Goal: Information Seeking & Learning: Learn about a topic

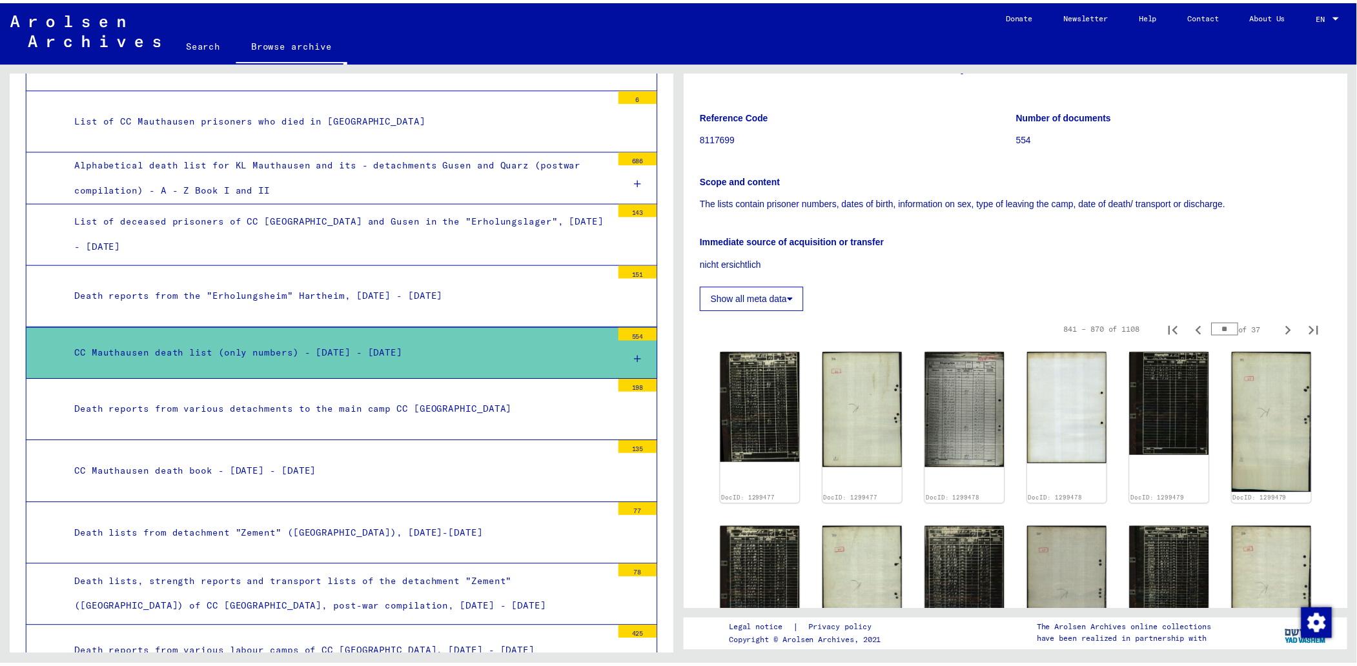
scroll to position [258, 0]
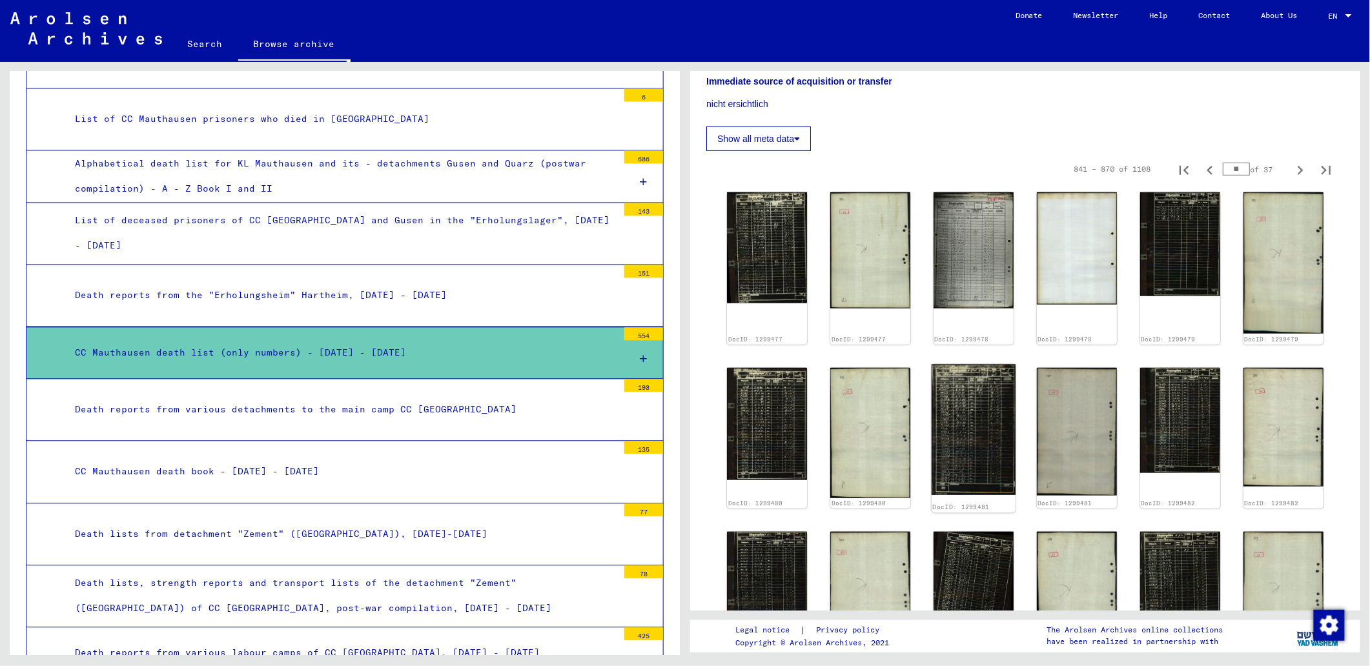
click at [983, 418] on img at bounding box center [974, 429] width 84 height 131
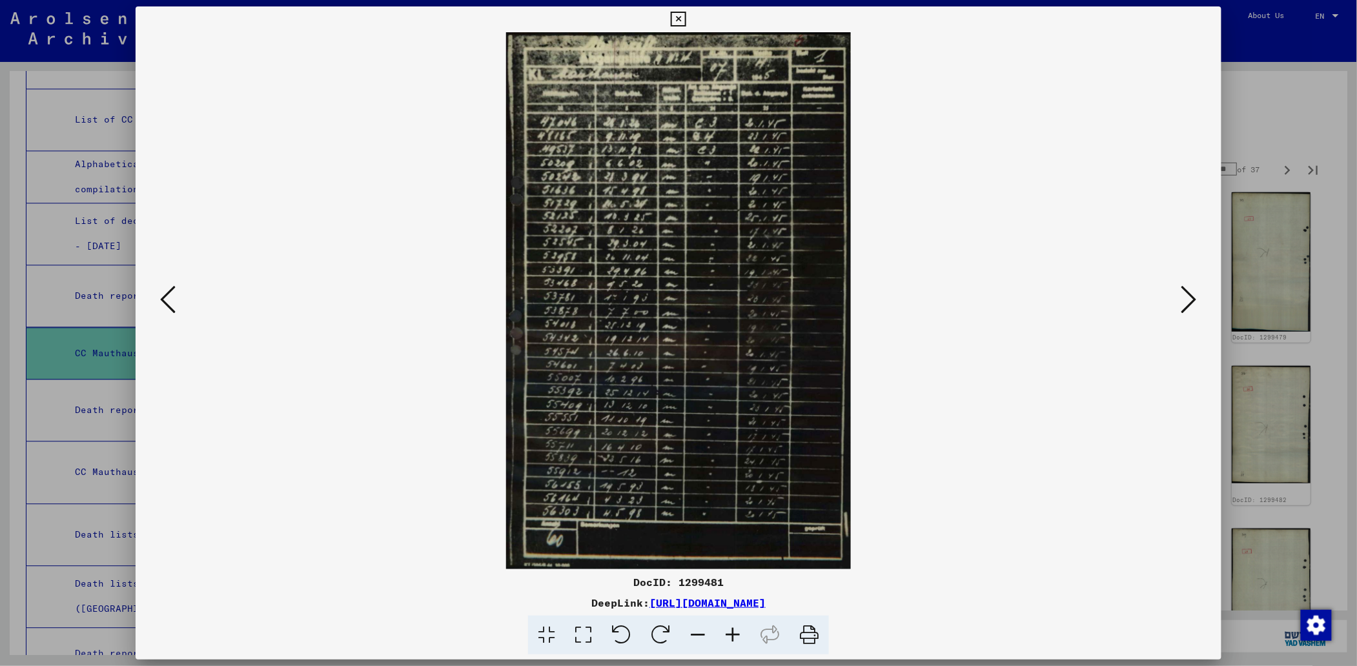
click at [1197, 298] on icon at bounding box center [1189, 299] width 15 height 31
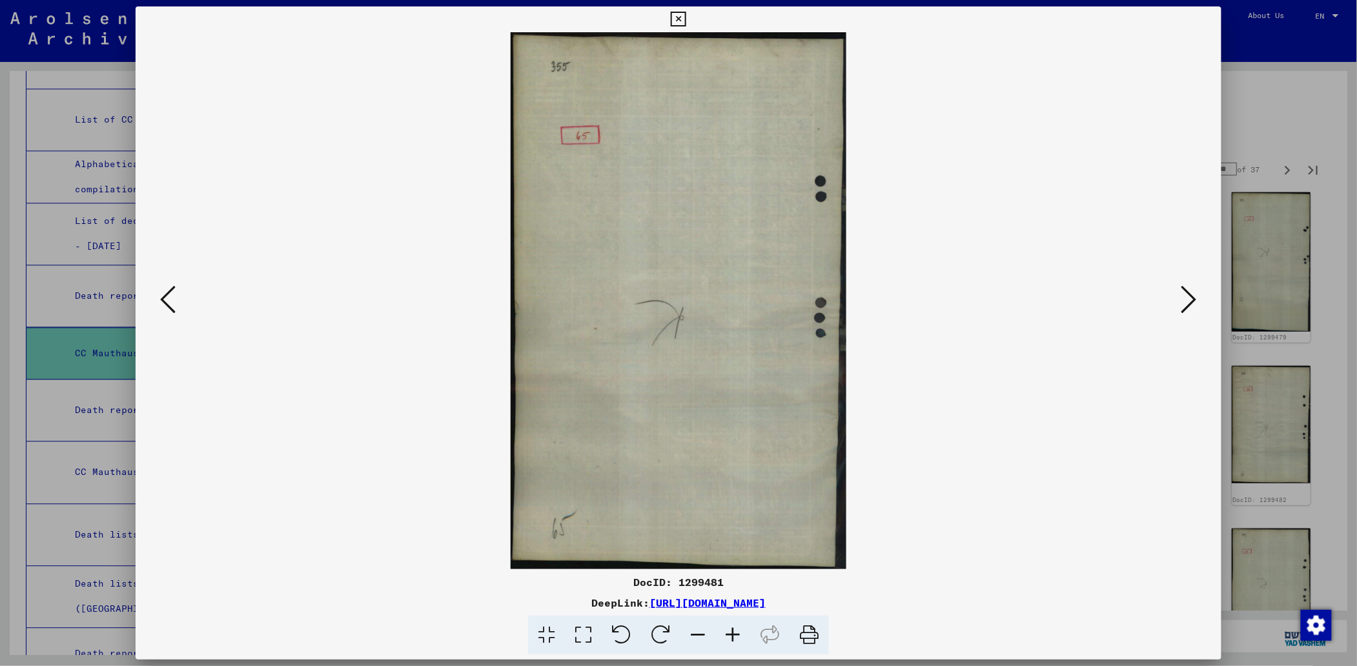
click at [1197, 298] on icon at bounding box center [1189, 299] width 15 height 31
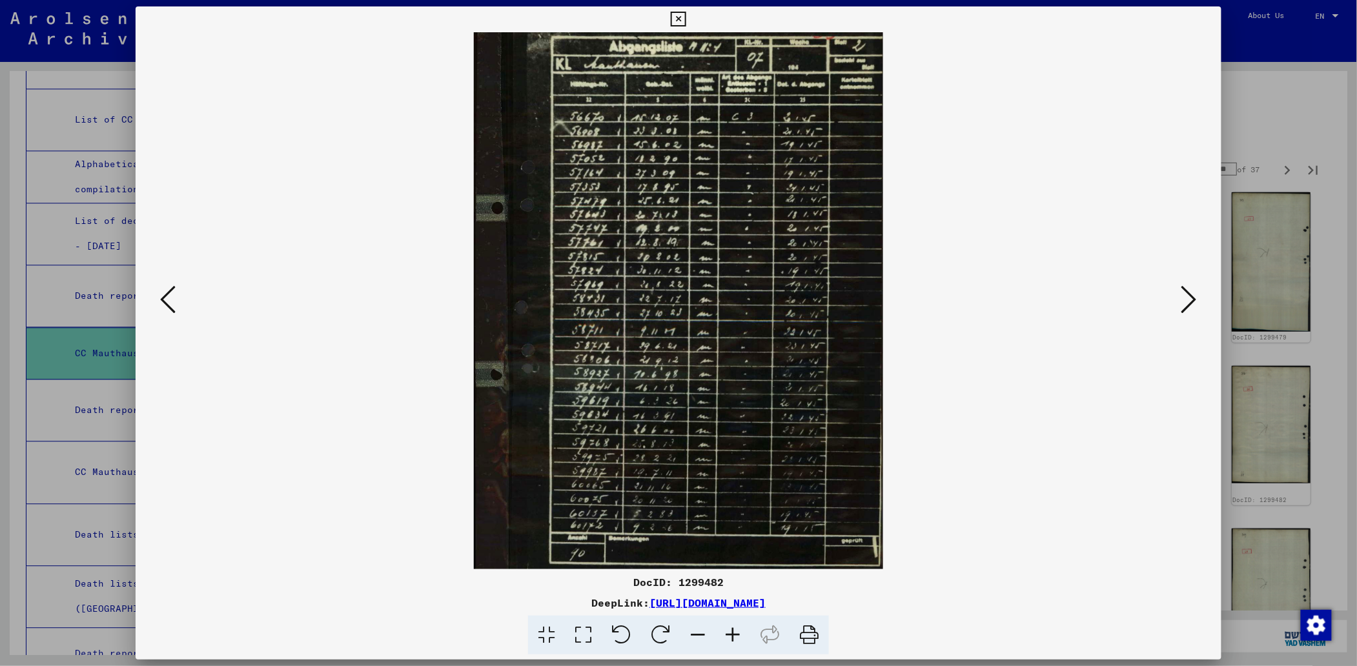
click at [1197, 298] on icon at bounding box center [1189, 299] width 15 height 31
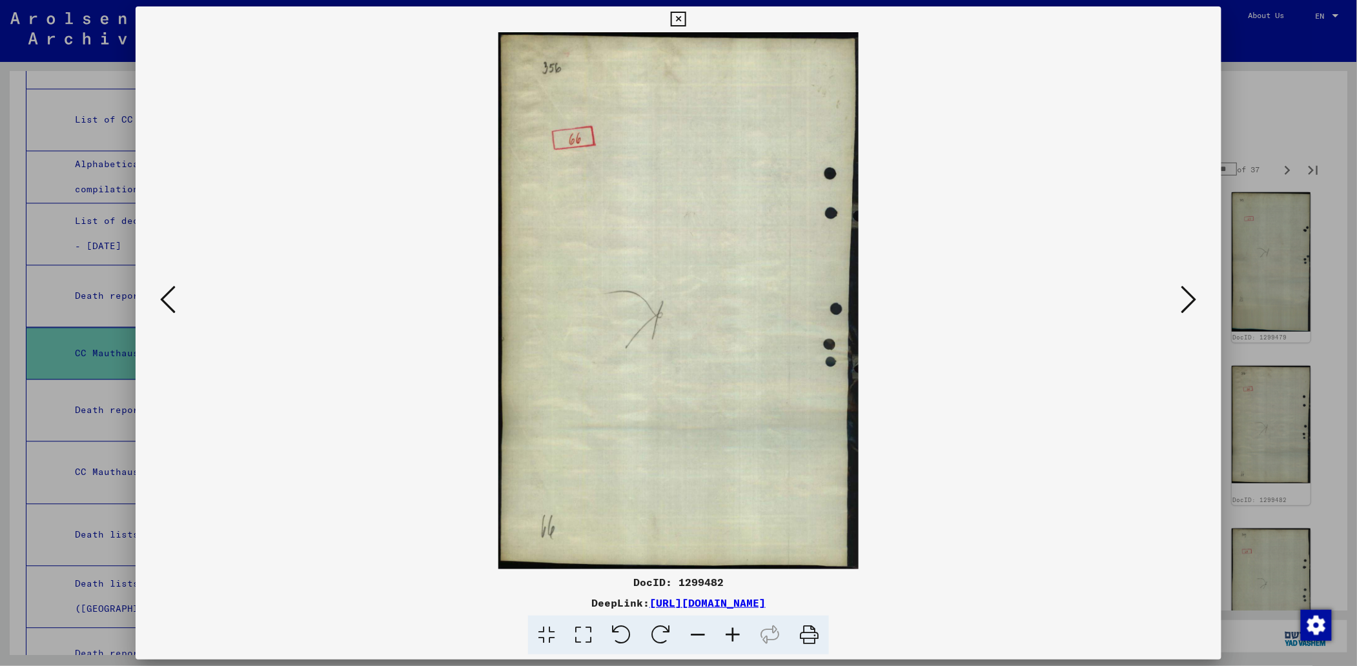
click at [1197, 298] on icon at bounding box center [1189, 299] width 15 height 31
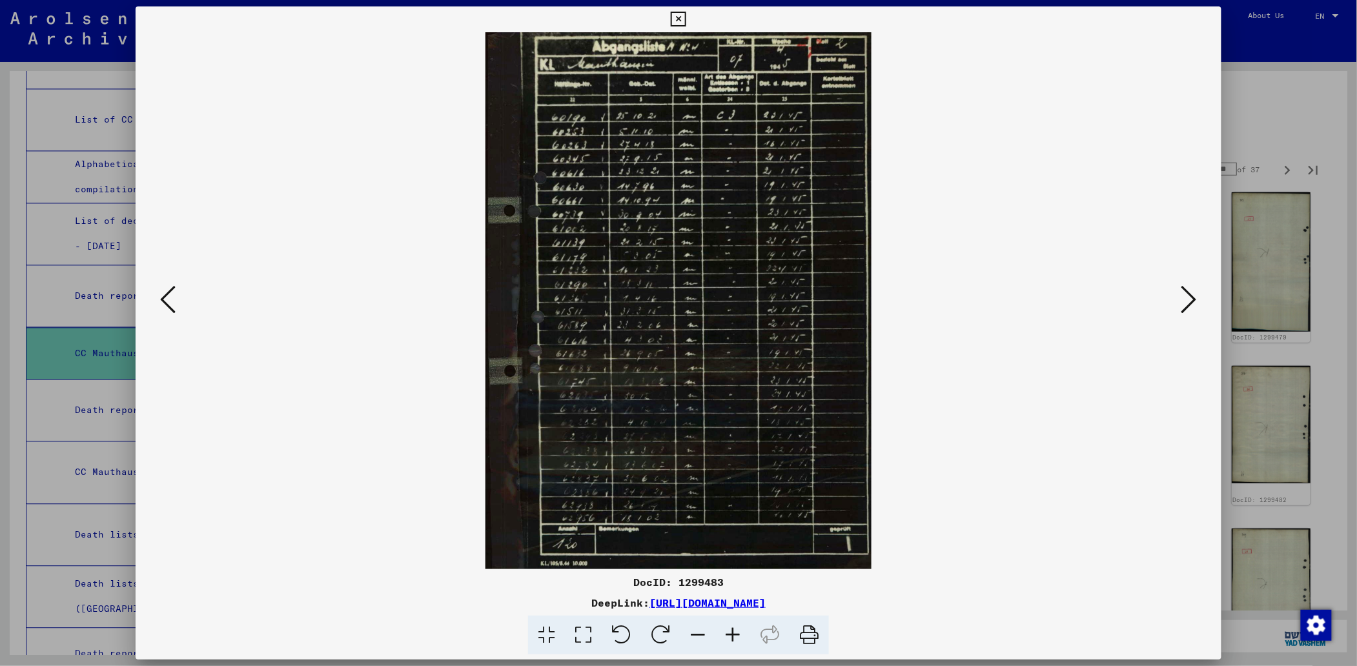
click at [1197, 297] on icon at bounding box center [1189, 299] width 15 height 31
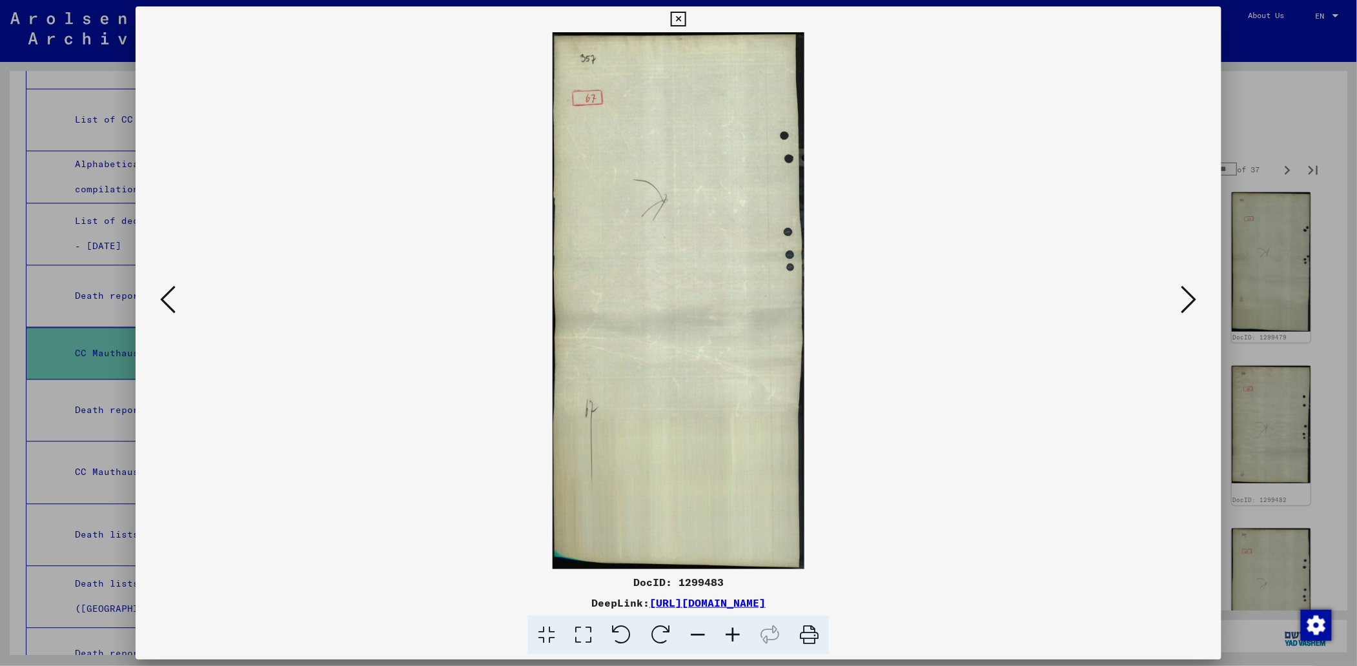
click at [1197, 297] on icon at bounding box center [1189, 299] width 15 height 31
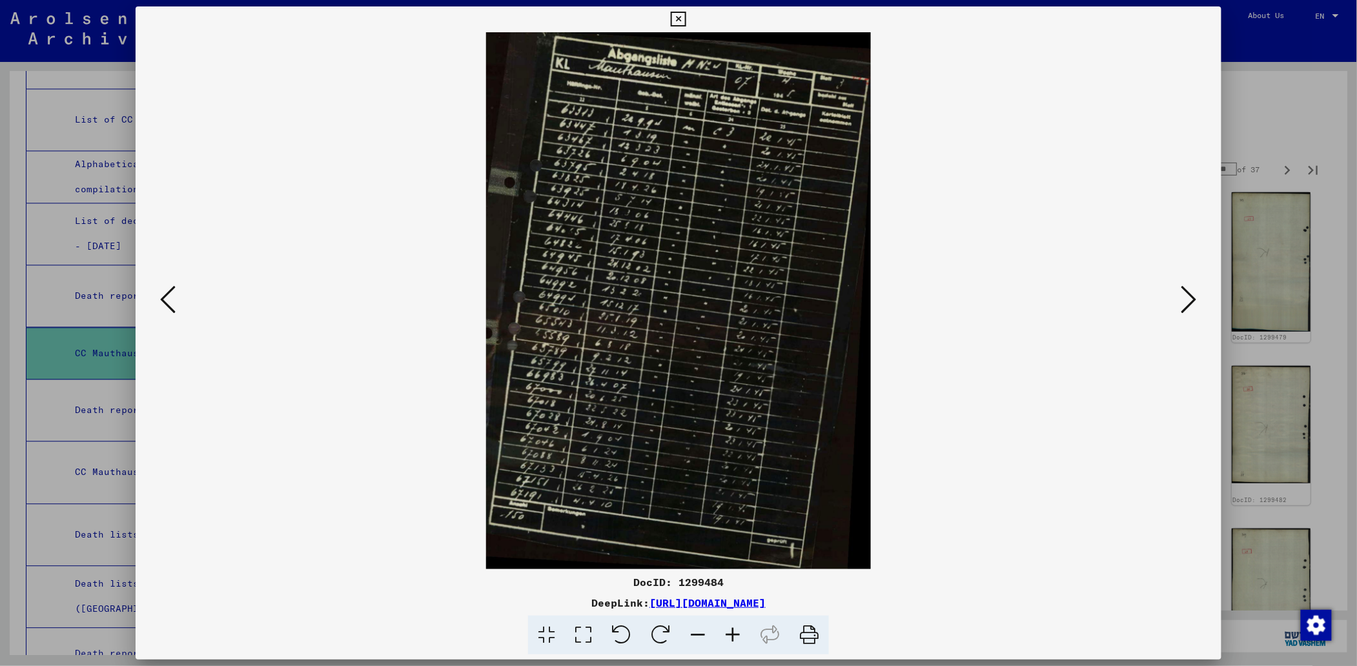
click at [1197, 297] on icon at bounding box center [1189, 299] width 15 height 31
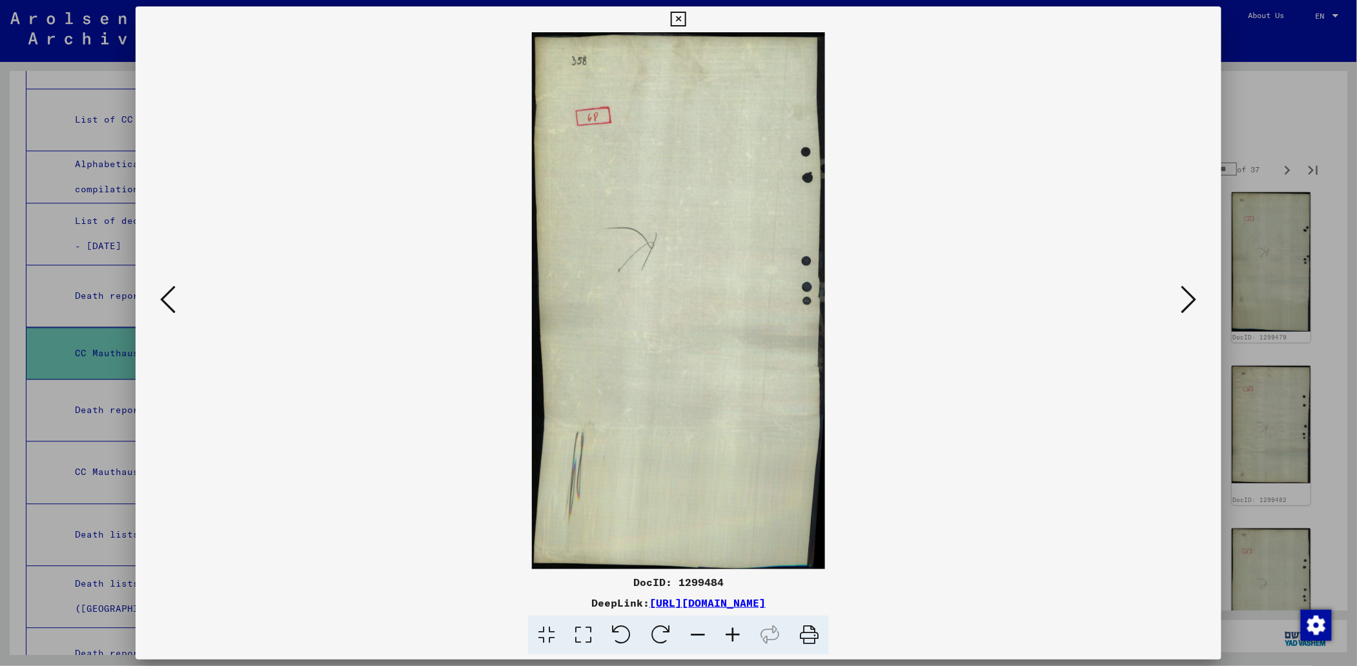
click at [1197, 297] on icon at bounding box center [1189, 299] width 15 height 31
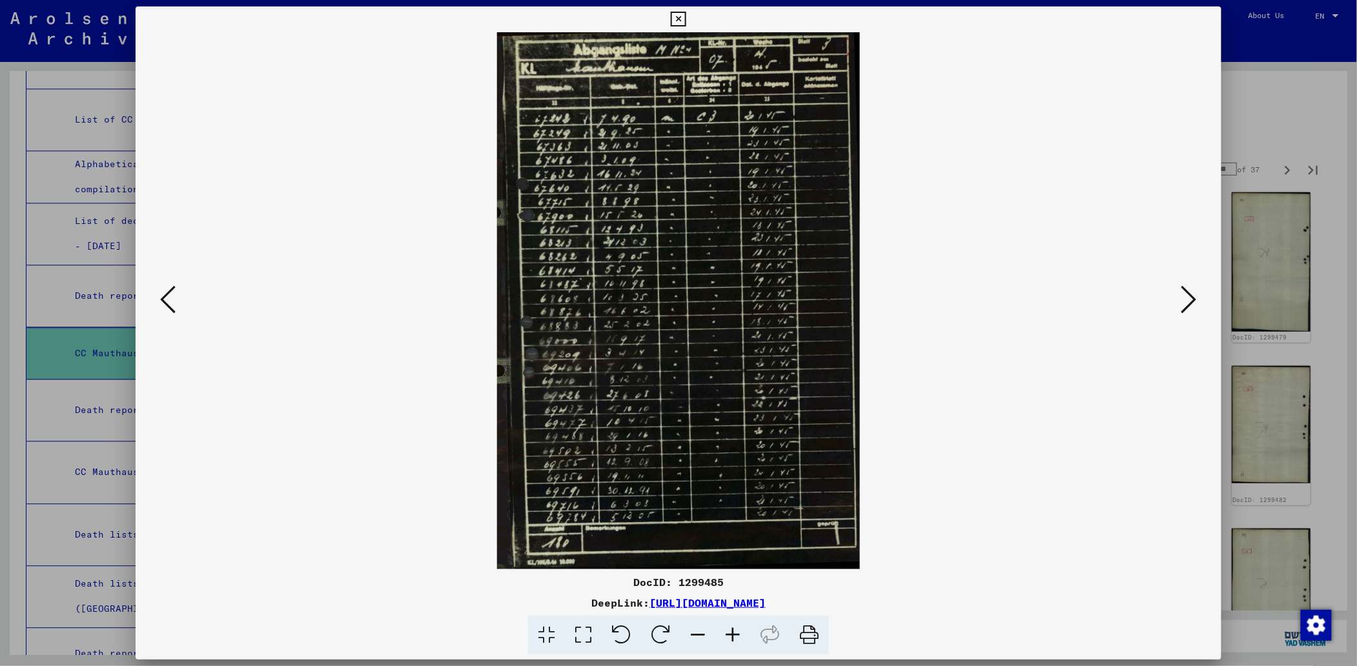
click at [1197, 297] on icon at bounding box center [1189, 299] width 15 height 31
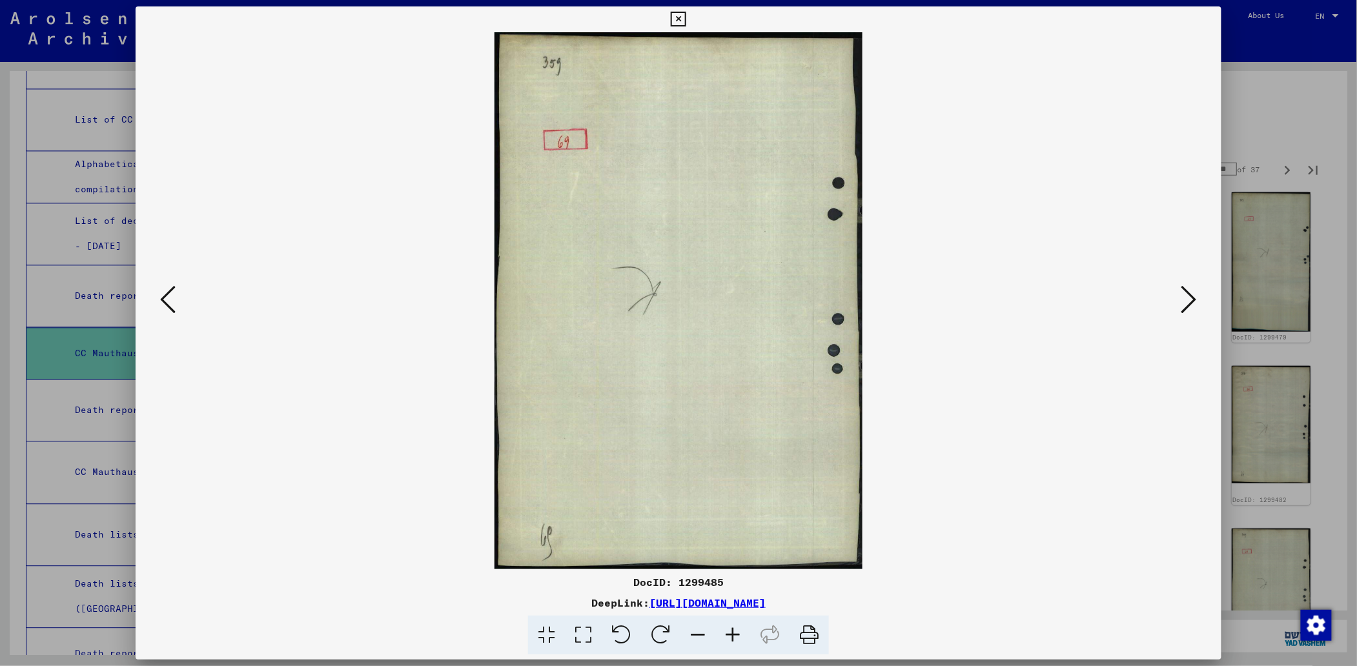
click at [1197, 297] on icon at bounding box center [1189, 299] width 15 height 31
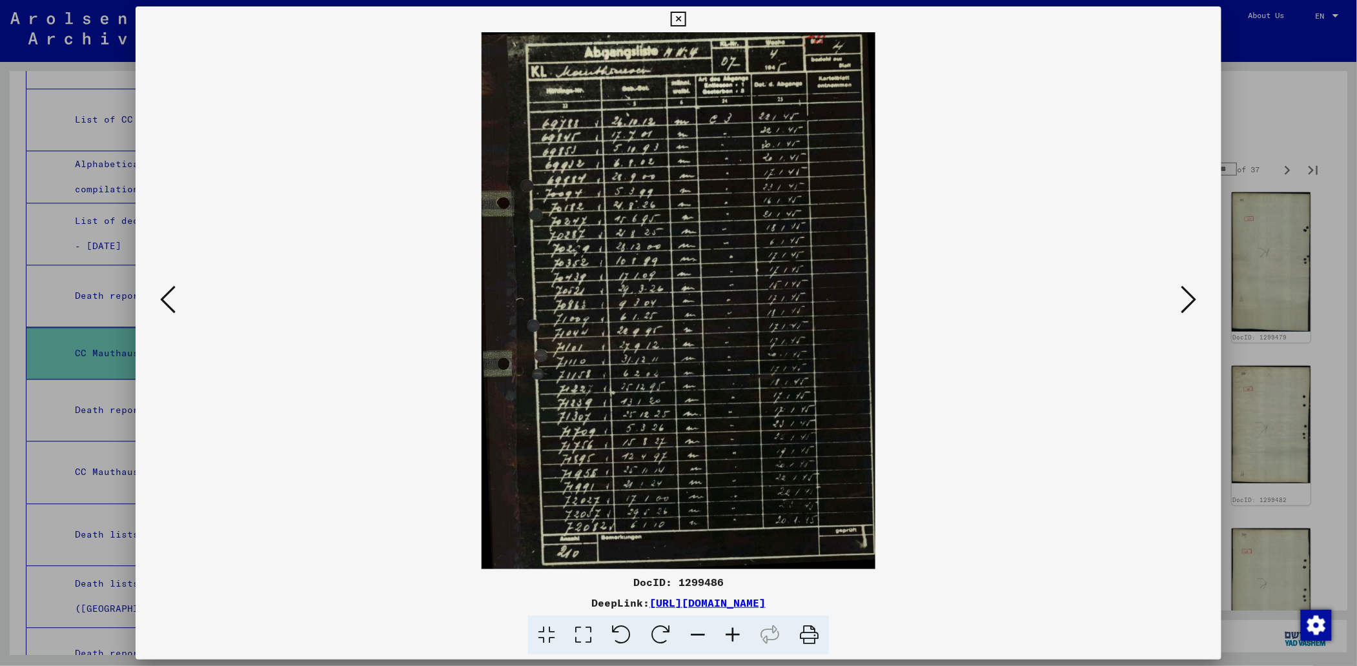
click at [1197, 296] on icon at bounding box center [1189, 299] width 15 height 31
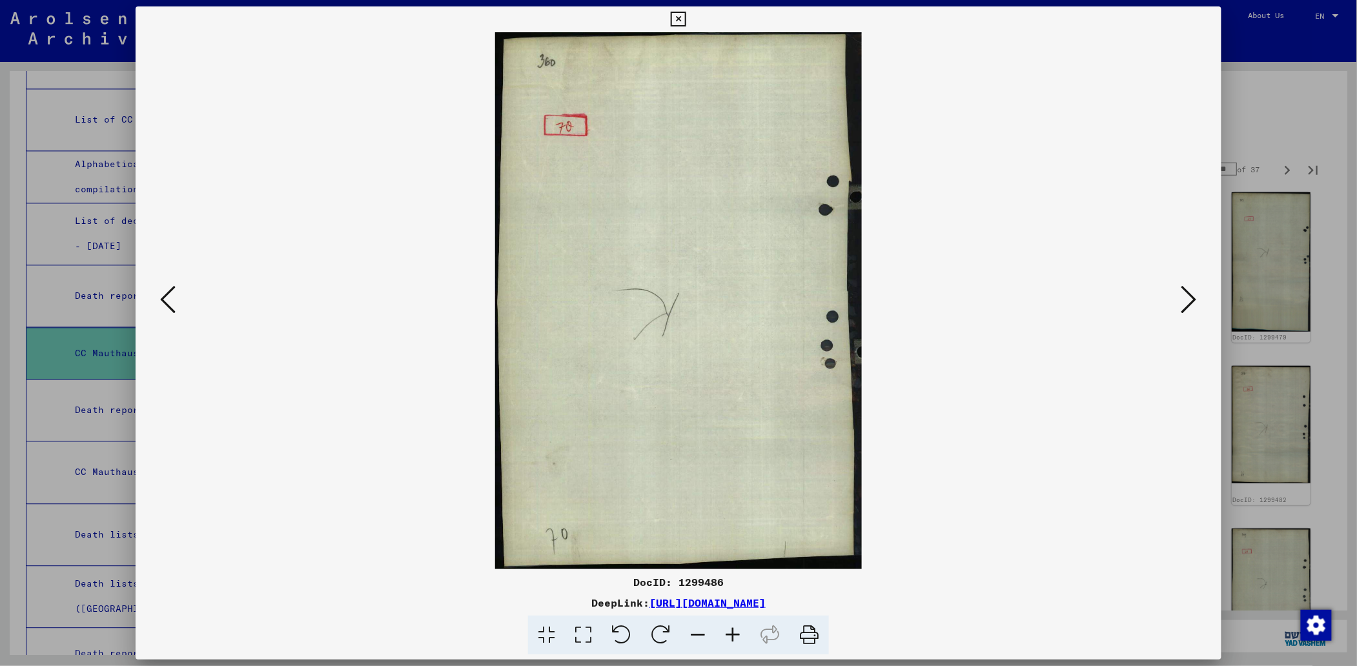
click at [1197, 296] on icon at bounding box center [1189, 299] width 15 height 31
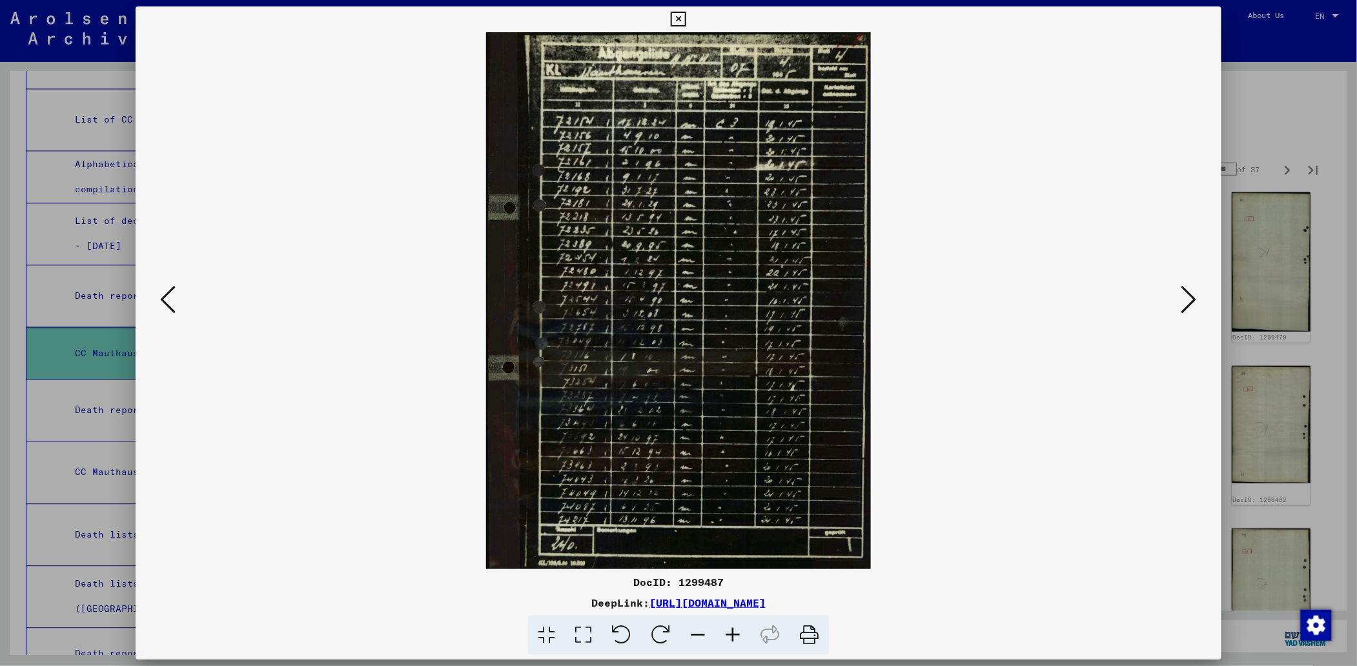
click at [1197, 298] on icon at bounding box center [1189, 299] width 15 height 31
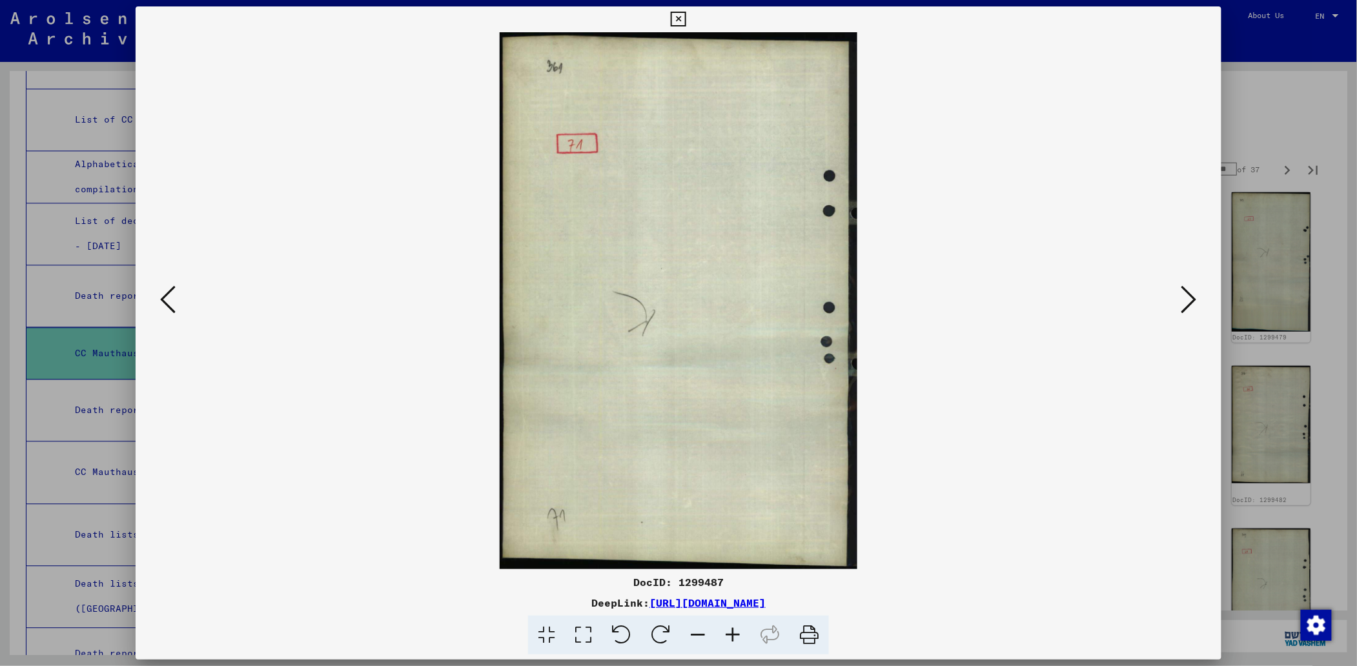
click at [1197, 298] on icon at bounding box center [1189, 299] width 15 height 31
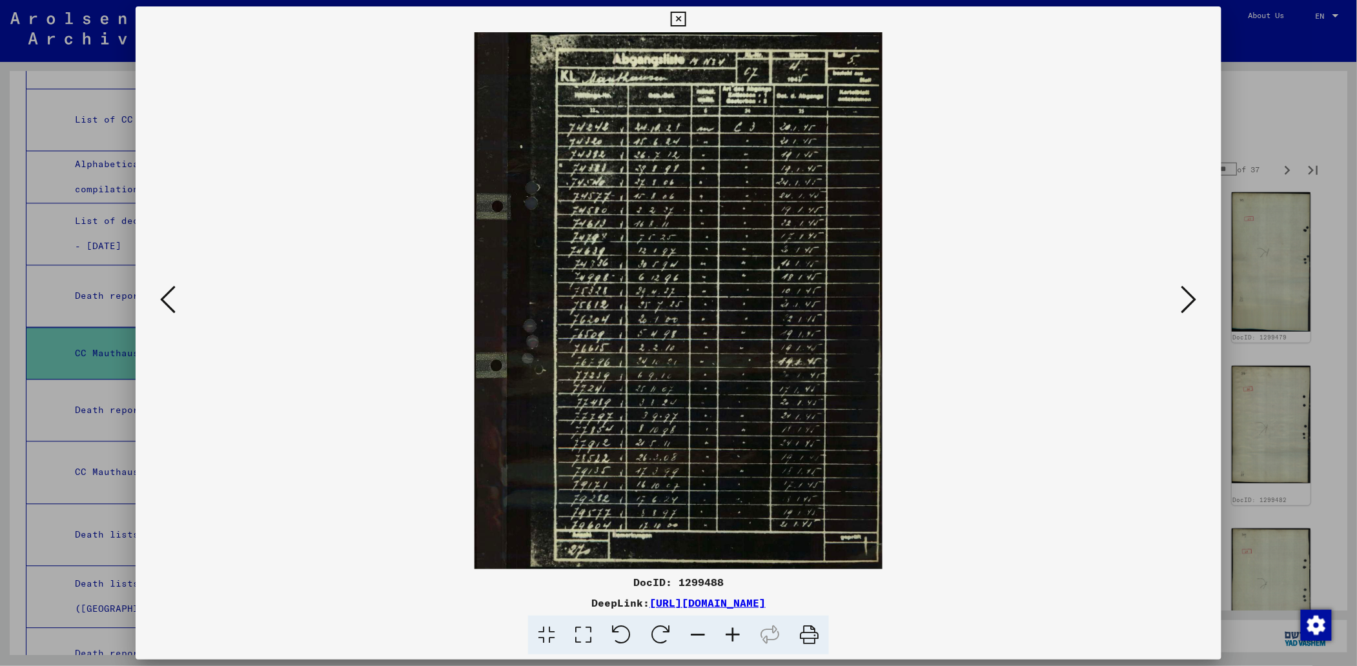
click at [728, 621] on icon at bounding box center [732, 635] width 35 height 39
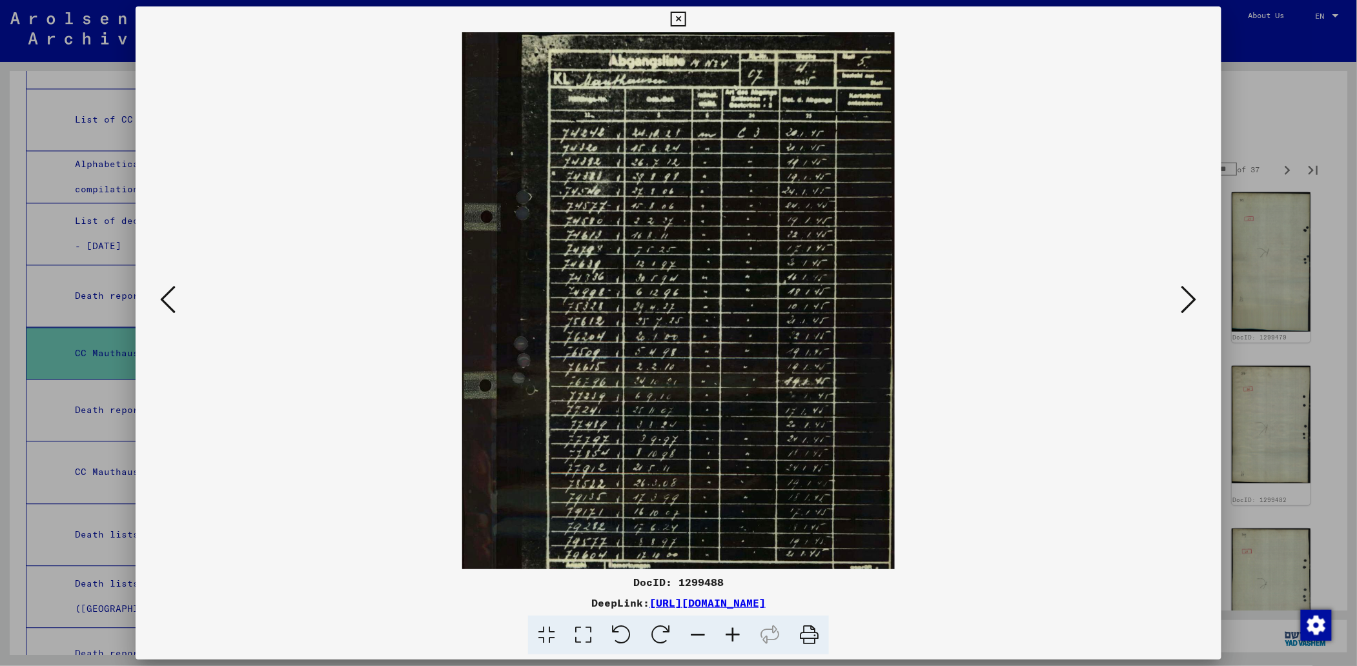
click at [732, 623] on icon at bounding box center [732, 635] width 35 height 39
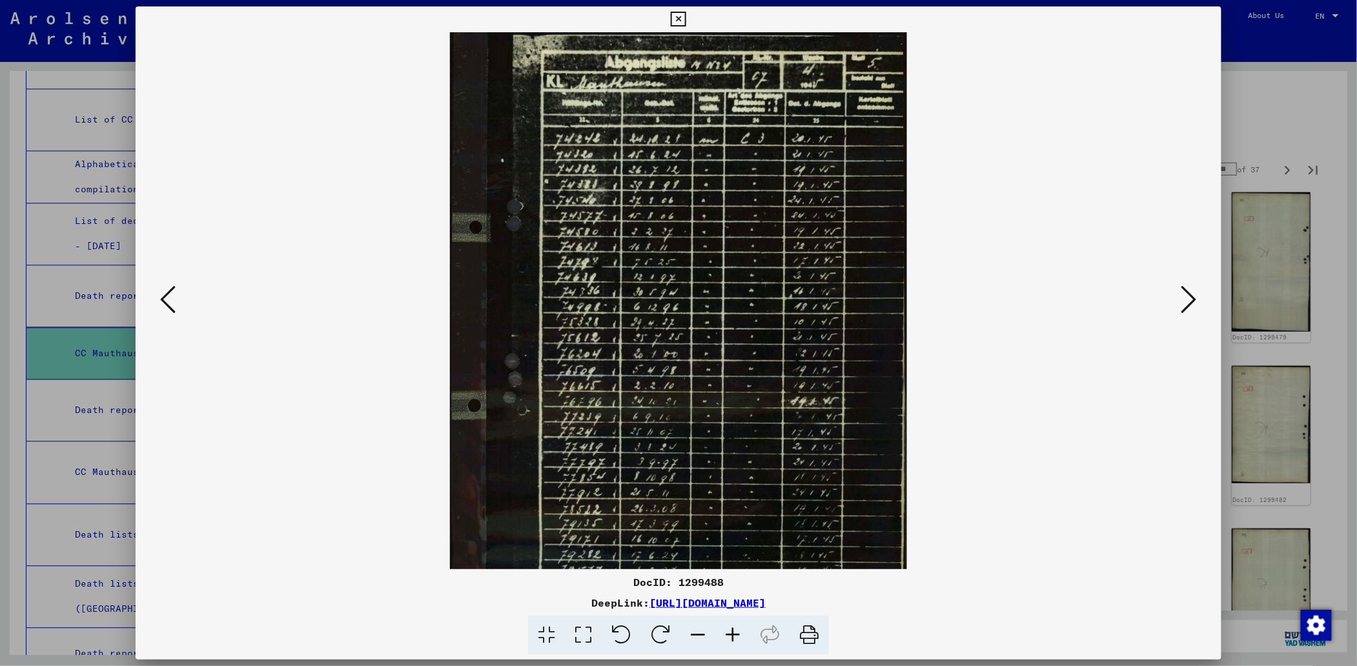
click at [734, 623] on icon at bounding box center [732, 635] width 35 height 39
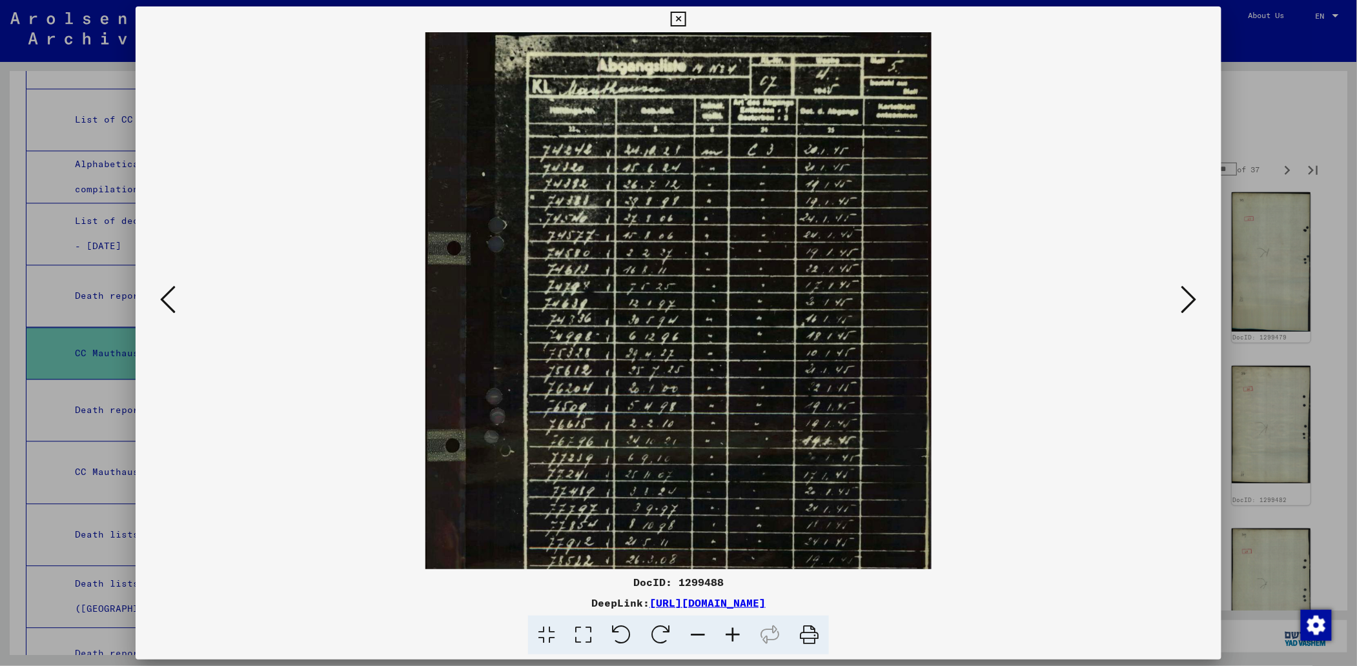
click at [734, 623] on icon at bounding box center [732, 635] width 35 height 39
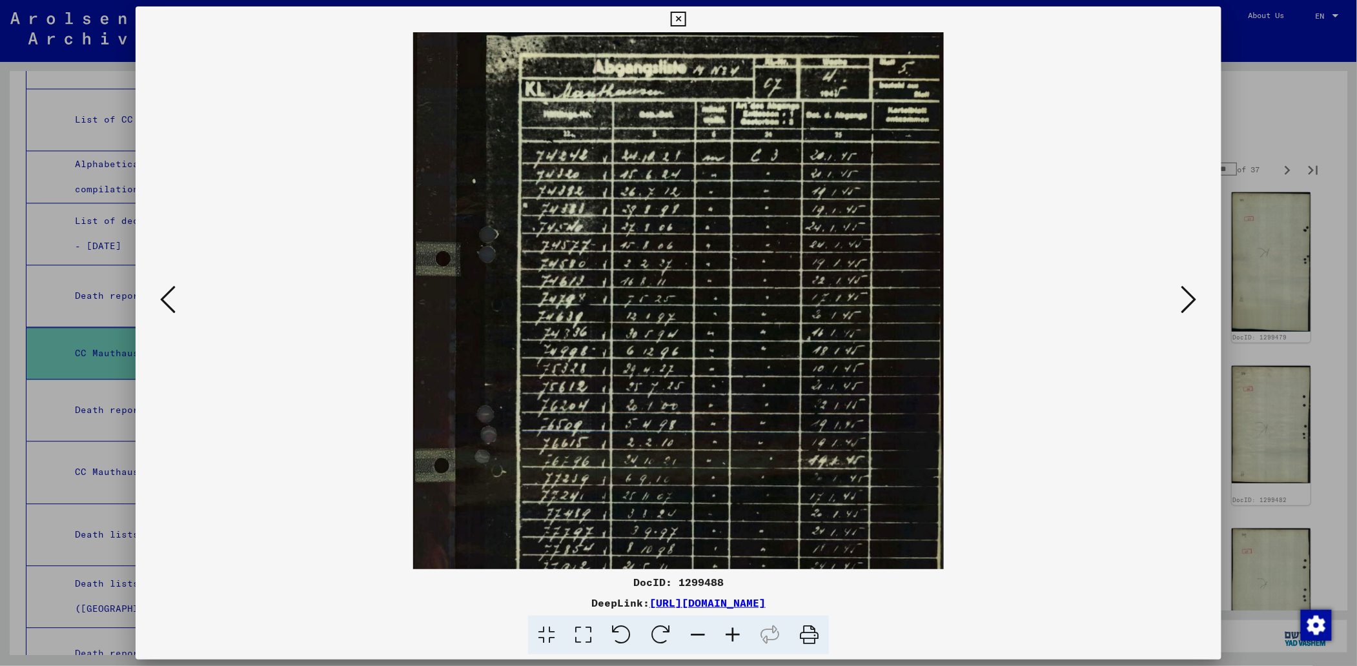
click at [734, 623] on icon at bounding box center [732, 635] width 35 height 39
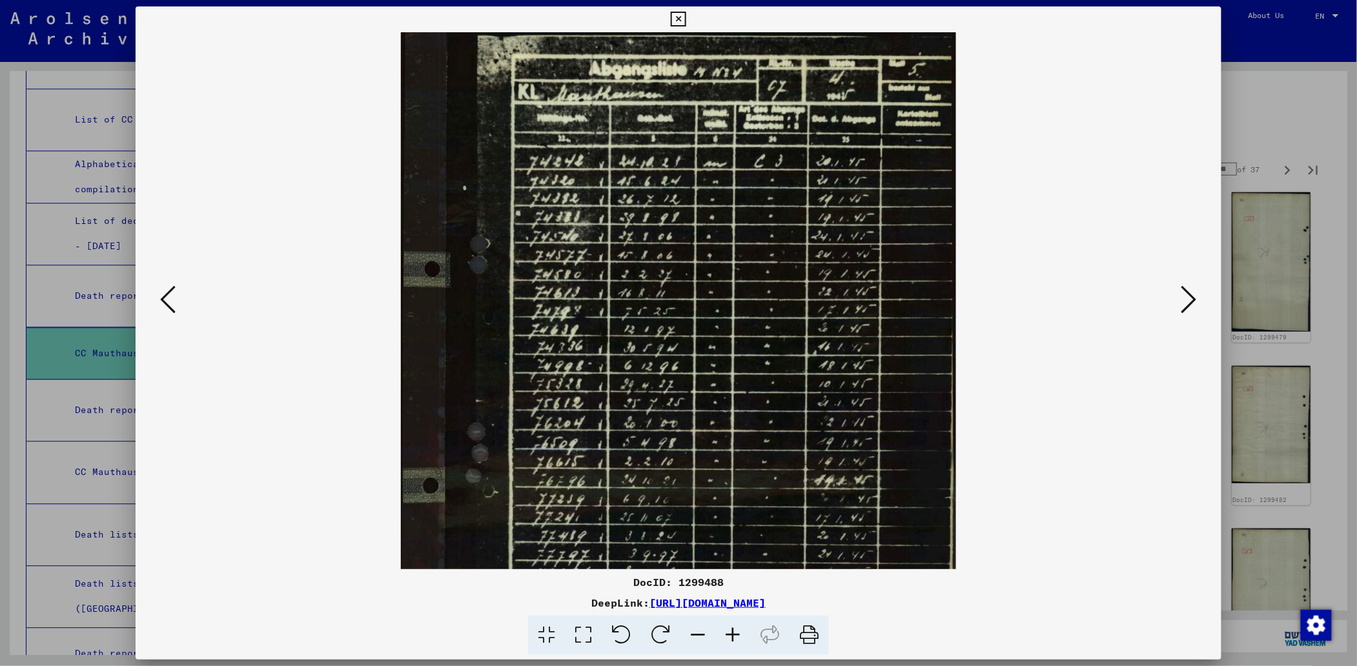
click at [734, 623] on icon at bounding box center [732, 635] width 35 height 39
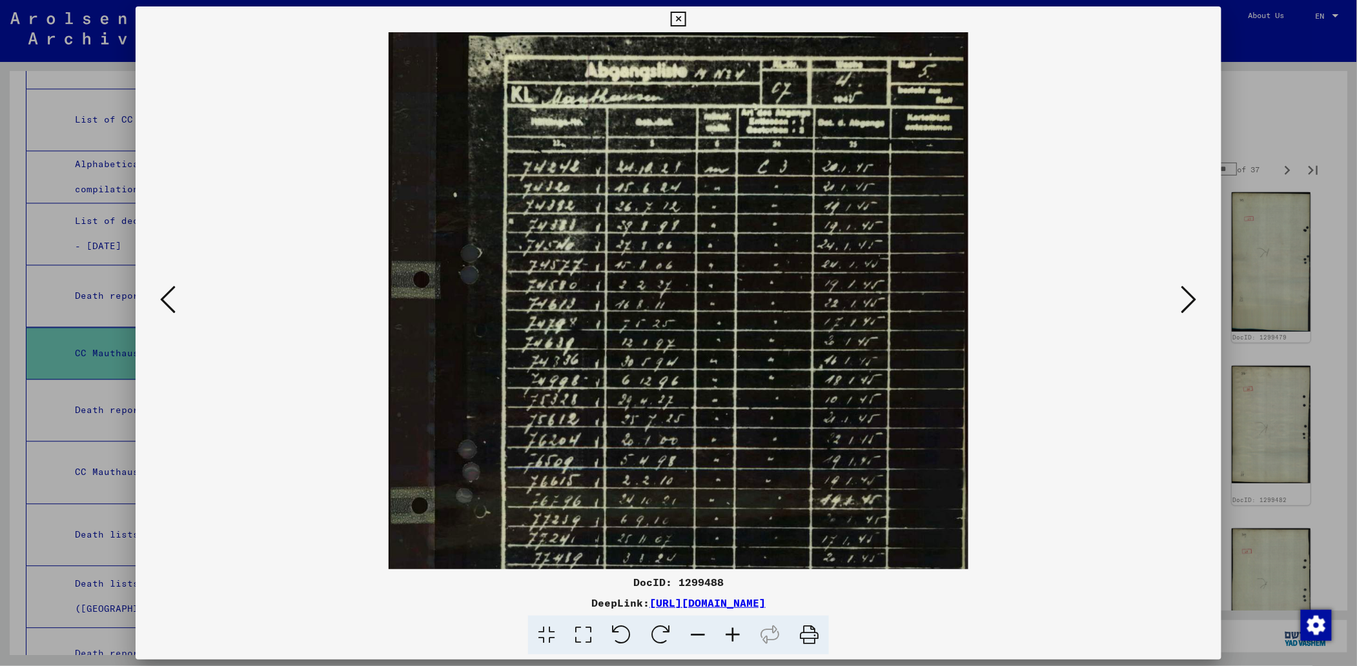
click at [734, 623] on icon at bounding box center [732, 635] width 35 height 39
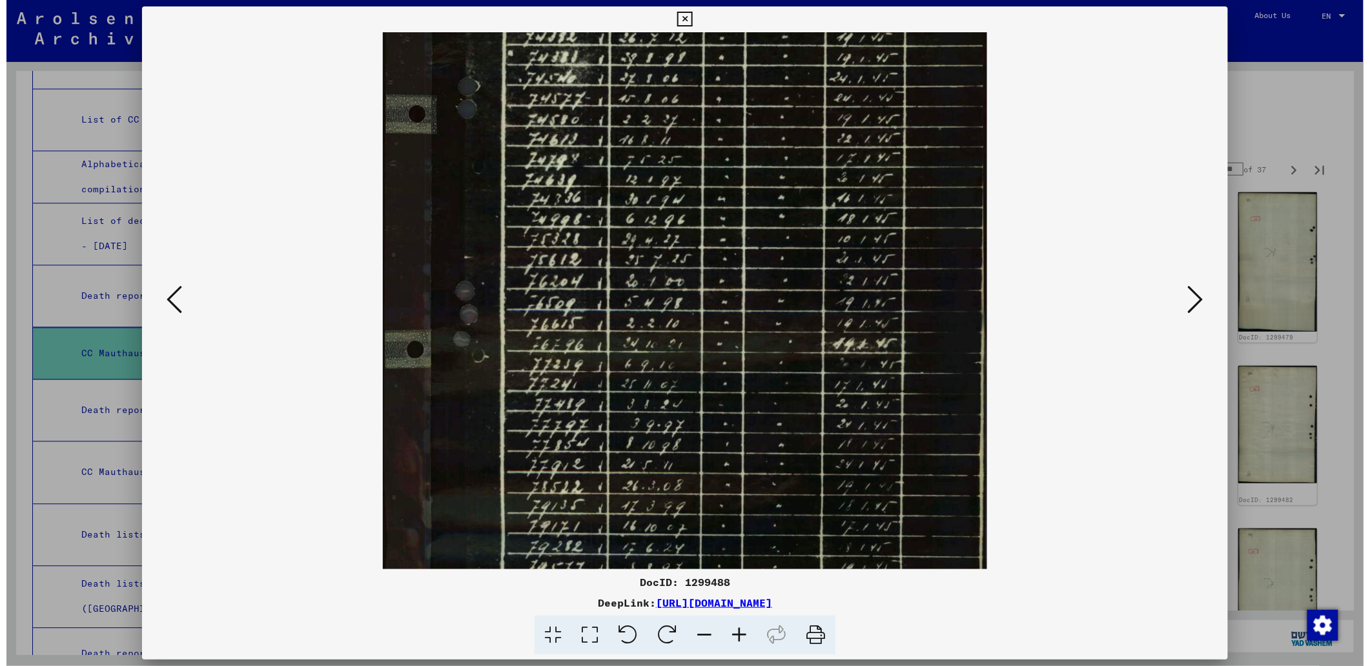
scroll to position [179, 0]
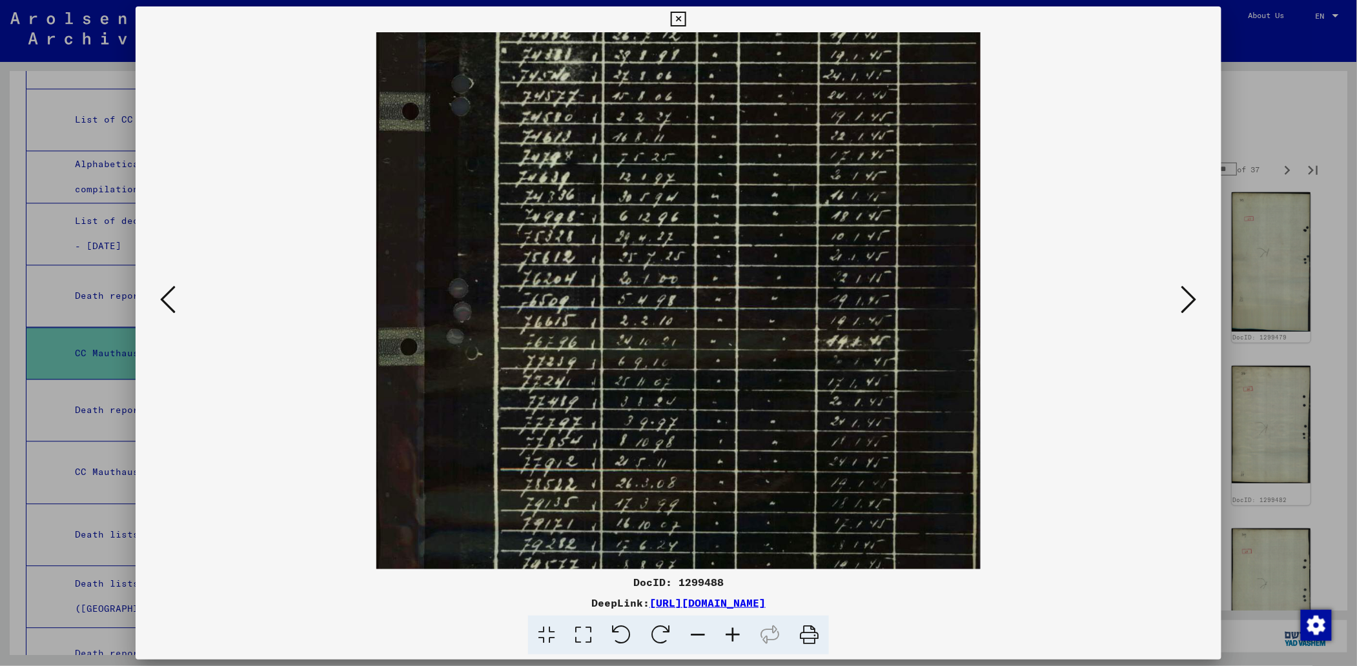
drag, startPoint x: 779, startPoint y: 384, endPoint x: 765, endPoint y: 207, distance: 176.9
click at [765, 207] on img at bounding box center [678, 251] width 604 height 796
click at [679, 21] on icon at bounding box center [678, 19] width 15 height 15
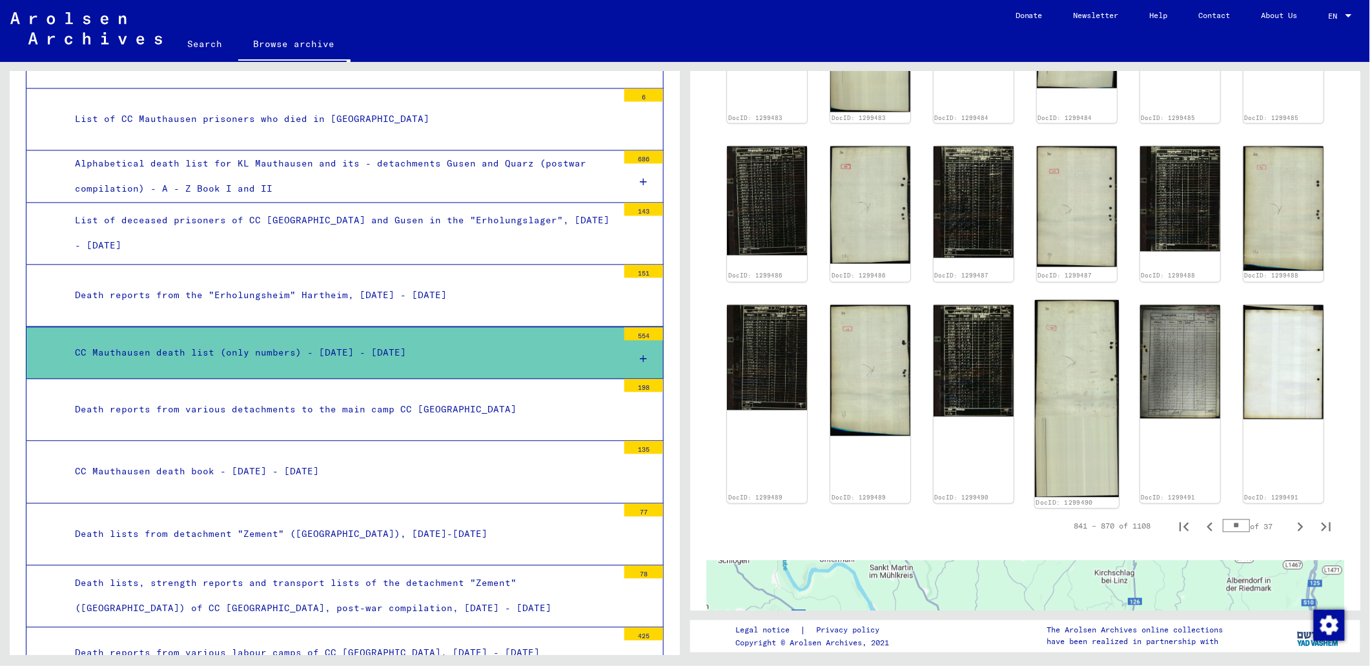
scroll to position [861, 0]
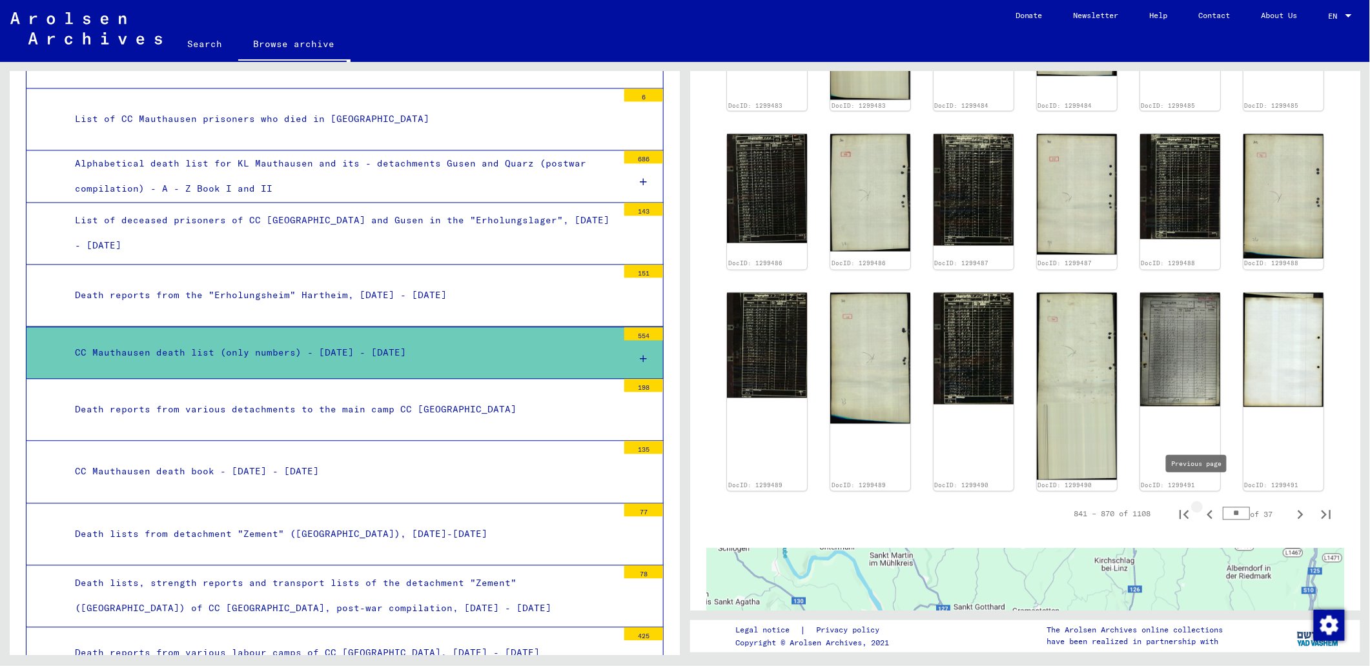
click at [1201, 506] on icon "Previous page" at bounding box center [1210, 515] width 18 height 18
type input "**"
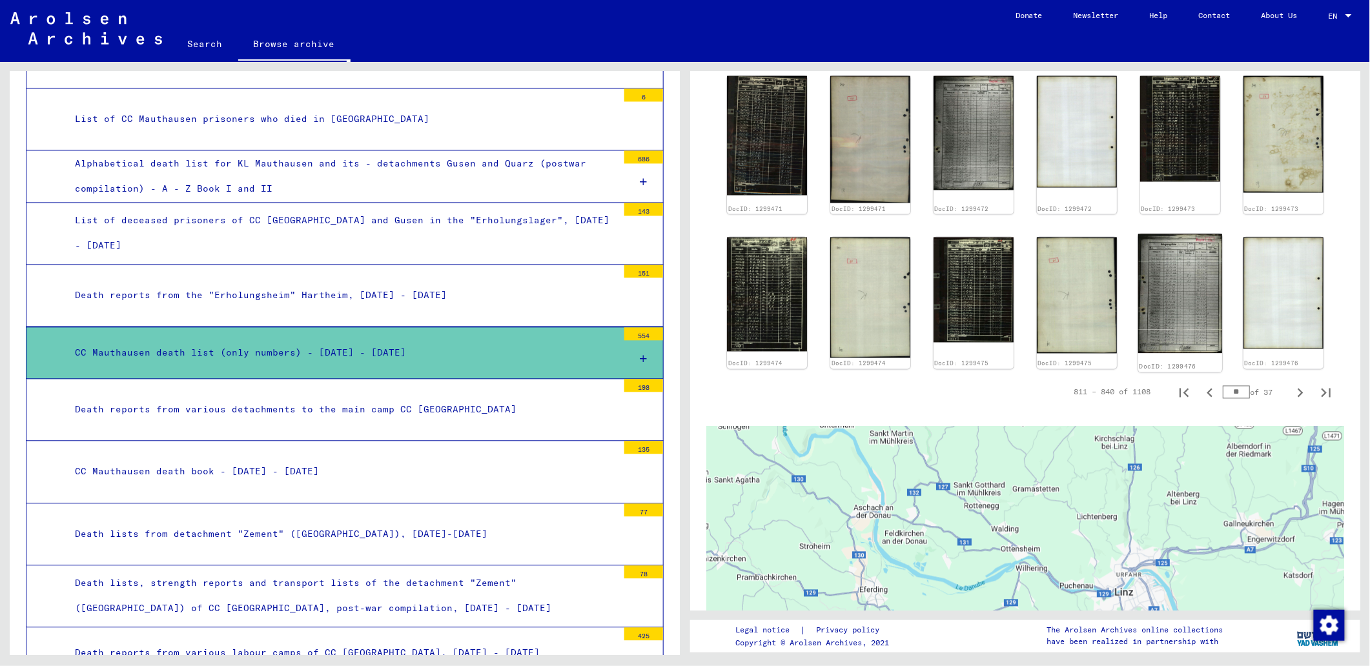
click at [1182, 322] on img at bounding box center [1180, 293] width 84 height 119
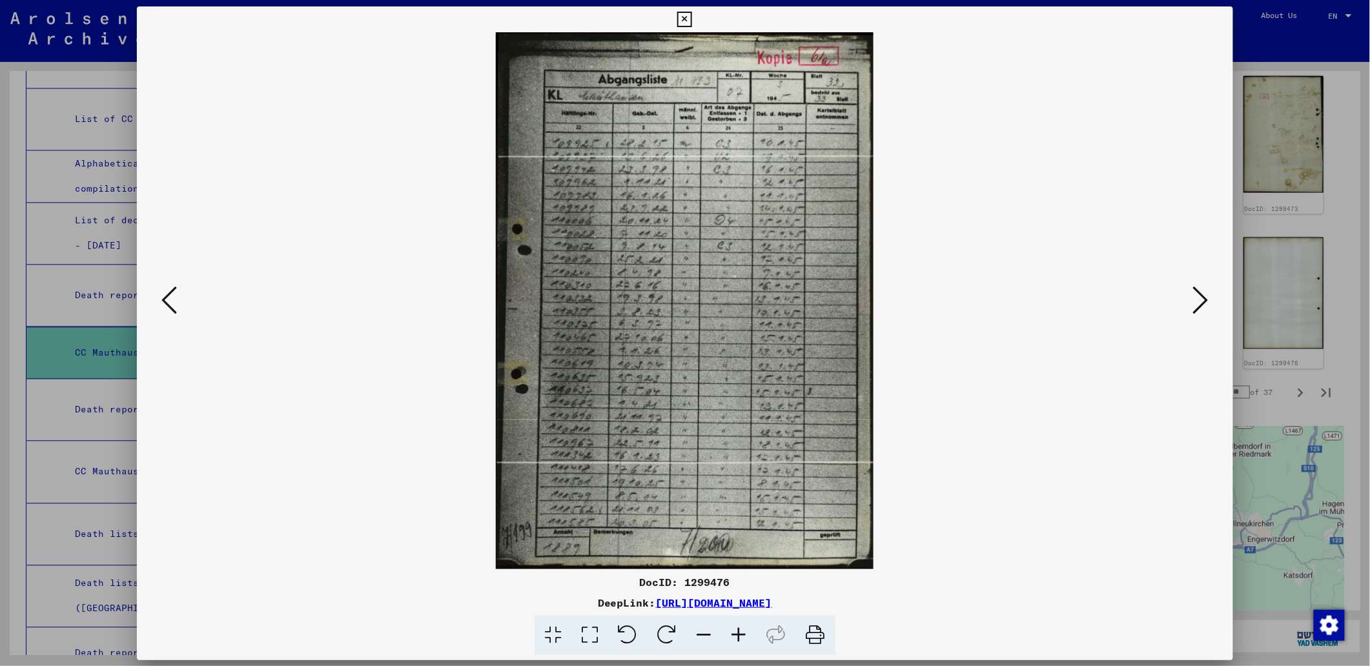
scroll to position [856, 0]
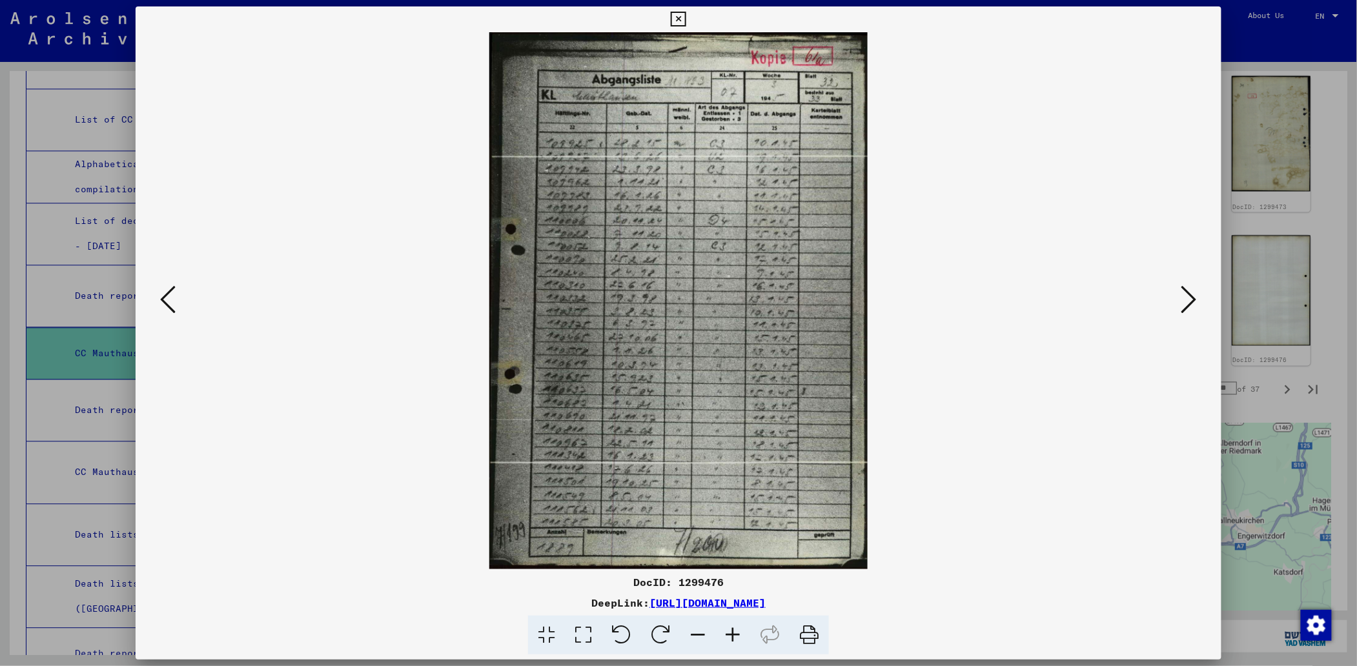
click at [163, 295] on icon at bounding box center [167, 299] width 15 height 31
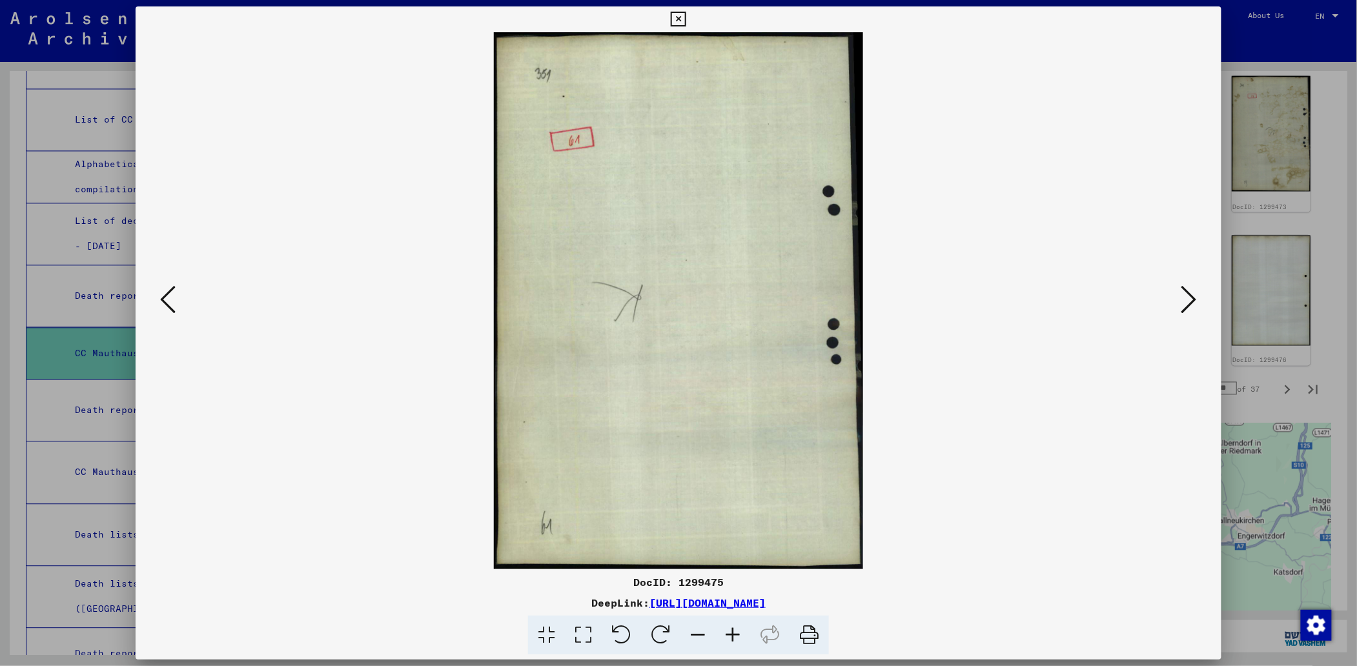
click at [163, 295] on icon at bounding box center [167, 299] width 15 height 31
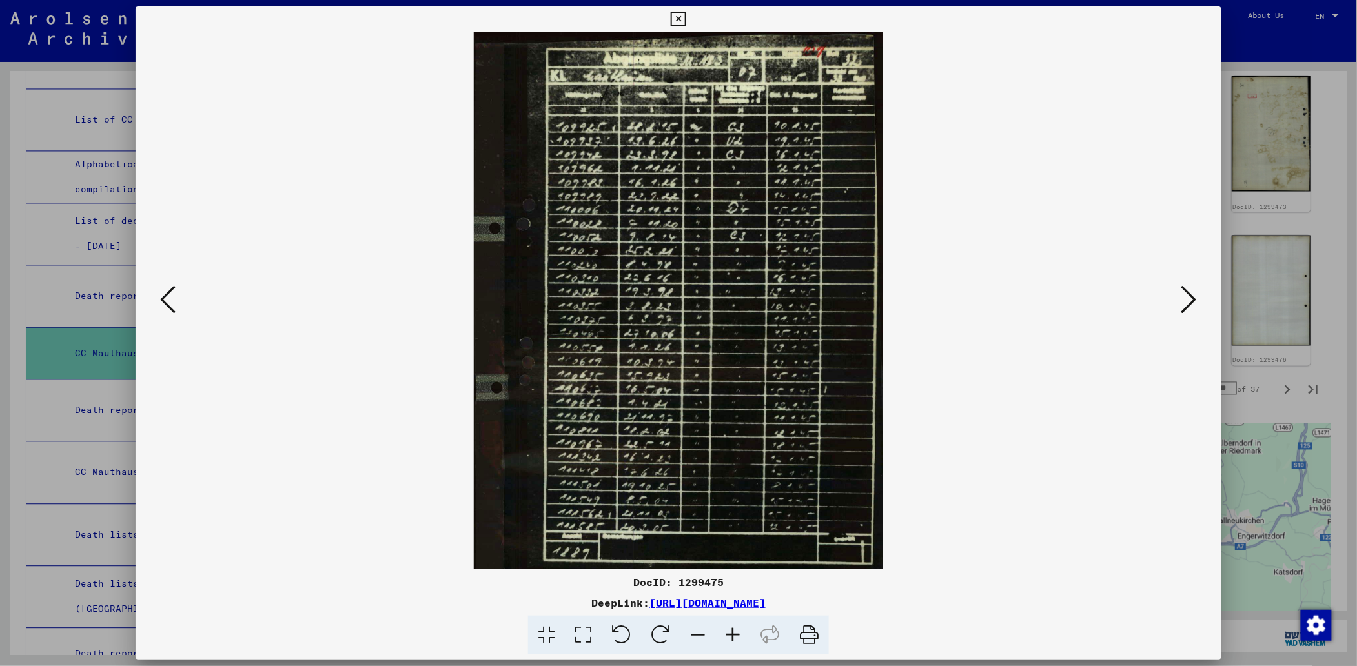
click at [163, 295] on icon at bounding box center [167, 299] width 15 height 31
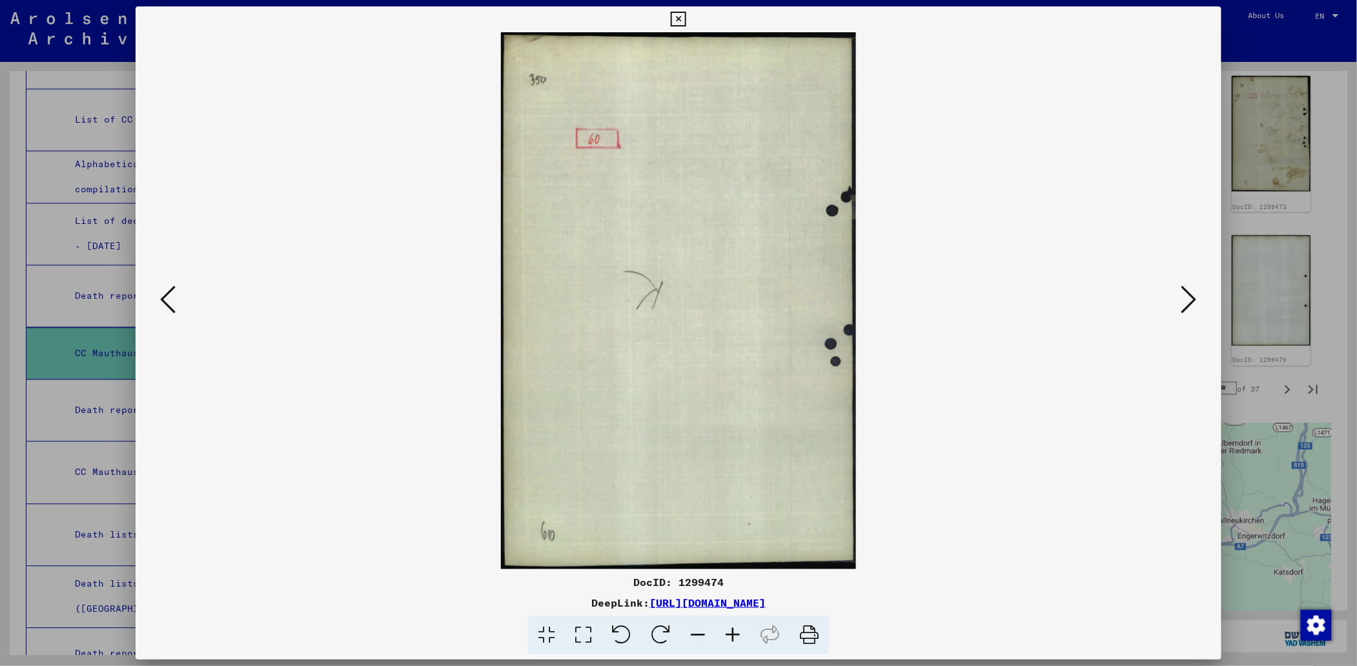
click at [163, 295] on icon at bounding box center [167, 299] width 15 height 31
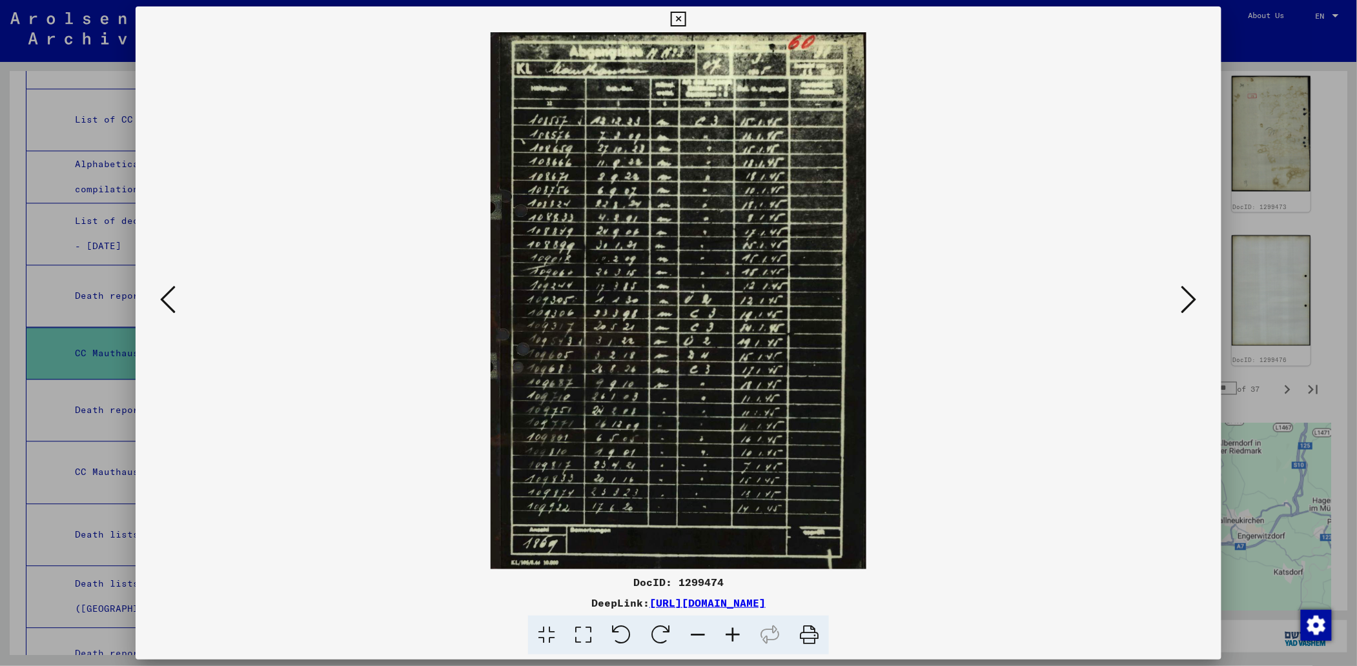
click at [163, 295] on icon at bounding box center [167, 299] width 15 height 31
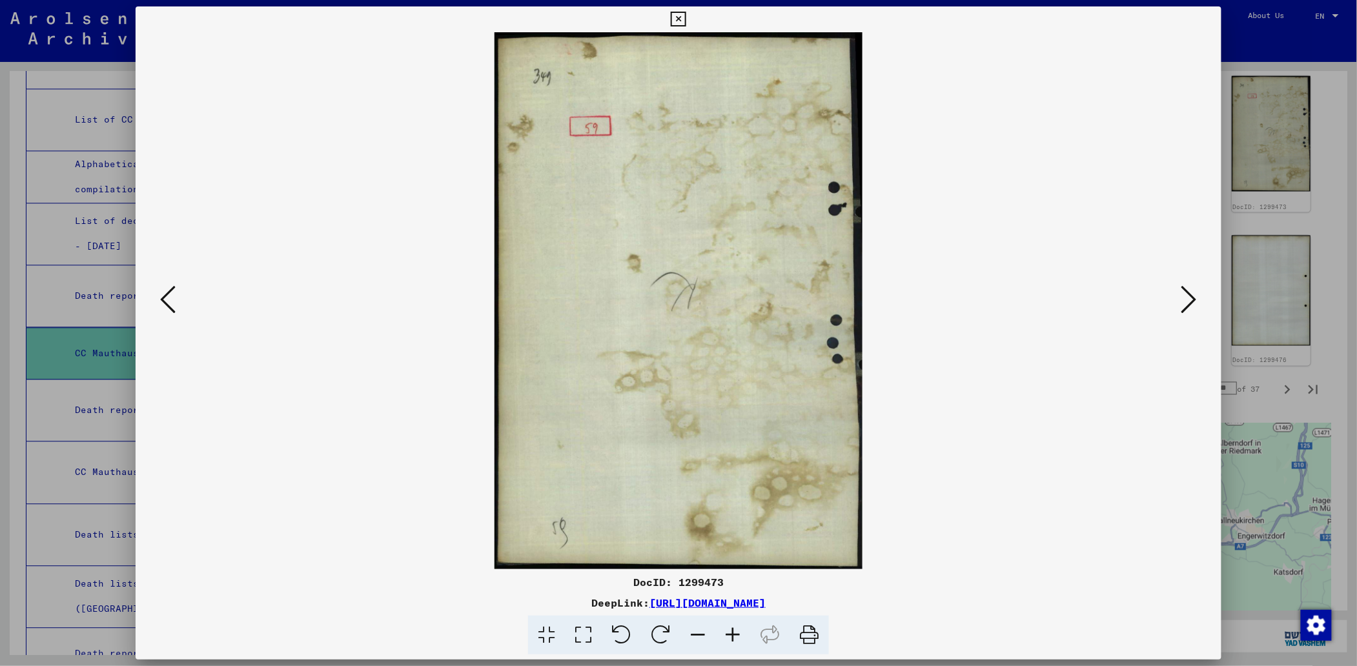
click at [163, 295] on icon at bounding box center [167, 299] width 15 height 31
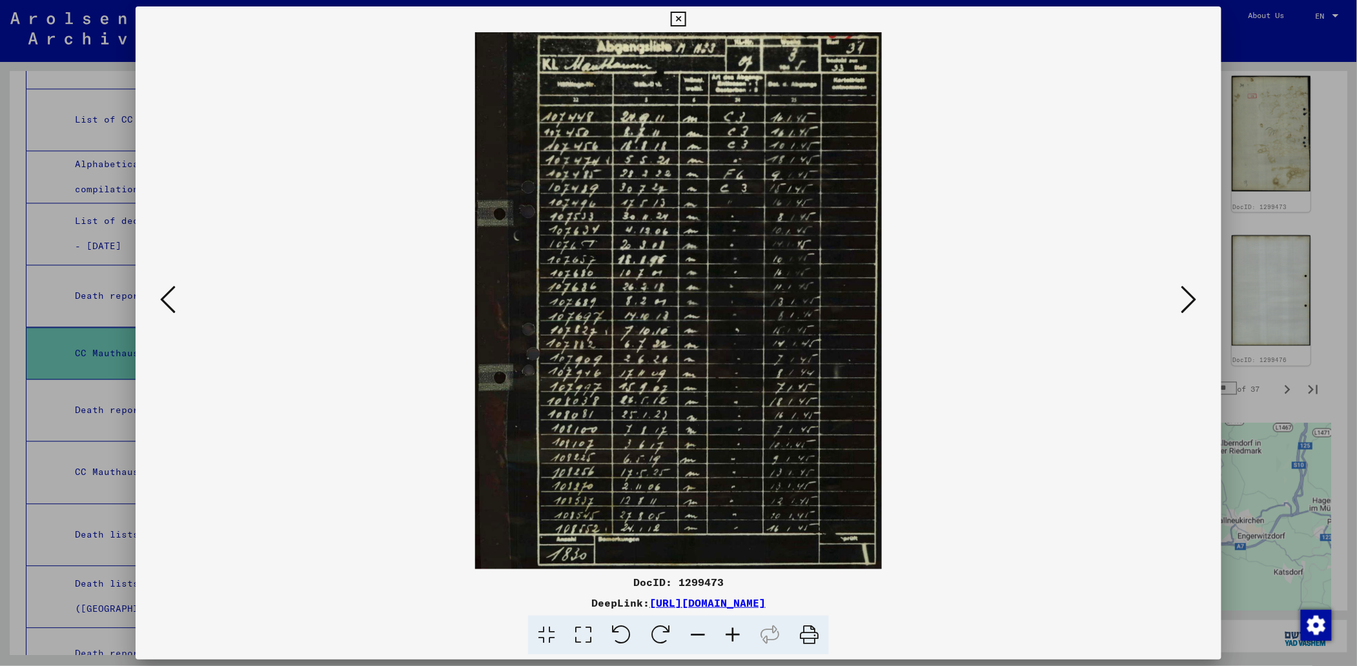
click at [163, 295] on icon at bounding box center [167, 299] width 15 height 31
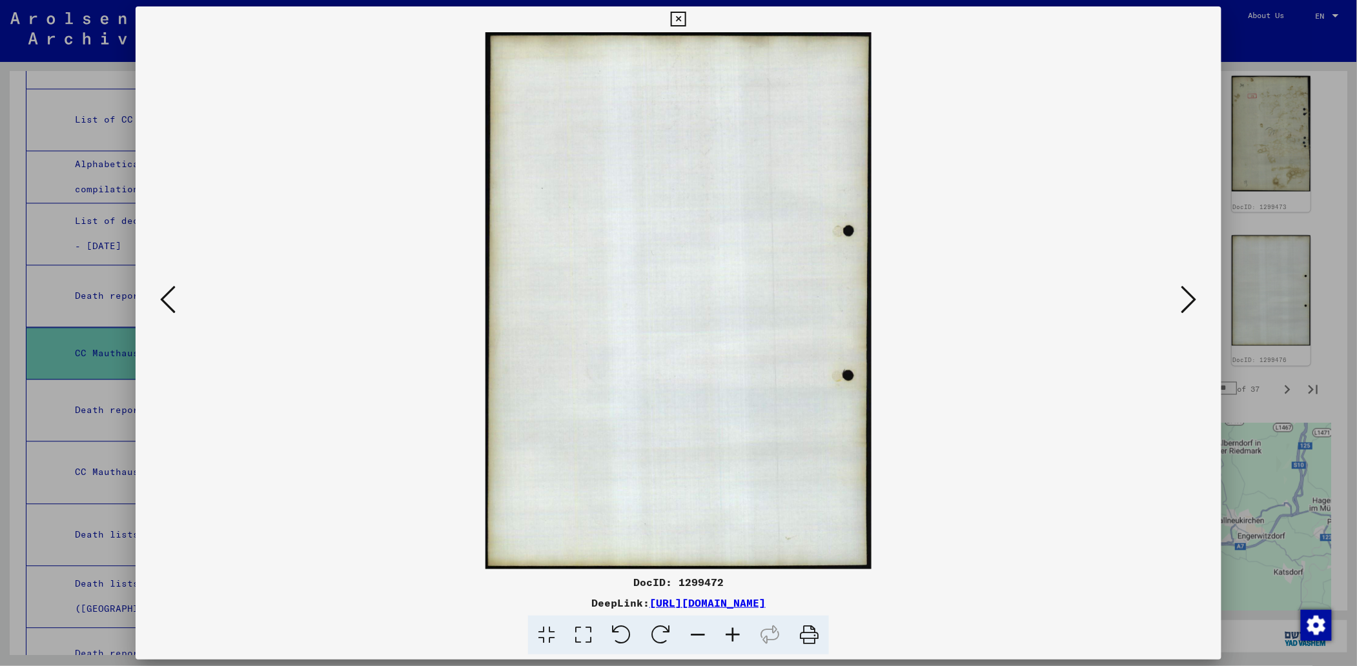
click at [163, 295] on icon at bounding box center [167, 299] width 15 height 31
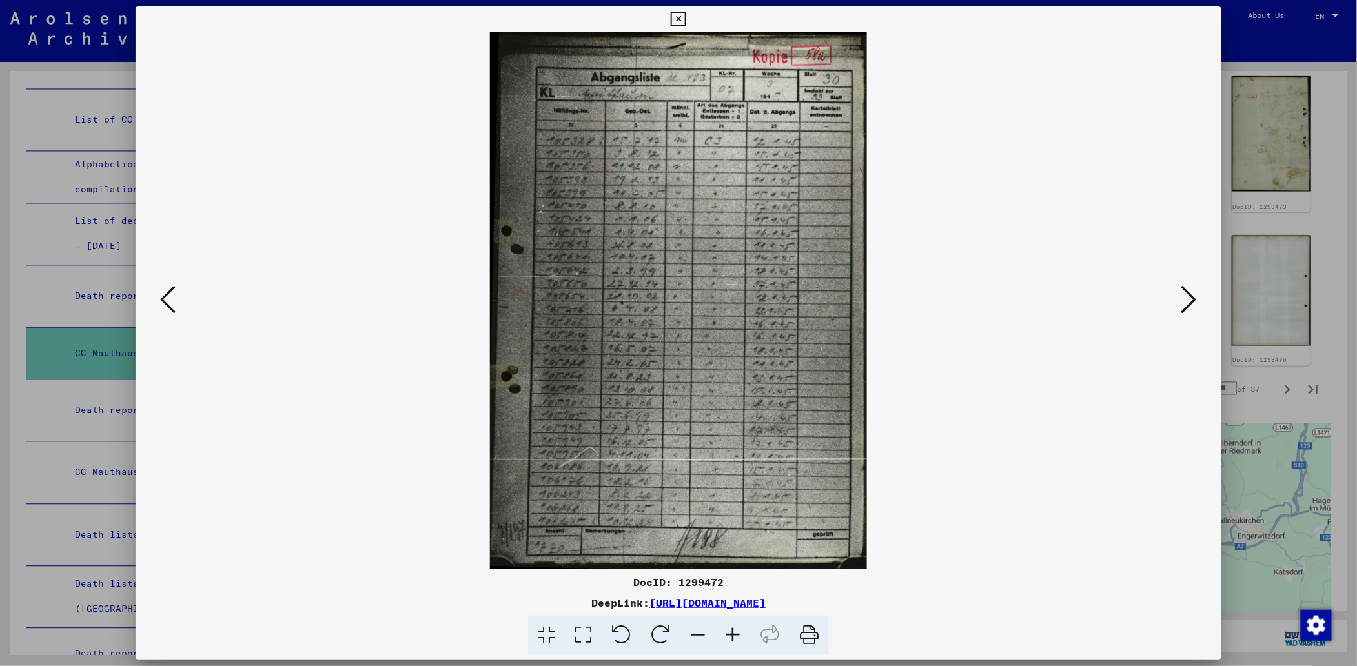
click at [163, 295] on icon at bounding box center [167, 299] width 15 height 31
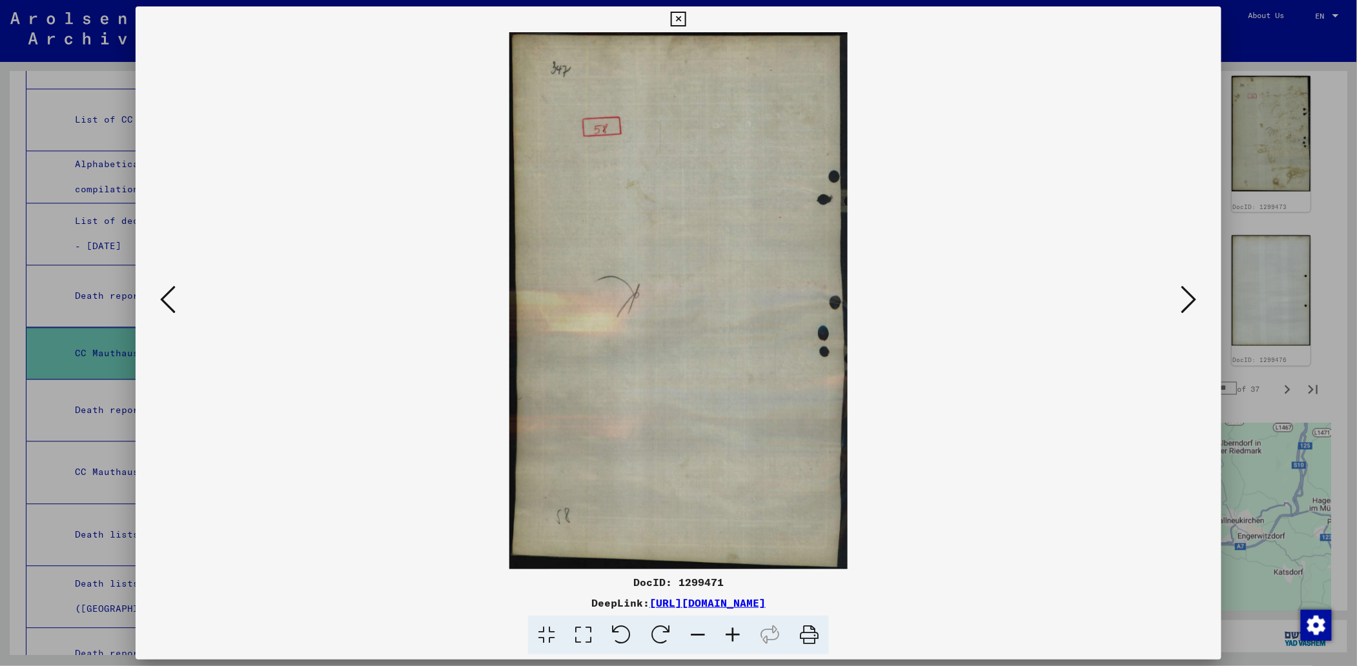
click at [163, 295] on icon at bounding box center [167, 299] width 15 height 31
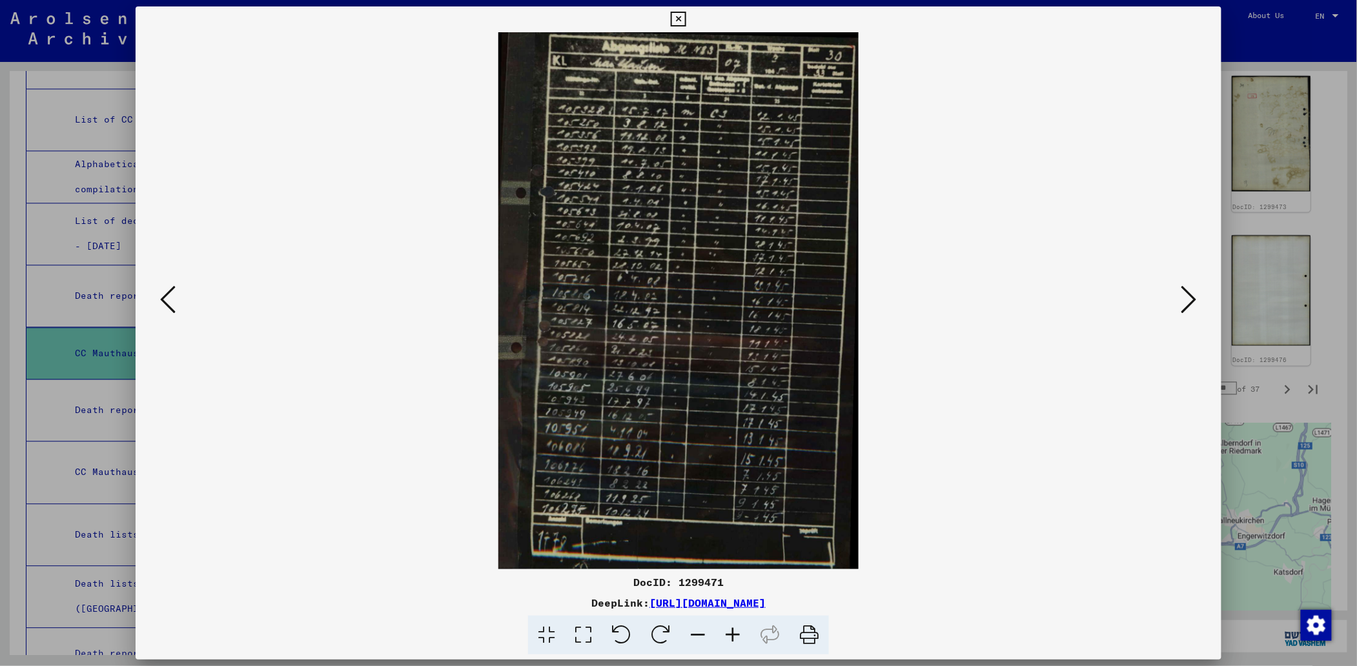
click at [163, 295] on icon at bounding box center [167, 299] width 15 height 31
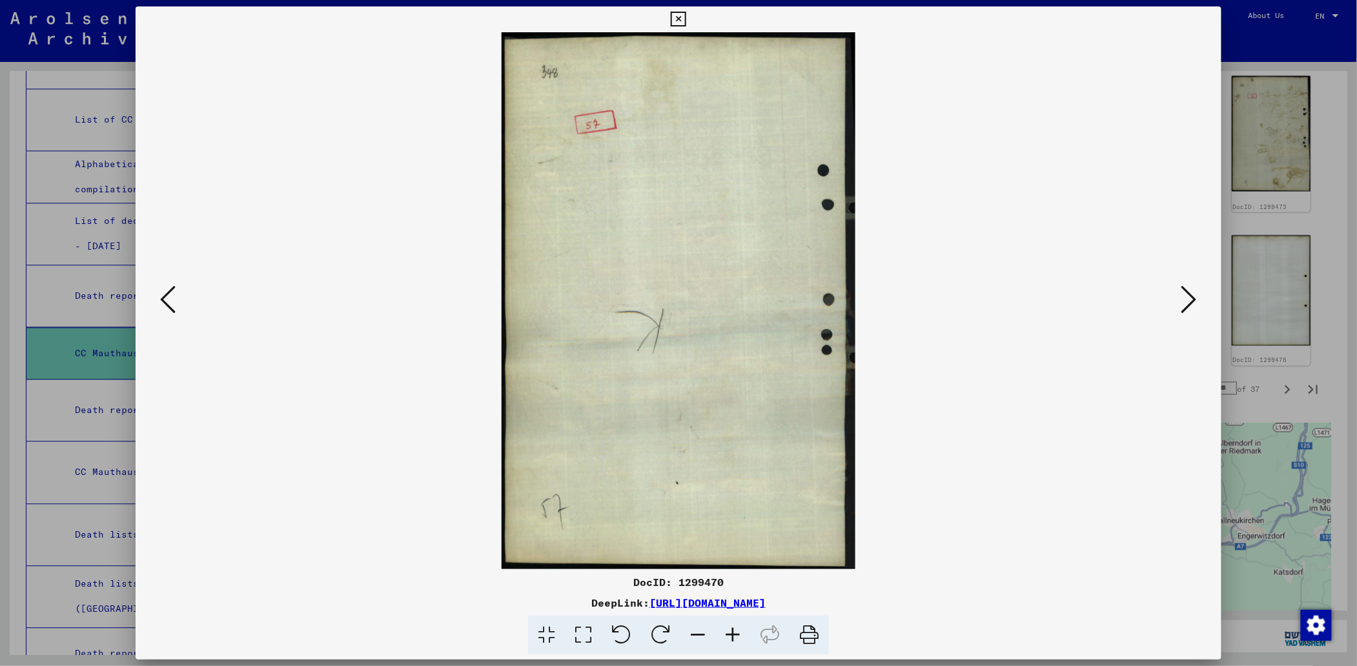
click at [163, 295] on icon at bounding box center [167, 299] width 15 height 31
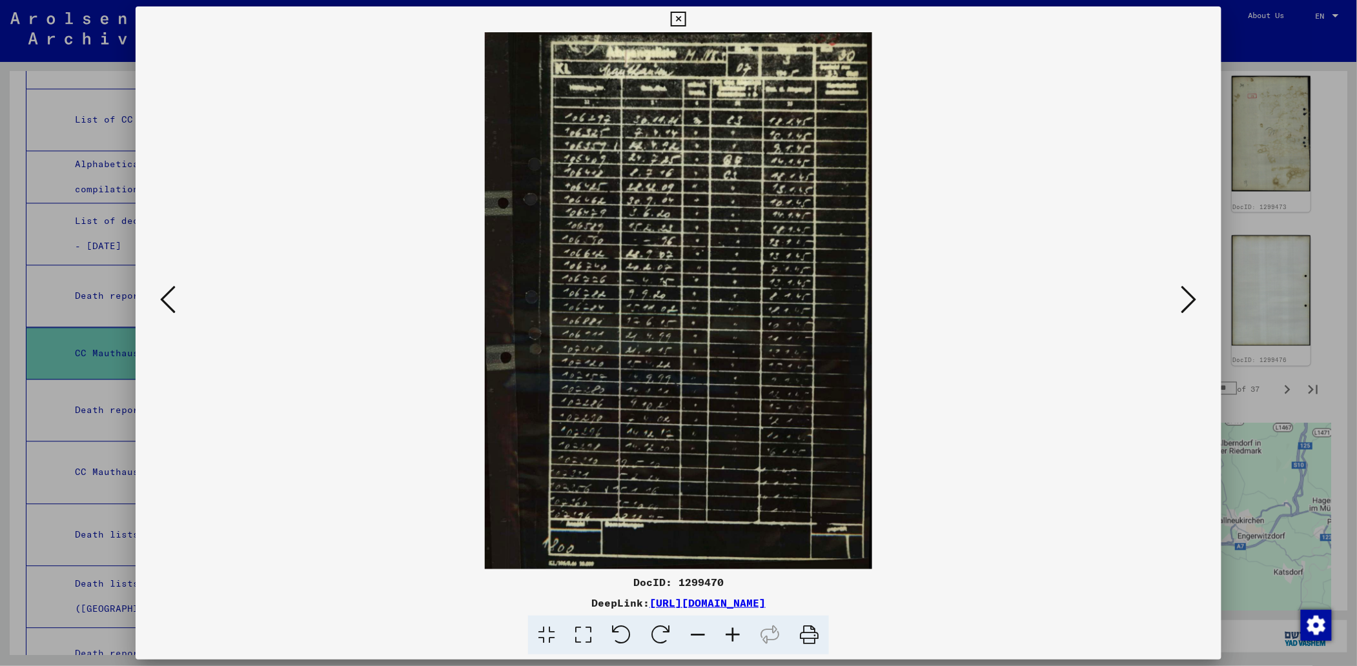
click at [163, 295] on icon at bounding box center [167, 299] width 15 height 31
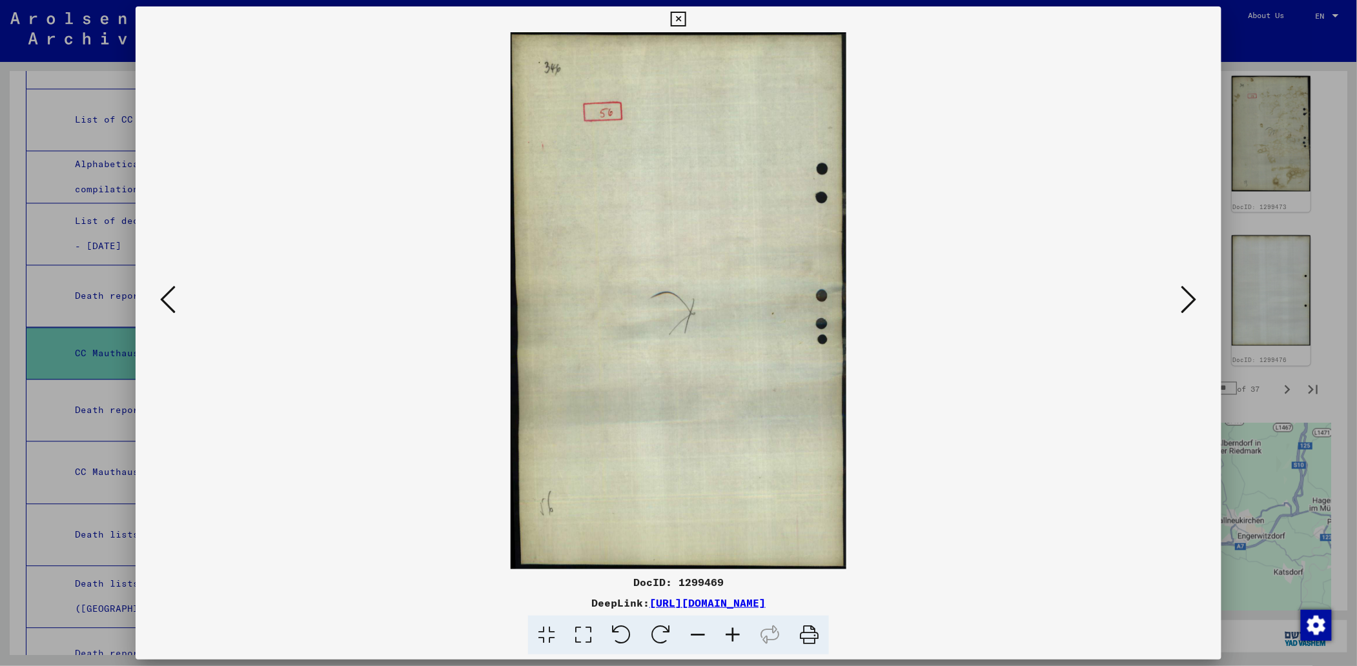
click at [163, 295] on icon at bounding box center [167, 299] width 15 height 31
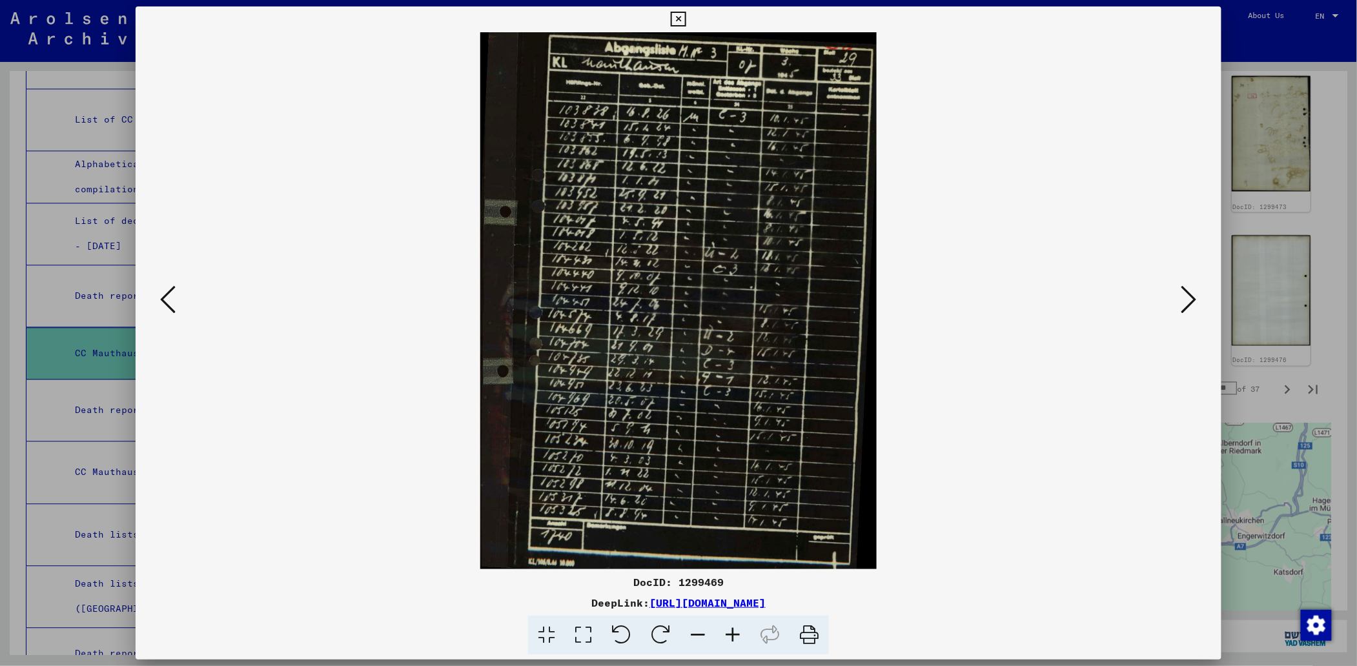
click at [163, 295] on icon at bounding box center [167, 299] width 15 height 31
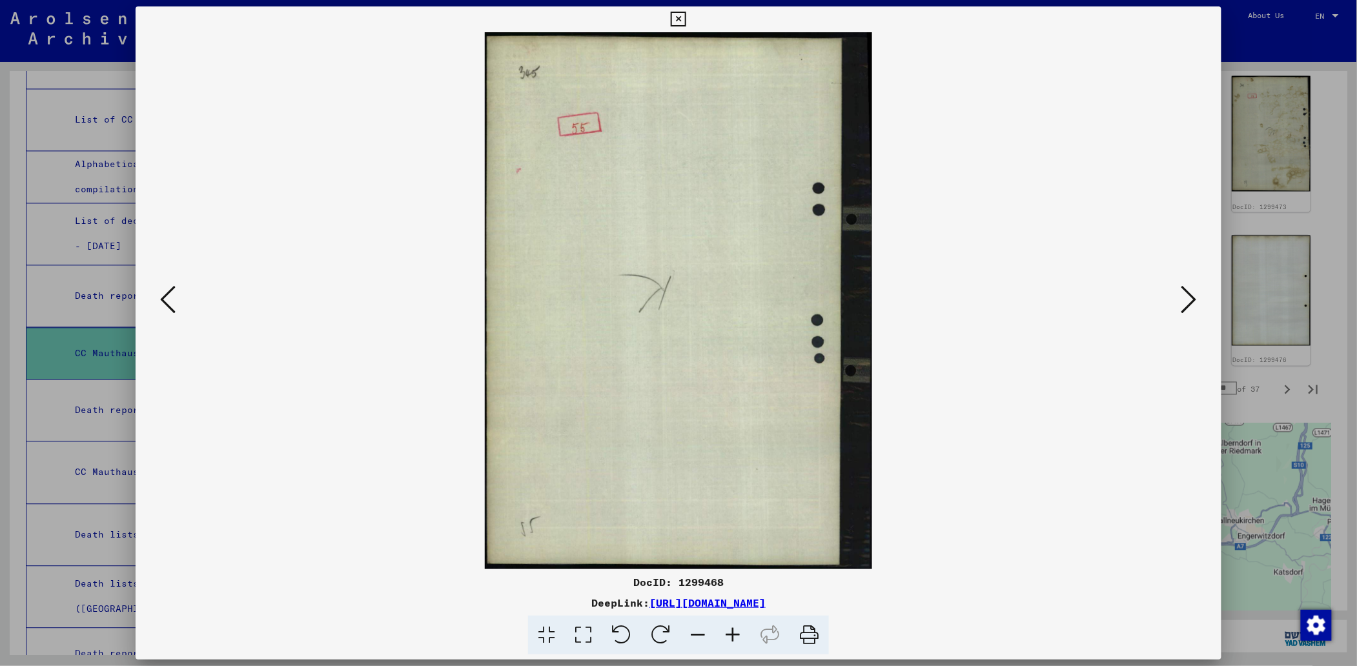
click at [163, 295] on icon at bounding box center [167, 299] width 15 height 31
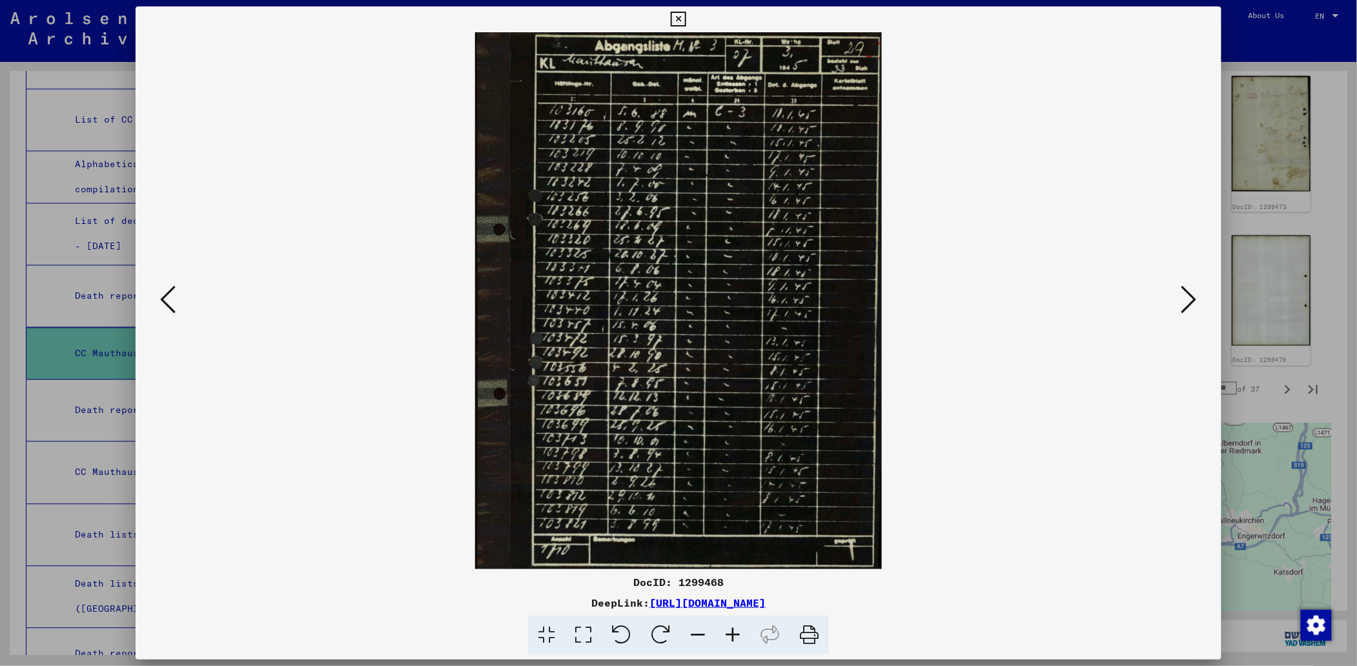
click at [163, 295] on icon at bounding box center [167, 299] width 15 height 31
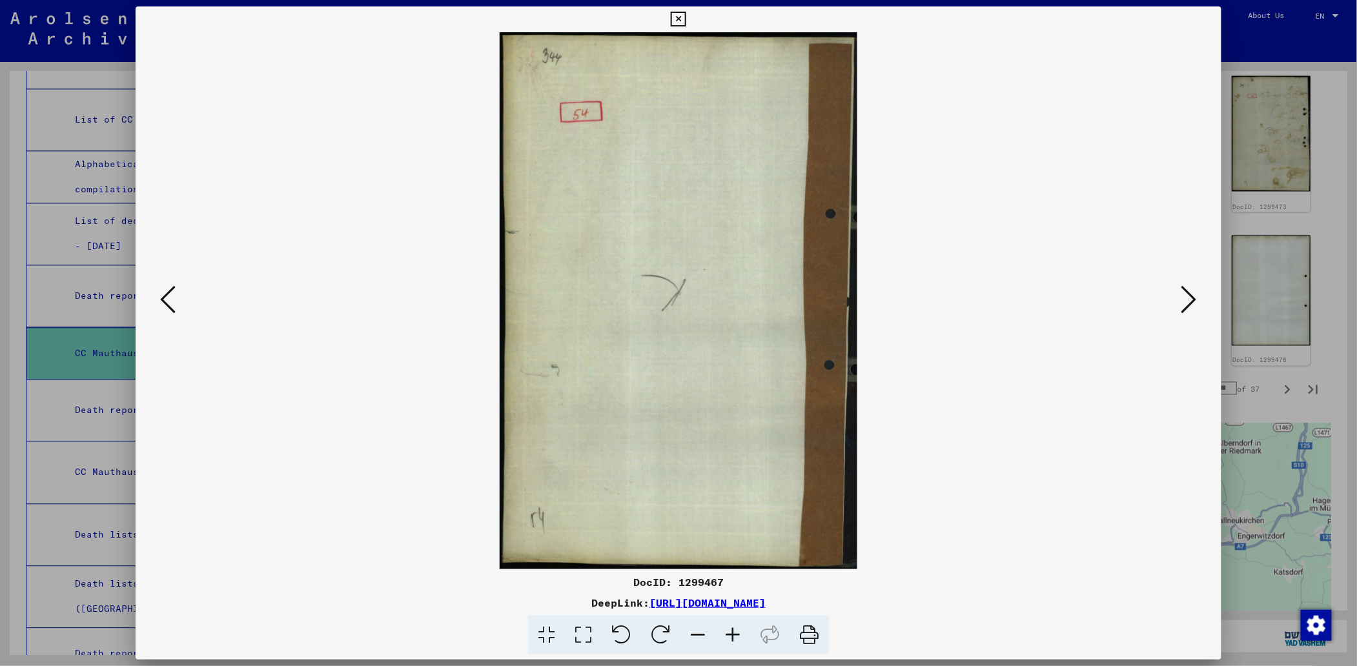
click at [163, 295] on icon at bounding box center [167, 299] width 15 height 31
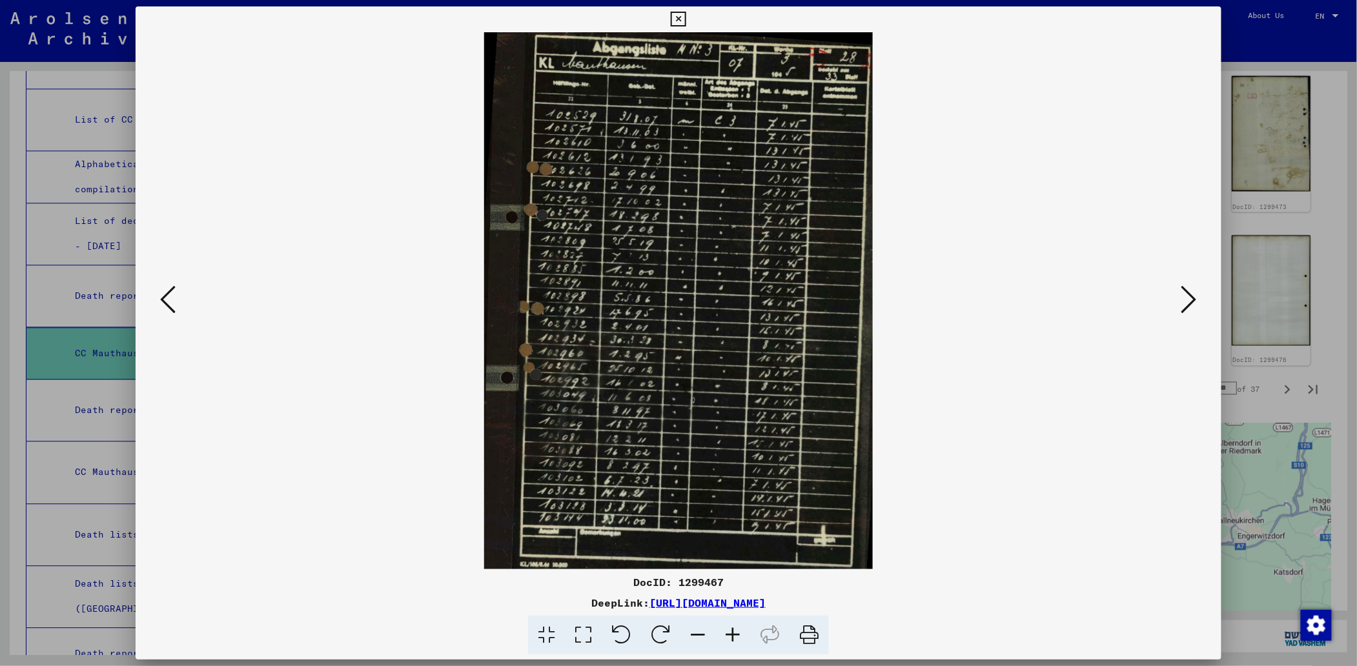
click at [163, 295] on icon at bounding box center [167, 299] width 15 height 31
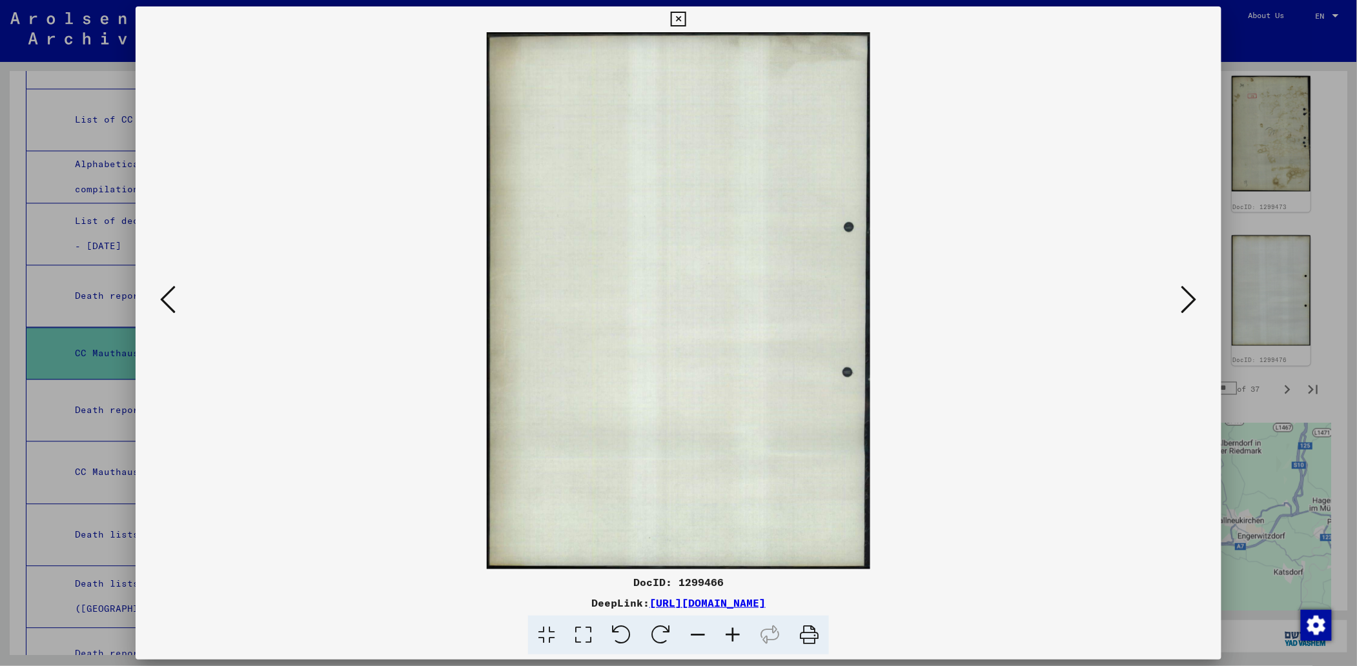
click at [163, 295] on icon at bounding box center [167, 299] width 15 height 31
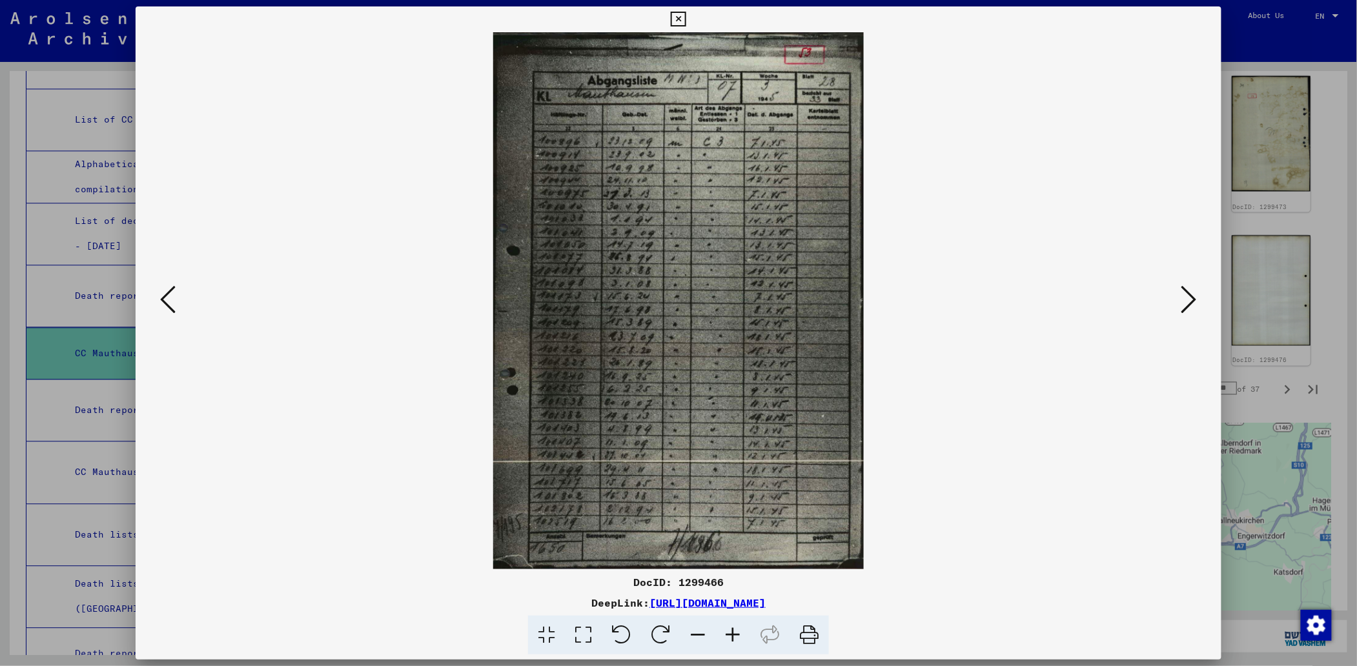
click at [163, 295] on icon at bounding box center [167, 299] width 15 height 31
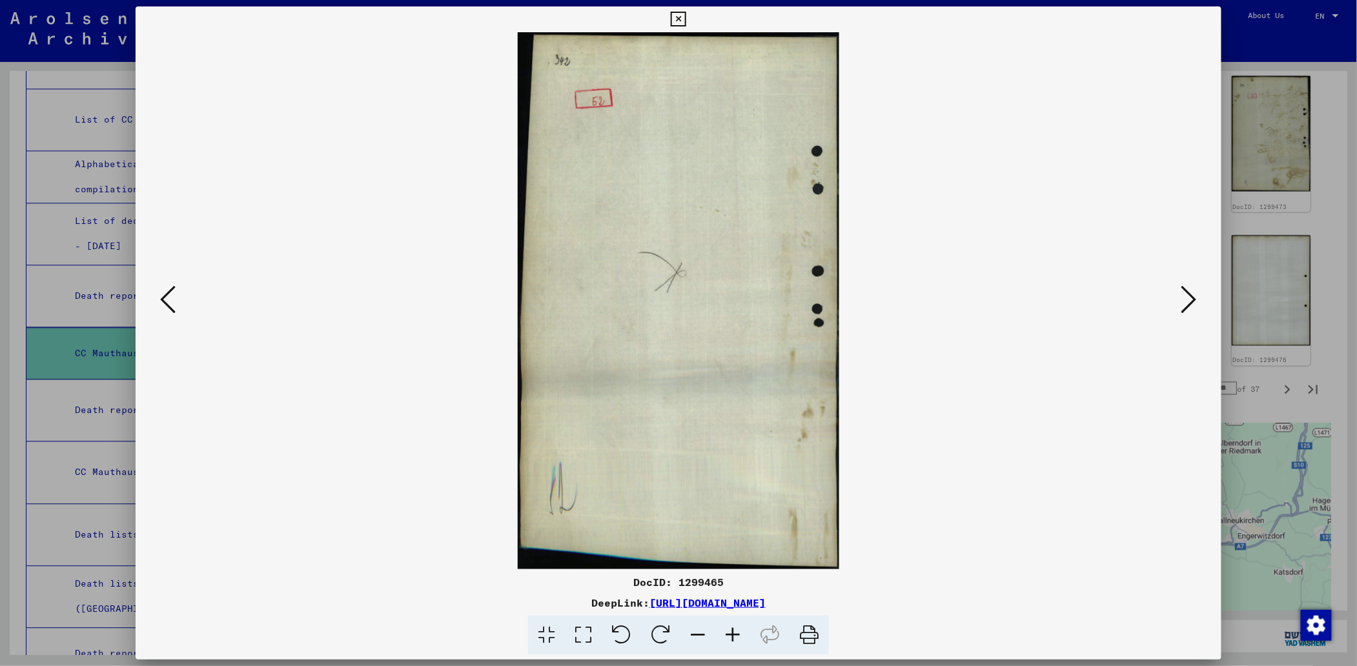
click at [163, 295] on icon at bounding box center [167, 299] width 15 height 31
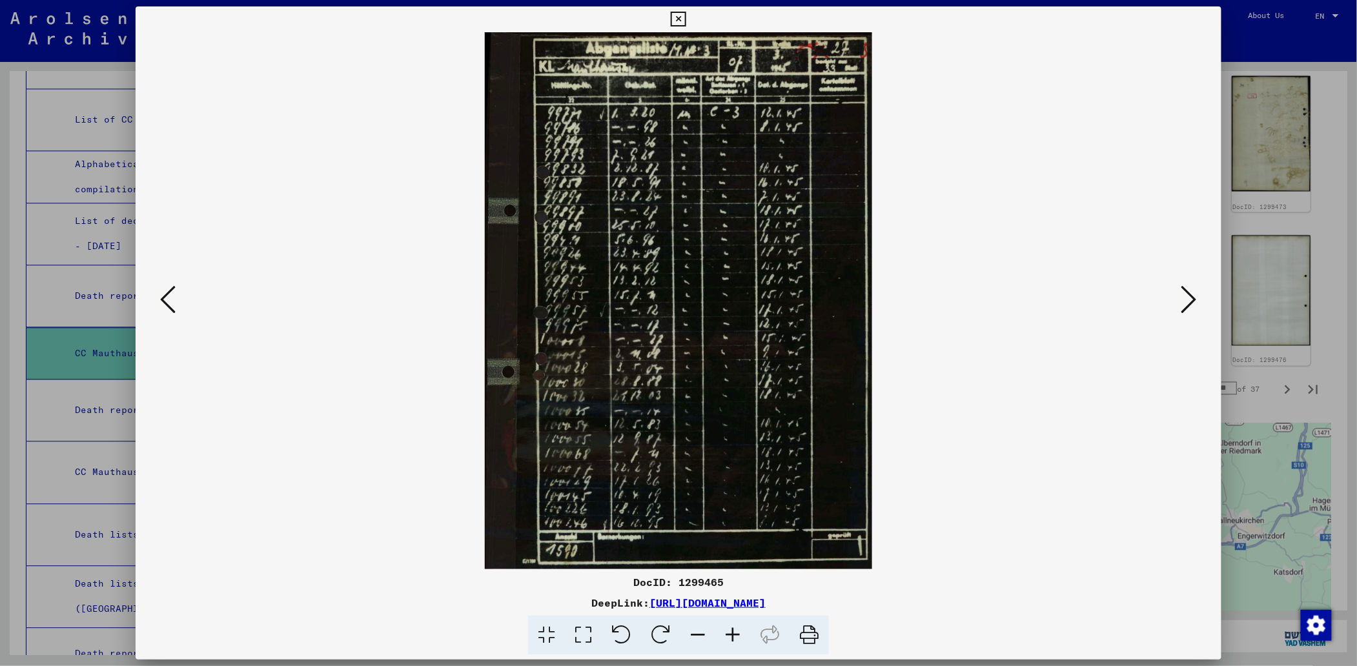
click at [163, 295] on icon at bounding box center [167, 299] width 15 height 31
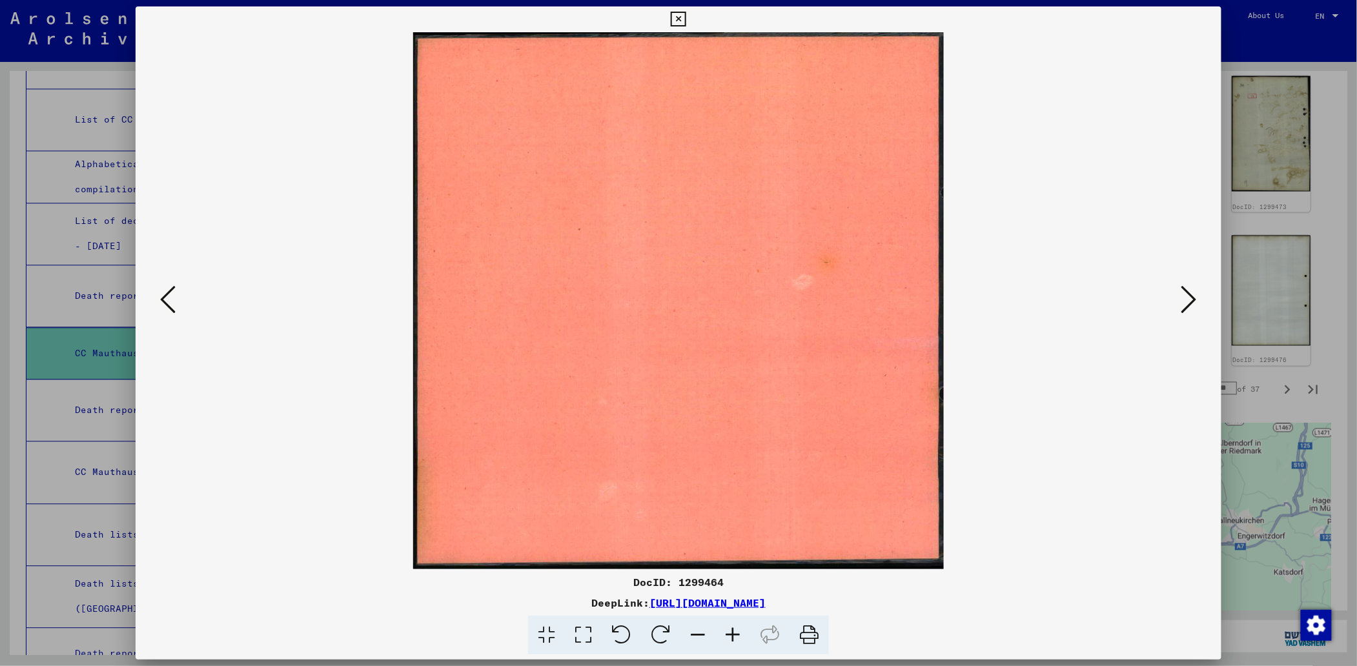
click at [163, 295] on icon at bounding box center [167, 299] width 15 height 31
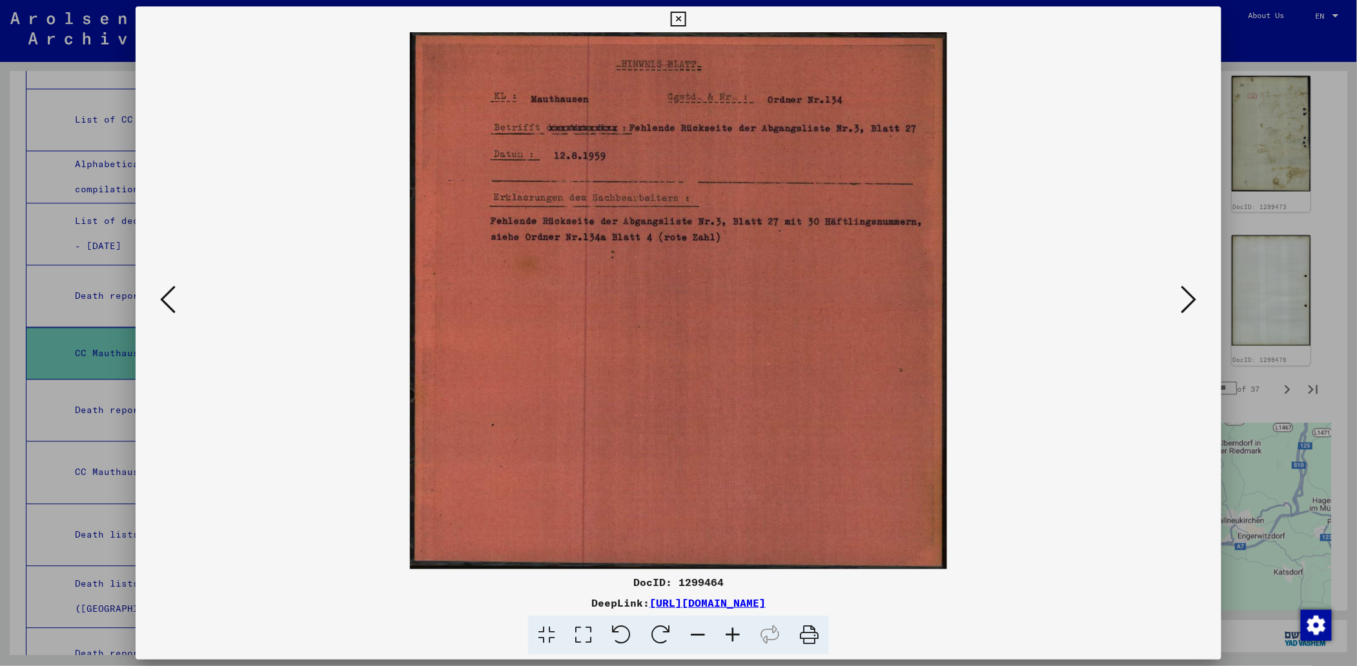
click at [1197, 293] on icon at bounding box center [1189, 299] width 15 height 31
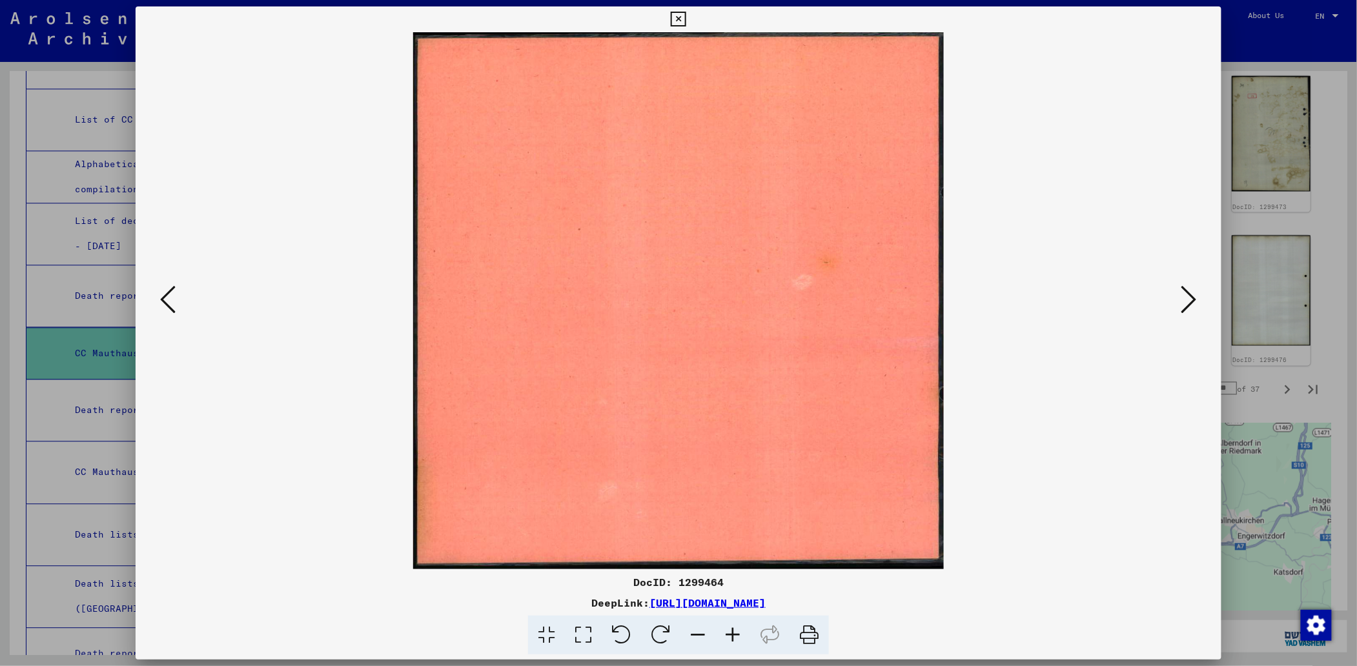
click at [1197, 293] on icon at bounding box center [1189, 299] width 15 height 31
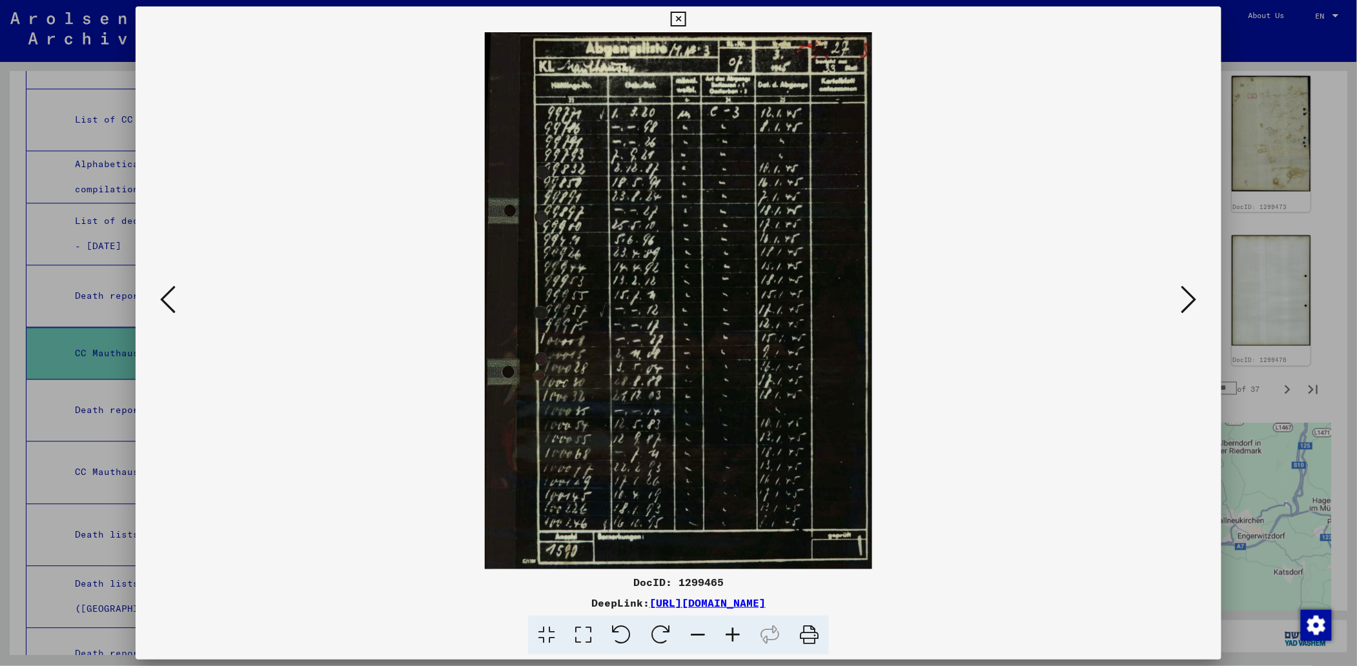
click at [165, 298] on icon at bounding box center [167, 299] width 15 height 31
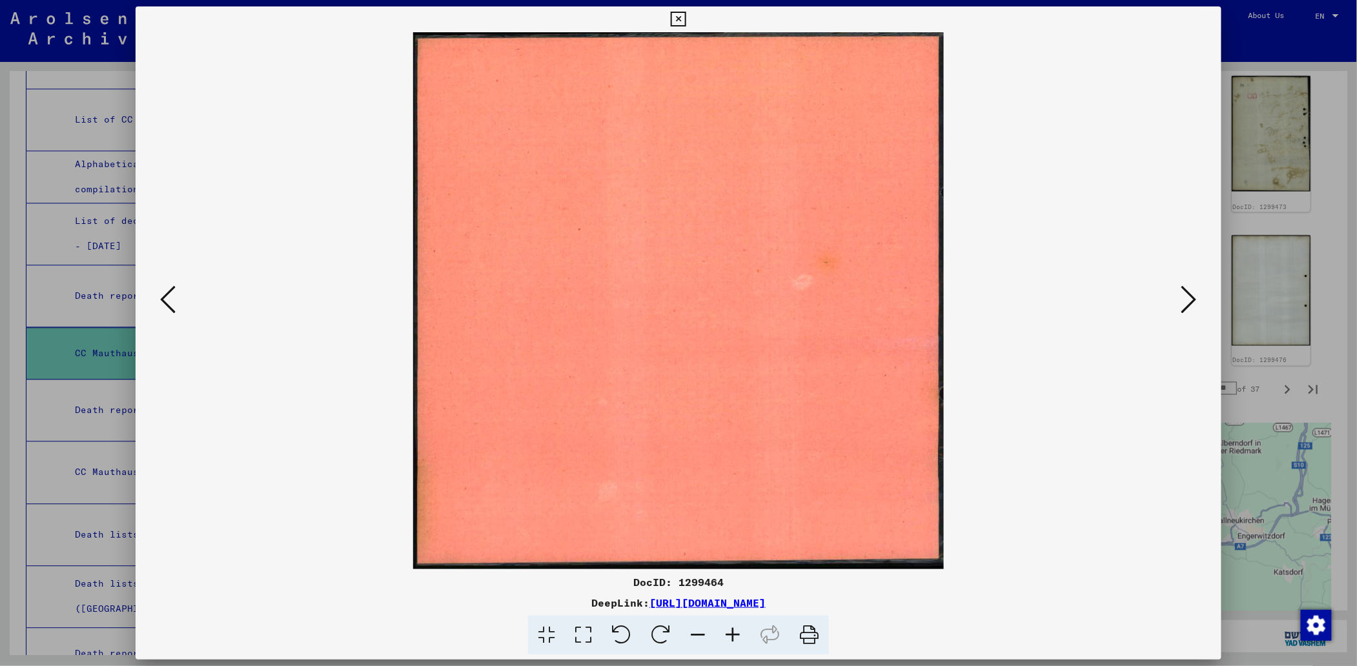
click at [165, 298] on icon at bounding box center [167, 299] width 15 height 31
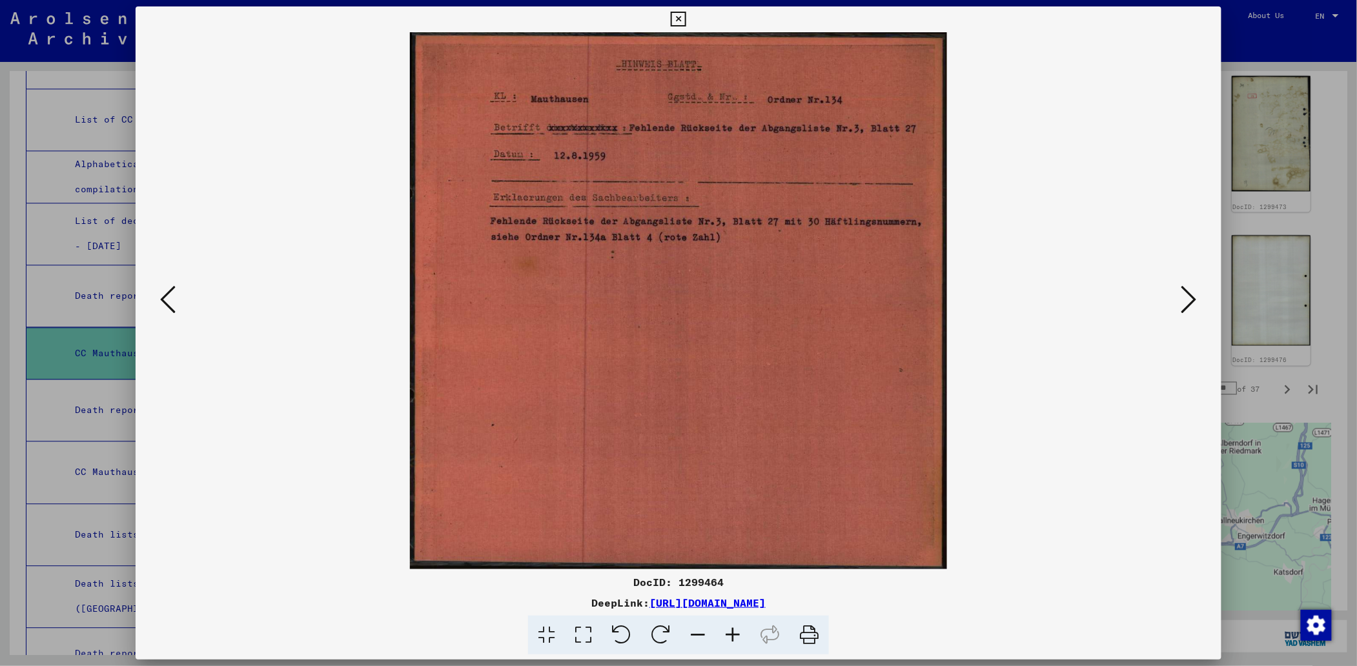
click at [165, 298] on icon at bounding box center [167, 299] width 15 height 31
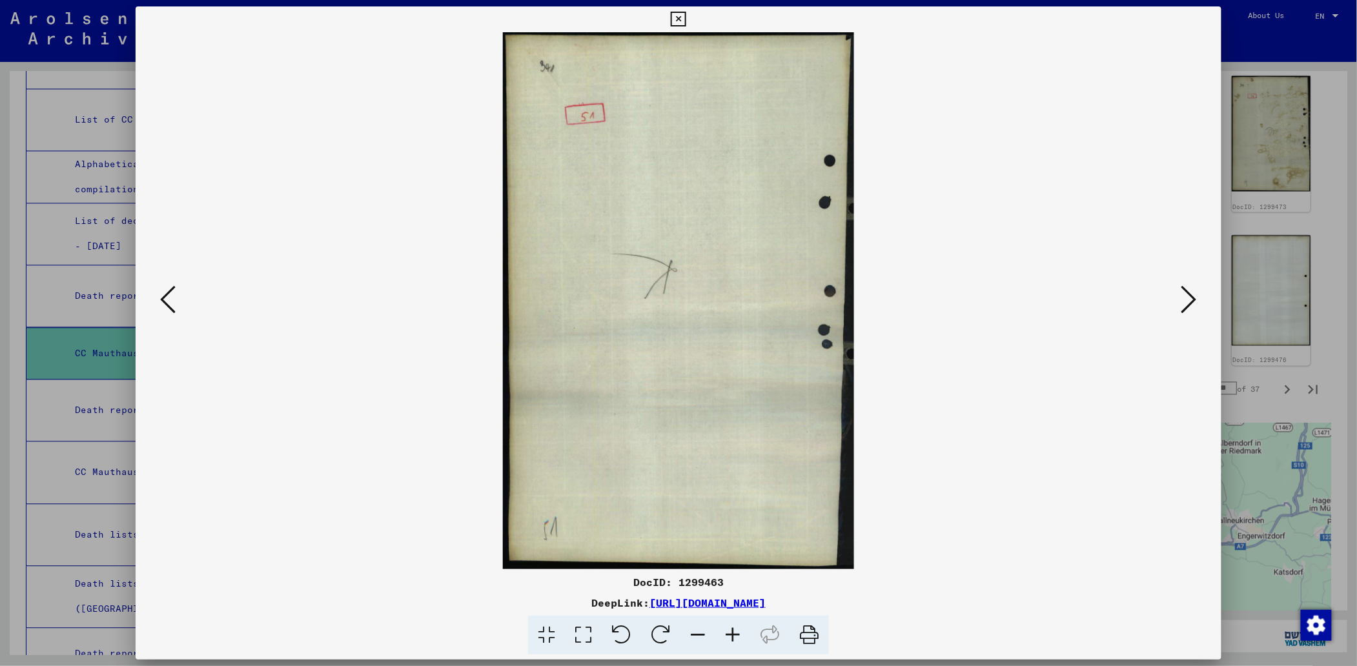
click at [165, 298] on icon at bounding box center [167, 299] width 15 height 31
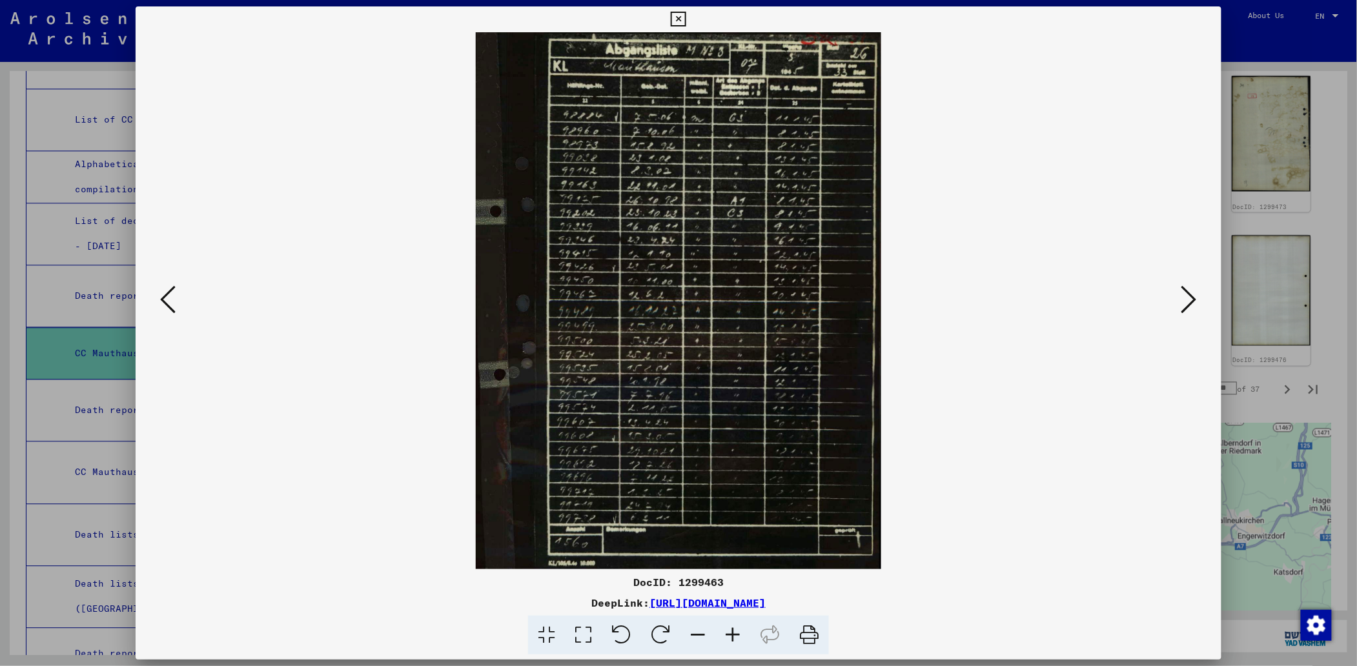
click at [165, 298] on icon at bounding box center [167, 299] width 15 height 31
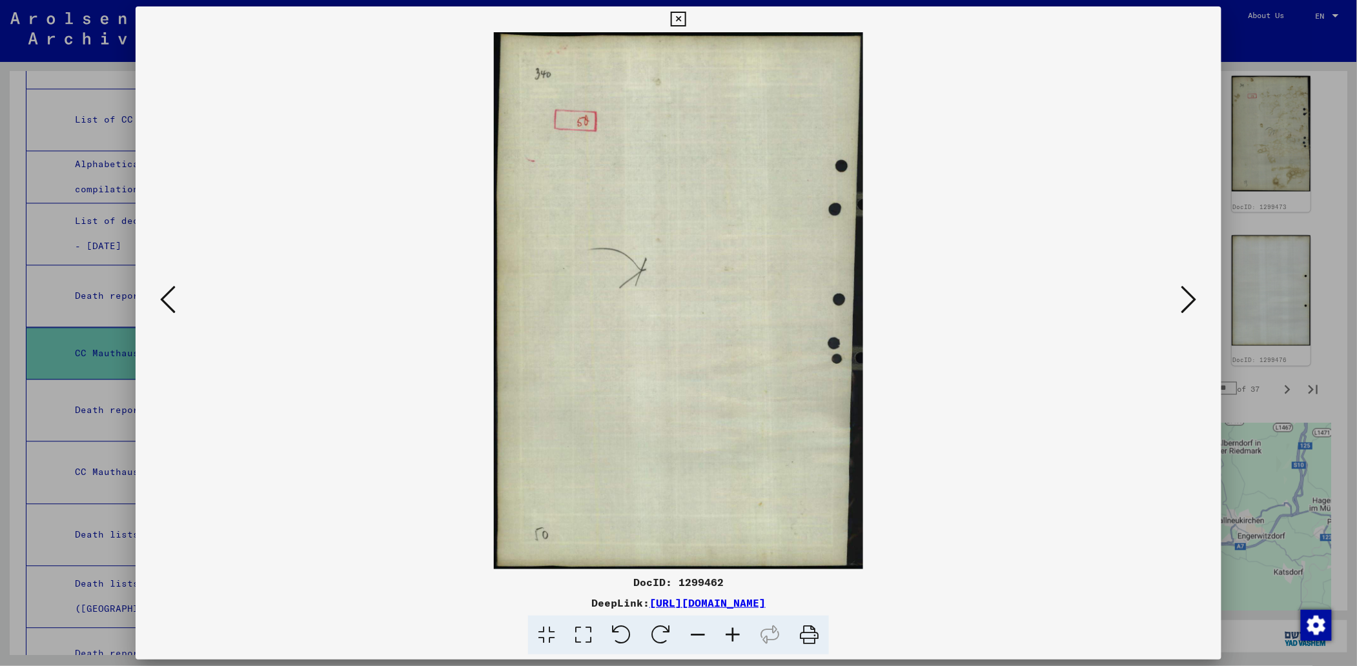
click at [165, 298] on icon at bounding box center [167, 299] width 15 height 31
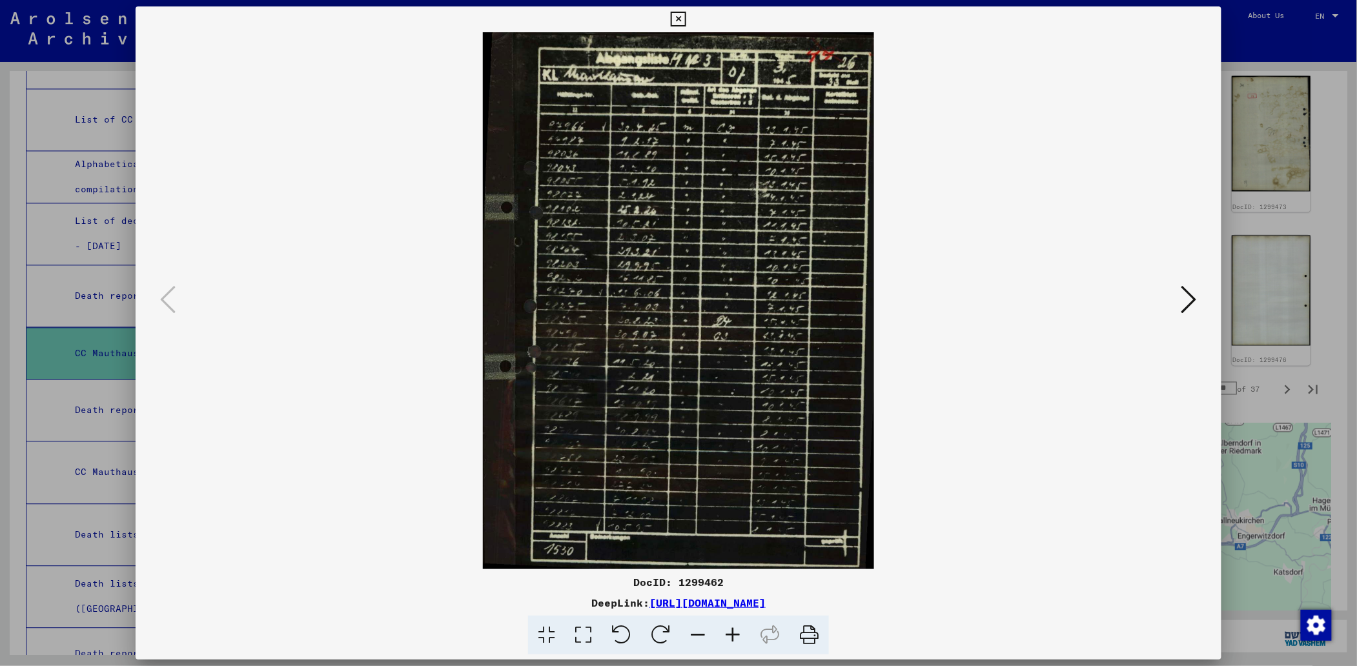
click at [684, 21] on icon at bounding box center [678, 19] width 15 height 15
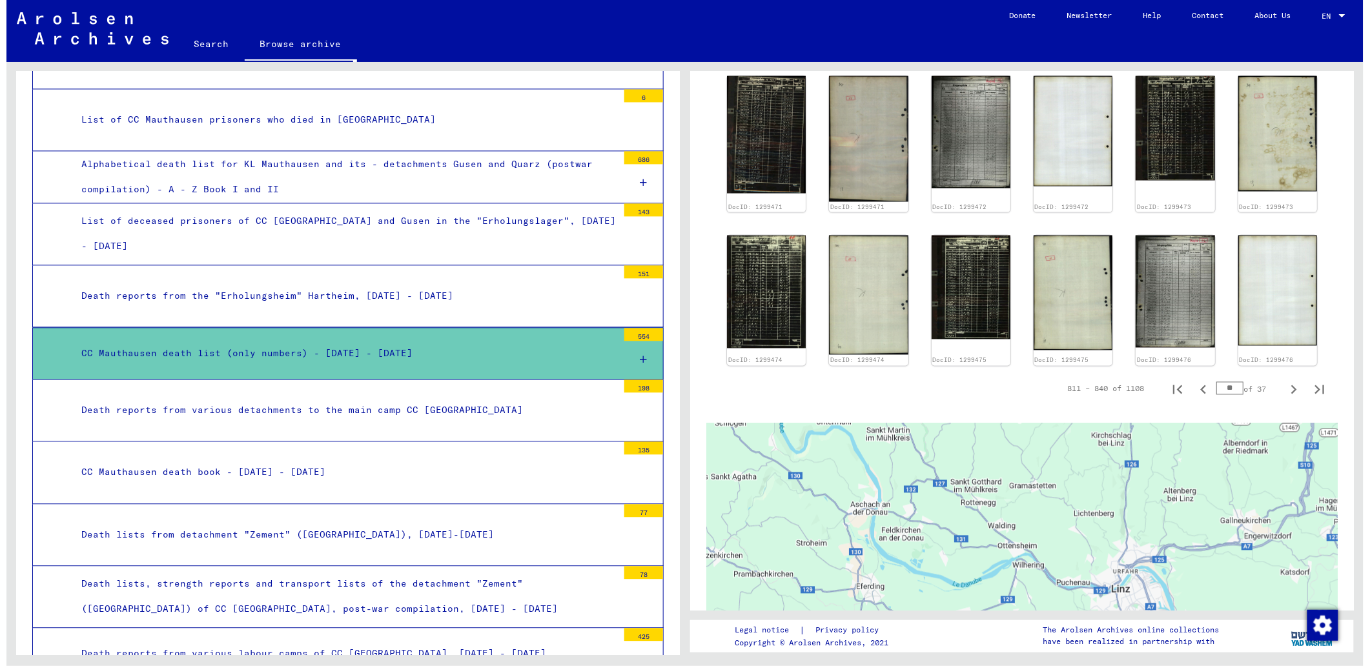
scroll to position [861, 0]
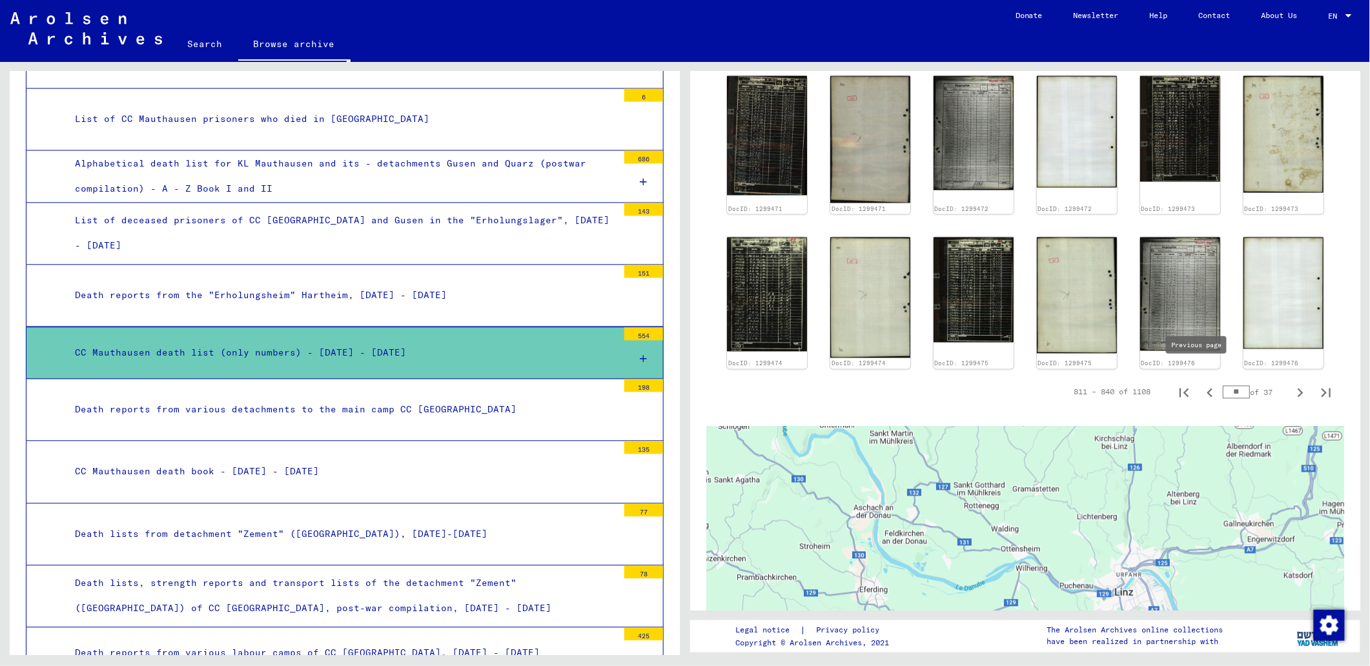
click at [1201, 384] on icon "Previous page" at bounding box center [1210, 393] width 18 height 18
type input "**"
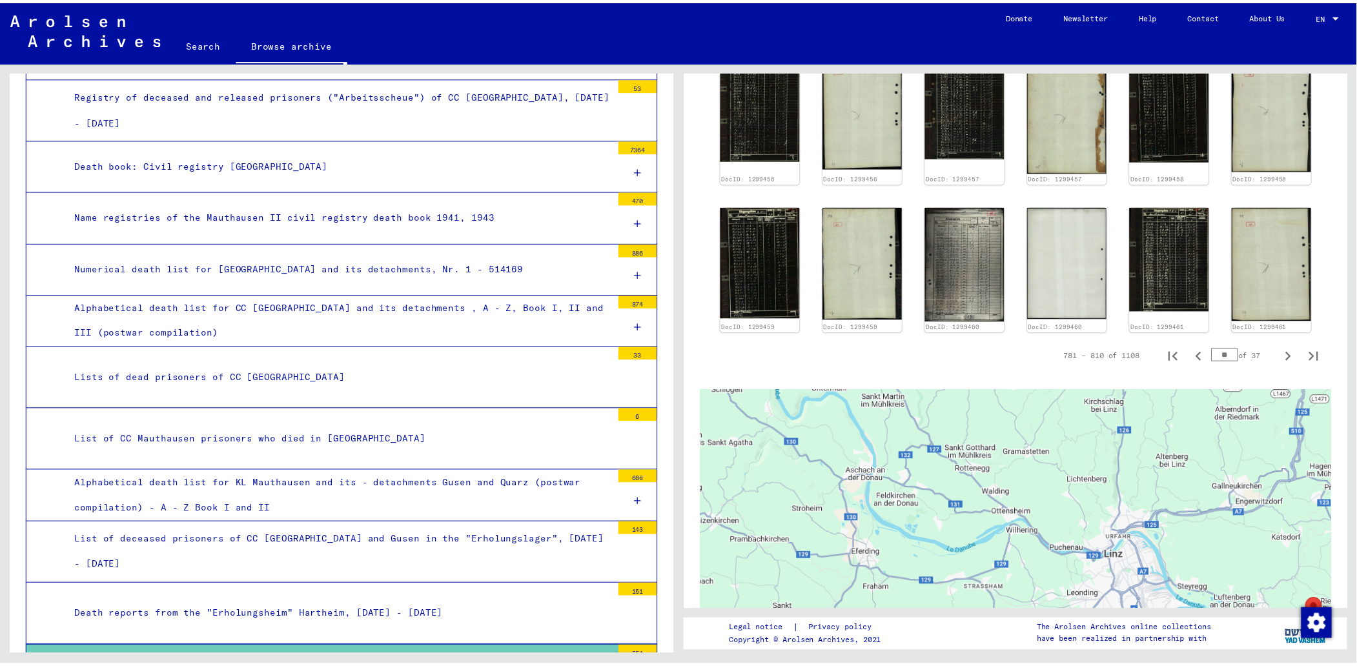
scroll to position [2800, 0]
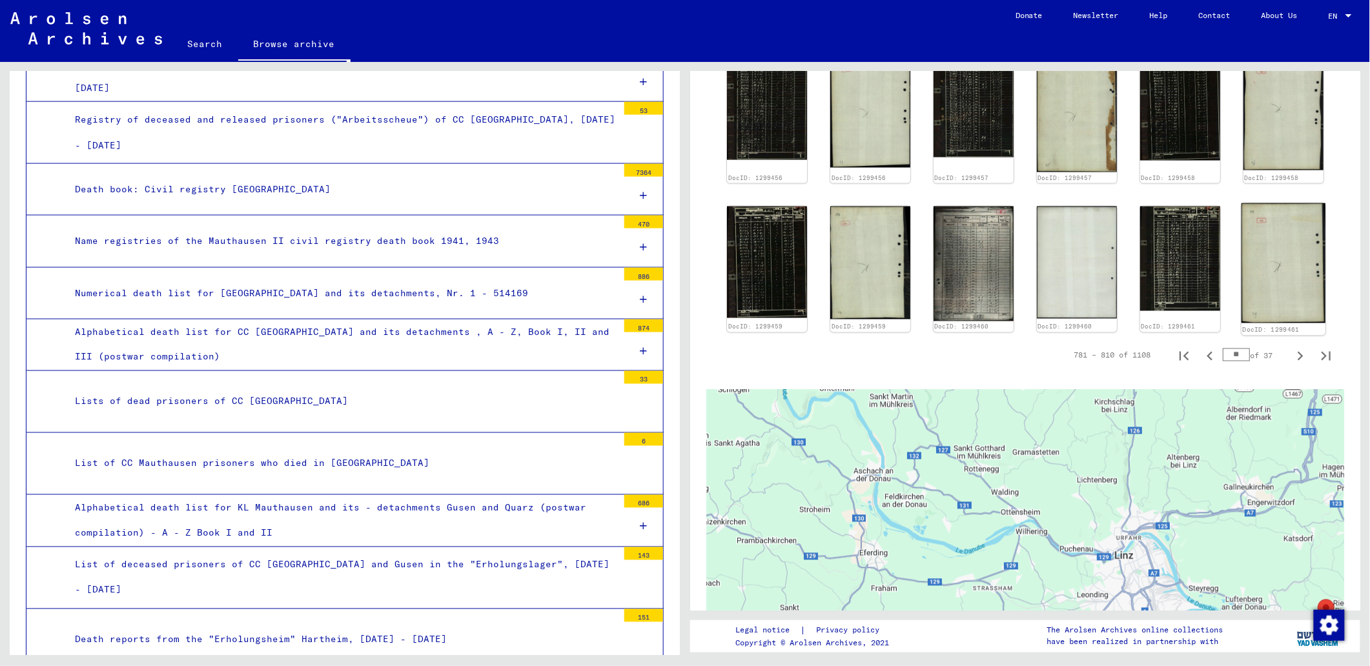
click at [1284, 256] on img at bounding box center [1284, 263] width 84 height 120
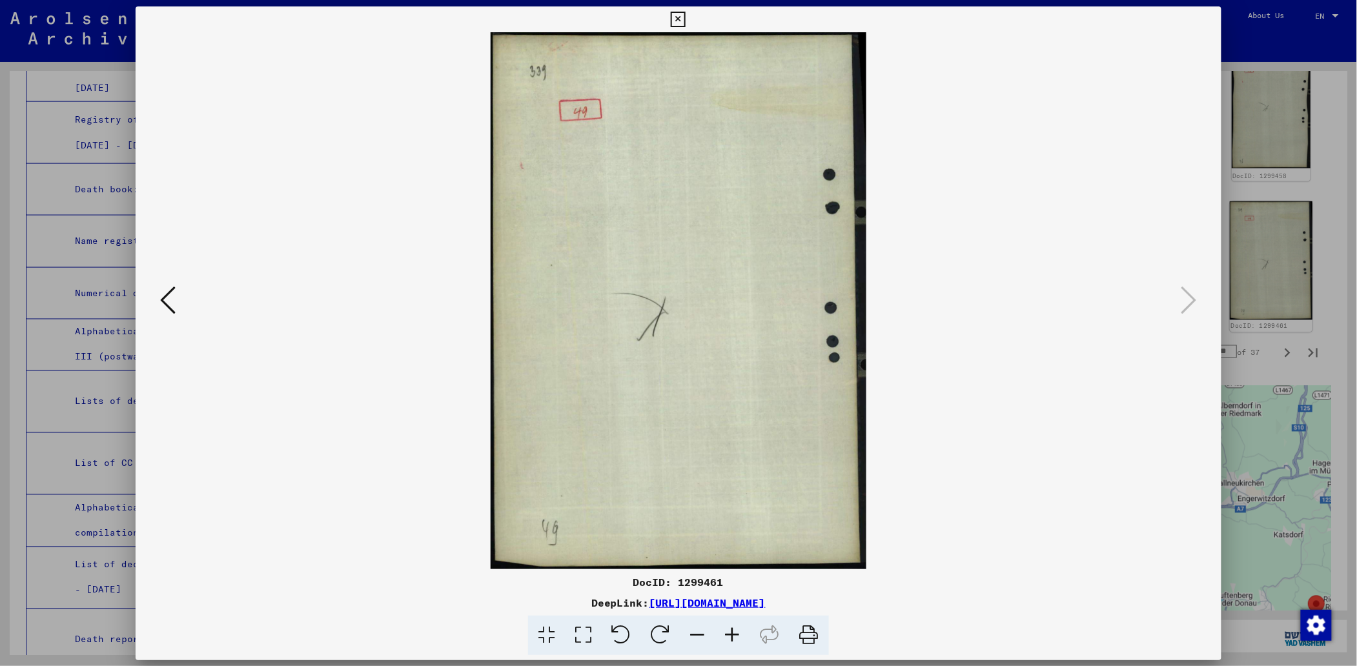
click at [1284, 256] on div at bounding box center [678, 333] width 1357 height 666
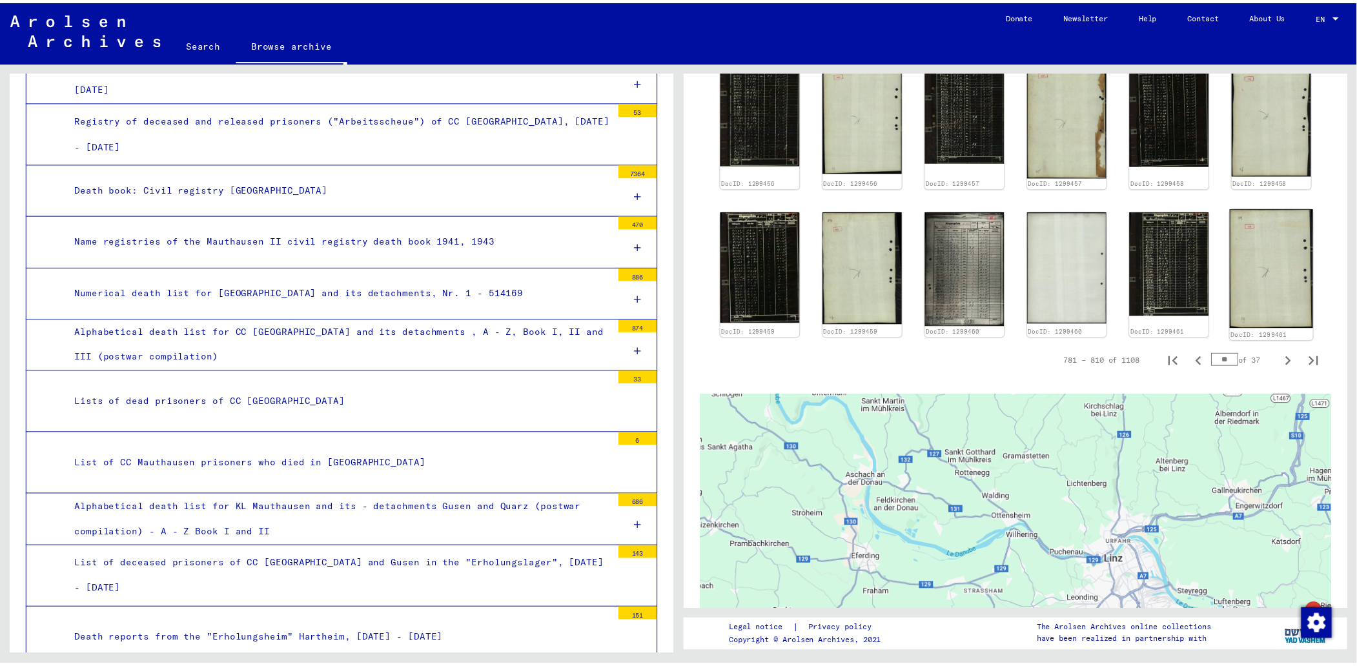
scroll to position [861, 0]
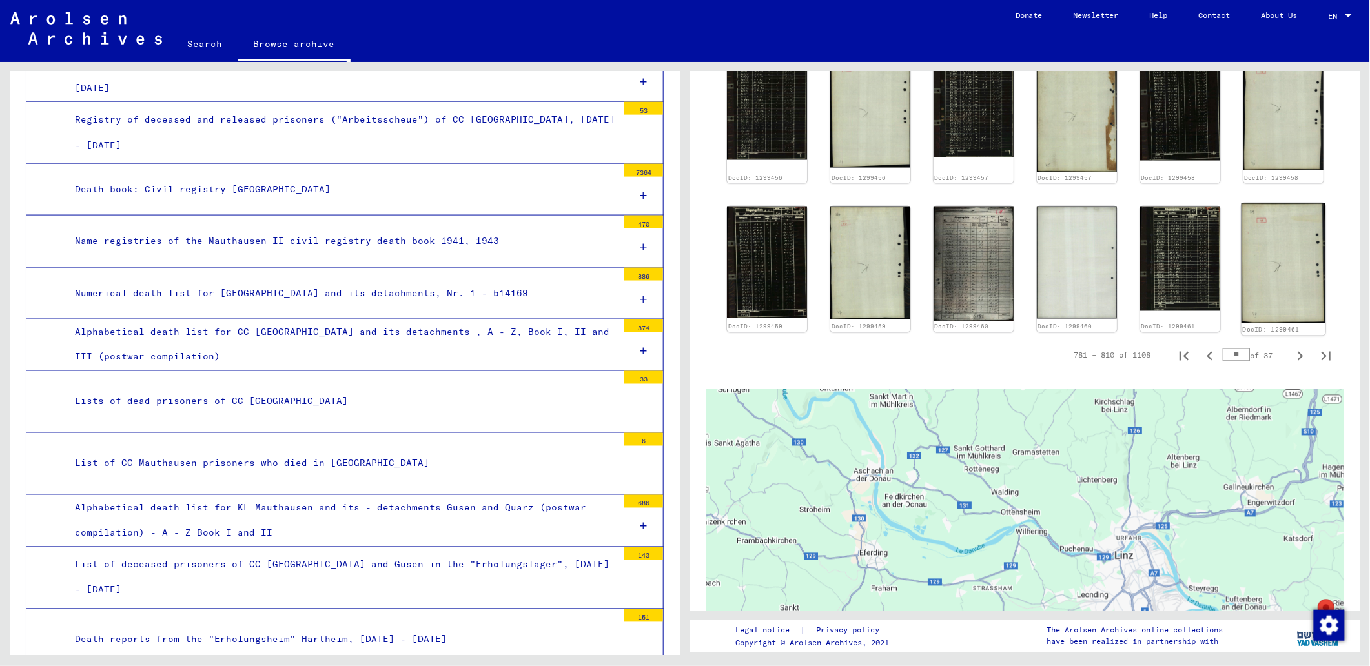
click at [1284, 256] on img at bounding box center [1284, 263] width 84 height 120
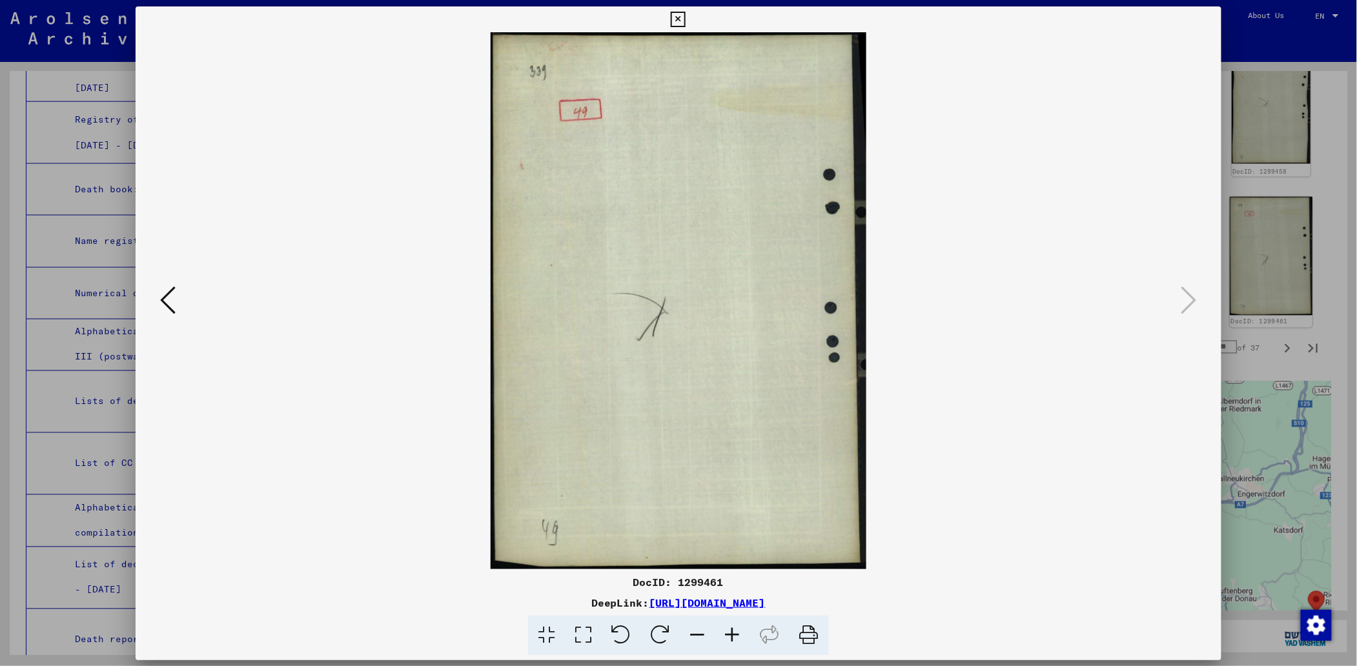
scroll to position [856, 0]
click at [160, 296] on icon at bounding box center [167, 299] width 15 height 31
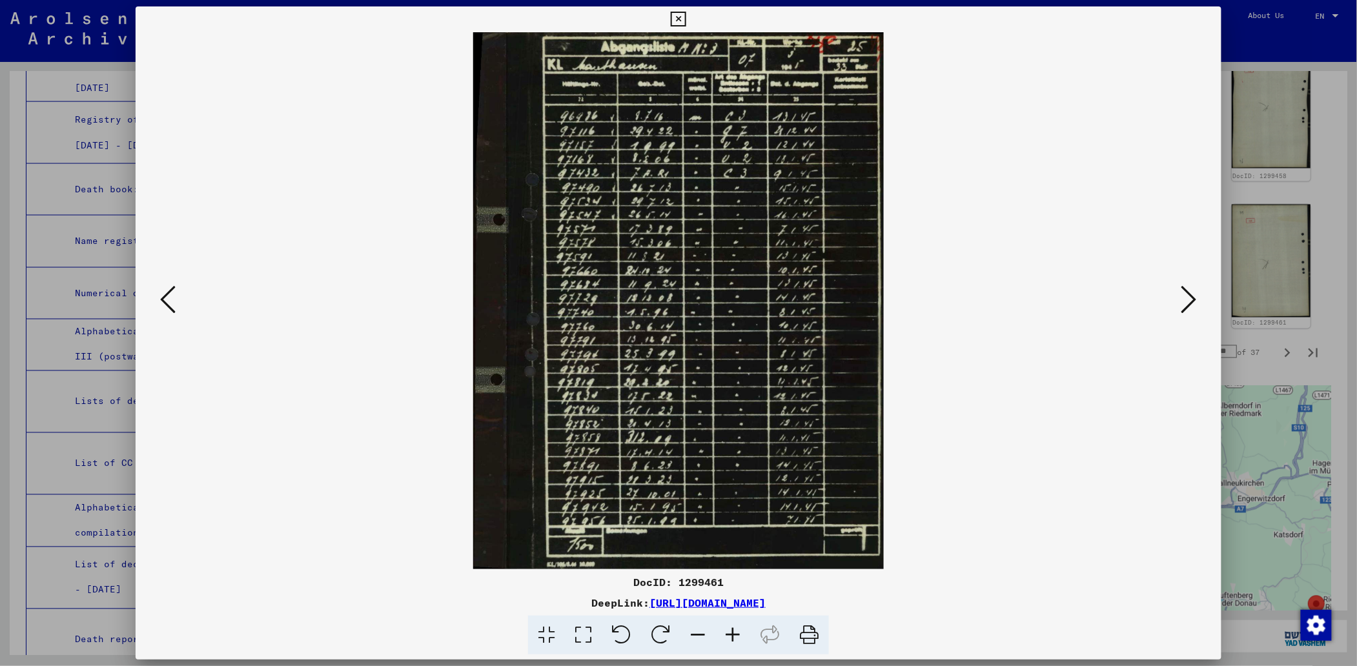
click at [160, 296] on icon at bounding box center [167, 299] width 15 height 31
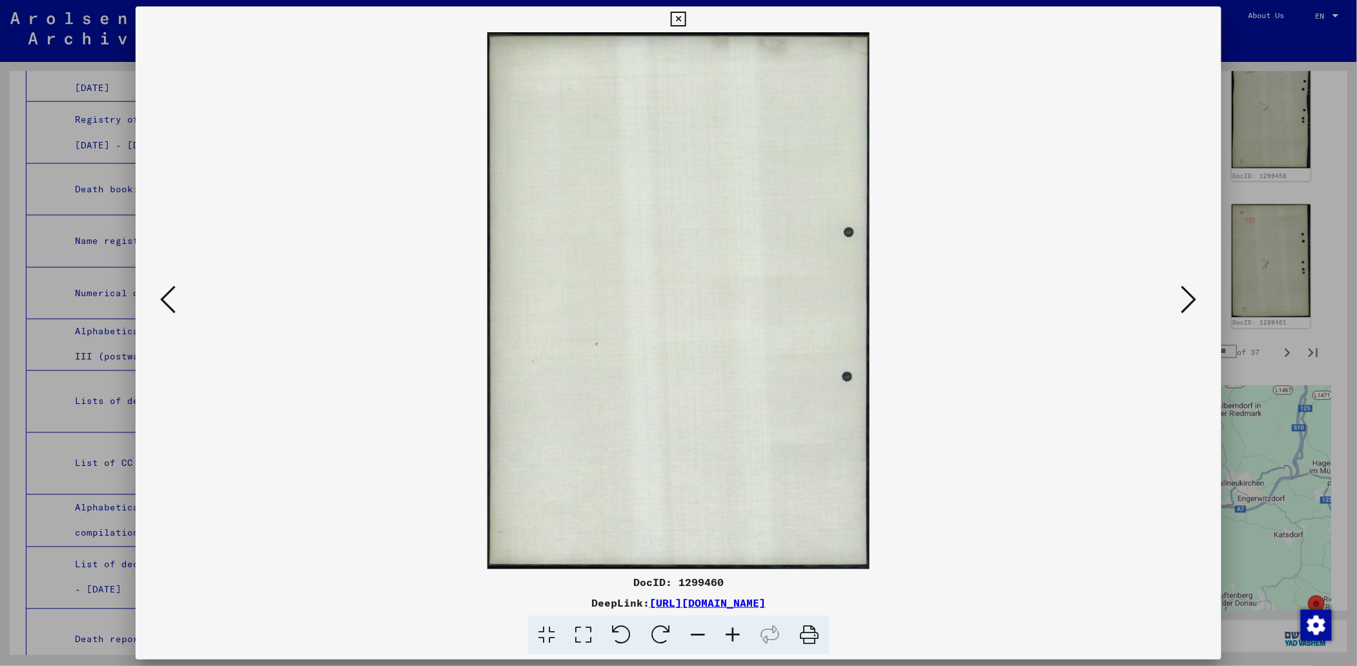
click at [160, 296] on icon at bounding box center [167, 299] width 15 height 31
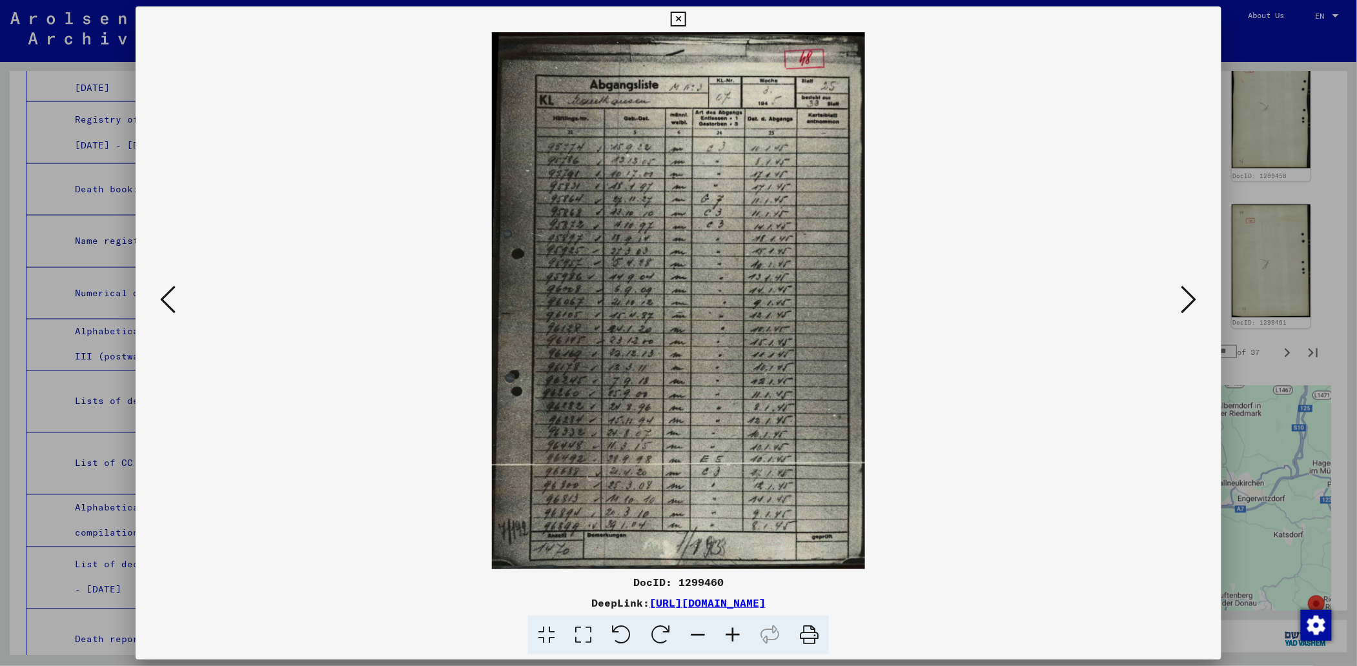
click at [160, 296] on icon at bounding box center [167, 299] width 15 height 31
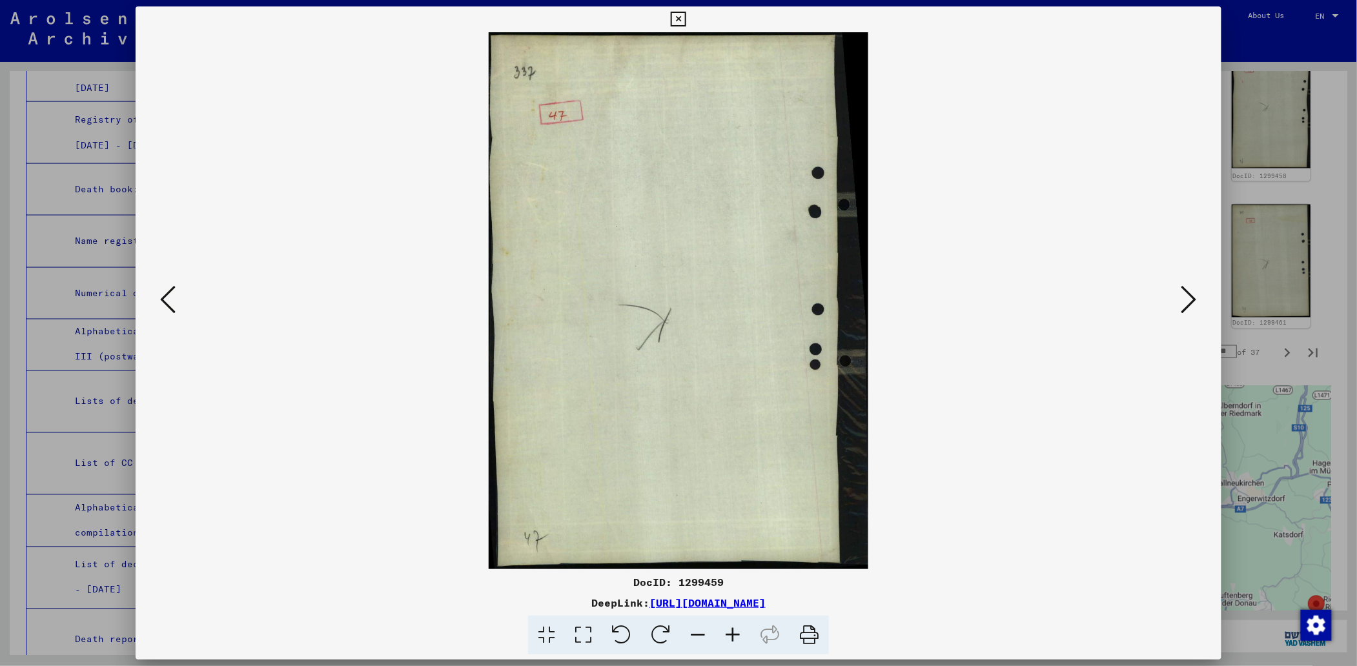
click at [160, 296] on icon at bounding box center [167, 299] width 15 height 31
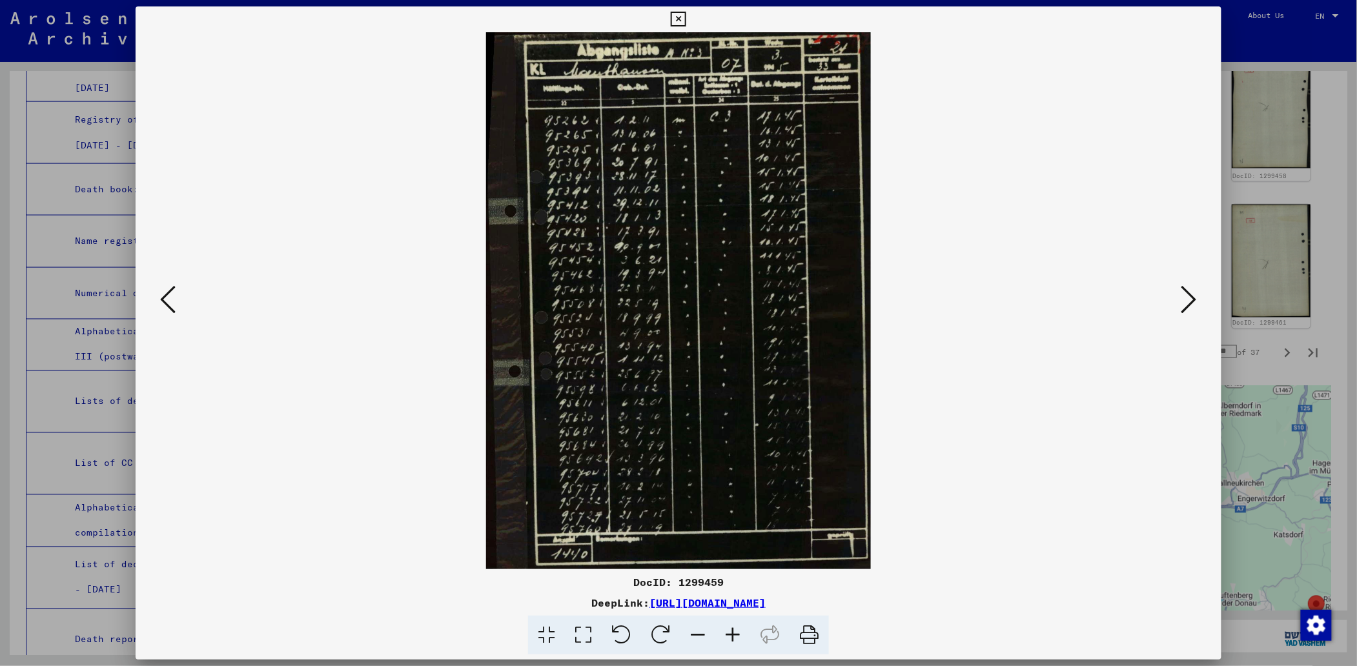
click at [160, 296] on icon at bounding box center [167, 299] width 15 height 31
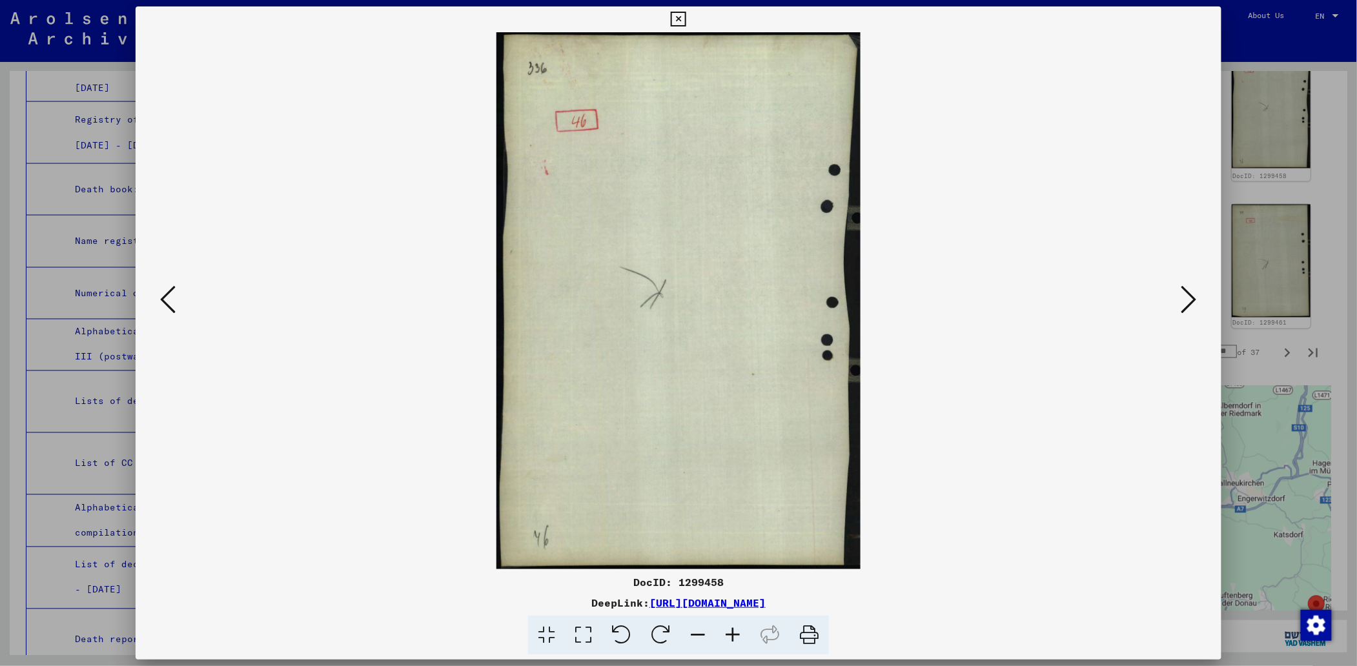
click at [160, 296] on icon at bounding box center [167, 299] width 15 height 31
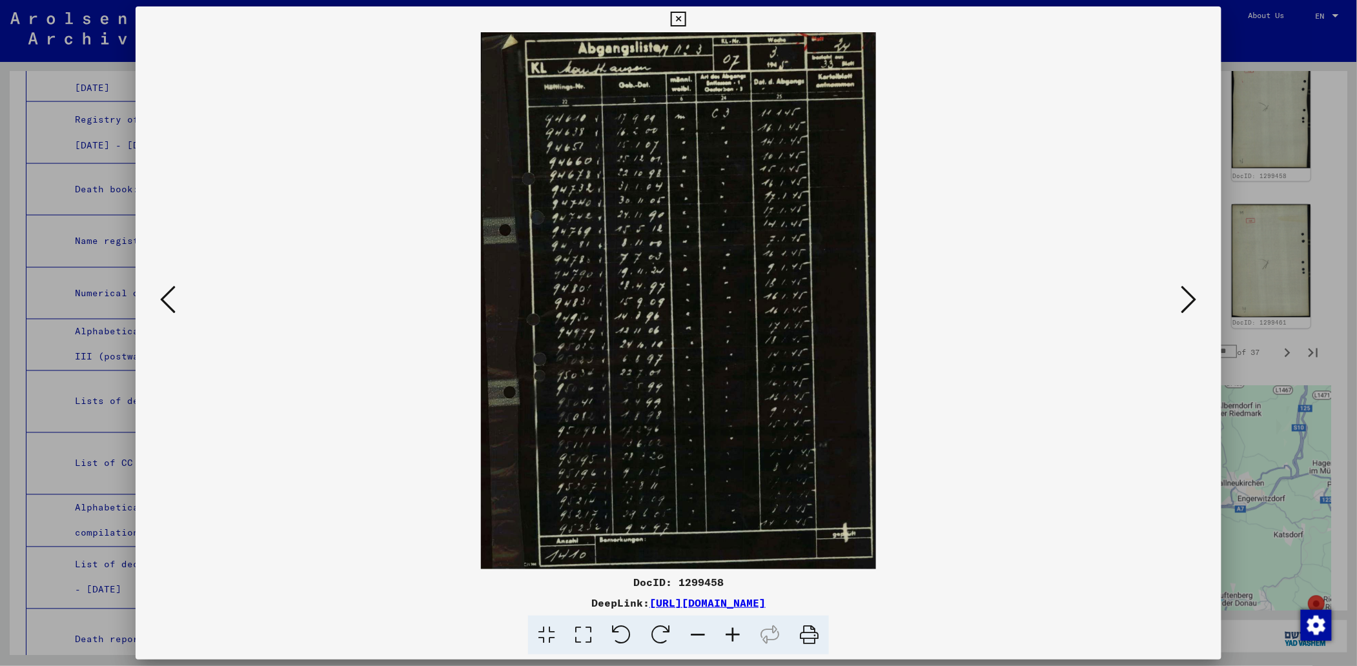
click at [160, 296] on icon at bounding box center [167, 299] width 15 height 31
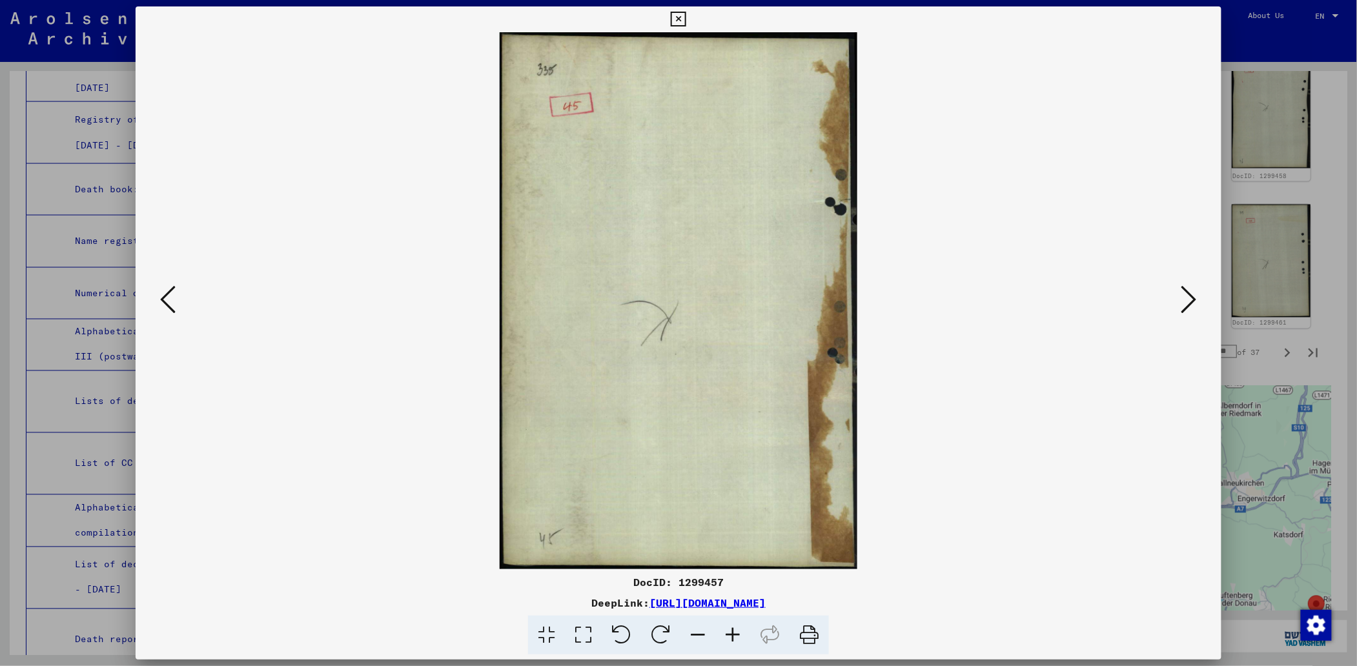
click at [160, 296] on icon at bounding box center [167, 299] width 15 height 31
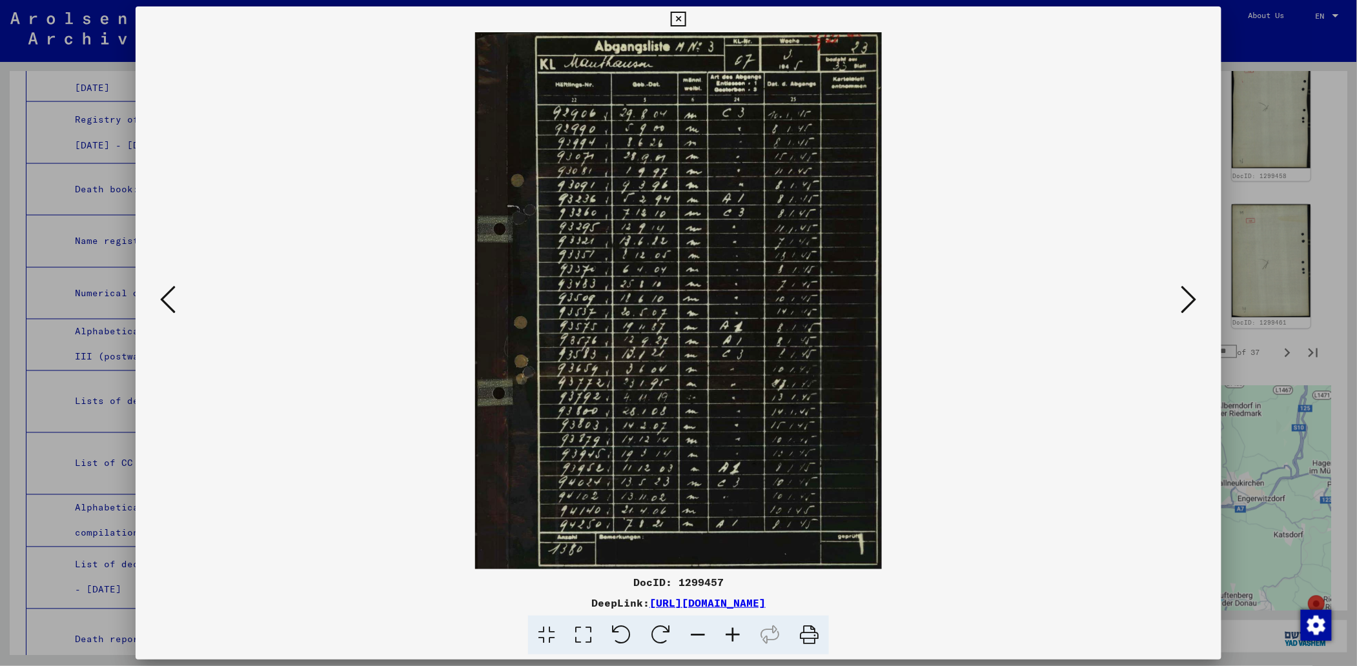
click at [160, 296] on icon at bounding box center [167, 299] width 15 height 31
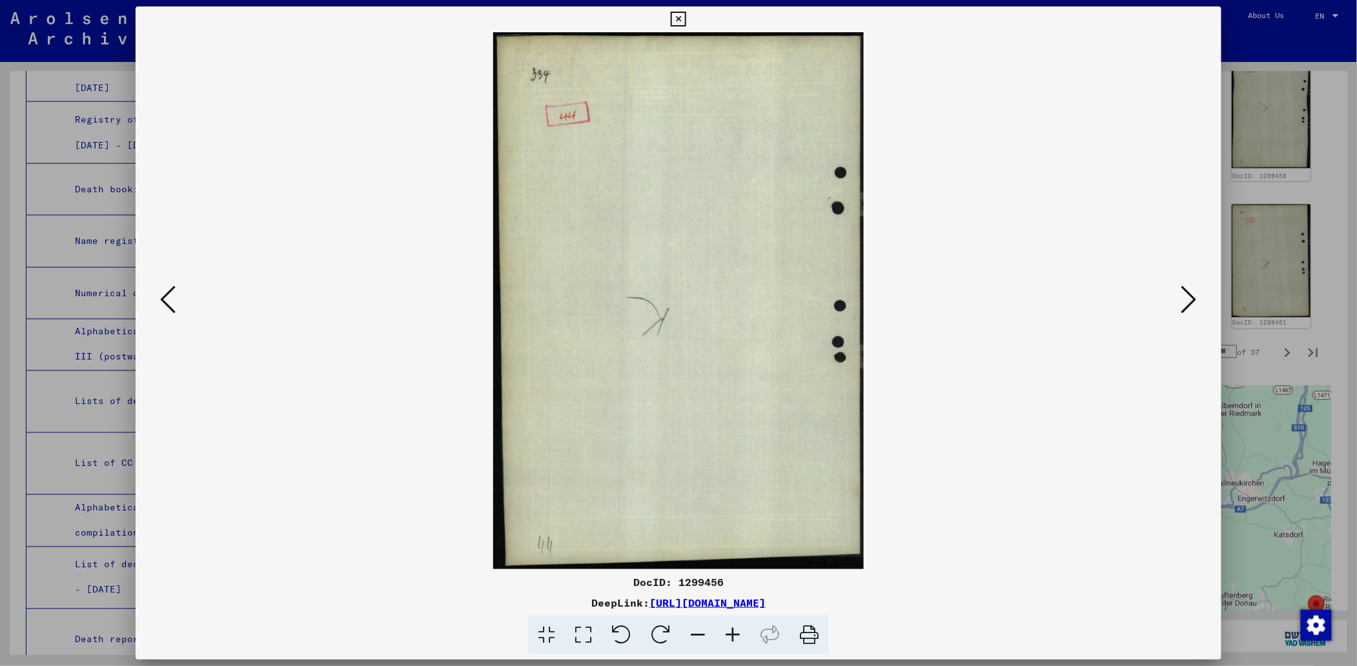
click at [160, 296] on icon at bounding box center [167, 299] width 15 height 31
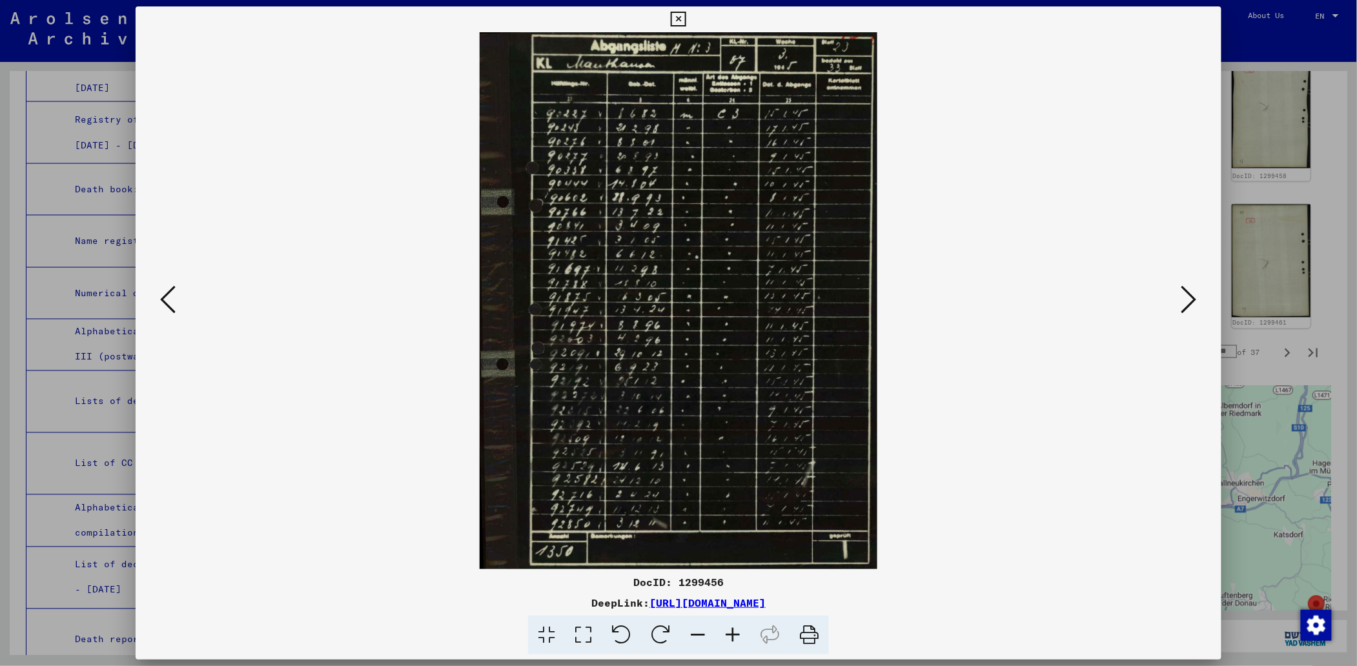
click at [160, 296] on icon at bounding box center [167, 299] width 15 height 31
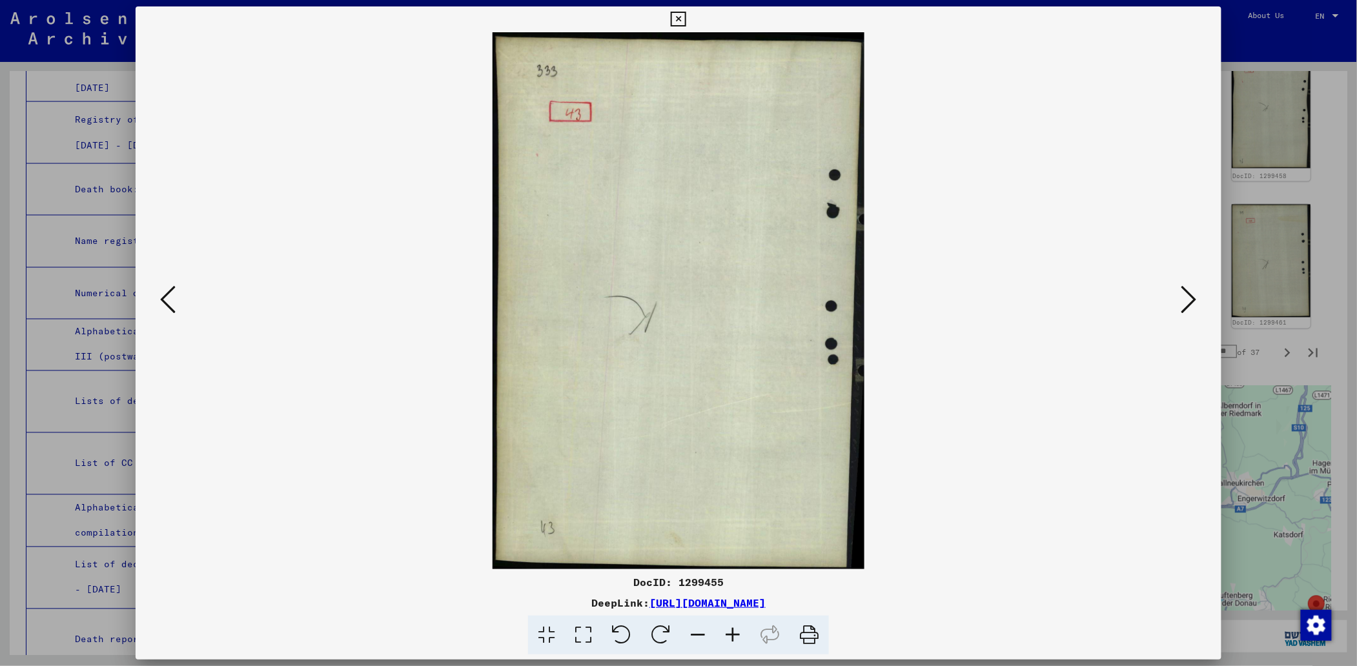
click at [160, 296] on icon at bounding box center [167, 299] width 15 height 31
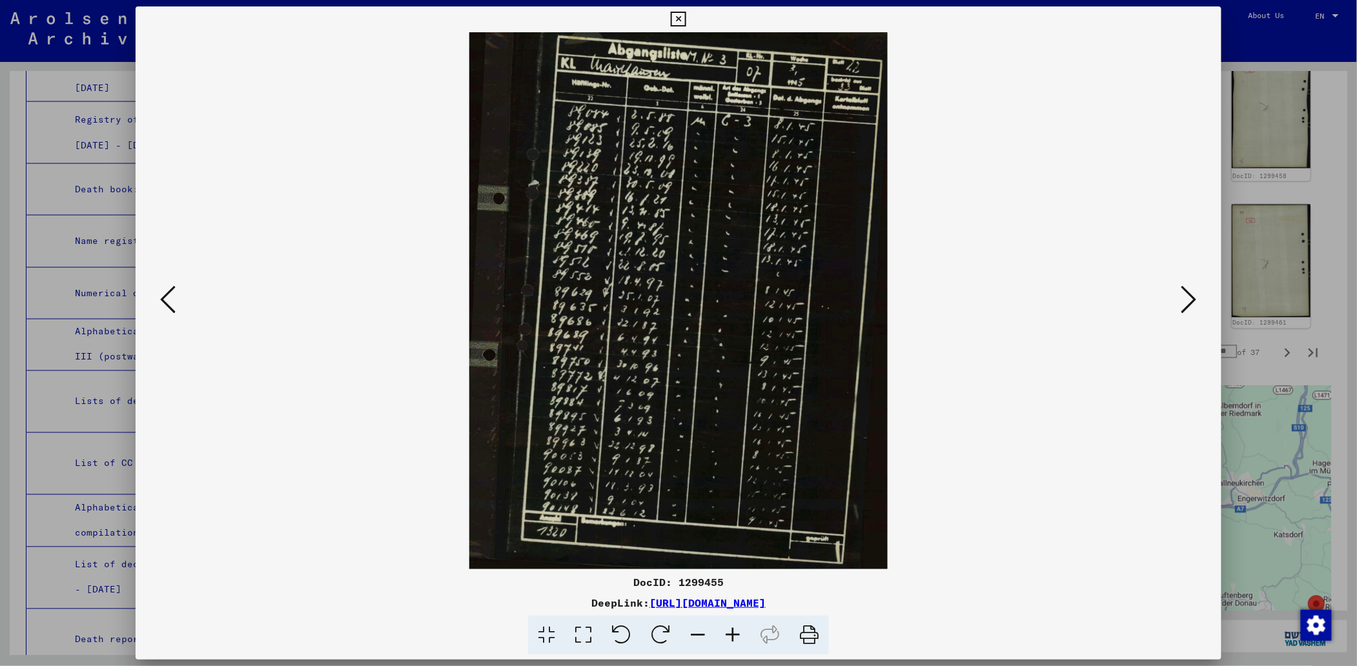
click at [160, 296] on icon at bounding box center [167, 299] width 15 height 31
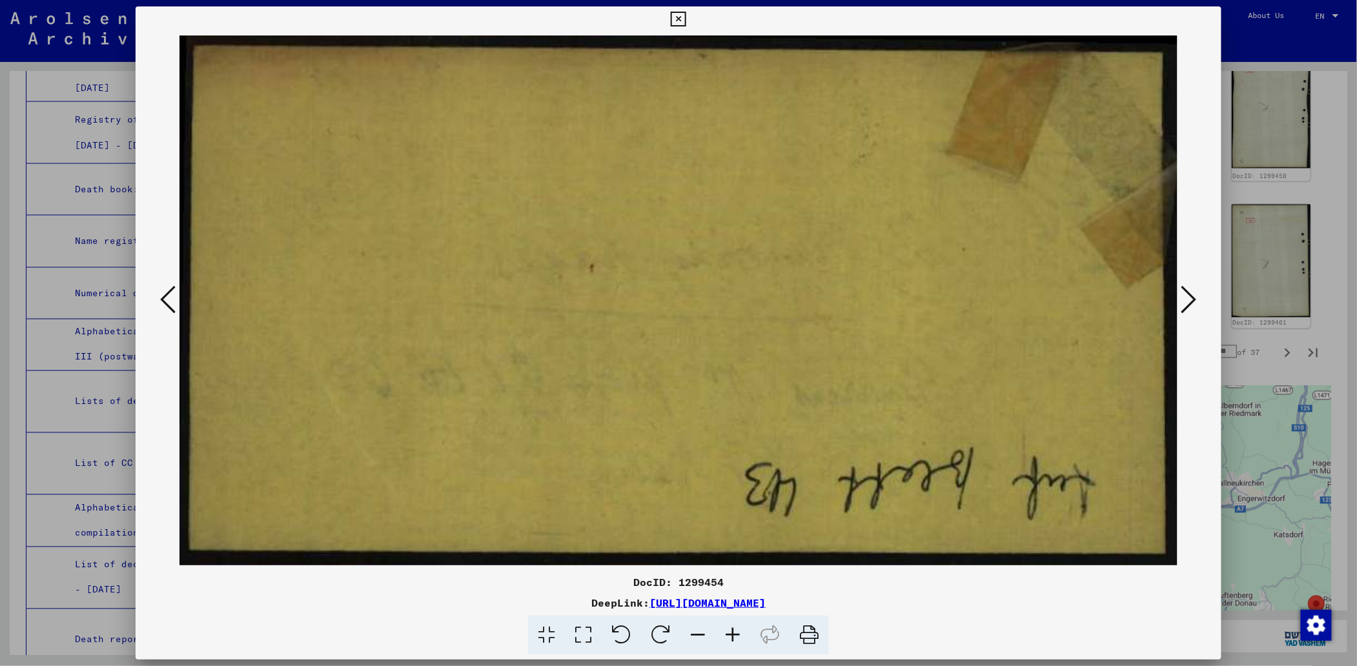
click at [160, 296] on icon at bounding box center [167, 299] width 15 height 31
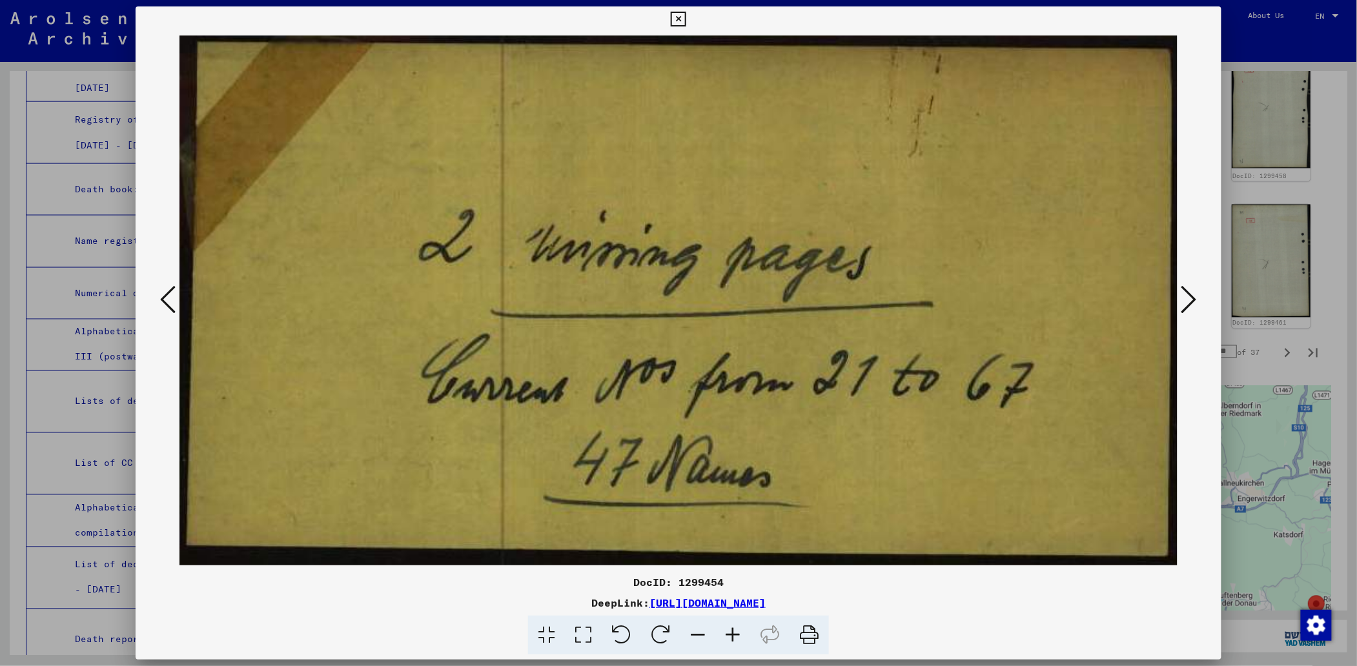
click at [160, 296] on icon at bounding box center [167, 299] width 15 height 31
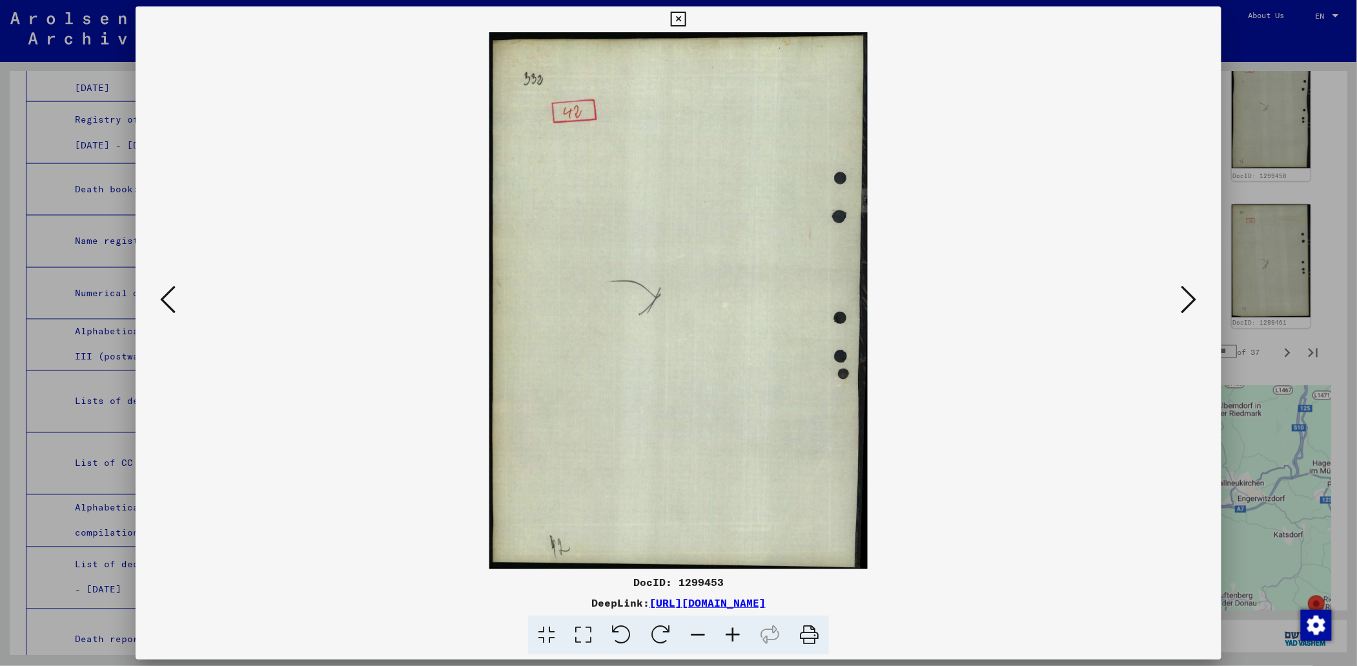
click at [160, 296] on icon at bounding box center [167, 299] width 15 height 31
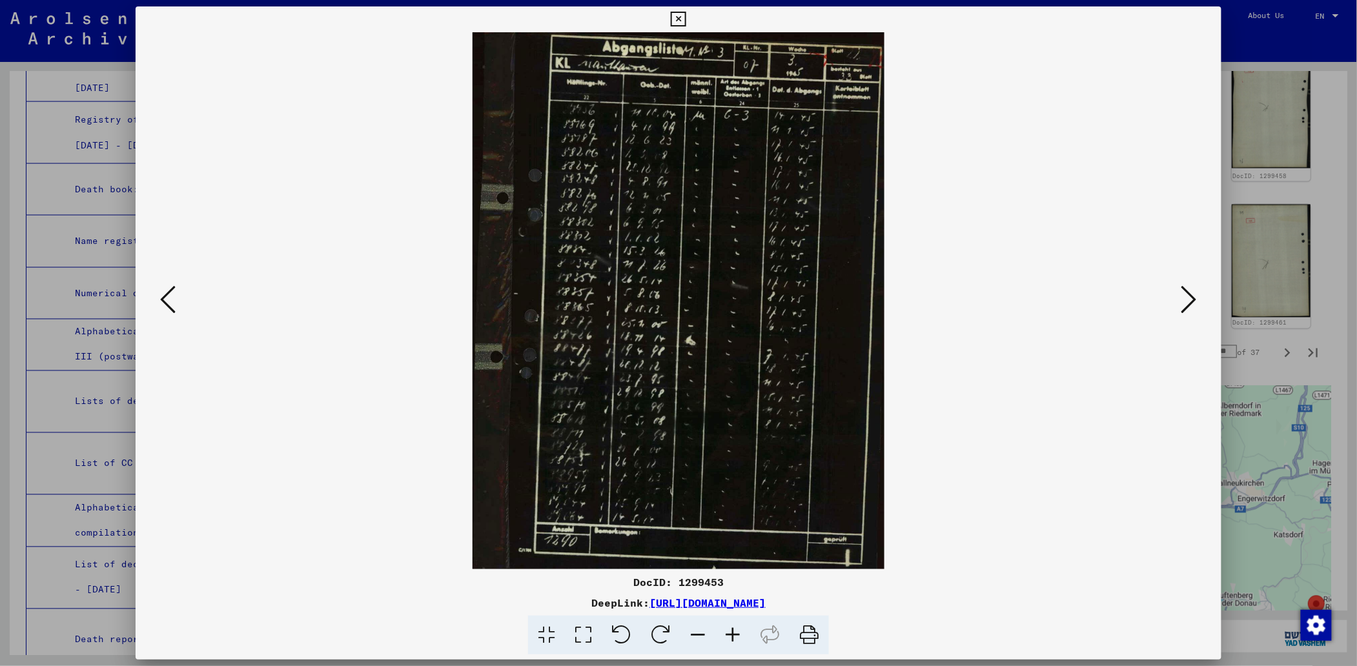
click at [737, 631] on icon at bounding box center [732, 635] width 35 height 39
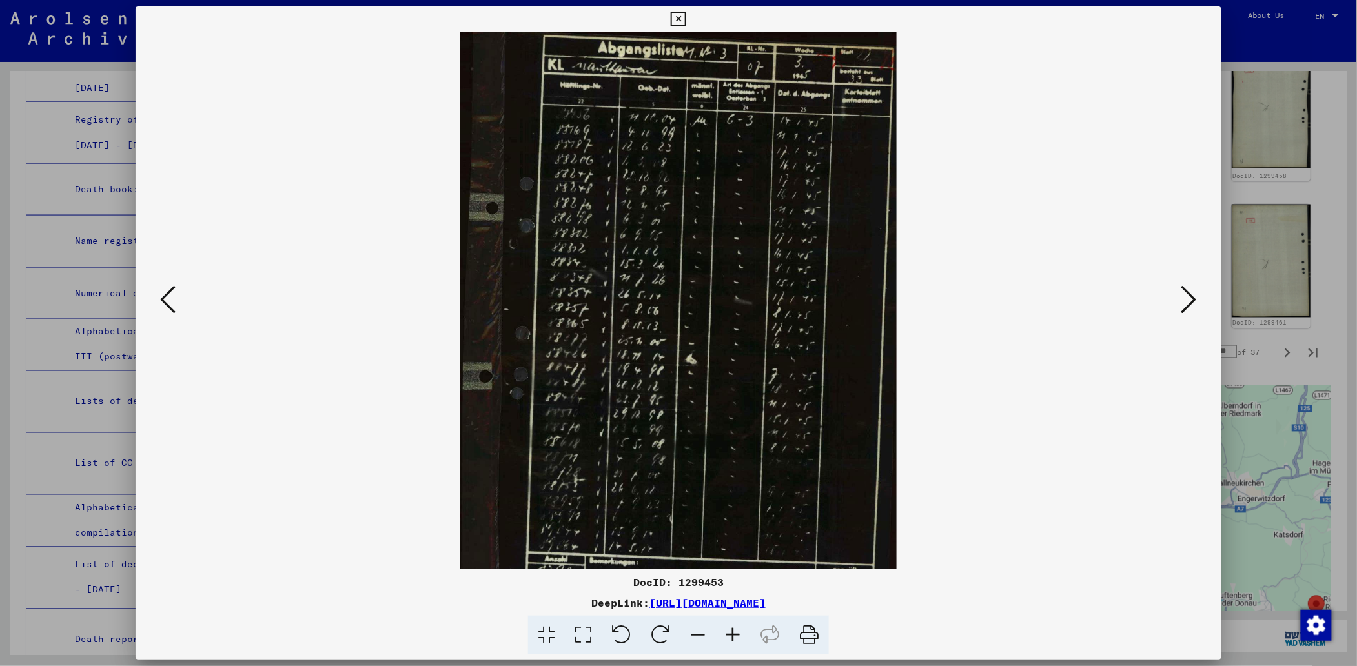
click at [737, 631] on icon at bounding box center [732, 635] width 35 height 39
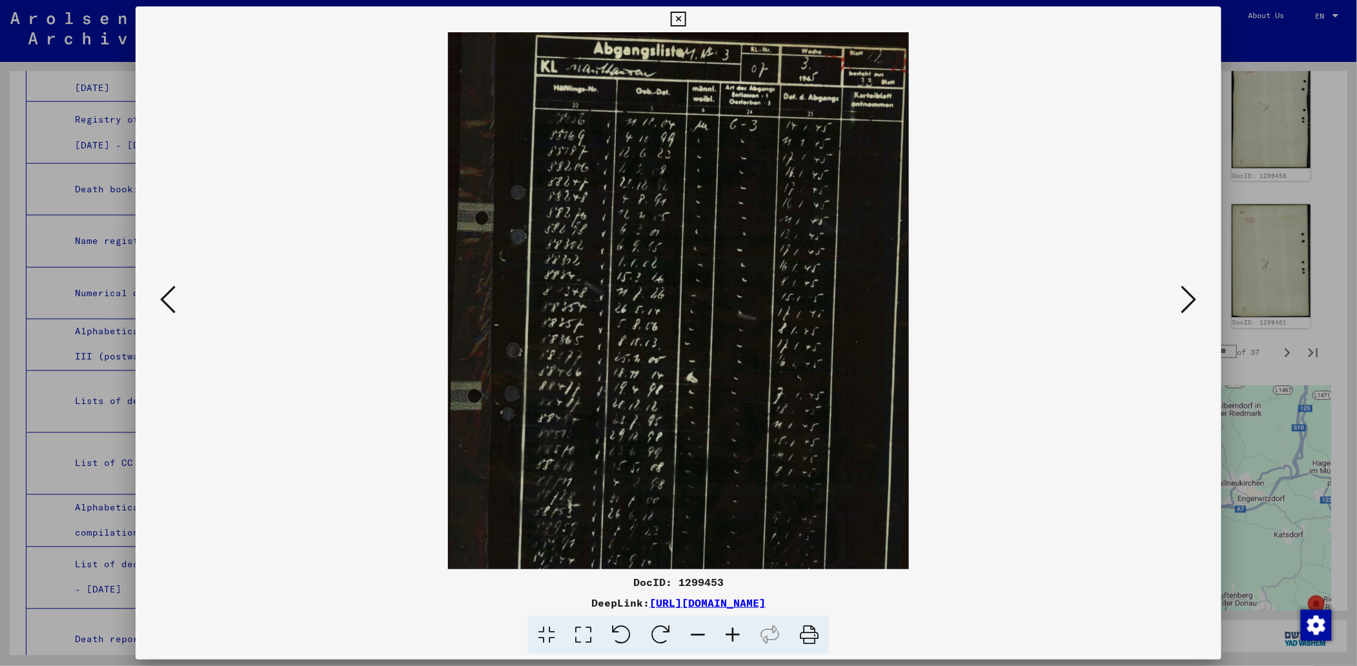
click at [737, 631] on icon at bounding box center [732, 635] width 35 height 39
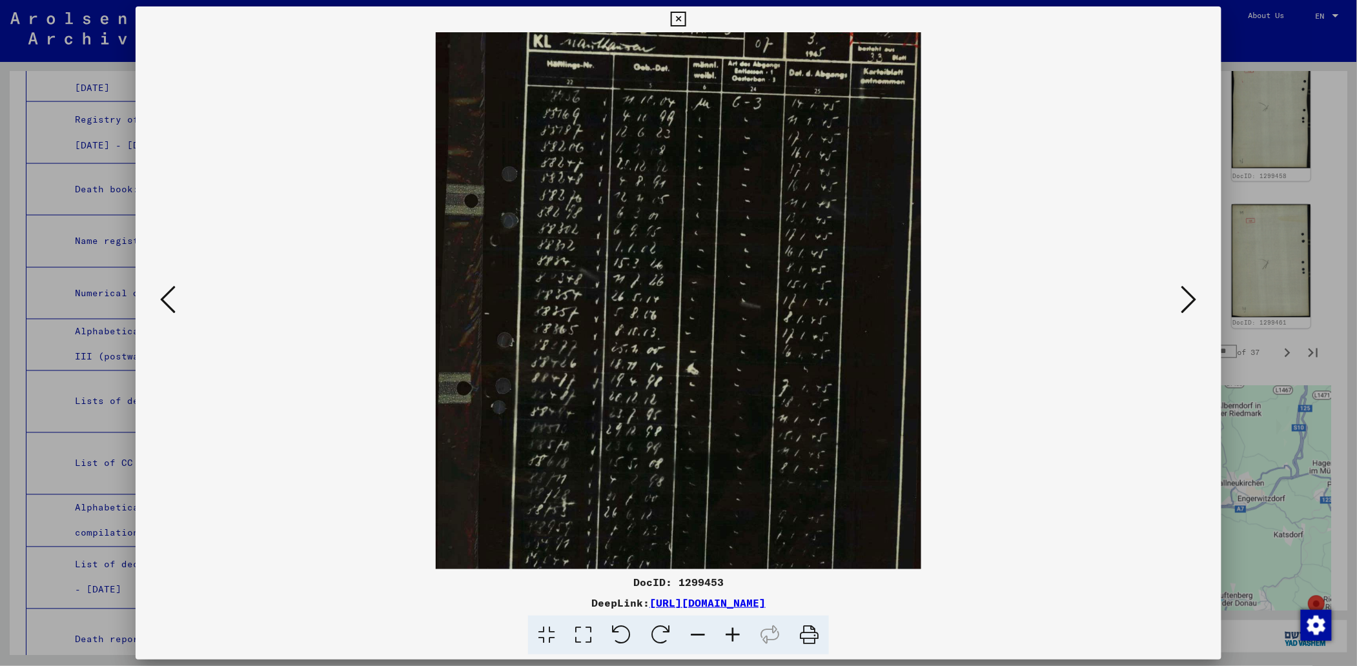
scroll to position [97, 0]
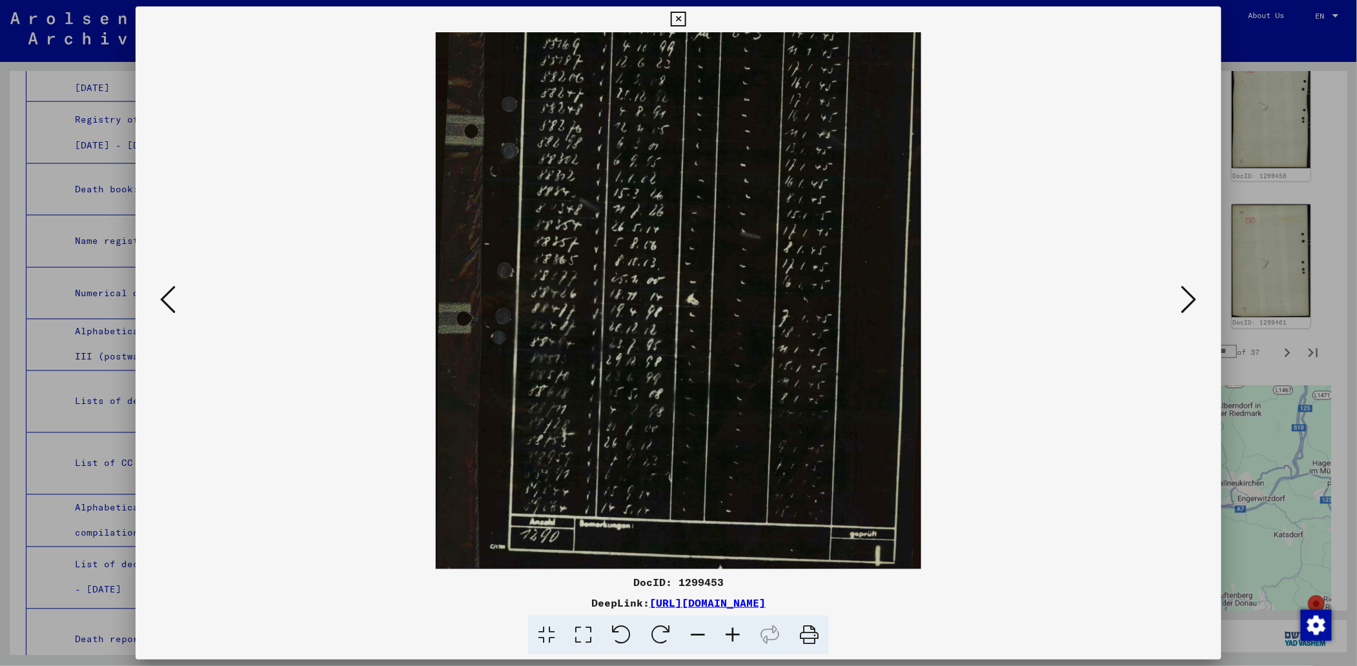
drag, startPoint x: 697, startPoint y: 510, endPoint x: 652, endPoint y: 370, distance: 147.2
click at [652, 370] on img at bounding box center [679, 252] width 486 height 634
click at [735, 630] on icon at bounding box center [732, 635] width 35 height 39
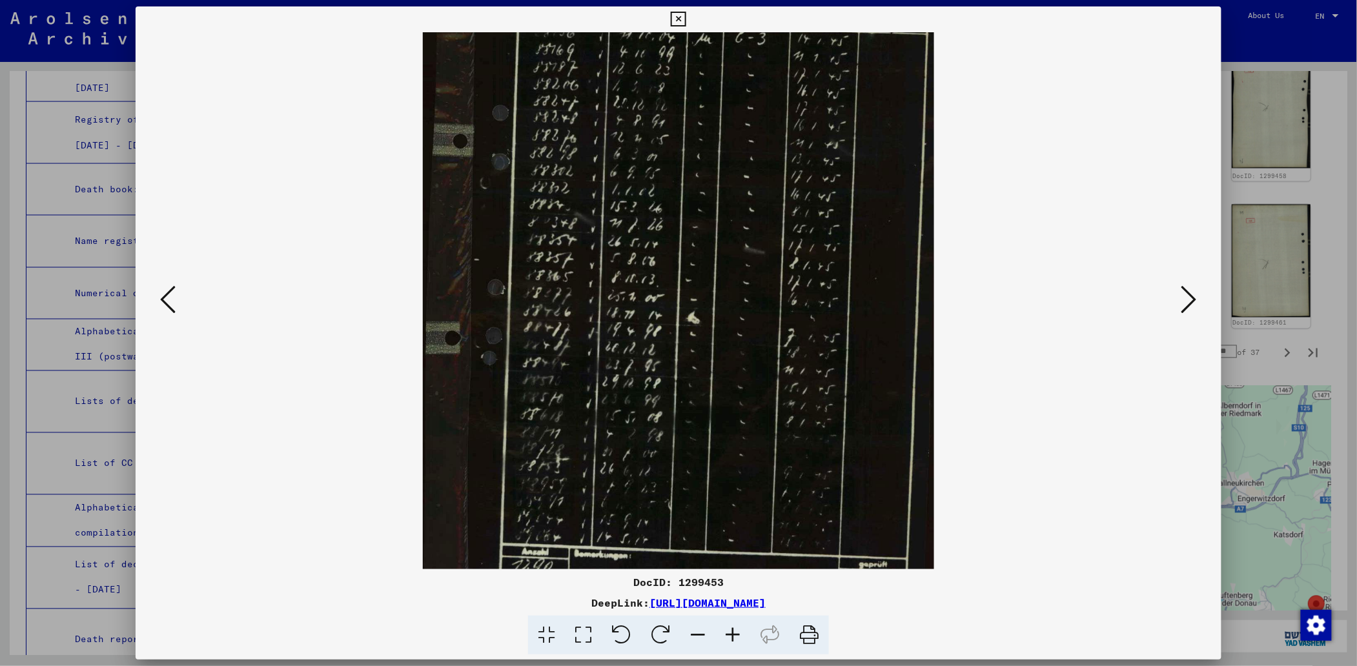
click at [739, 631] on icon at bounding box center [732, 635] width 35 height 39
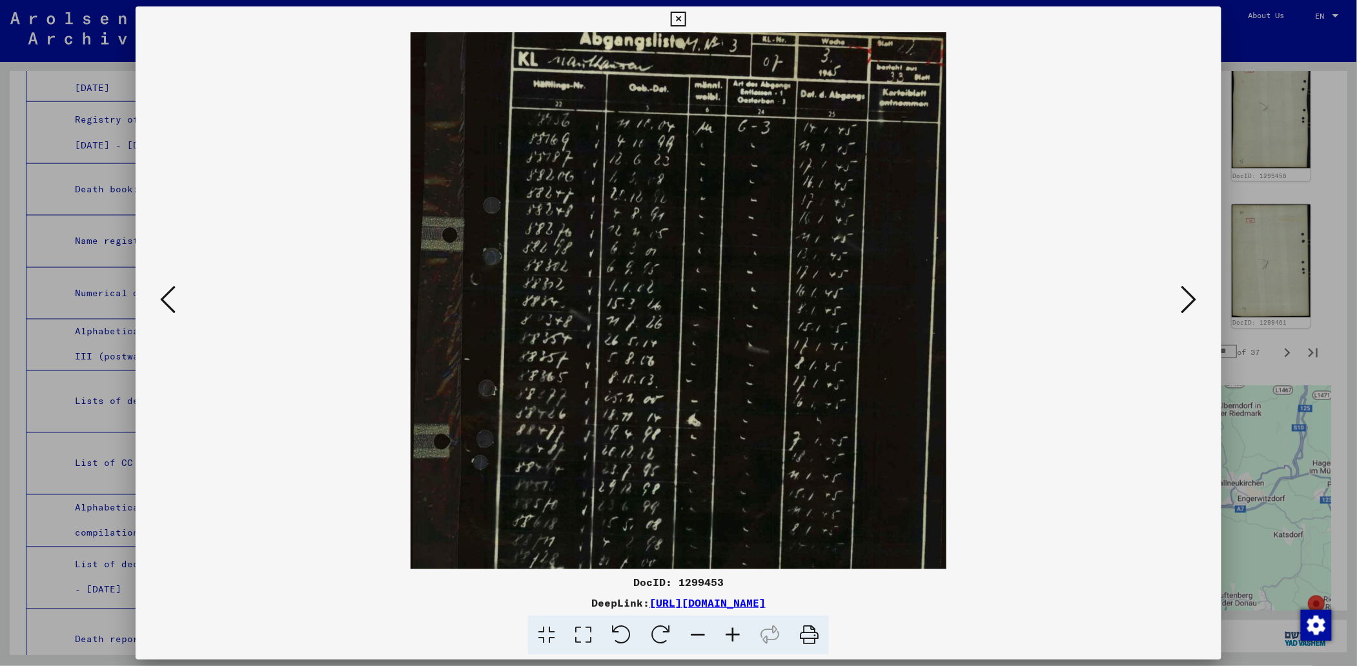
drag, startPoint x: 531, startPoint y: 287, endPoint x: 533, endPoint y: 373, distance: 85.9
click at [533, 373] on img at bounding box center [678, 368] width 535 height 699
click at [163, 298] on icon at bounding box center [167, 299] width 15 height 31
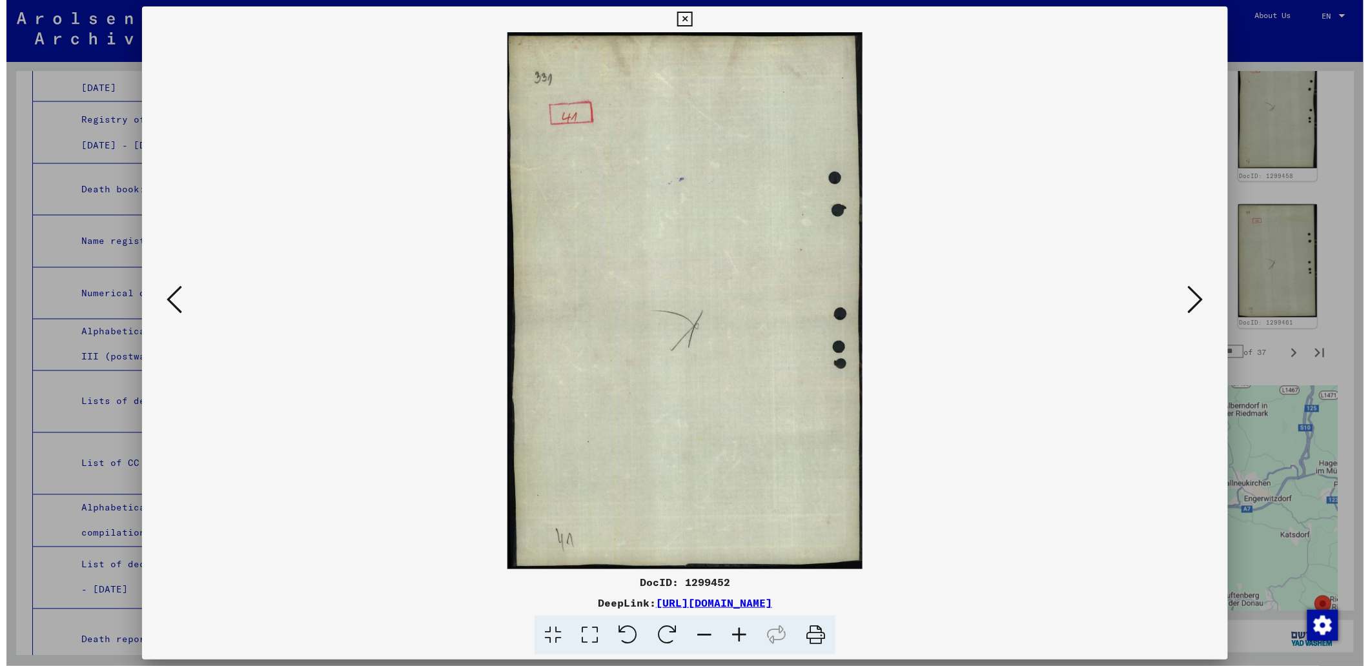
scroll to position [0, 0]
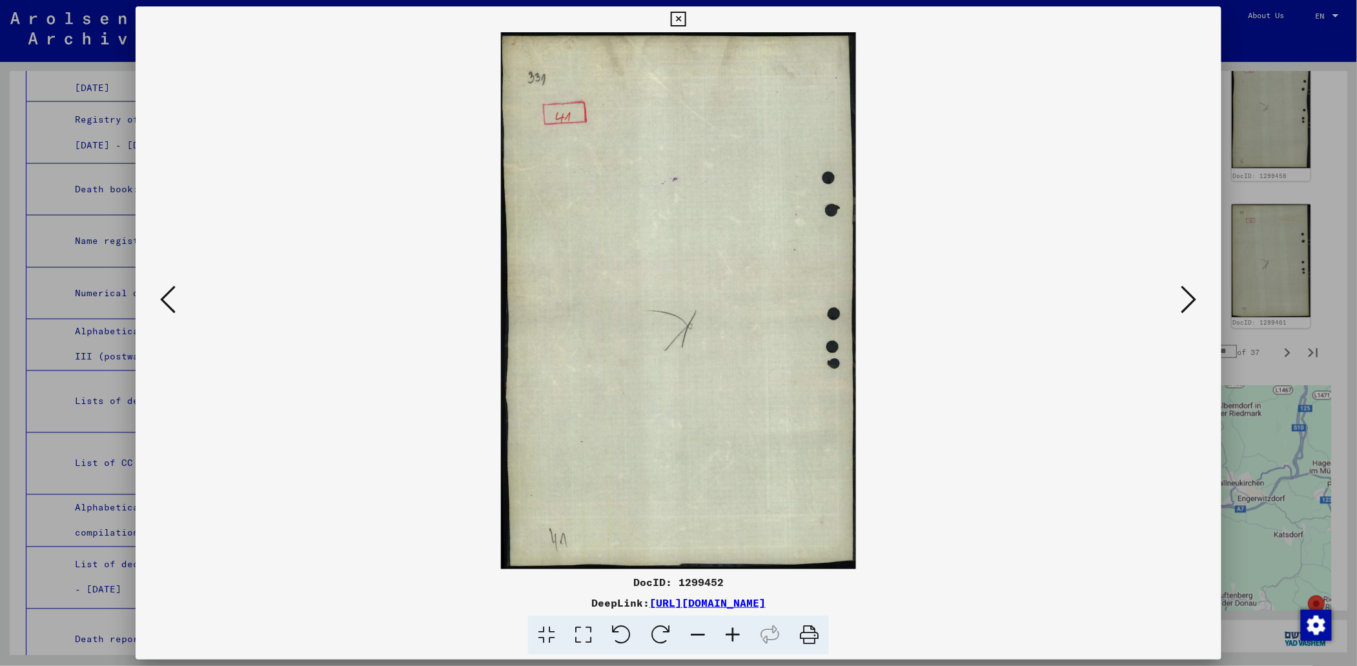
click at [163, 298] on icon at bounding box center [167, 299] width 15 height 31
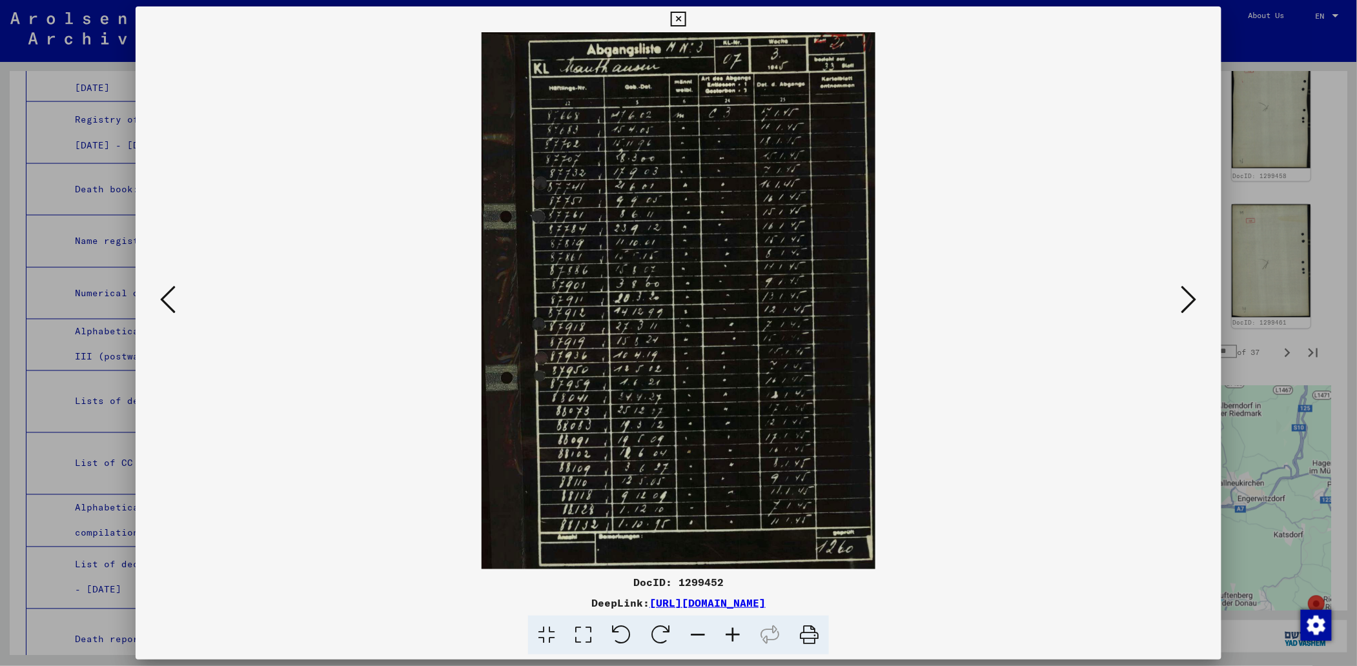
click at [163, 298] on icon at bounding box center [167, 299] width 15 height 31
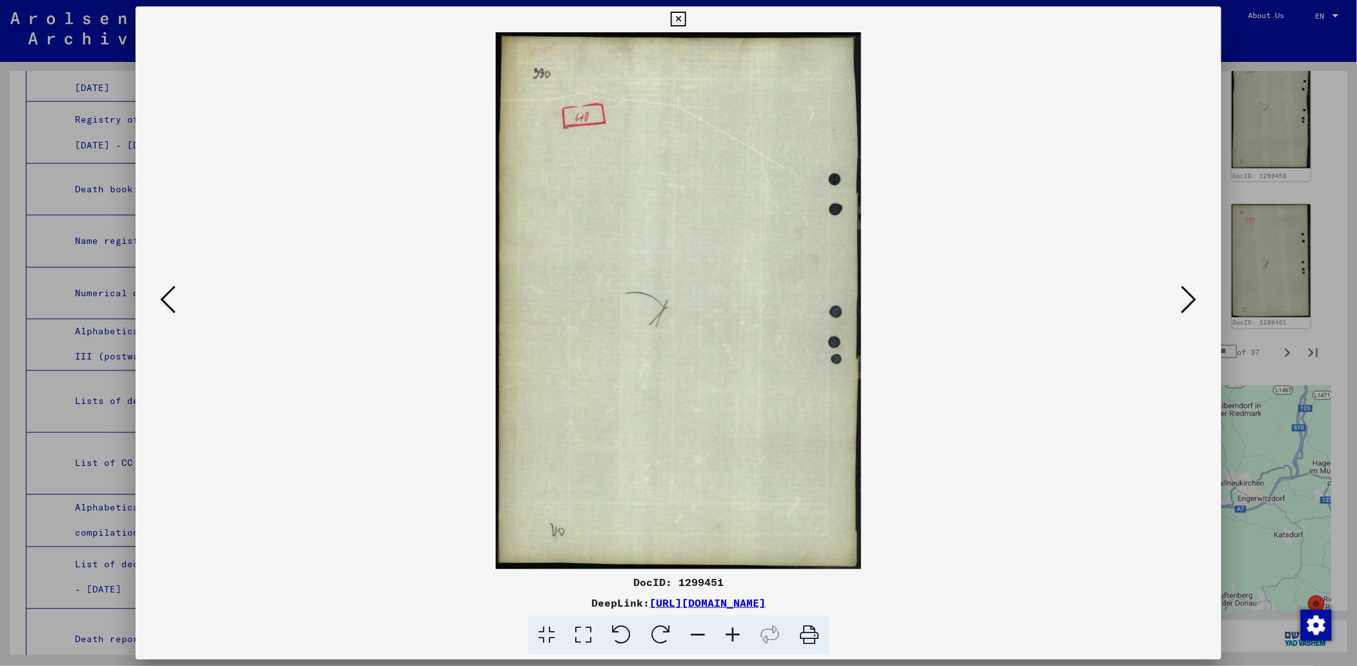
click at [163, 298] on icon at bounding box center [167, 299] width 15 height 31
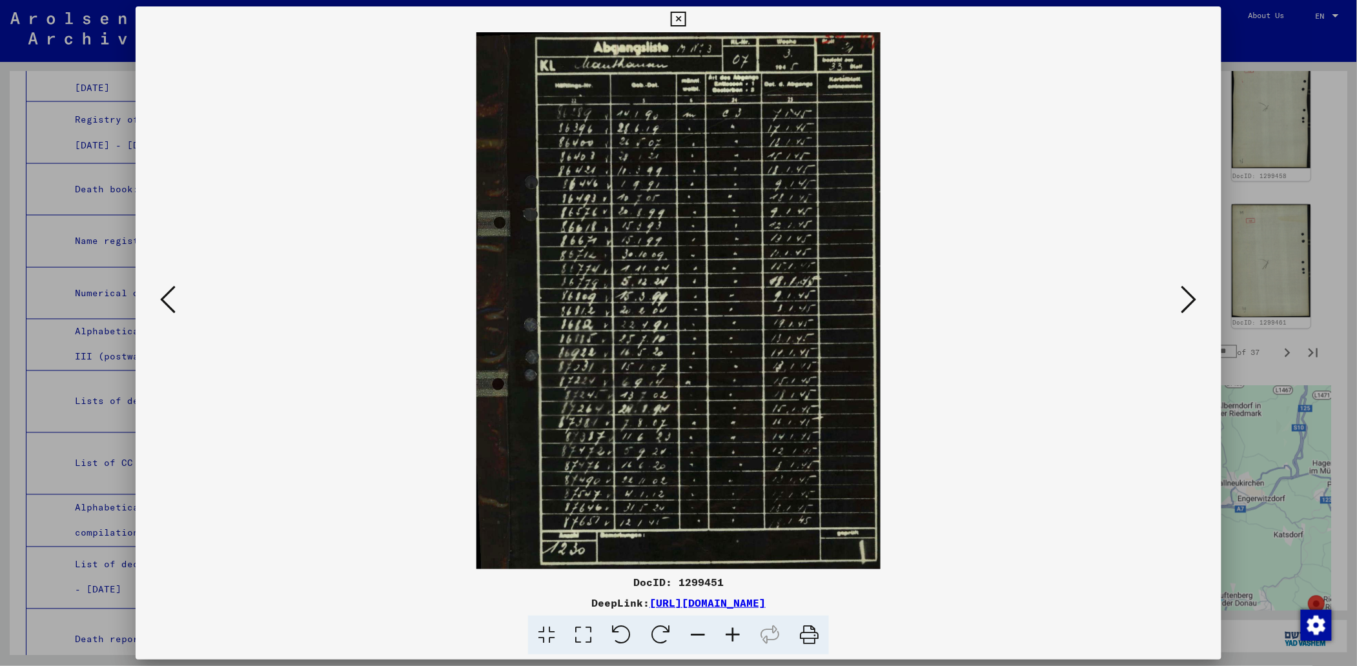
click at [163, 298] on icon at bounding box center [167, 299] width 15 height 31
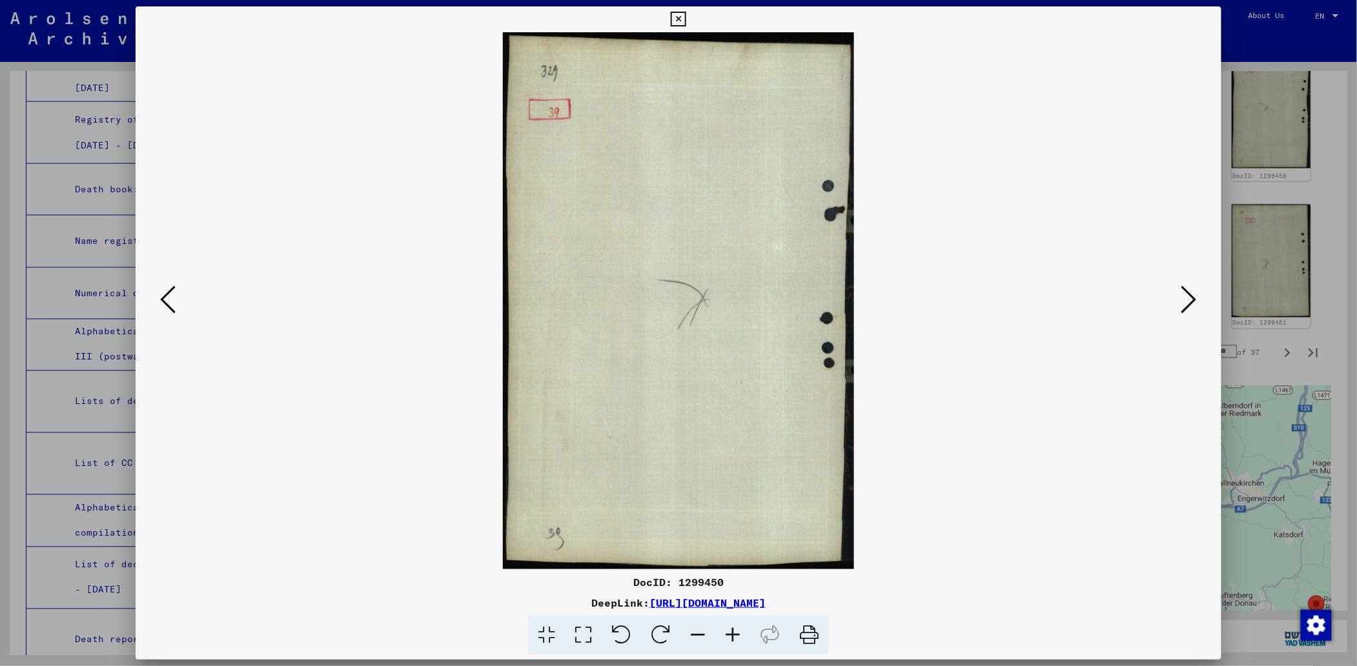
click at [163, 298] on icon at bounding box center [167, 299] width 15 height 31
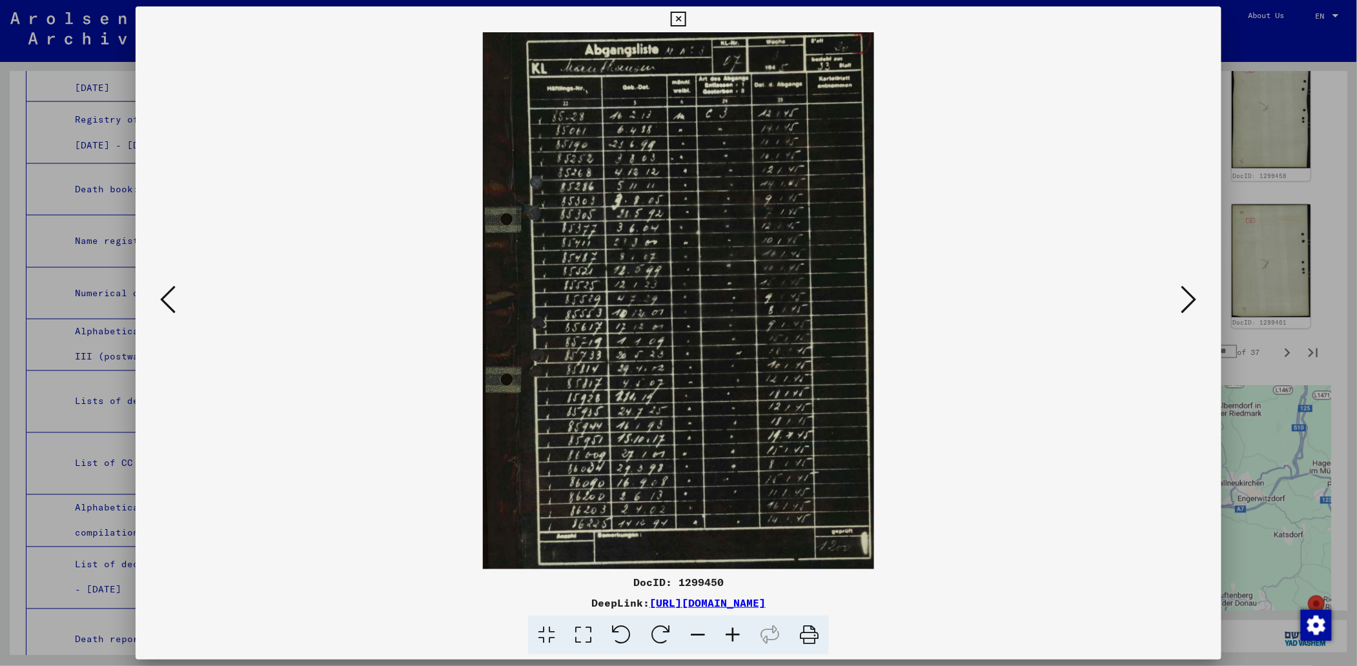
click at [163, 298] on icon at bounding box center [167, 299] width 15 height 31
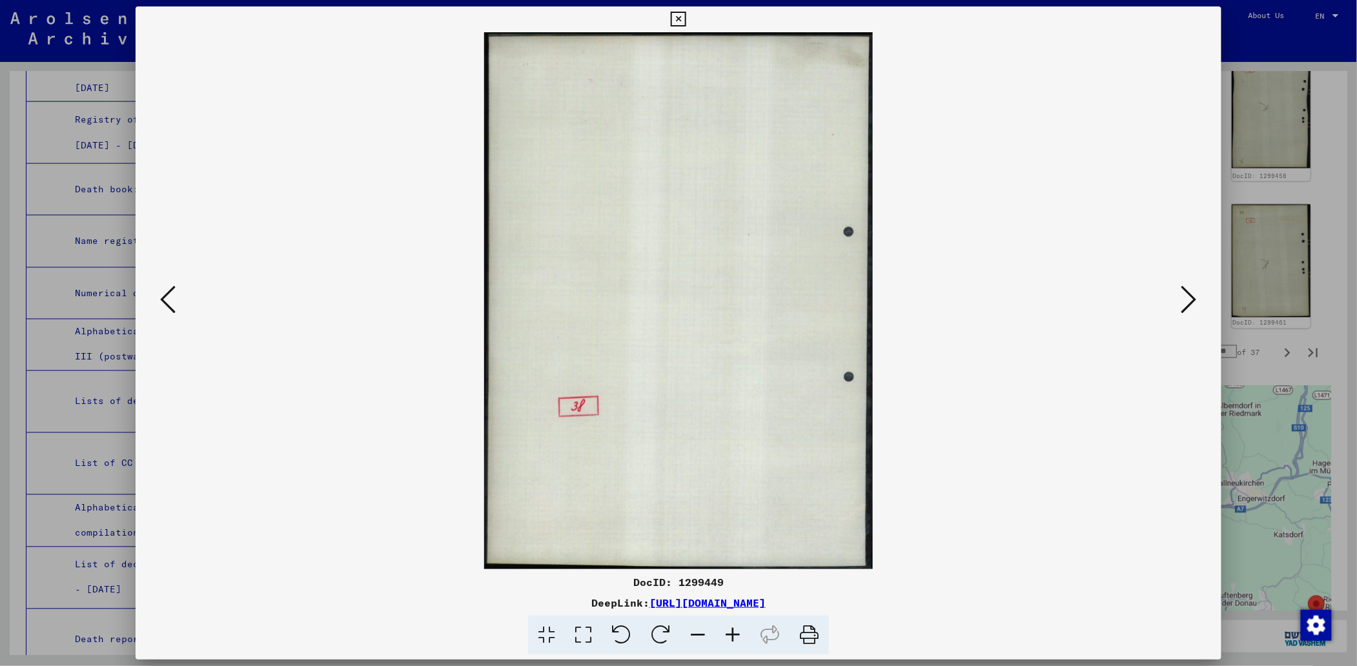
click at [163, 298] on icon at bounding box center [167, 299] width 15 height 31
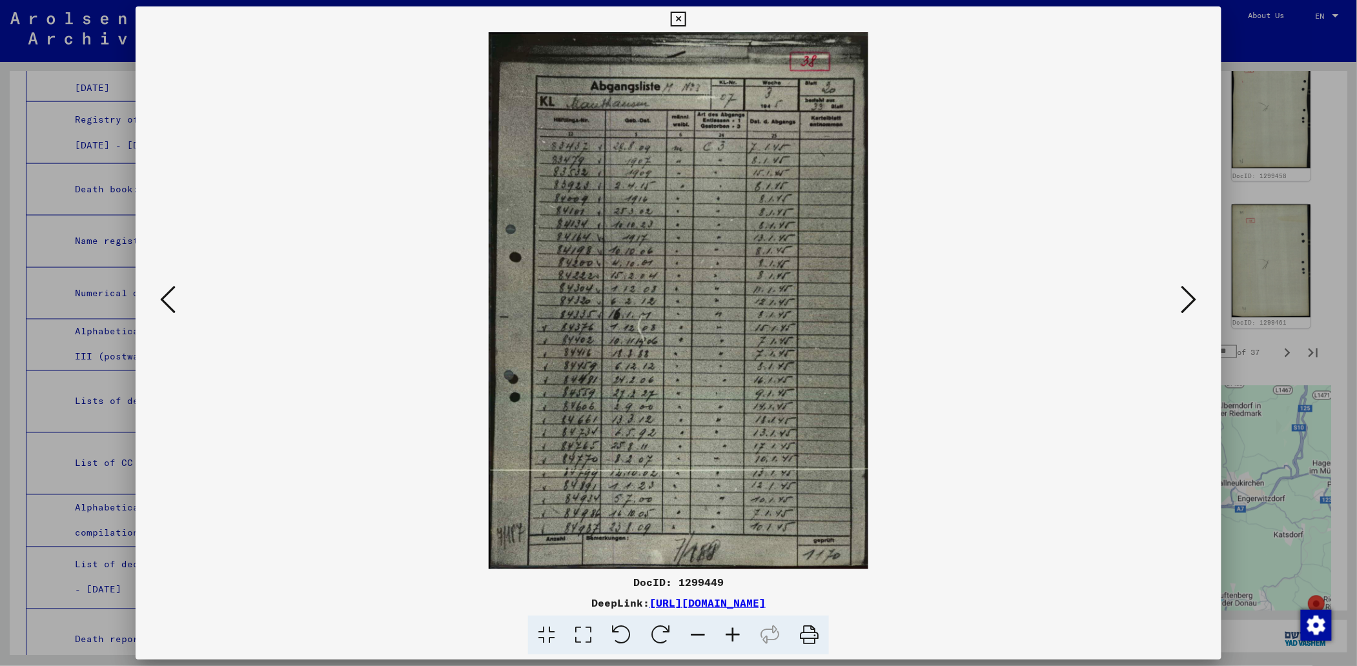
click at [163, 298] on icon at bounding box center [167, 299] width 15 height 31
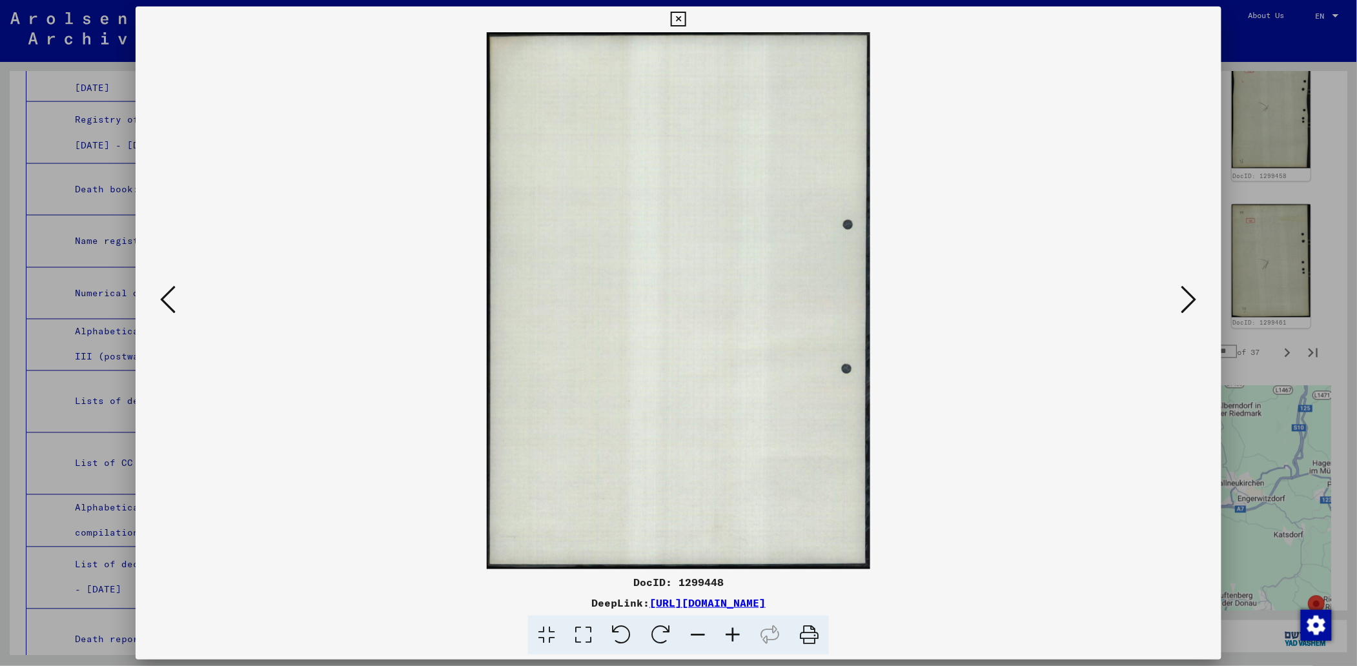
click at [163, 298] on icon at bounding box center [167, 299] width 15 height 31
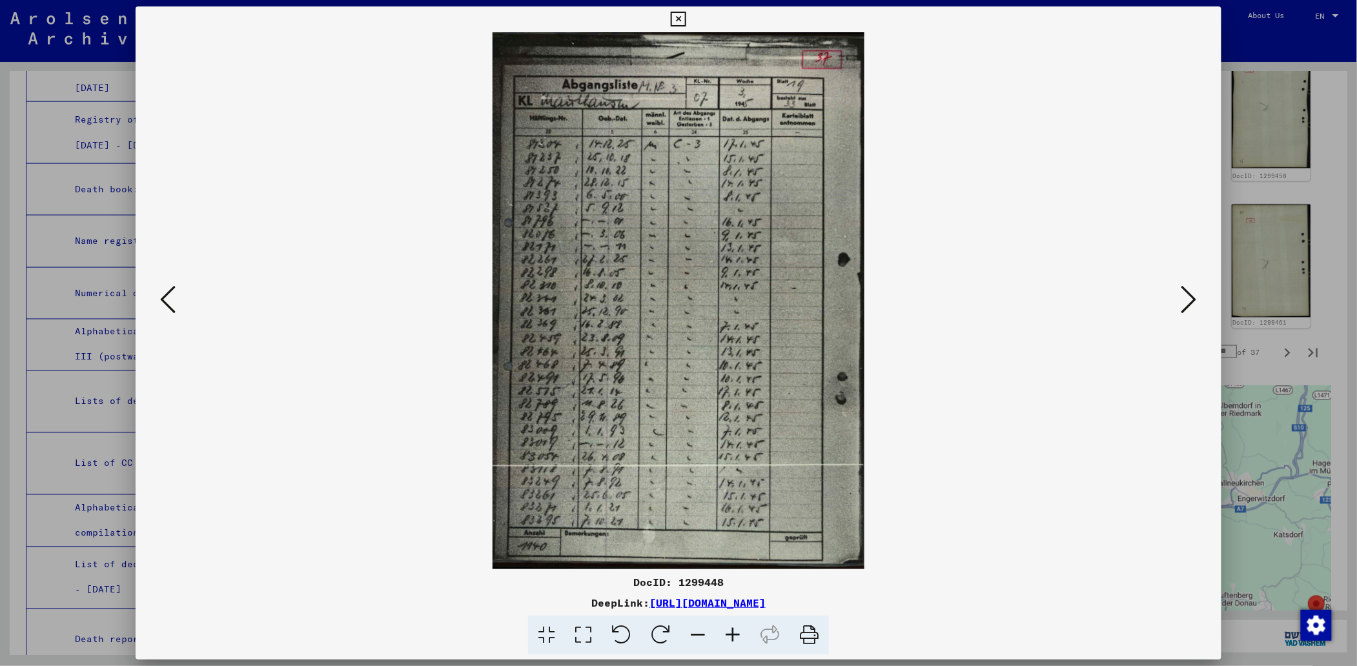
click at [163, 298] on icon at bounding box center [167, 299] width 15 height 31
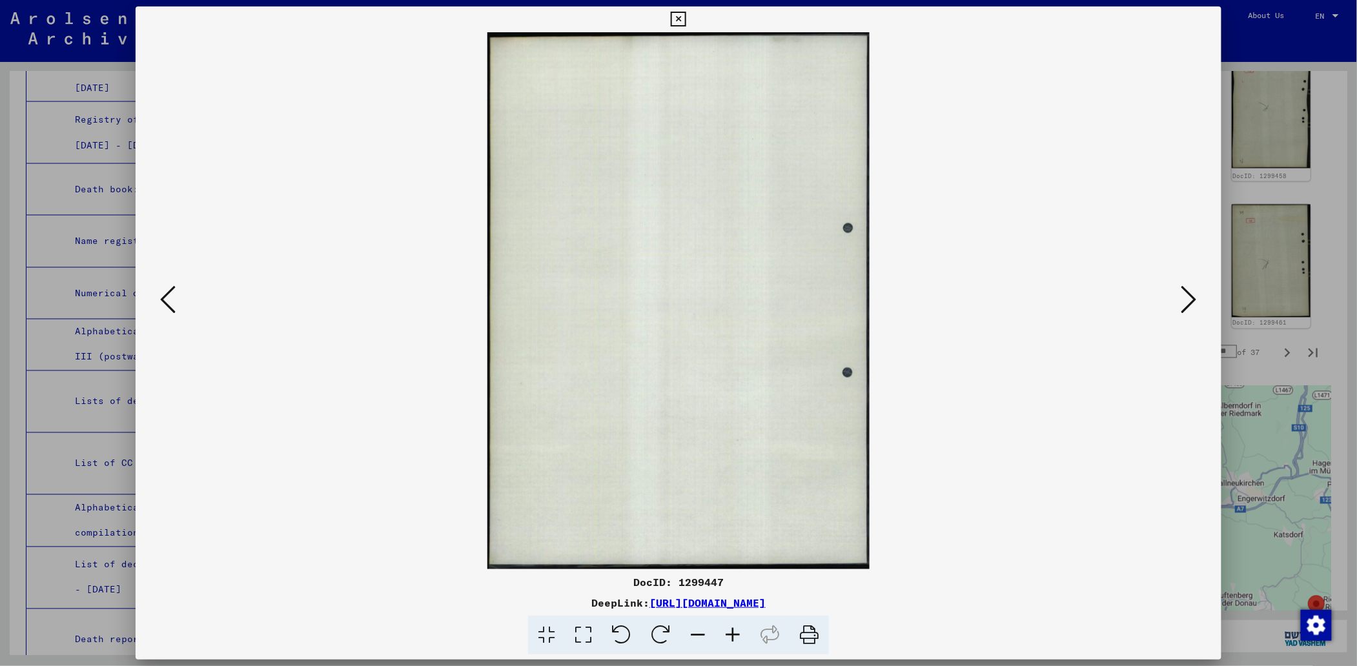
click at [1197, 298] on icon at bounding box center [1189, 299] width 15 height 31
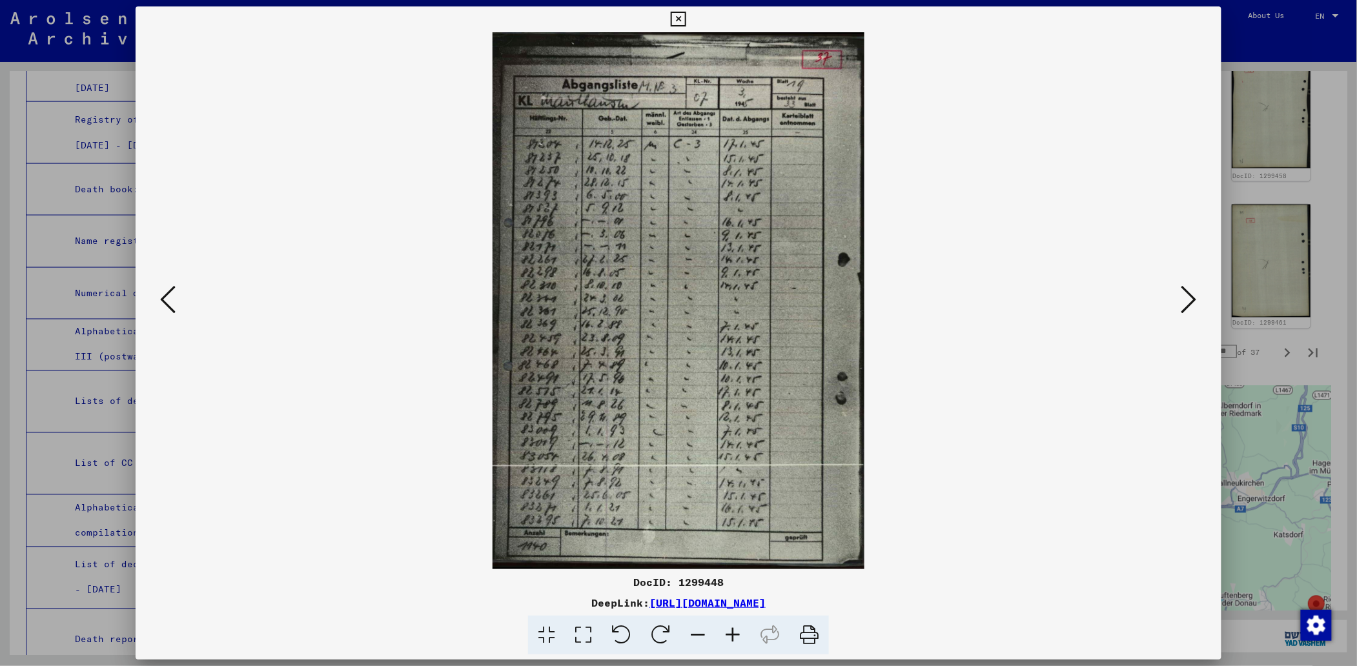
click at [180, 296] on viewer-one-image at bounding box center [679, 300] width 998 height 537
click at [160, 296] on icon at bounding box center [167, 299] width 15 height 31
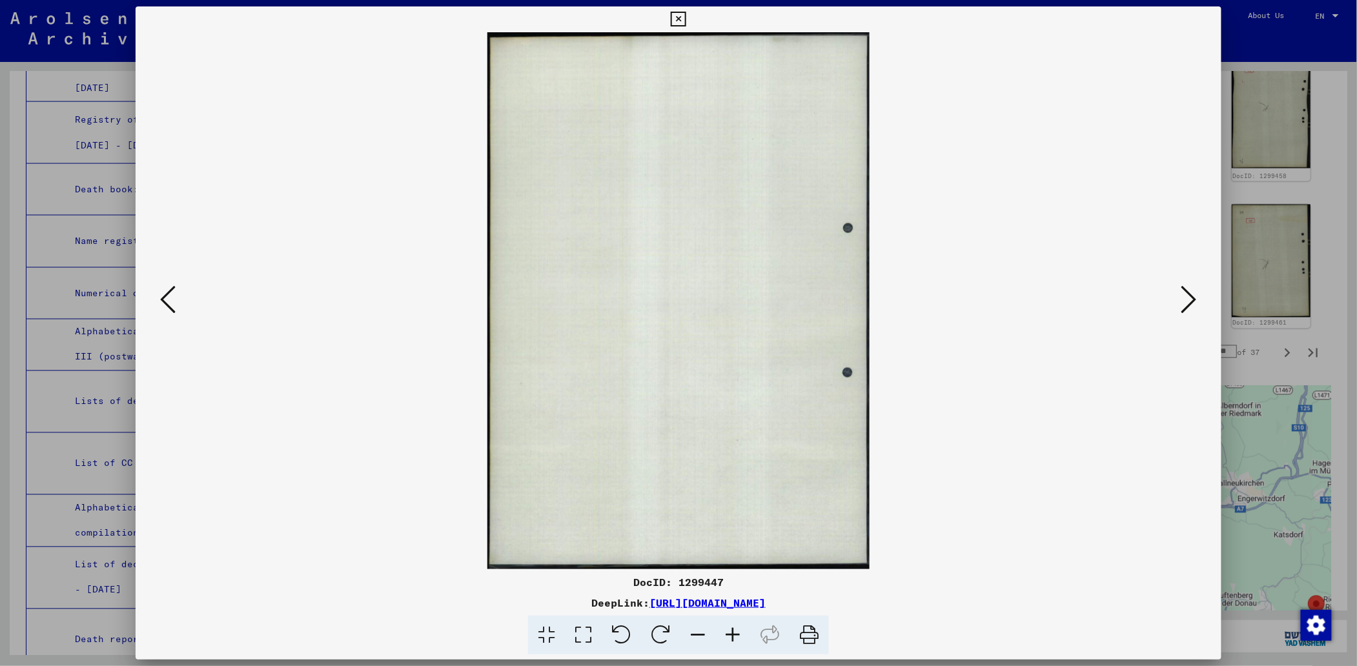
click at [160, 296] on icon at bounding box center [167, 299] width 15 height 31
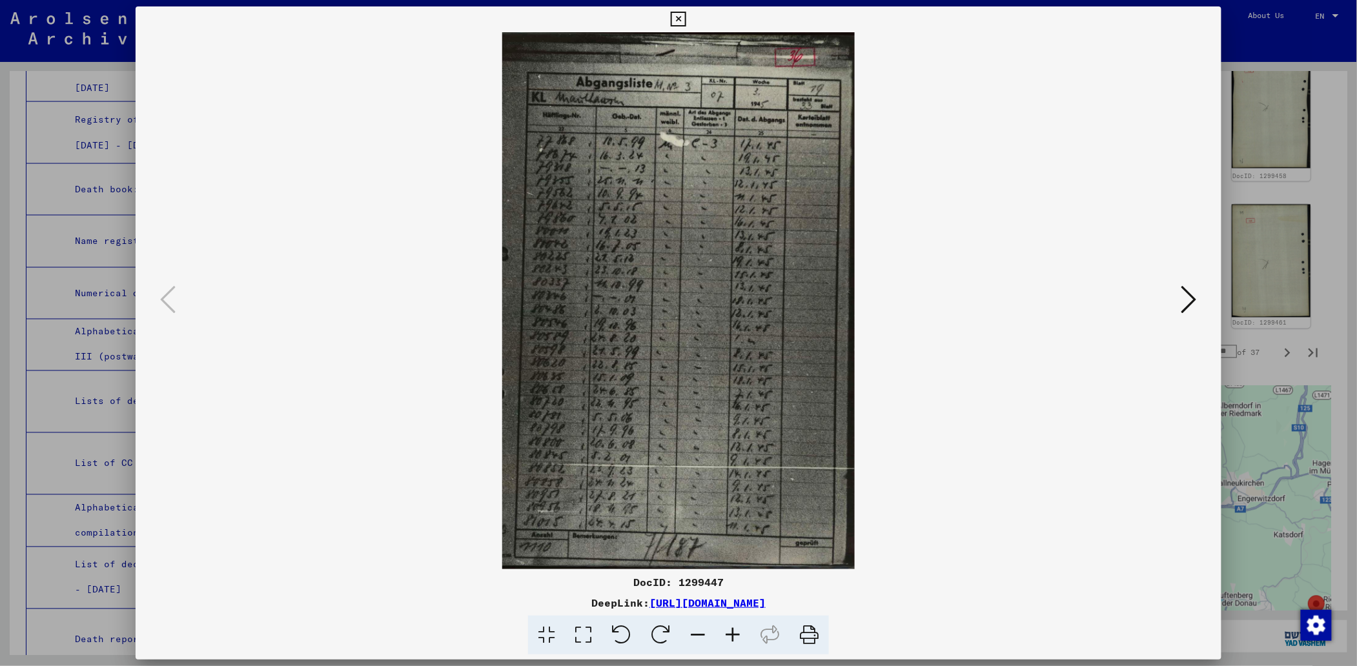
click at [682, 17] on icon at bounding box center [678, 19] width 15 height 15
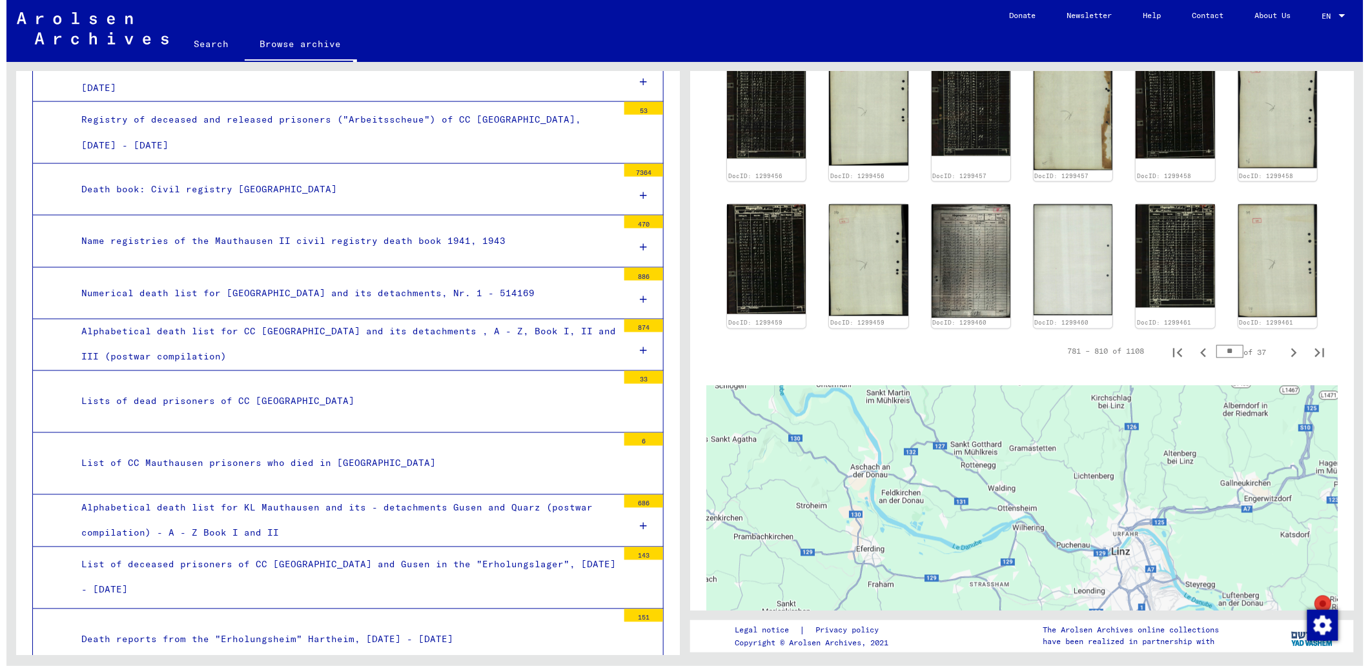
scroll to position [861, 0]
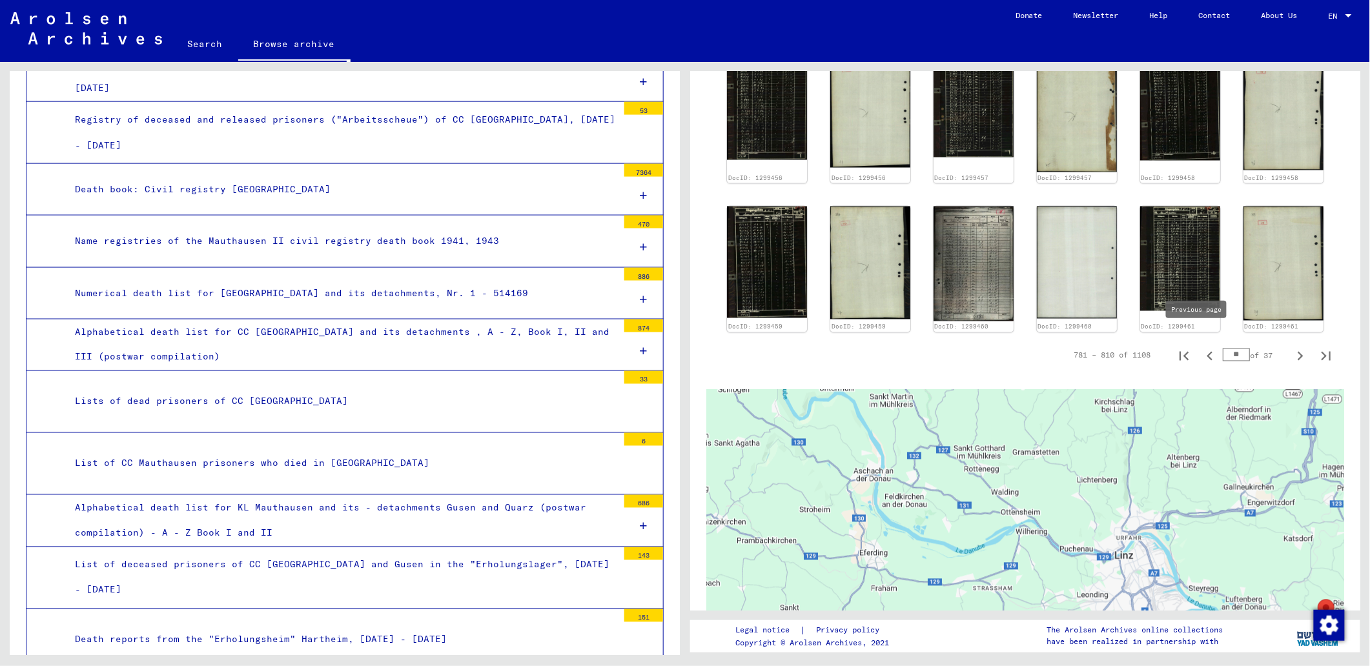
click at [1207, 352] on icon "Previous page" at bounding box center [1210, 356] width 6 height 9
type input "**"
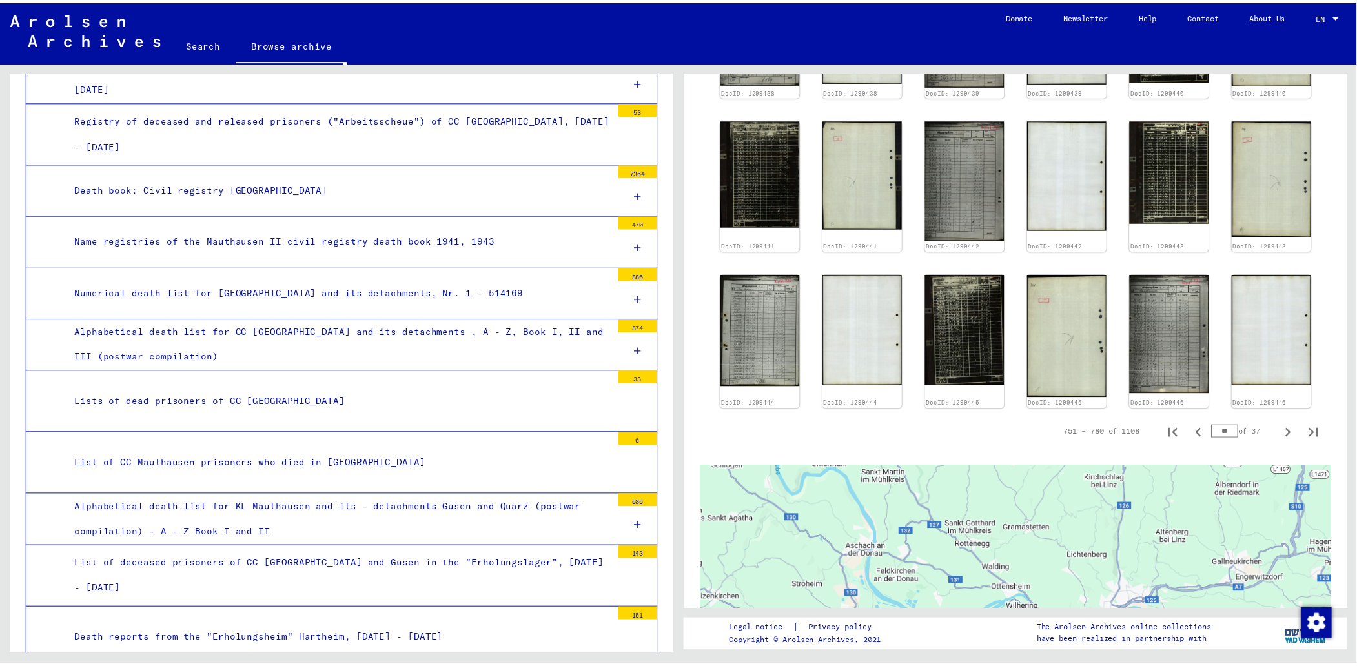
scroll to position [605, 0]
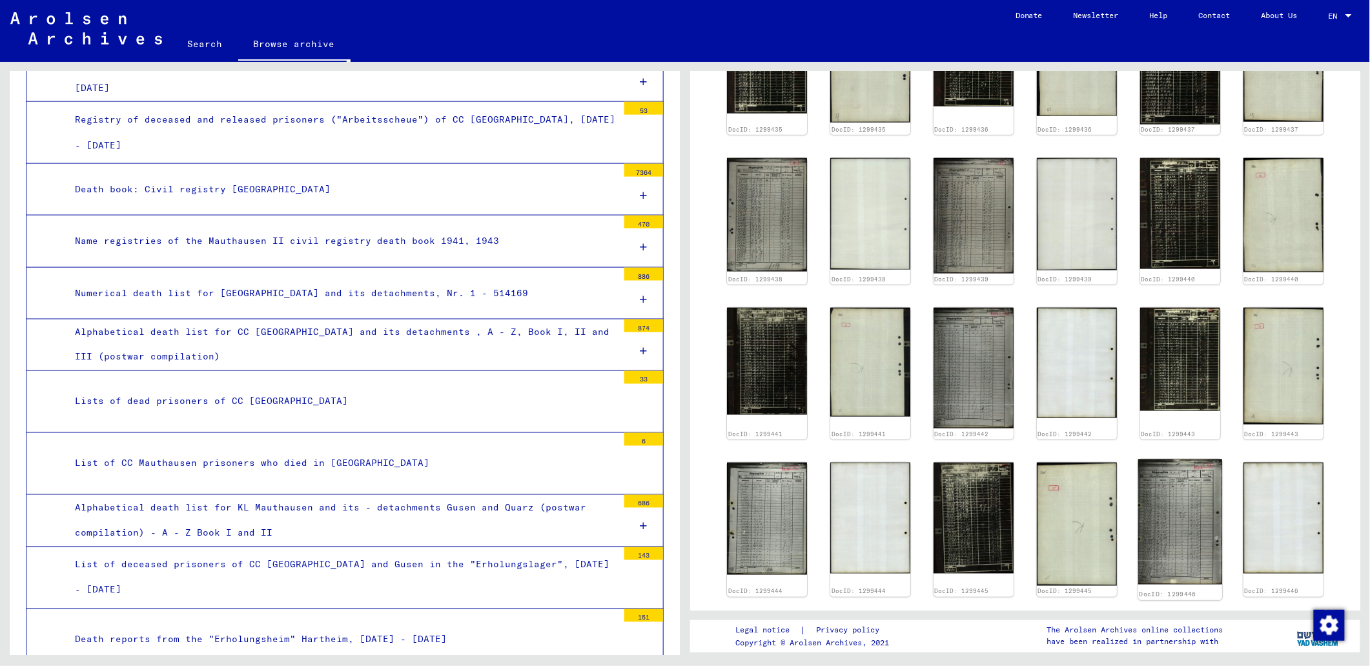
click at [1170, 504] on img at bounding box center [1180, 521] width 84 height 125
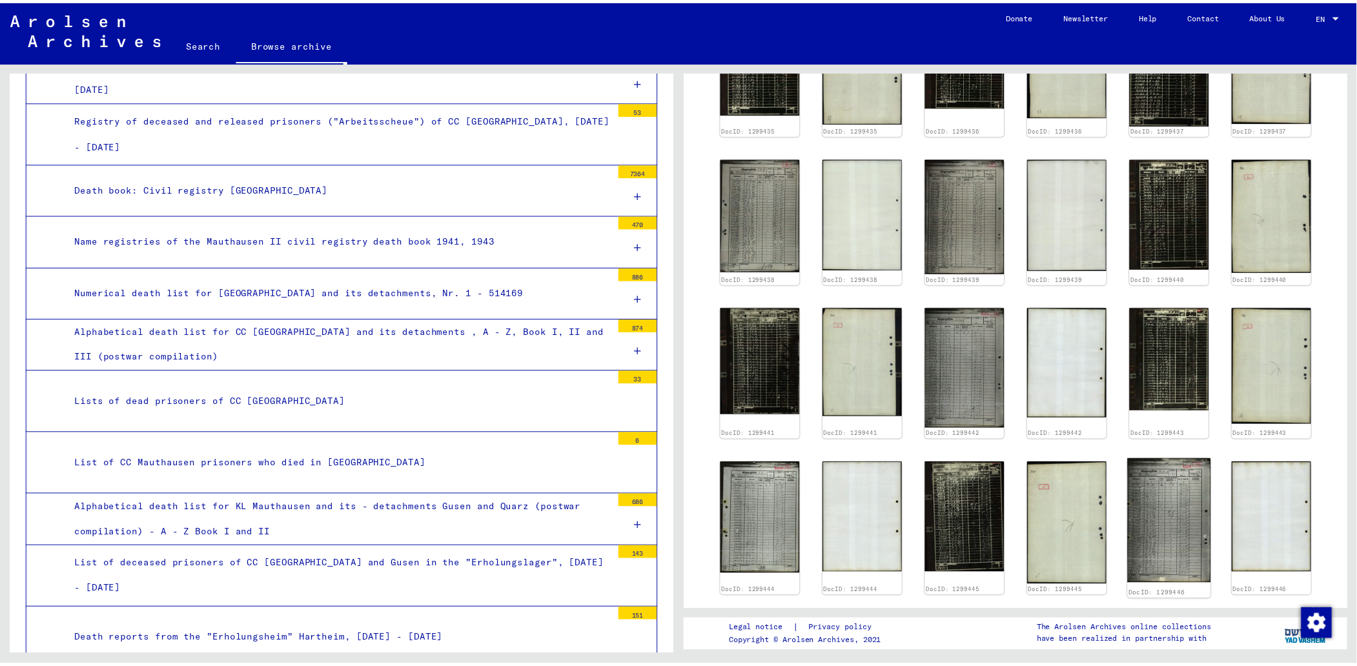
scroll to position [603, 0]
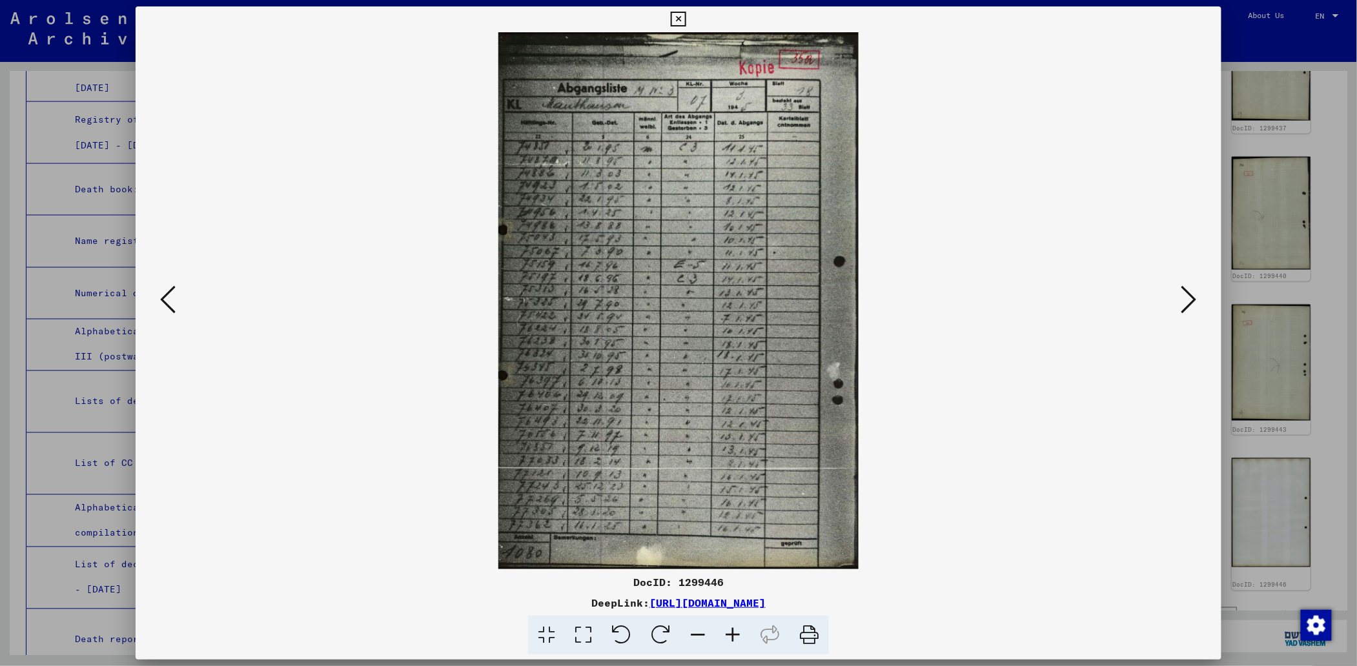
click at [736, 624] on icon at bounding box center [732, 635] width 35 height 39
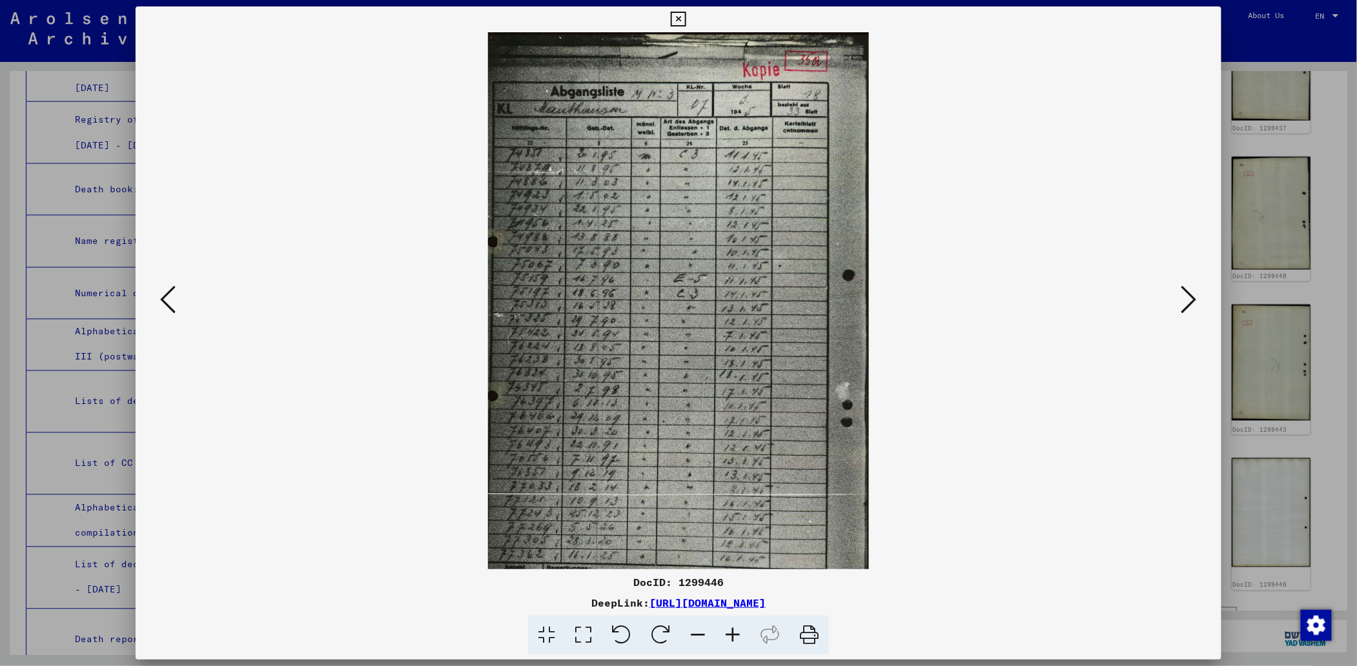
click at [736, 624] on icon at bounding box center [732, 635] width 35 height 39
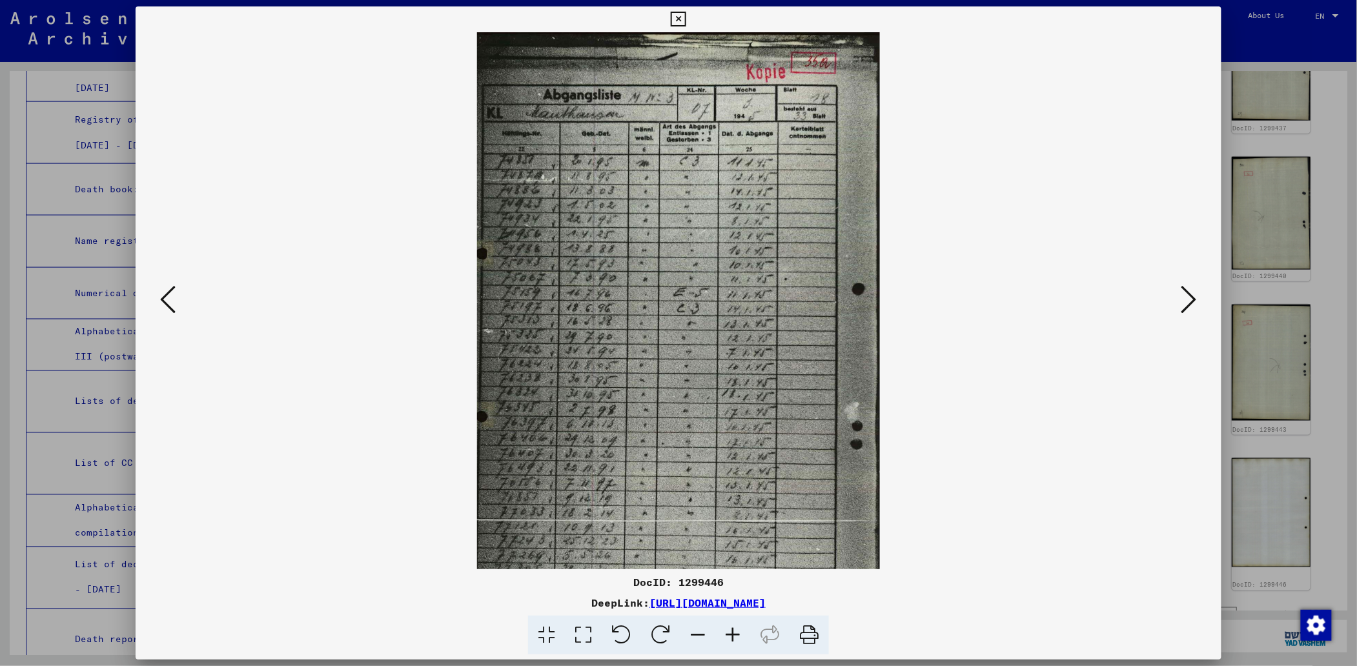
click at [736, 624] on icon at bounding box center [732, 635] width 35 height 39
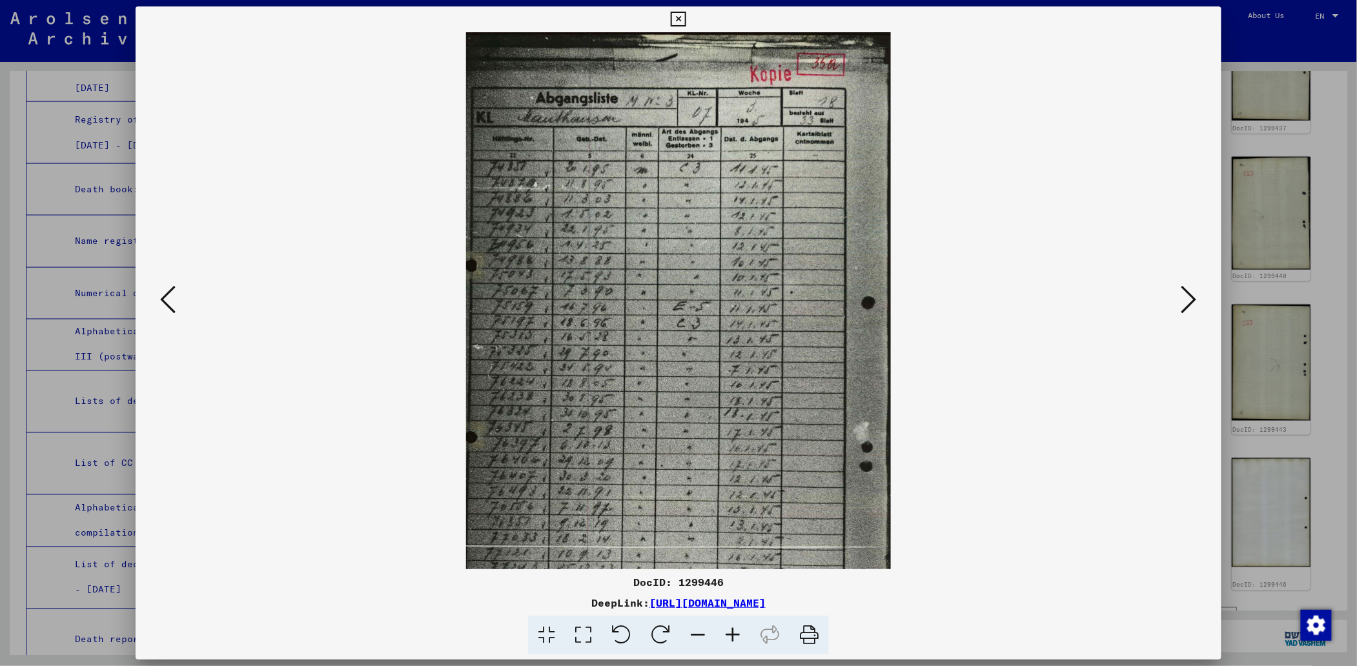
click at [736, 624] on icon at bounding box center [732, 635] width 35 height 39
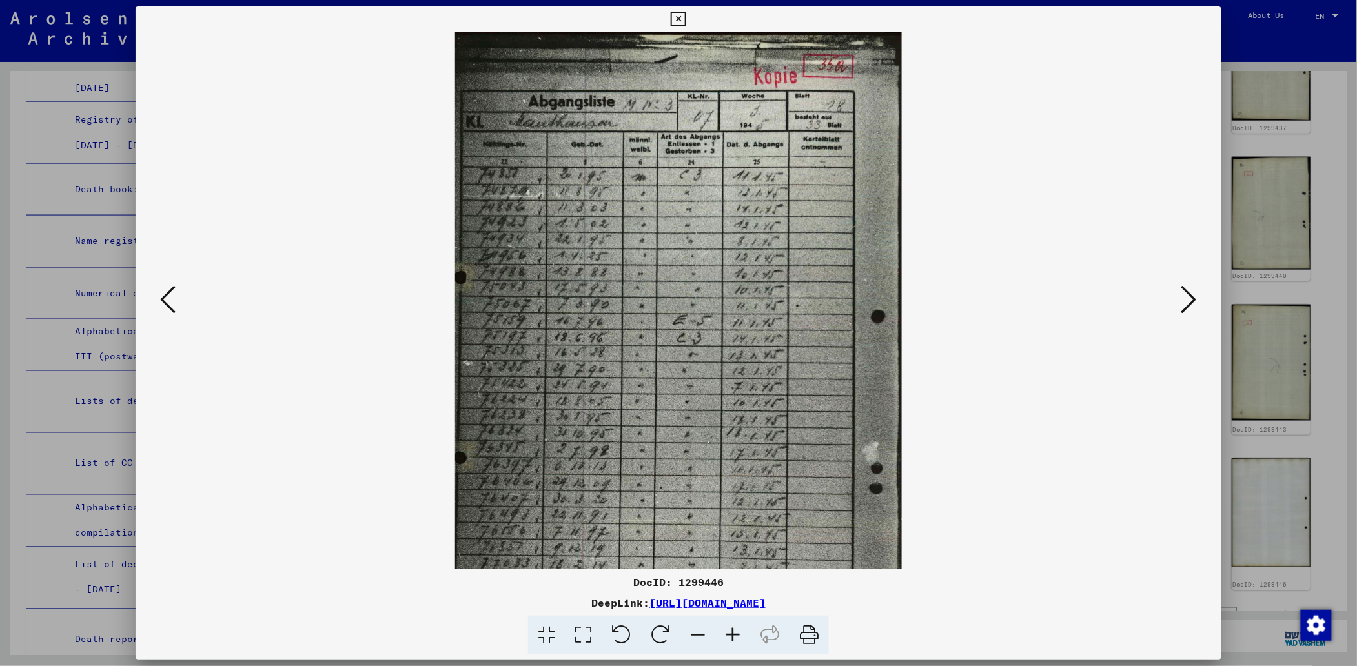
click at [736, 624] on icon at bounding box center [732, 635] width 35 height 39
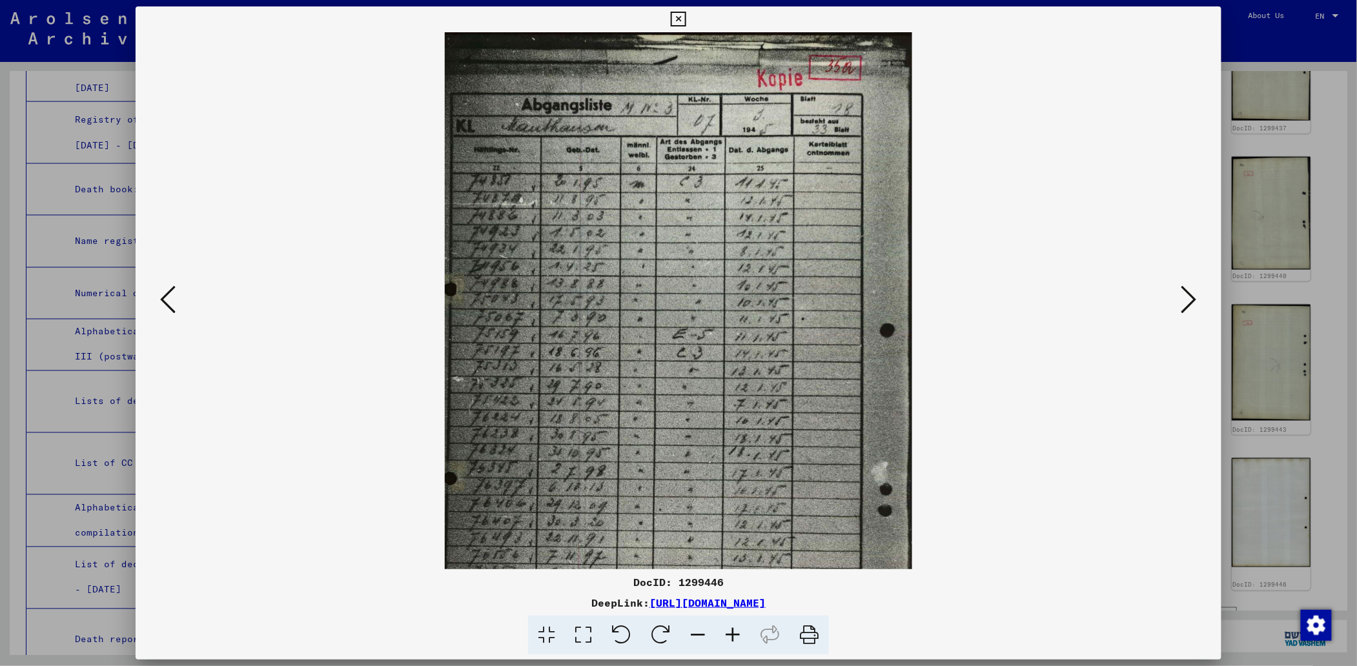
click at [737, 624] on icon at bounding box center [732, 635] width 35 height 39
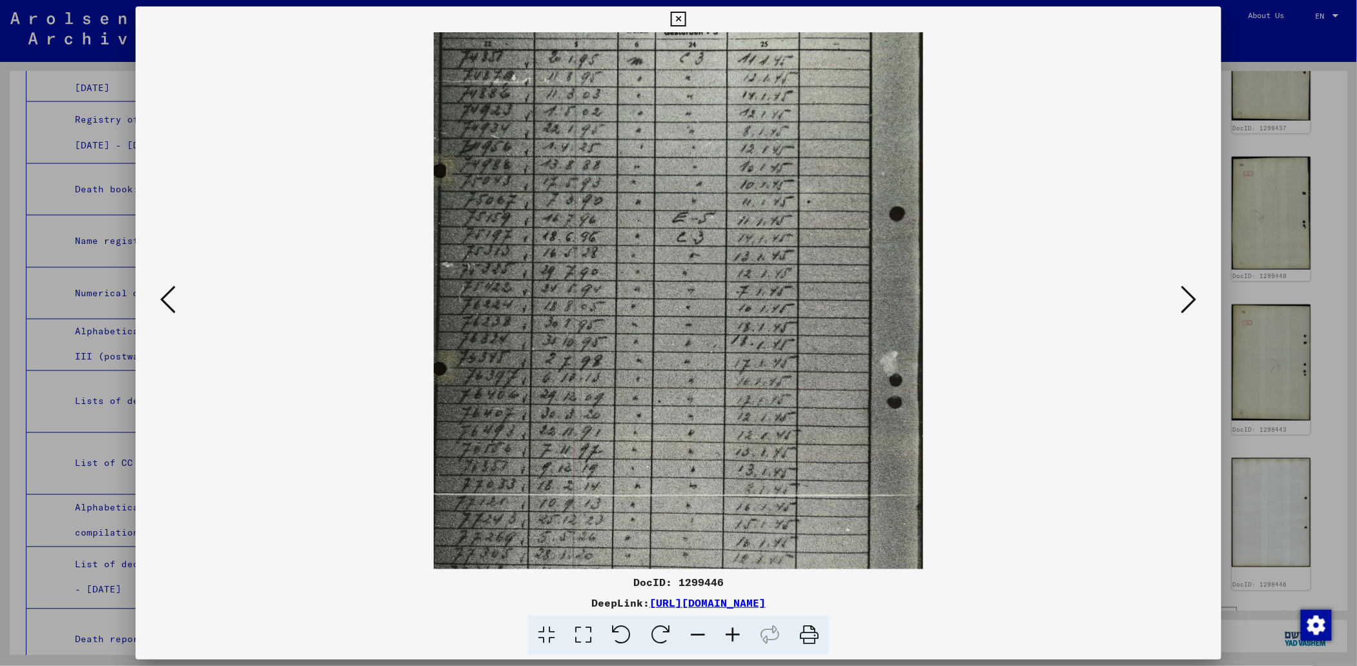
scroll to position [194, 0]
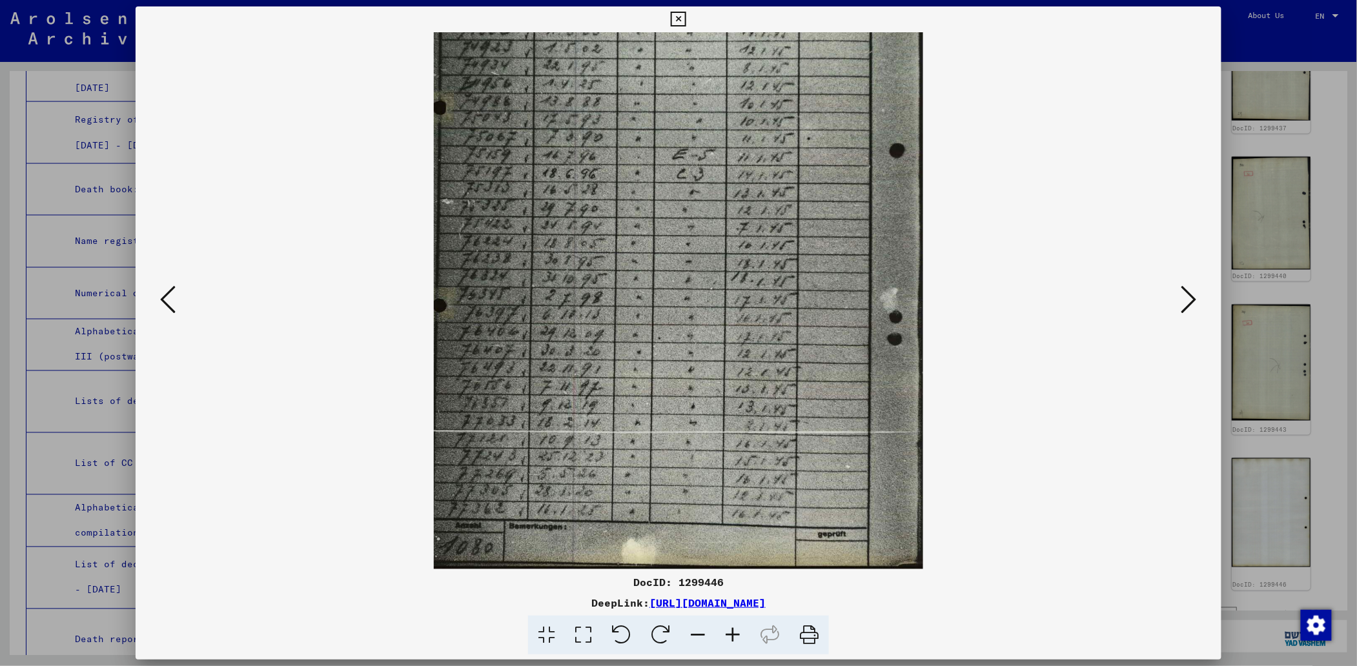
drag, startPoint x: 577, startPoint y: 429, endPoint x: 626, endPoint y: 223, distance: 211.6
click at [626, 223] on img at bounding box center [678, 204] width 489 height 731
click at [160, 292] on icon at bounding box center [167, 299] width 15 height 31
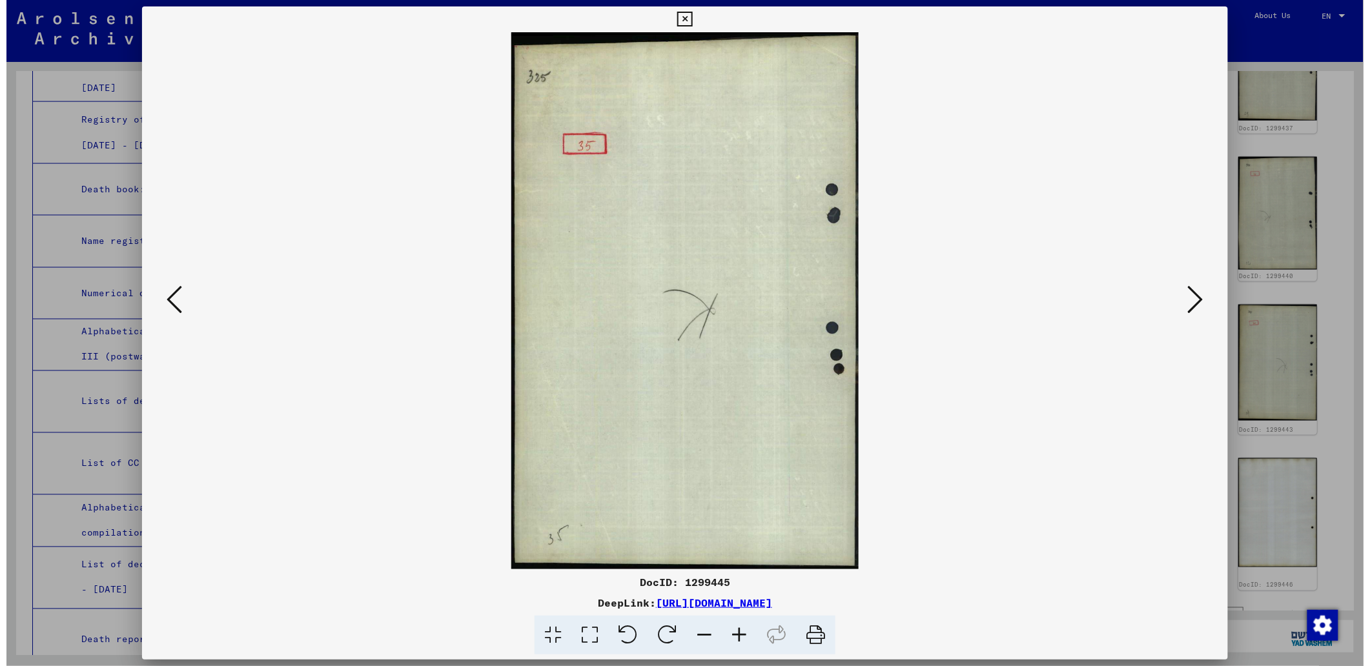
scroll to position [0, 0]
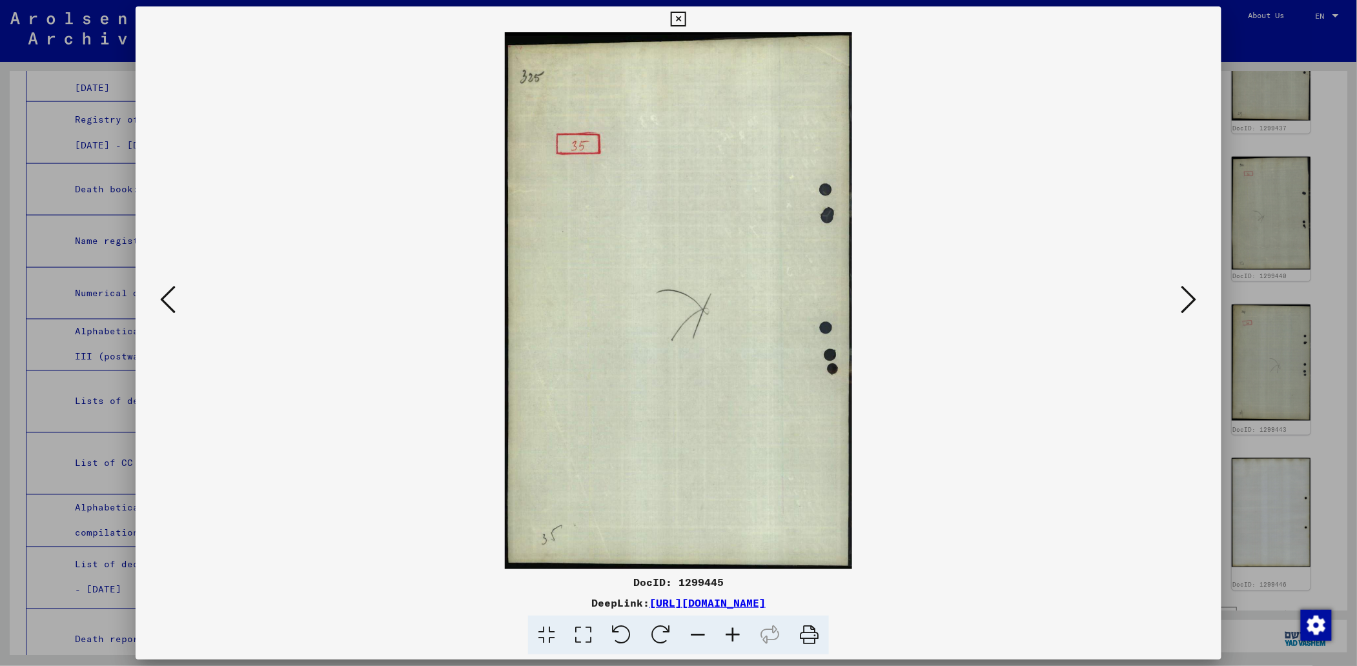
click at [160, 292] on icon at bounding box center [167, 299] width 15 height 31
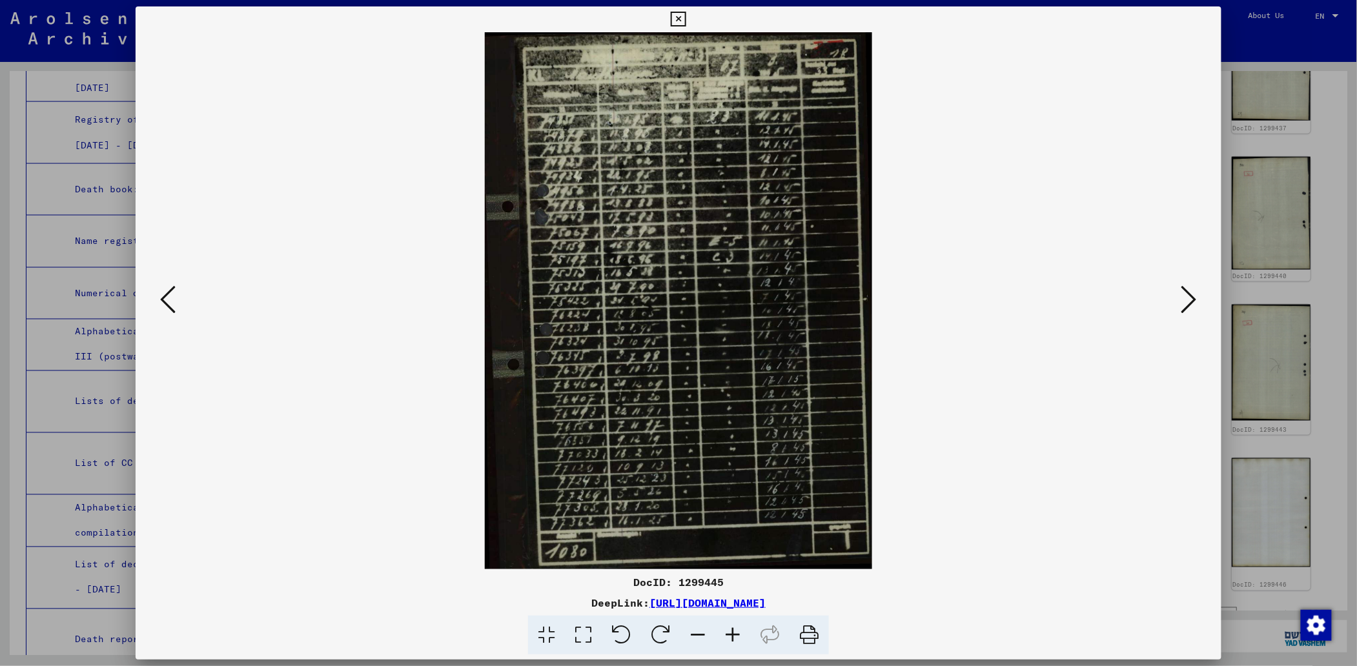
click at [160, 292] on icon at bounding box center [167, 299] width 15 height 31
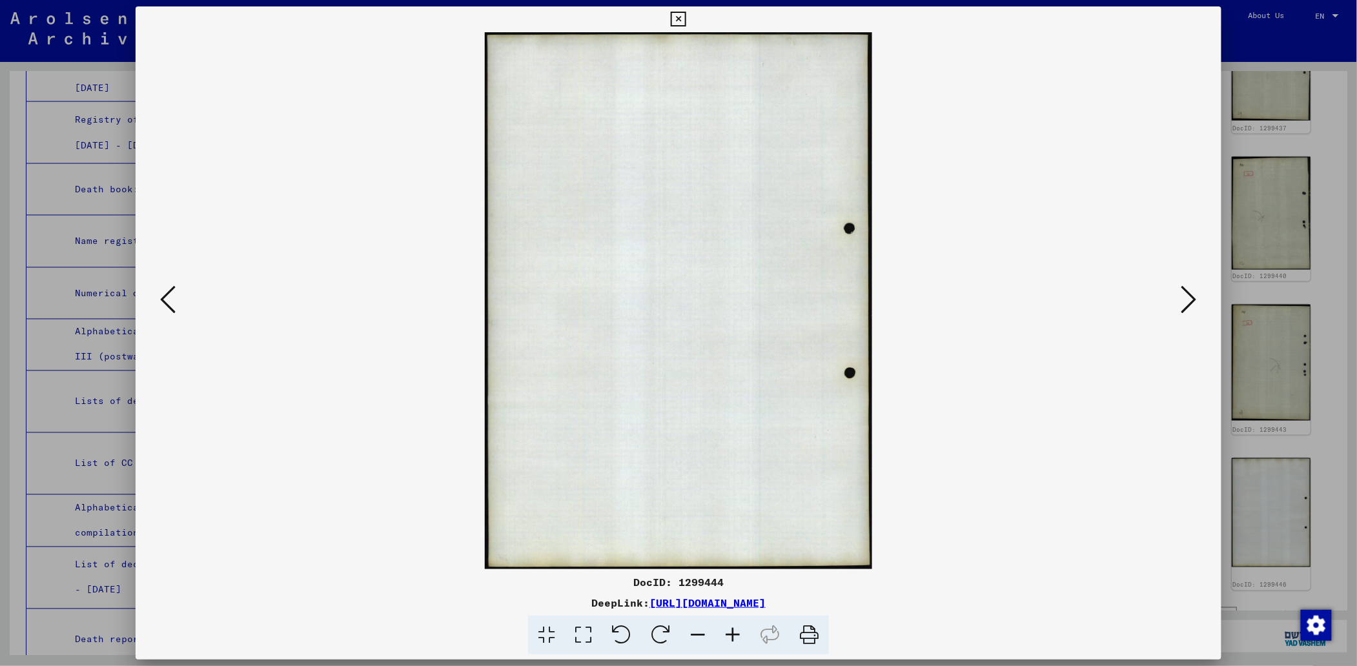
click at [160, 292] on icon at bounding box center [167, 299] width 15 height 31
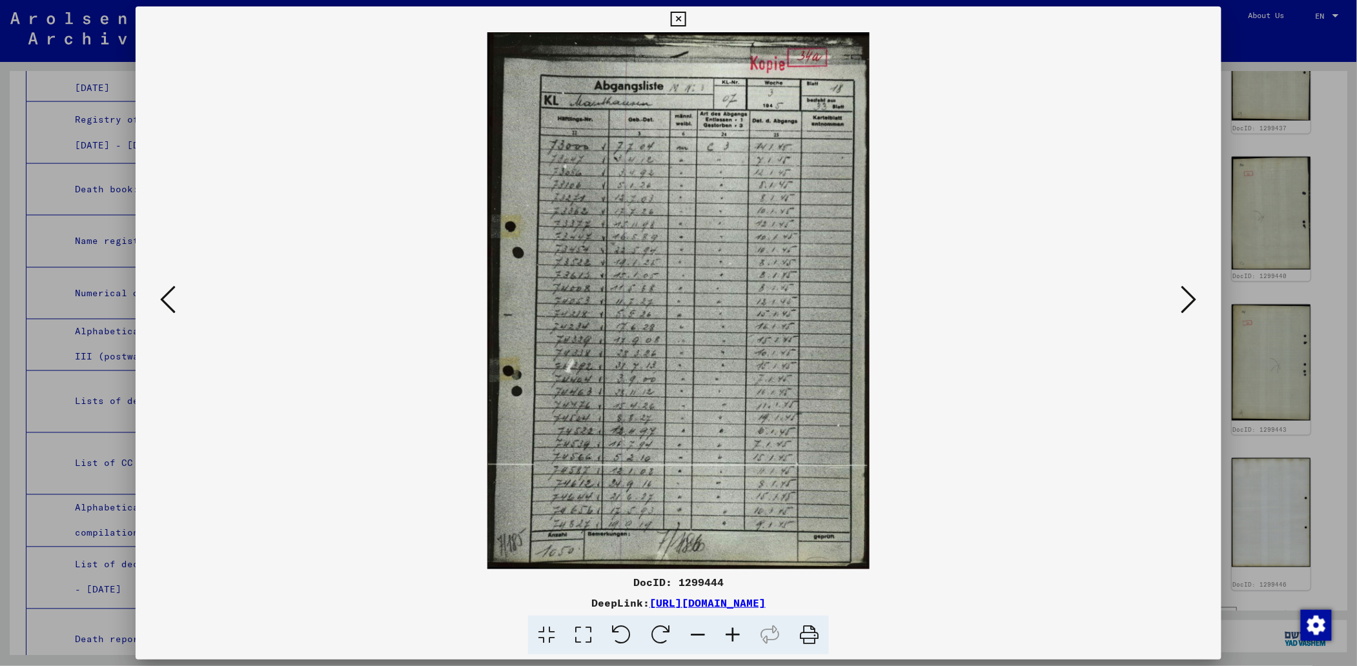
click at [160, 292] on icon at bounding box center [167, 299] width 15 height 31
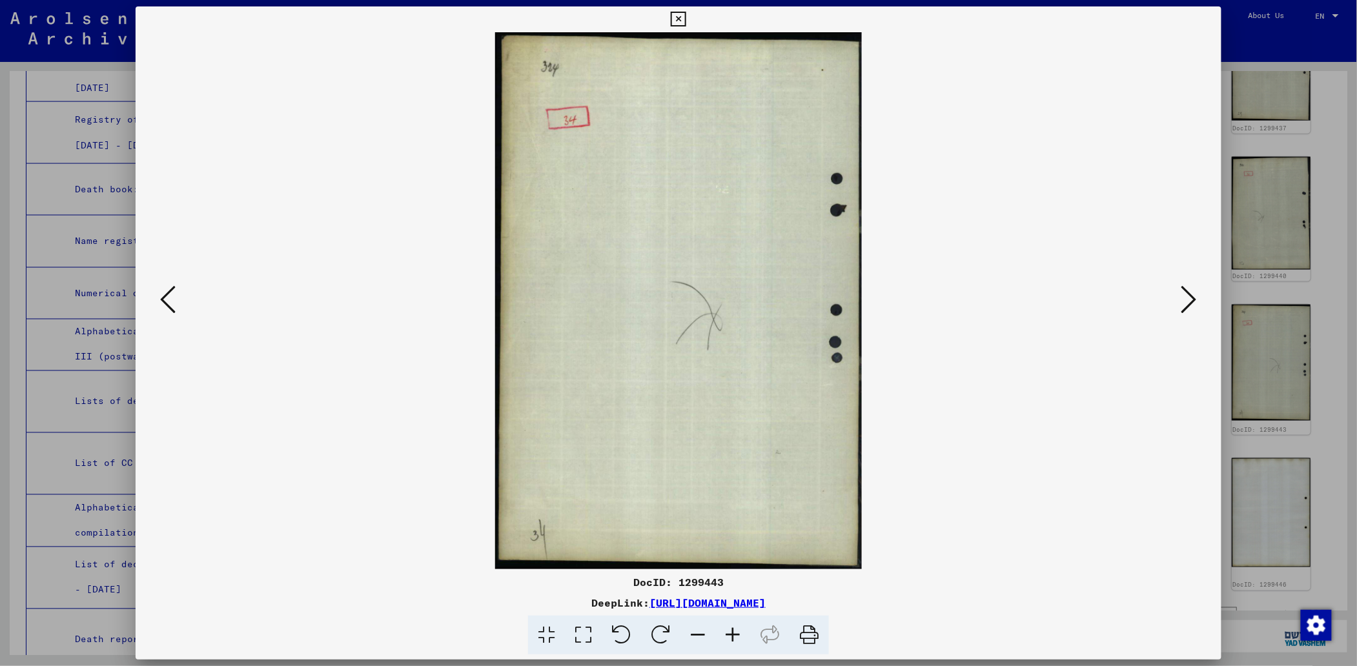
click at [160, 292] on icon at bounding box center [167, 299] width 15 height 31
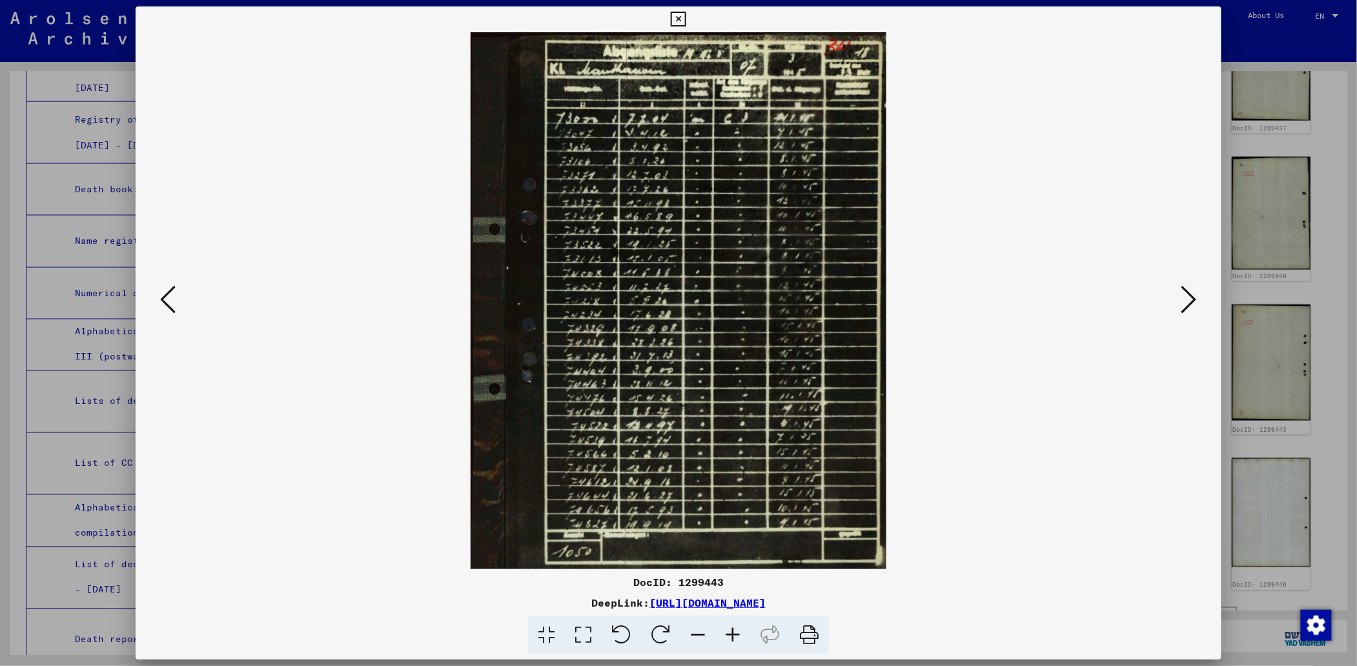
click at [160, 292] on icon at bounding box center [167, 299] width 15 height 31
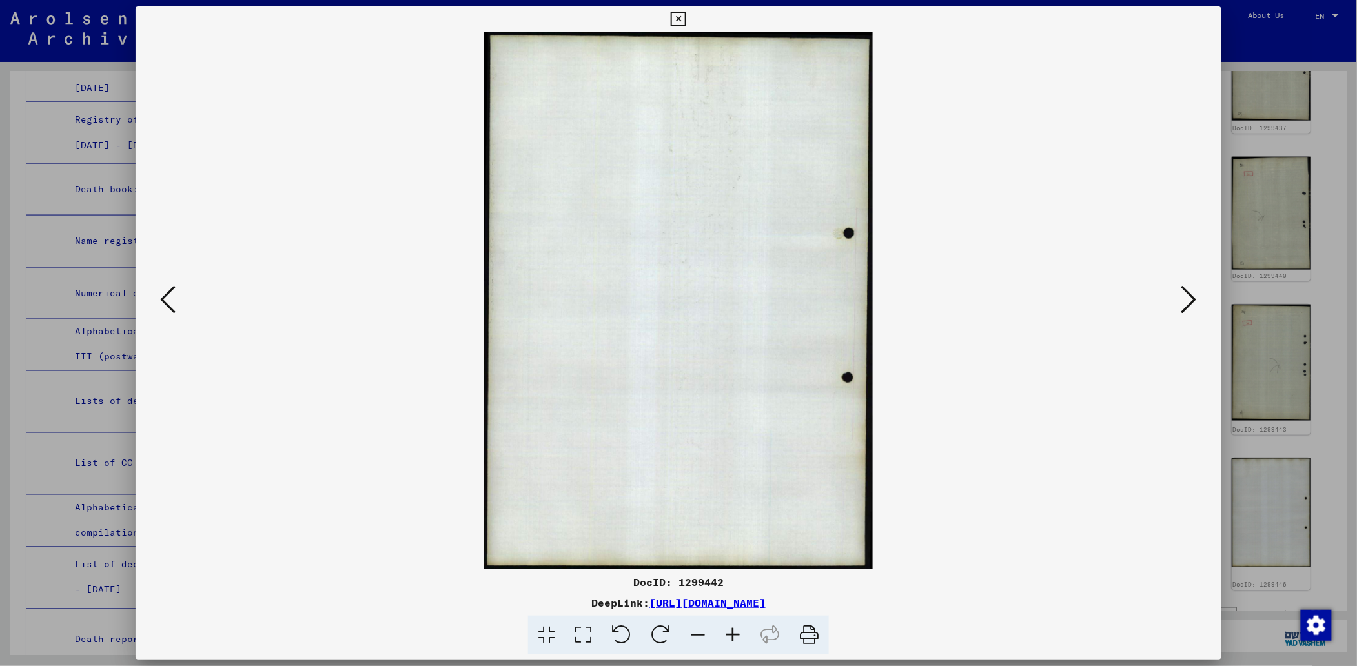
click at [160, 292] on icon at bounding box center [167, 299] width 15 height 31
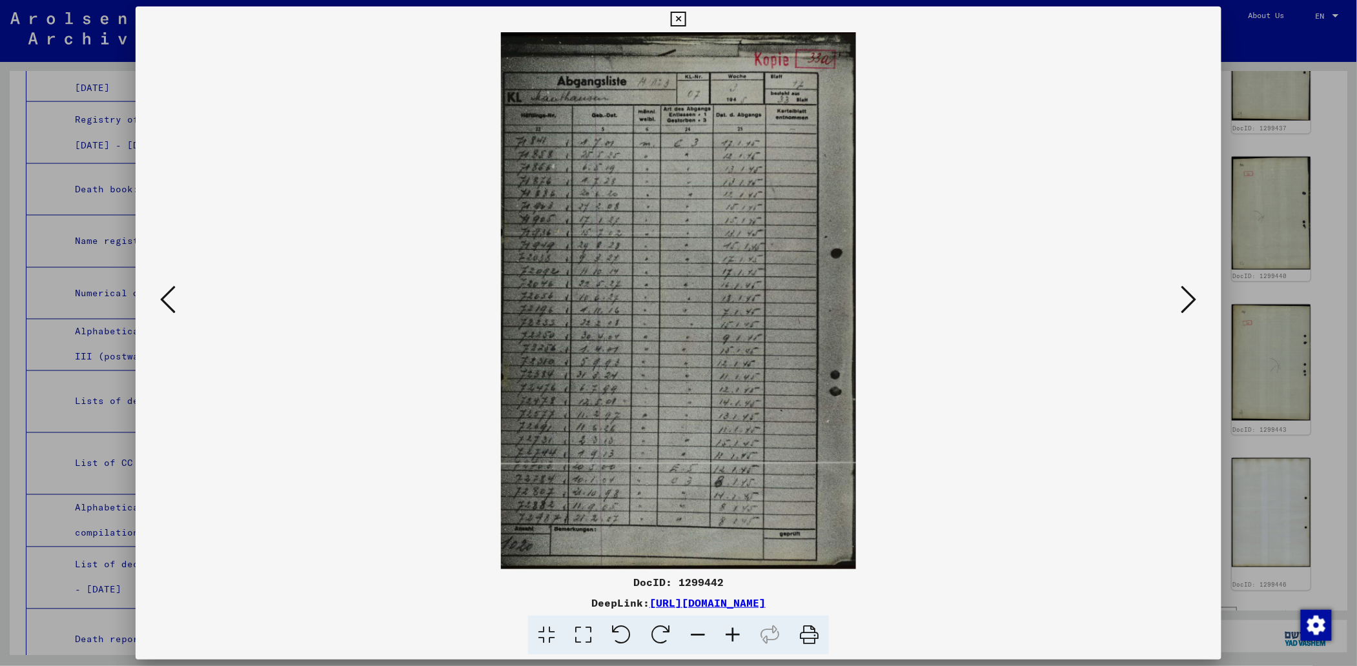
click at [160, 292] on icon at bounding box center [167, 299] width 15 height 31
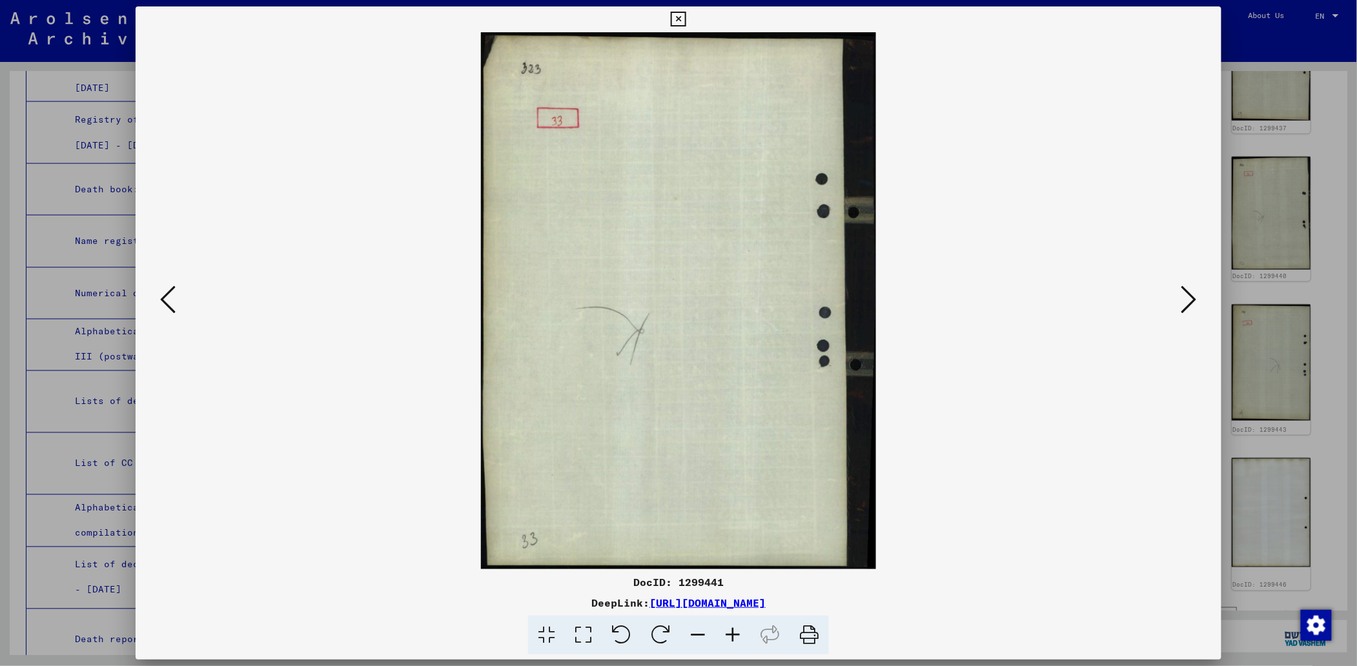
click at [160, 292] on icon at bounding box center [167, 299] width 15 height 31
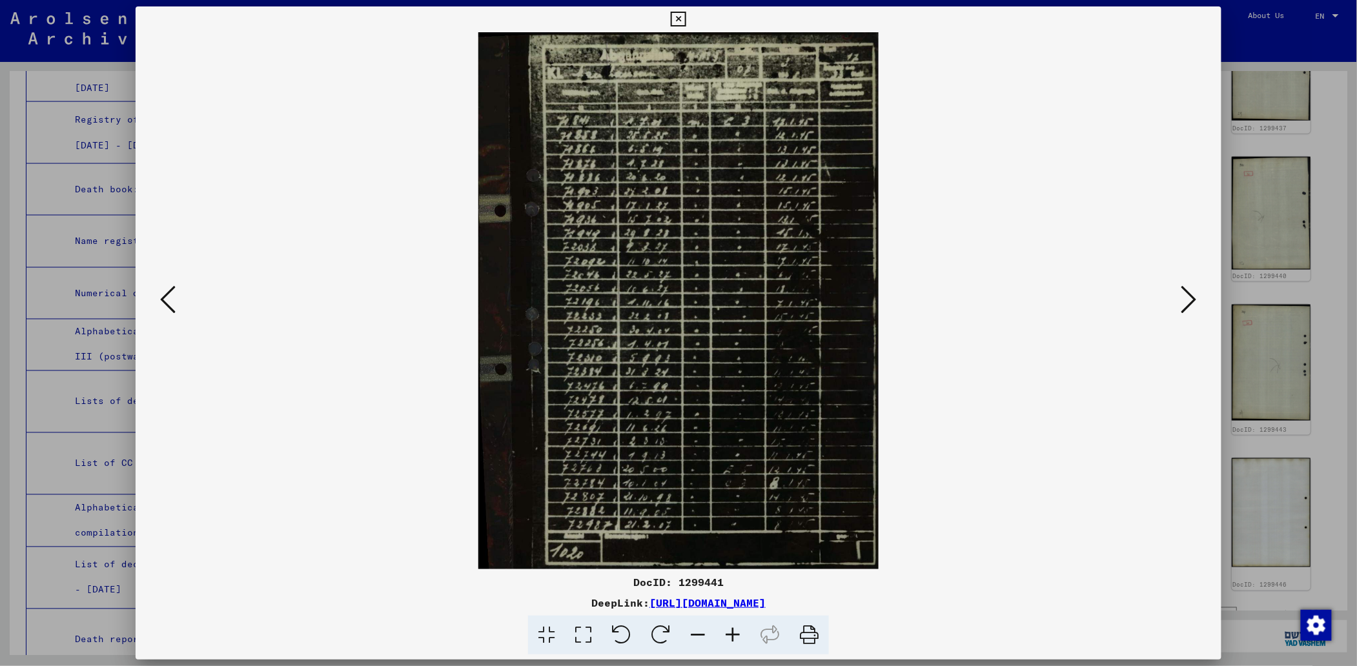
click at [160, 292] on icon at bounding box center [167, 299] width 15 height 31
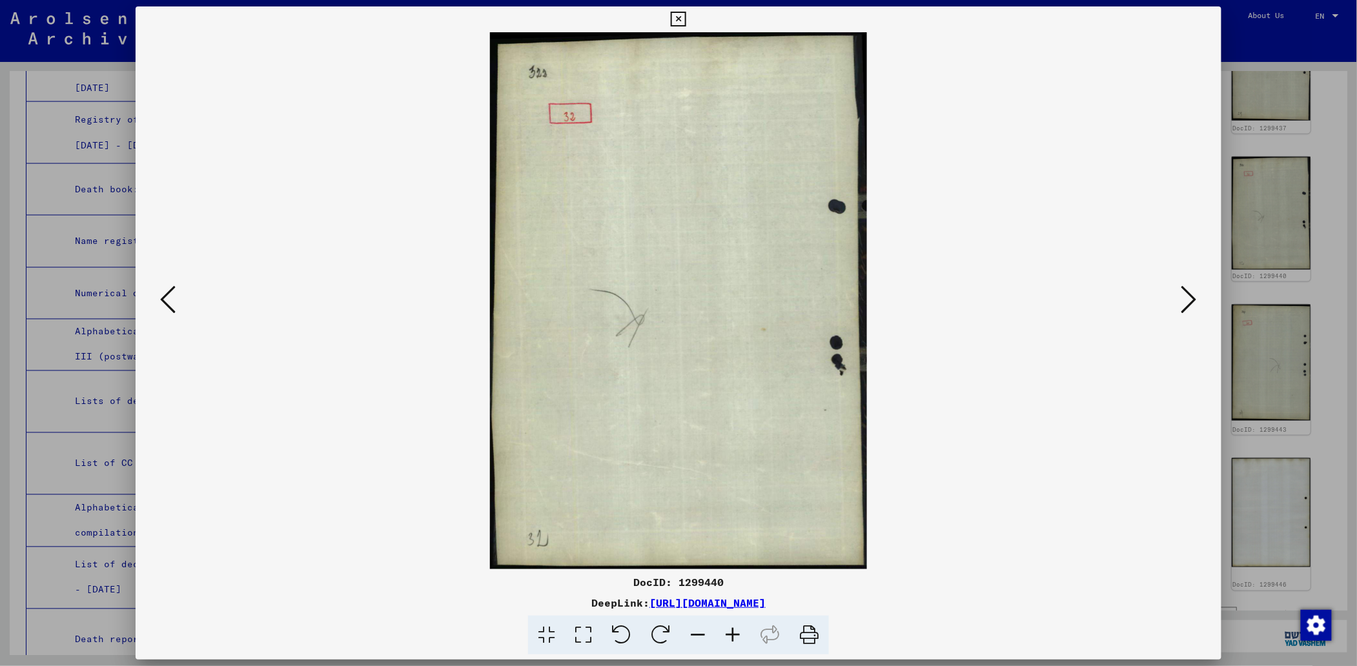
click at [160, 292] on icon at bounding box center [167, 299] width 15 height 31
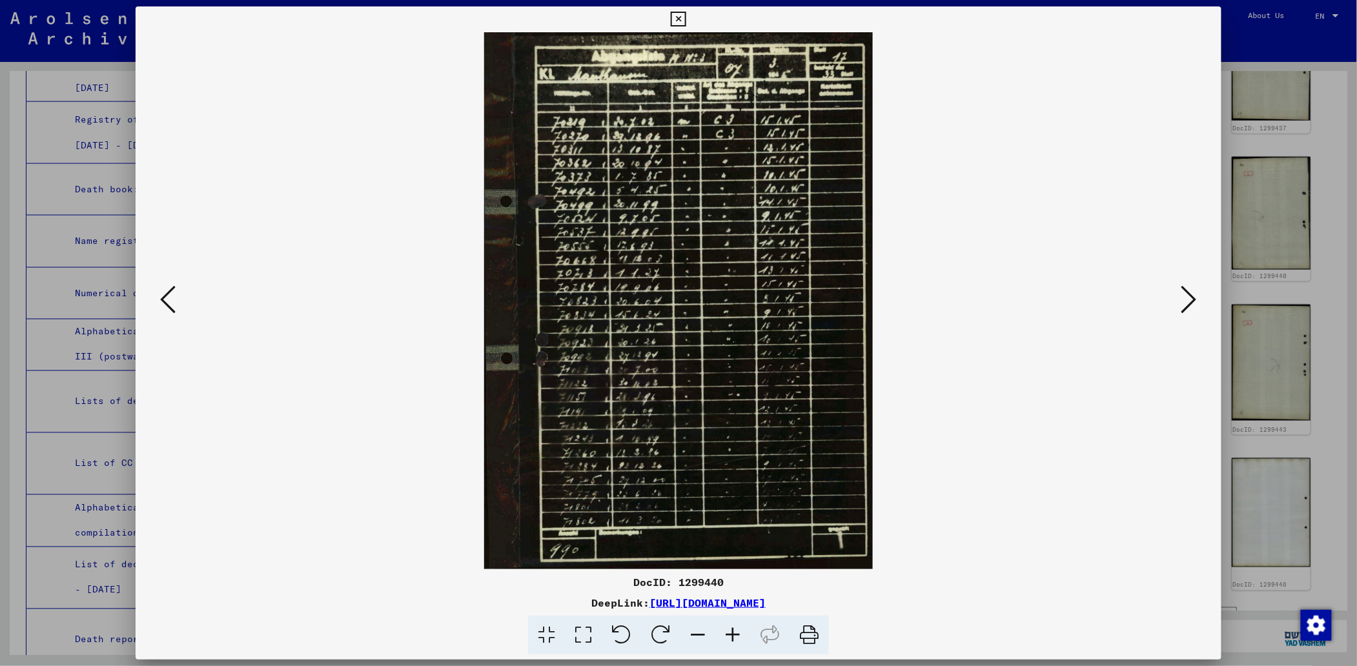
click at [160, 292] on icon at bounding box center [167, 299] width 15 height 31
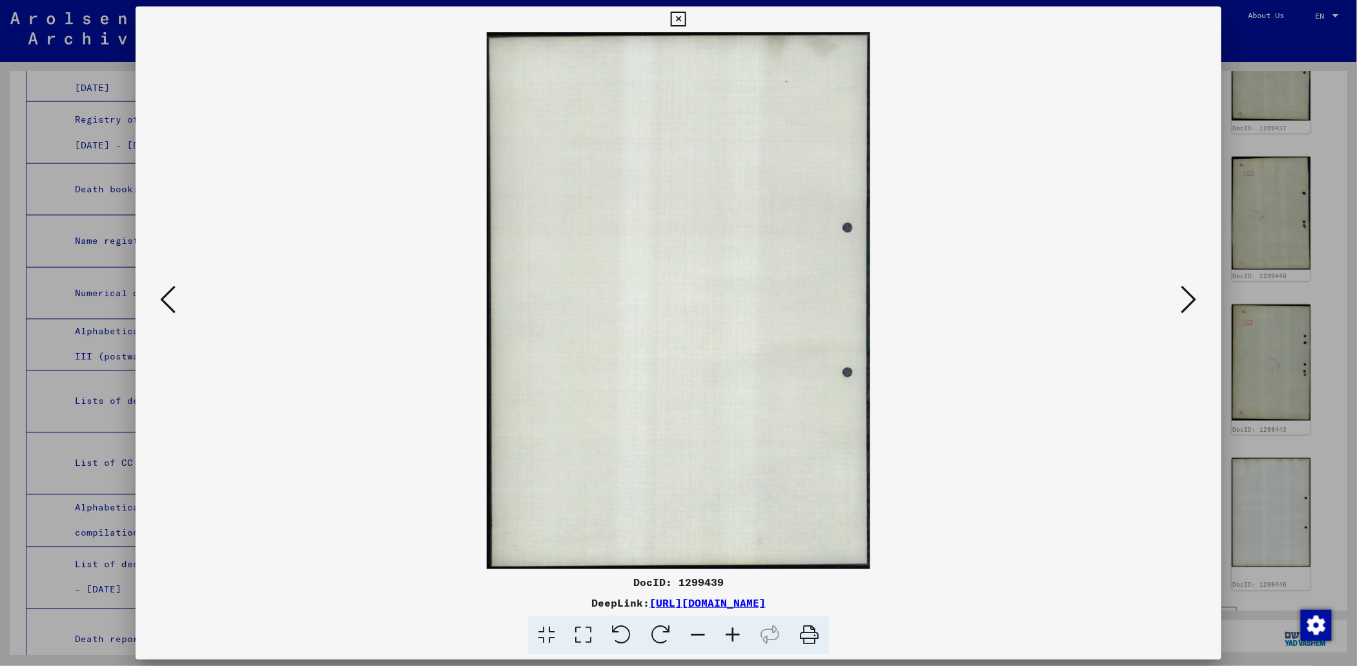
click at [160, 292] on icon at bounding box center [167, 299] width 15 height 31
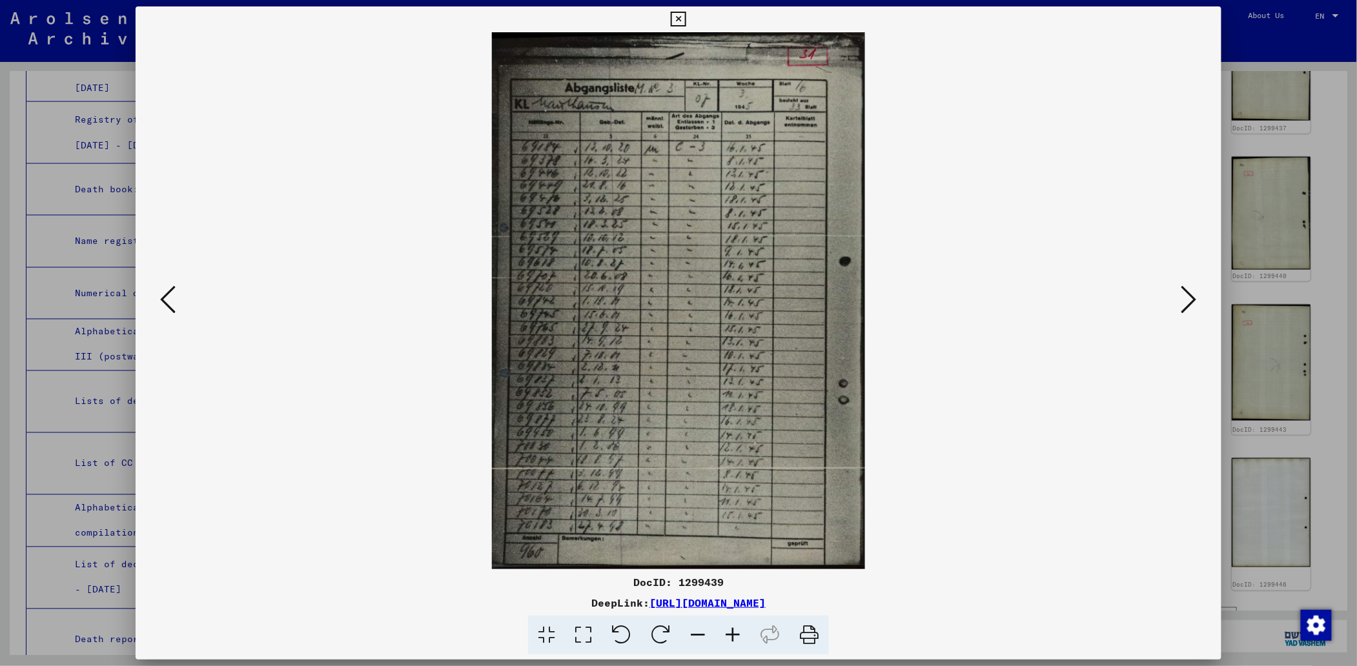
click at [160, 292] on icon at bounding box center [167, 299] width 15 height 31
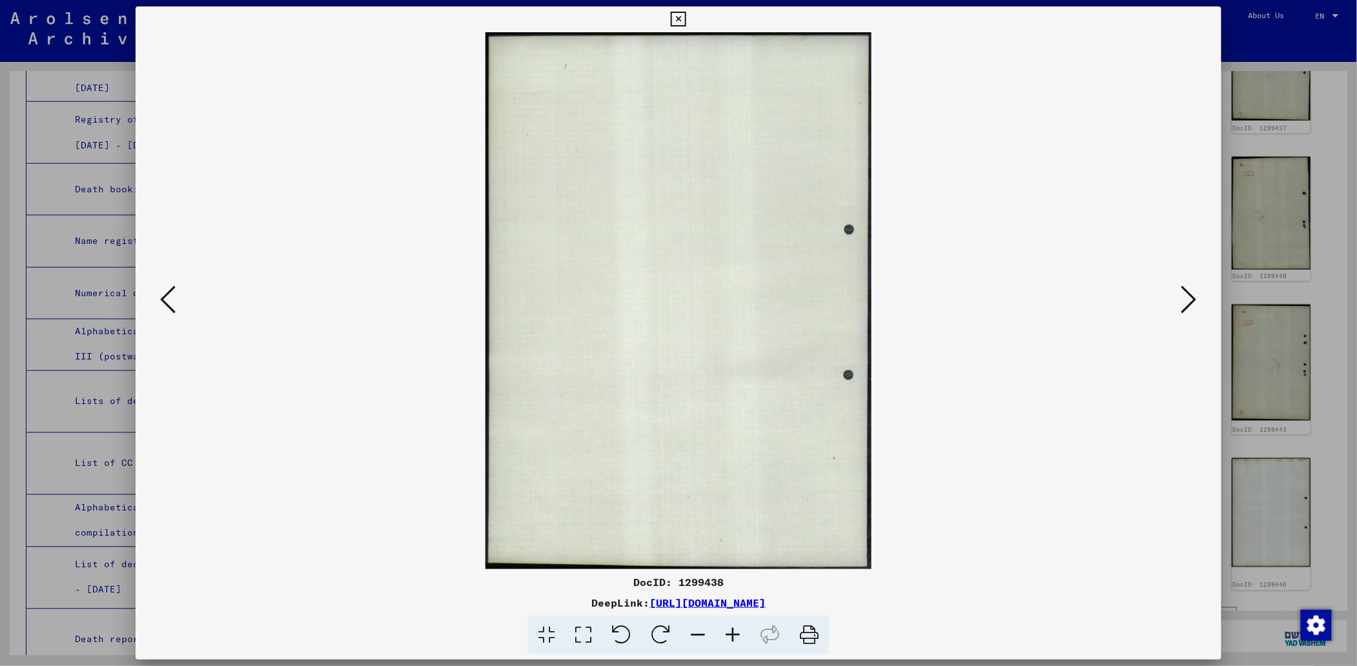
click at [160, 292] on icon at bounding box center [167, 299] width 15 height 31
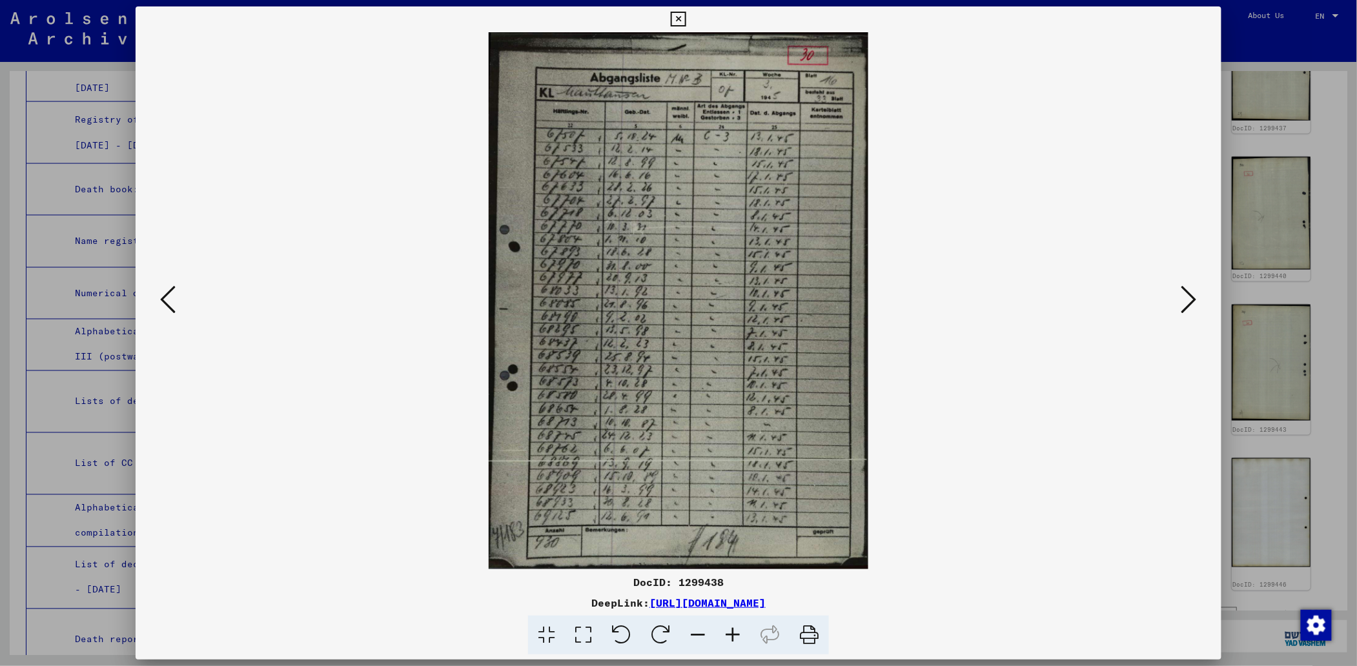
click at [160, 292] on icon at bounding box center [167, 299] width 15 height 31
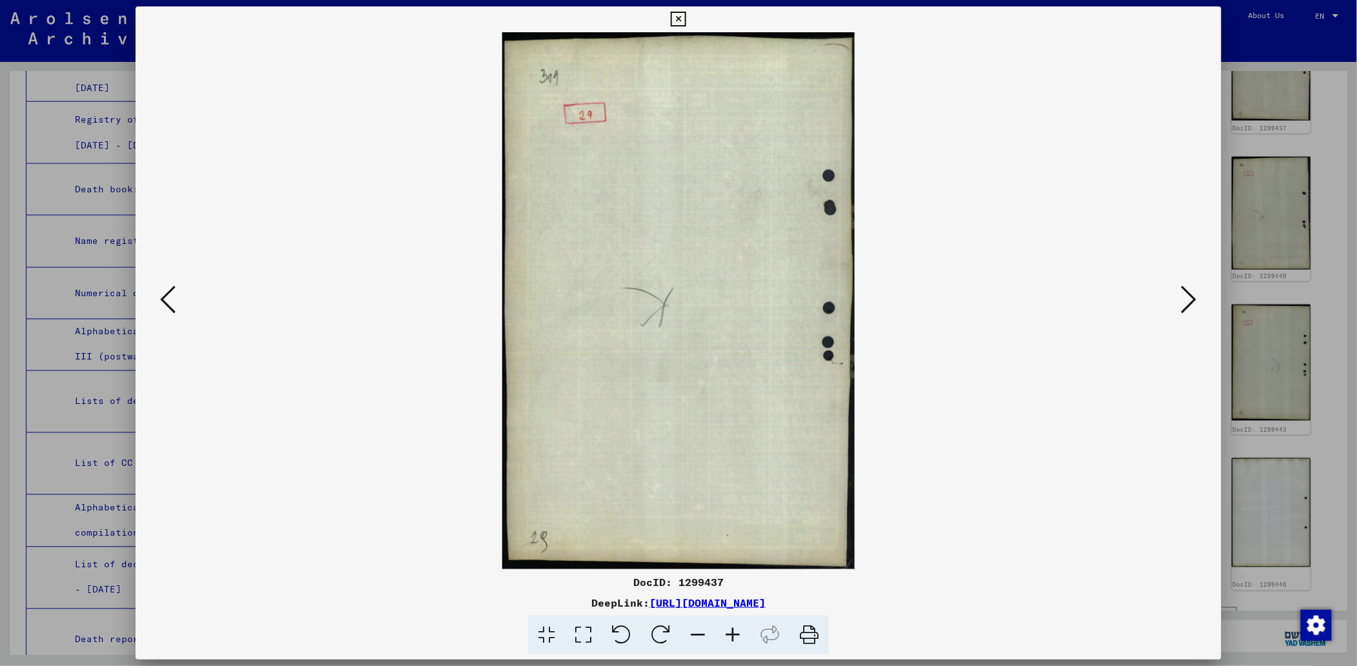
click at [160, 292] on icon at bounding box center [167, 299] width 15 height 31
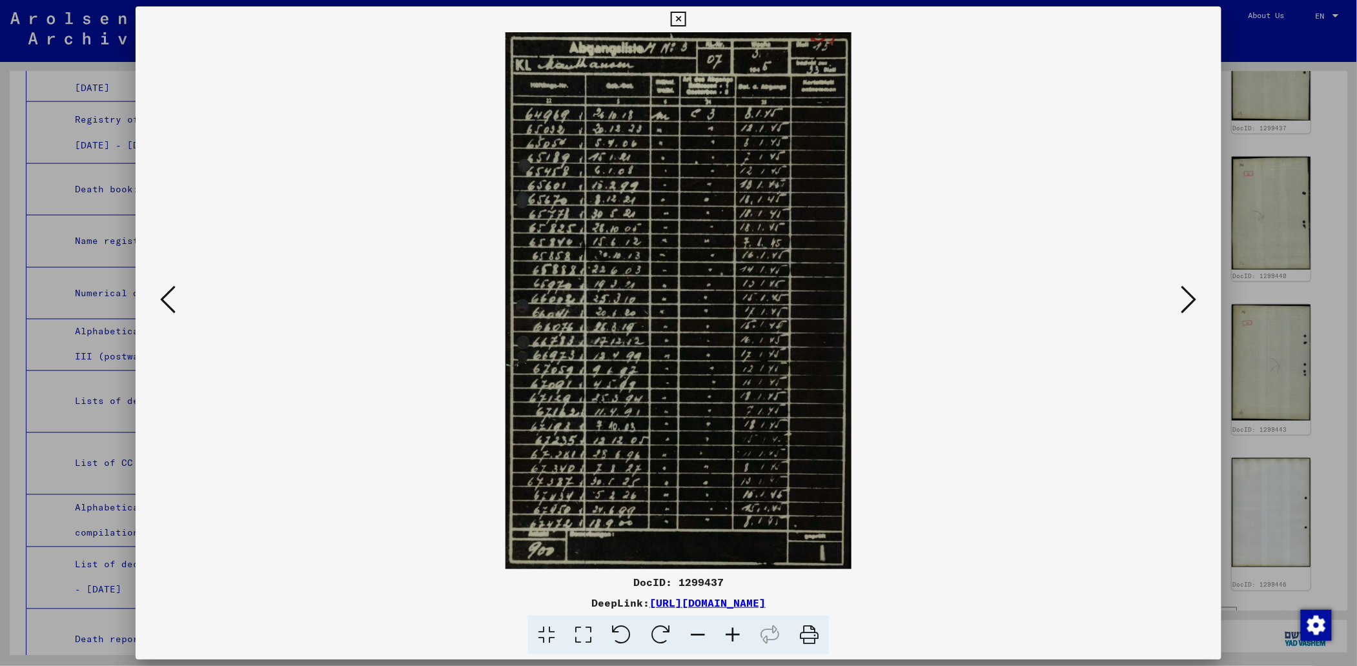
click at [160, 292] on icon at bounding box center [167, 299] width 15 height 31
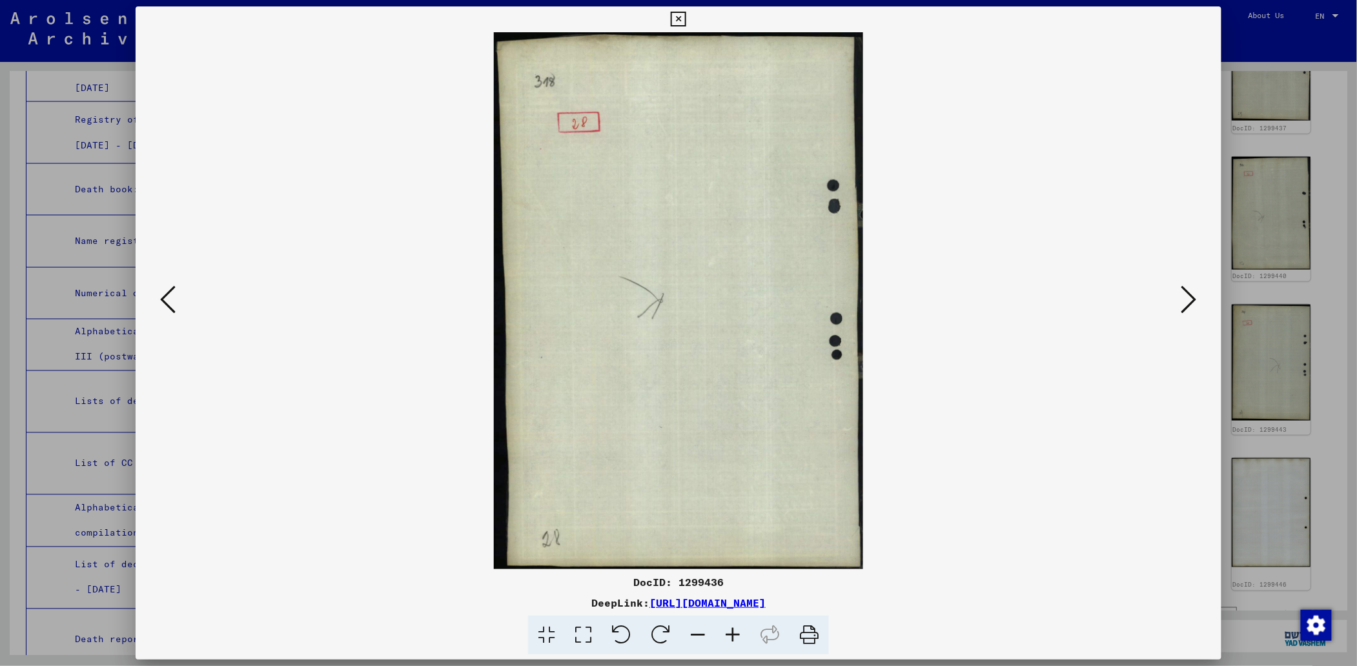
click at [160, 292] on icon at bounding box center [167, 299] width 15 height 31
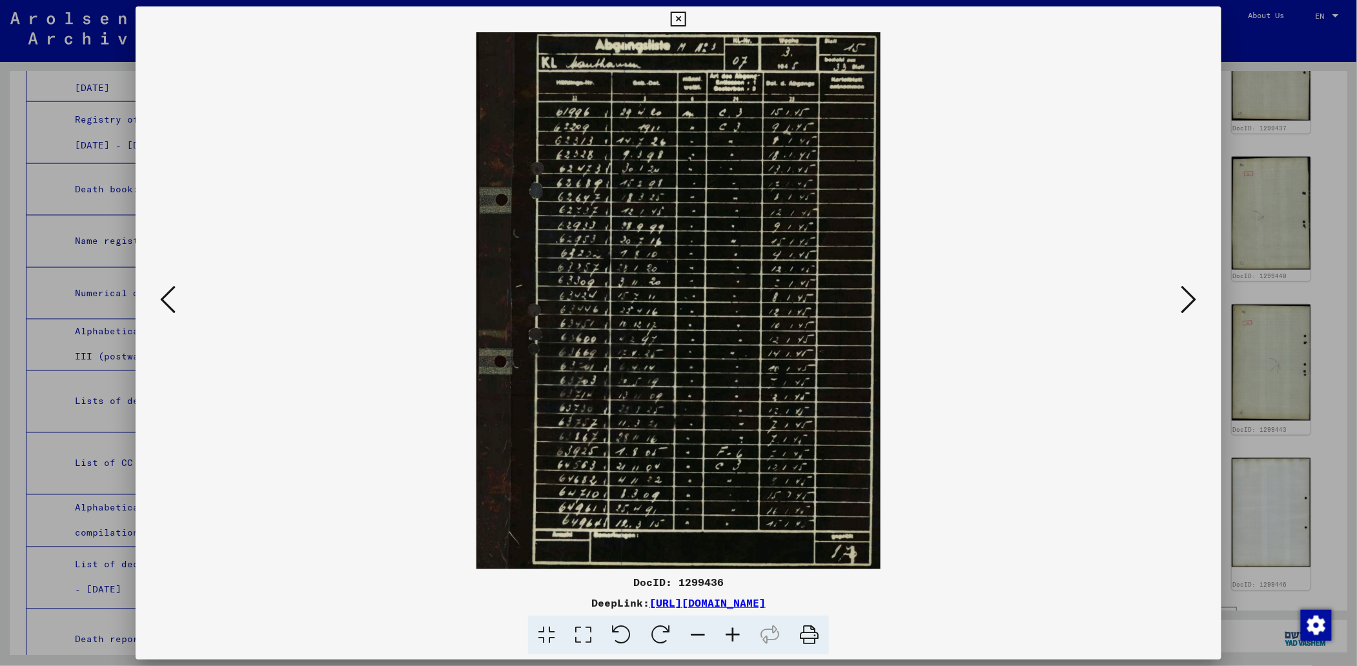
click at [160, 292] on icon at bounding box center [167, 299] width 15 height 31
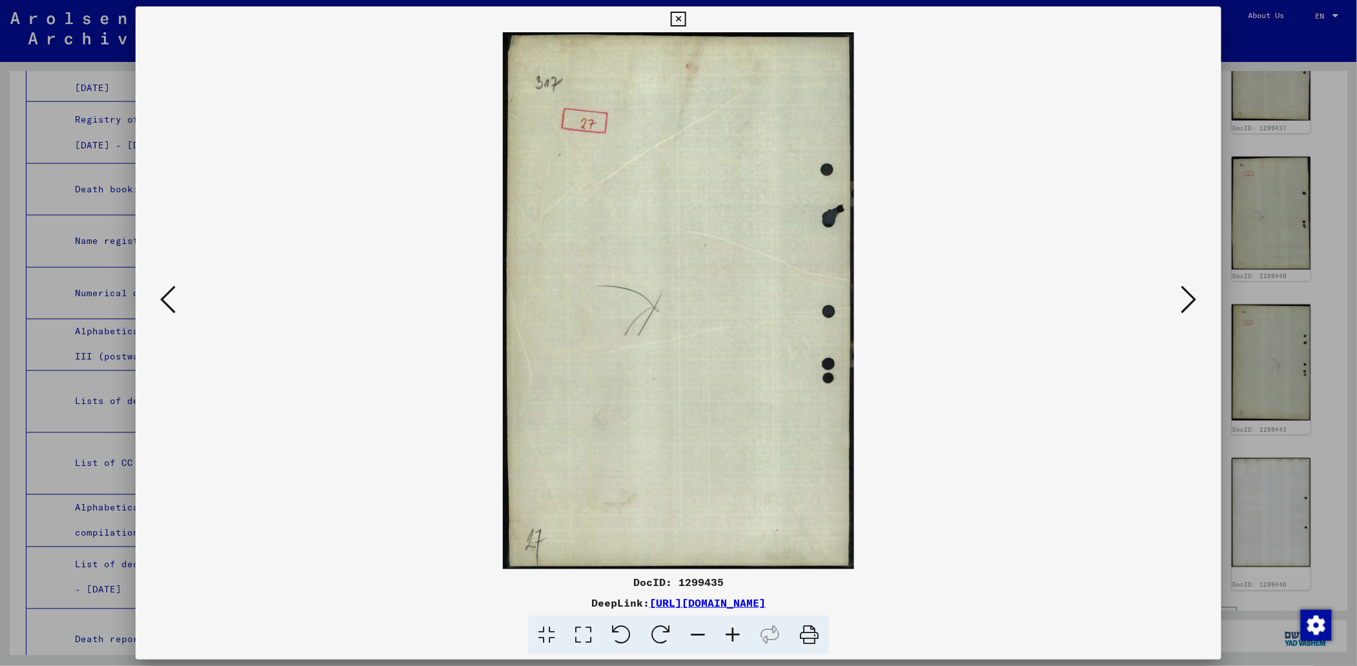
click at [160, 292] on icon at bounding box center [167, 299] width 15 height 31
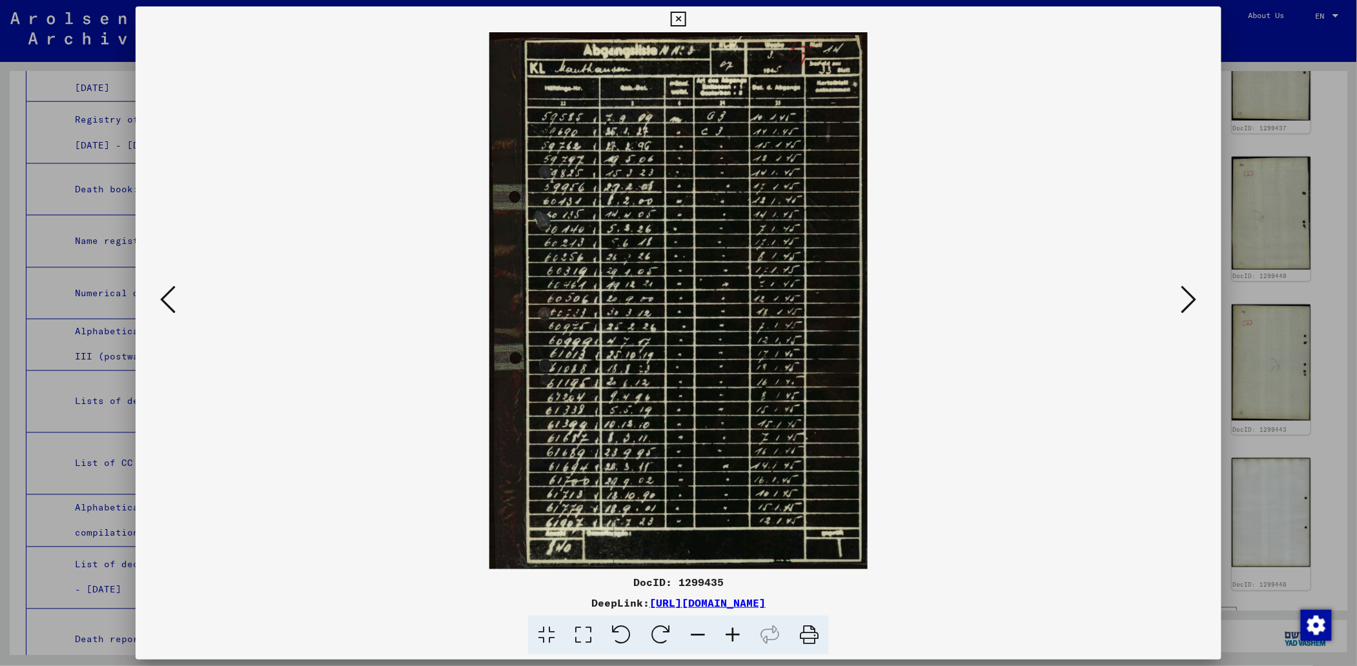
click at [160, 292] on icon at bounding box center [167, 299] width 15 height 31
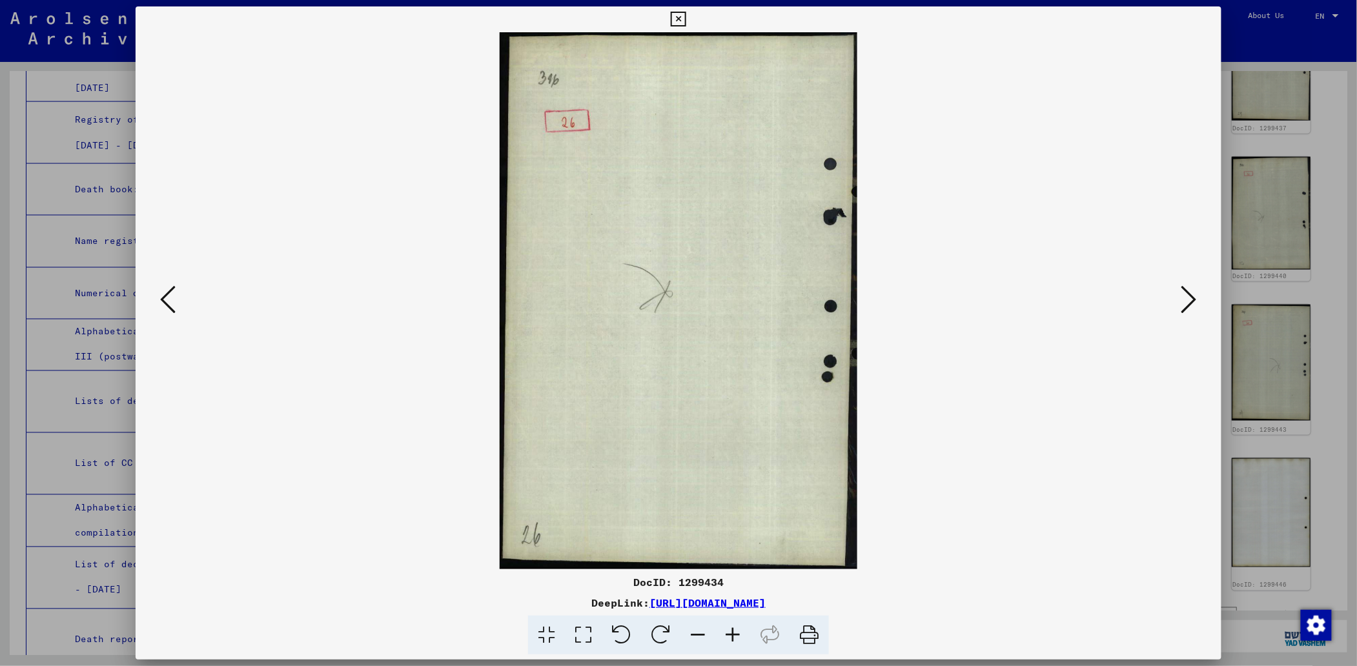
click at [160, 292] on icon at bounding box center [167, 299] width 15 height 31
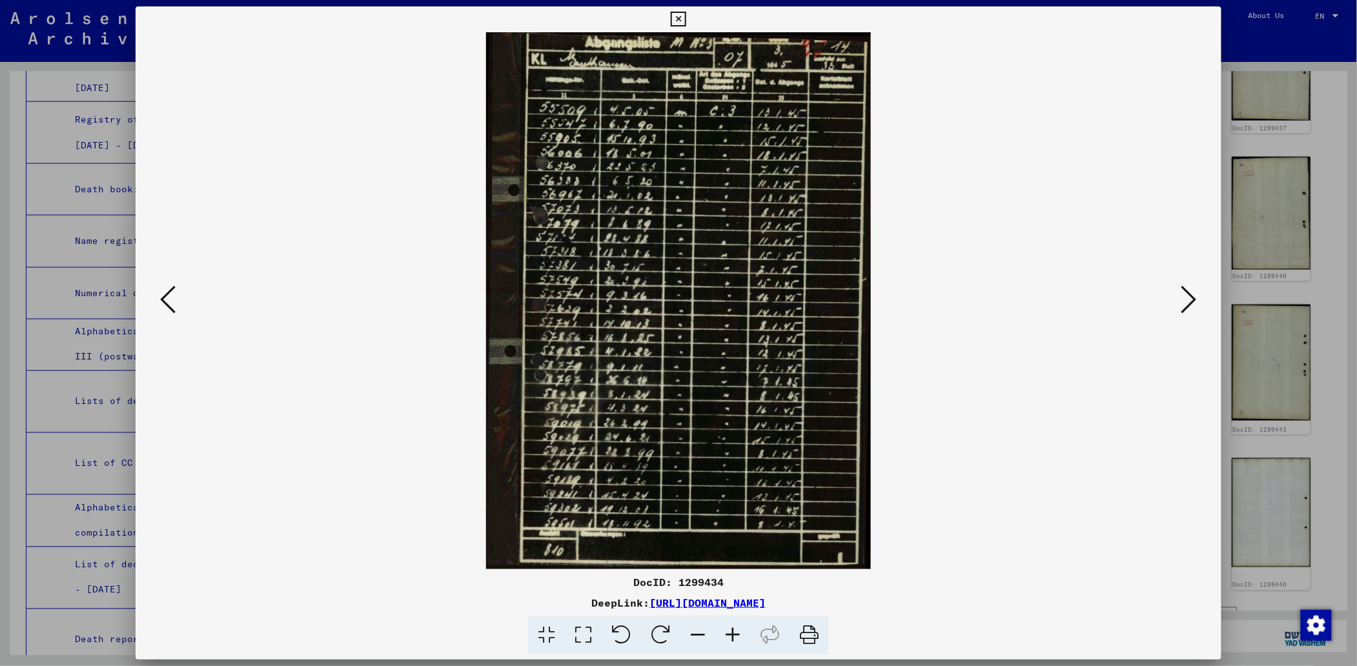
click at [160, 292] on icon at bounding box center [167, 299] width 15 height 31
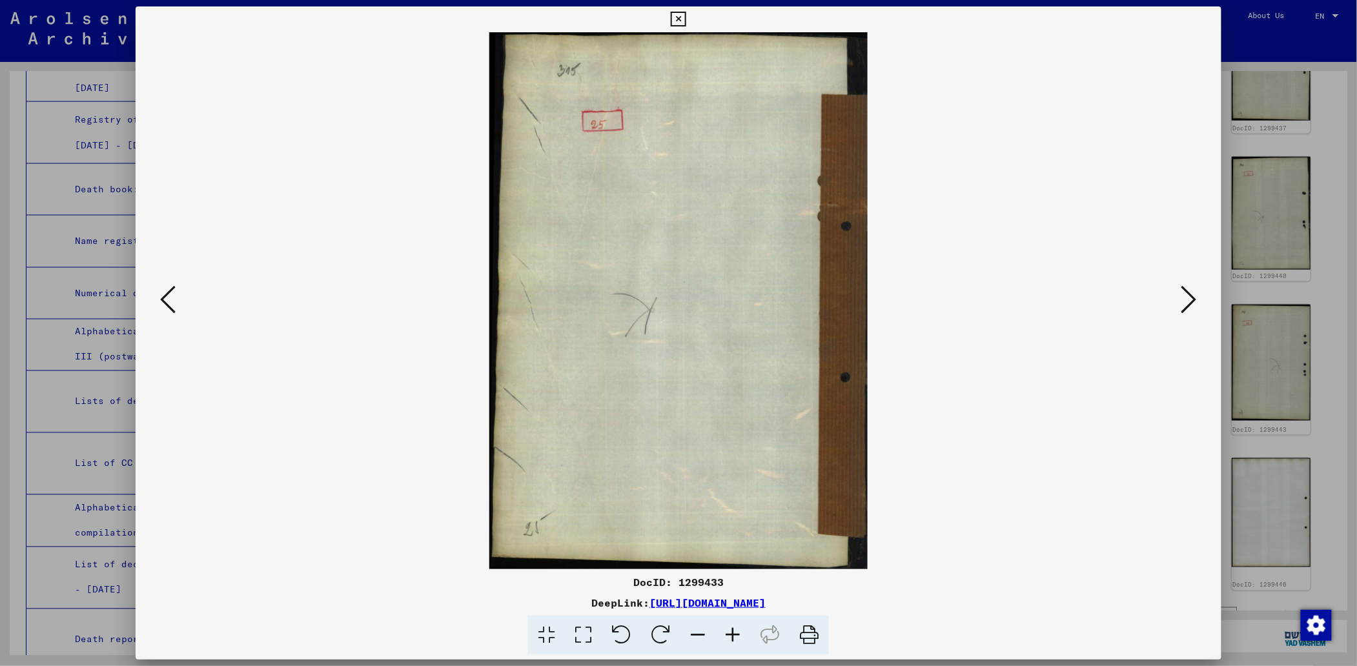
click at [160, 292] on icon at bounding box center [167, 299] width 15 height 31
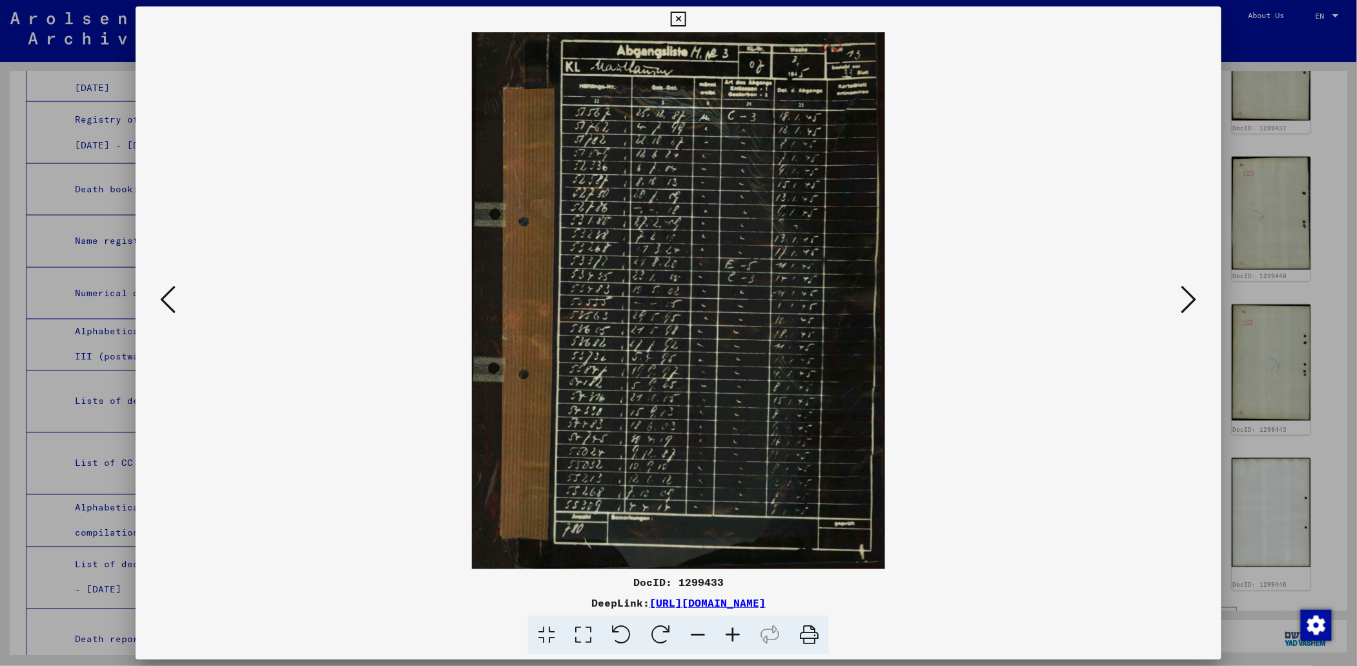
click at [160, 292] on icon at bounding box center [167, 299] width 15 height 31
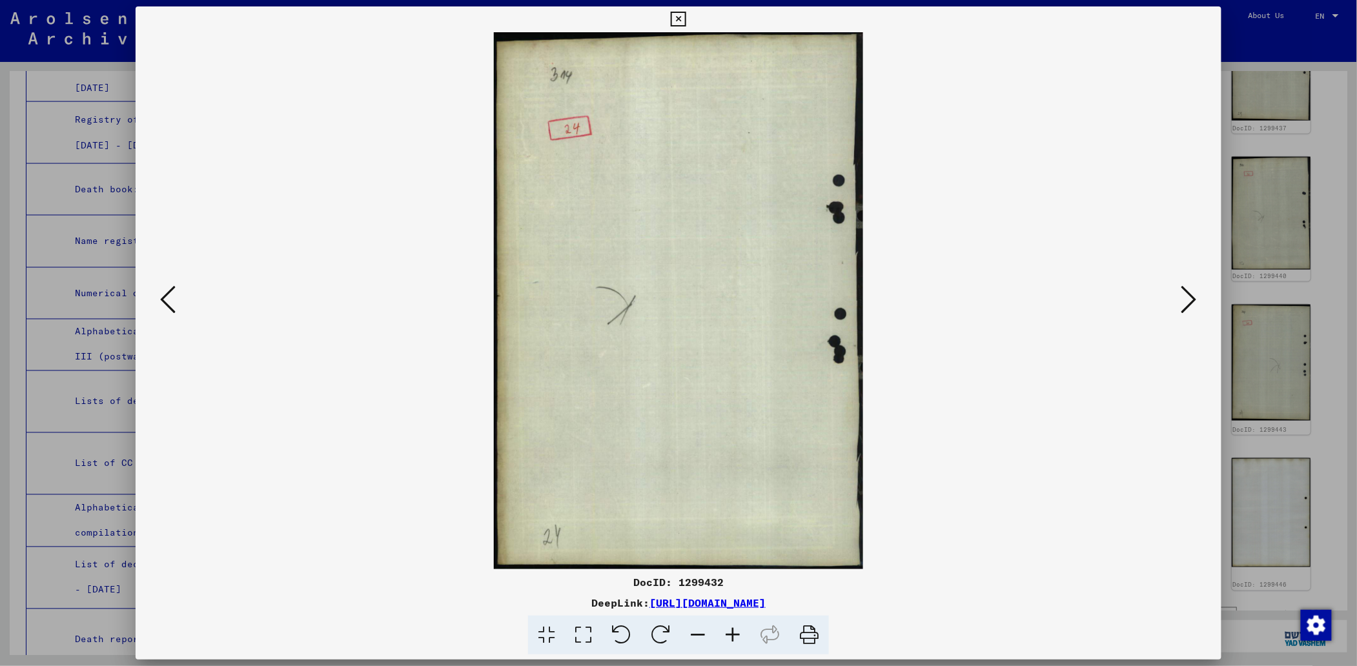
click at [160, 292] on icon at bounding box center [167, 299] width 15 height 31
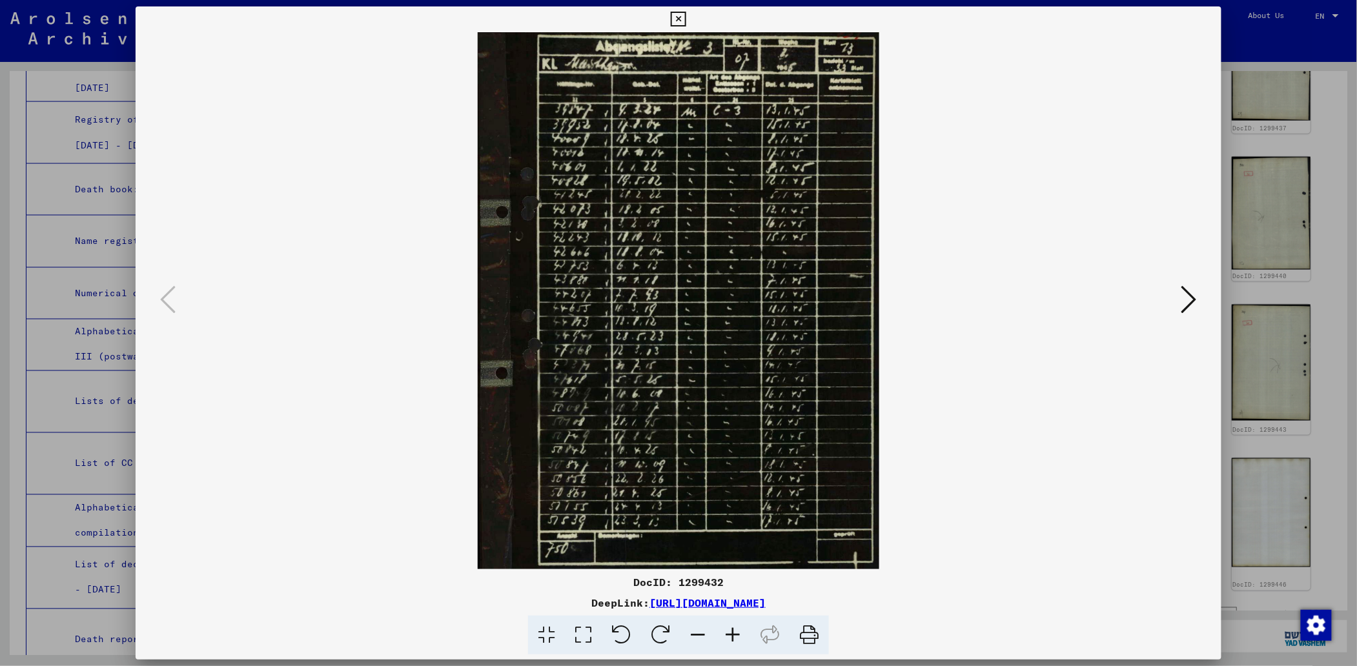
click at [683, 17] on icon at bounding box center [678, 19] width 15 height 15
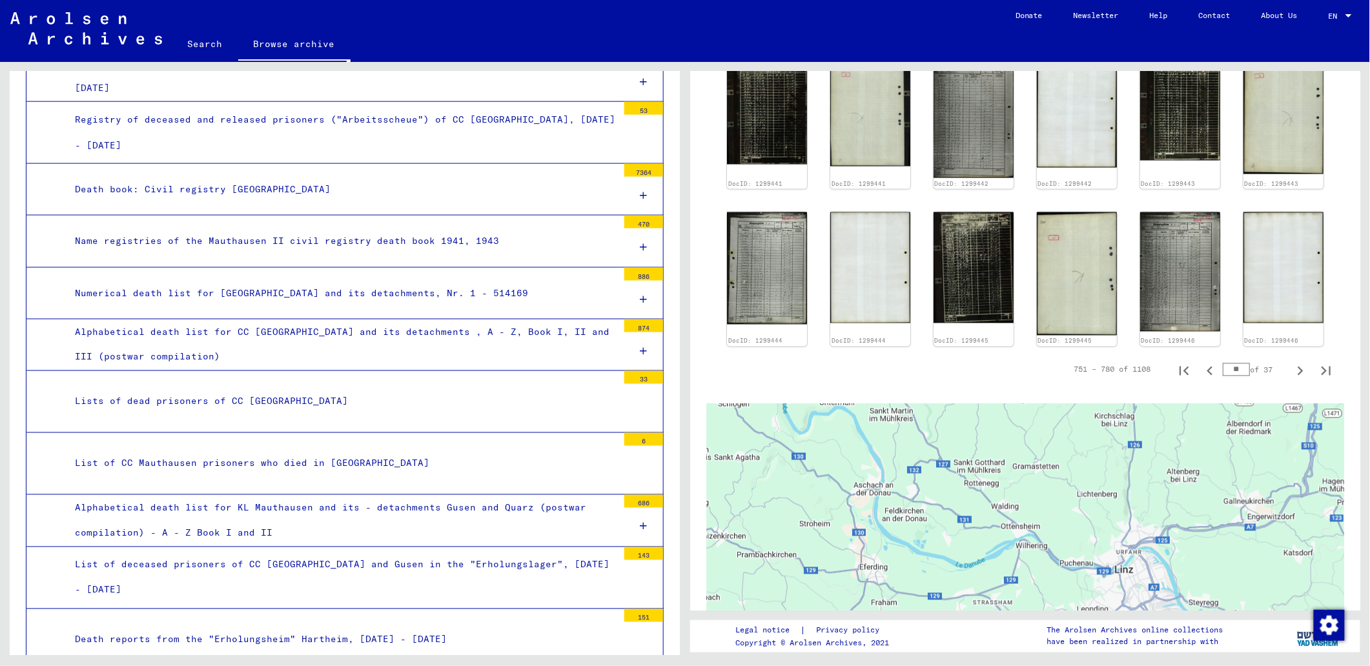
scroll to position [863, 0]
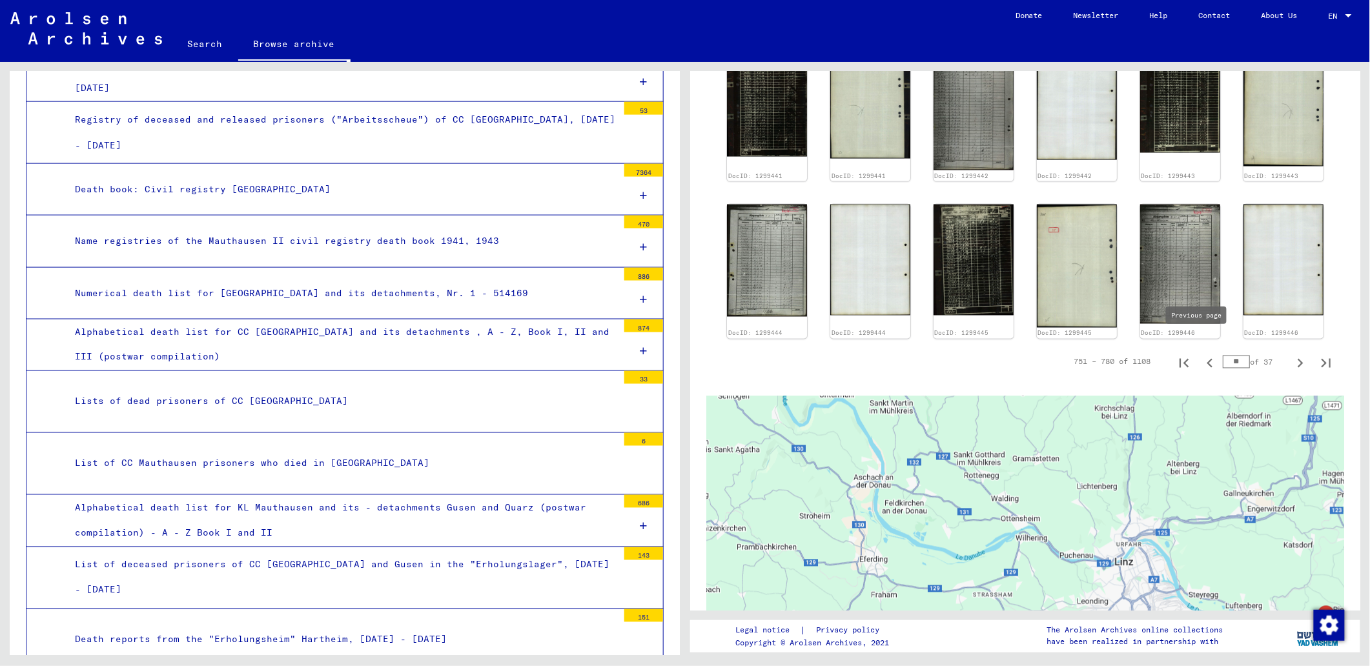
click at [1201, 355] on icon "Previous page" at bounding box center [1210, 364] width 18 height 18
type input "**"
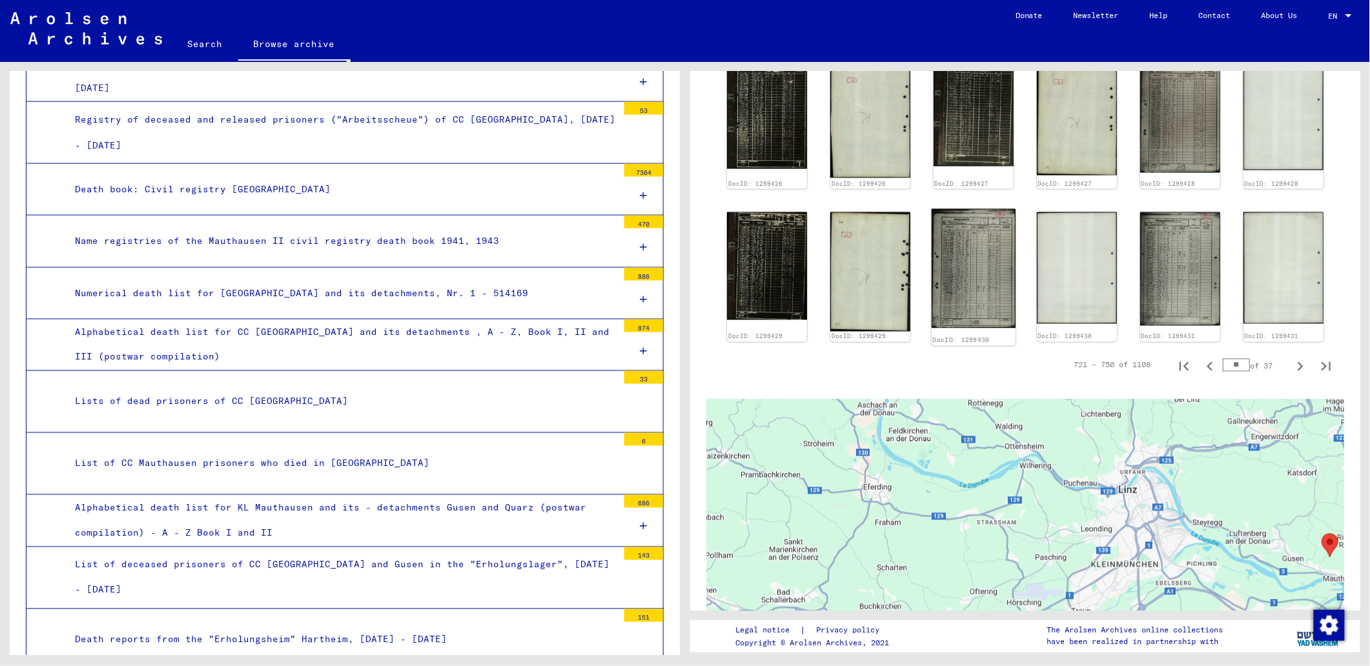
click at [992, 267] on img at bounding box center [974, 268] width 84 height 119
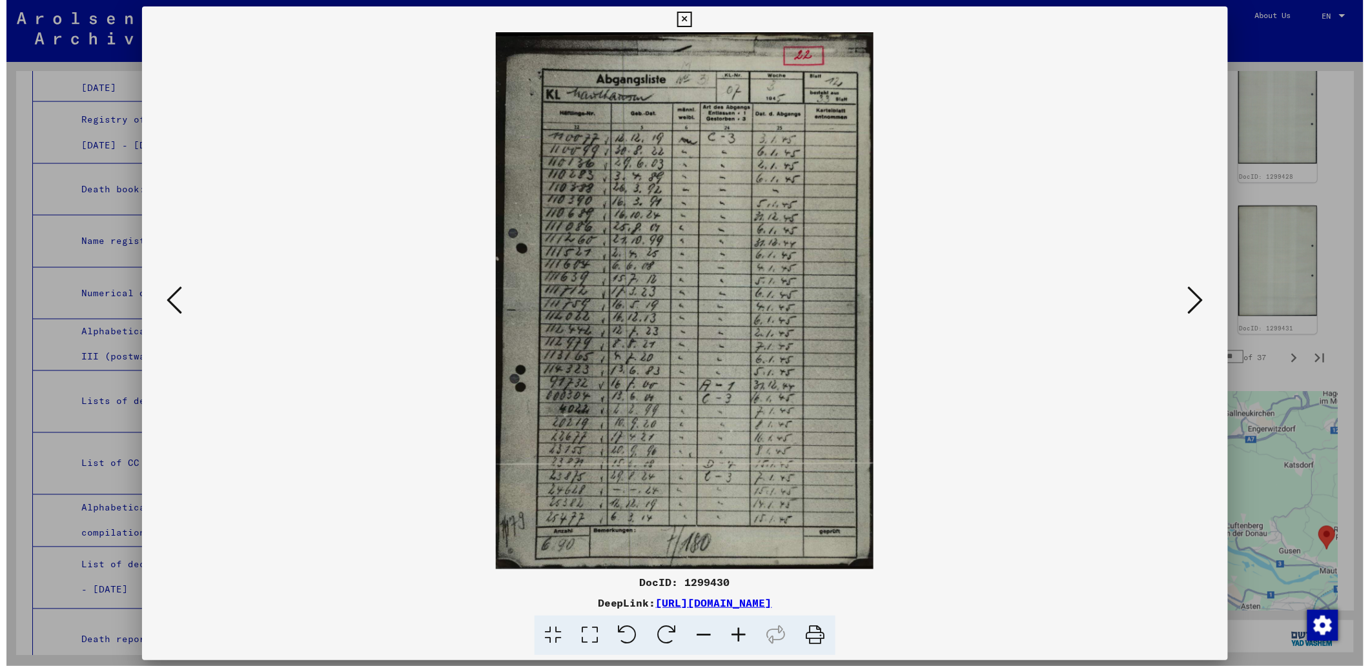
scroll to position [859, 0]
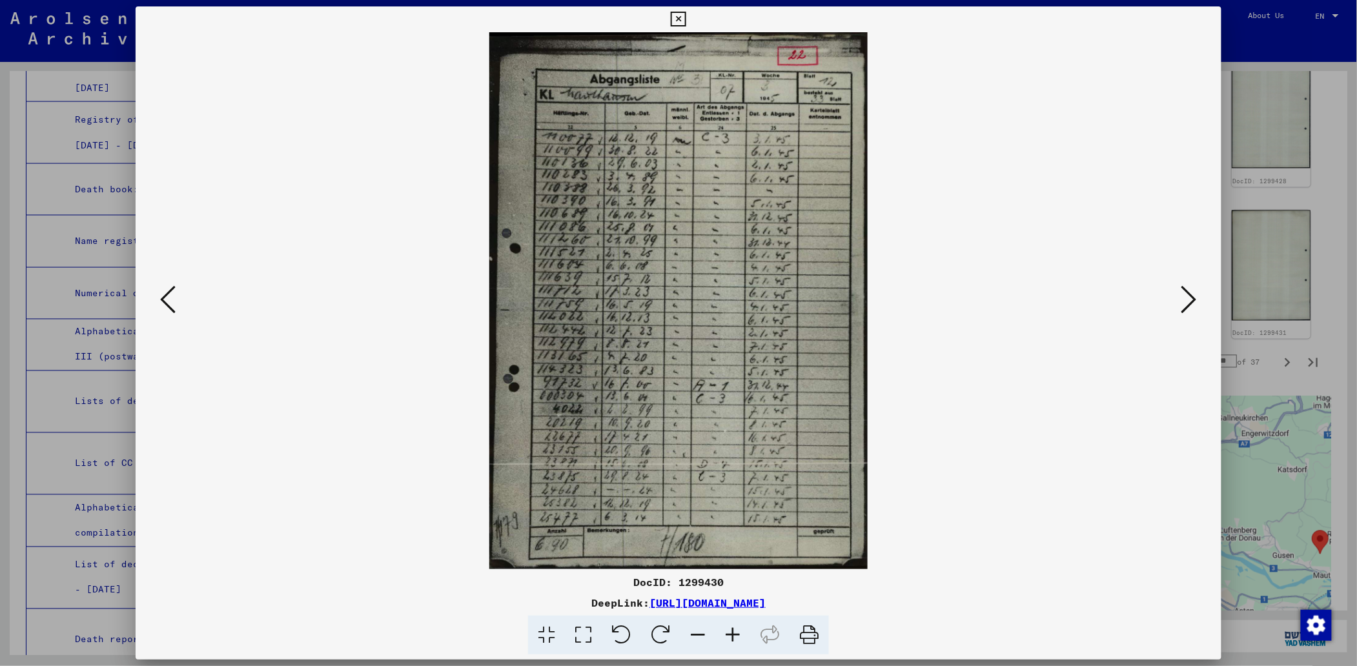
click at [992, 267] on img at bounding box center [679, 300] width 998 height 537
click at [165, 301] on icon at bounding box center [167, 299] width 15 height 31
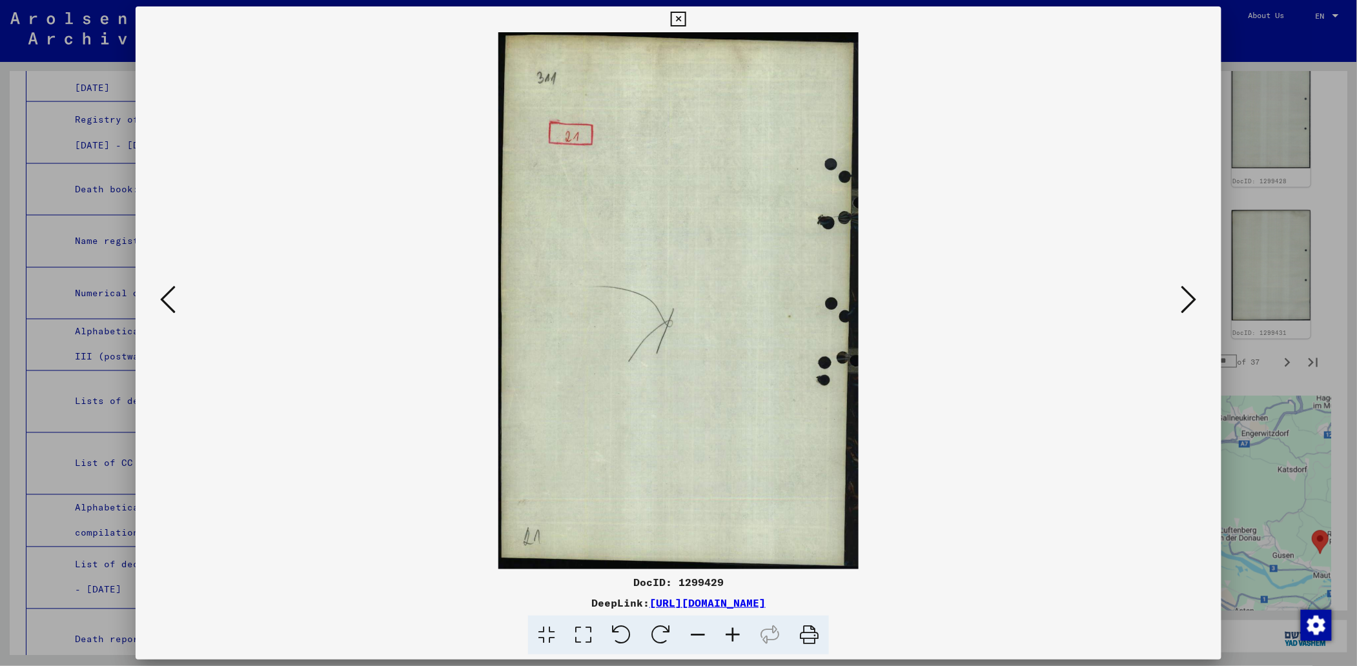
click at [165, 301] on icon at bounding box center [167, 299] width 15 height 31
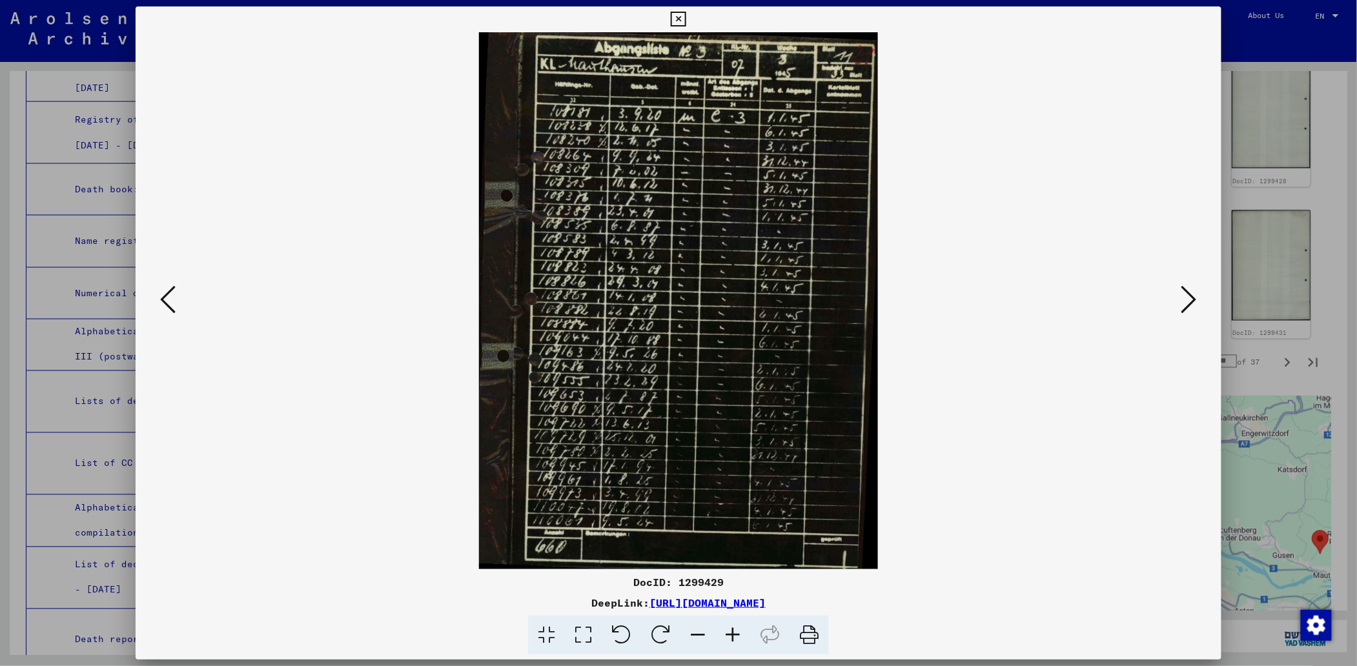
click at [165, 301] on icon at bounding box center [167, 299] width 15 height 31
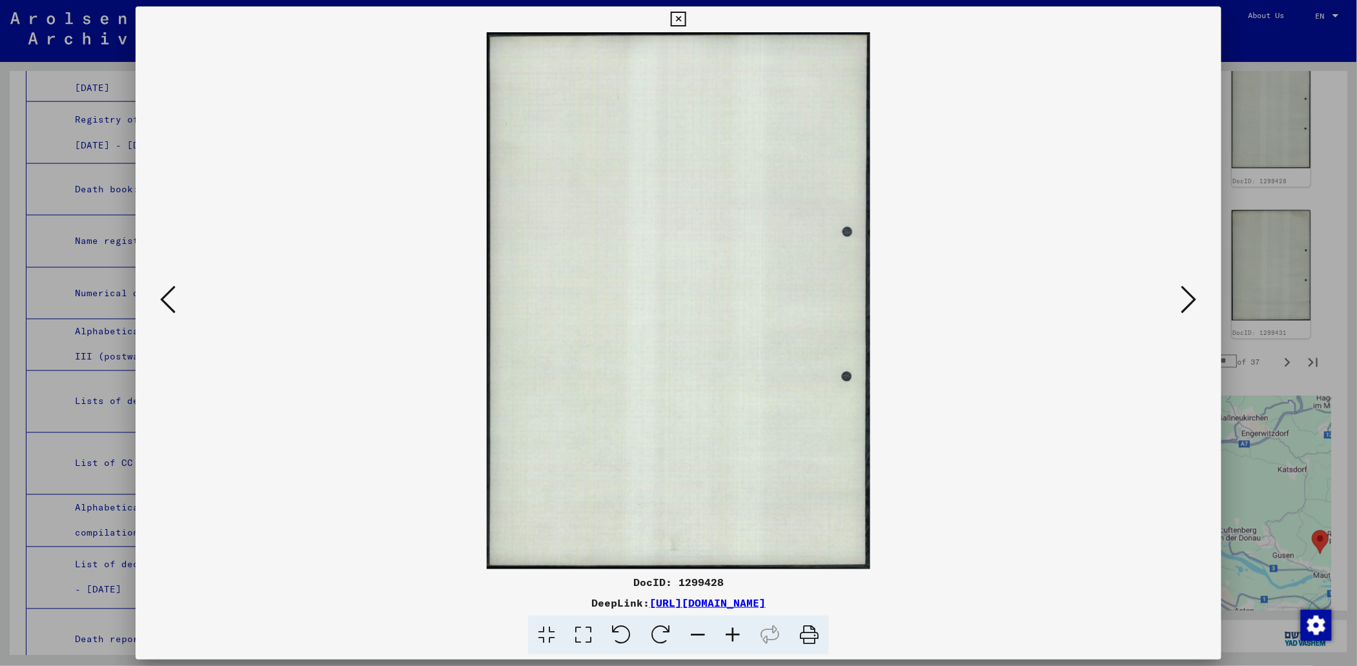
click at [165, 301] on icon at bounding box center [167, 299] width 15 height 31
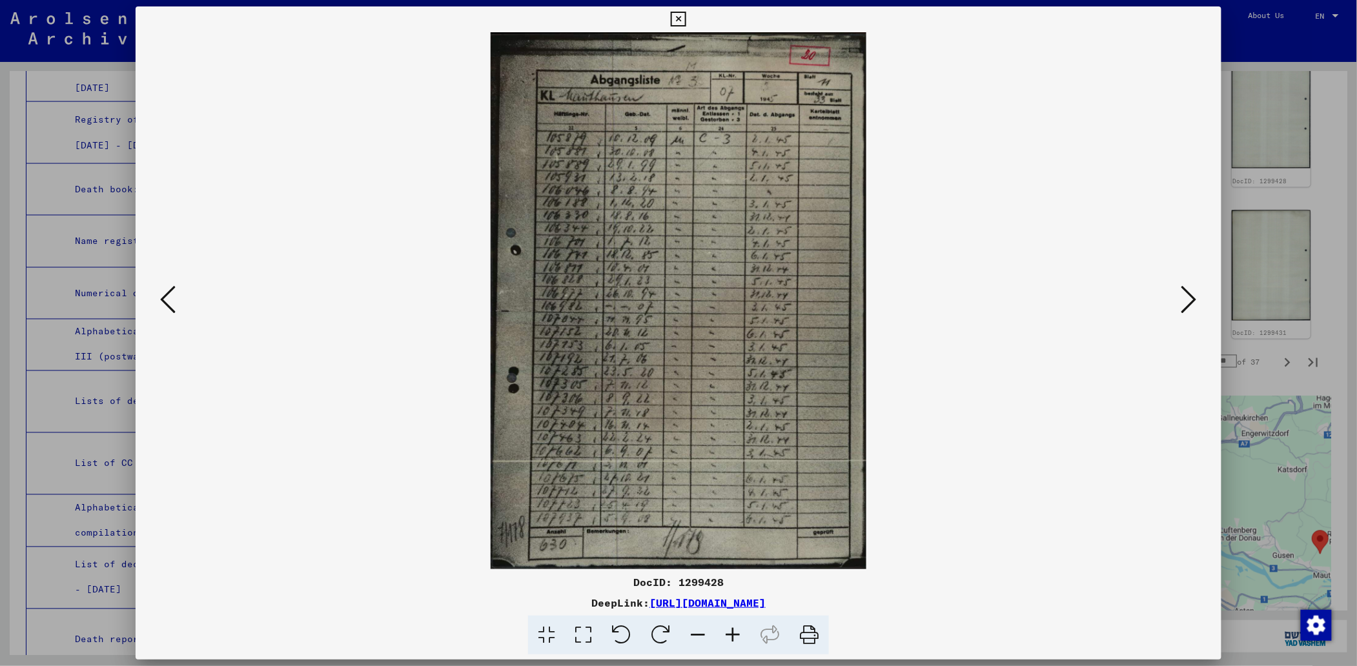
click at [165, 301] on icon at bounding box center [167, 299] width 15 height 31
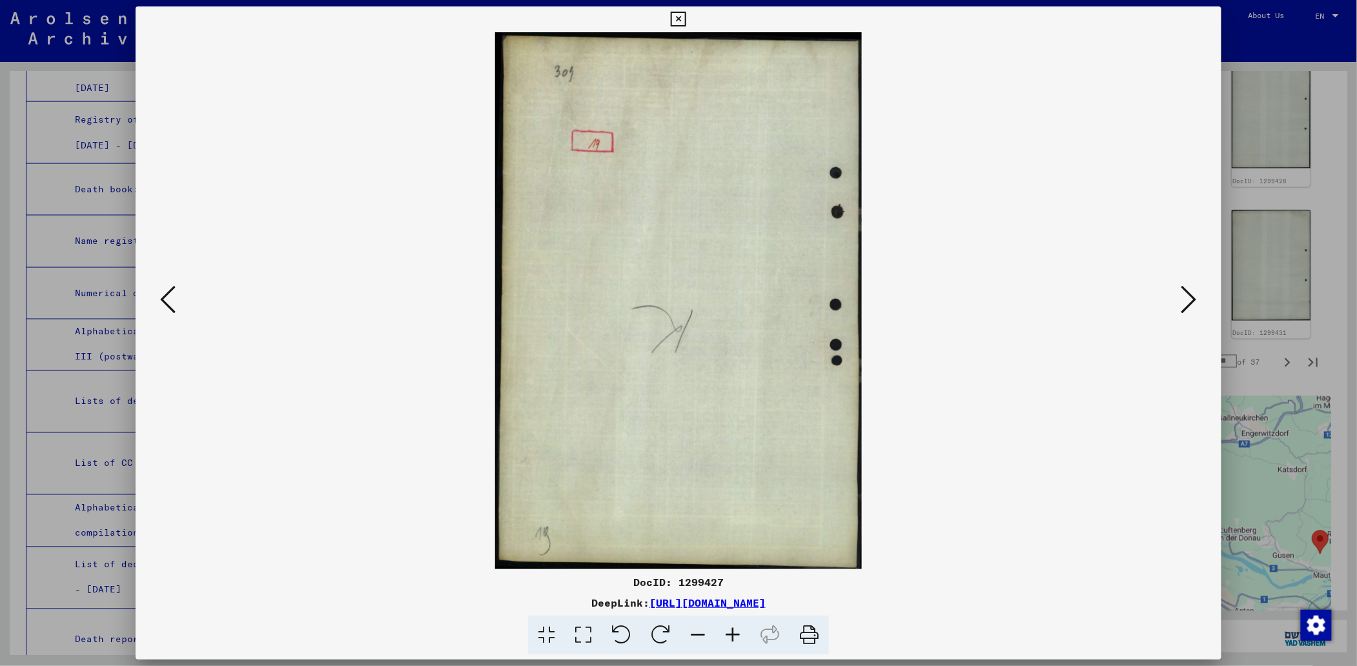
click at [165, 301] on icon at bounding box center [167, 299] width 15 height 31
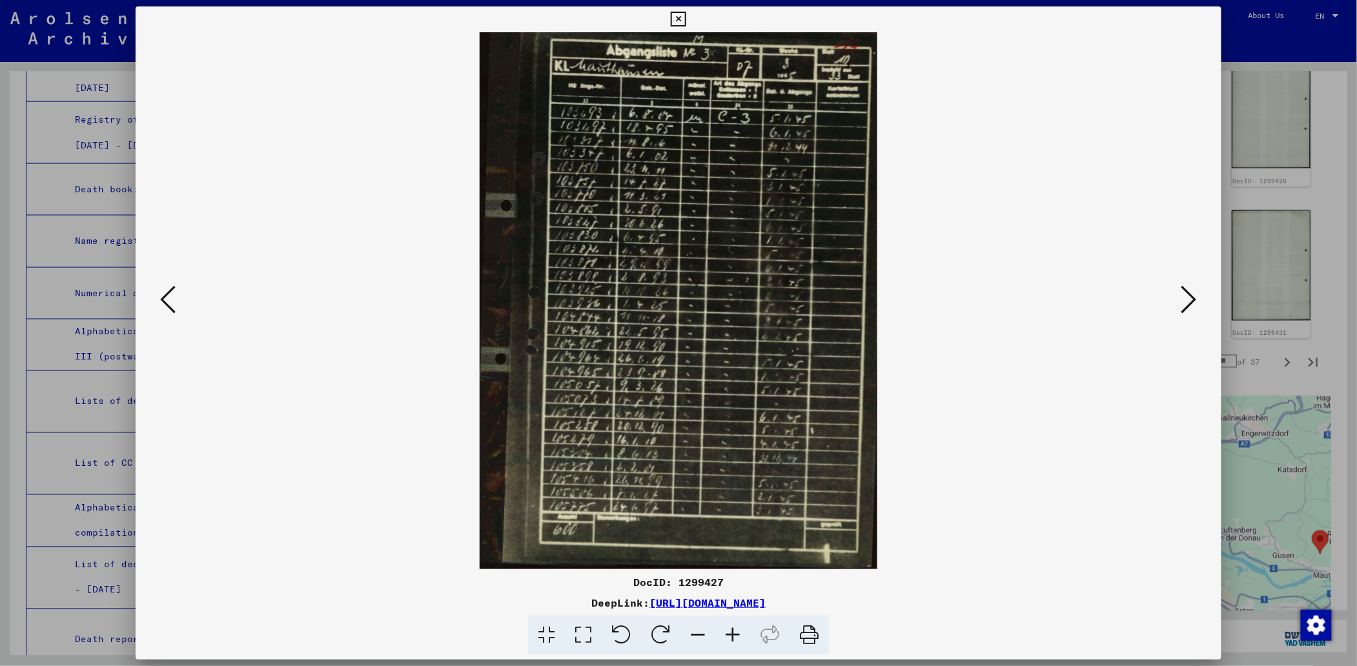
click at [165, 301] on icon at bounding box center [167, 299] width 15 height 31
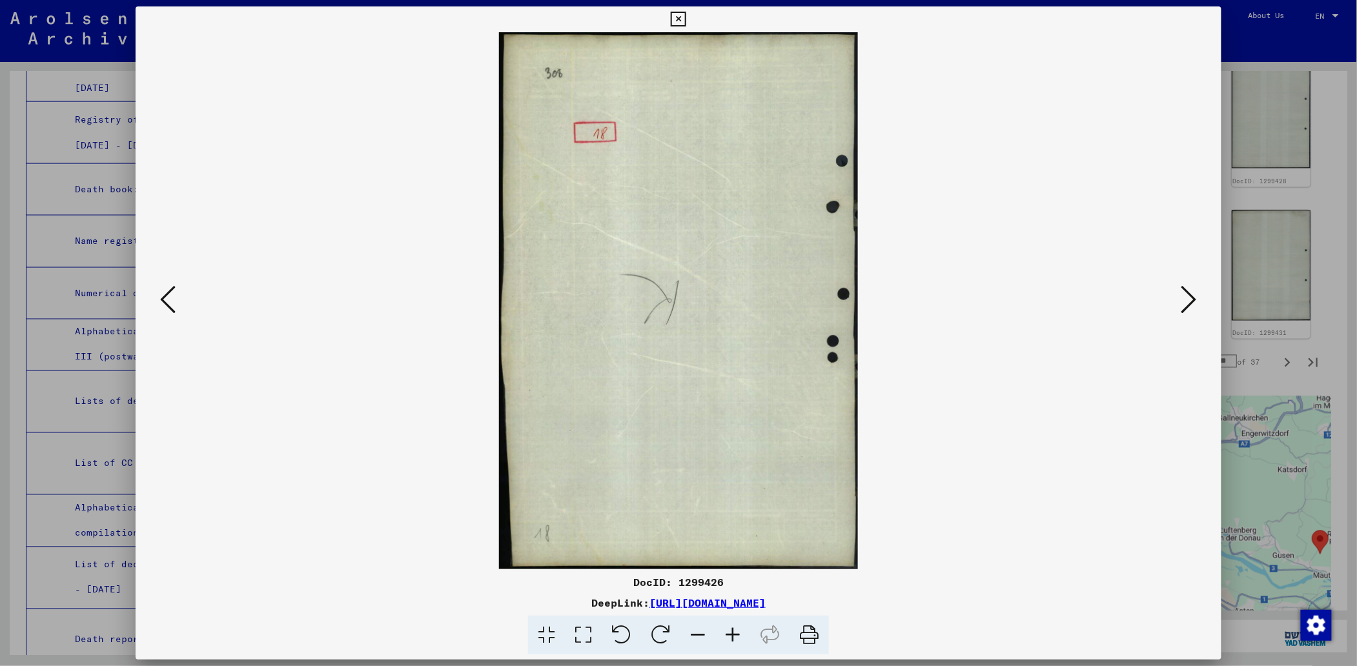
click at [165, 301] on icon at bounding box center [167, 299] width 15 height 31
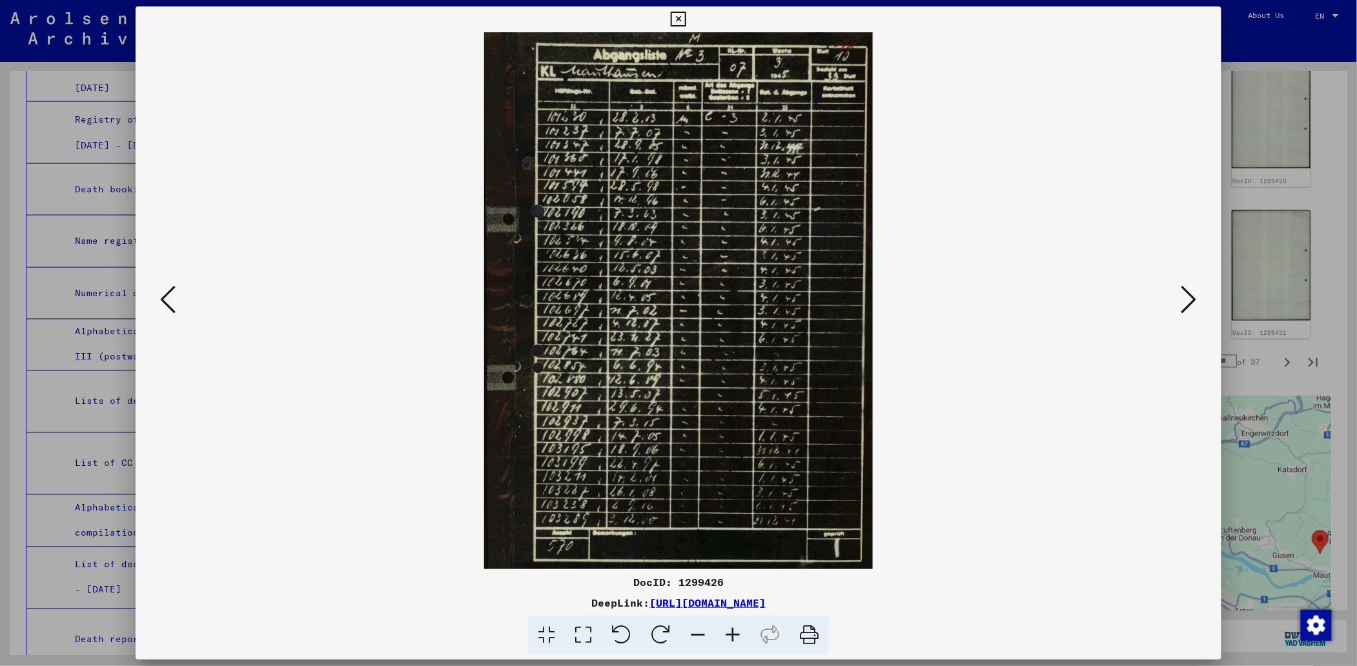
click at [165, 301] on icon at bounding box center [167, 299] width 15 height 31
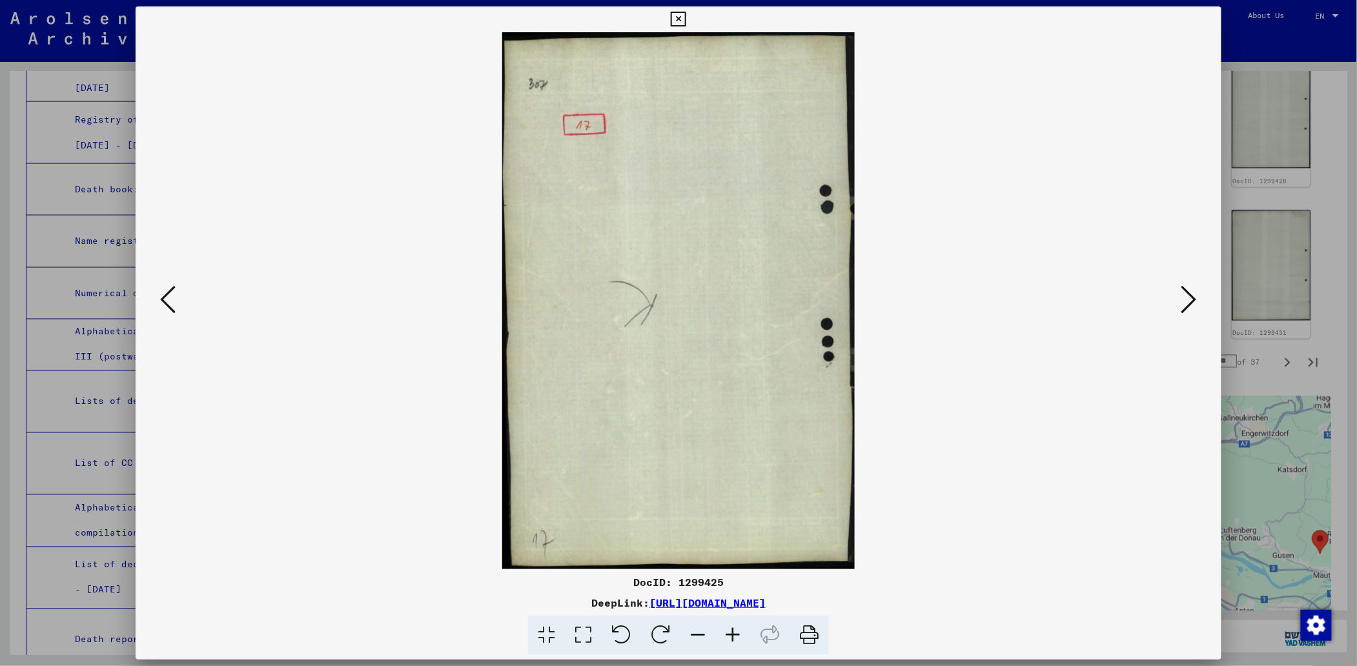
click at [165, 301] on icon at bounding box center [167, 299] width 15 height 31
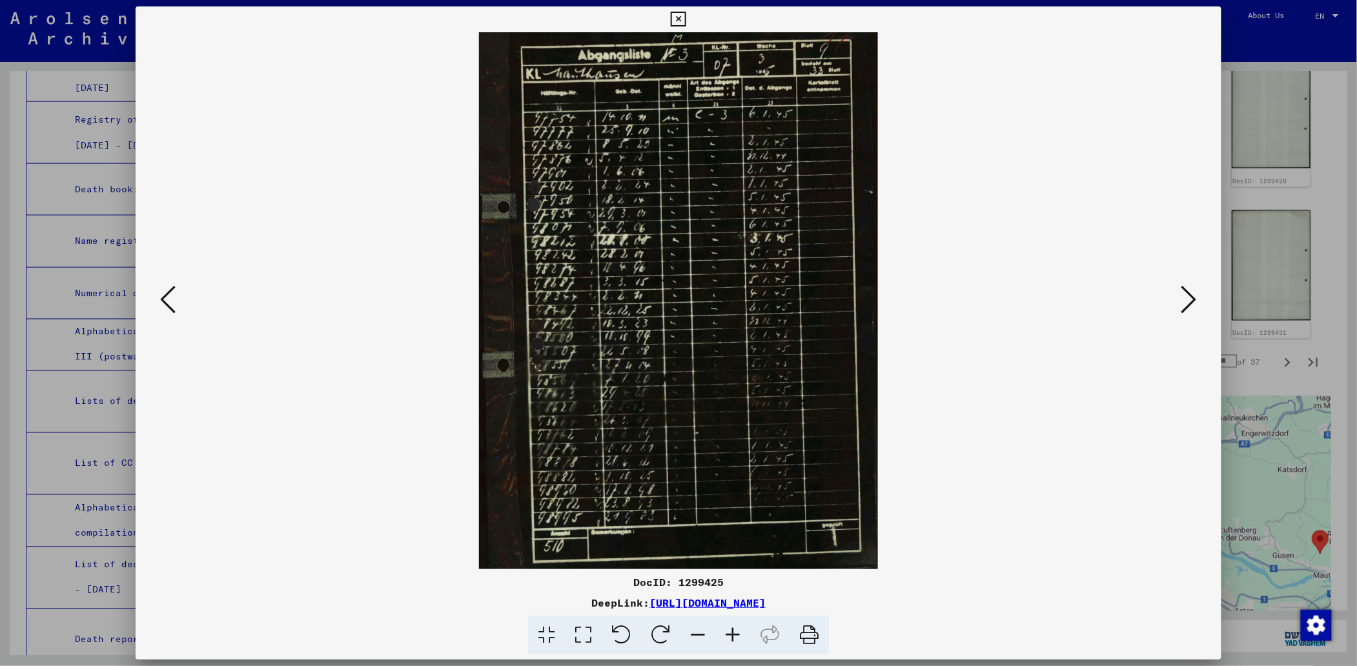
click at [165, 301] on icon at bounding box center [167, 299] width 15 height 31
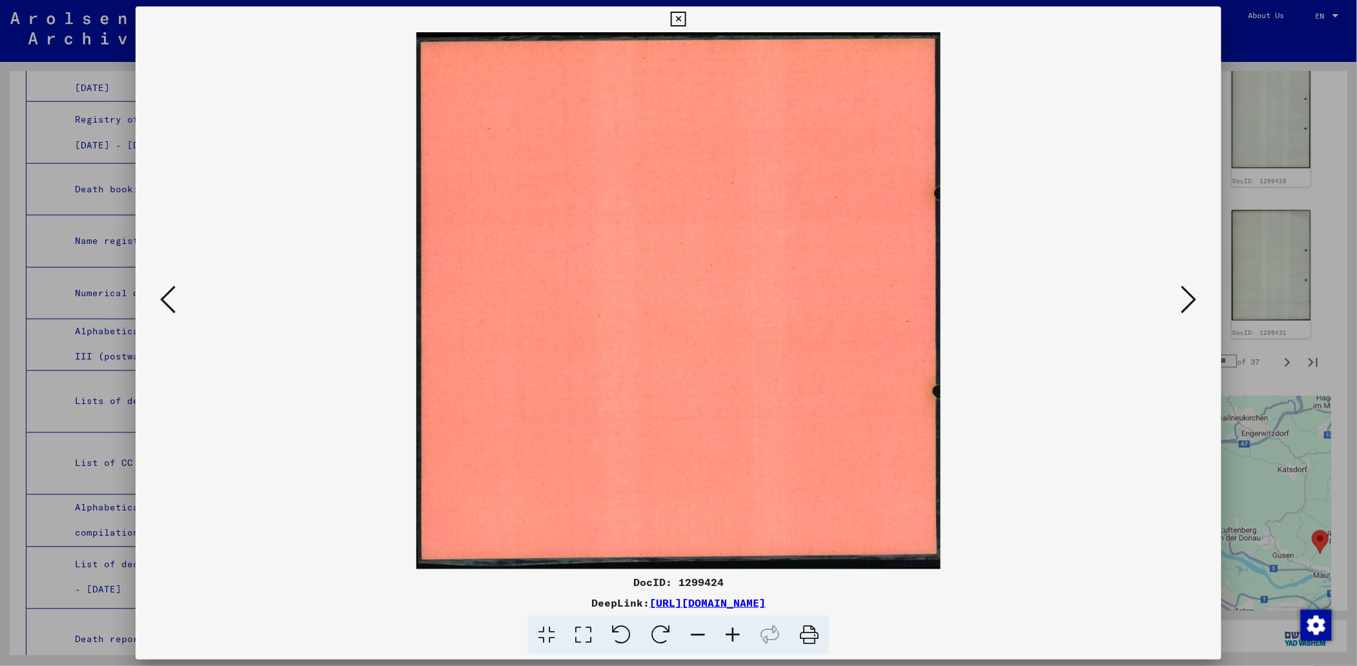
click at [165, 301] on icon at bounding box center [167, 299] width 15 height 31
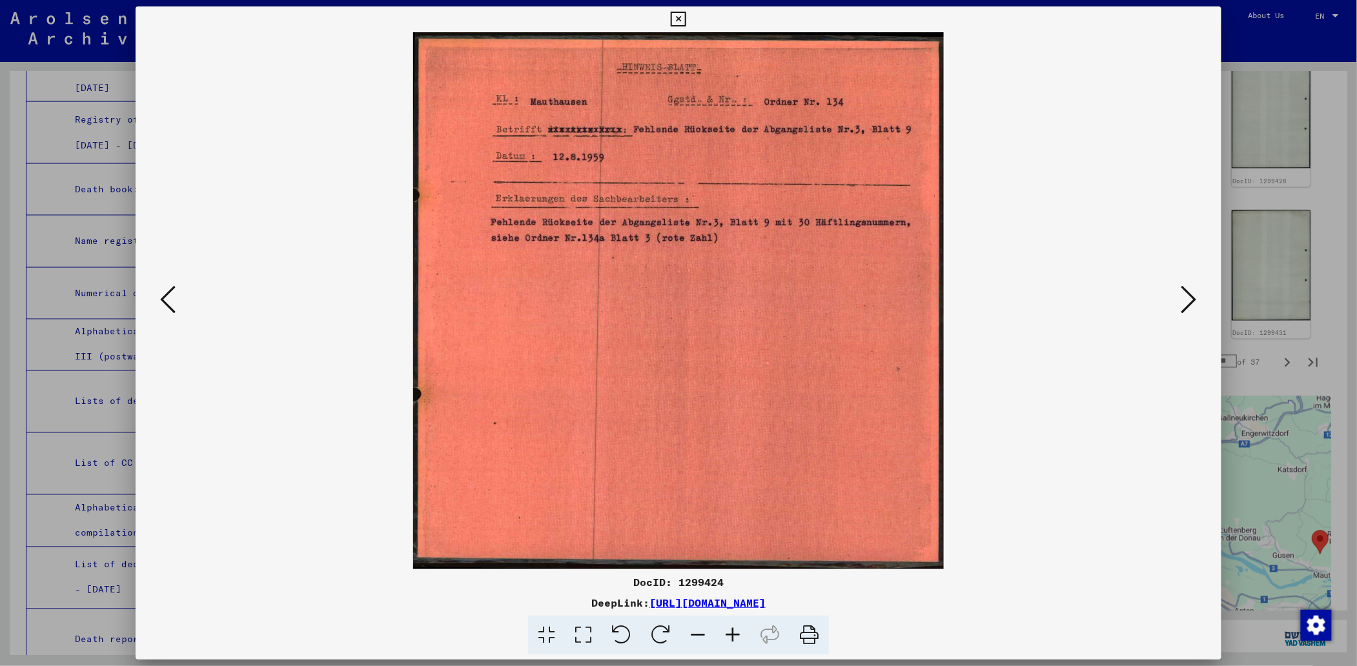
click at [165, 301] on icon at bounding box center [167, 299] width 15 height 31
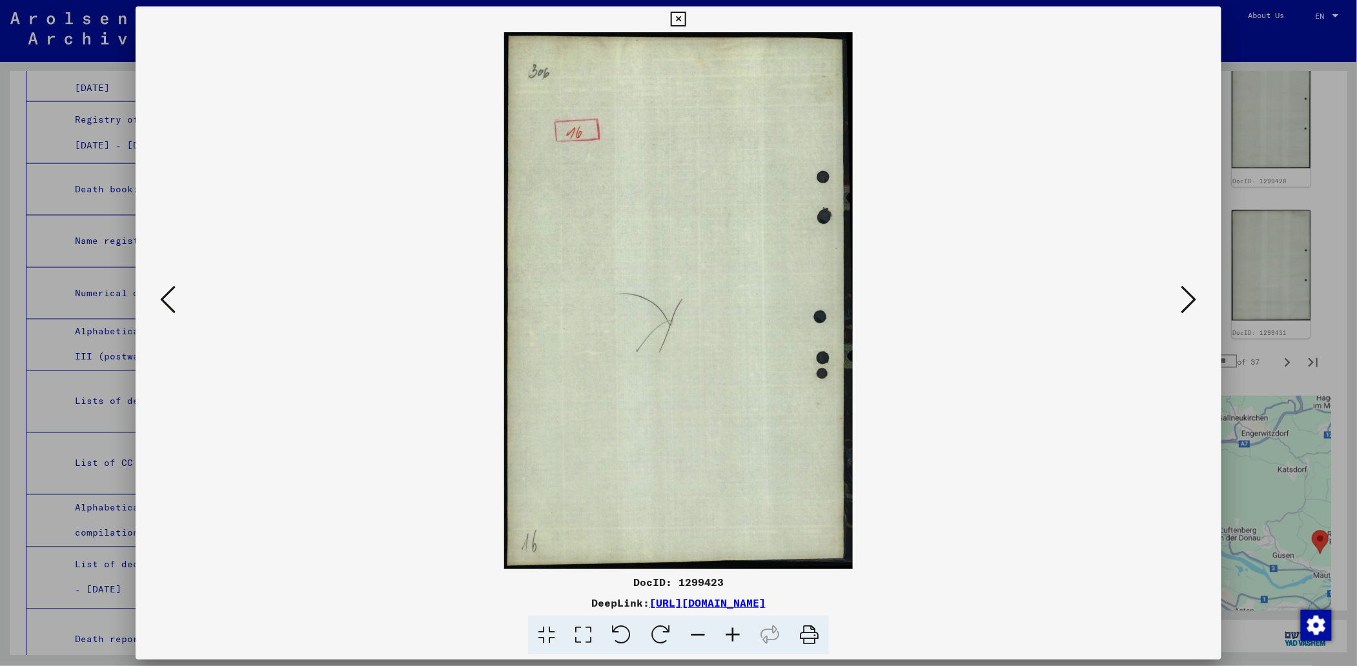
click at [165, 301] on icon at bounding box center [167, 299] width 15 height 31
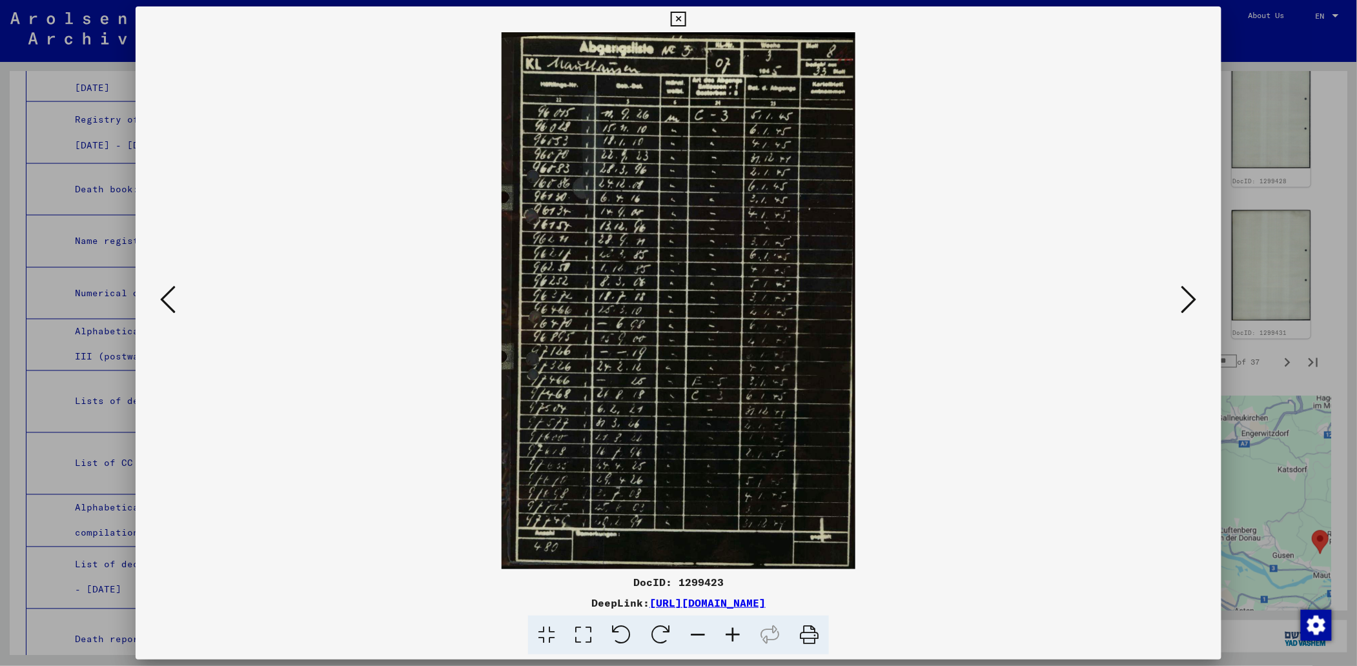
click at [165, 301] on icon at bounding box center [167, 299] width 15 height 31
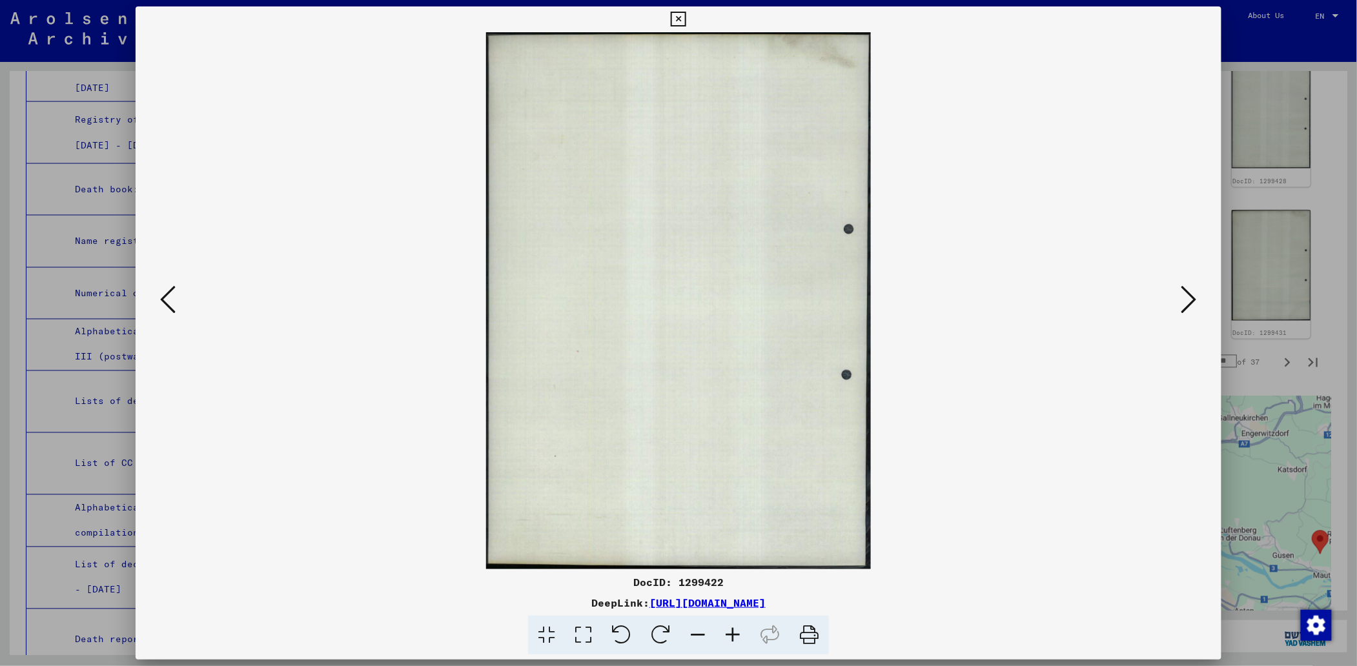
click at [165, 301] on icon at bounding box center [167, 299] width 15 height 31
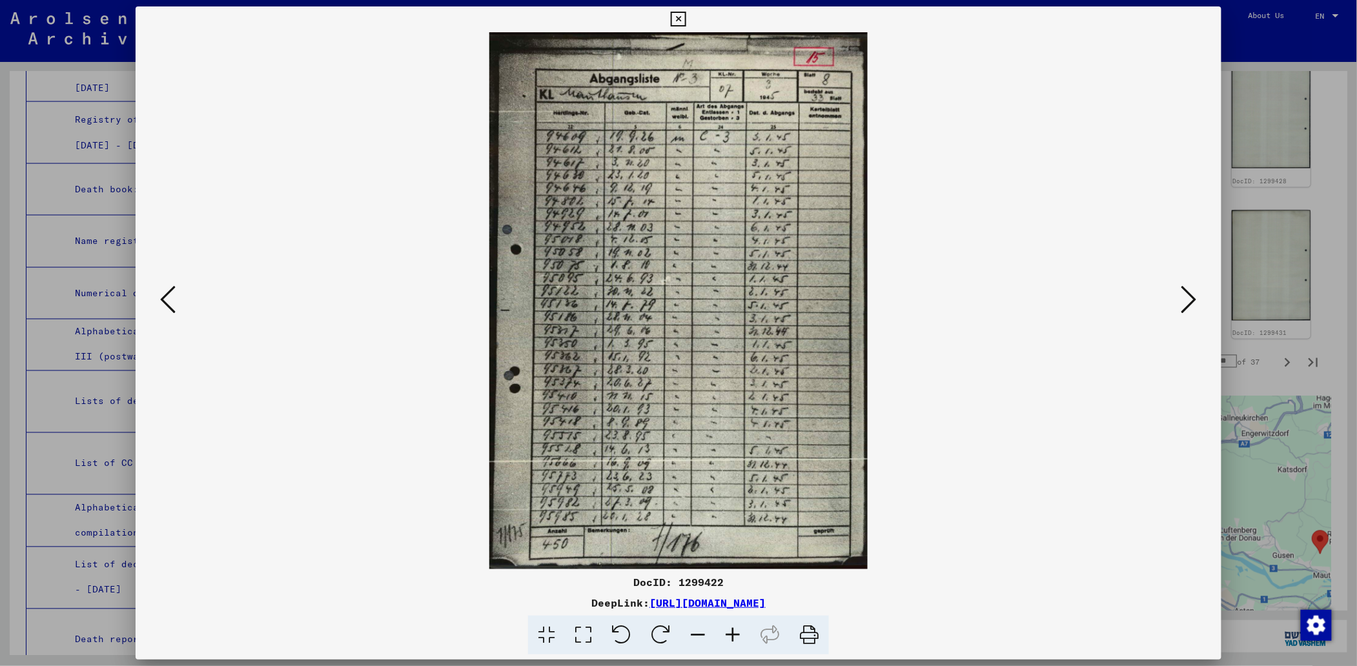
click at [165, 301] on icon at bounding box center [167, 299] width 15 height 31
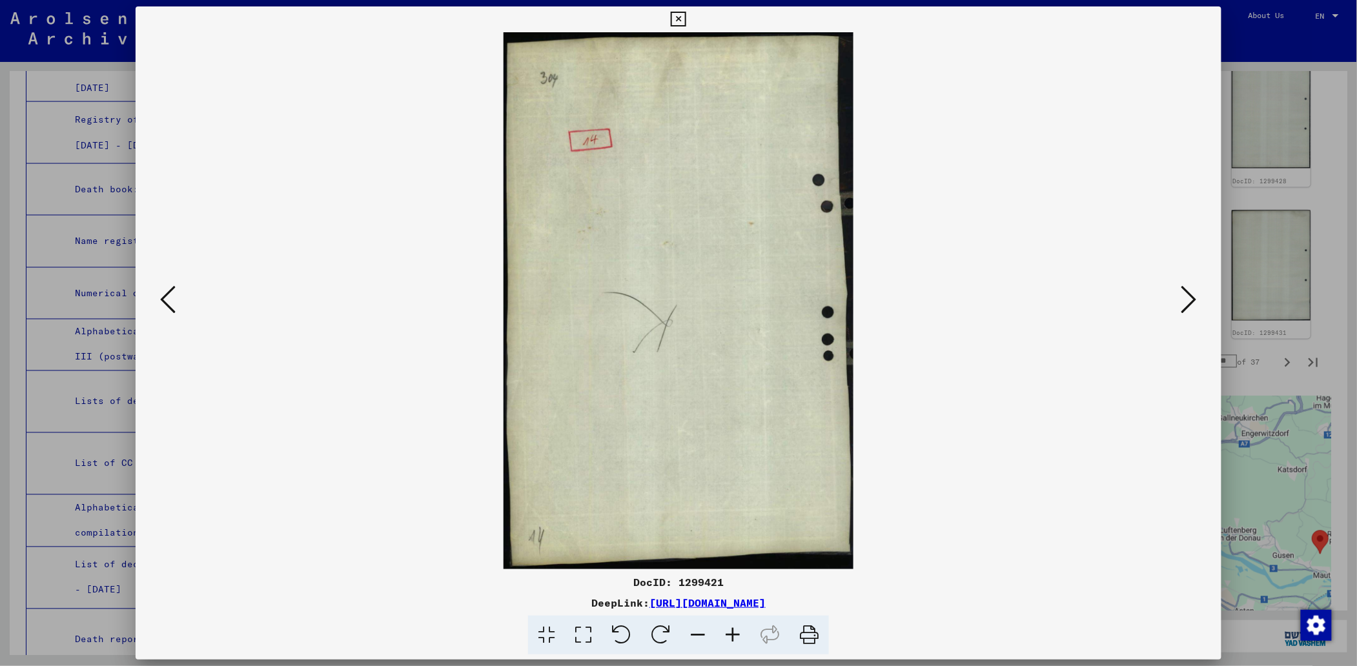
click at [165, 301] on icon at bounding box center [167, 299] width 15 height 31
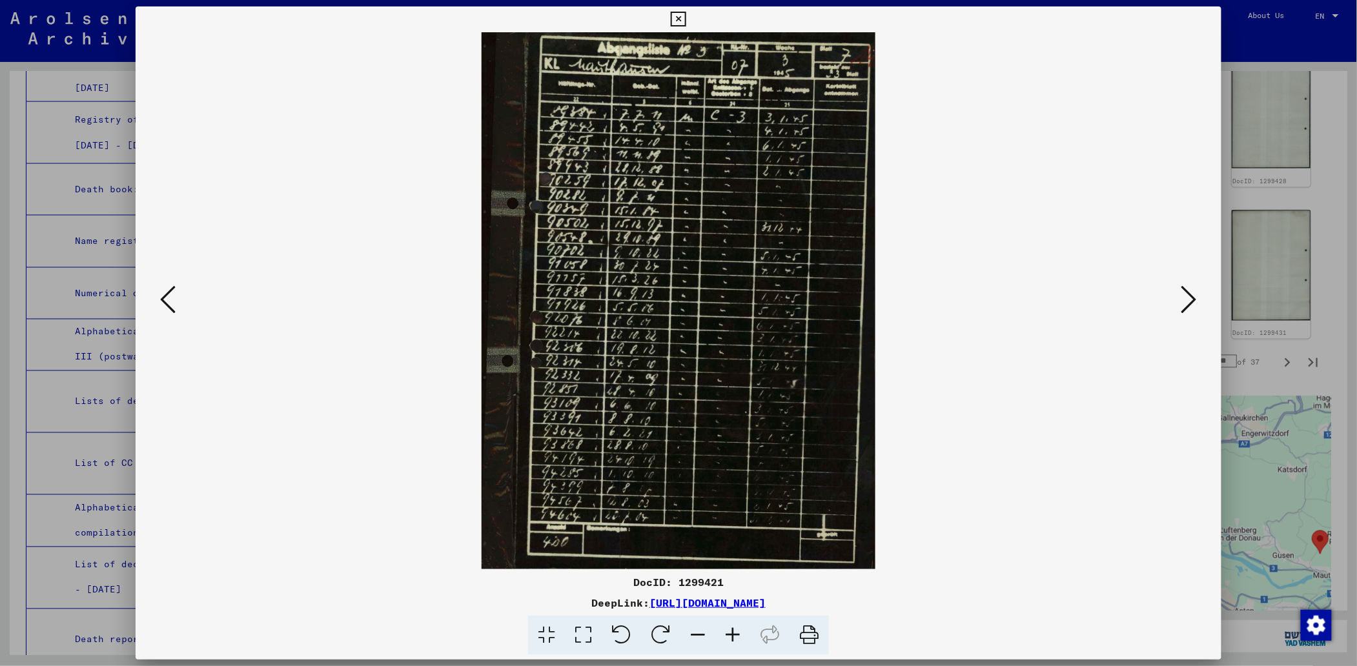
click at [165, 301] on icon at bounding box center [167, 299] width 15 height 31
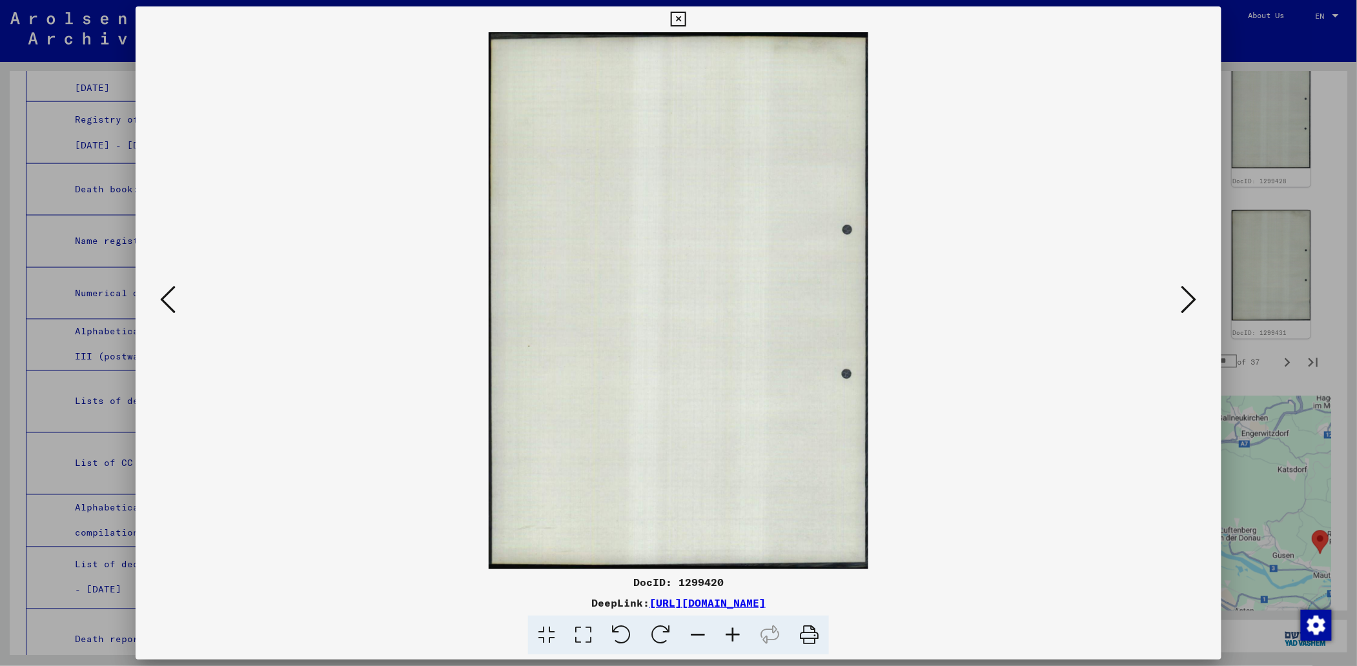
click at [165, 301] on icon at bounding box center [167, 299] width 15 height 31
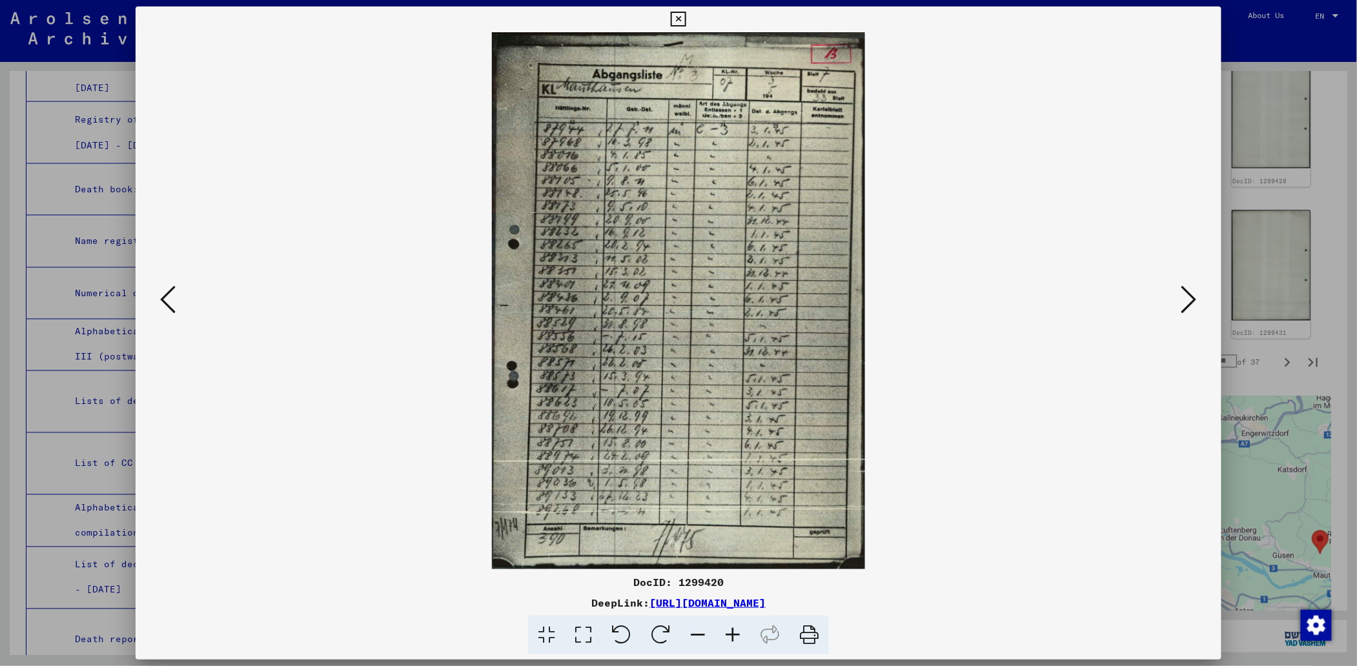
click at [165, 301] on icon at bounding box center [167, 299] width 15 height 31
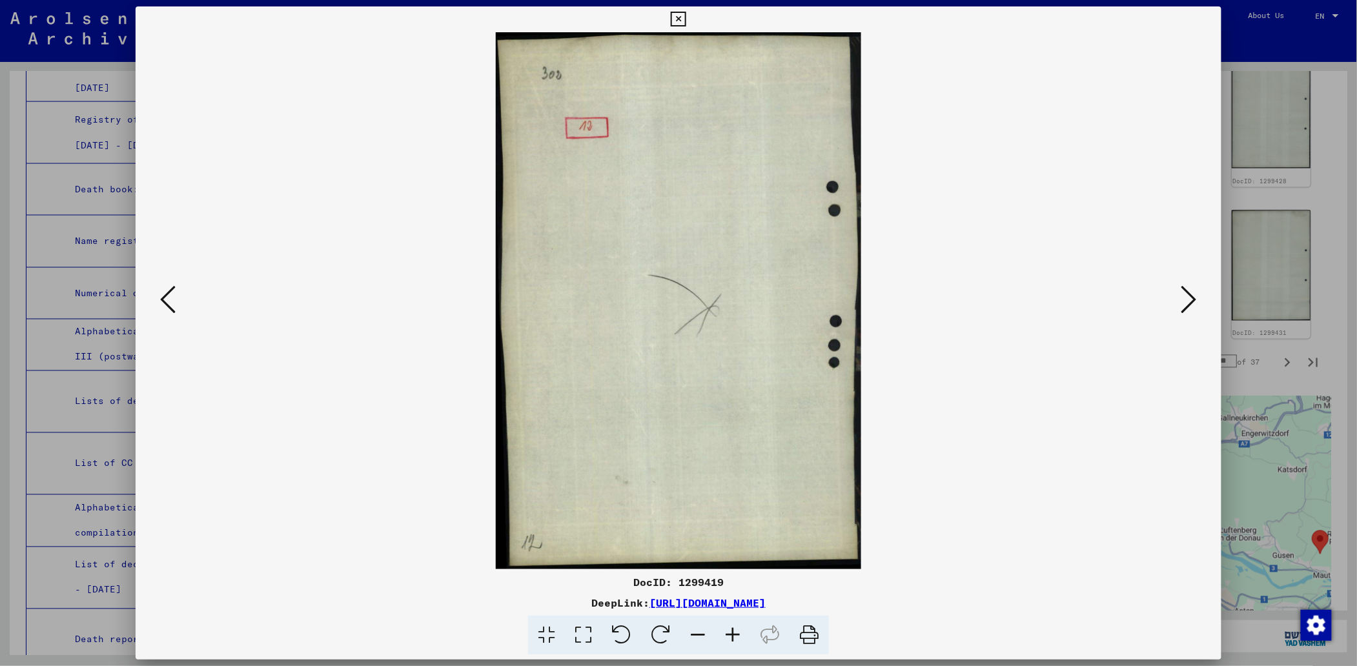
click at [165, 301] on icon at bounding box center [167, 299] width 15 height 31
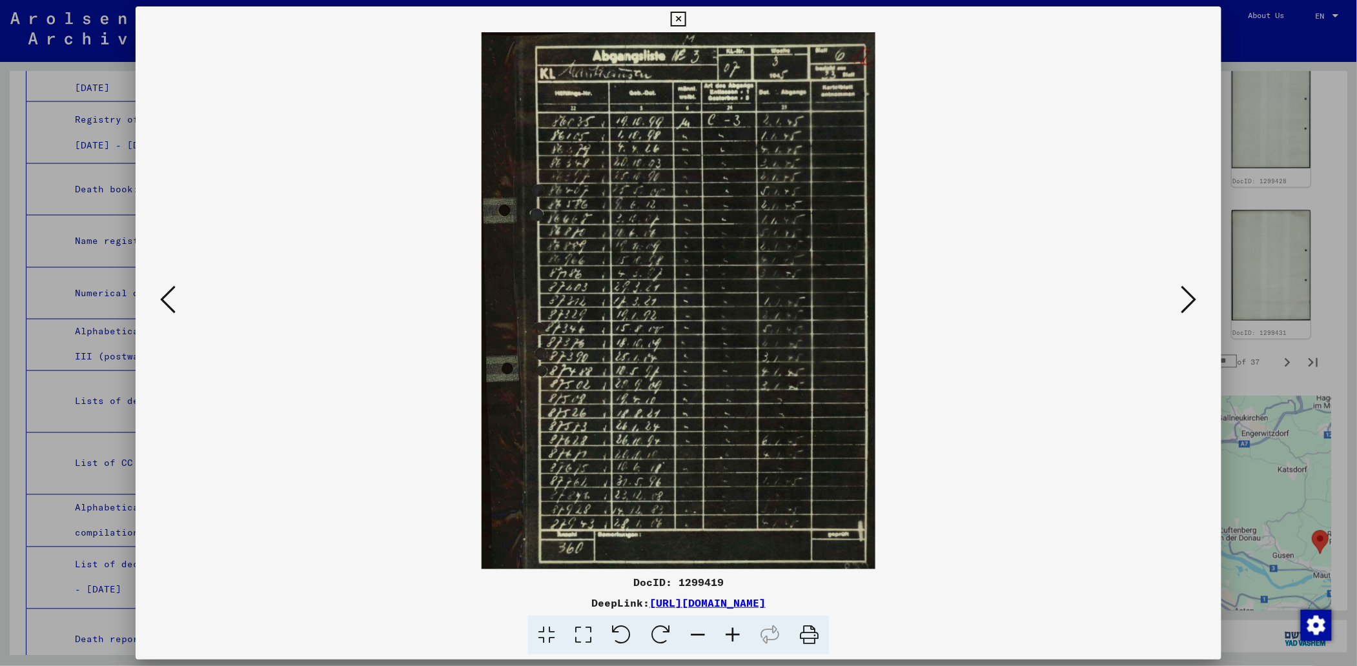
click at [737, 632] on icon at bounding box center [732, 635] width 35 height 39
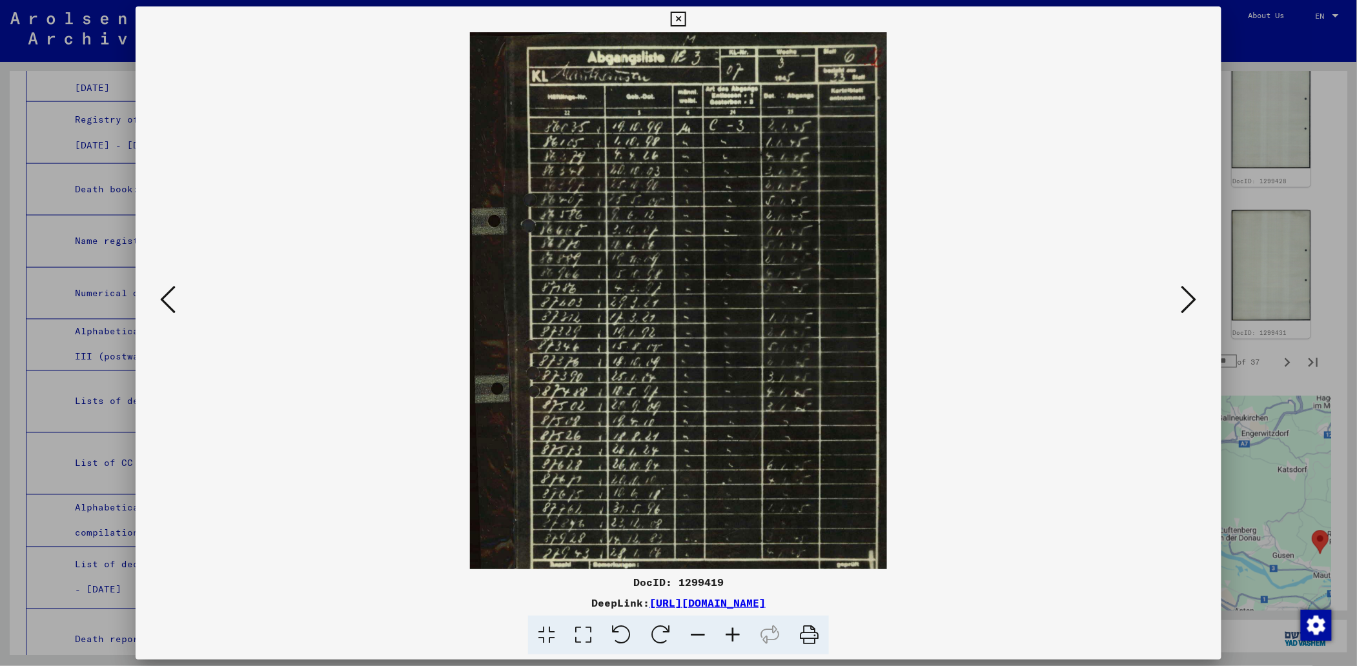
click at [740, 633] on icon at bounding box center [732, 635] width 35 height 39
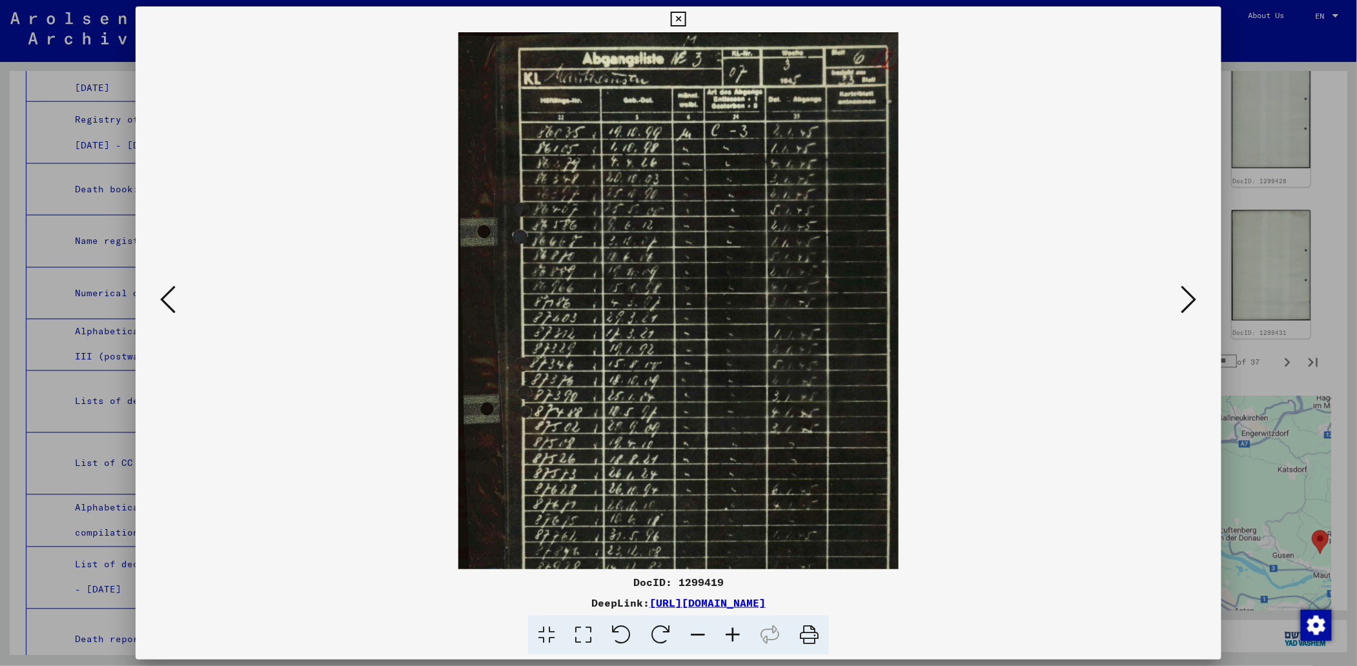
click at [740, 633] on icon at bounding box center [732, 635] width 35 height 39
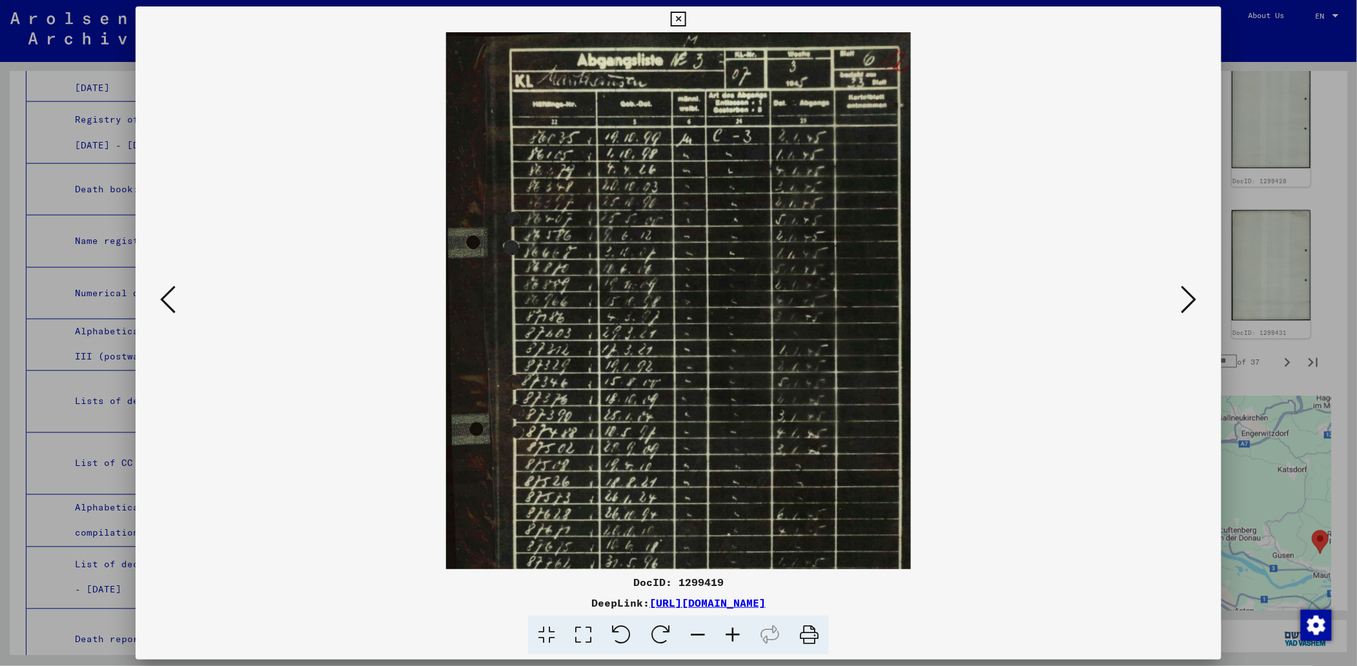
click at [741, 633] on icon at bounding box center [732, 635] width 35 height 39
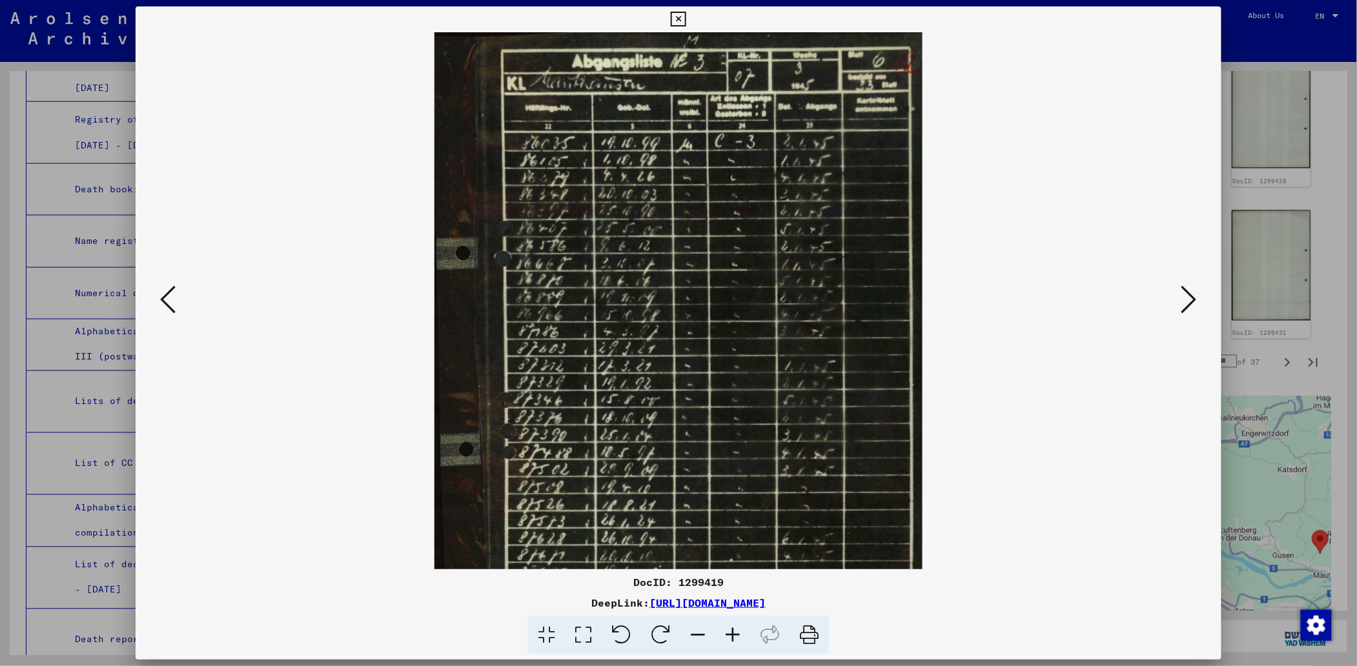
click at [742, 633] on icon at bounding box center [732, 635] width 35 height 39
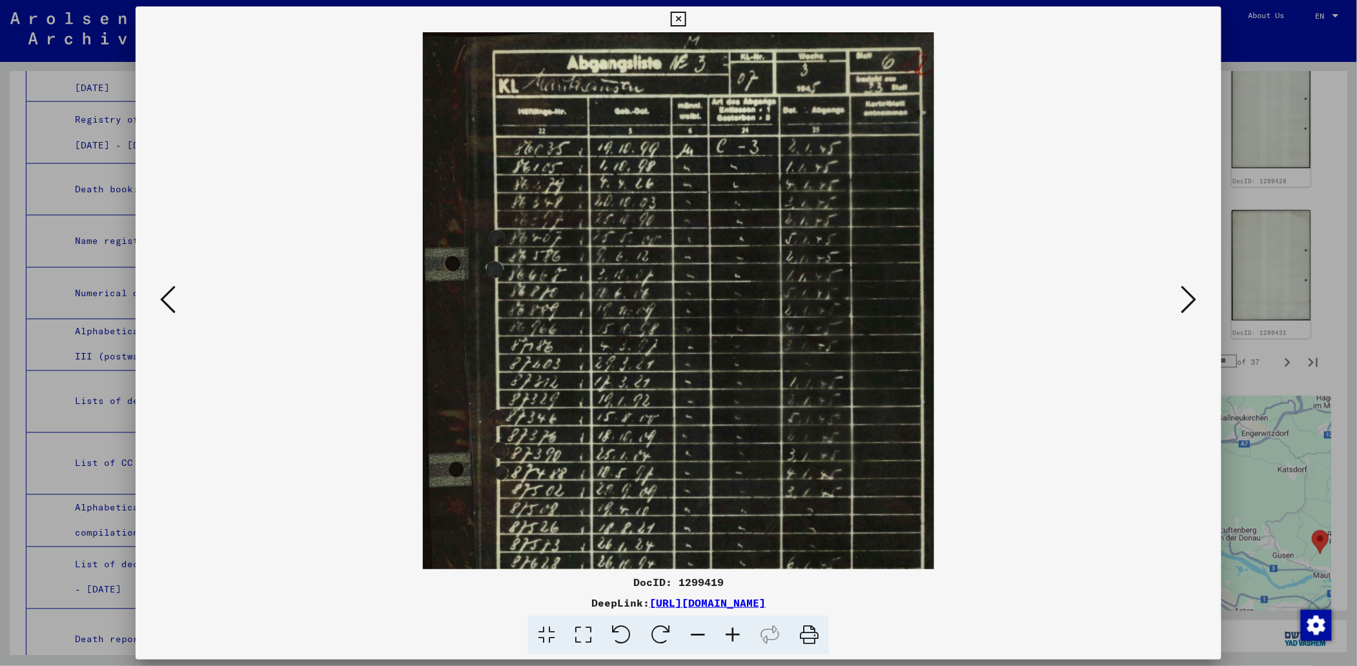
click at [743, 633] on icon at bounding box center [732, 635] width 35 height 39
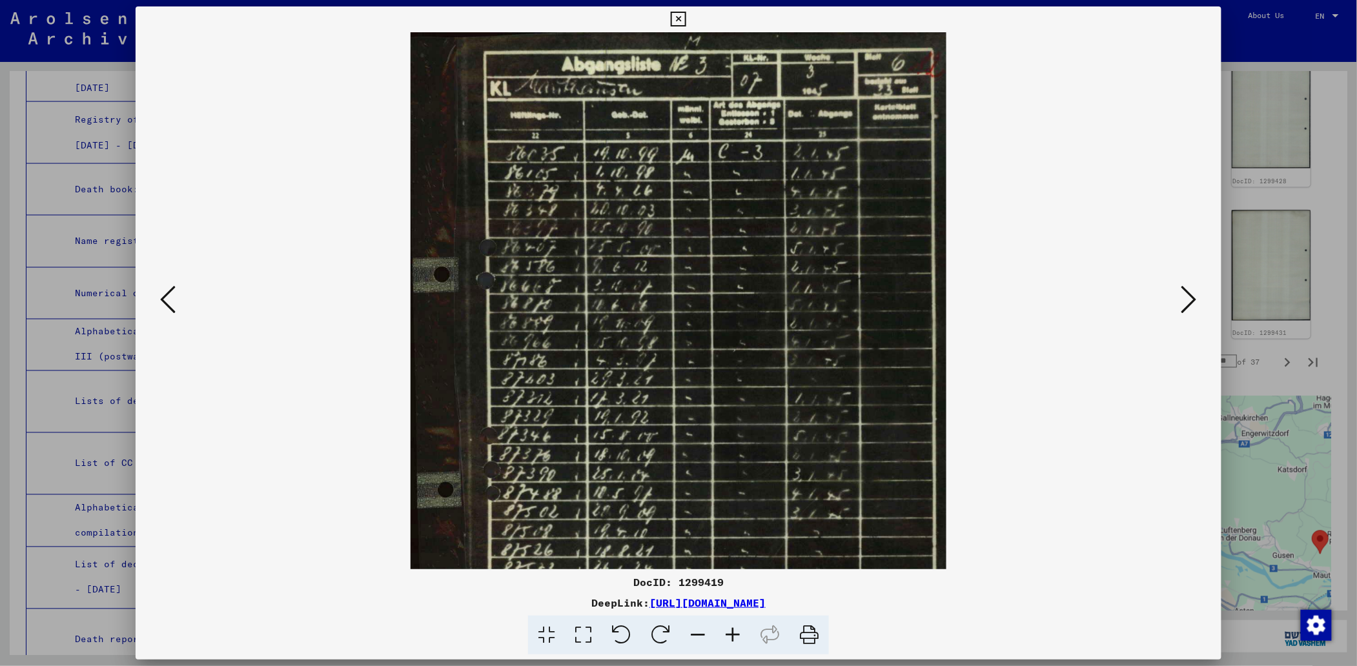
click at [165, 303] on icon at bounding box center [167, 299] width 15 height 31
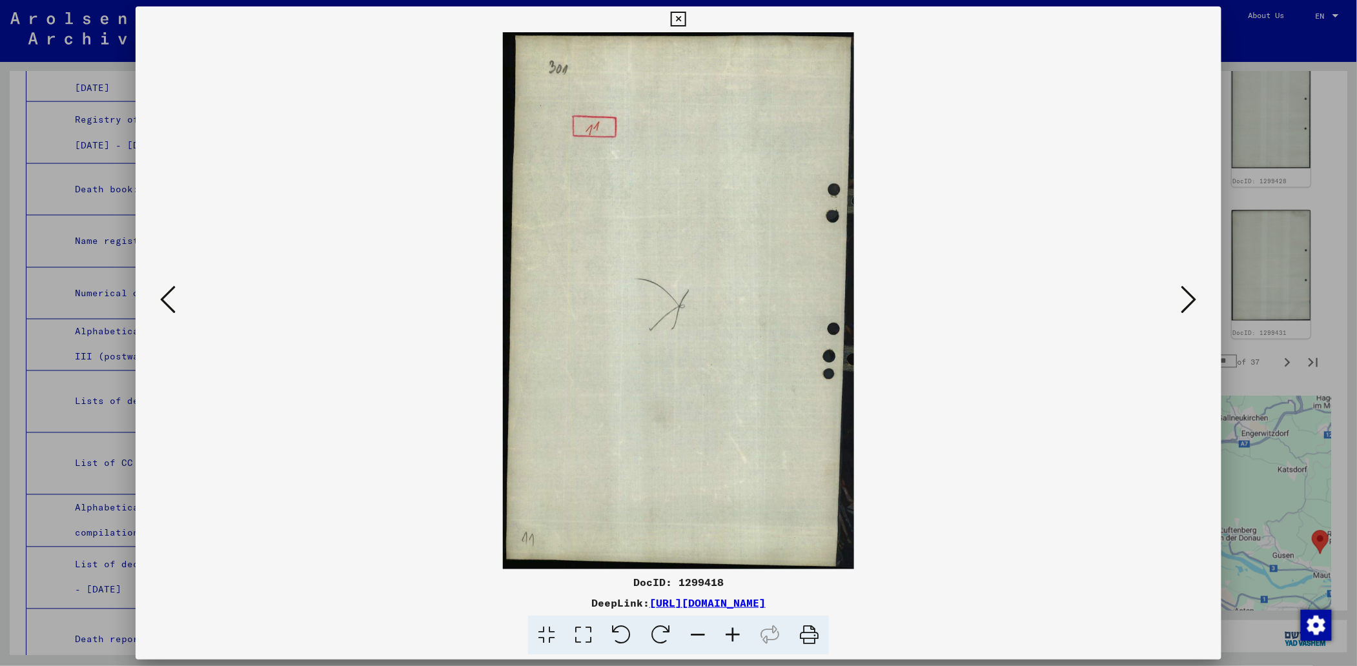
click at [165, 303] on icon at bounding box center [167, 299] width 15 height 31
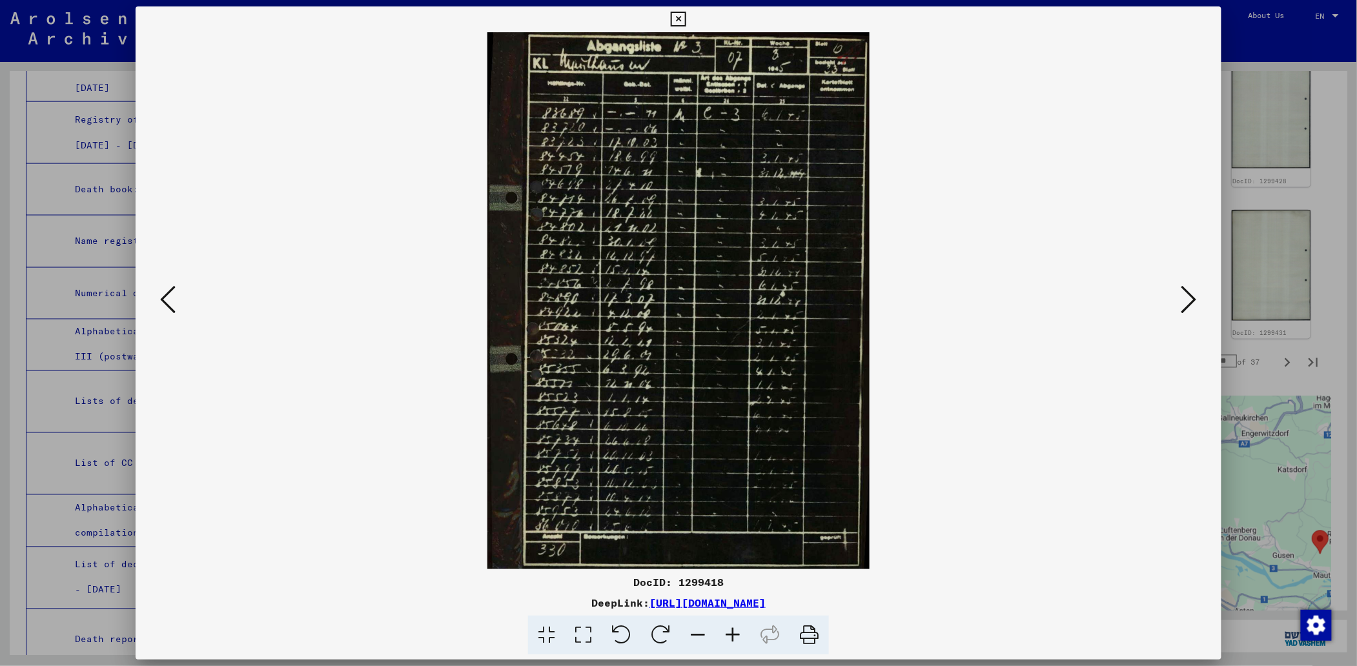
click at [165, 302] on icon at bounding box center [167, 299] width 15 height 31
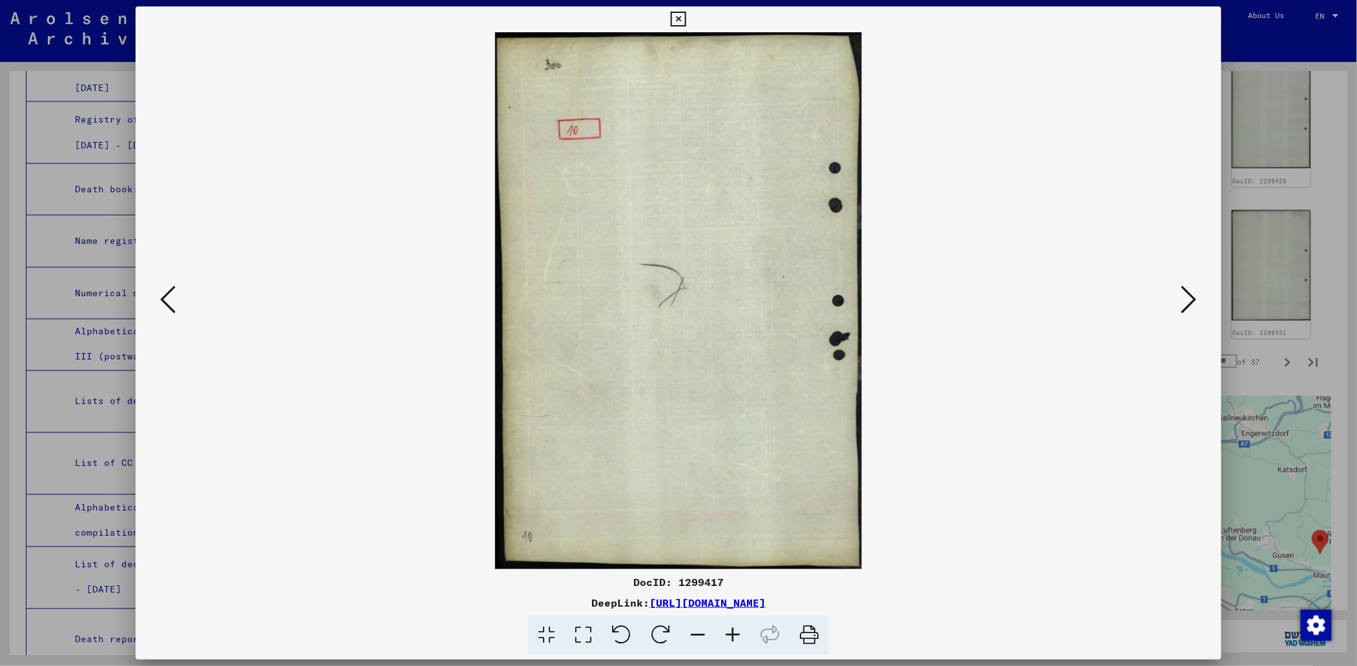
click at [165, 302] on icon at bounding box center [167, 299] width 15 height 31
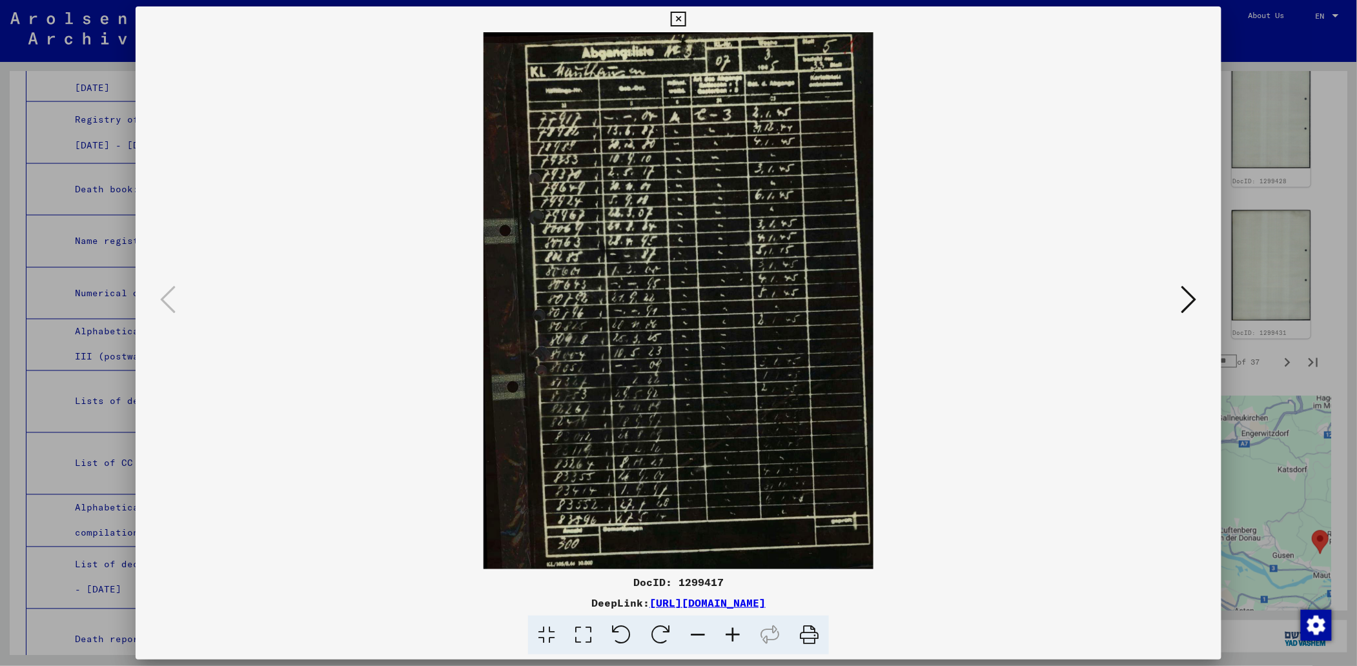
click at [737, 628] on icon at bounding box center [732, 635] width 35 height 39
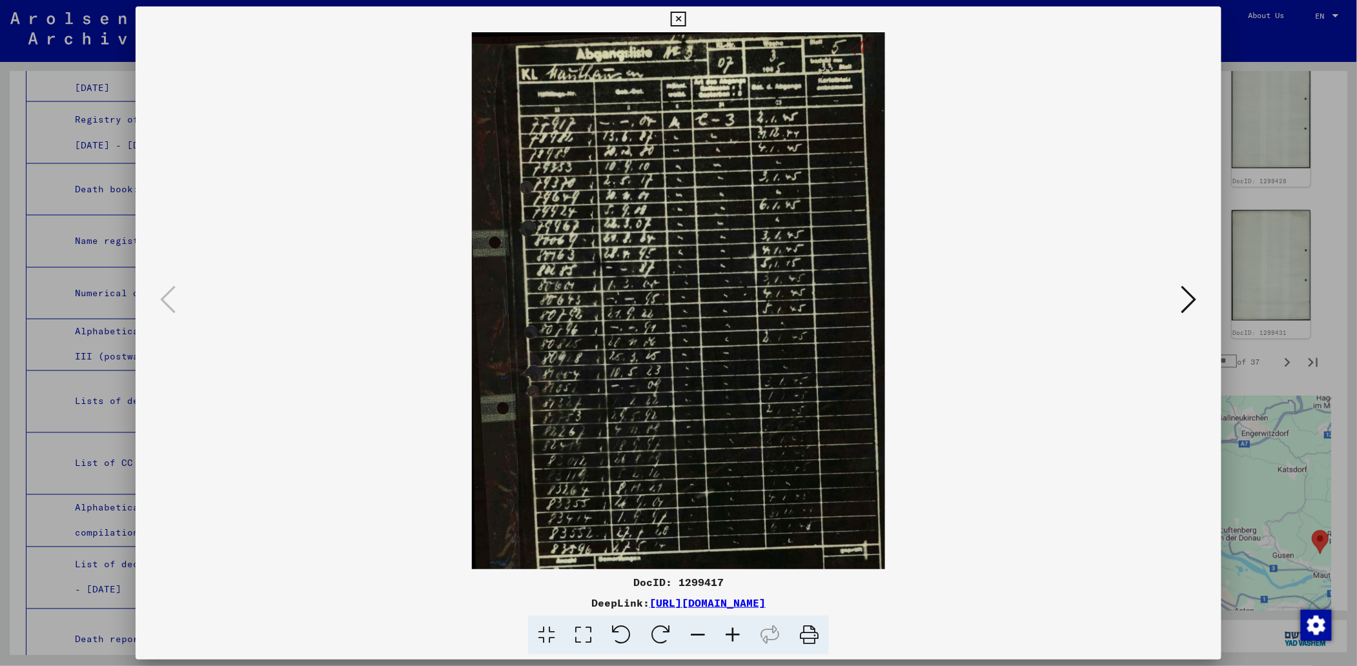
click at [736, 628] on icon at bounding box center [732, 635] width 35 height 39
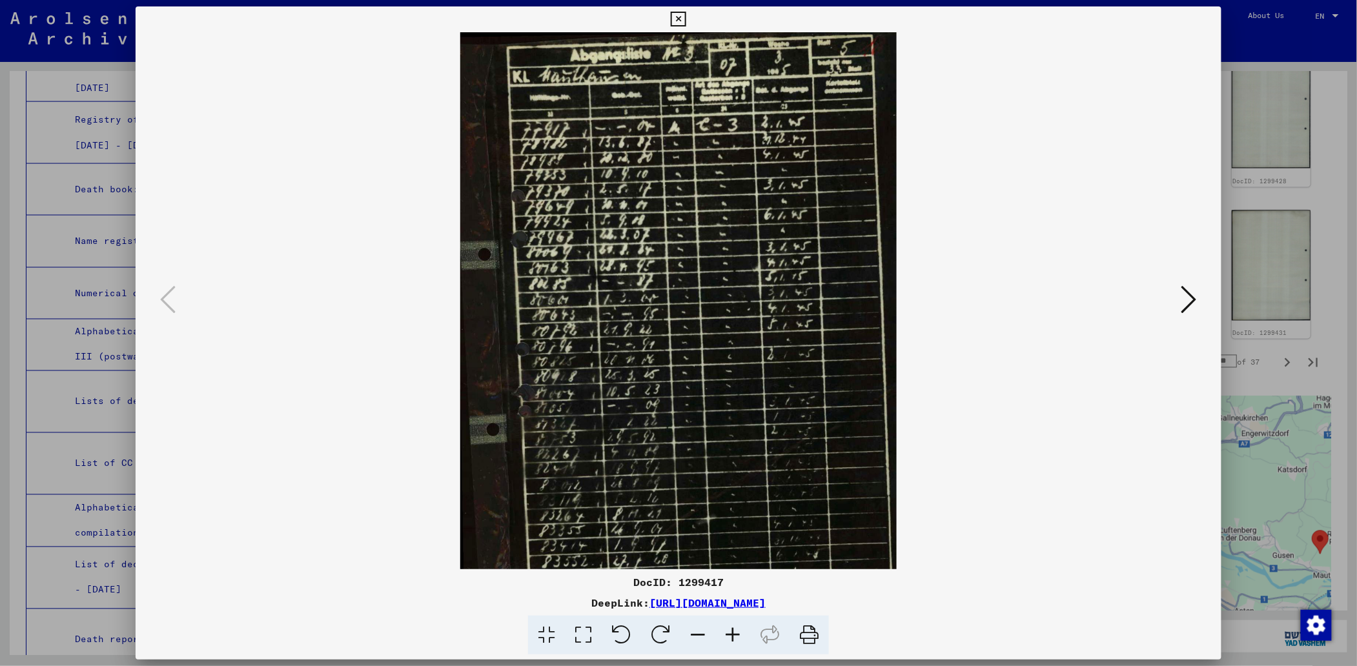
click at [736, 628] on icon at bounding box center [732, 635] width 35 height 39
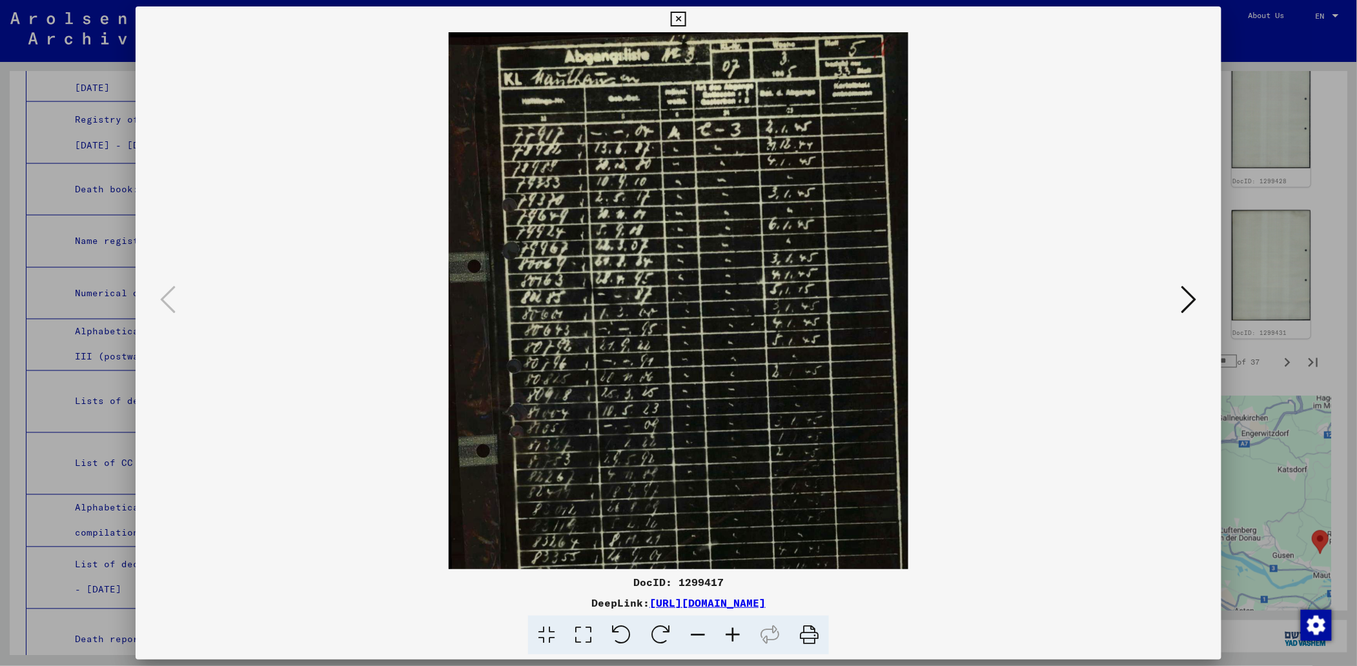
click at [736, 628] on icon at bounding box center [732, 635] width 35 height 39
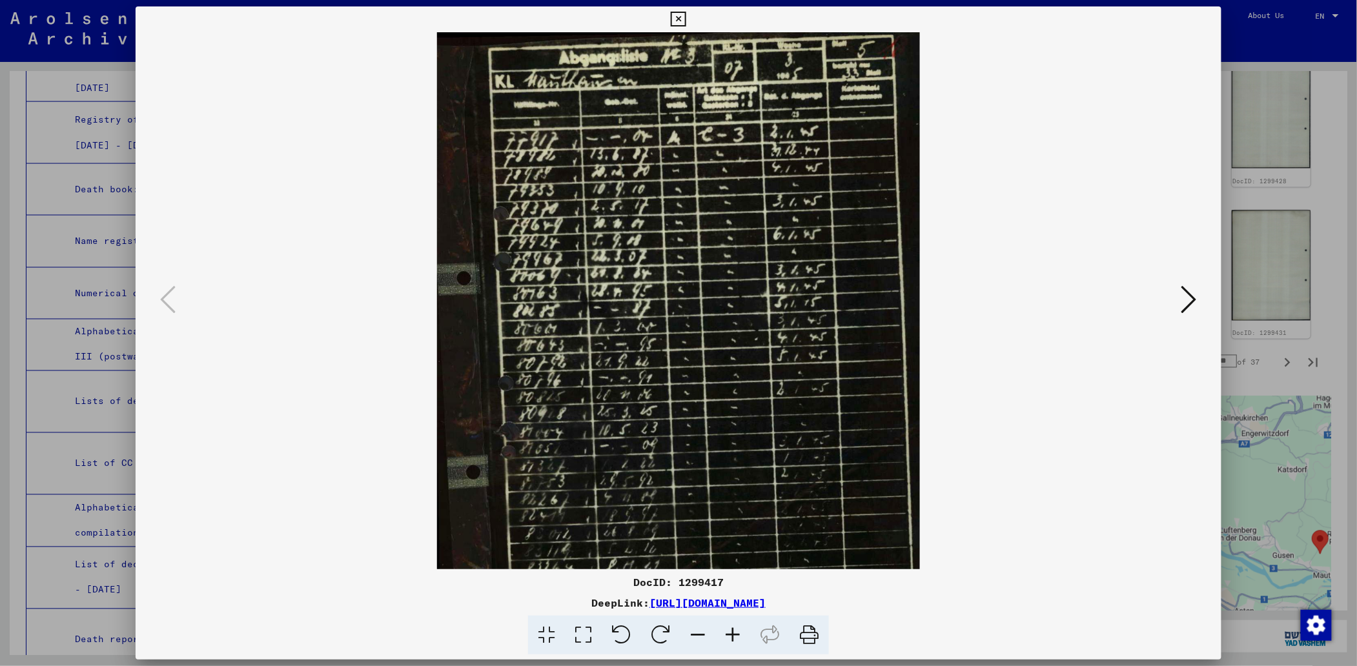
click at [736, 628] on icon at bounding box center [732, 635] width 35 height 39
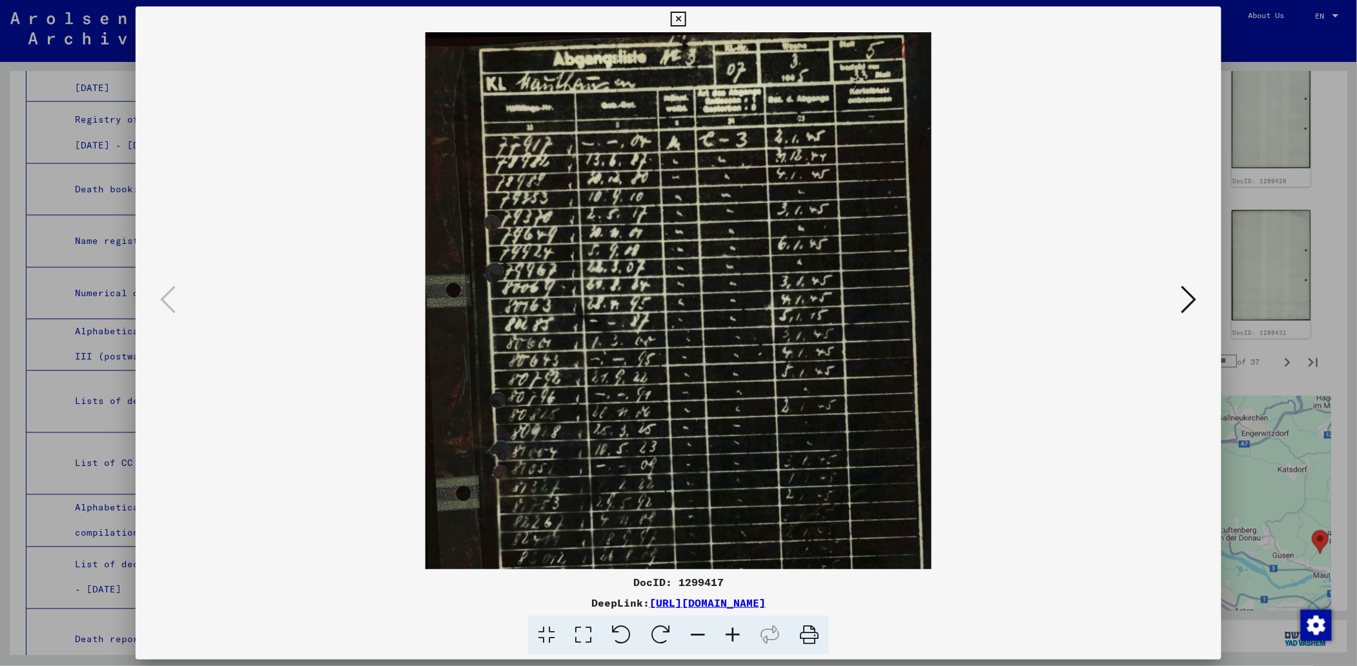
click at [736, 628] on icon at bounding box center [732, 635] width 35 height 39
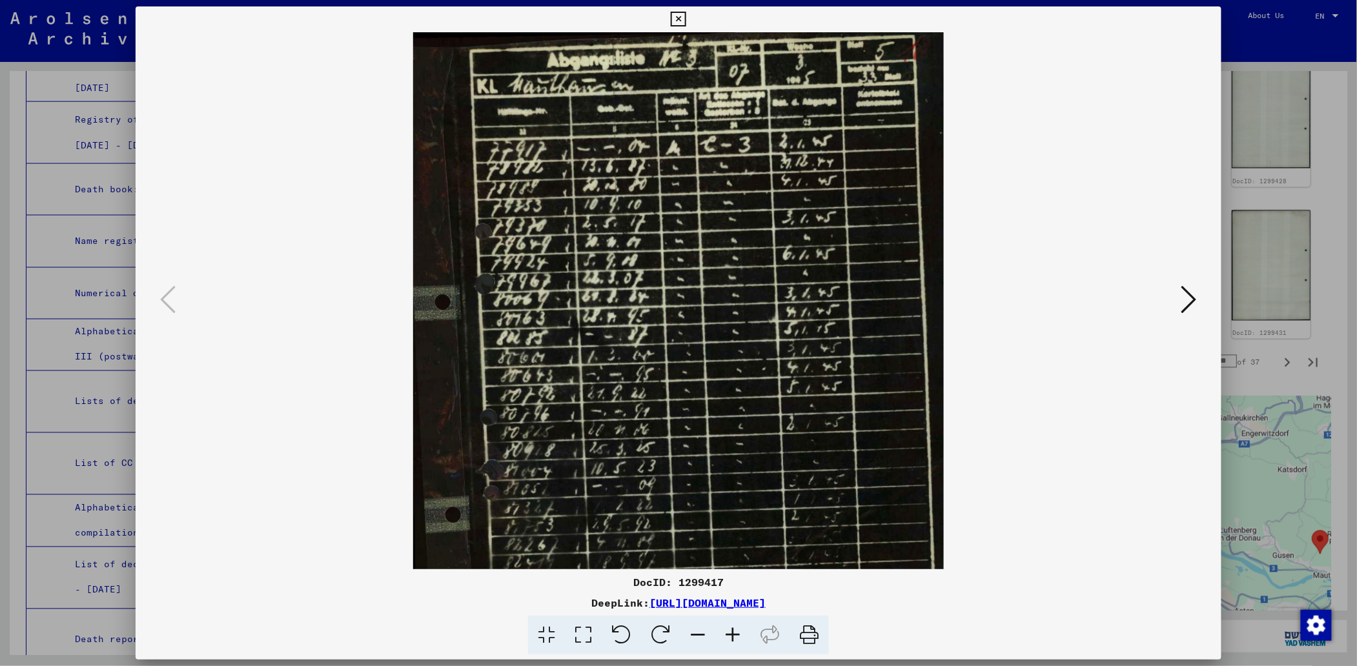
click at [736, 628] on icon at bounding box center [732, 635] width 35 height 39
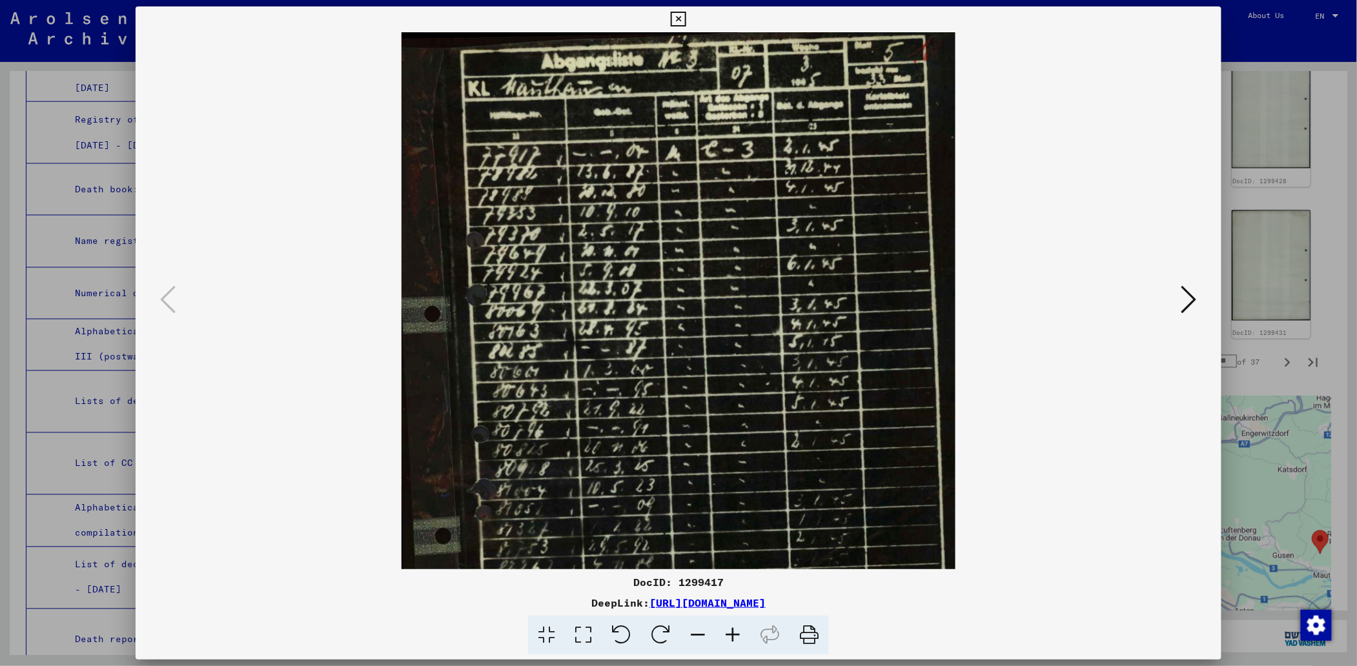
click at [680, 15] on icon at bounding box center [678, 19] width 15 height 15
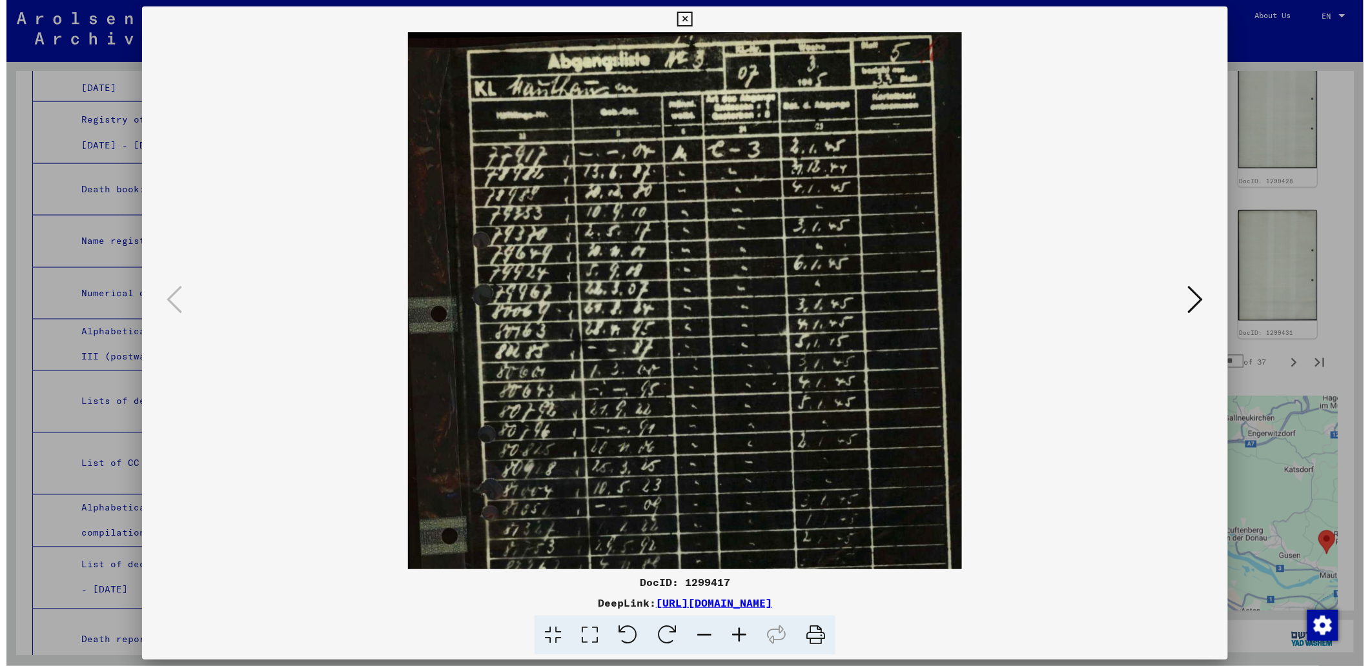
scroll to position [863, 0]
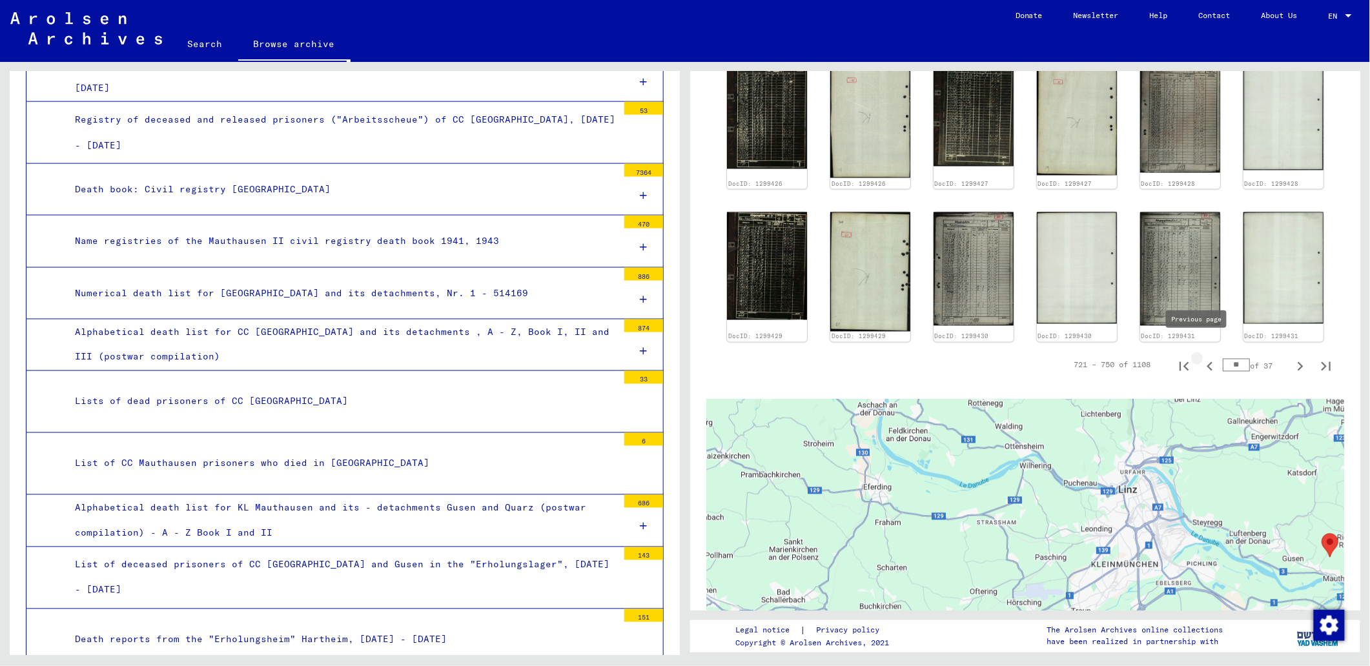
click at [1201, 358] on icon "Previous page" at bounding box center [1210, 367] width 18 height 18
type input "**"
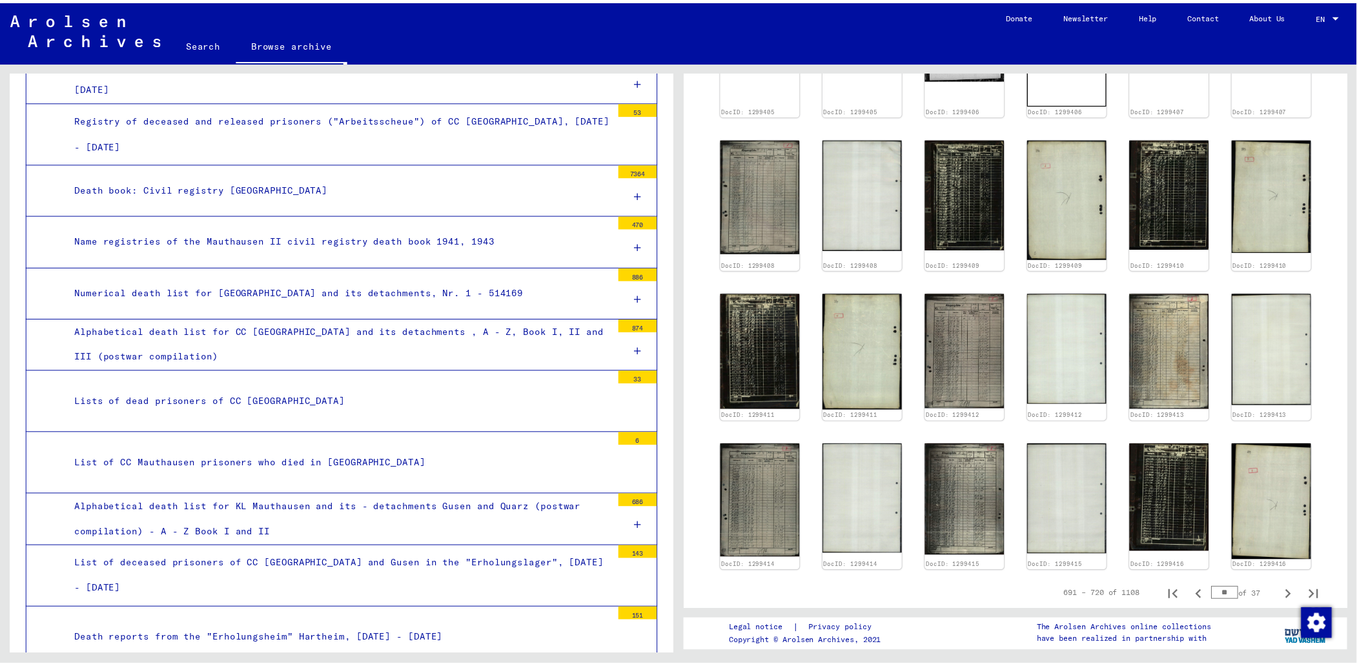
scroll to position [605, 0]
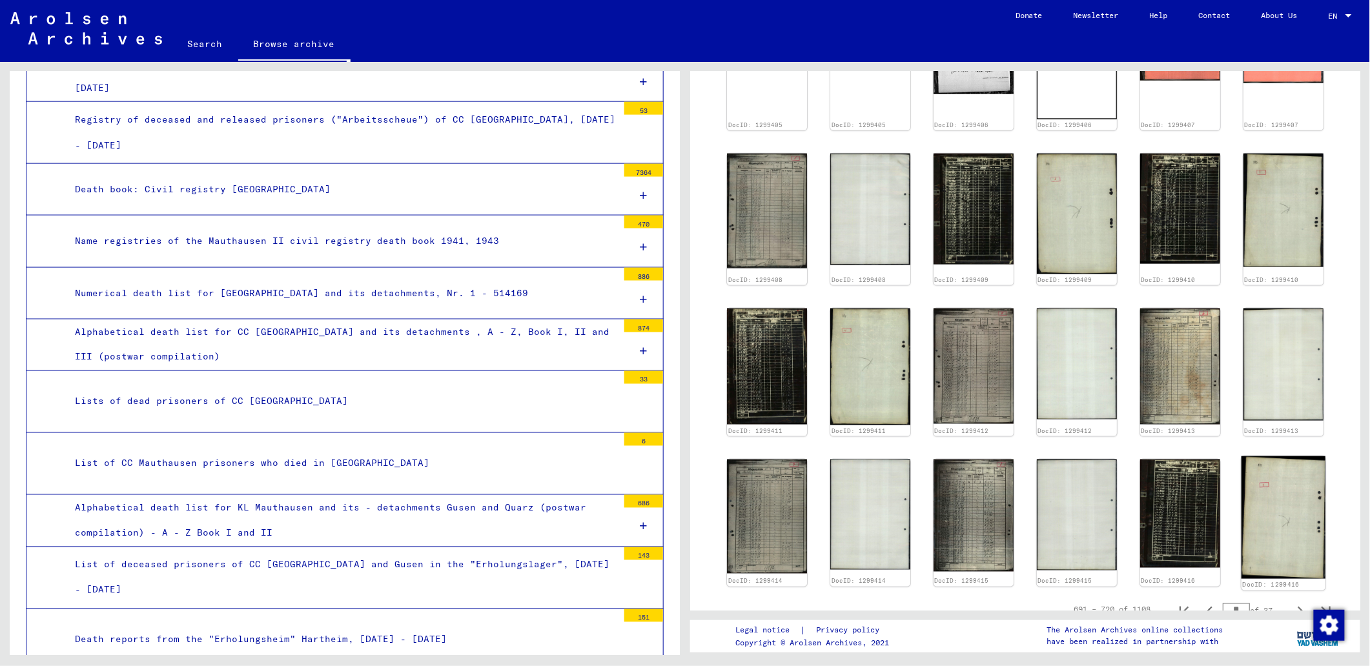
click at [1272, 496] on img at bounding box center [1284, 518] width 84 height 123
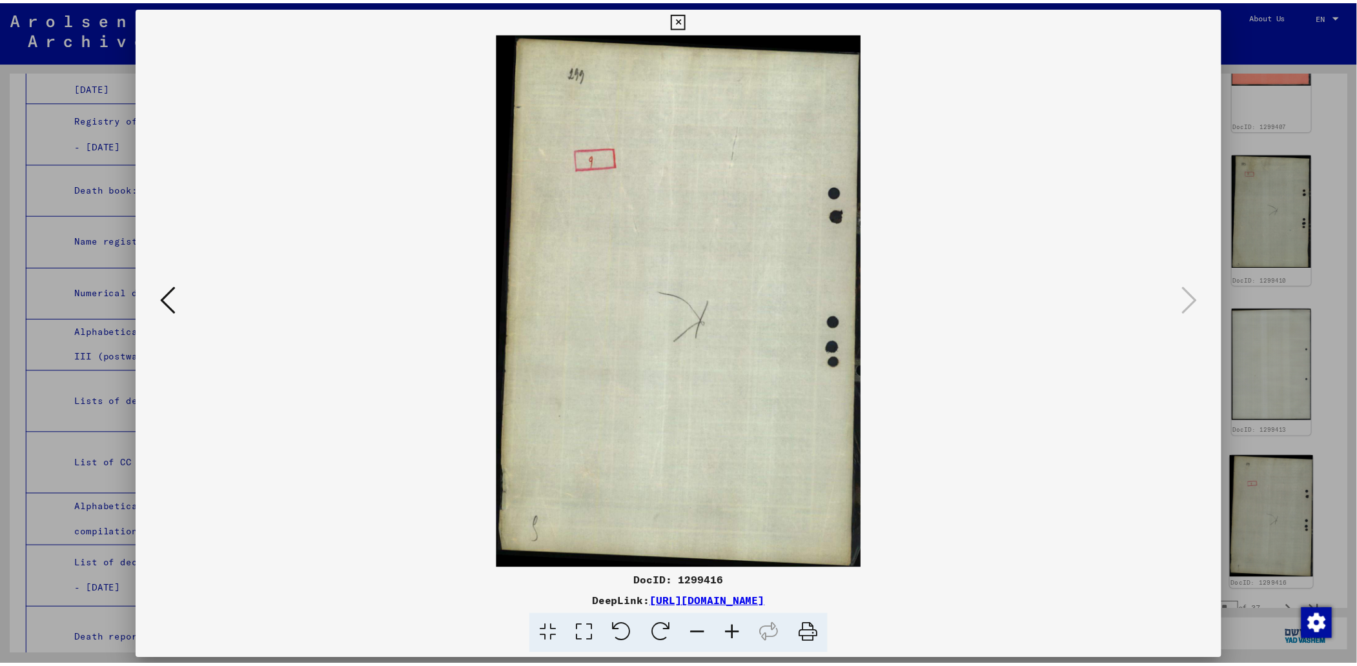
scroll to position [602, 0]
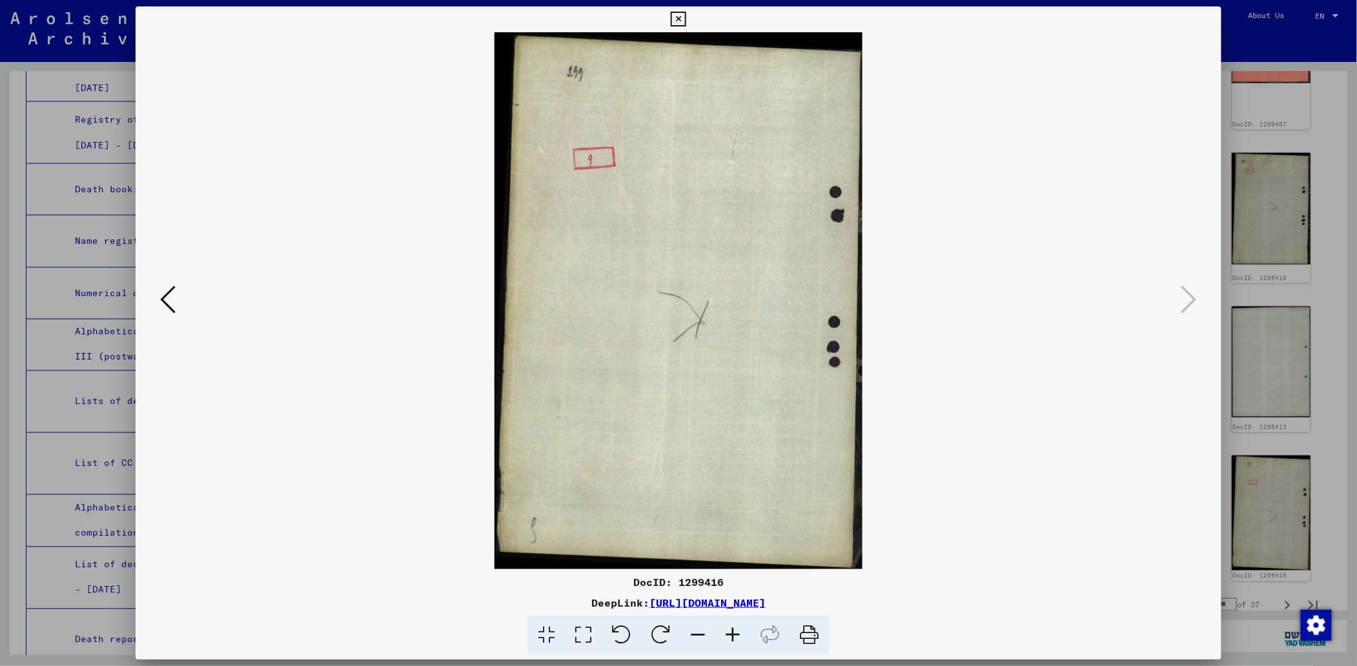
click at [180, 295] on img at bounding box center [679, 300] width 998 height 537
click at [165, 296] on icon at bounding box center [167, 299] width 15 height 31
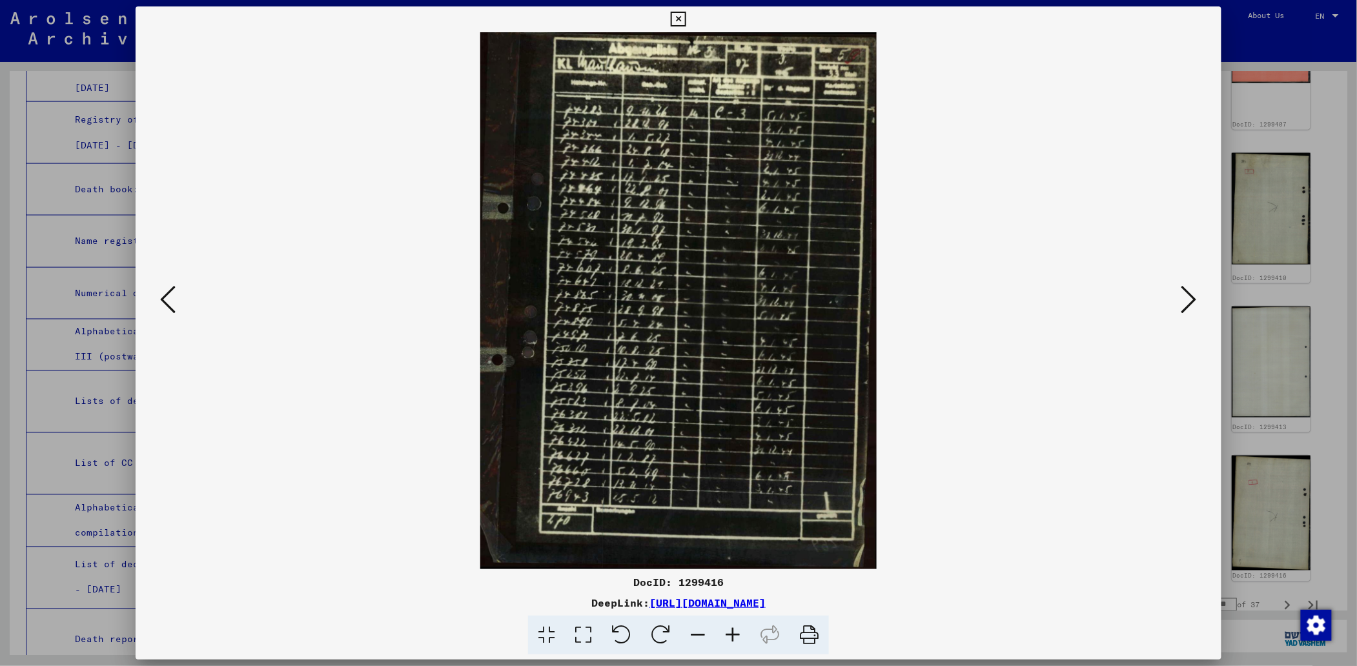
click at [165, 296] on icon at bounding box center [167, 299] width 15 height 31
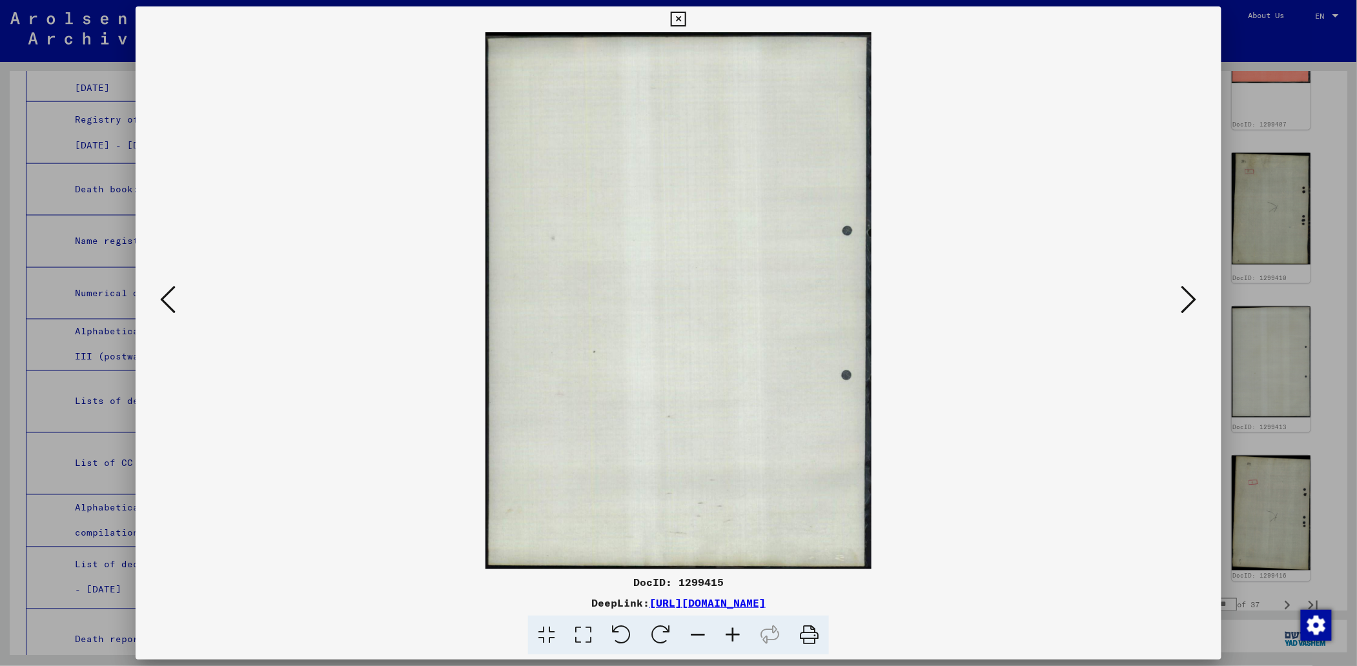
click at [165, 296] on icon at bounding box center [167, 299] width 15 height 31
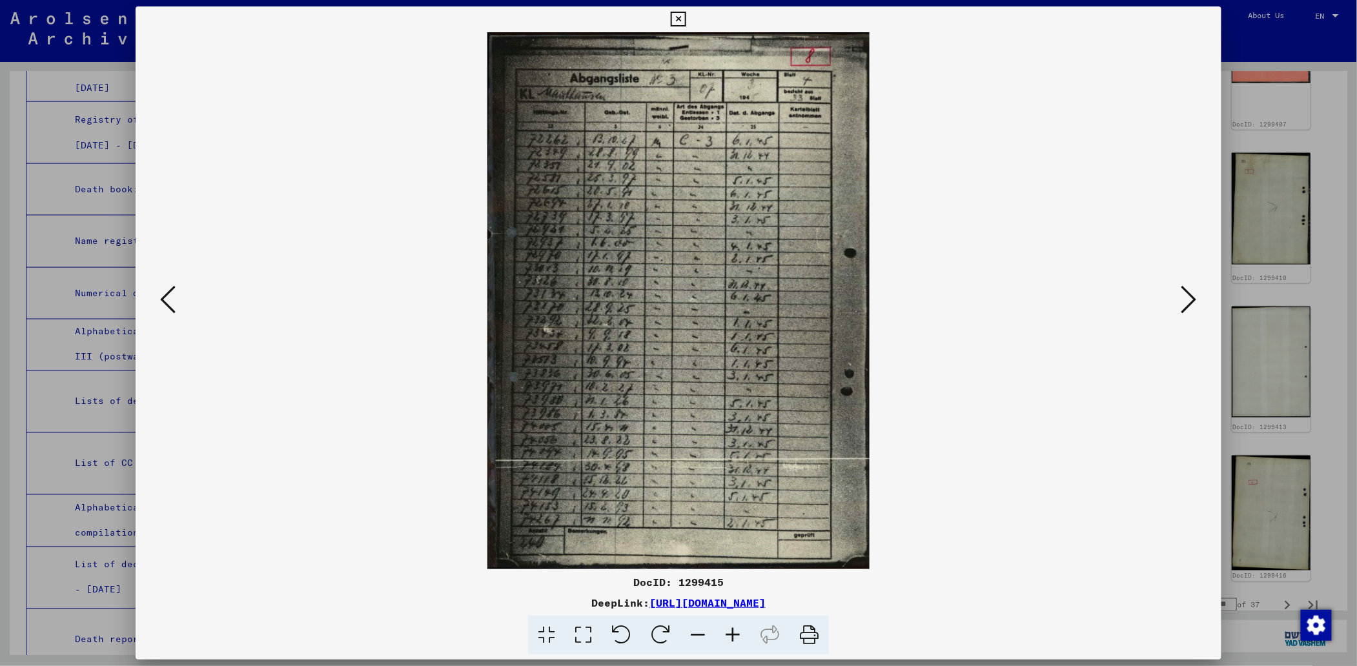
click at [1196, 294] on icon at bounding box center [1189, 299] width 15 height 31
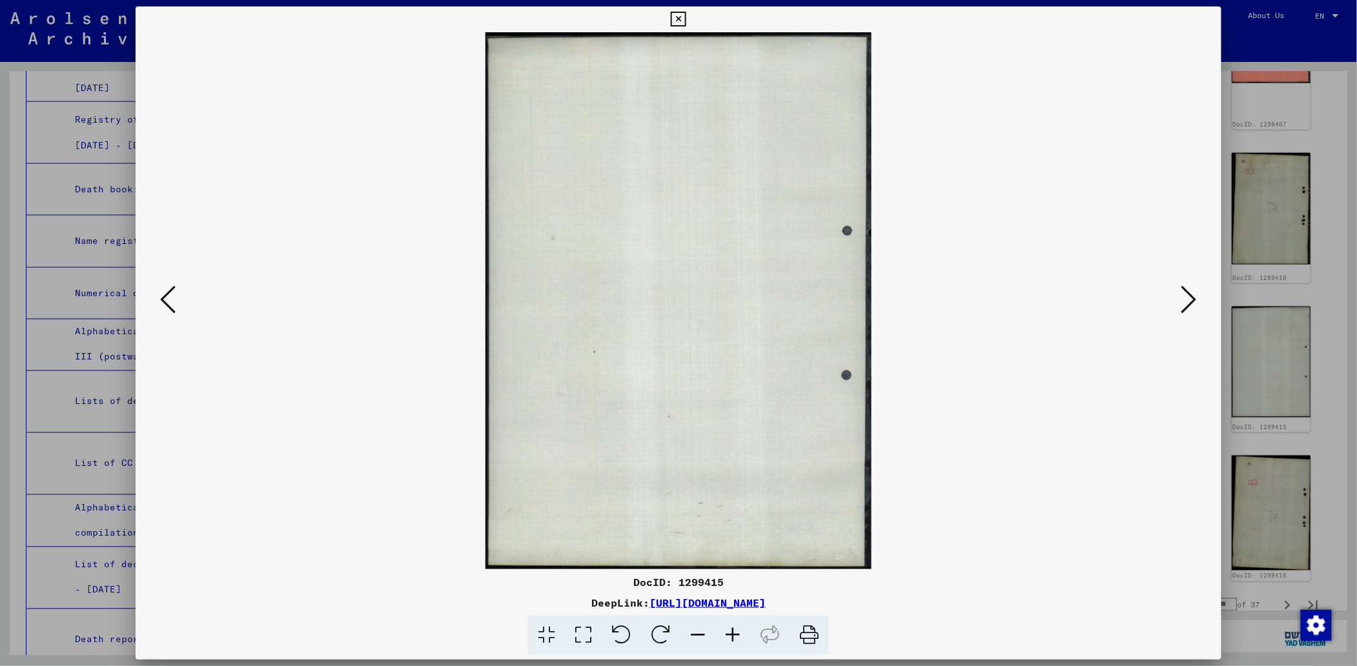
click at [1196, 294] on icon at bounding box center [1189, 299] width 15 height 31
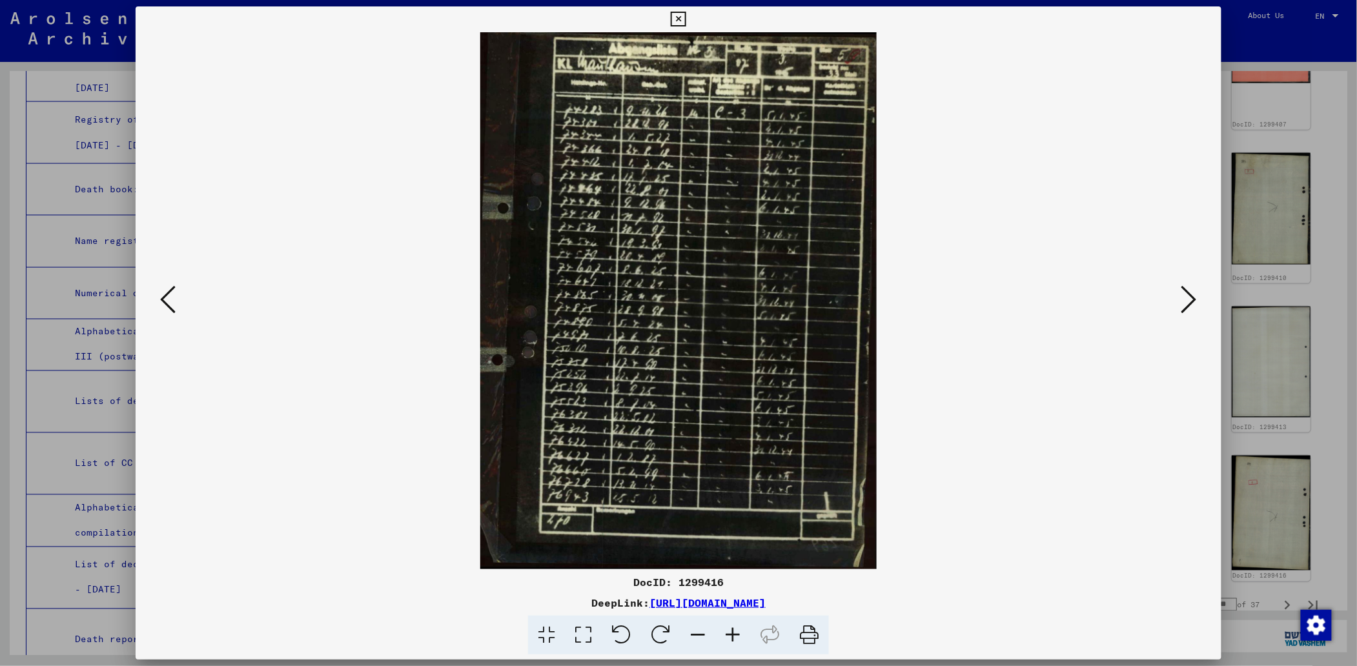
click at [734, 623] on icon at bounding box center [732, 635] width 35 height 39
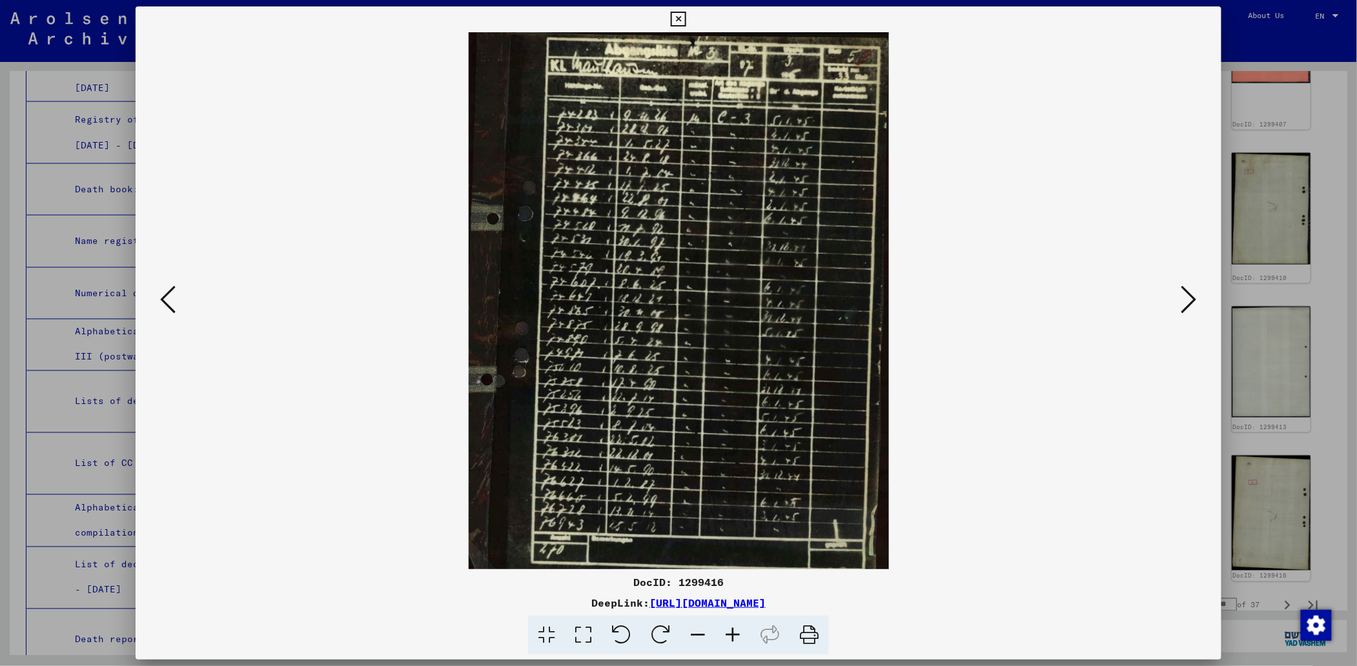
click at [734, 626] on icon at bounding box center [732, 635] width 35 height 39
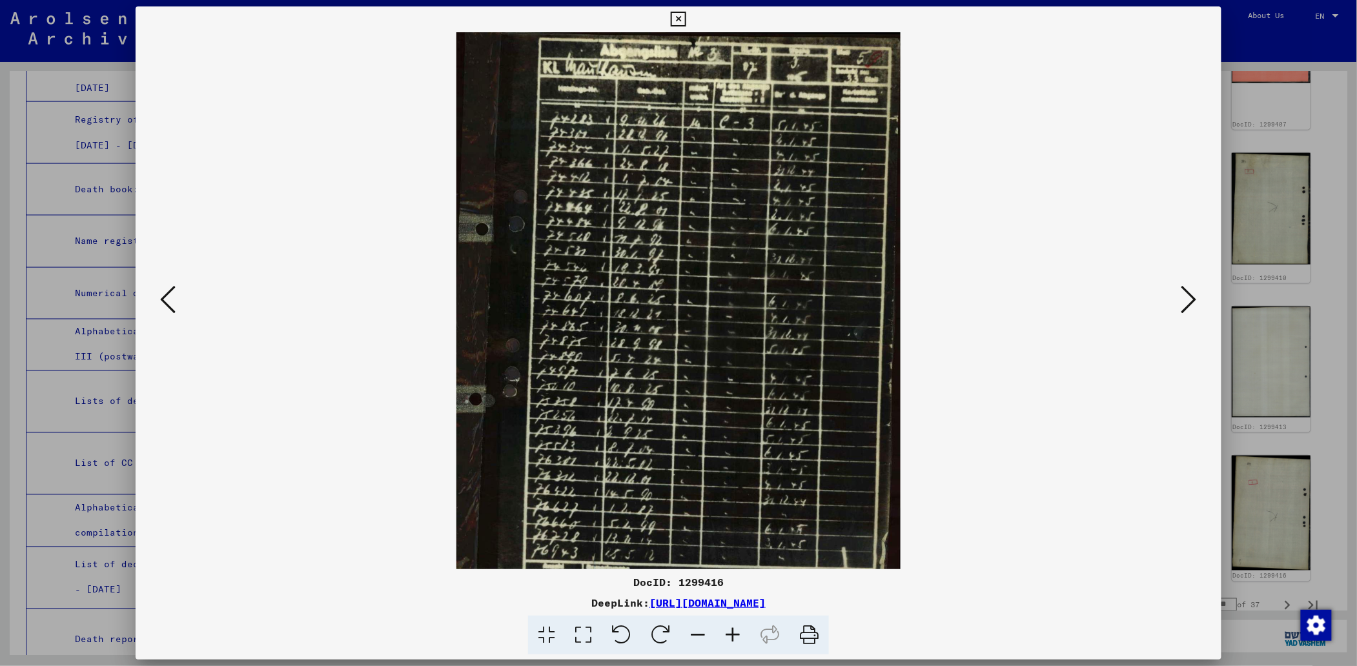
click at [734, 626] on icon at bounding box center [732, 635] width 35 height 39
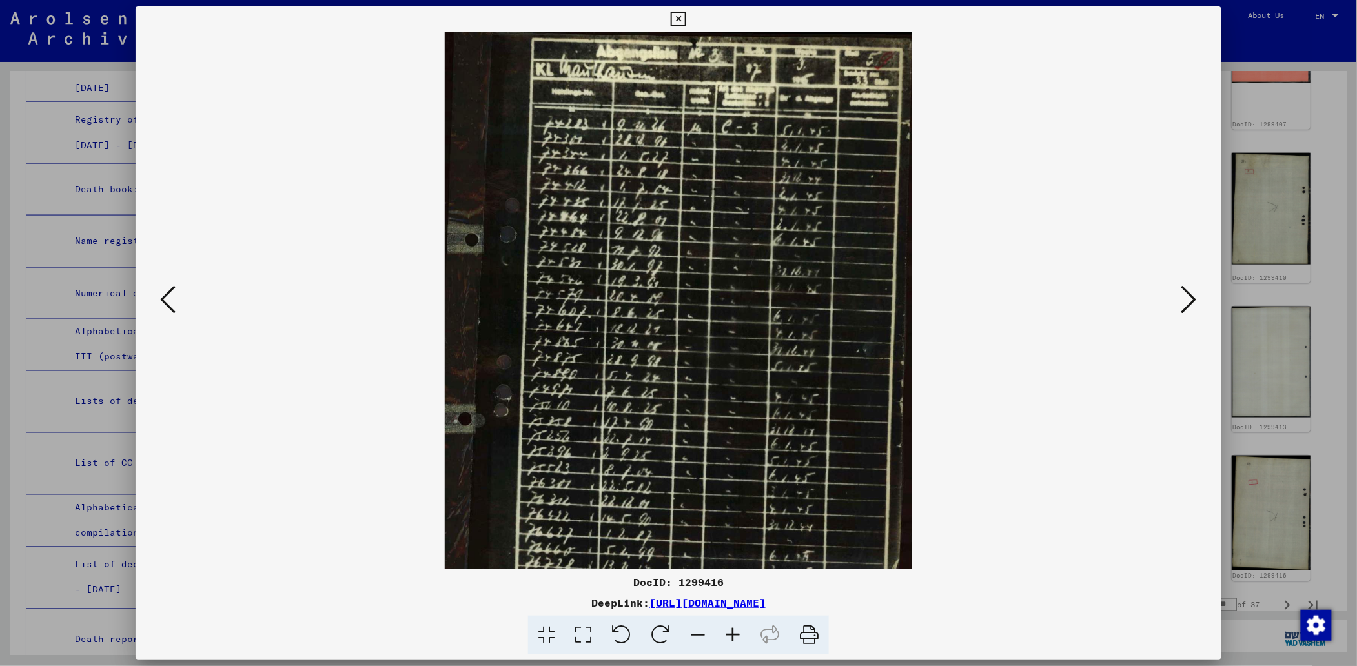
click at [734, 626] on icon at bounding box center [732, 635] width 35 height 39
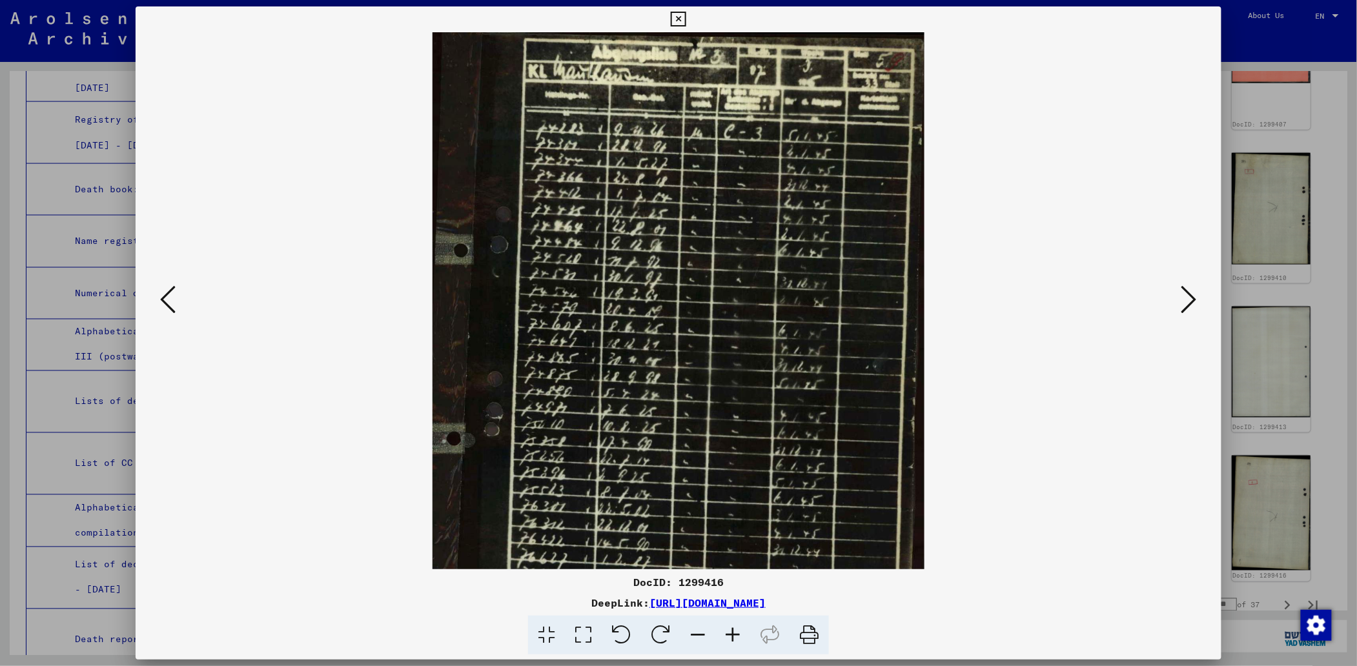
click at [734, 626] on icon at bounding box center [732, 635] width 35 height 39
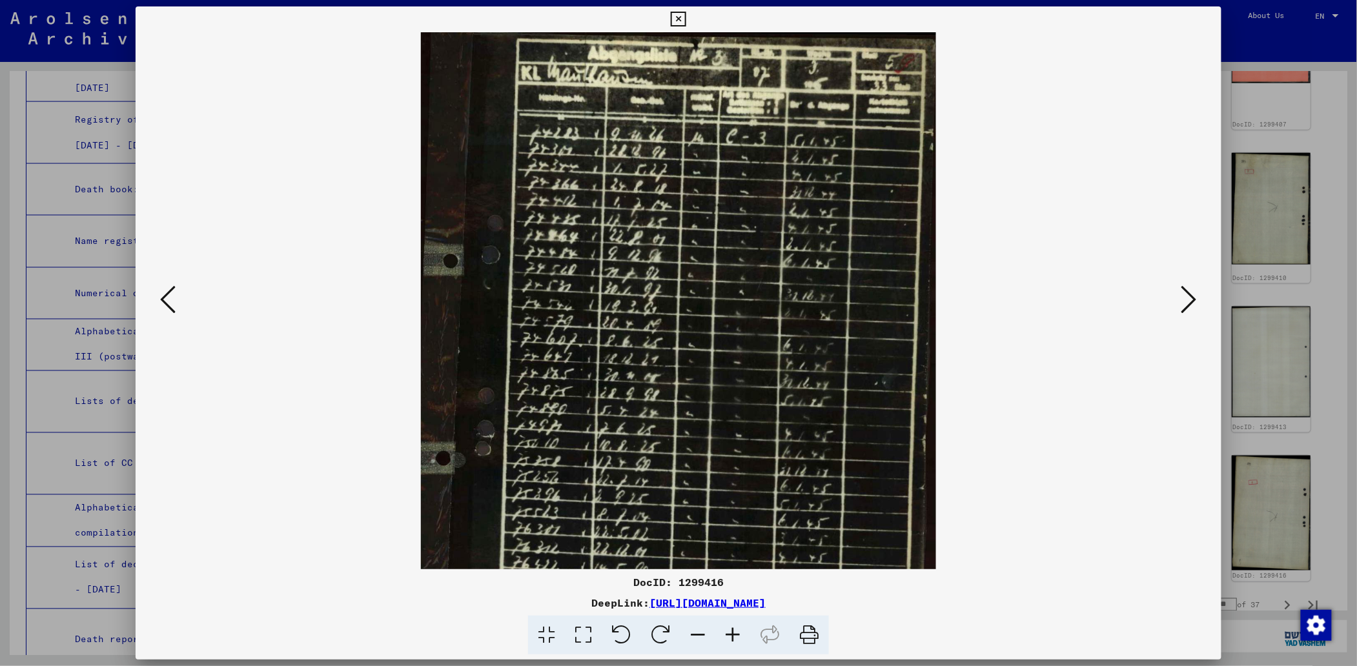
click at [734, 626] on icon at bounding box center [732, 635] width 35 height 39
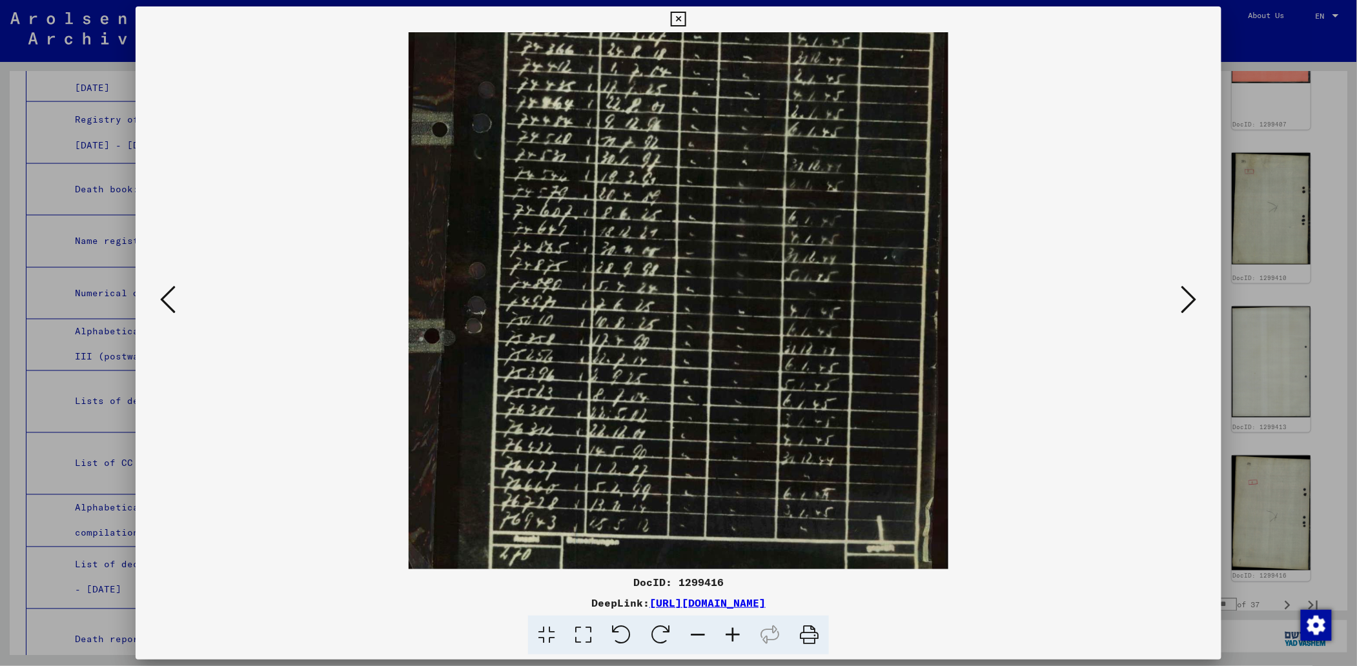
scroll to position [194, 0]
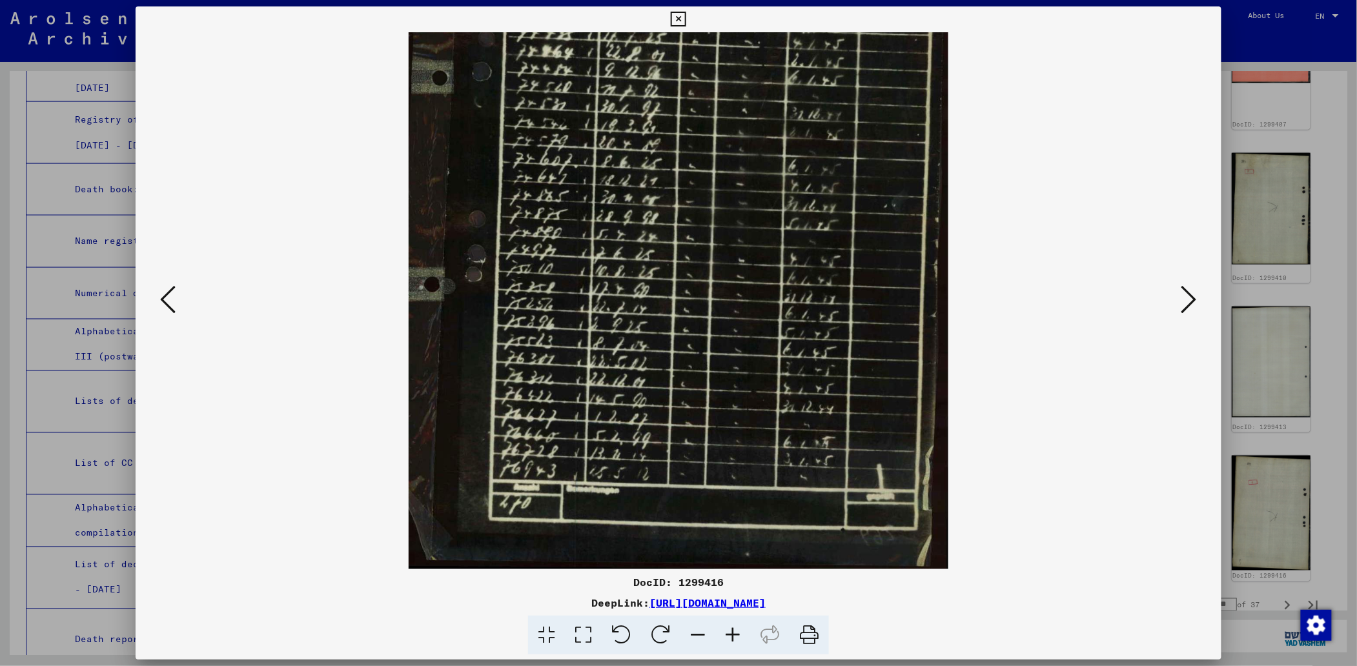
drag, startPoint x: 619, startPoint y: 438, endPoint x: 621, endPoint y: 163, distance: 274.4
click at [621, 163] on img at bounding box center [679, 204] width 540 height 731
click at [163, 293] on icon at bounding box center [167, 299] width 15 height 31
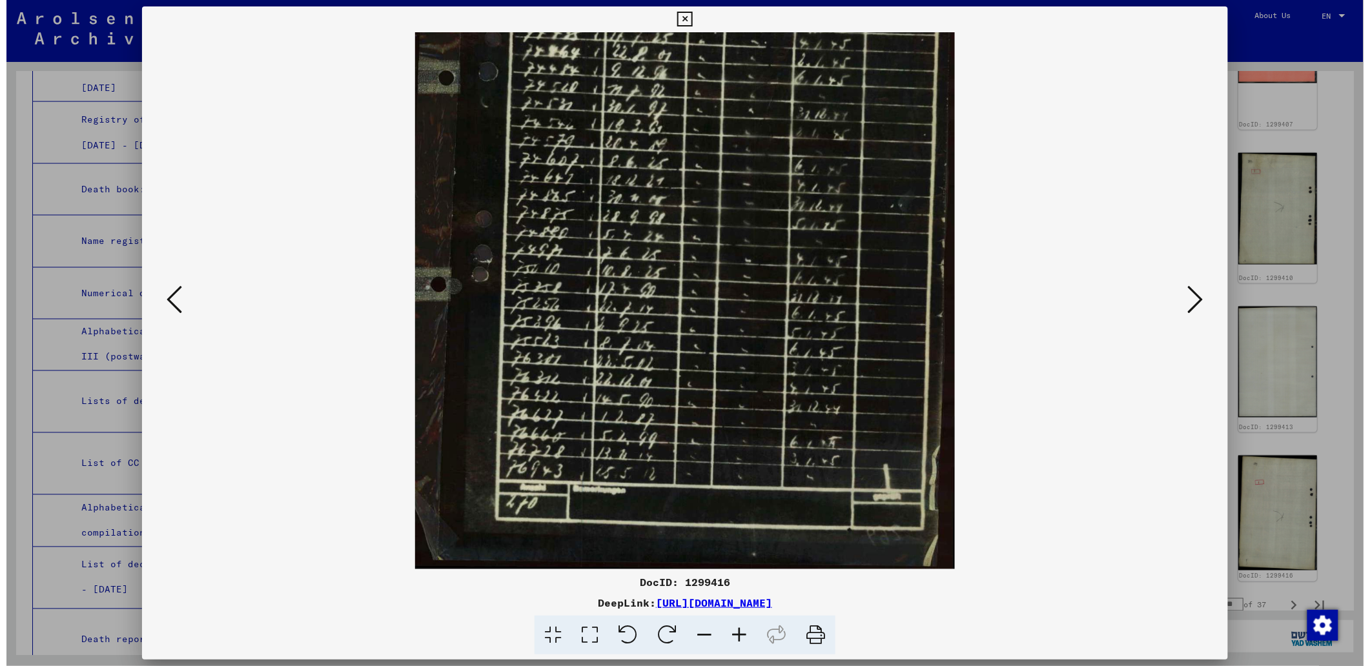
scroll to position [0, 0]
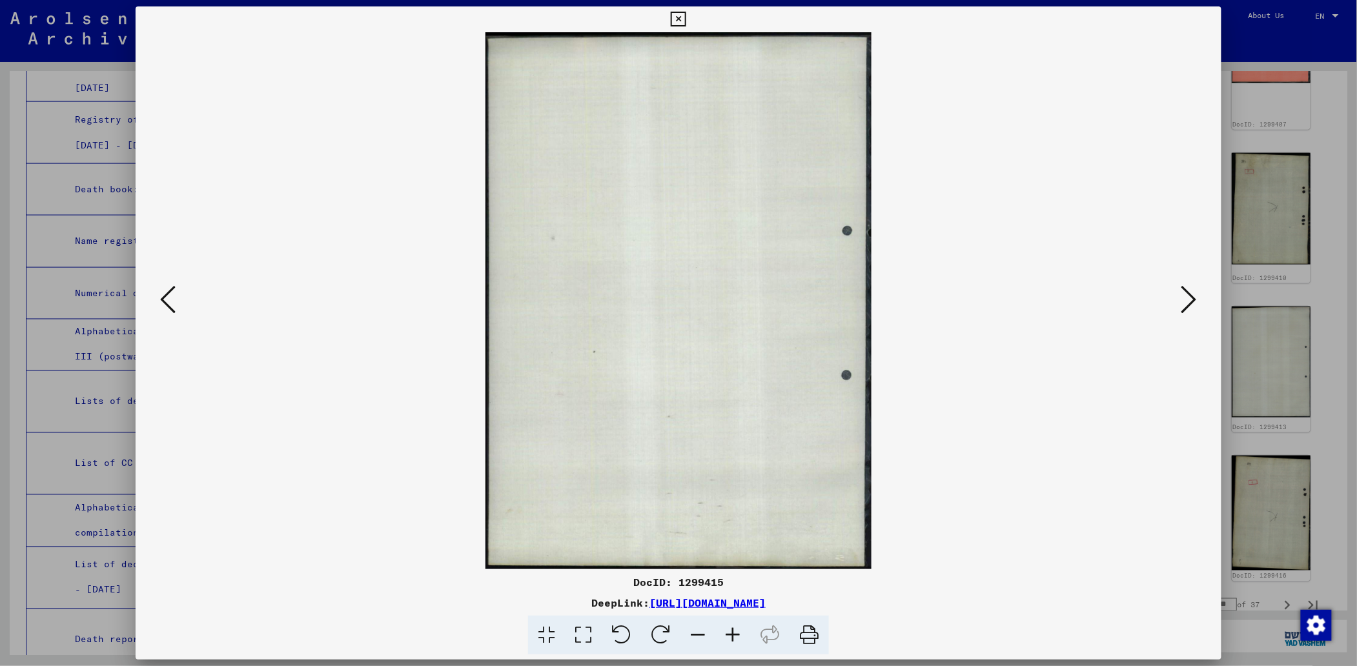
click at [163, 293] on icon at bounding box center [167, 299] width 15 height 31
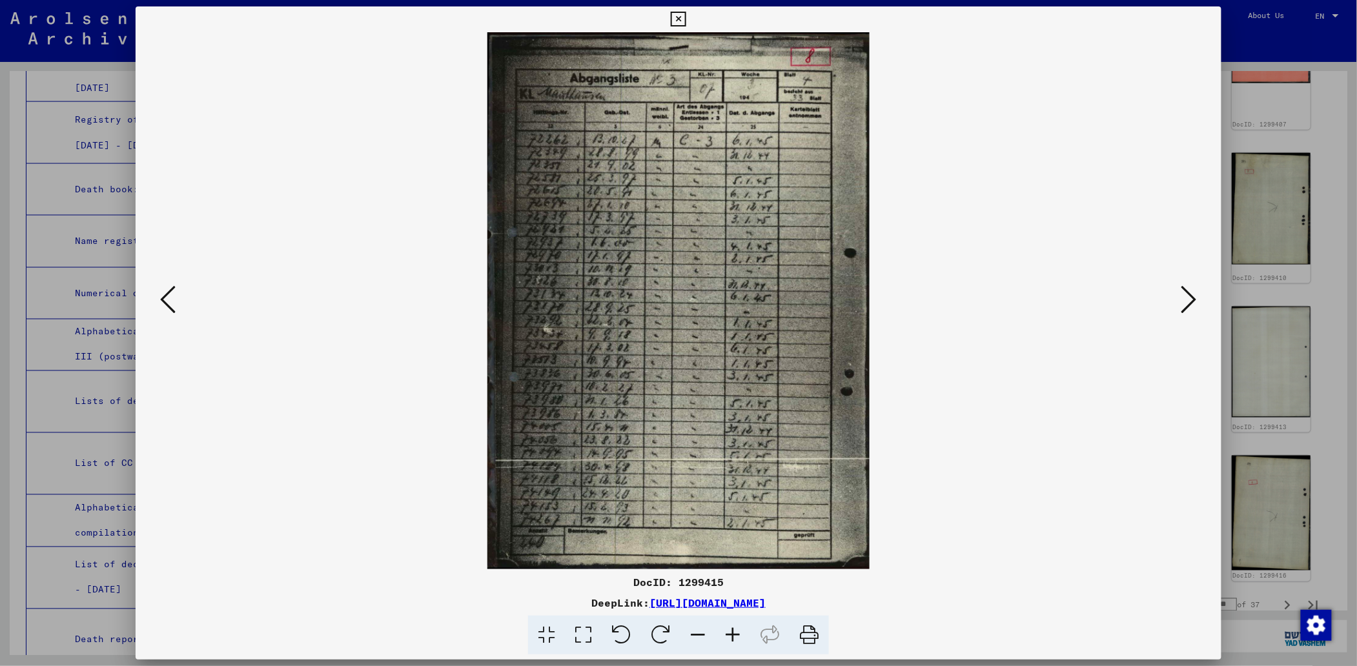
click at [163, 293] on icon at bounding box center [167, 299] width 15 height 31
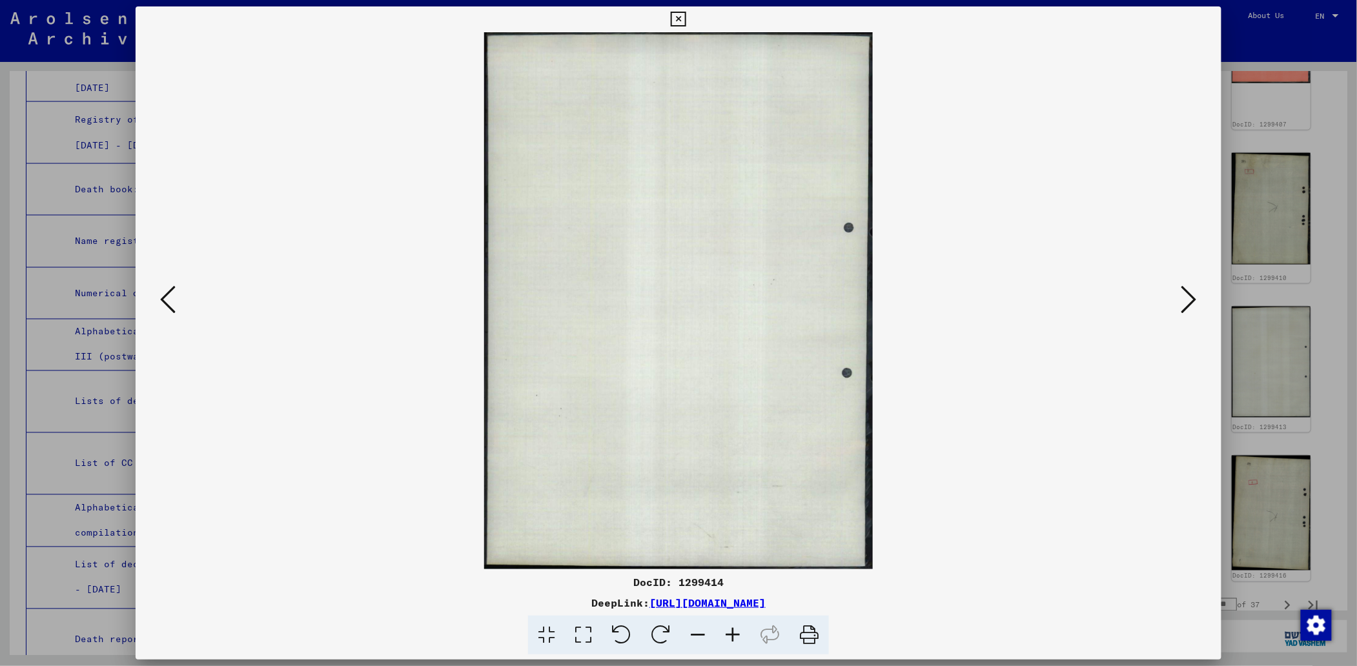
click at [163, 293] on icon at bounding box center [167, 299] width 15 height 31
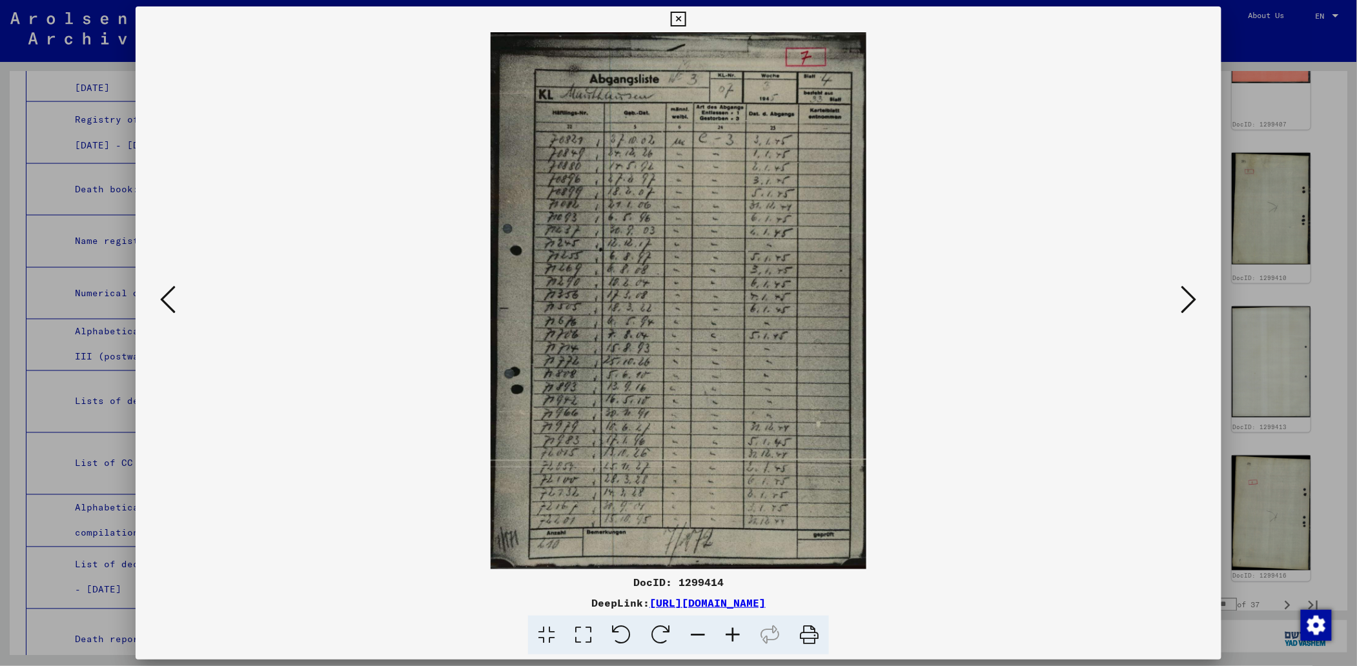
click at [163, 293] on icon at bounding box center [167, 299] width 15 height 31
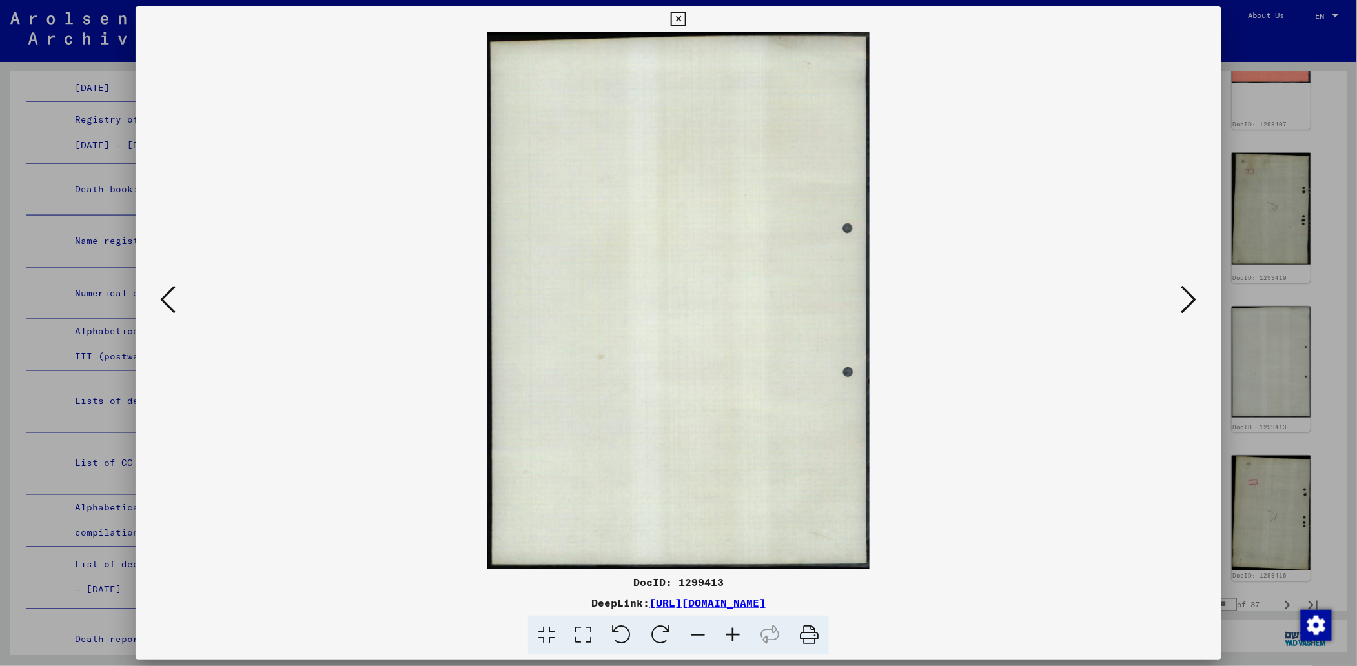
click at [163, 293] on icon at bounding box center [167, 299] width 15 height 31
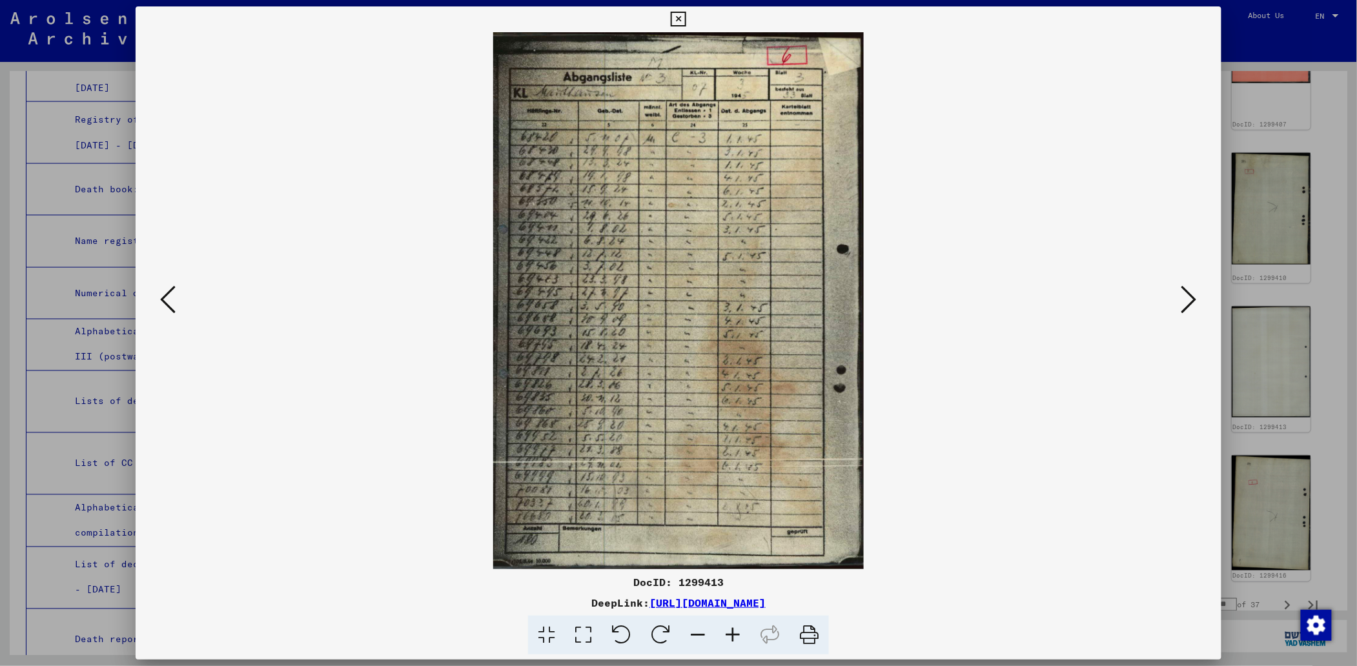
click at [163, 293] on icon at bounding box center [167, 299] width 15 height 31
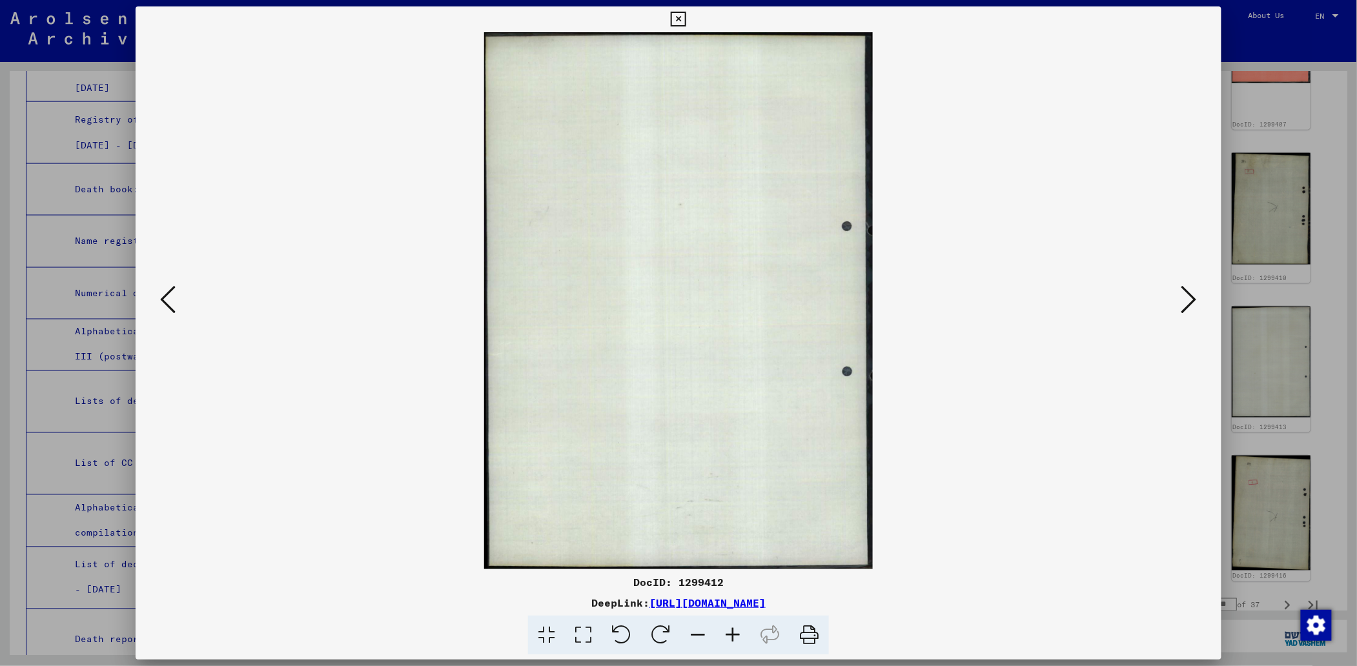
click at [163, 293] on icon at bounding box center [167, 299] width 15 height 31
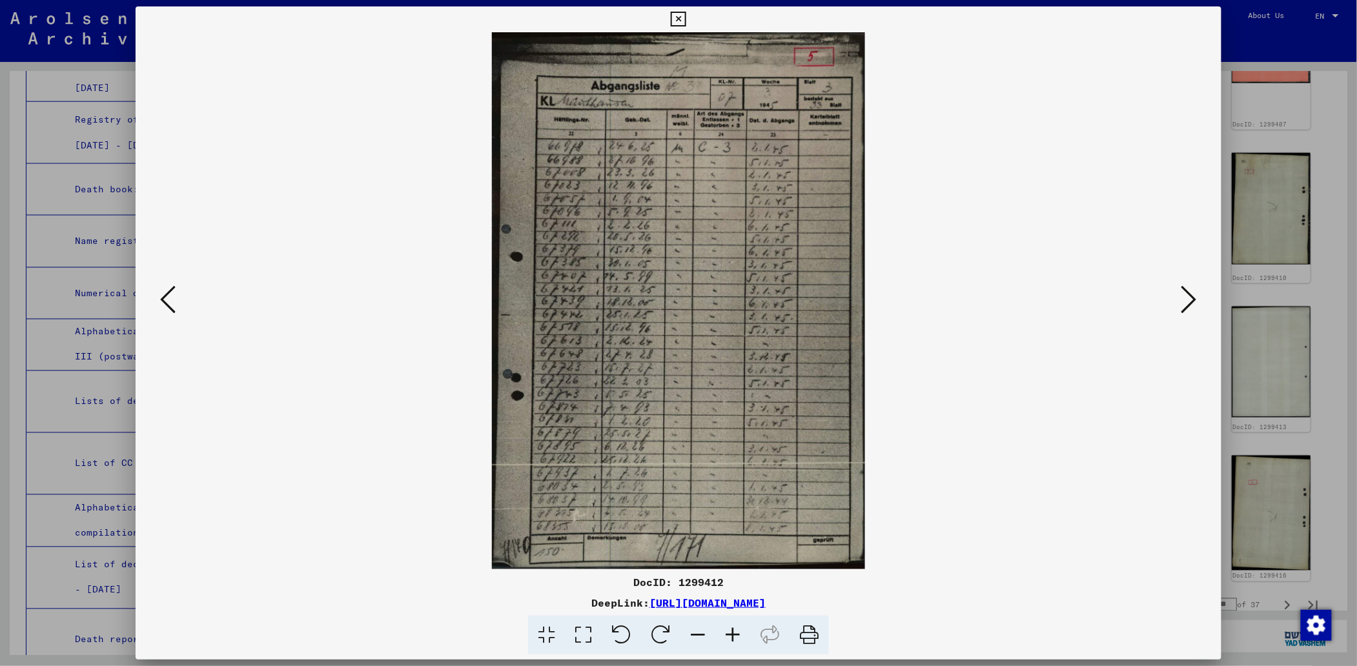
click at [163, 293] on icon at bounding box center [167, 299] width 15 height 31
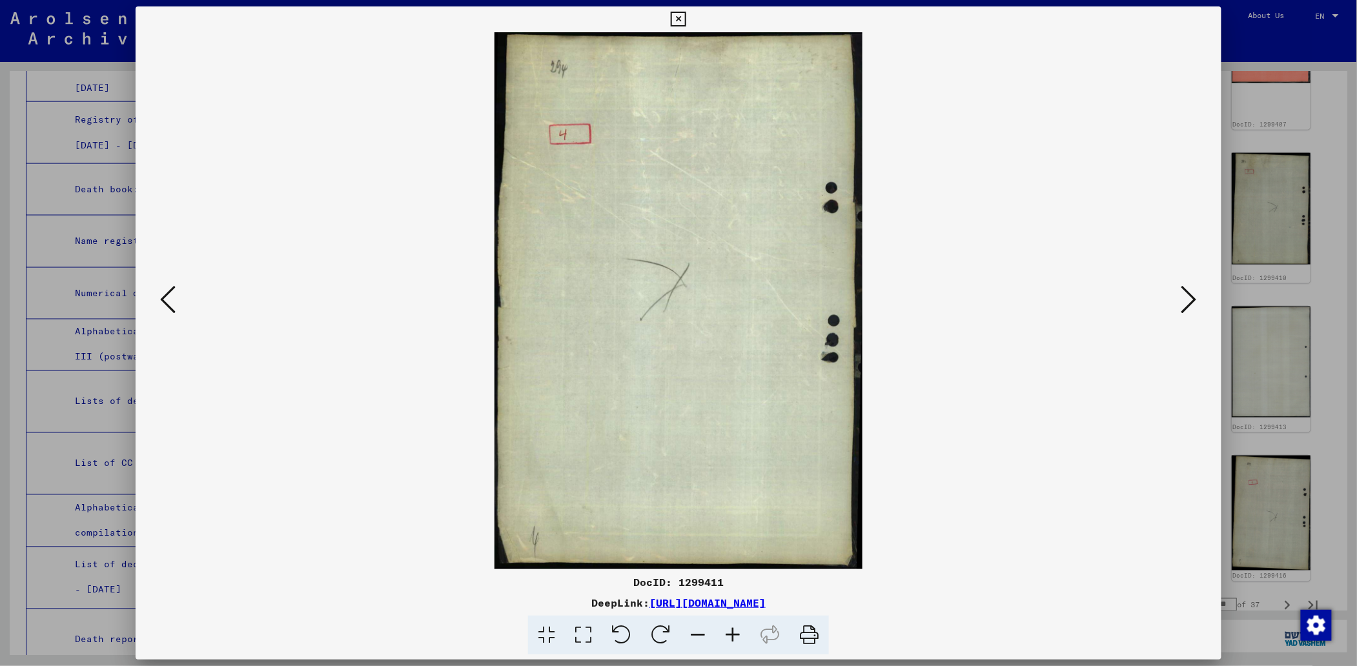
click at [163, 293] on icon at bounding box center [167, 299] width 15 height 31
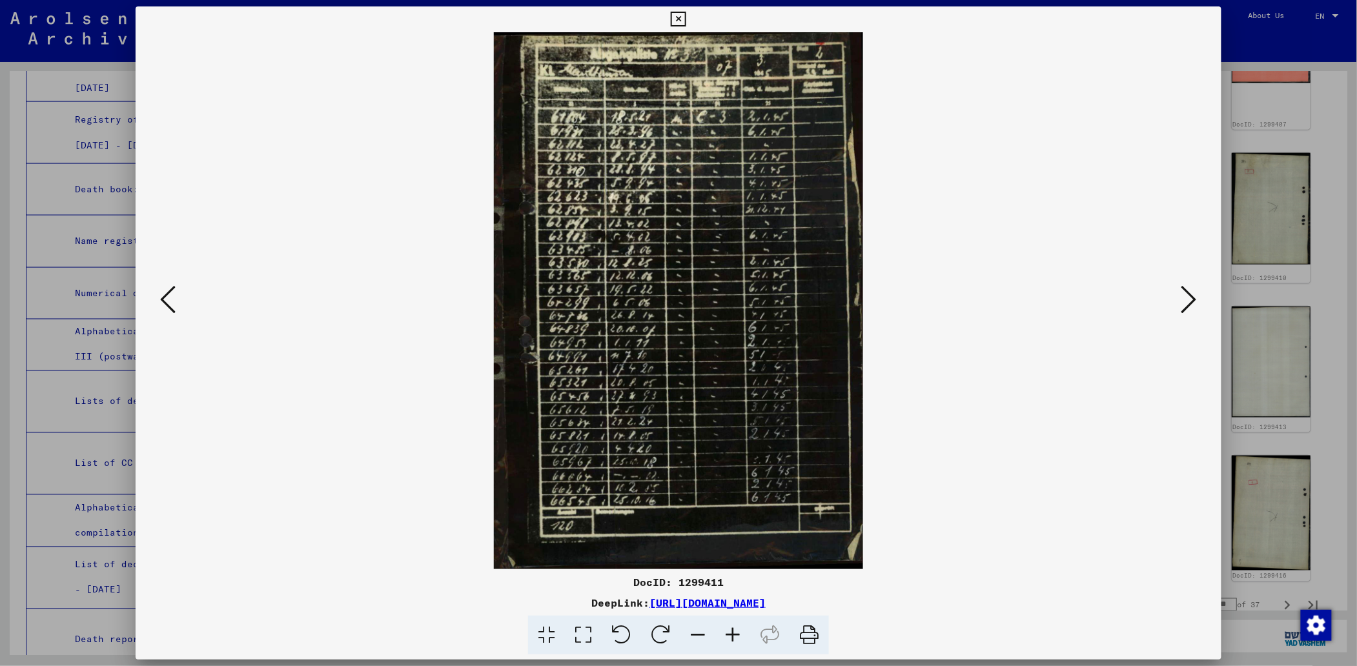
click at [163, 293] on icon at bounding box center [167, 299] width 15 height 31
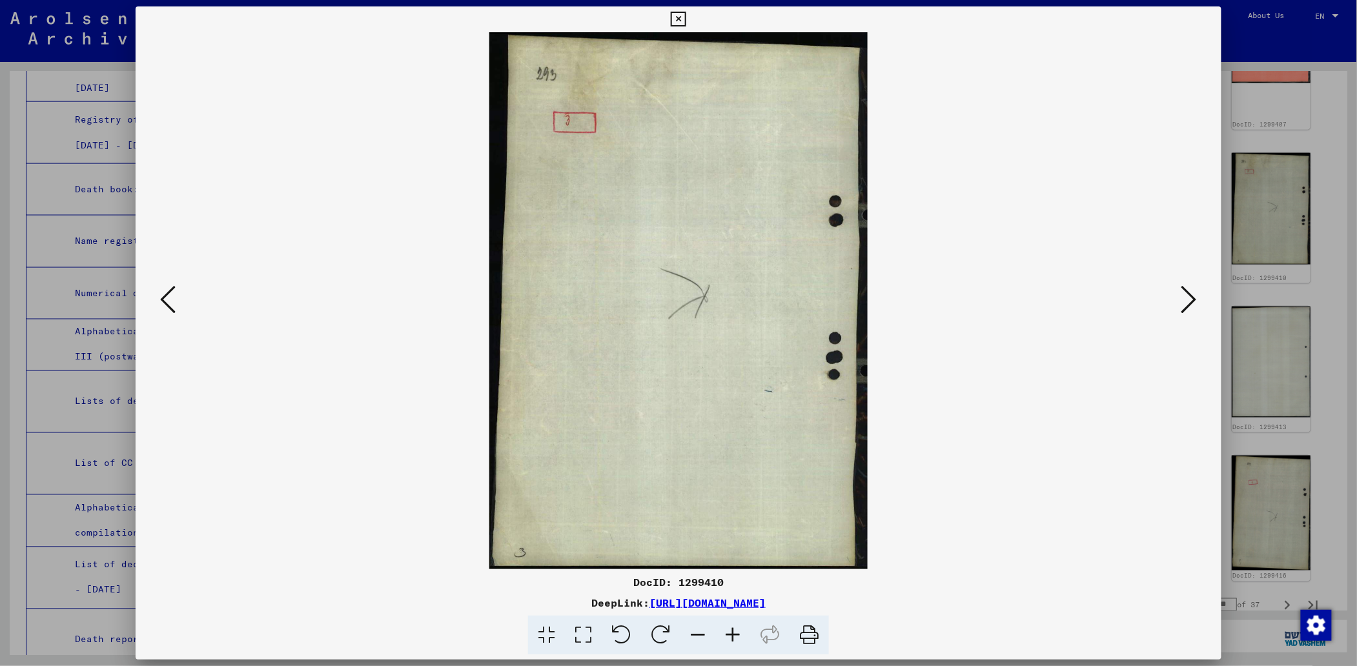
click at [163, 293] on icon at bounding box center [167, 299] width 15 height 31
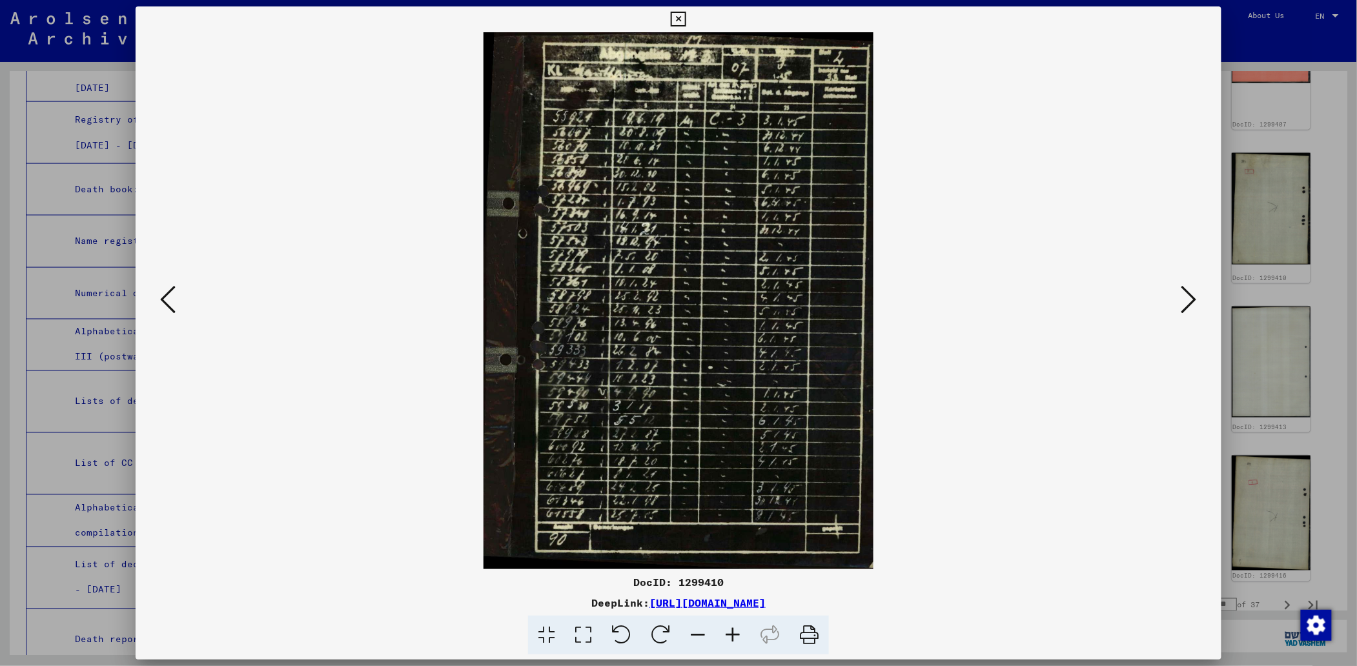
click at [163, 293] on icon at bounding box center [167, 299] width 15 height 31
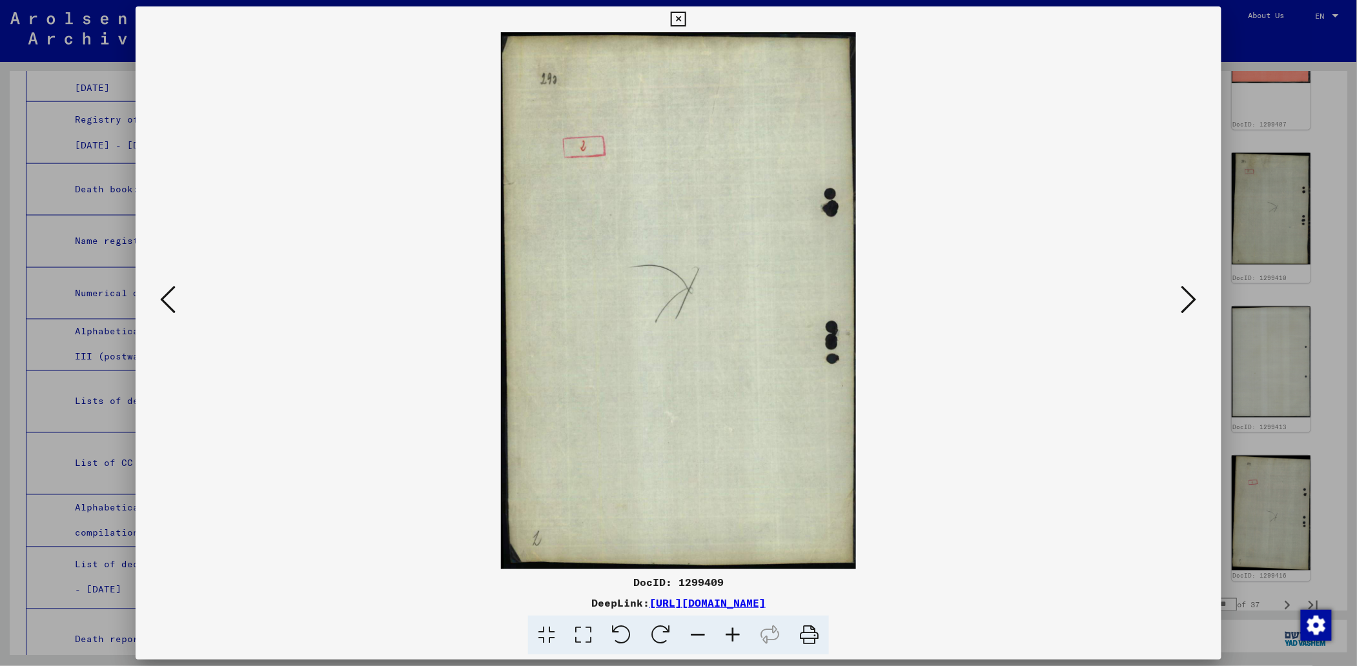
click at [163, 293] on icon at bounding box center [167, 299] width 15 height 31
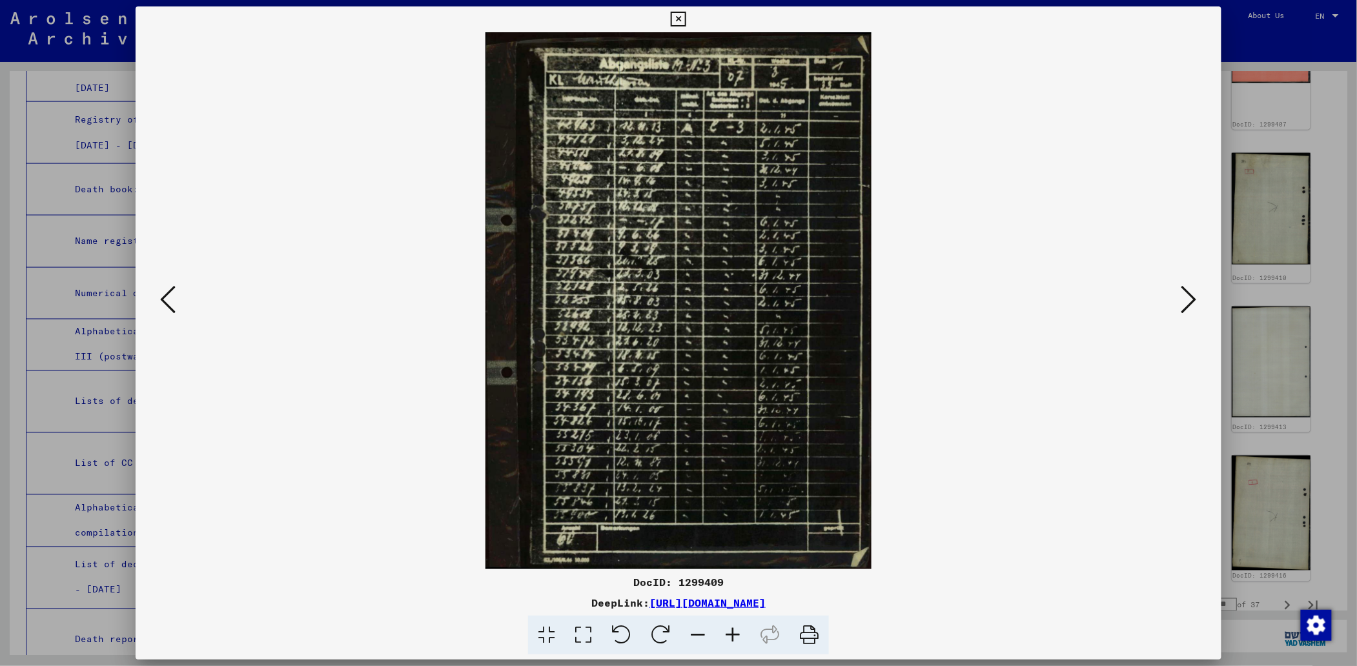
click at [163, 293] on icon at bounding box center [167, 299] width 15 height 31
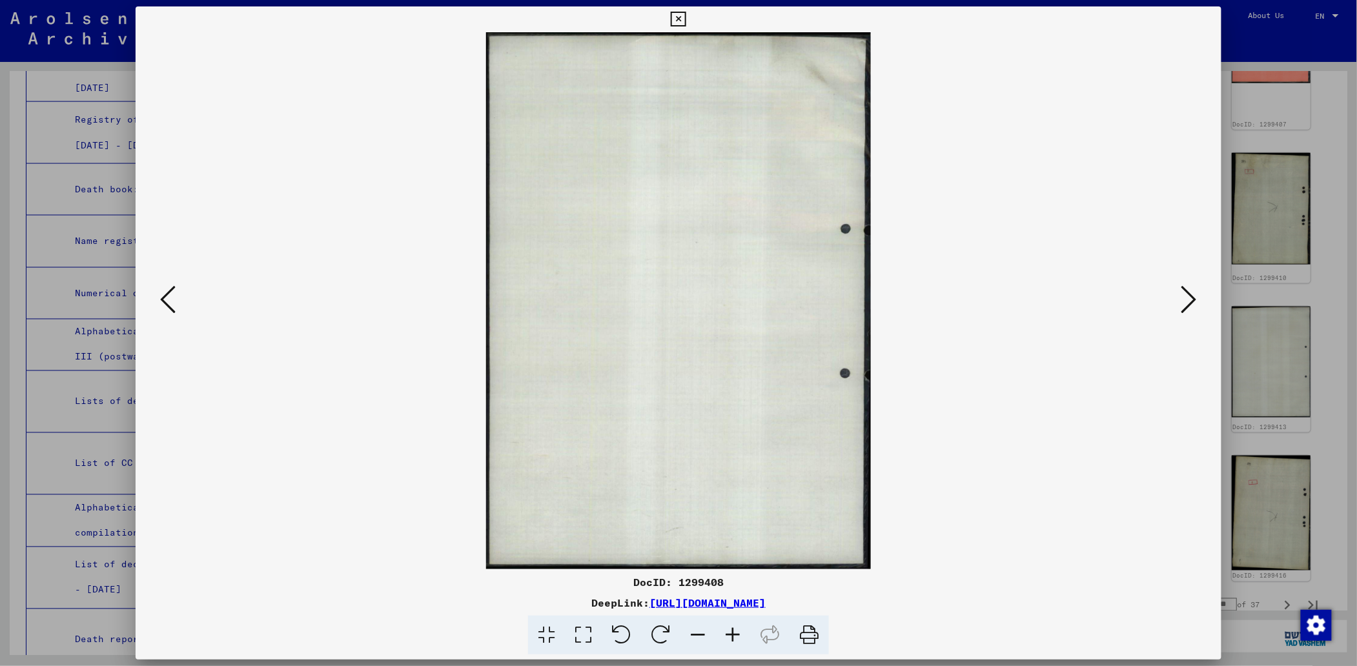
click at [163, 293] on icon at bounding box center [167, 299] width 15 height 31
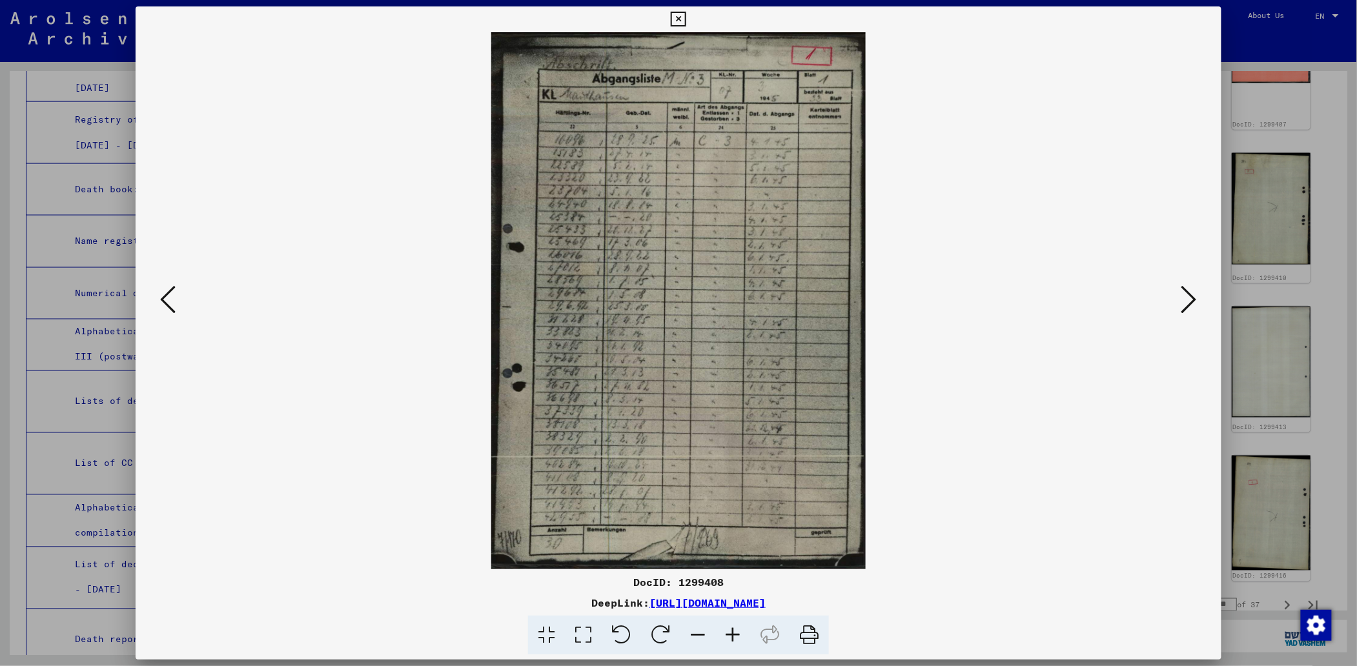
click at [163, 293] on icon at bounding box center [167, 299] width 15 height 31
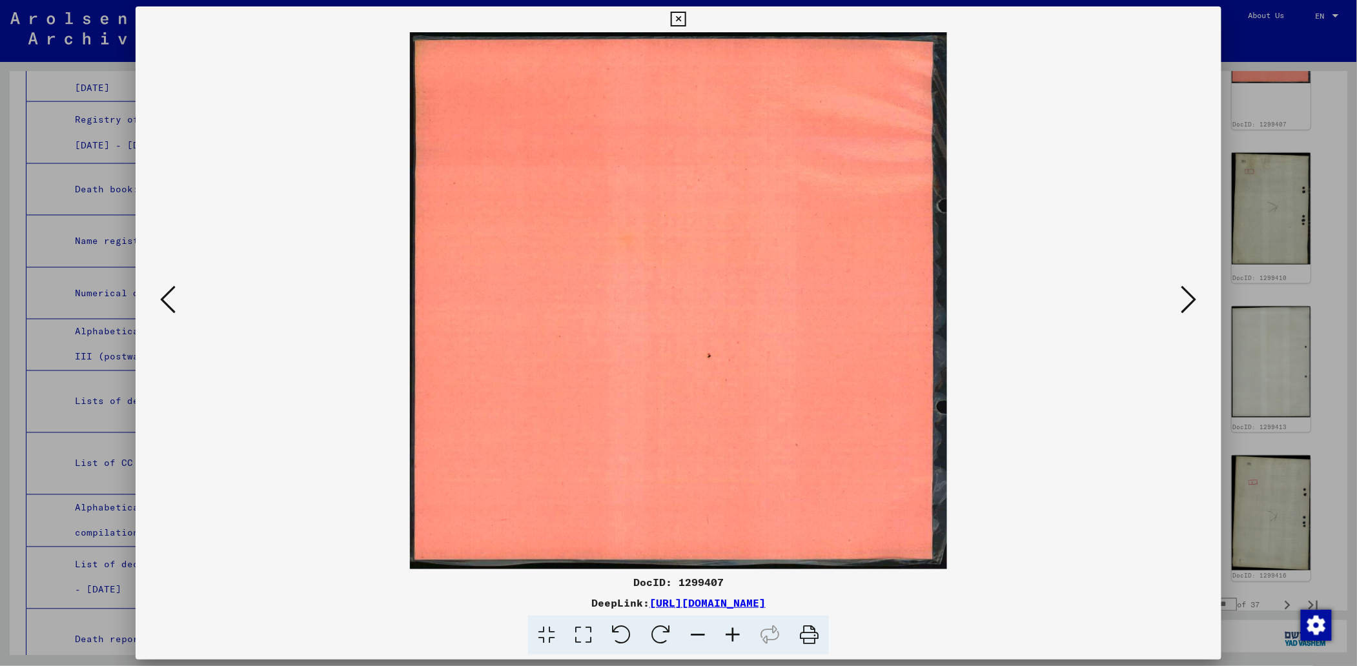
click at [163, 293] on icon at bounding box center [167, 299] width 15 height 31
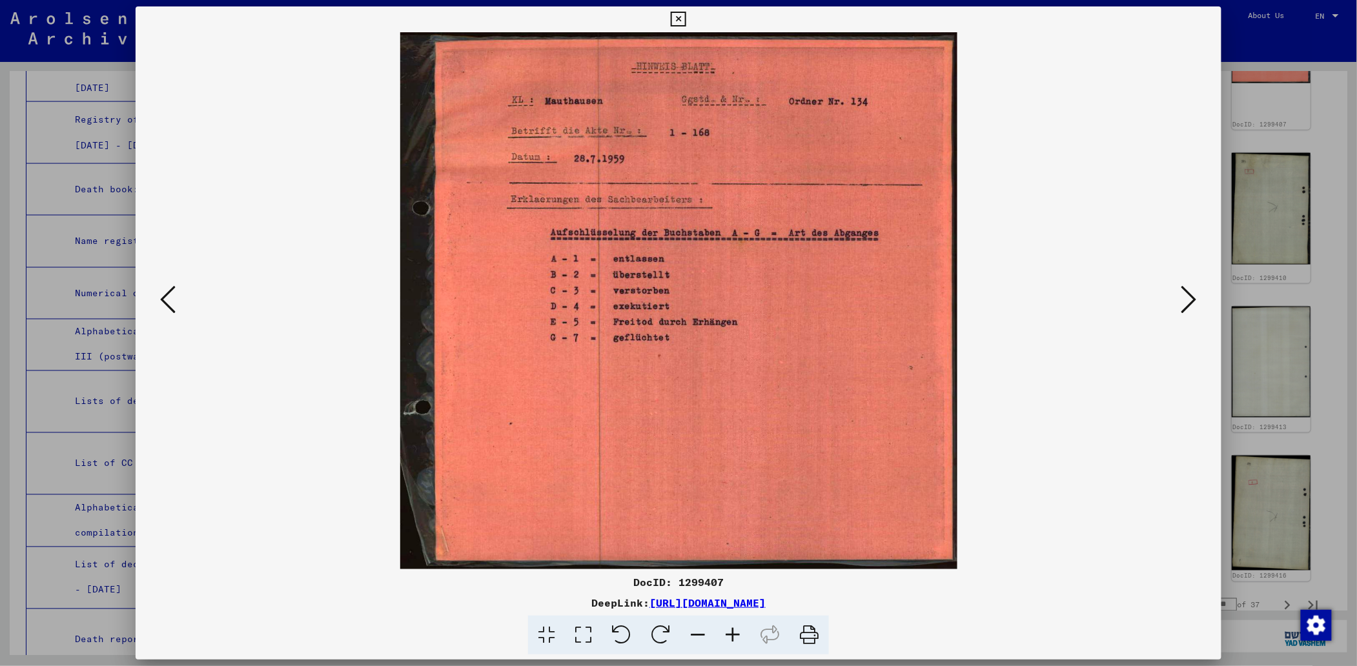
click at [163, 293] on icon at bounding box center [167, 299] width 15 height 31
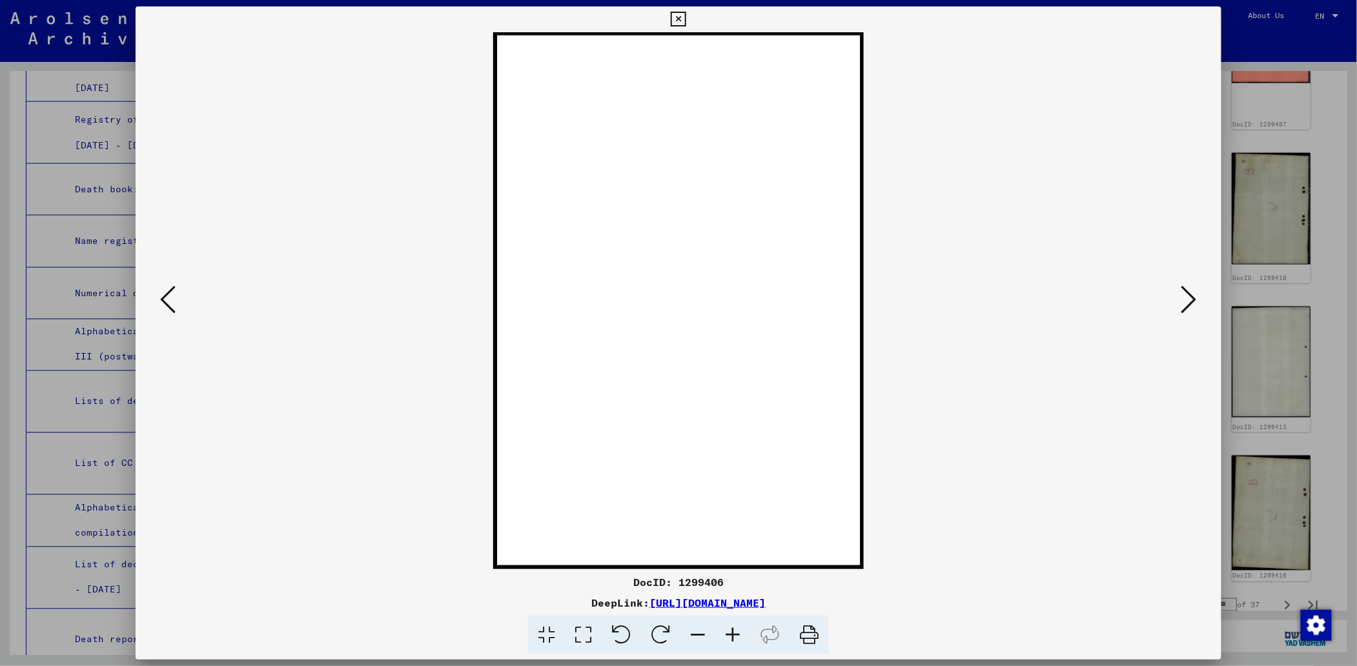
click at [163, 293] on icon at bounding box center [167, 299] width 15 height 31
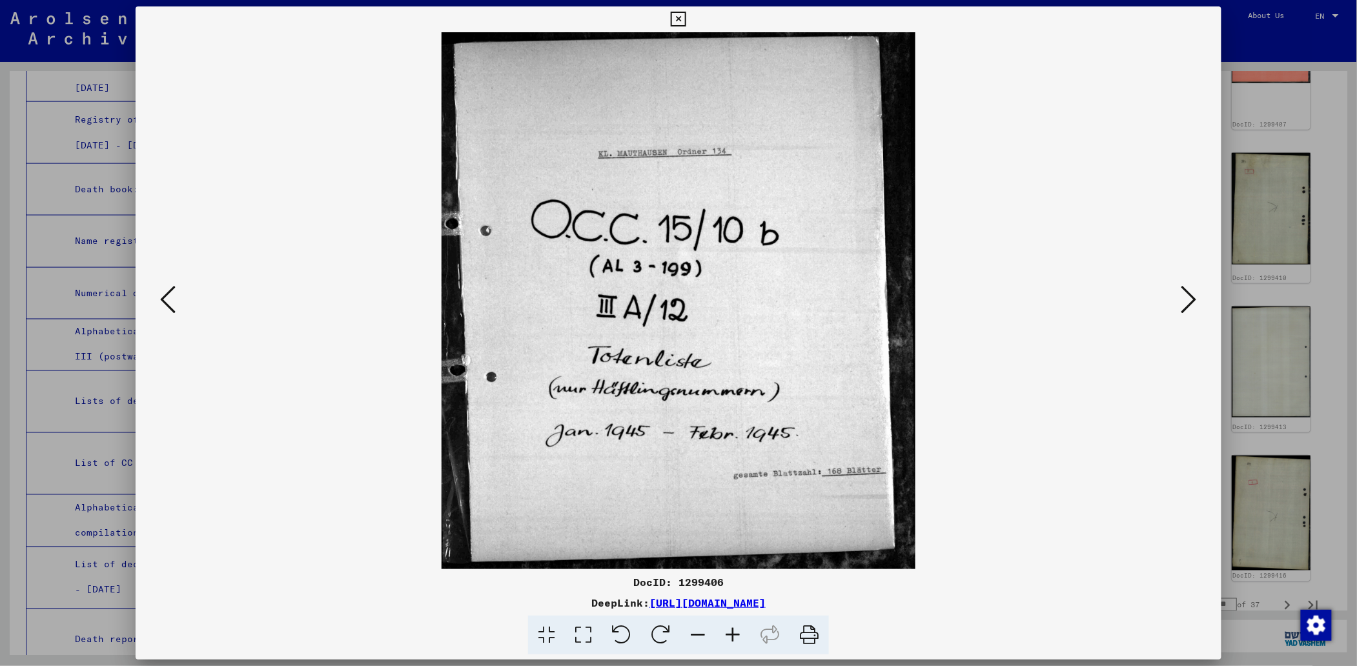
click at [160, 300] on icon at bounding box center [167, 299] width 15 height 31
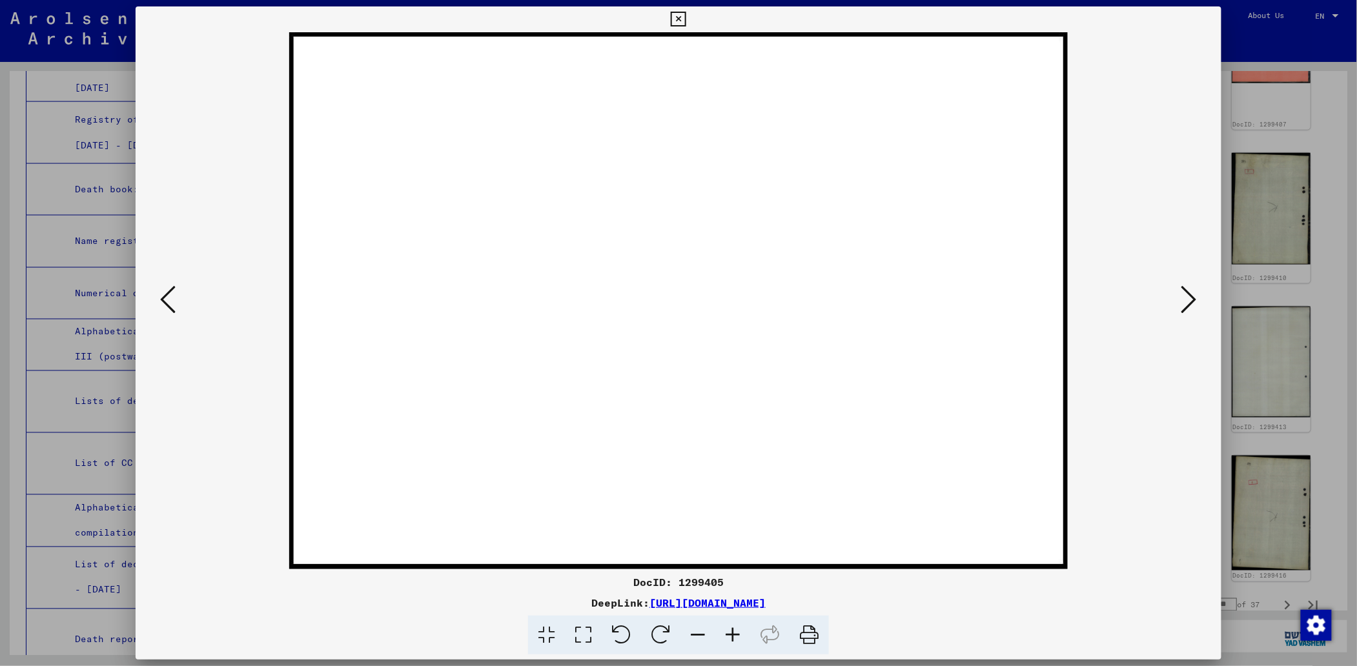
click at [160, 300] on icon at bounding box center [167, 299] width 15 height 31
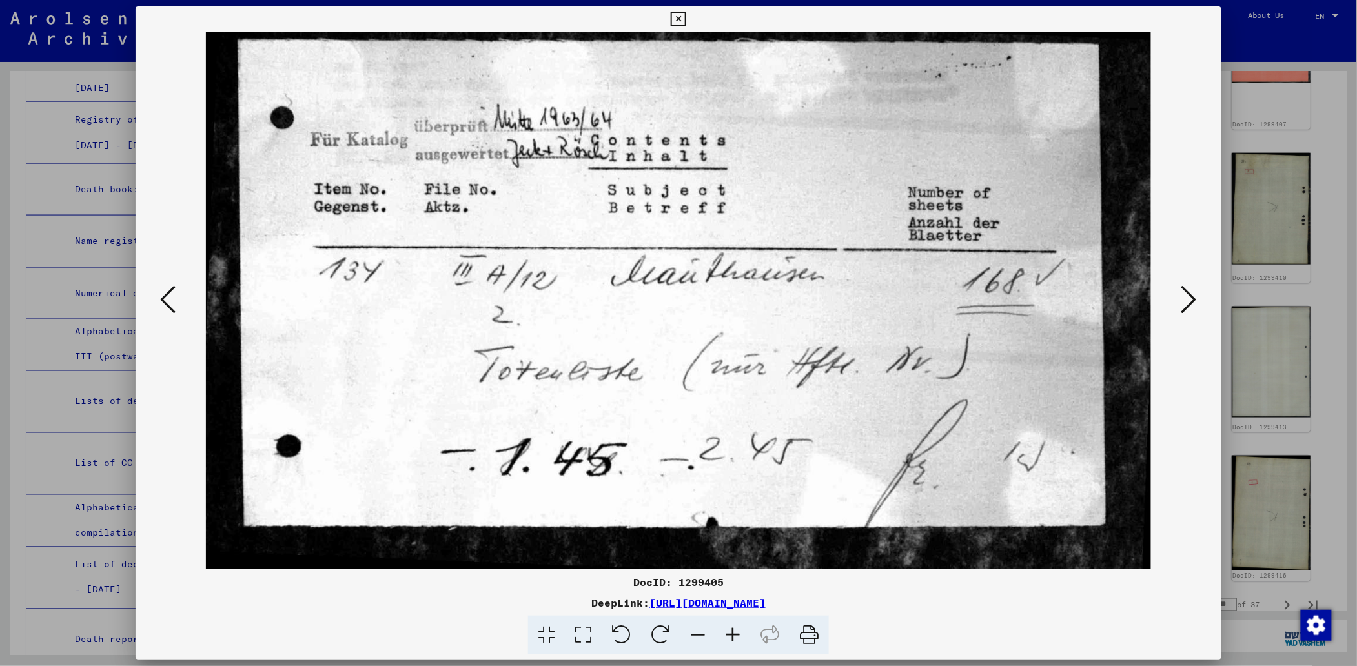
click at [166, 300] on icon at bounding box center [167, 299] width 15 height 31
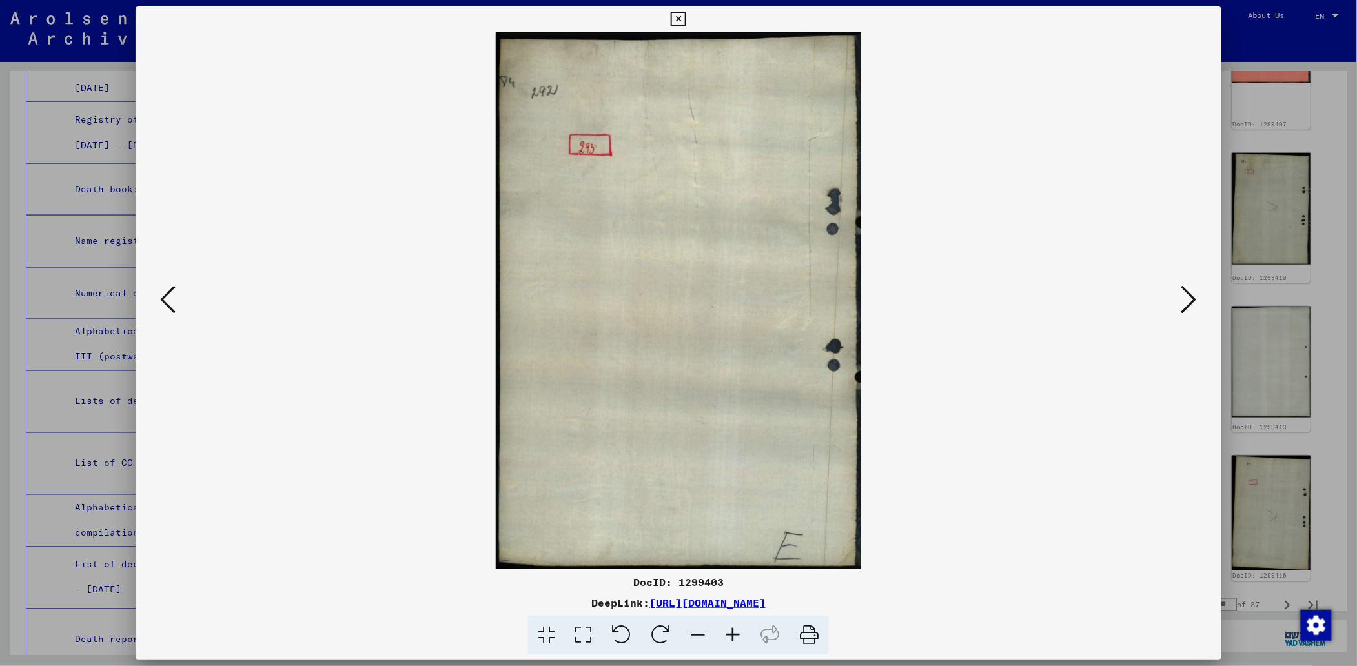
click at [166, 300] on icon at bounding box center [167, 299] width 15 height 31
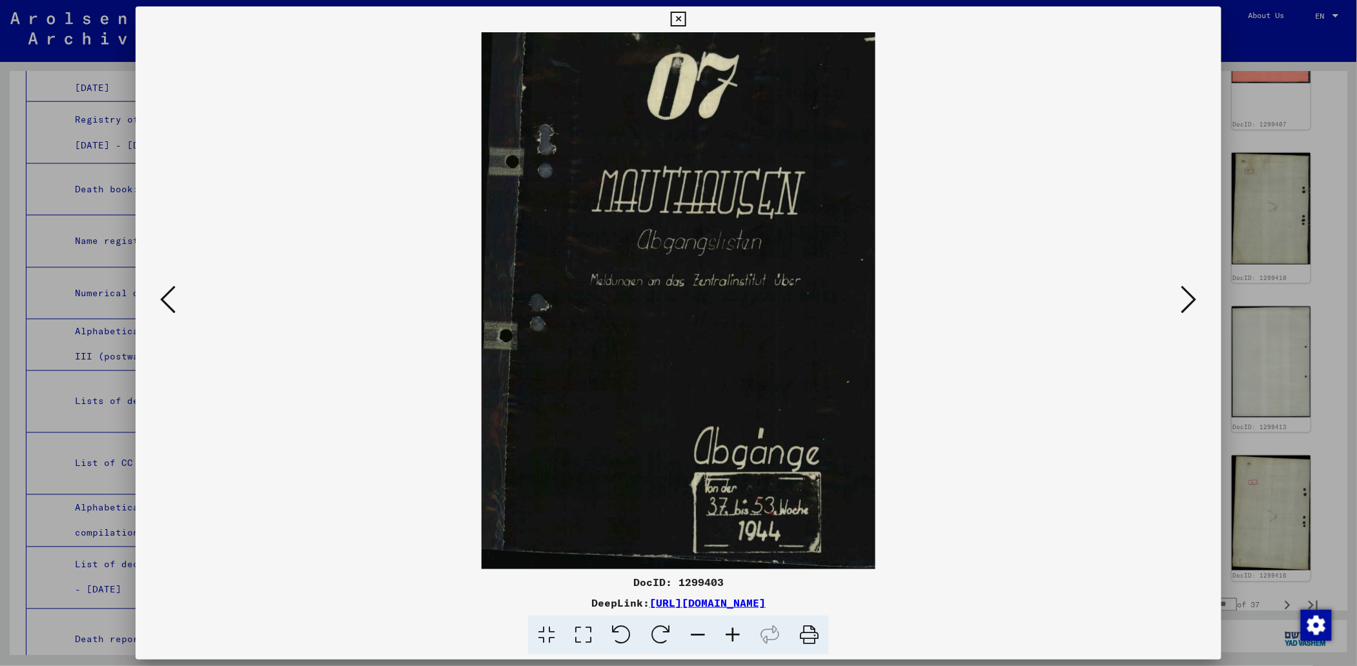
click at [166, 300] on icon at bounding box center [167, 299] width 15 height 31
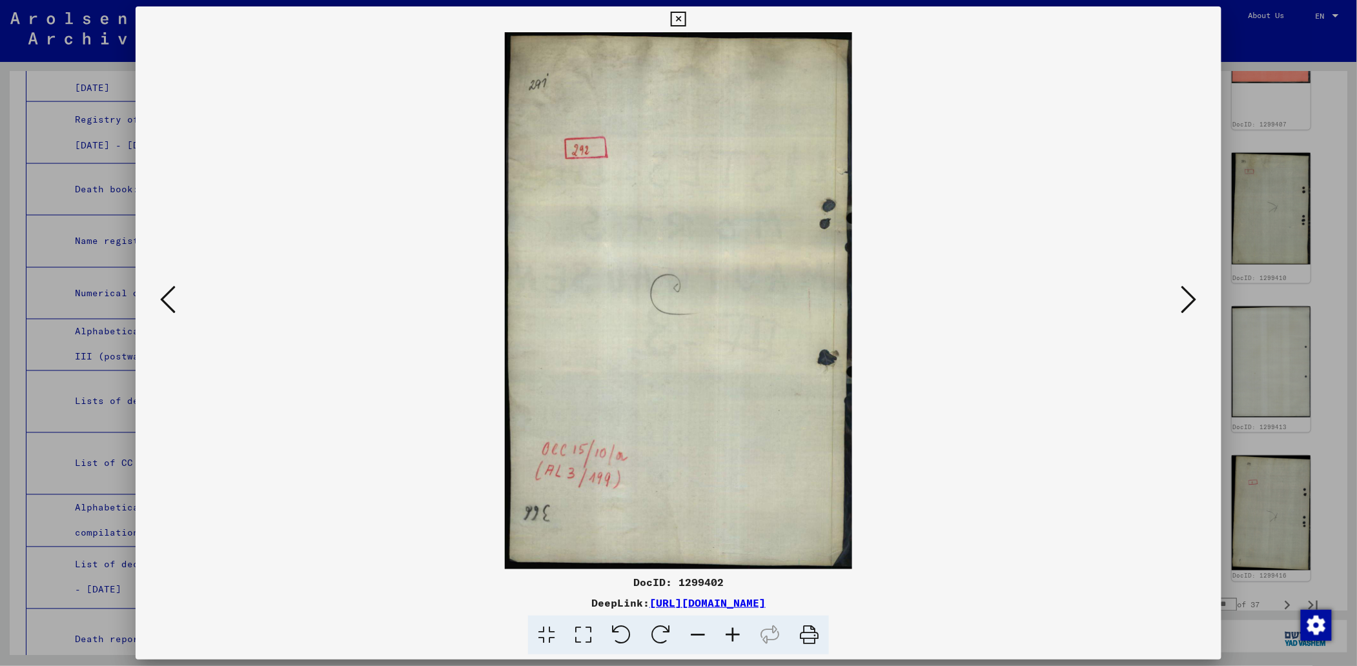
click at [167, 300] on icon at bounding box center [167, 299] width 15 height 31
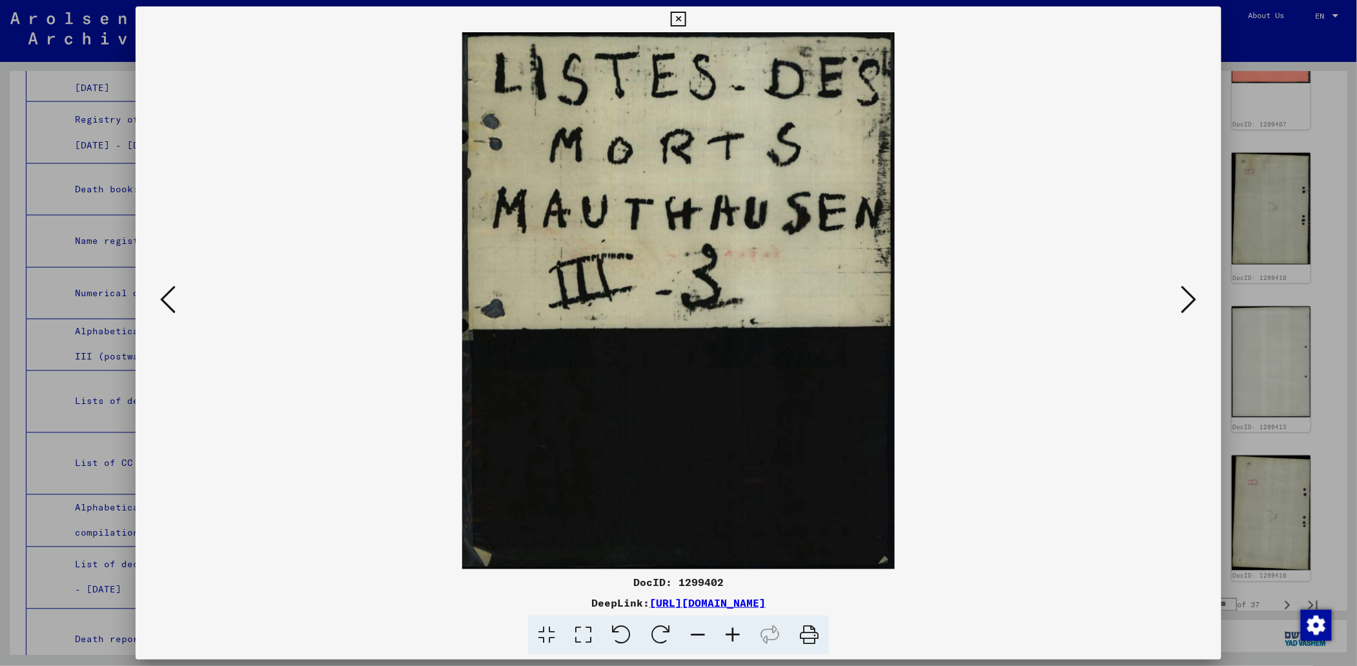
click at [167, 300] on icon at bounding box center [167, 299] width 15 height 31
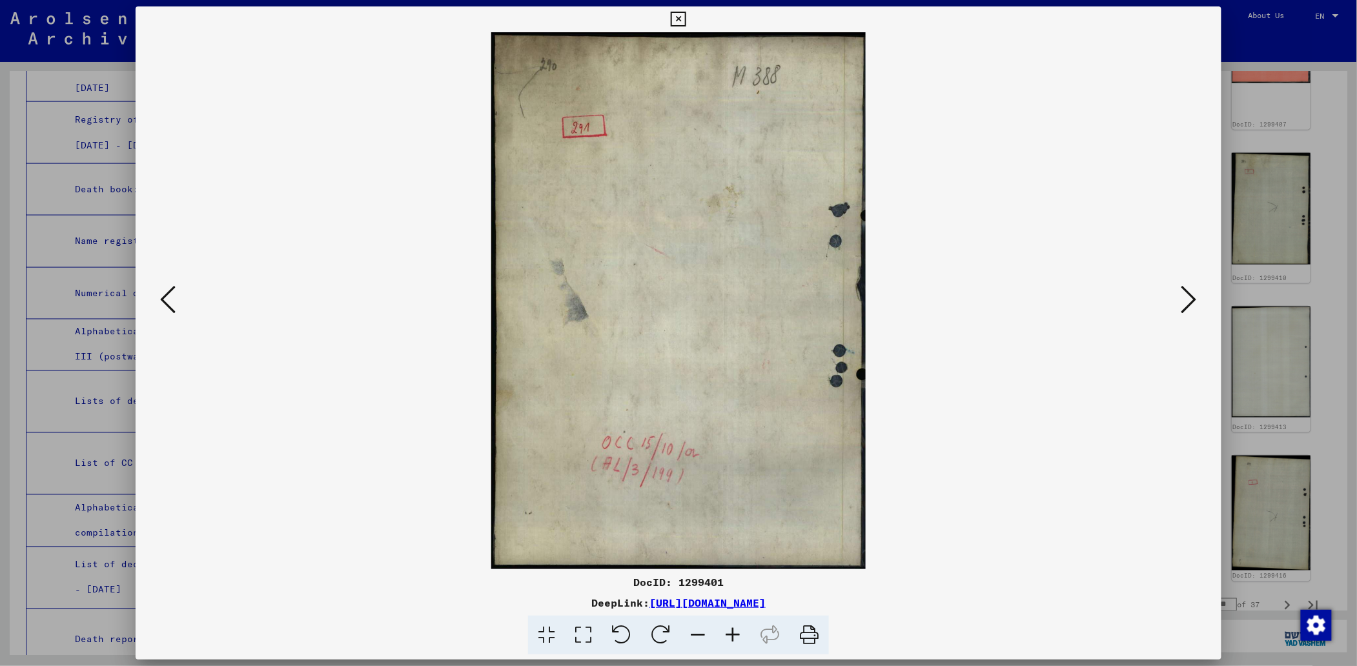
click at [167, 300] on icon at bounding box center [167, 299] width 15 height 31
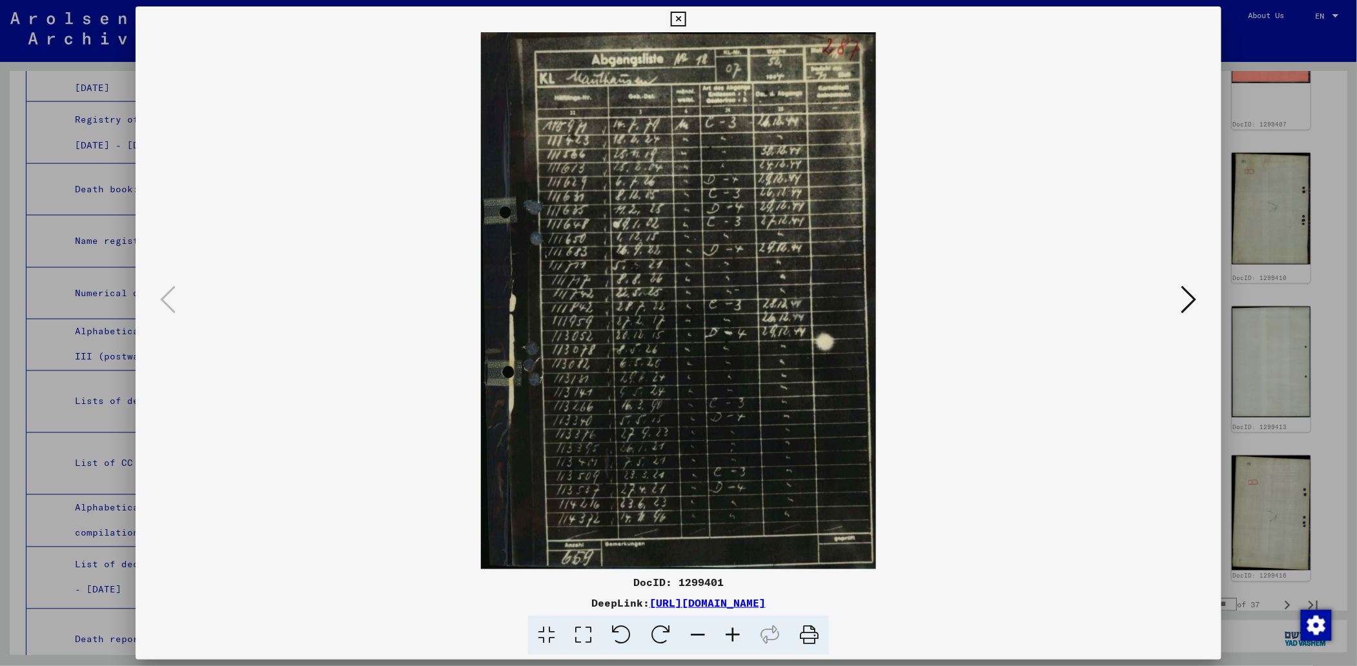
click at [668, 23] on button at bounding box center [678, 19] width 23 height 26
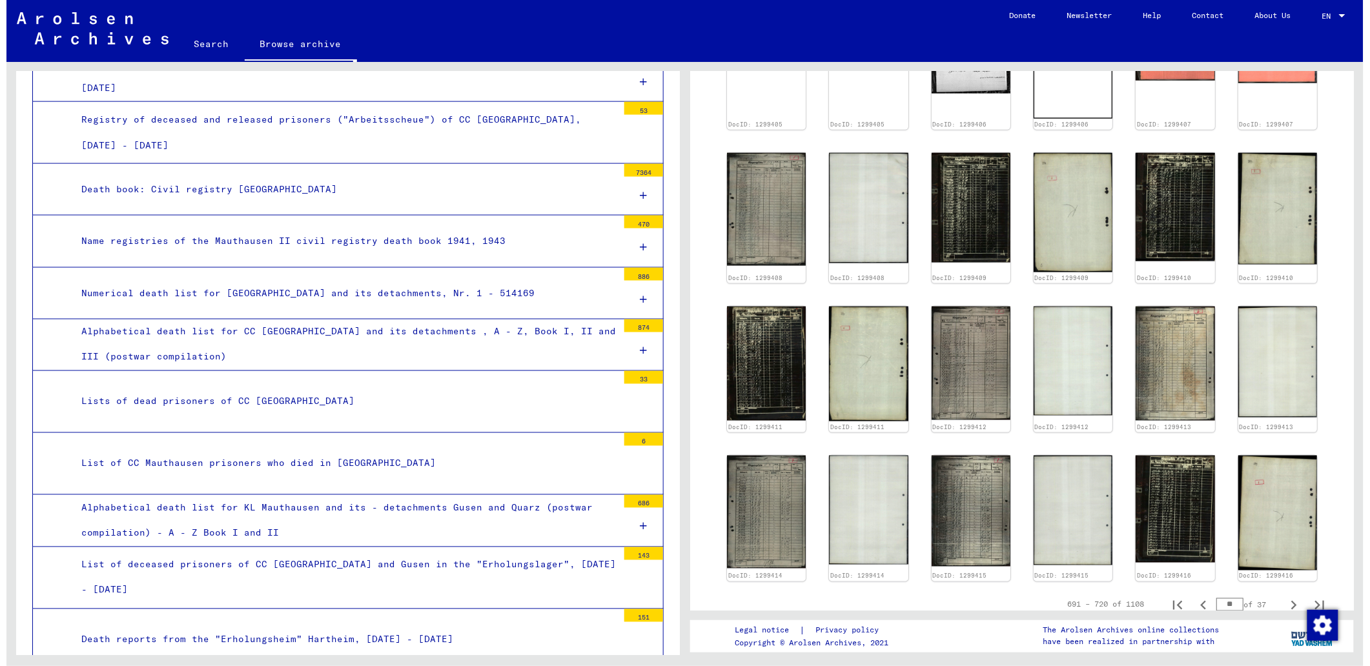
scroll to position [605, 0]
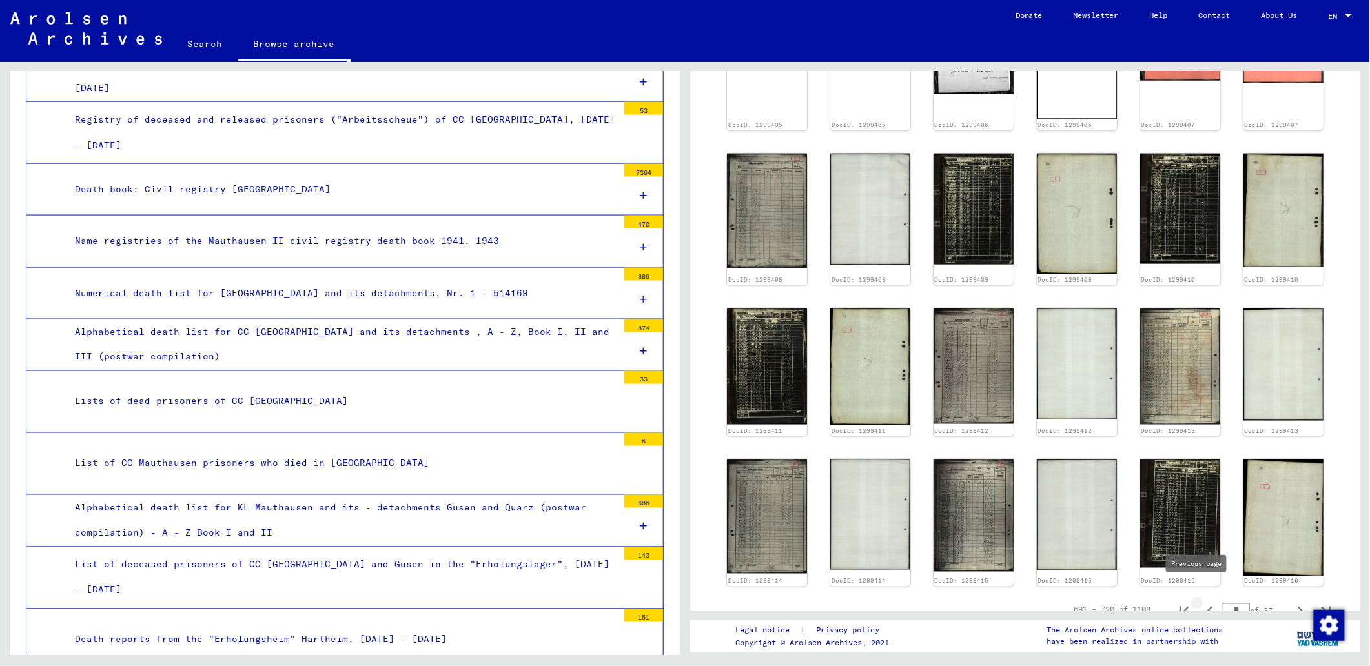
click at [1201, 602] on icon "Previous page" at bounding box center [1210, 611] width 18 height 18
type input "**"
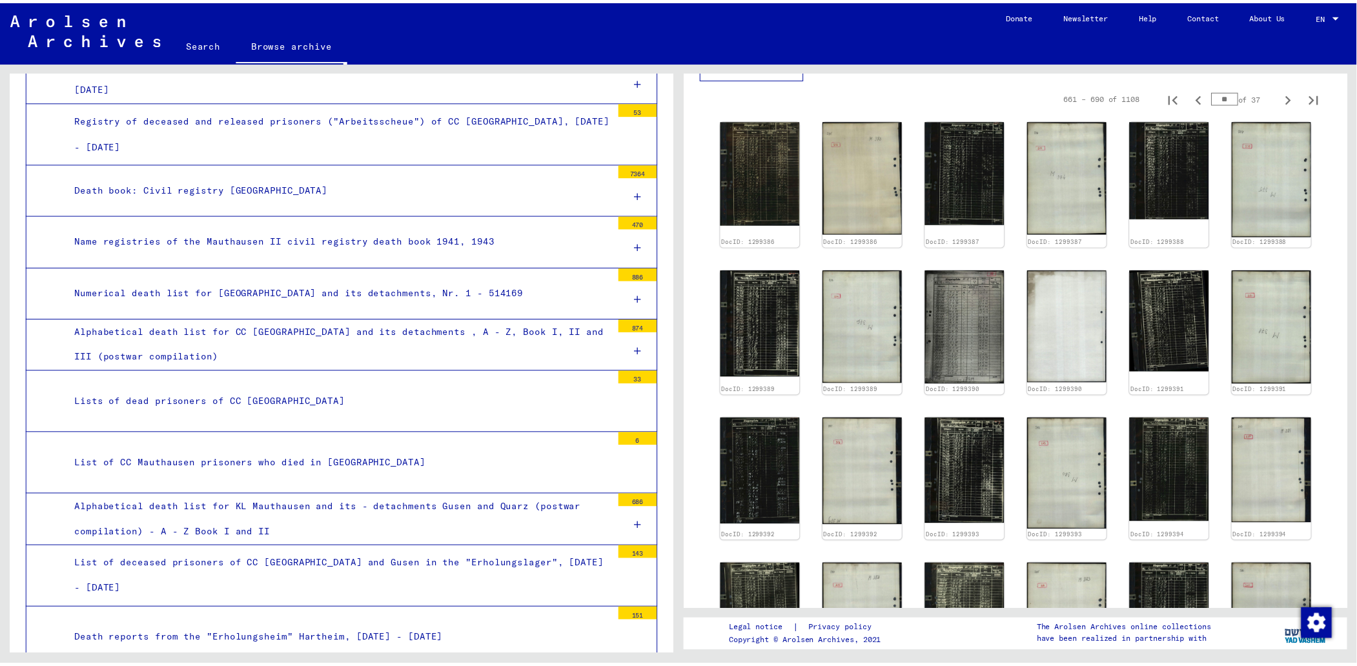
scroll to position [430, 0]
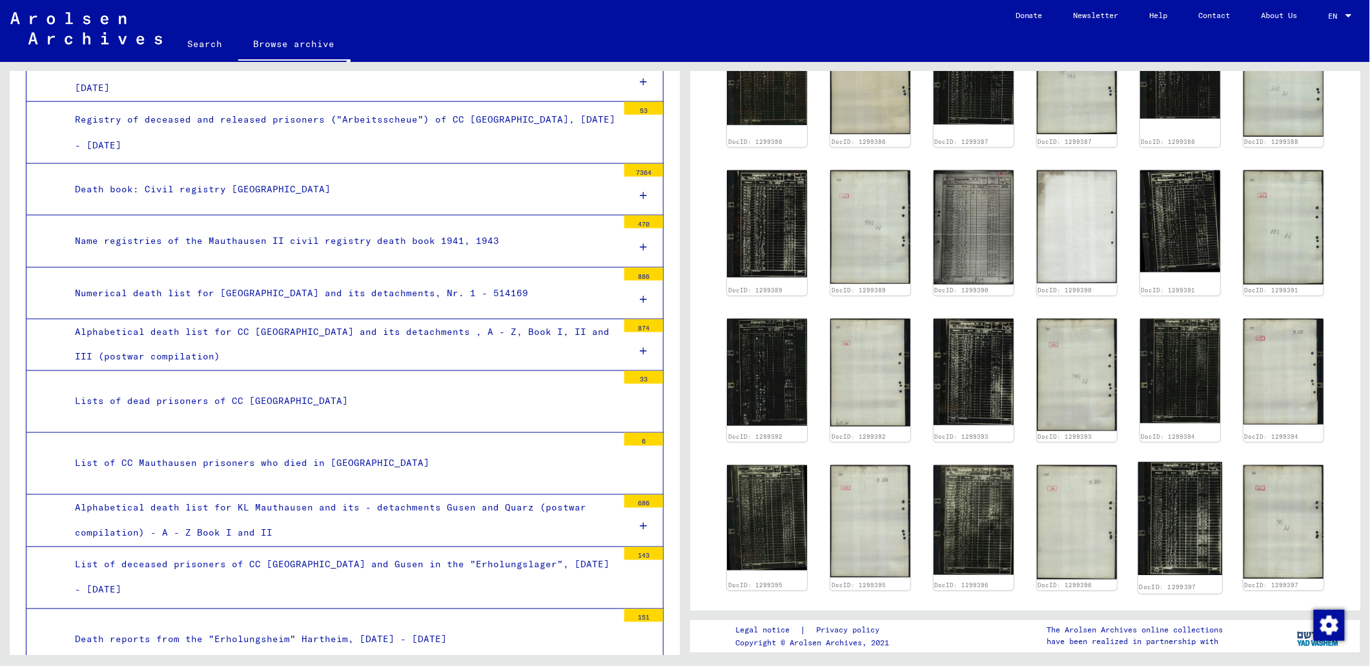
click at [1163, 512] on img at bounding box center [1180, 518] width 84 height 113
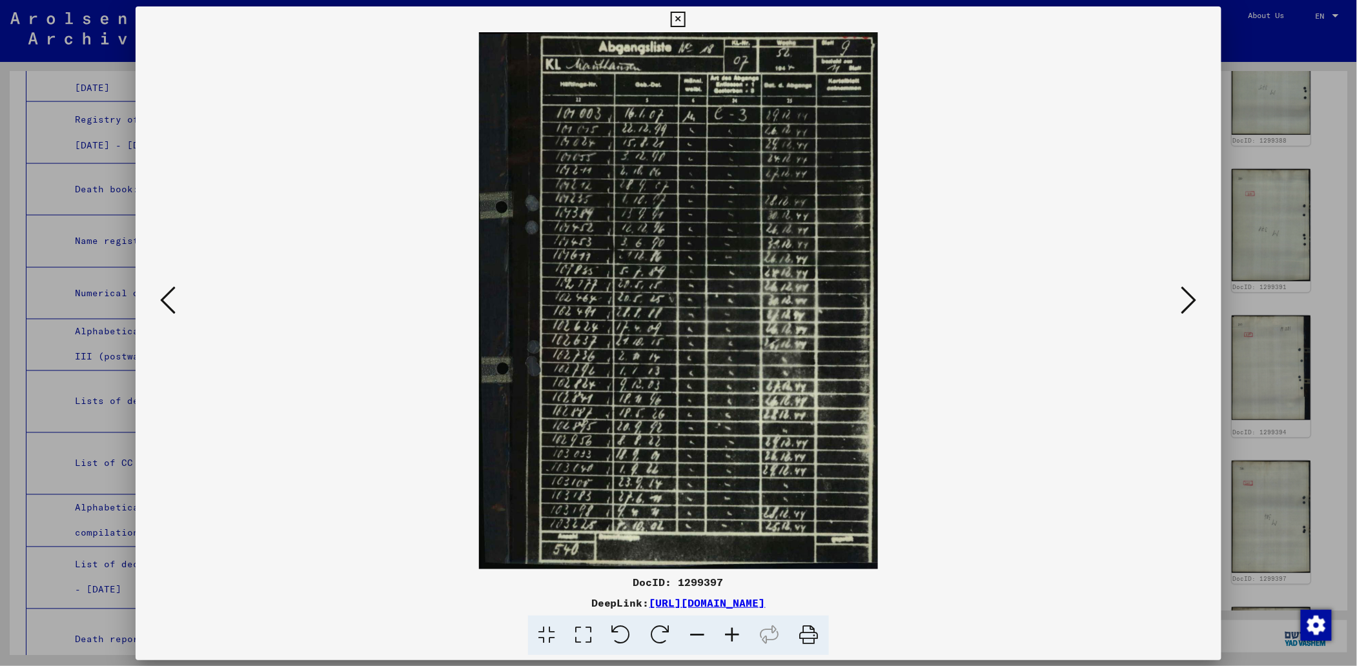
click at [1163, 512] on img at bounding box center [679, 300] width 998 height 537
click at [167, 303] on icon at bounding box center [167, 299] width 15 height 31
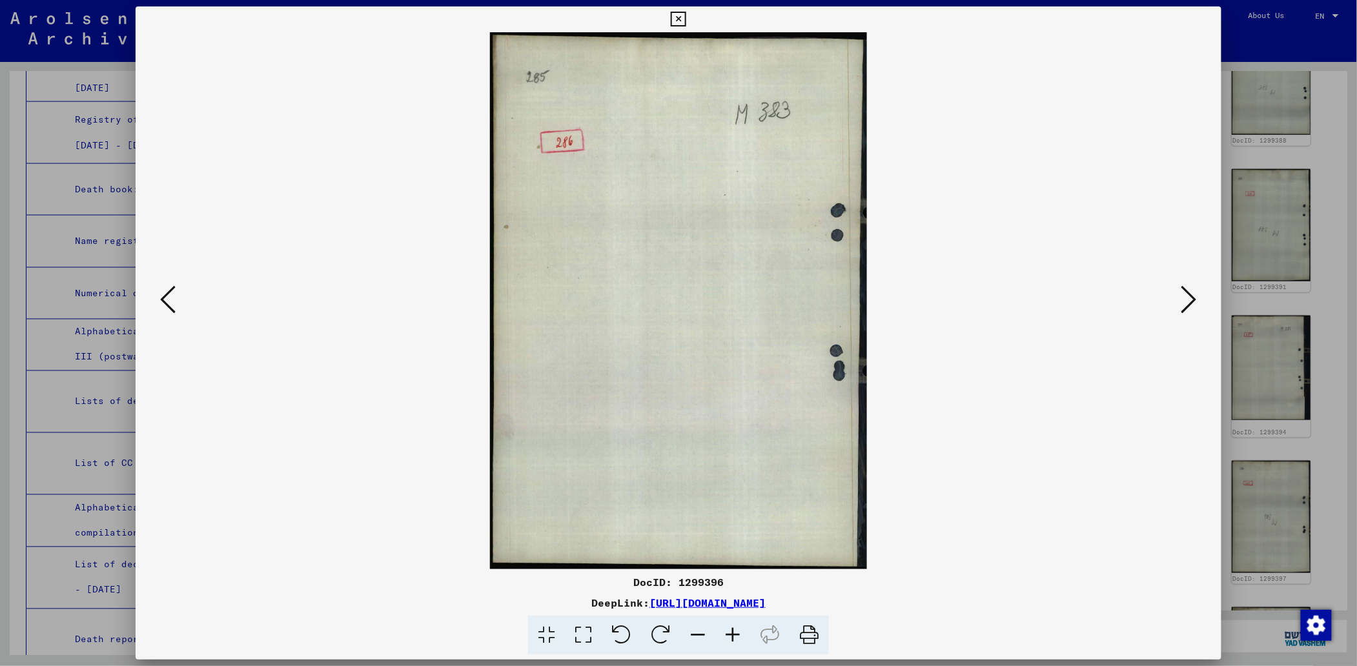
click at [167, 303] on icon at bounding box center [167, 299] width 15 height 31
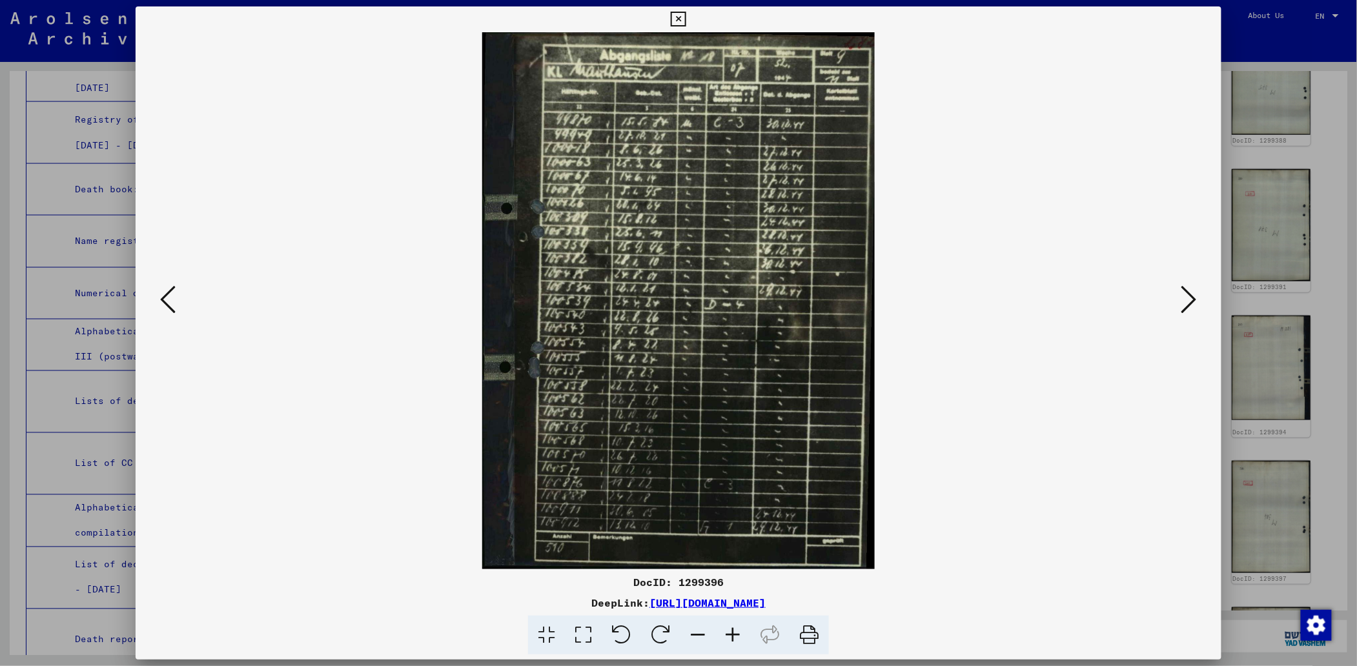
click at [167, 303] on icon at bounding box center [167, 299] width 15 height 31
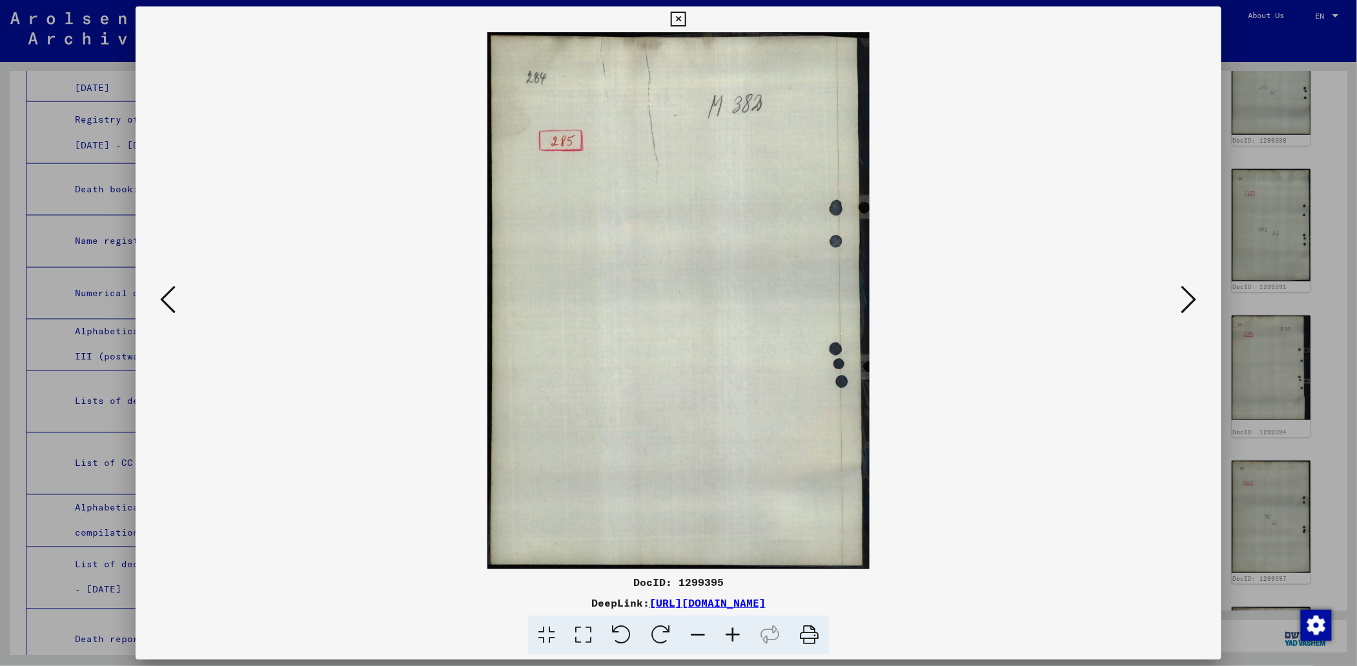
click at [167, 303] on icon at bounding box center [167, 299] width 15 height 31
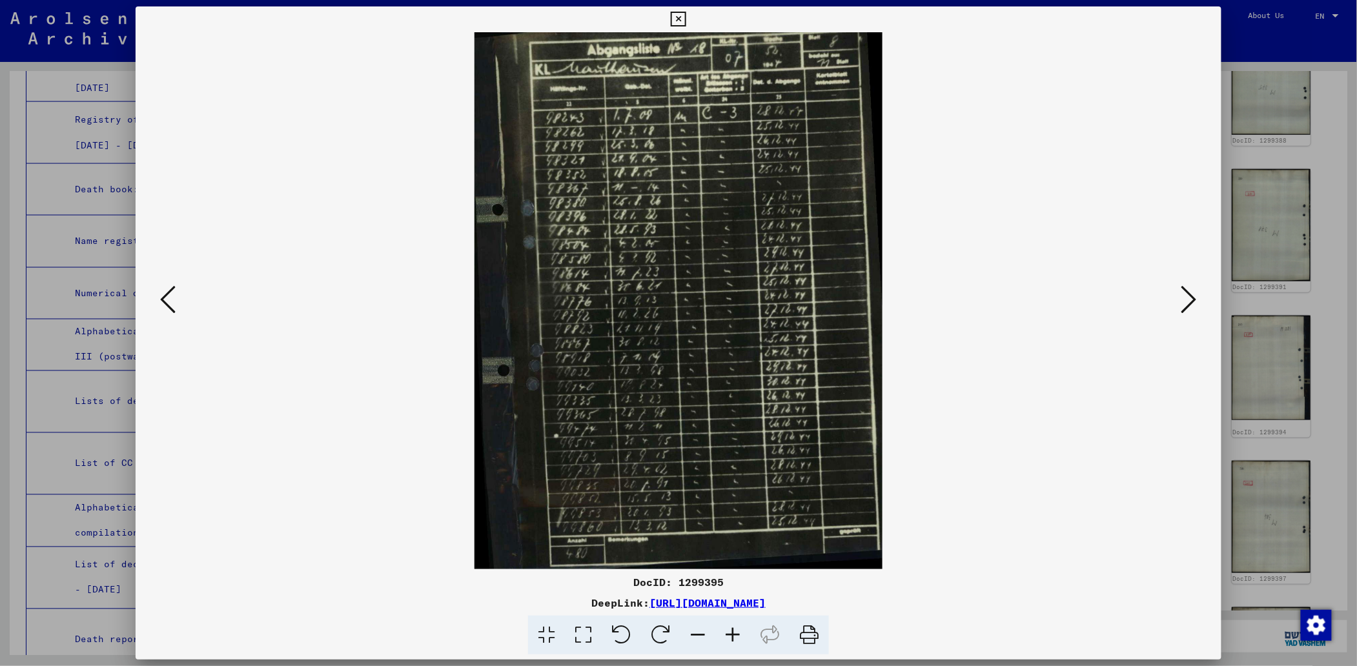
click at [167, 303] on icon at bounding box center [167, 299] width 15 height 31
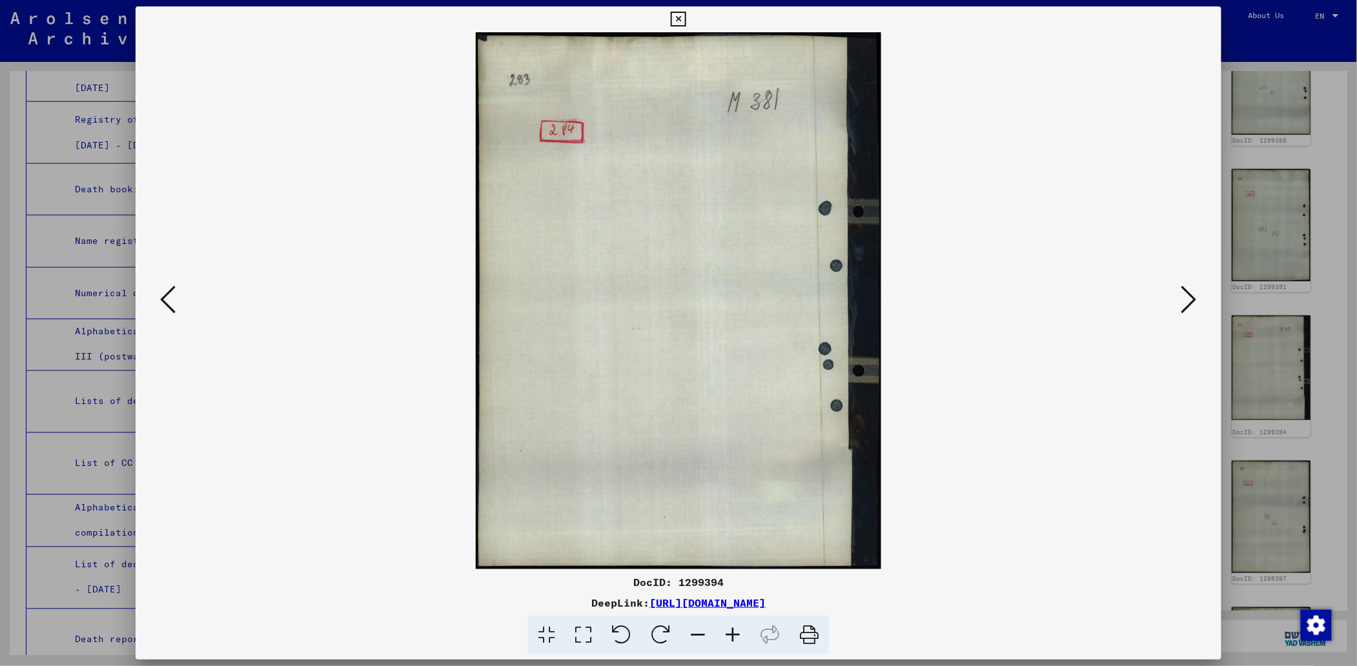
click at [167, 303] on icon at bounding box center [167, 299] width 15 height 31
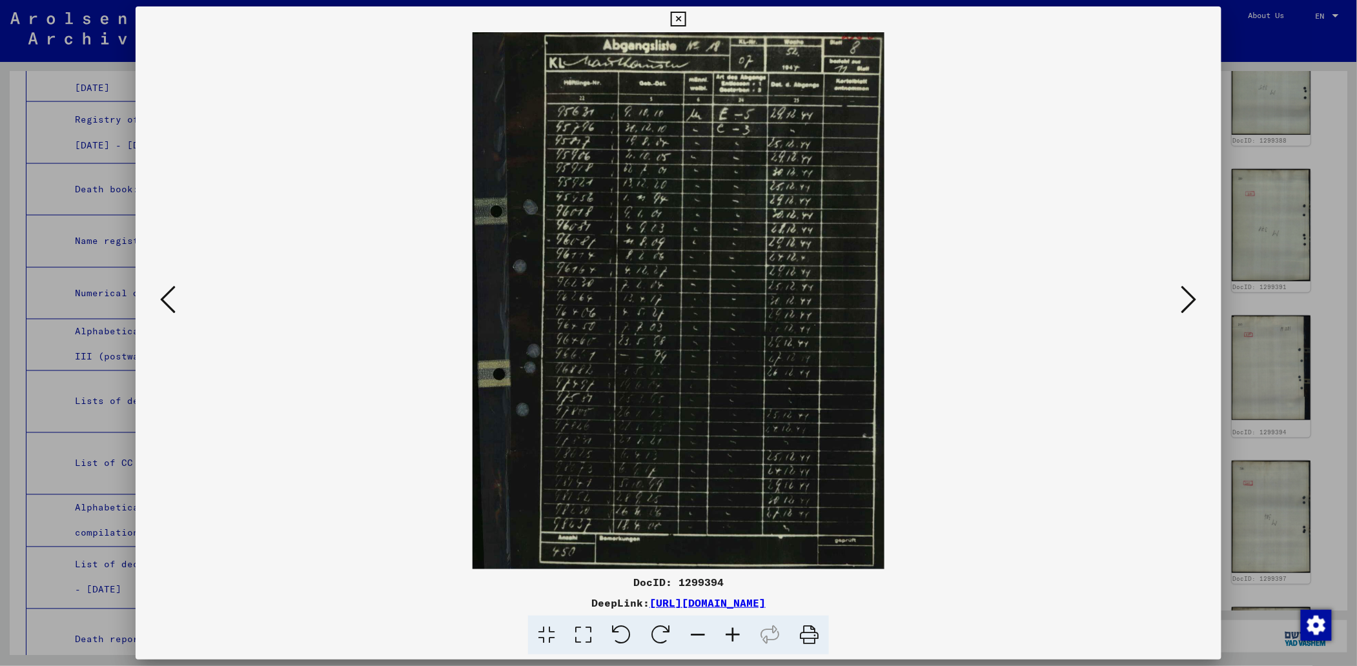
click at [167, 303] on icon at bounding box center [167, 299] width 15 height 31
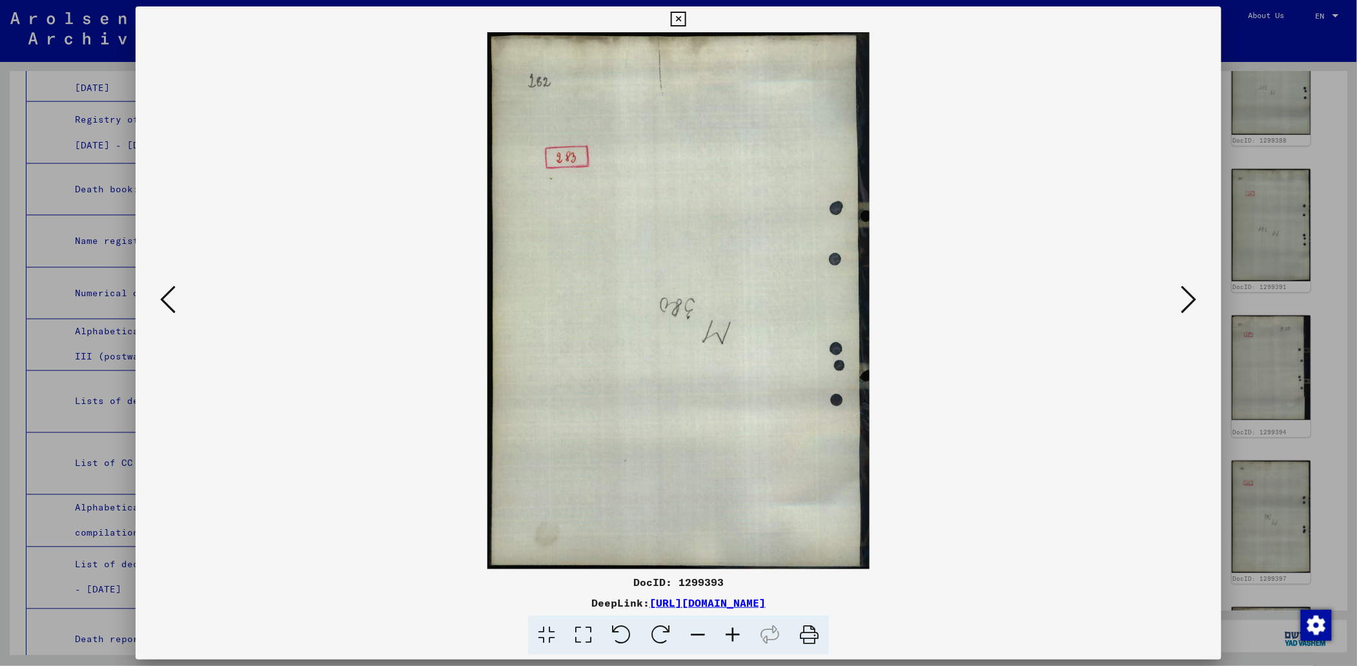
click at [167, 303] on icon at bounding box center [167, 299] width 15 height 31
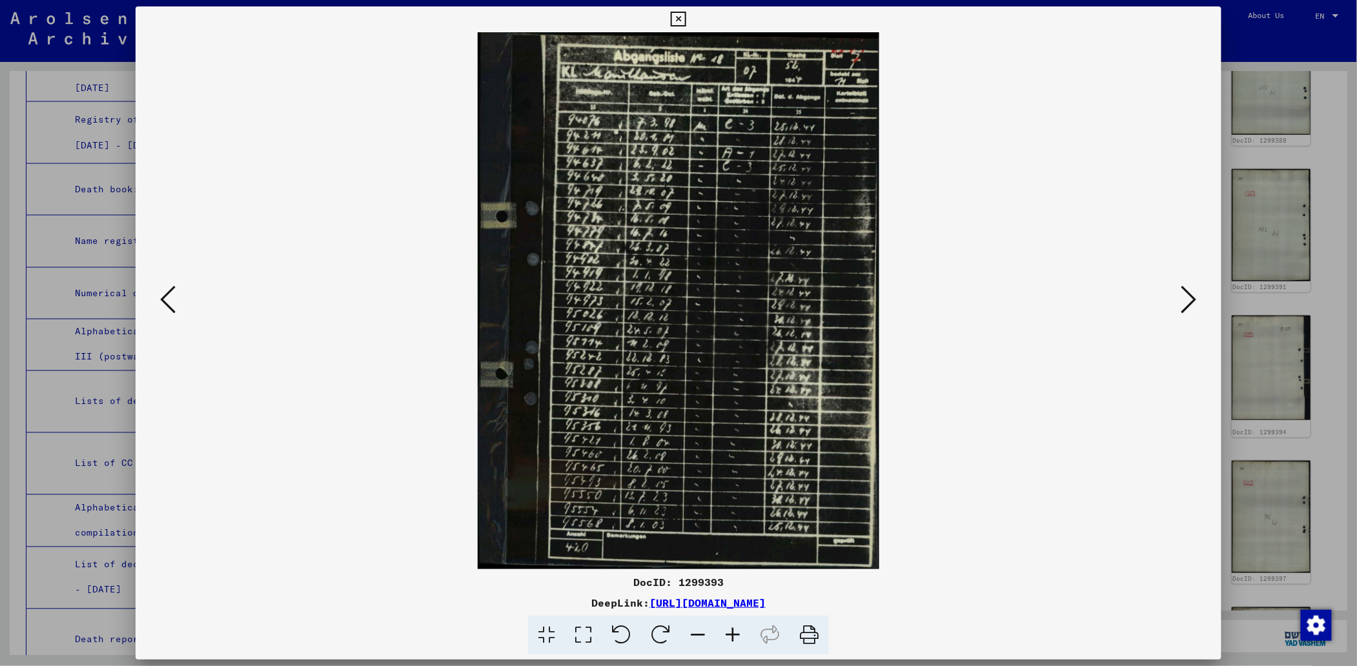
click at [167, 303] on icon at bounding box center [167, 299] width 15 height 31
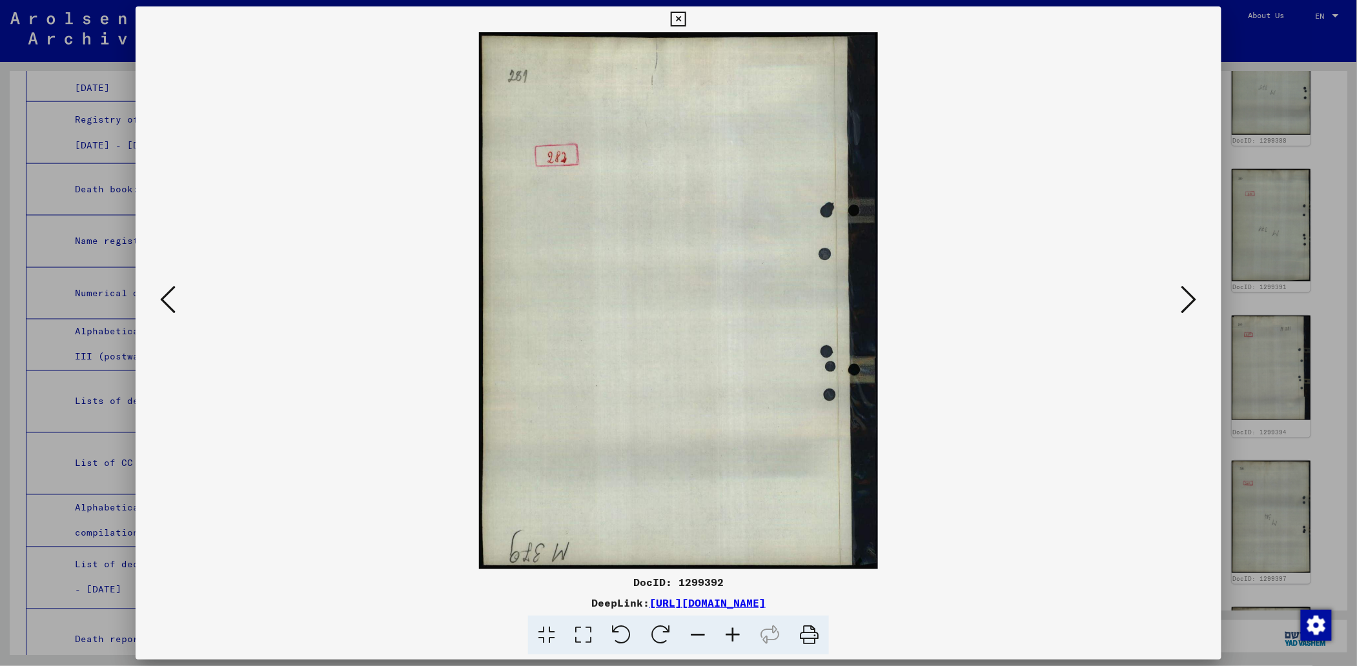
click at [167, 303] on icon at bounding box center [167, 299] width 15 height 31
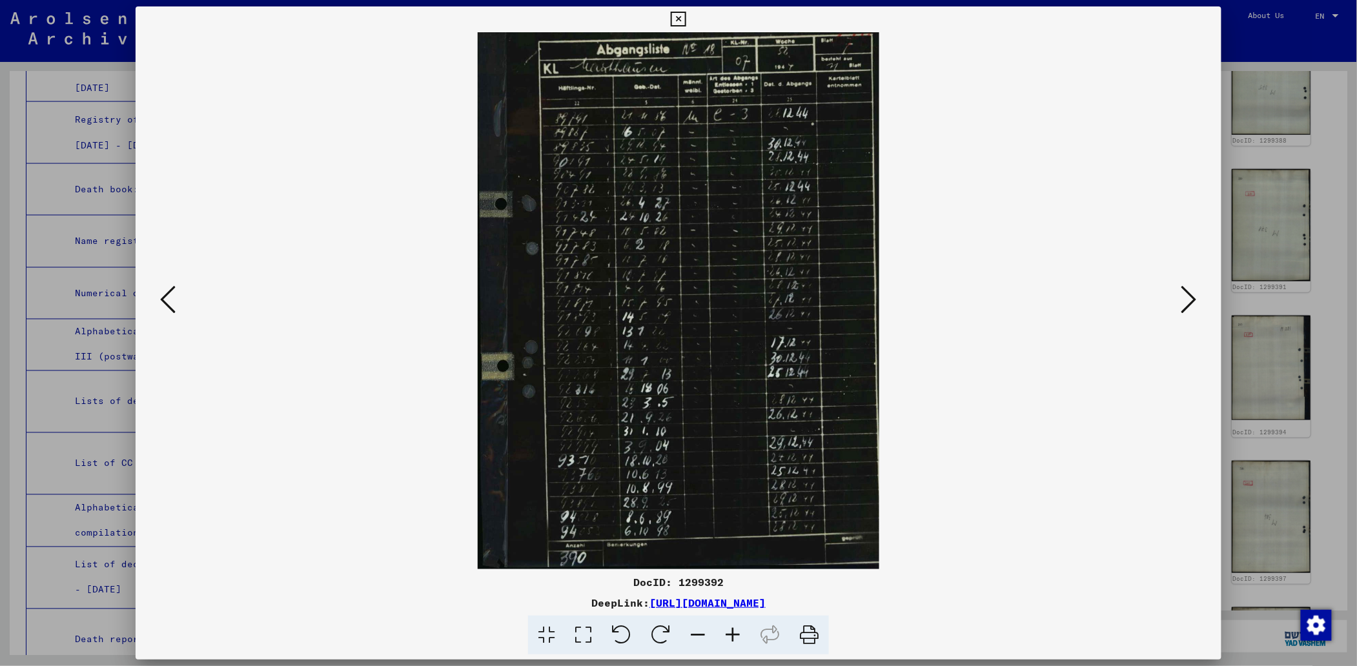
click at [167, 303] on icon at bounding box center [167, 299] width 15 height 31
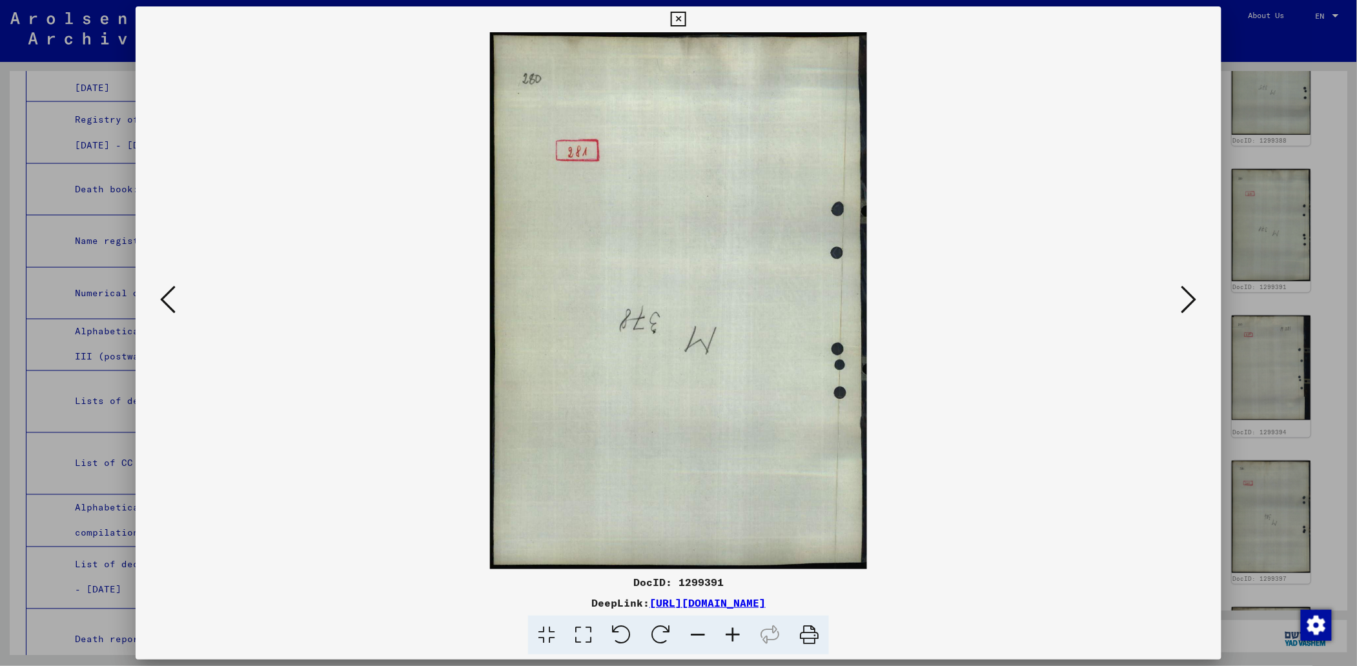
click at [167, 303] on icon at bounding box center [167, 299] width 15 height 31
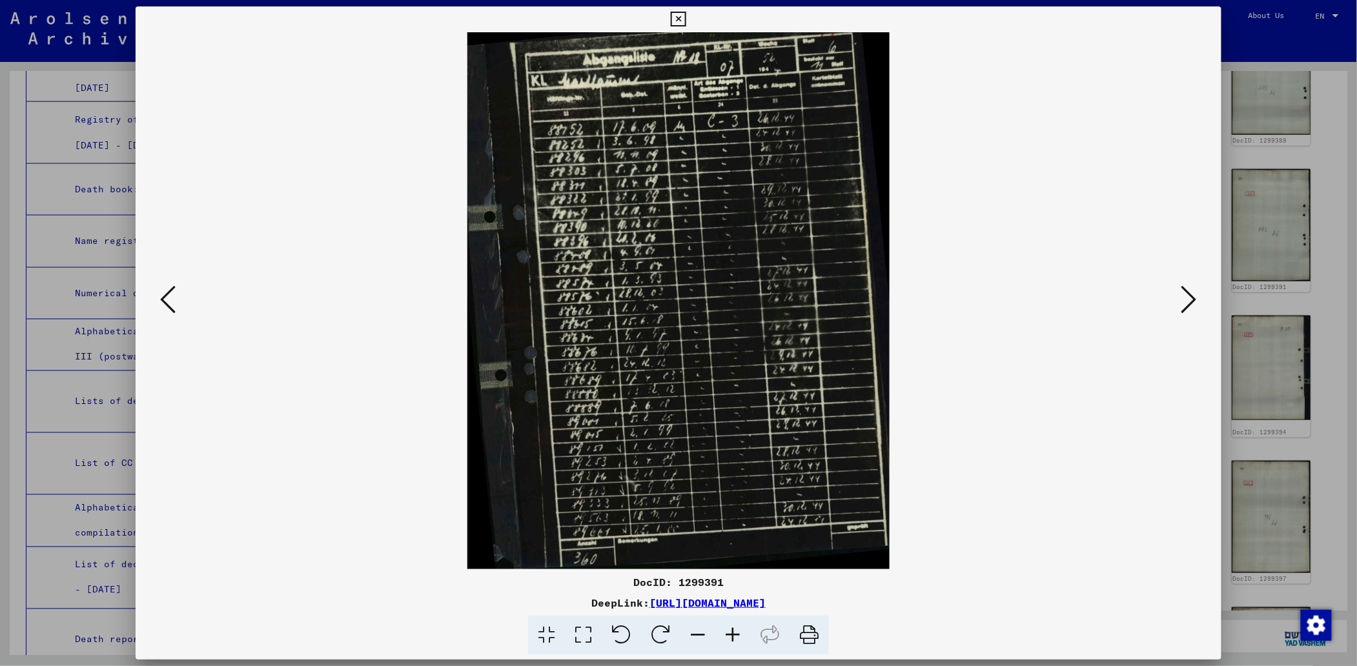
click at [167, 303] on icon at bounding box center [167, 299] width 15 height 31
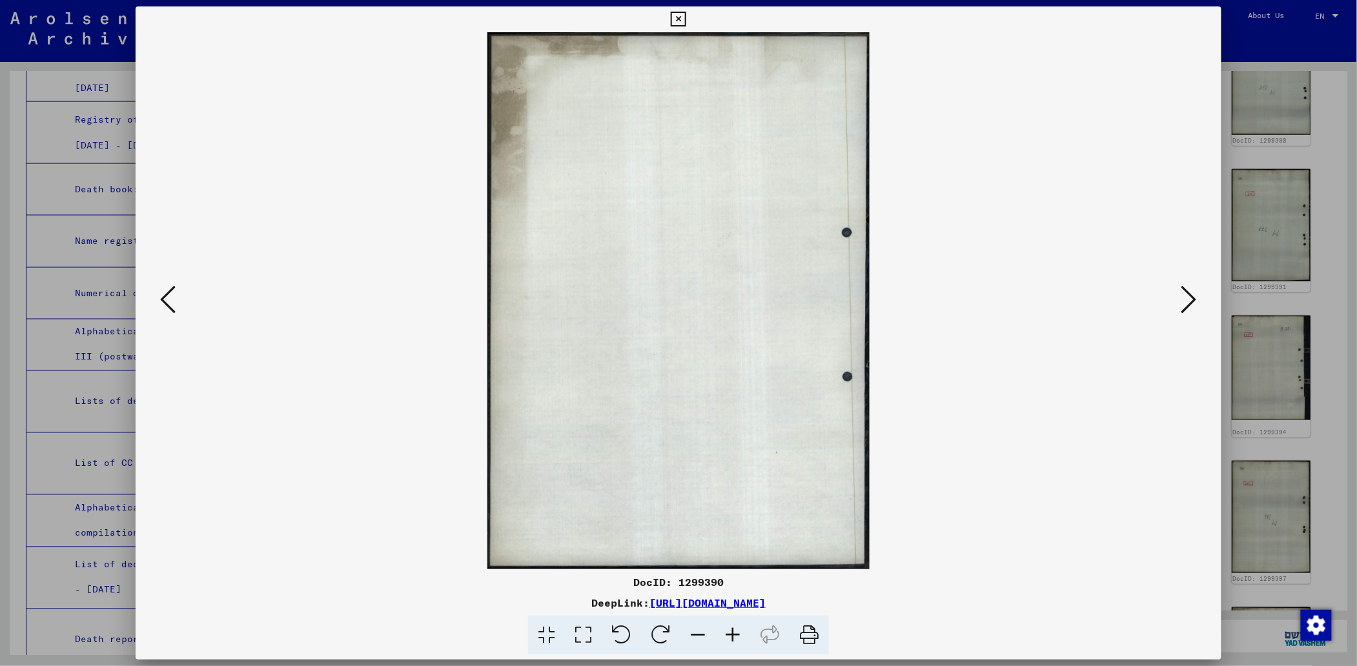
click at [167, 303] on icon at bounding box center [167, 299] width 15 height 31
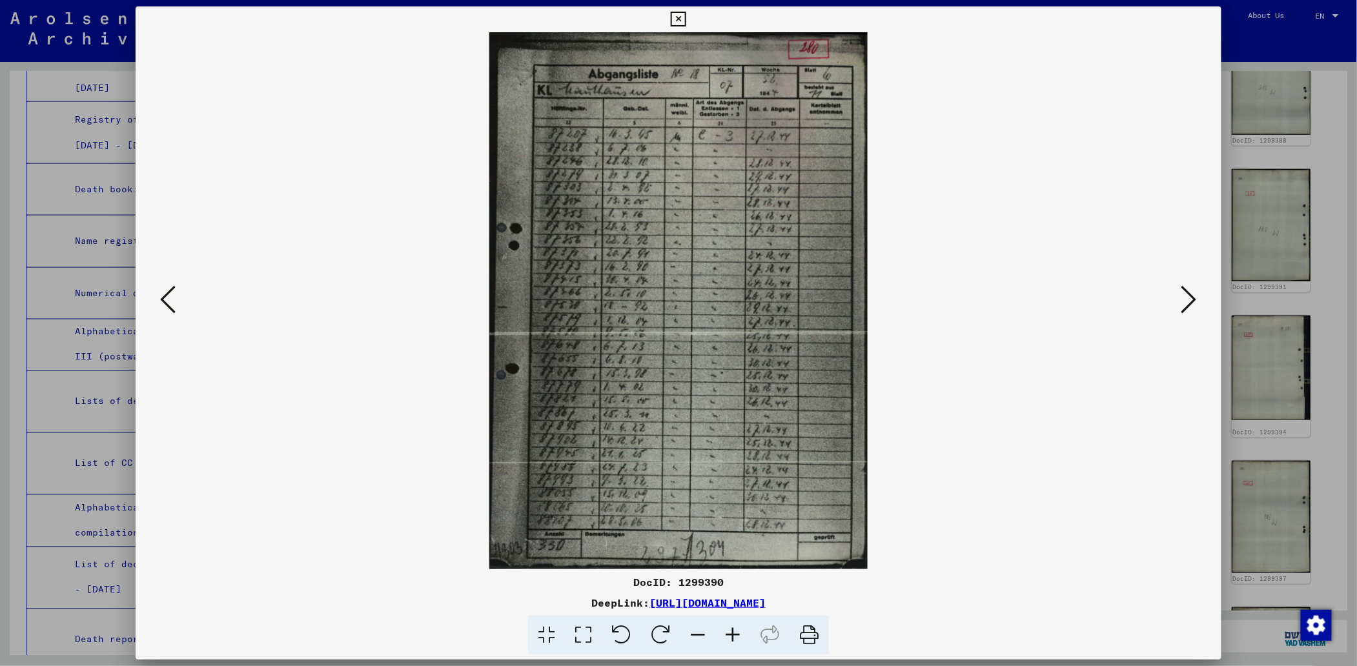
click at [167, 303] on icon at bounding box center [167, 299] width 15 height 31
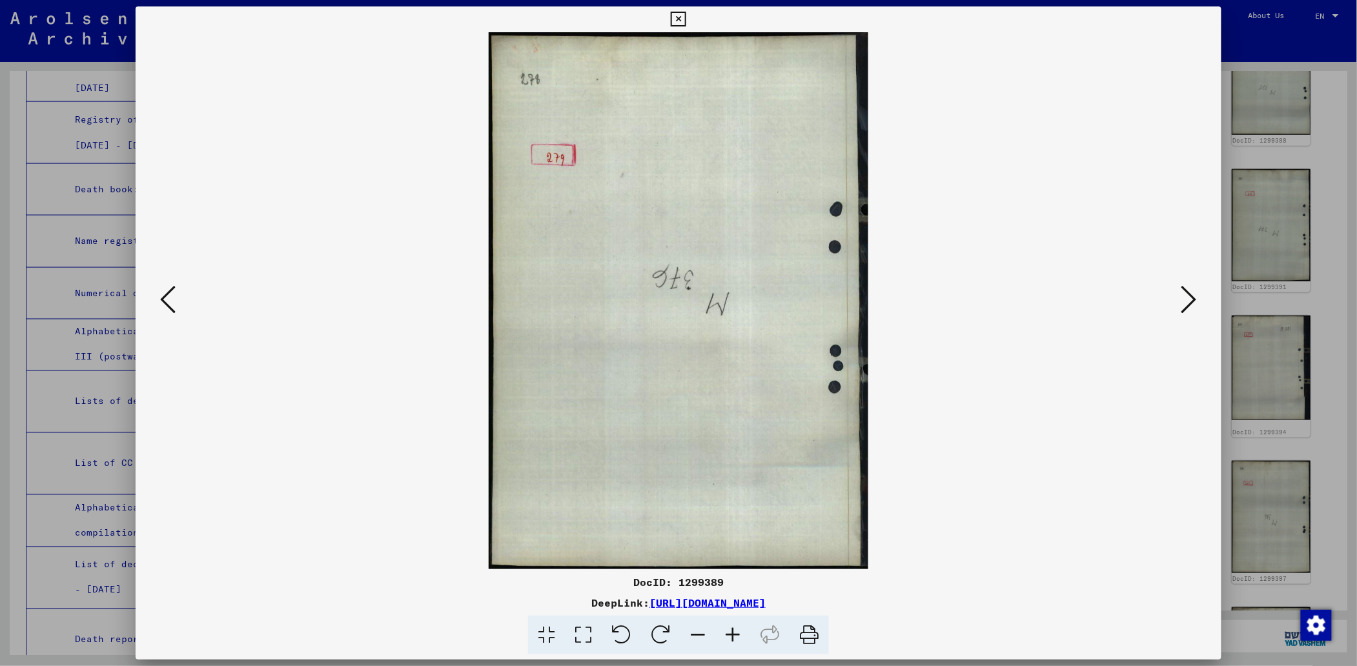
click at [167, 303] on icon at bounding box center [167, 299] width 15 height 31
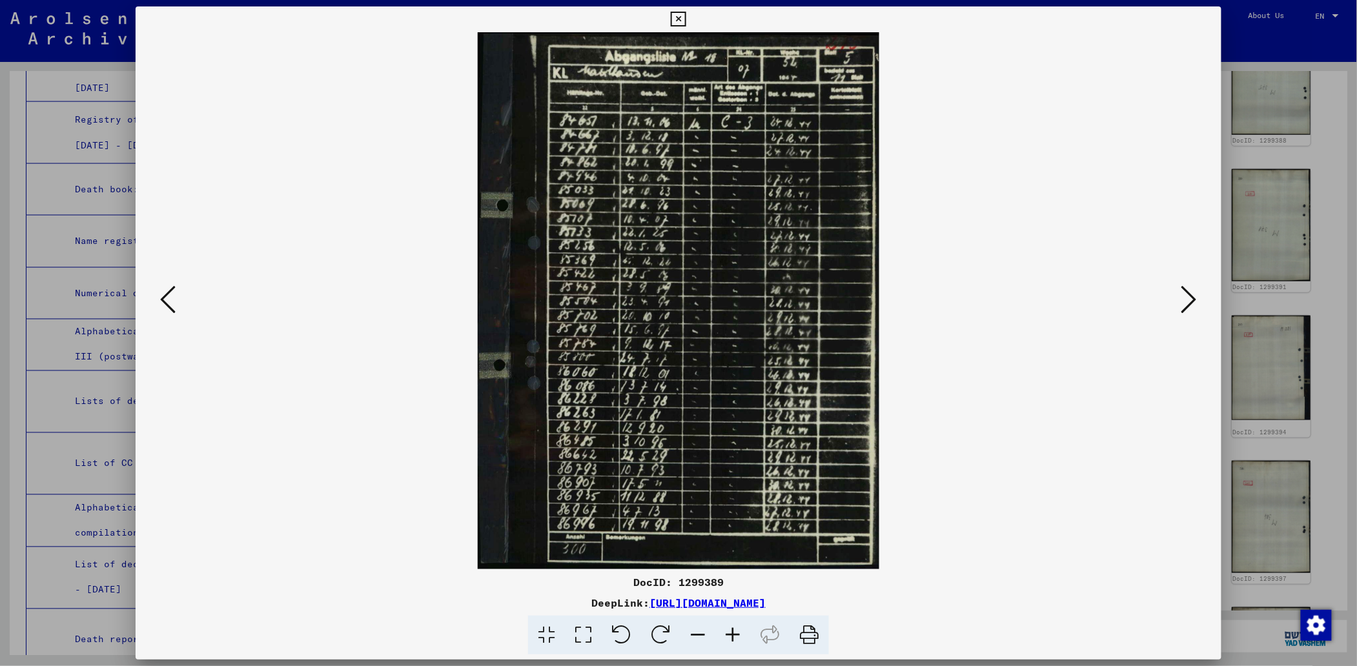
click at [167, 303] on icon at bounding box center [167, 299] width 15 height 31
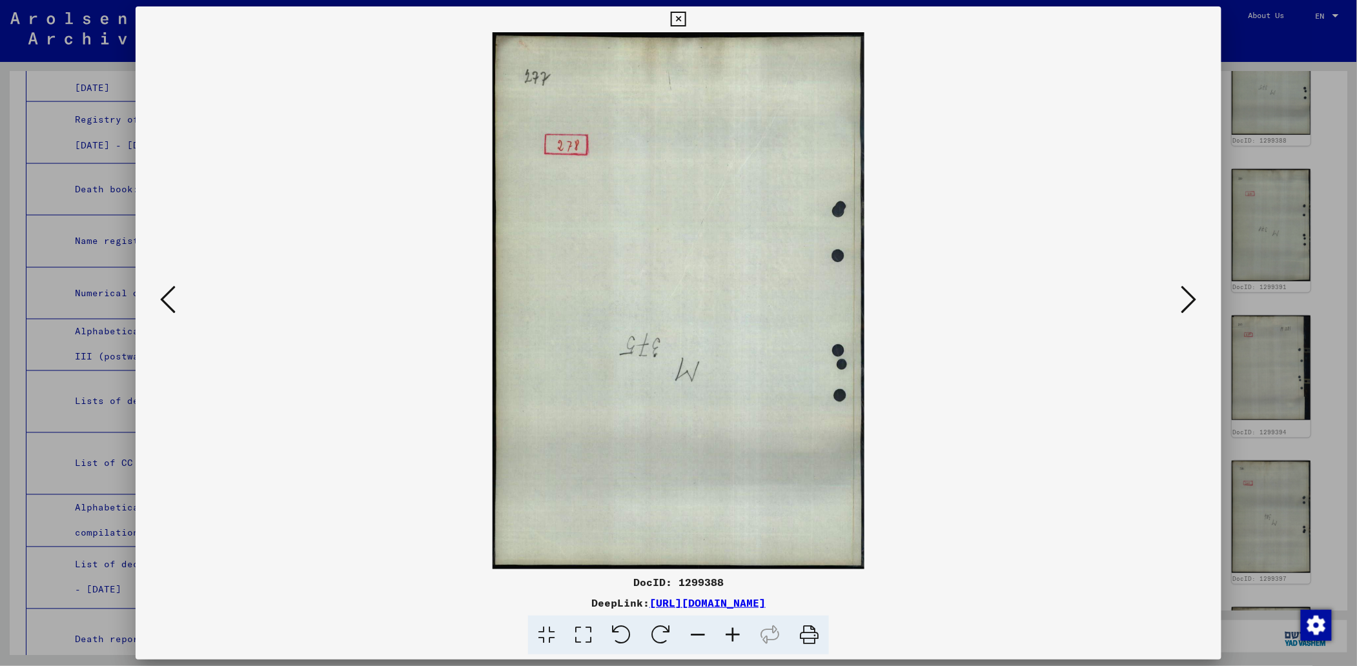
click at [167, 303] on icon at bounding box center [167, 299] width 15 height 31
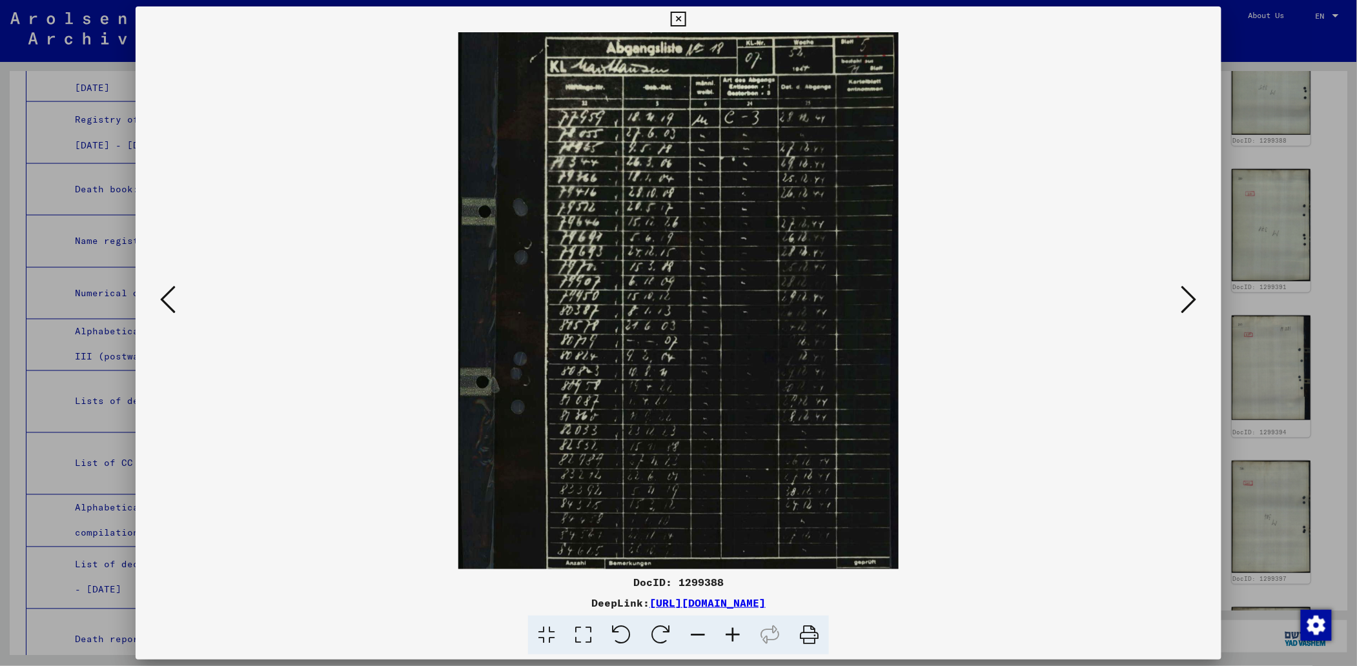
click at [167, 303] on icon at bounding box center [167, 299] width 15 height 31
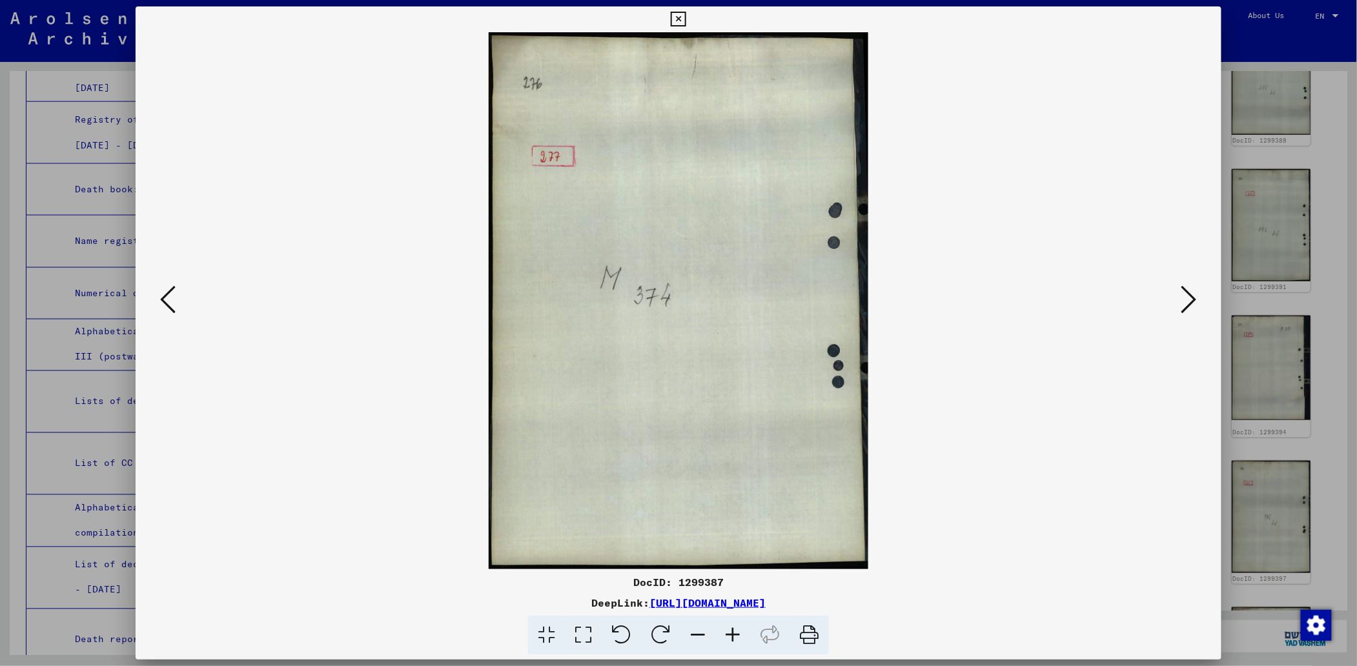
click at [167, 303] on icon at bounding box center [167, 299] width 15 height 31
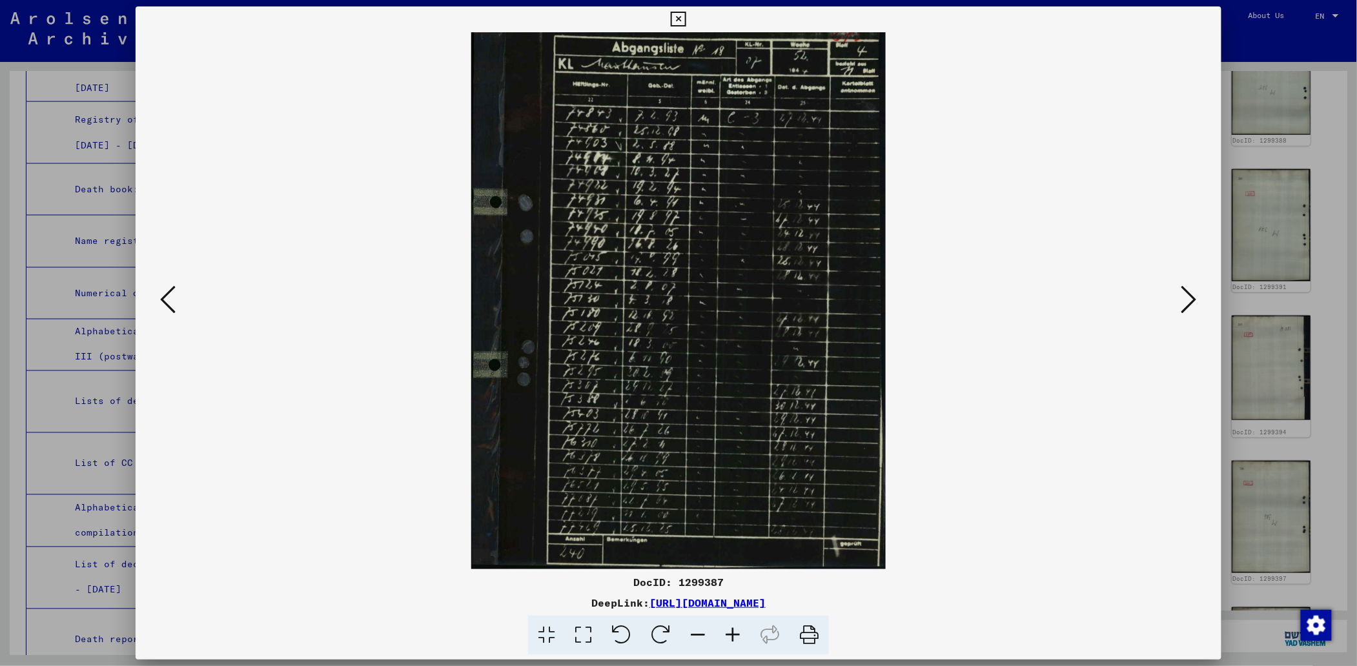
click at [735, 624] on icon at bounding box center [732, 635] width 35 height 39
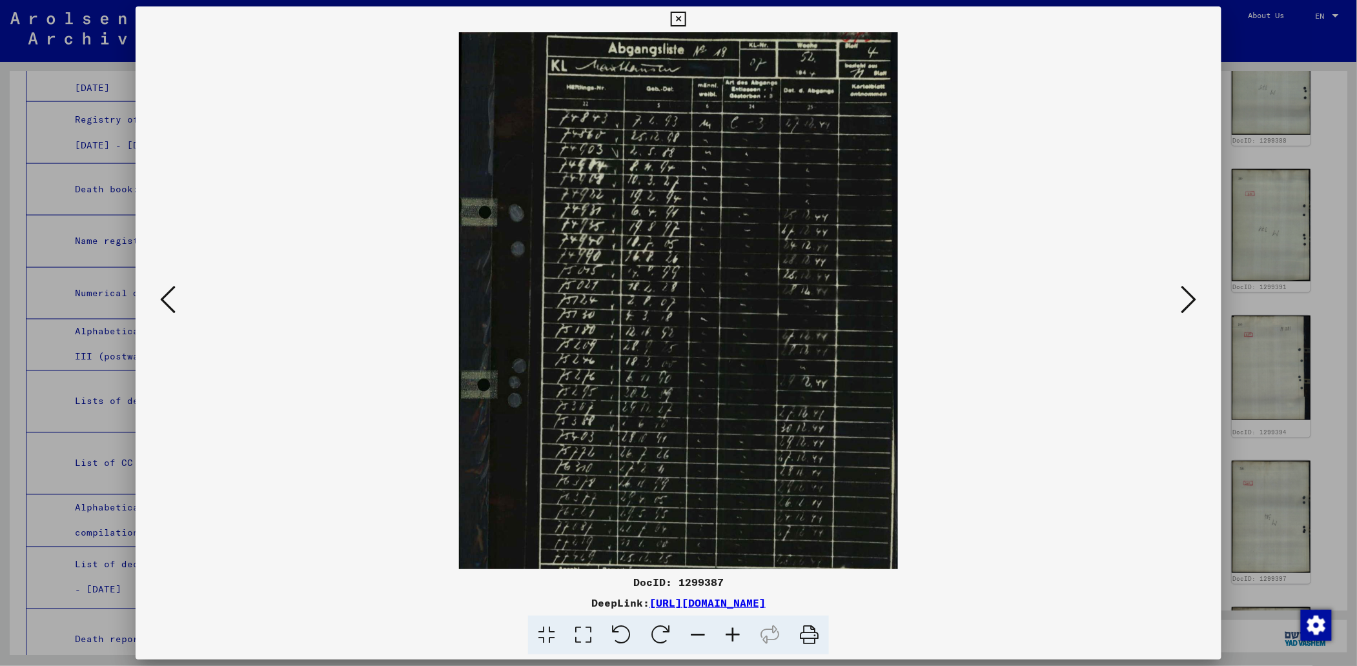
click at [735, 624] on icon at bounding box center [732, 635] width 35 height 39
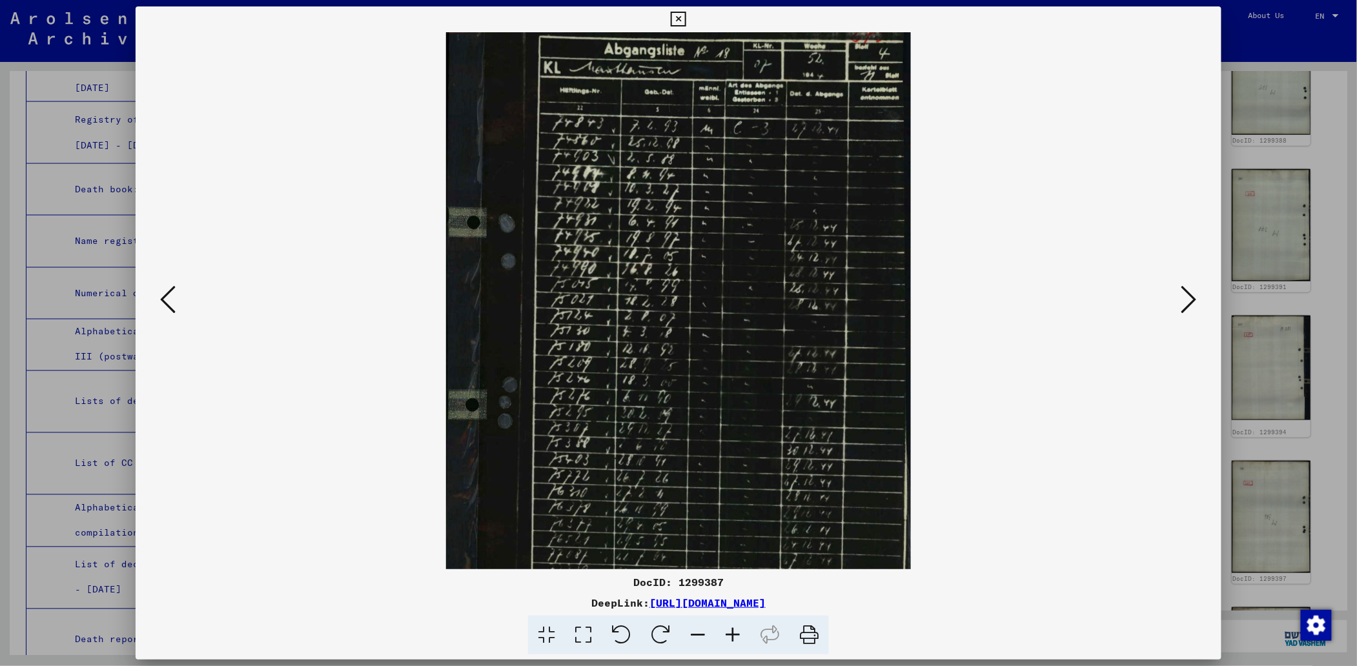
click at [737, 624] on icon at bounding box center [732, 635] width 35 height 39
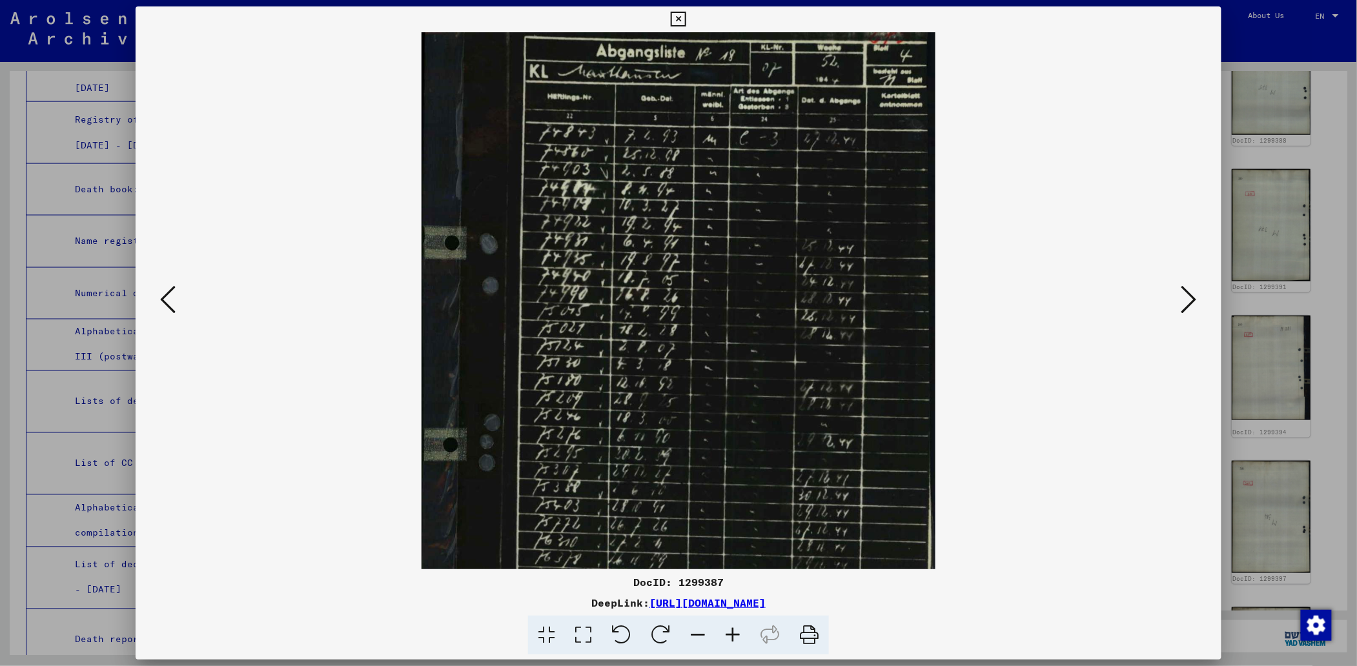
click at [737, 625] on icon at bounding box center [732, 635] width 35 height 39
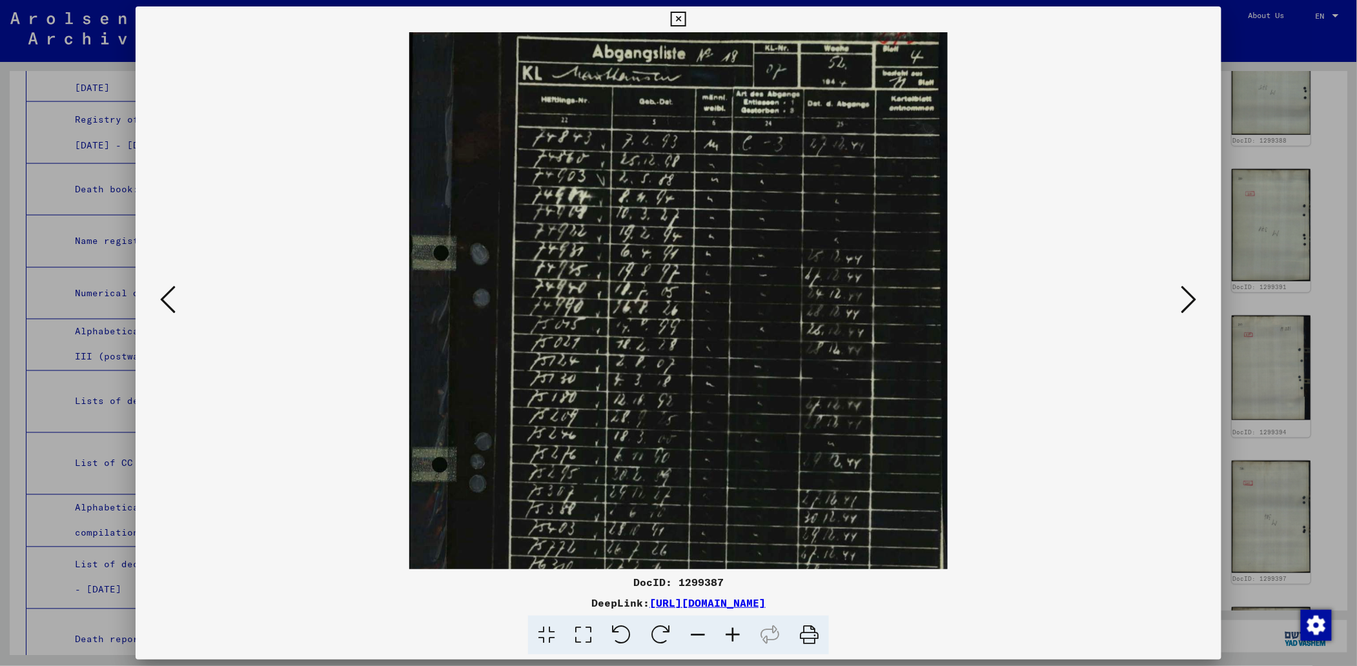
click at [739, 625] on icon at bounding box center [732, 635] width 35 height 39
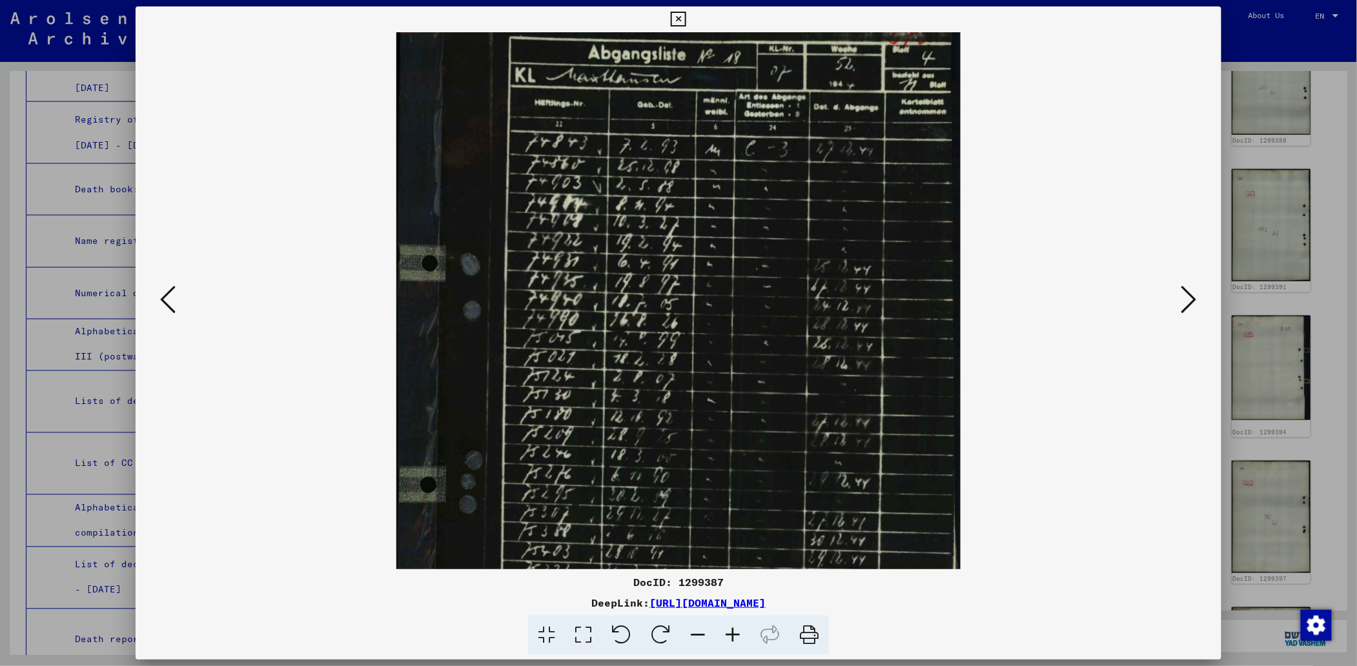
click at [739, 625] on icon at bounding box center [732, 635] width 35 height 39
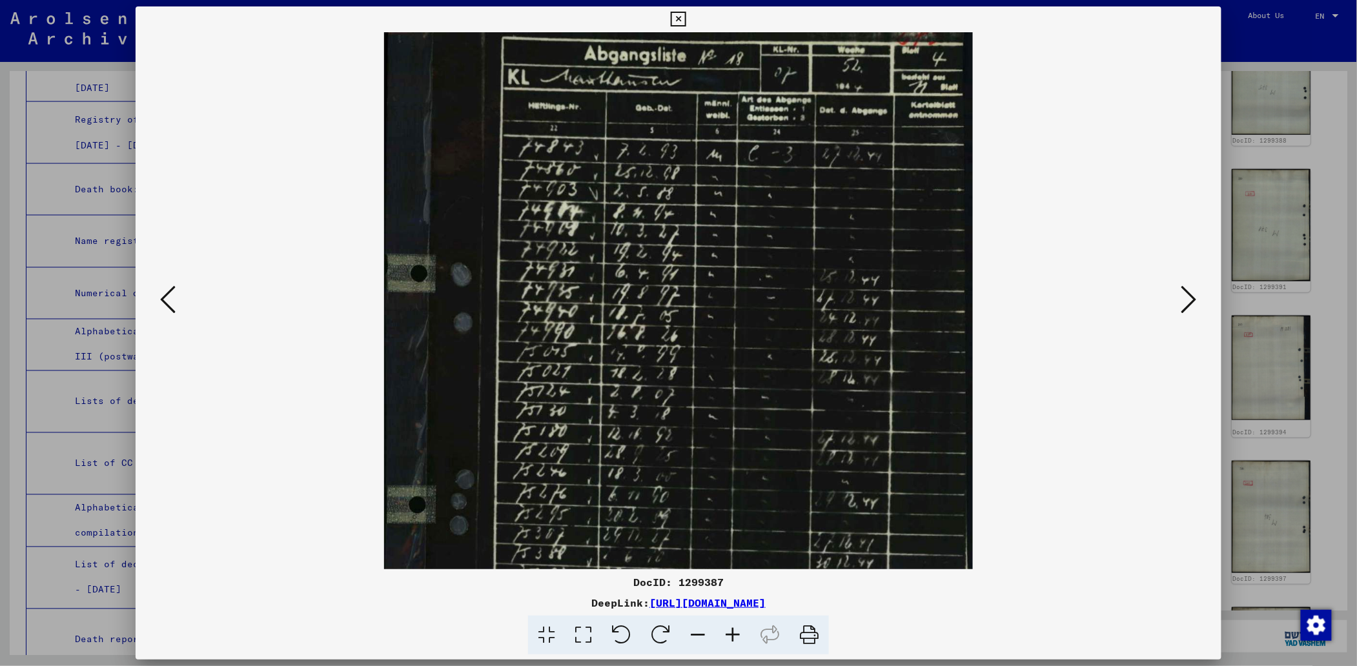
click at [740, 625] on icon at bounding box center [732, 635] width 35 height 39
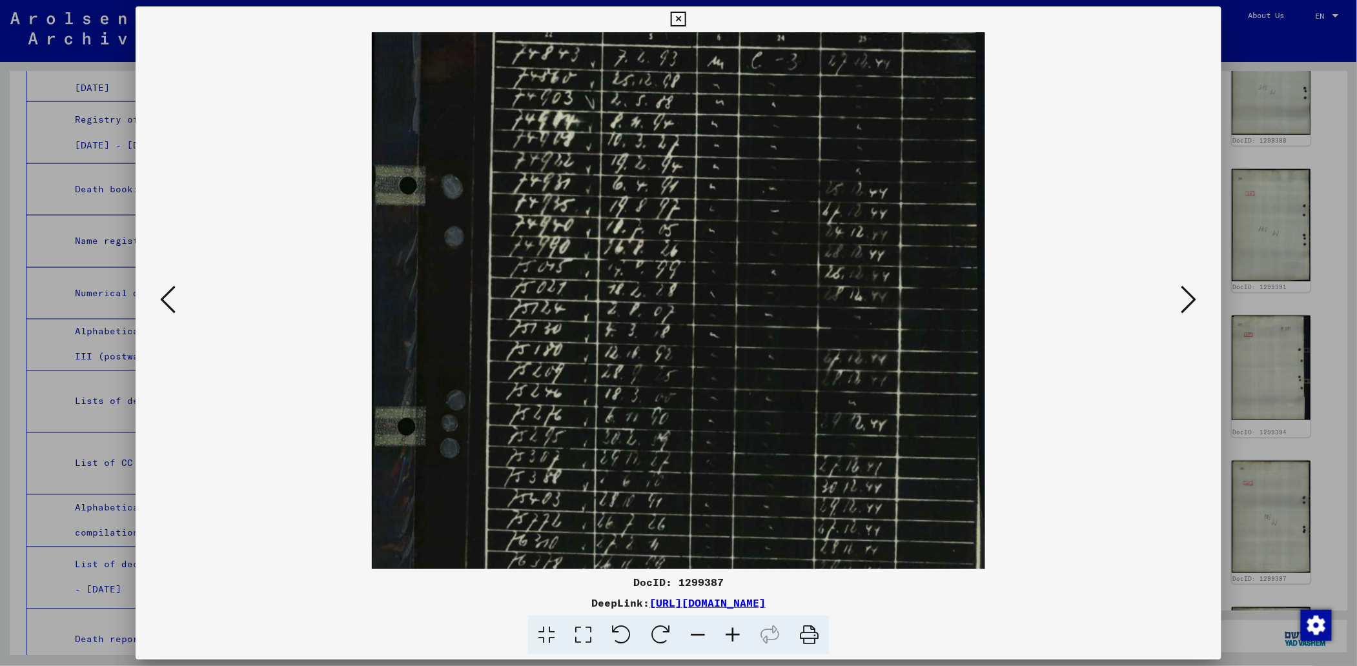
scroll to position [99, 0]
drag, startPoint x: 595, startPoint y: 447, endPoint x: 590, endPoint y: 352, distance: 95.1
click at [590, 352] on img at bounding box center [679, 331] width 614 height 796
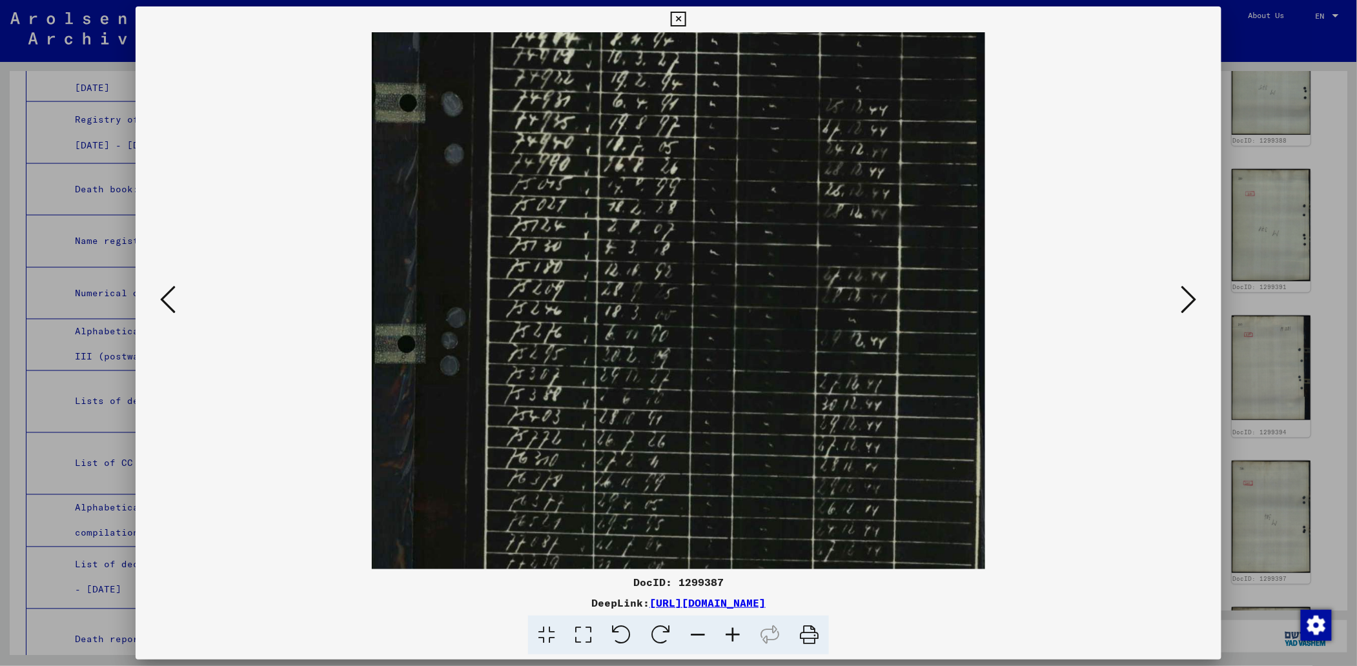
scroll to position [182, 0]
drag, startPoint x: 582, startPoint y: 444, endPoint x: 569, endPoint y: 363, distance: 82.4
click at [569, 363] on img at bounding box center [679, 248] width 614 height 796
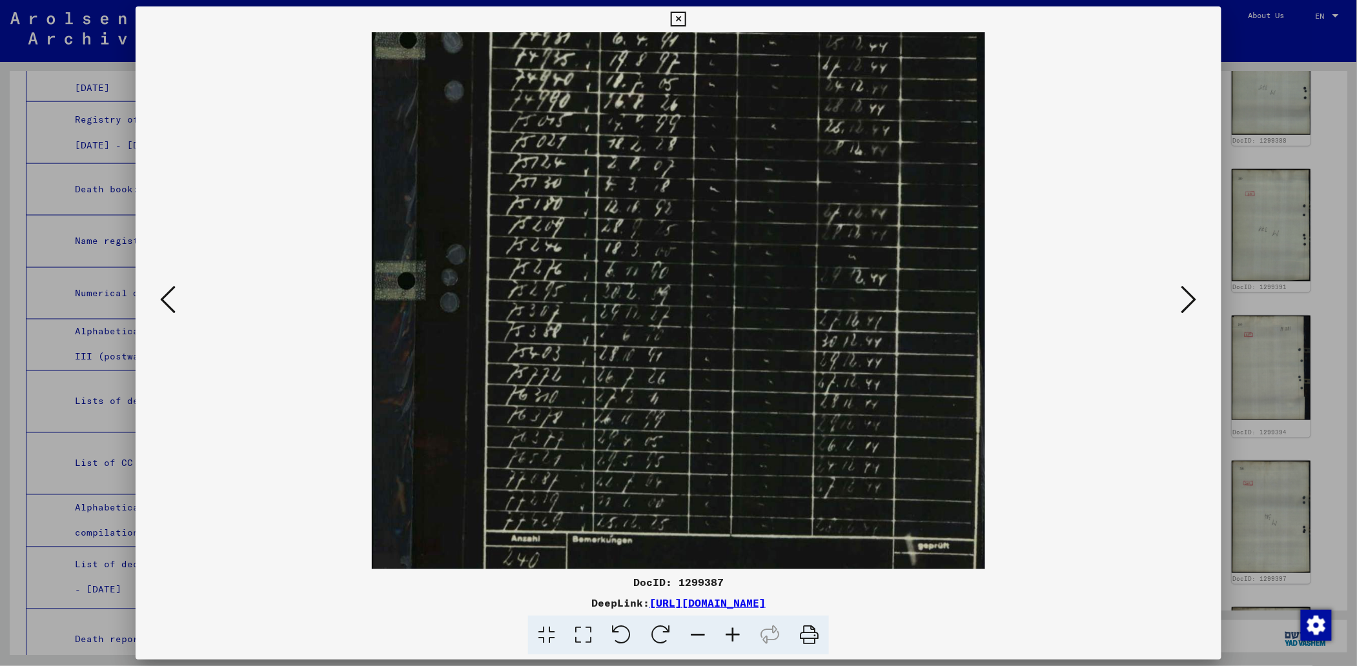
scroll to position [245, 0]
drag, startPoint x: 577, startPoint y: 426, endPoint x: 582, endPoint y: 365, distance: 61.6
click at [582, 365] on img at bounding box center [679, 185] width 614 height 796
click at [165, 297] on icon at bounding box center [167, 299] width 15 height 31
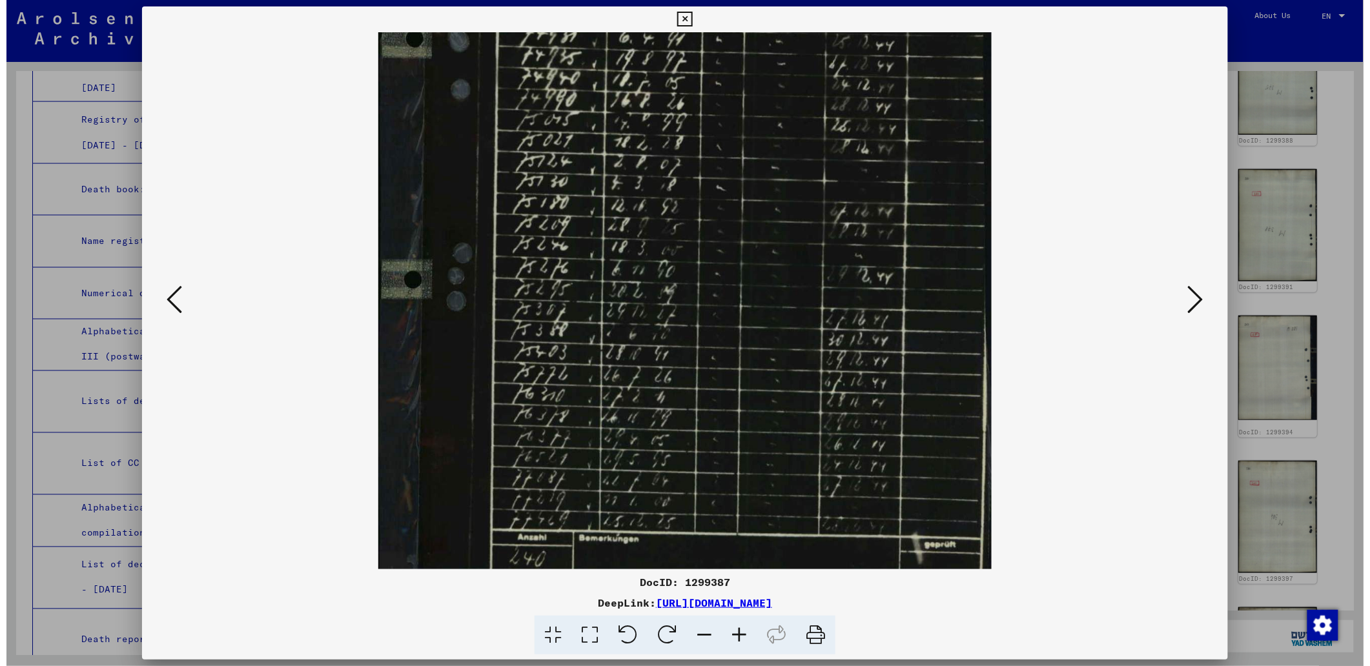
scroll to position [0, 0]
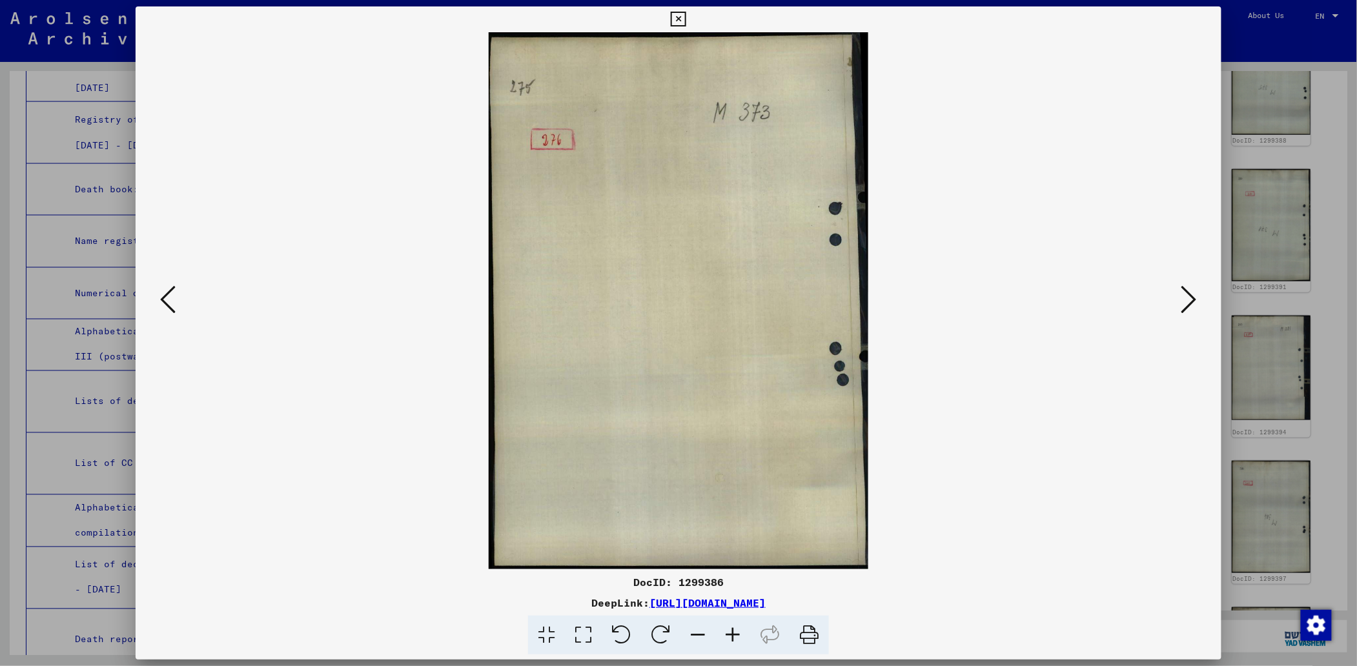
click at [165, 297] on icon at bounding box center [167, 299] width 15 height 31
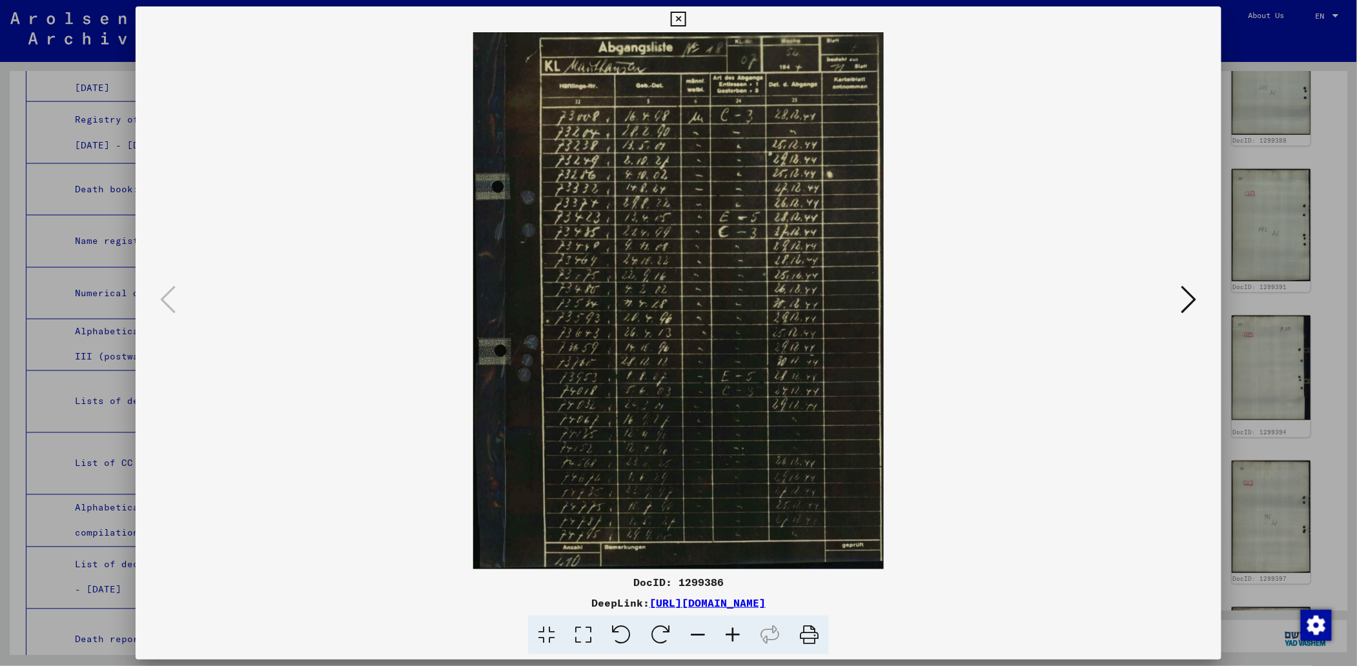
click at [677, 10] on button at bounding box center [678, 19] width 23 height 26
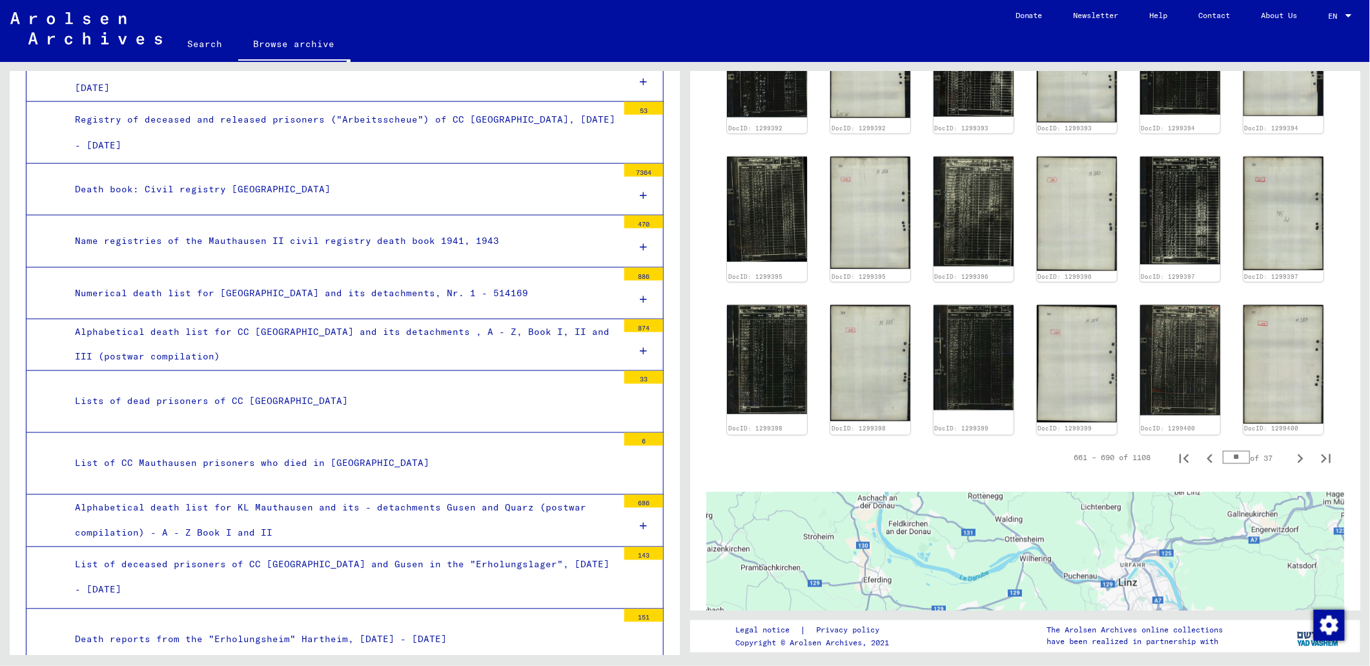
scroll to position [775, 0]
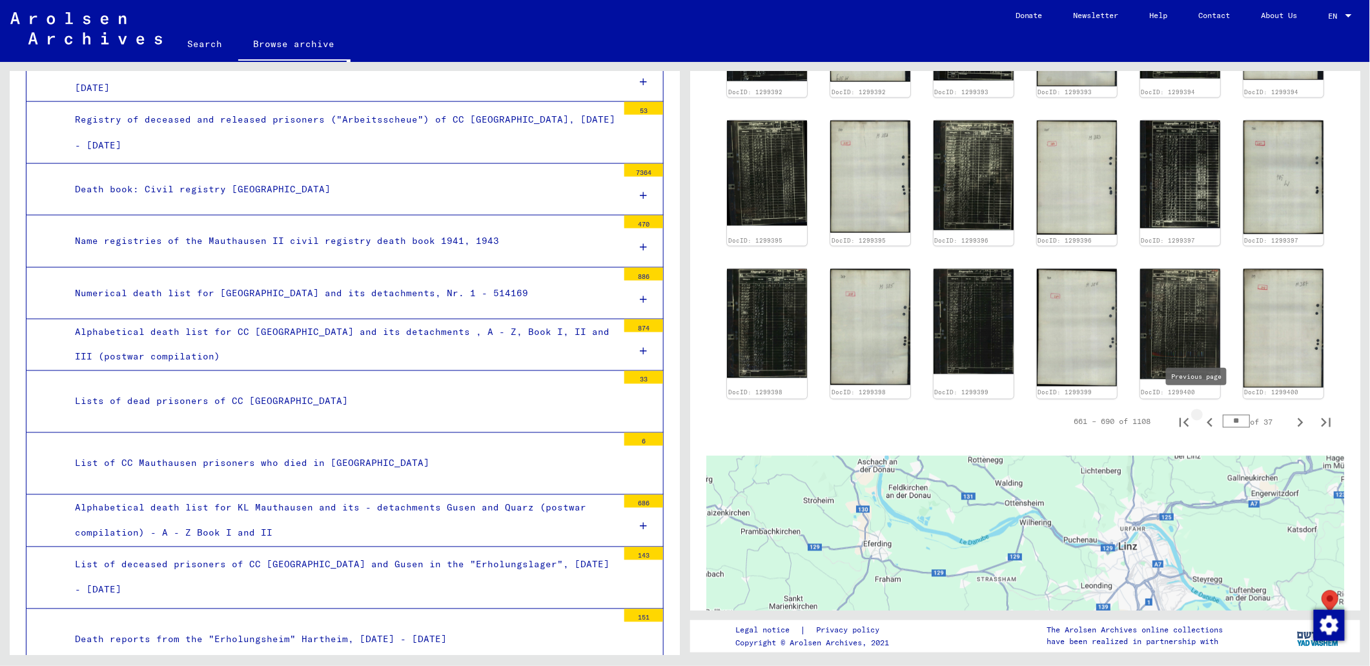
click at [1207, 418] on icon "Previous page" at bounding box center [1210, 422] width 6 height 9
type input "**"
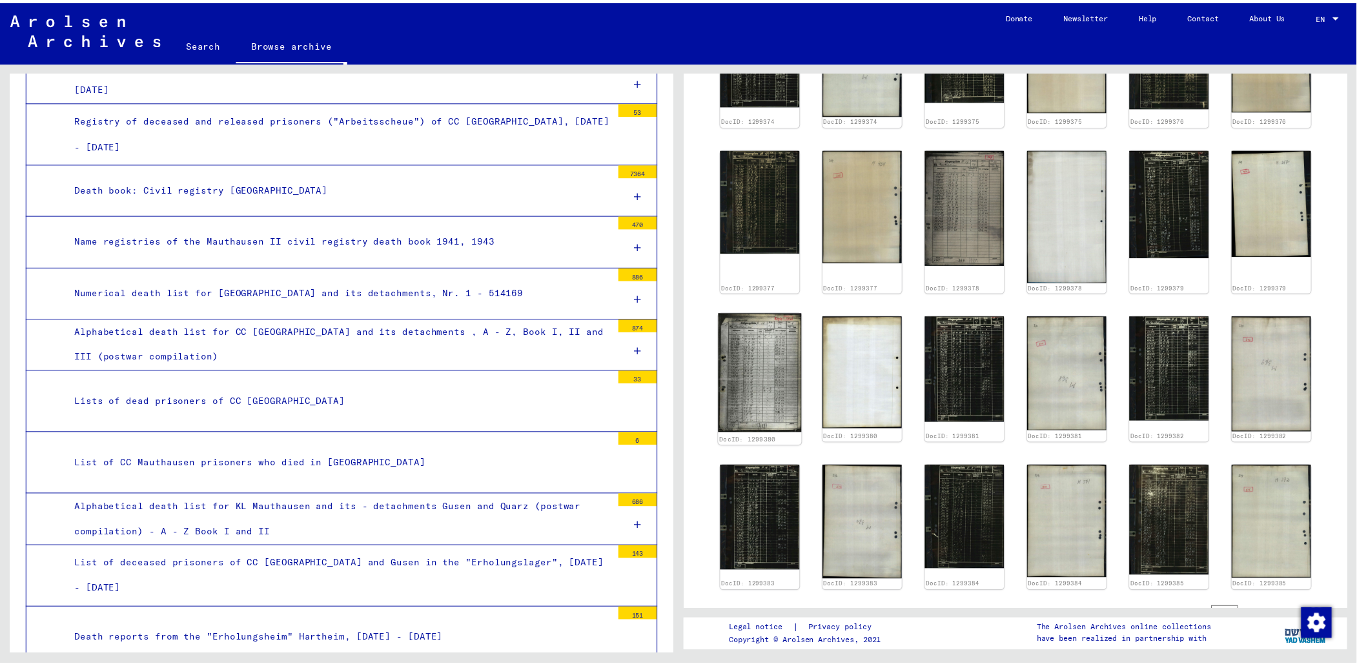
scroll to position [602, 0]
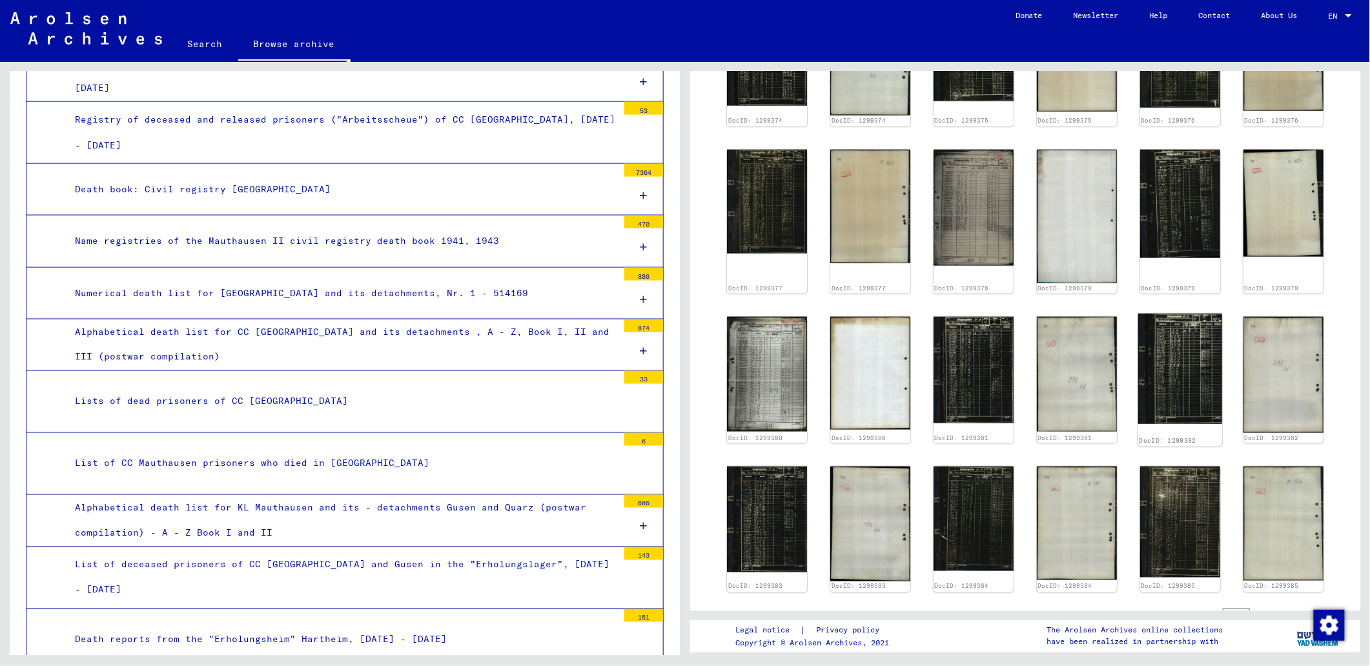
click at [1161, 368] on img at bounding box center [1180, 369] width 84 height 110
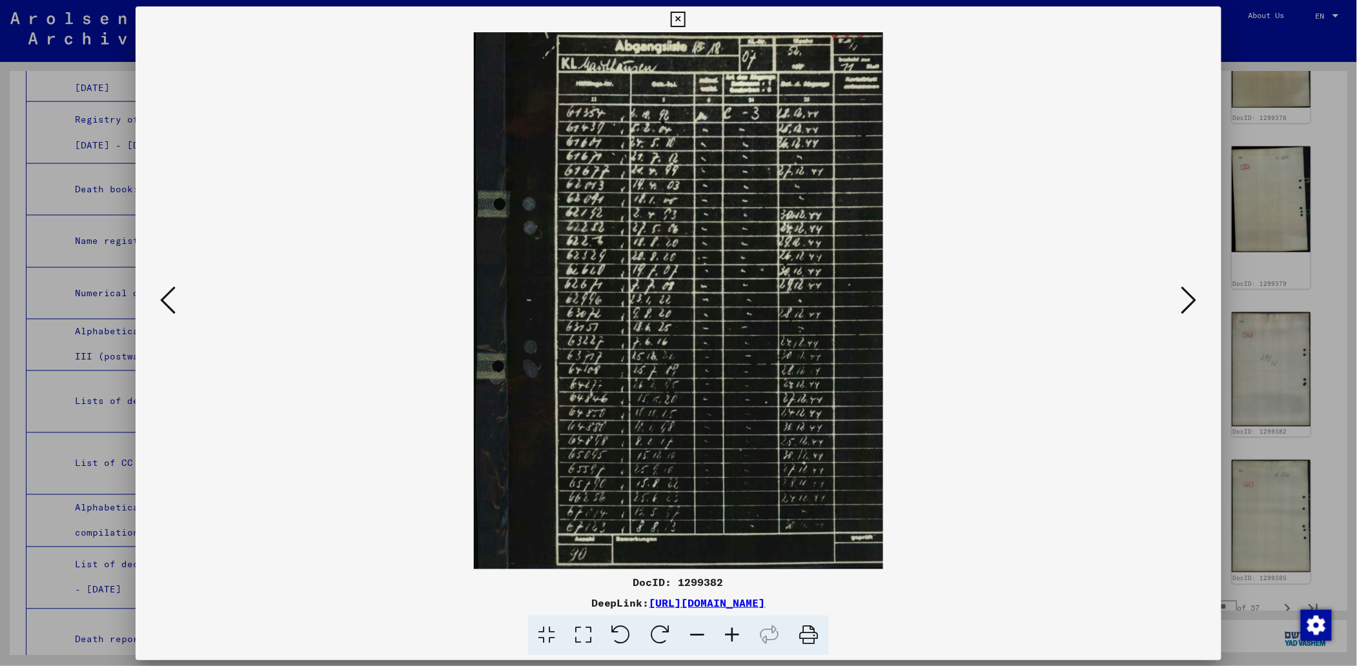
scroll to position [601, 0]
click at [1161, 368] on img at bounding box center [679, 300] width 998 height 537
click at [1189, 300] on icon at bounding box center [1189, 299] width 15 height 31
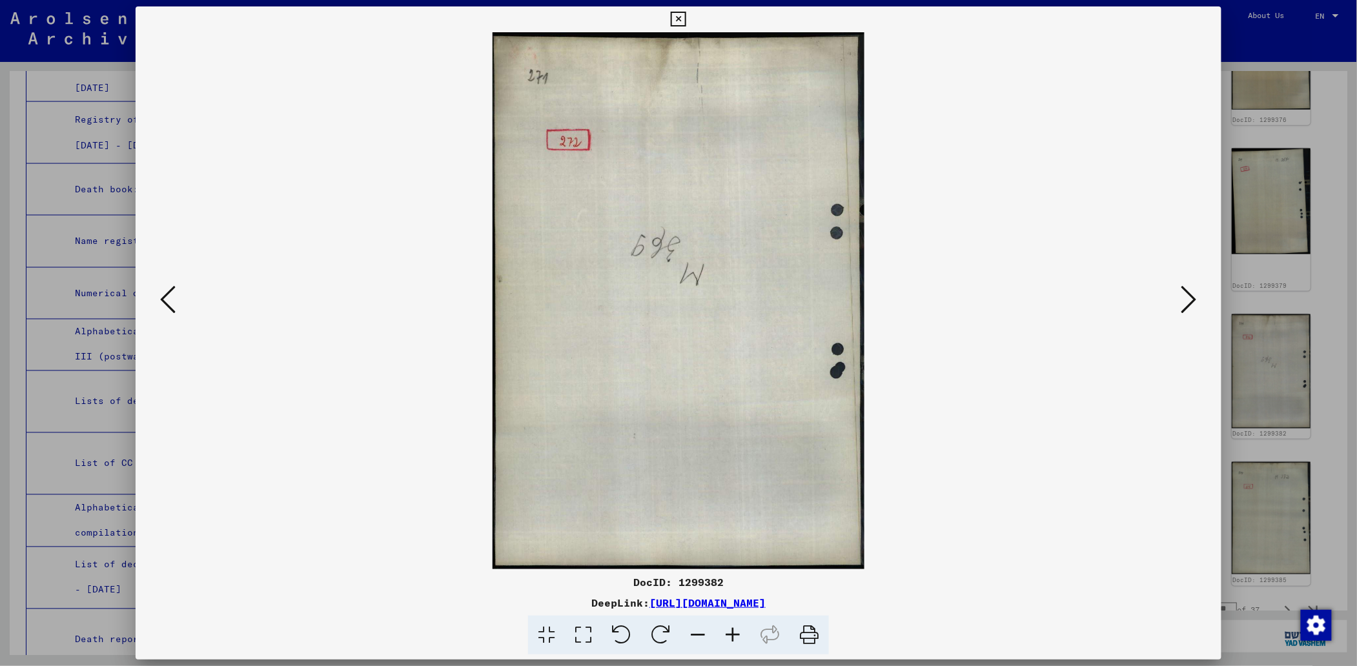
click at [1189, 298] on icon at bounding box center [1189, 299] width 15 height 31
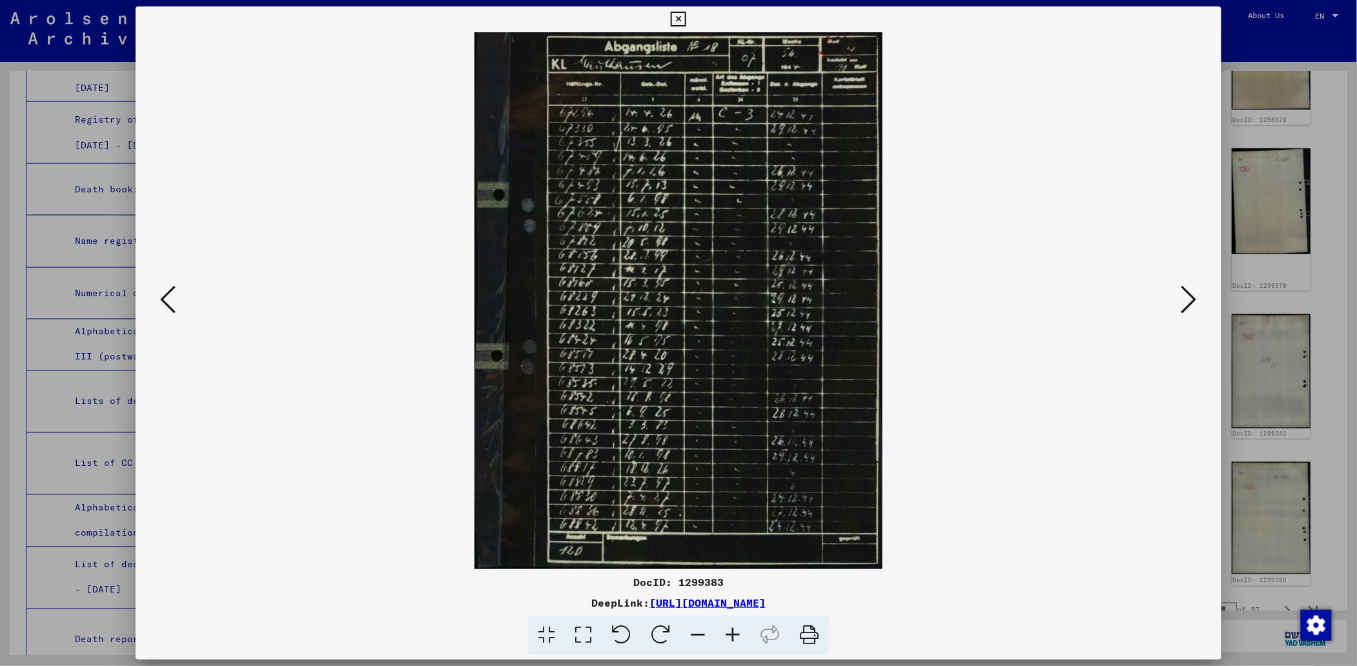
click at [1189, 298] on icon at bounding box center [1189, 299] width 15 height 31
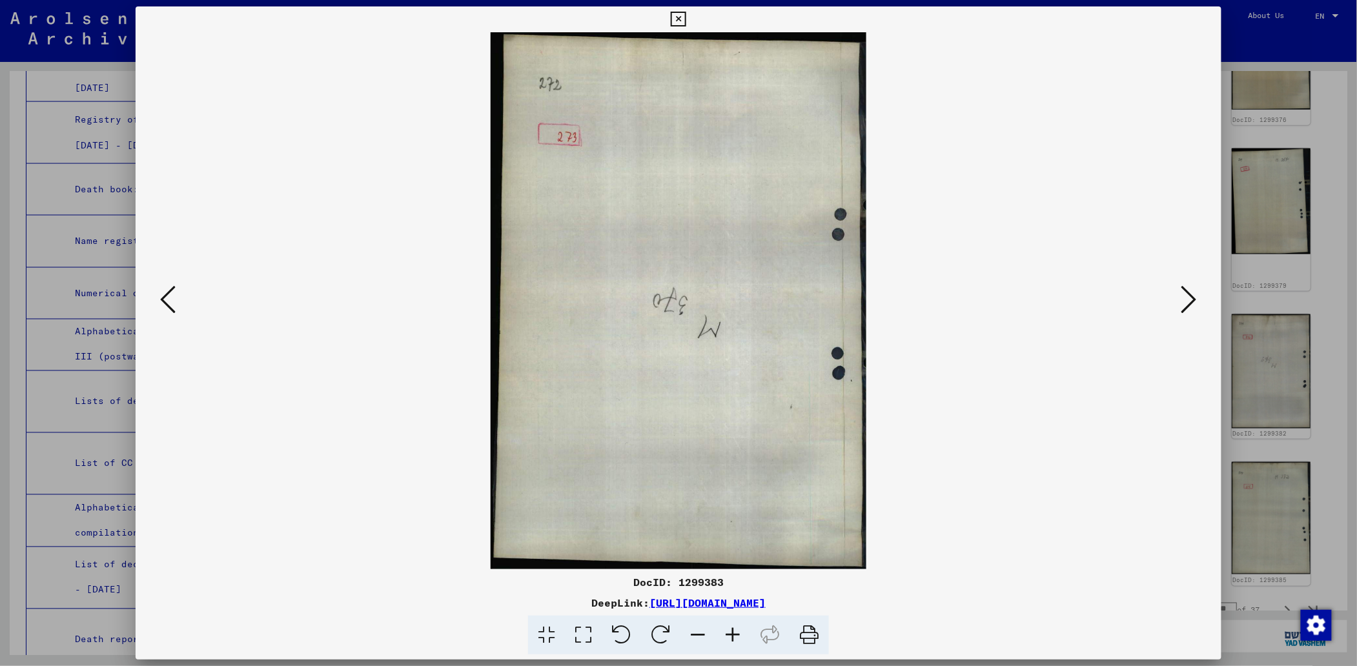
click at [1189, 298] on icon at bounding box center [1189, 299] width 15 height 31
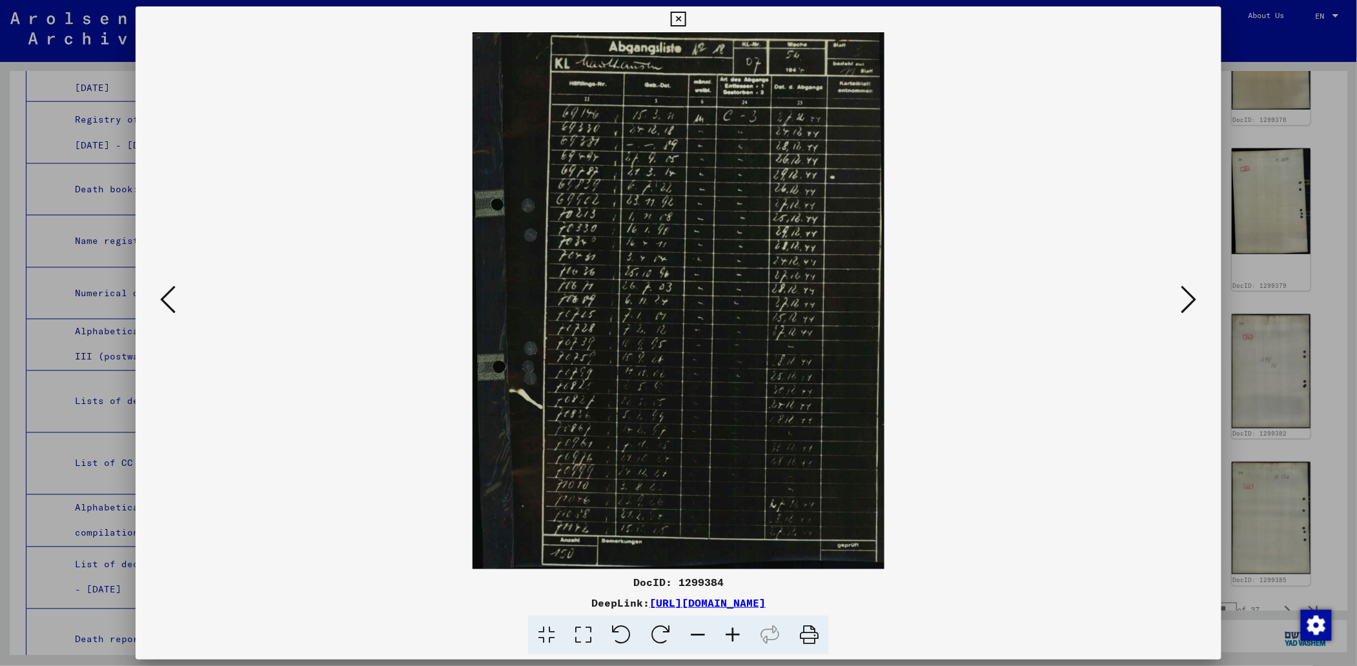
click at [1189, 298] on icon at bounding box center [1189, 299] width 15 height 31
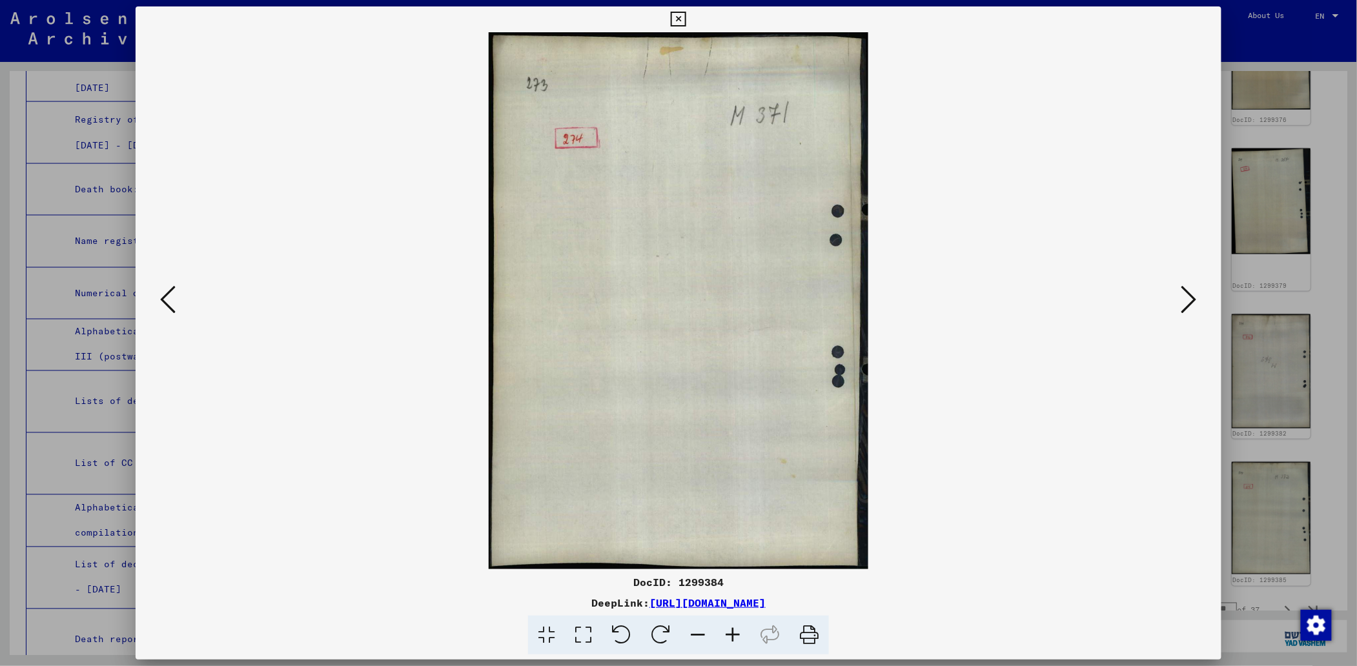
click at [1189, 298] on icon at bounding box center [1189, 299] width 15 height 31
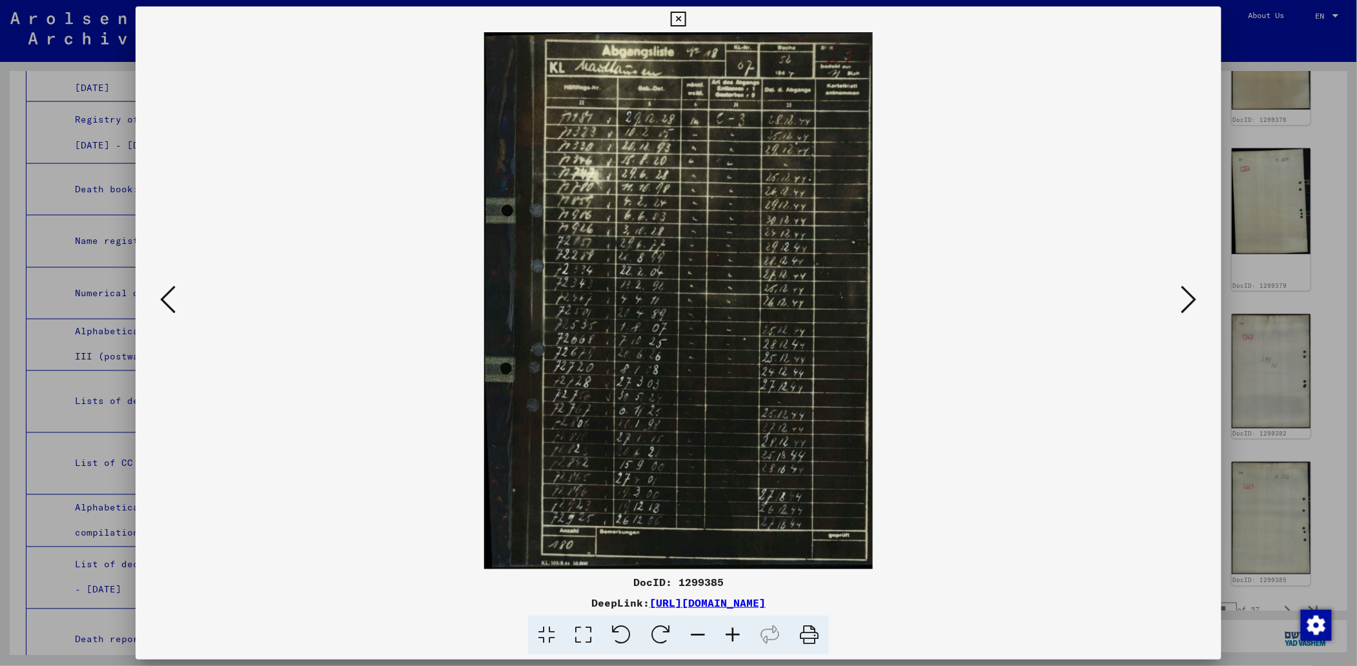
click at [1189, 298] on icon at bounding box center [1189, 299] width 15 height 31
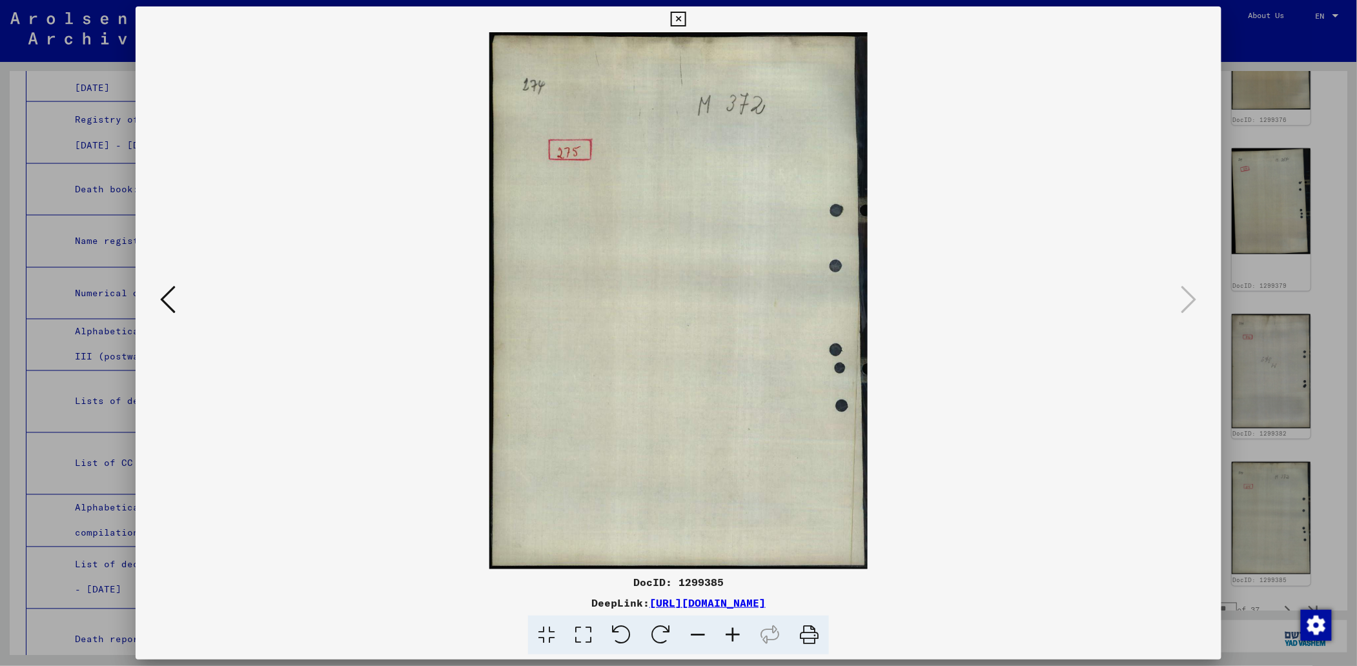
click at [160, 294] on icon at bounding box center [167, 299] width 15 height 31
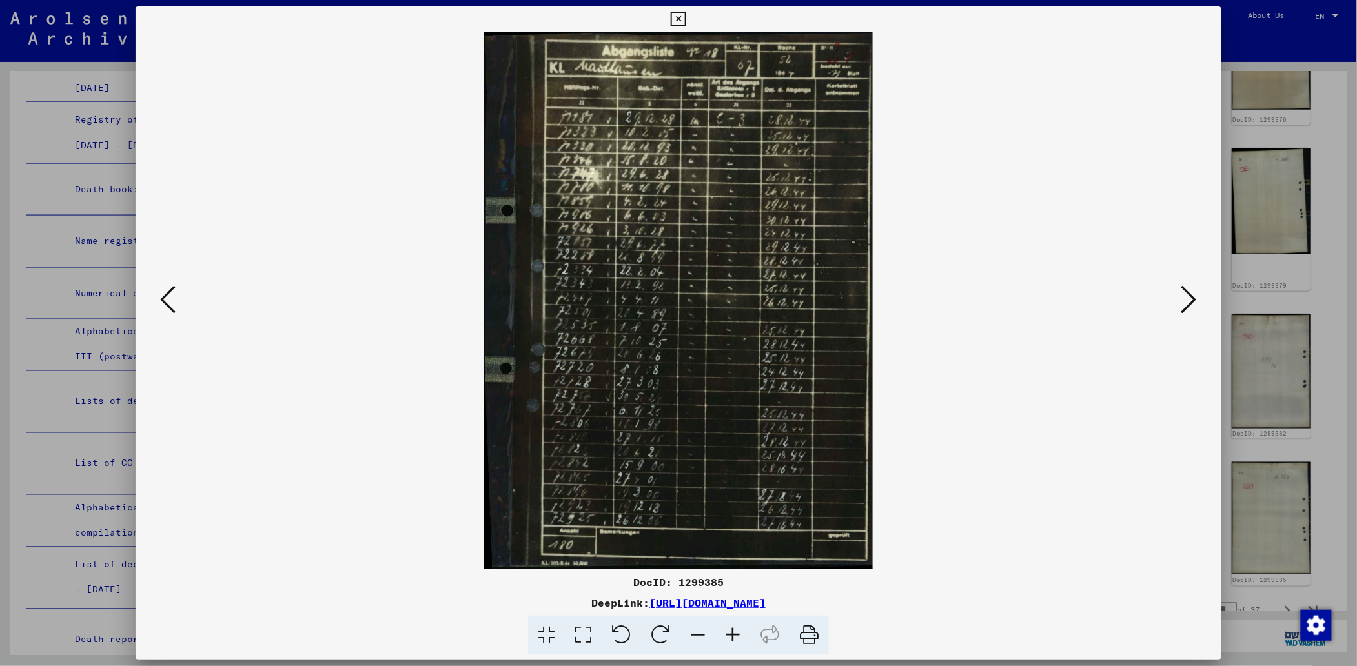
click at [160, 294] on icon at bounding box center [167, 299] width 15 height 31
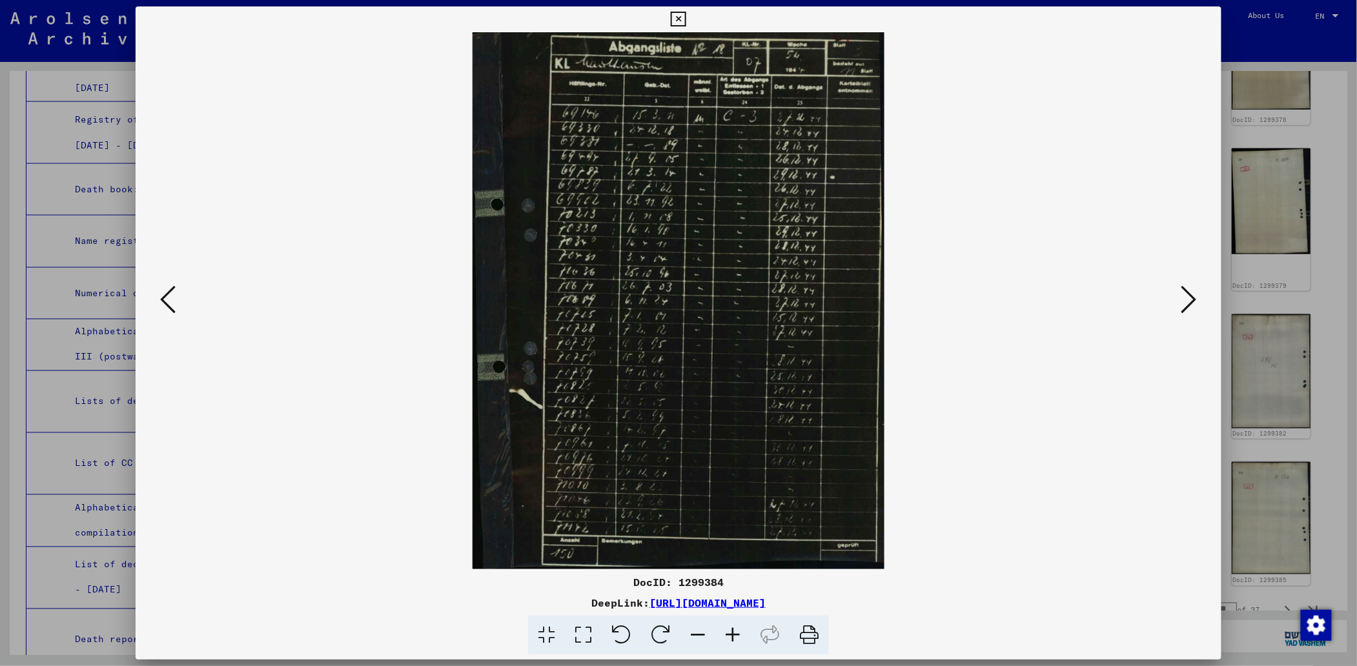
click at [160, 294] on icon at bounding box center [167, 299] width 15 height 31
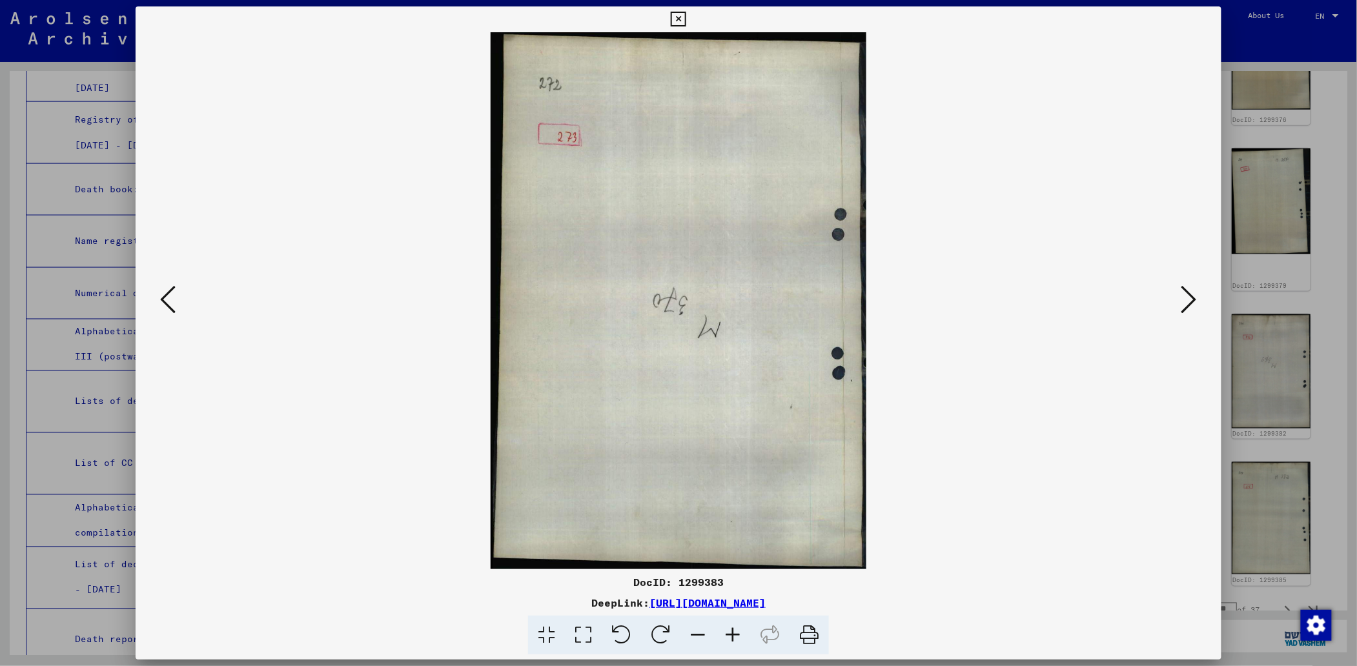
click at [160, 294] on icon at bounding box center [167, 299] width 15 height 31
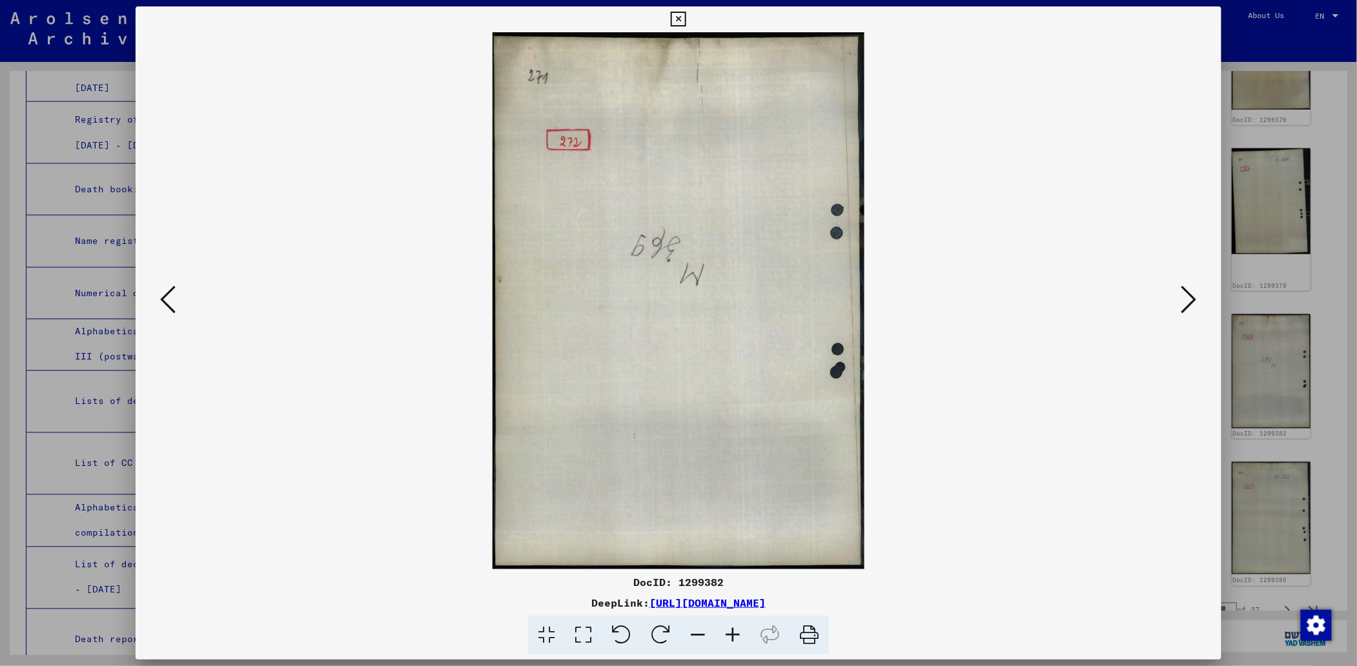
click at [160, 294] on icon at bounding box center [167, 299] width 15 height 31
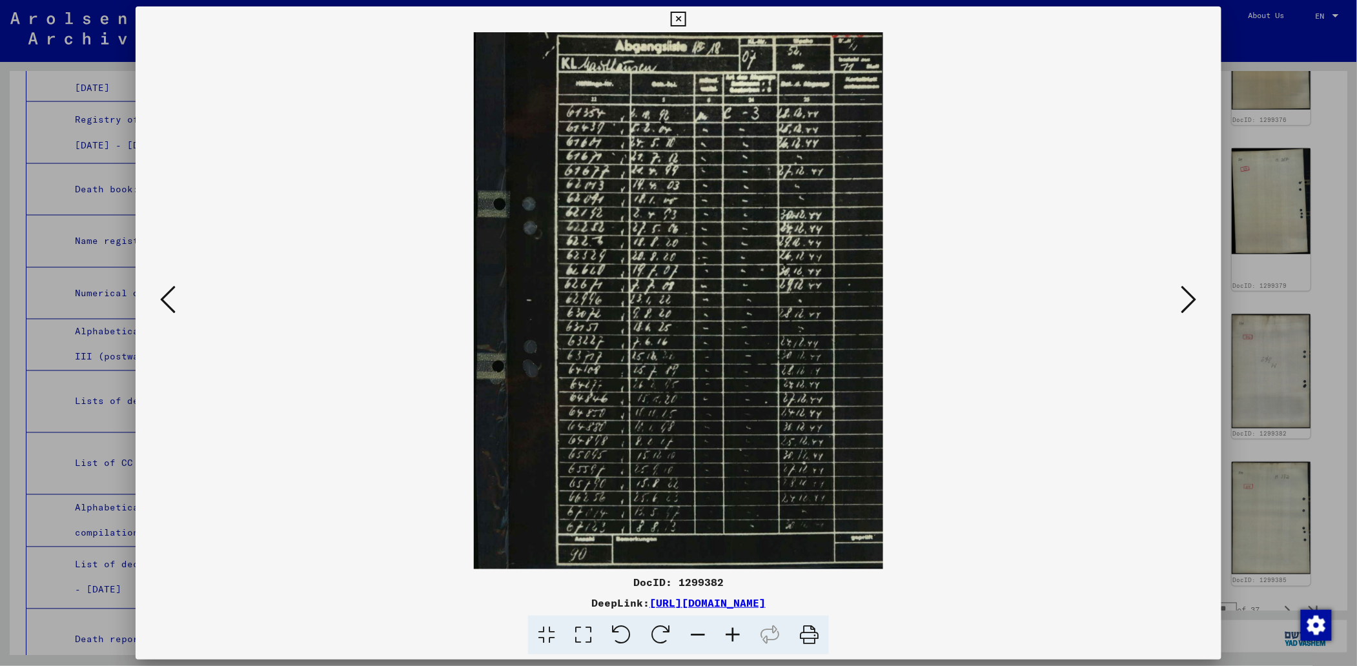
click at [160, 294] on icon at bounding box center [167, 299] width 15 height 31
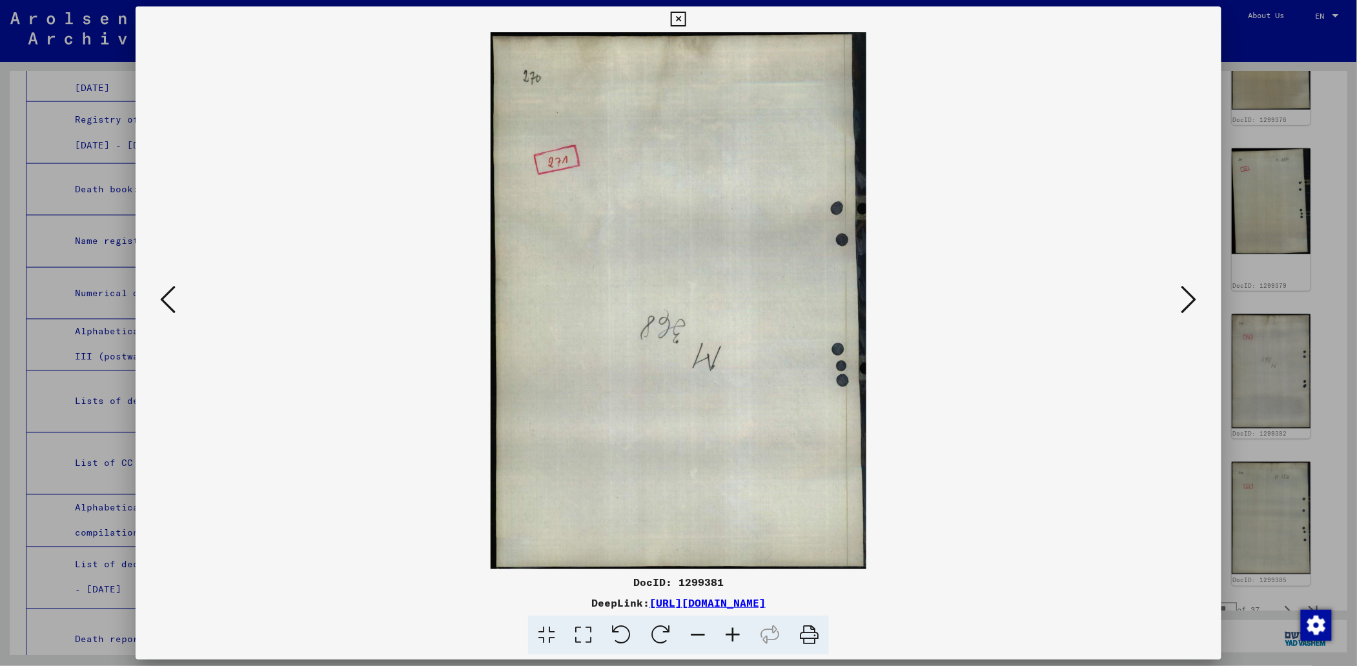
click at [160, 294] on icon at bounding box center [167, 299] width 15 height 31
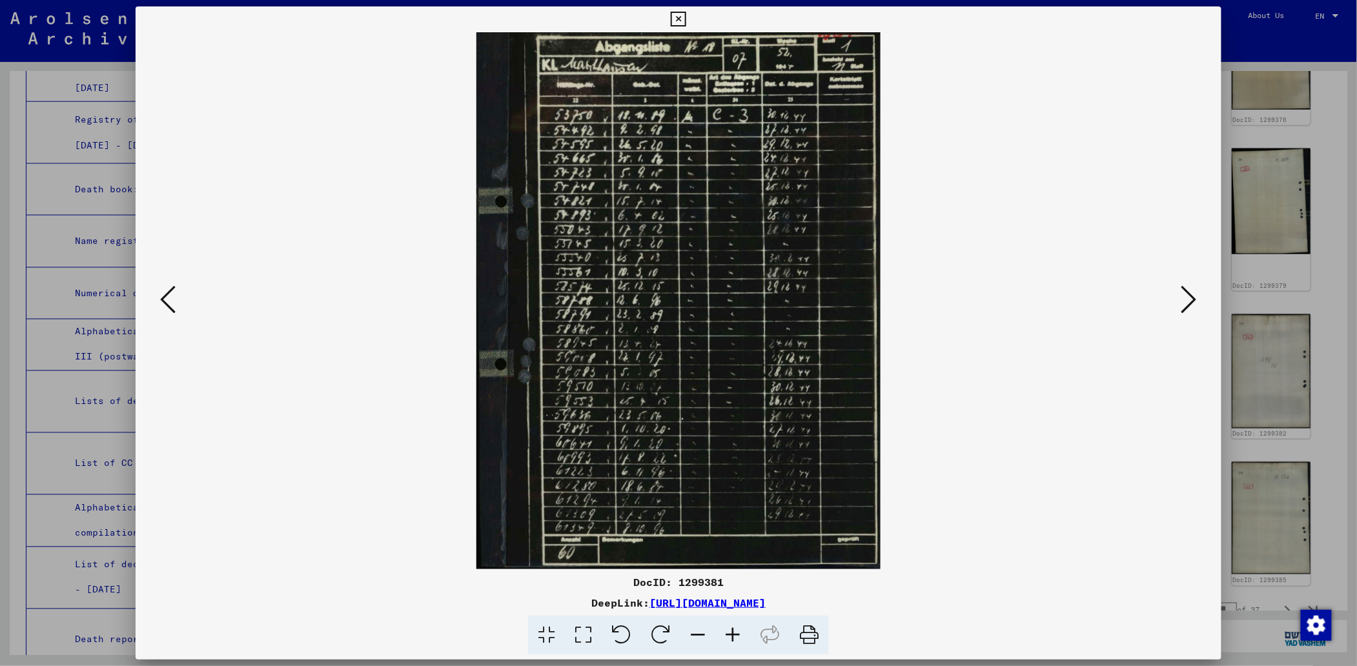
click at [160, 294] on icon at bounding box center [167, 299] width 15 height 31
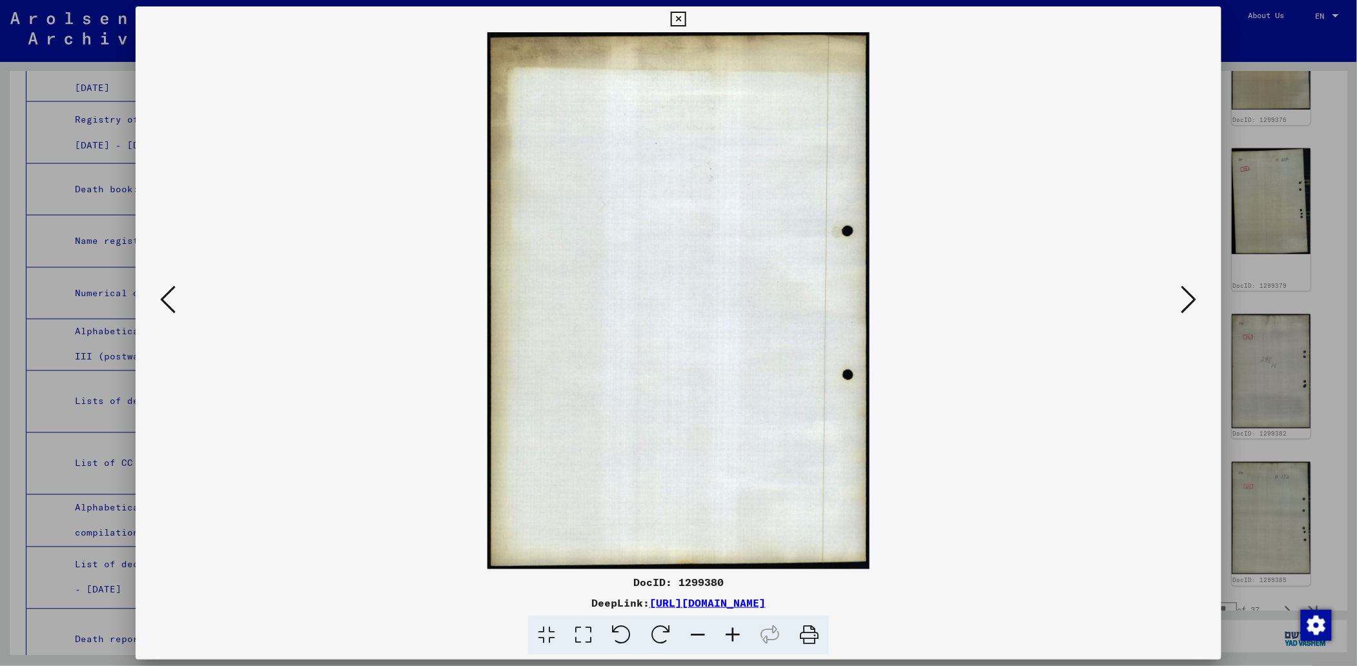
click at [160, 294] on icon at bounding box center [167, 299] width 15 height 31
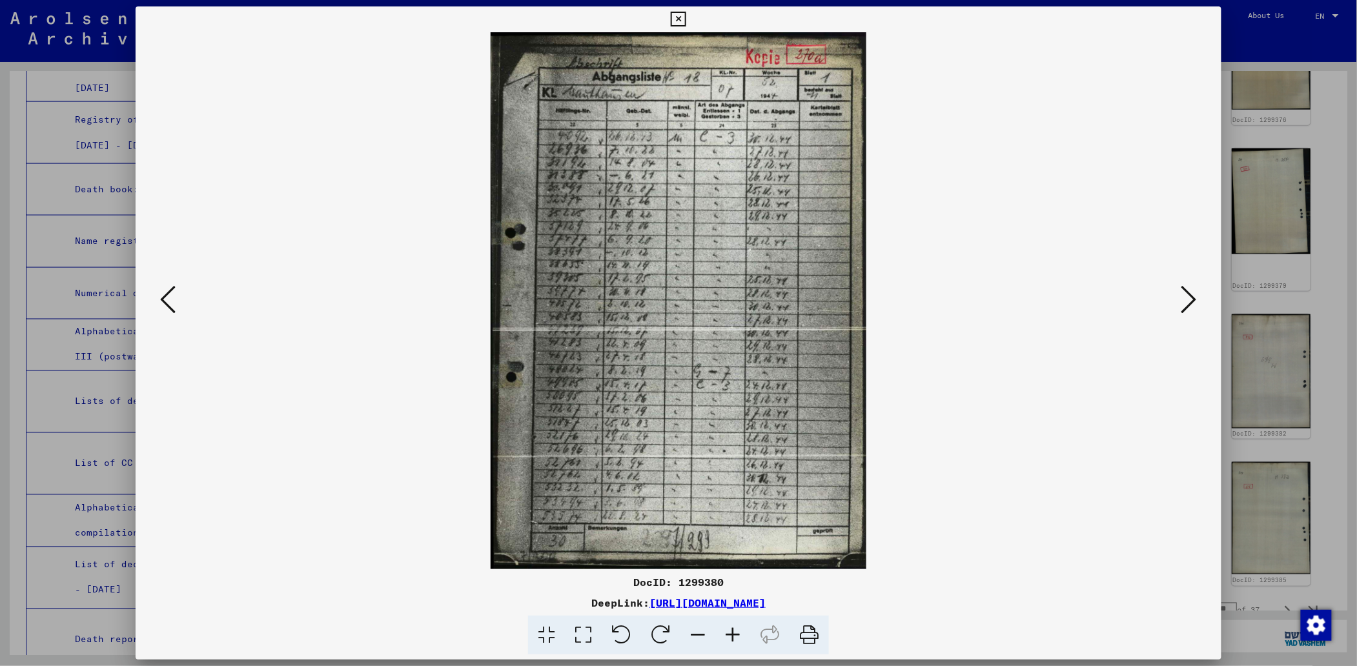
click at [160, 294] on icon at bounding box center [167, 299] width 15 height 31
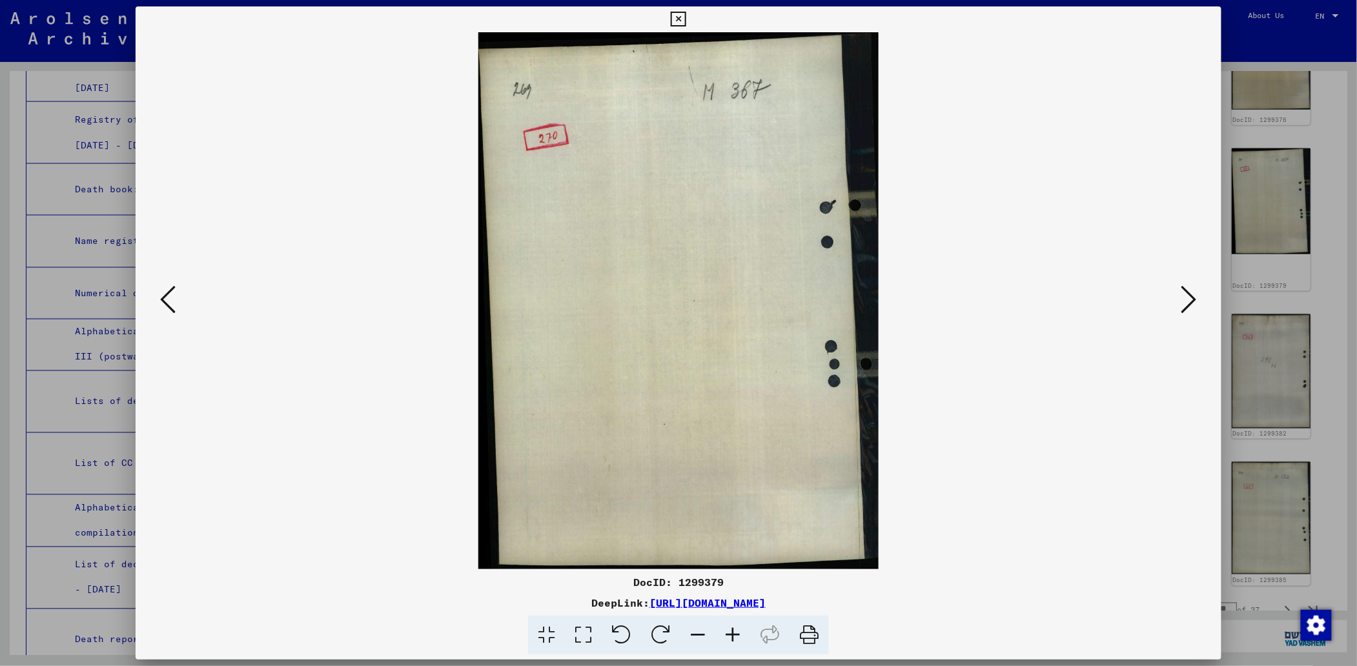
click at [160, 294] on icon at bounding box center [167, 299] width 15 height 31
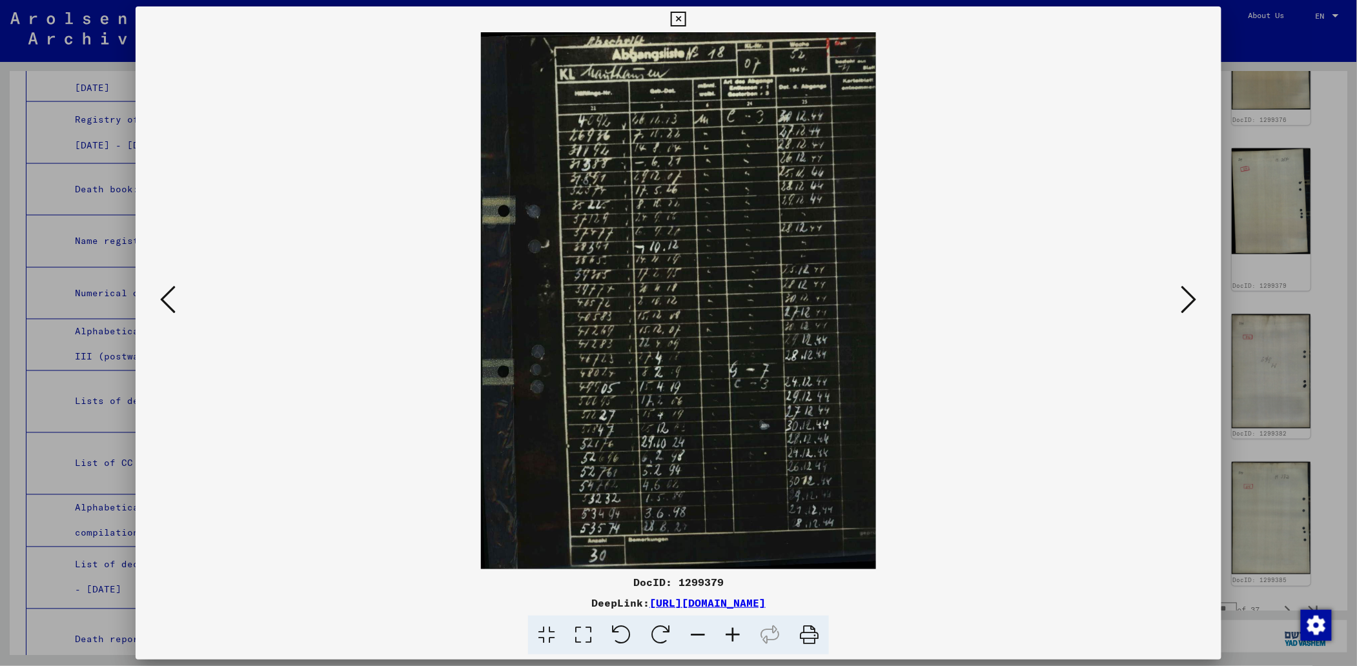
click at [160, 294] on icon at bounding box center [167, 299] width 15 height 31
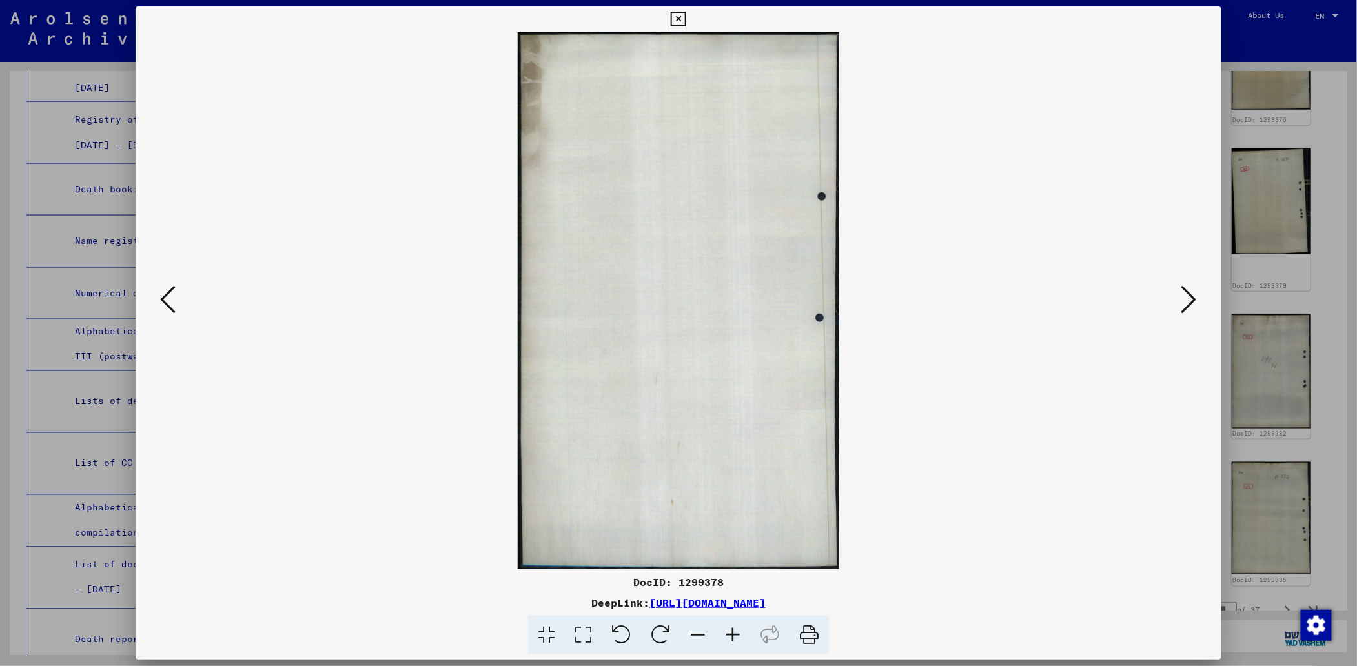
click at [160, 294] on icon at bounding box center [167, 299] width 15 height 31
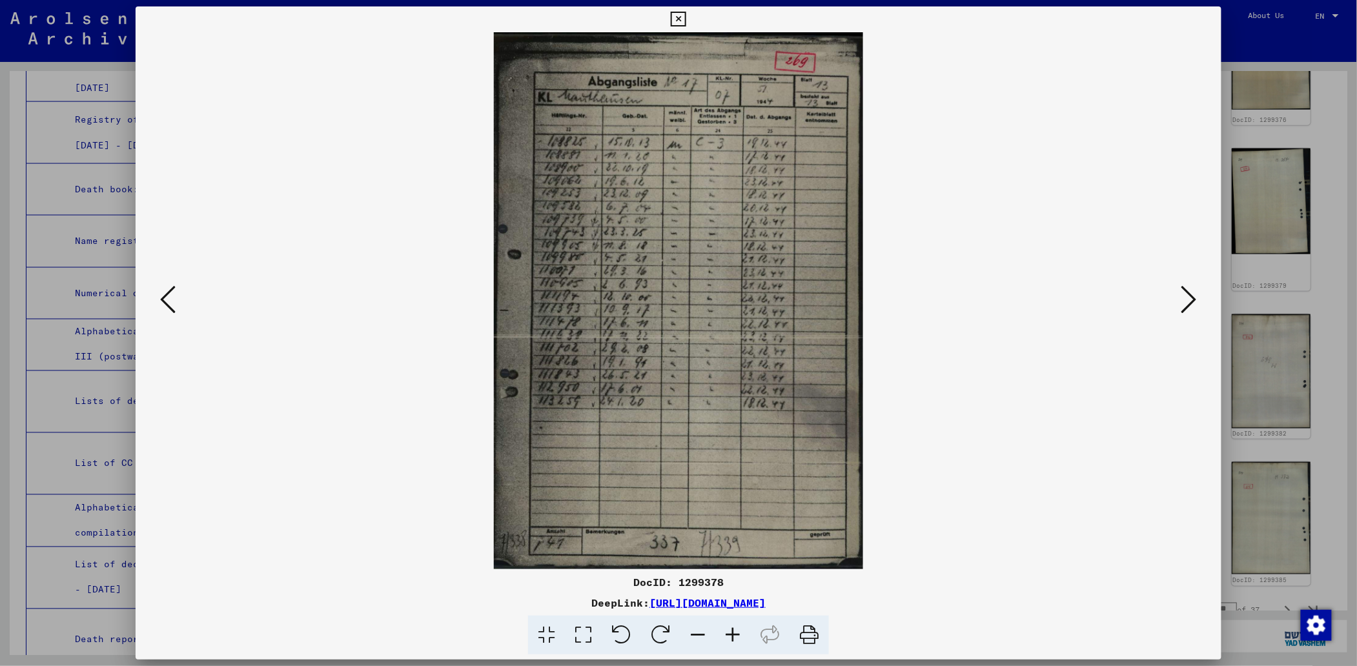
click at [160, 294] on icon at bounding box center [167, 299] width 15 height 31
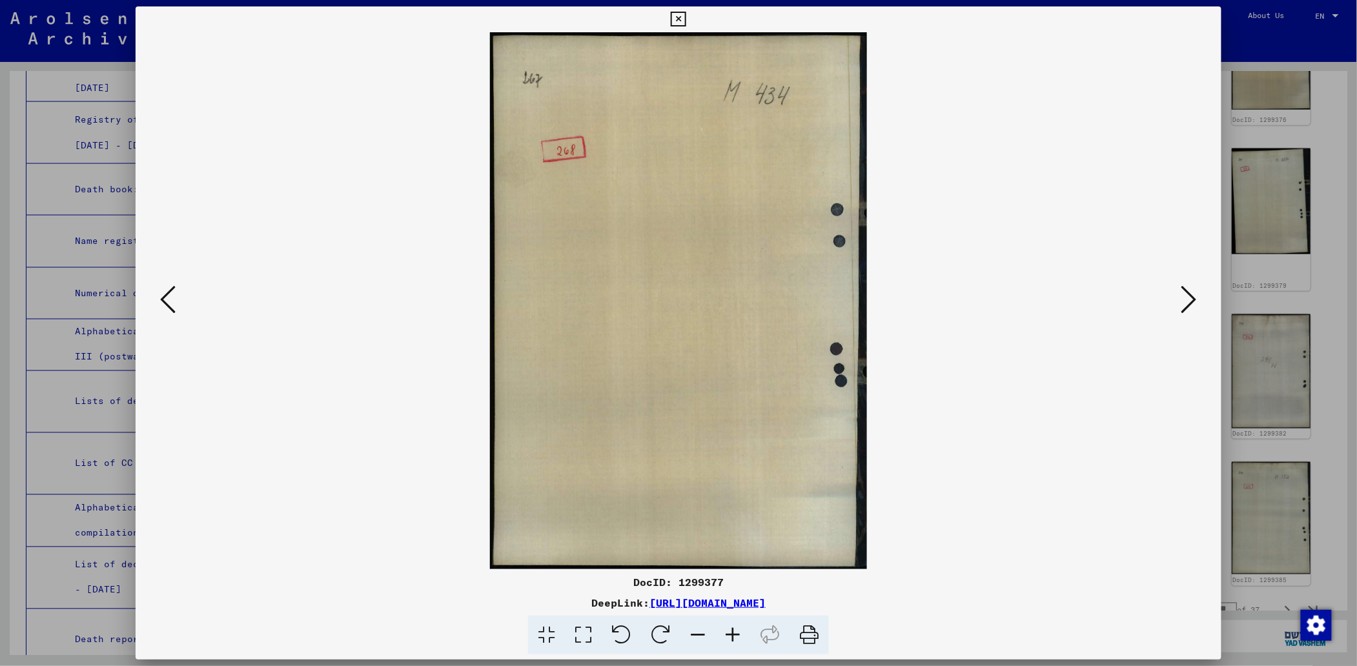
click at [160, 294] on icon at bounding box center [167, 299] width 15 height 31
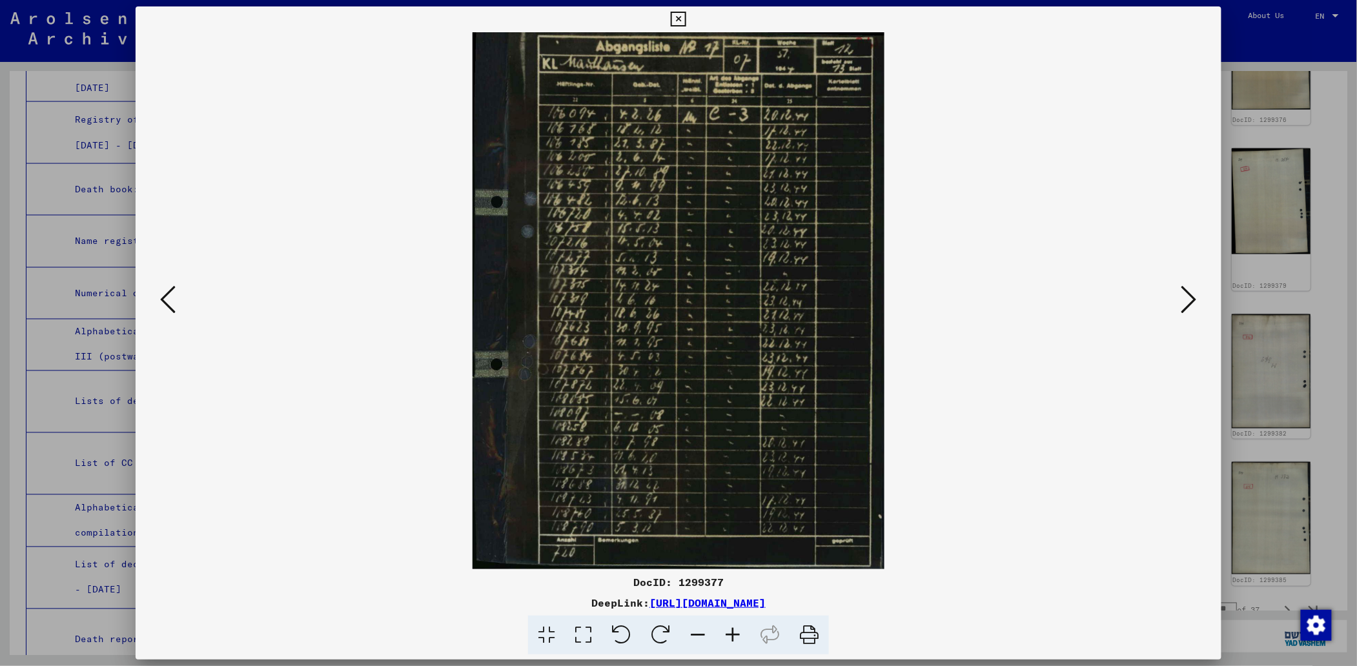
click at [160, 294] on icon at bounding box center [167, 299] width 15 height 31
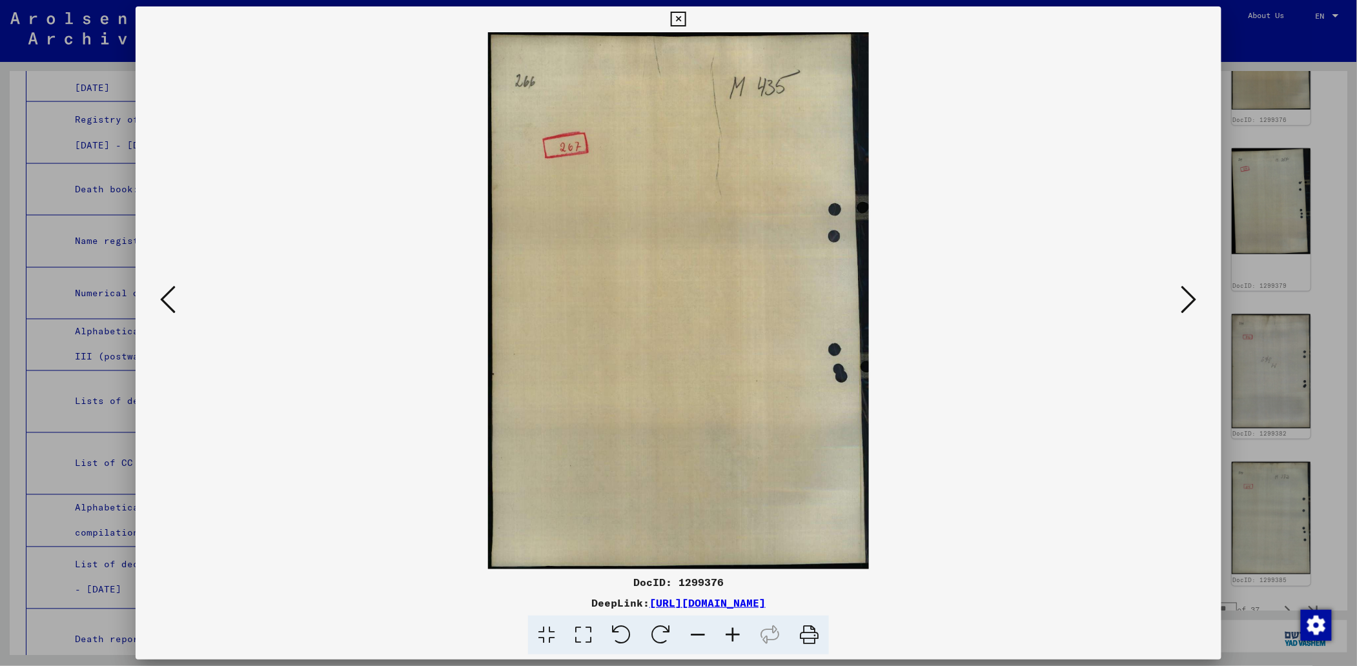
click at [160, 294] on icon at bounding box center [167, 299] width 15 height 31
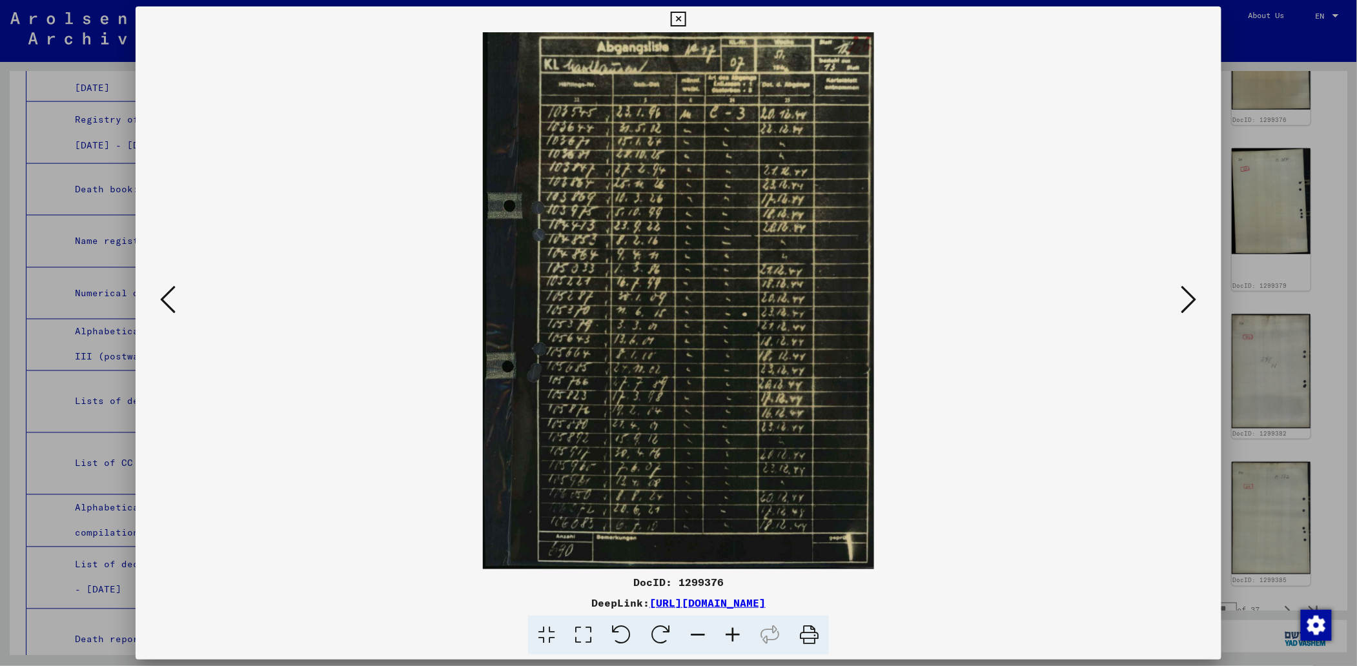
click at [160, 294] on icon at bounding box center [167, 299] width 15 height 31
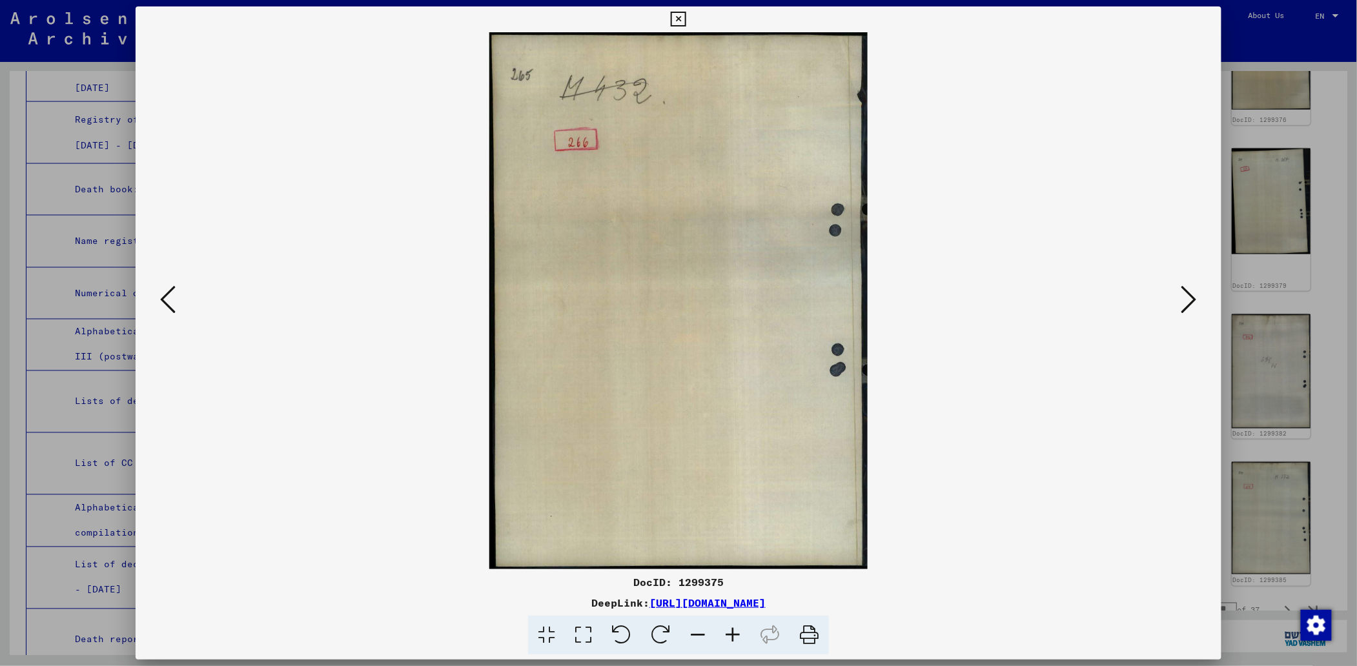
click at [160, 294] on icon at bounding box center [167, 299] width 15 height 31
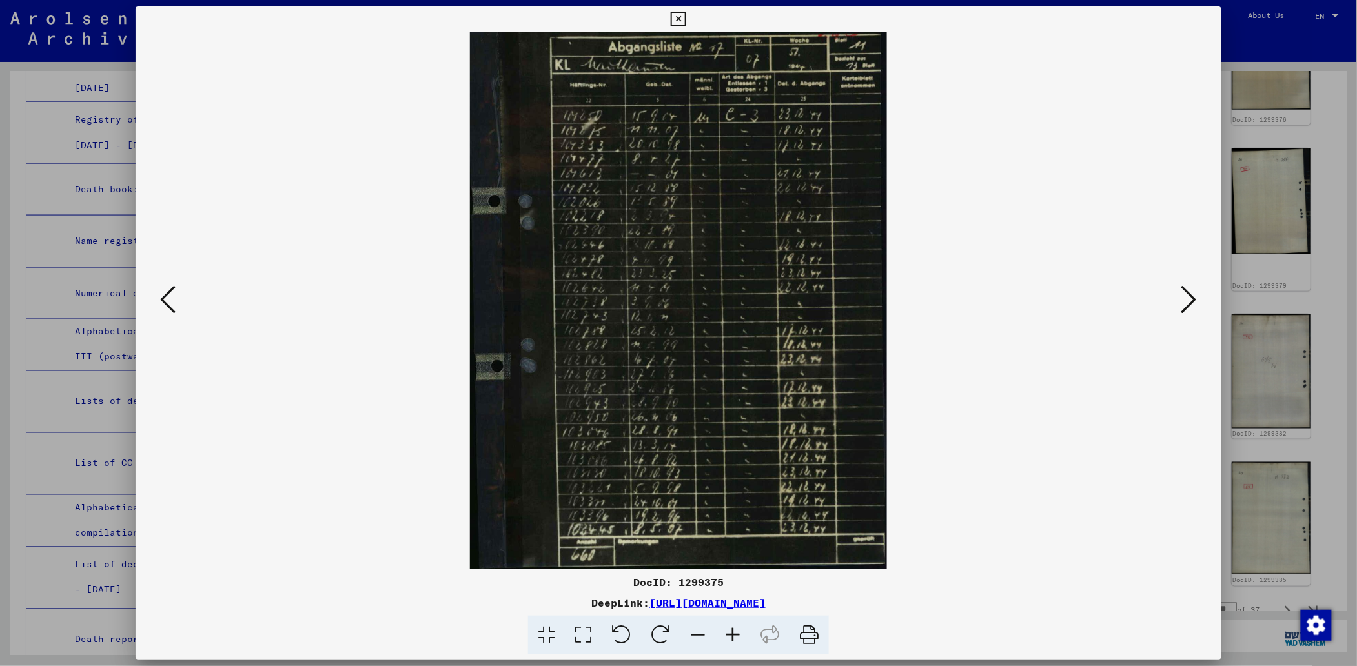
click at [734, 628] on icon at bounding box center [732, 635] width 35 height 39
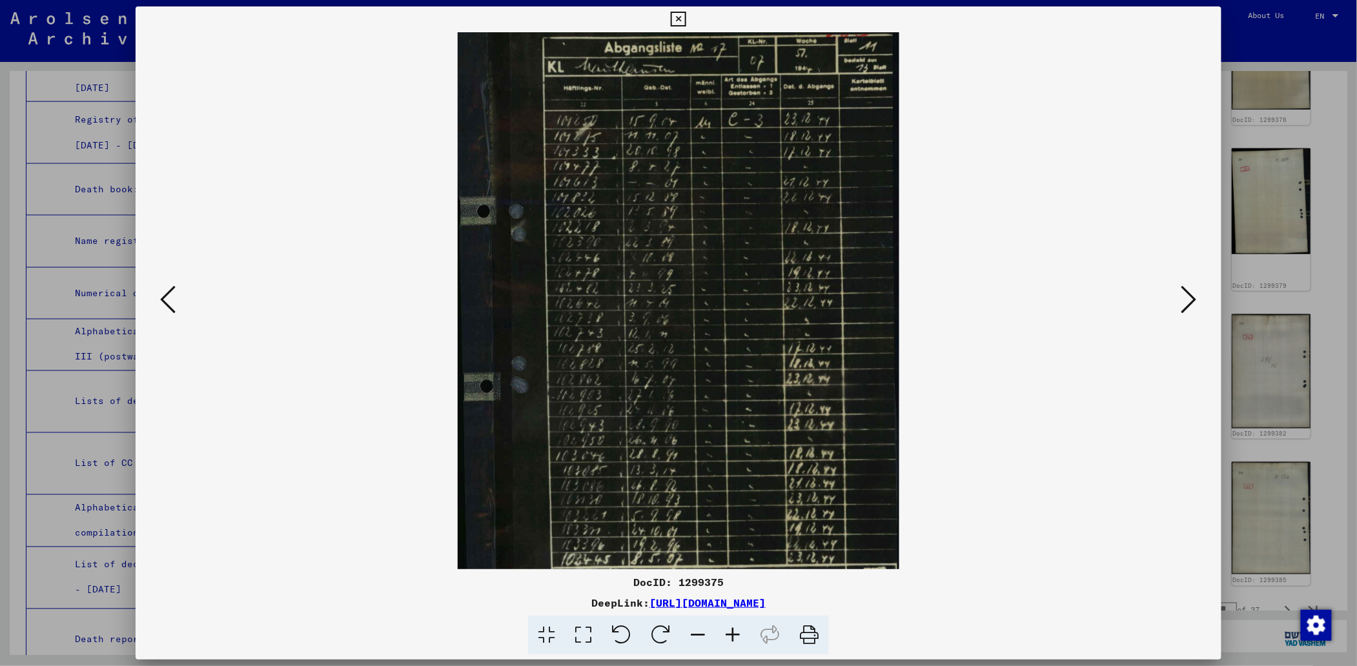
click at [734, 628] on icon at bounding box center [732, 635] width 35 height 39
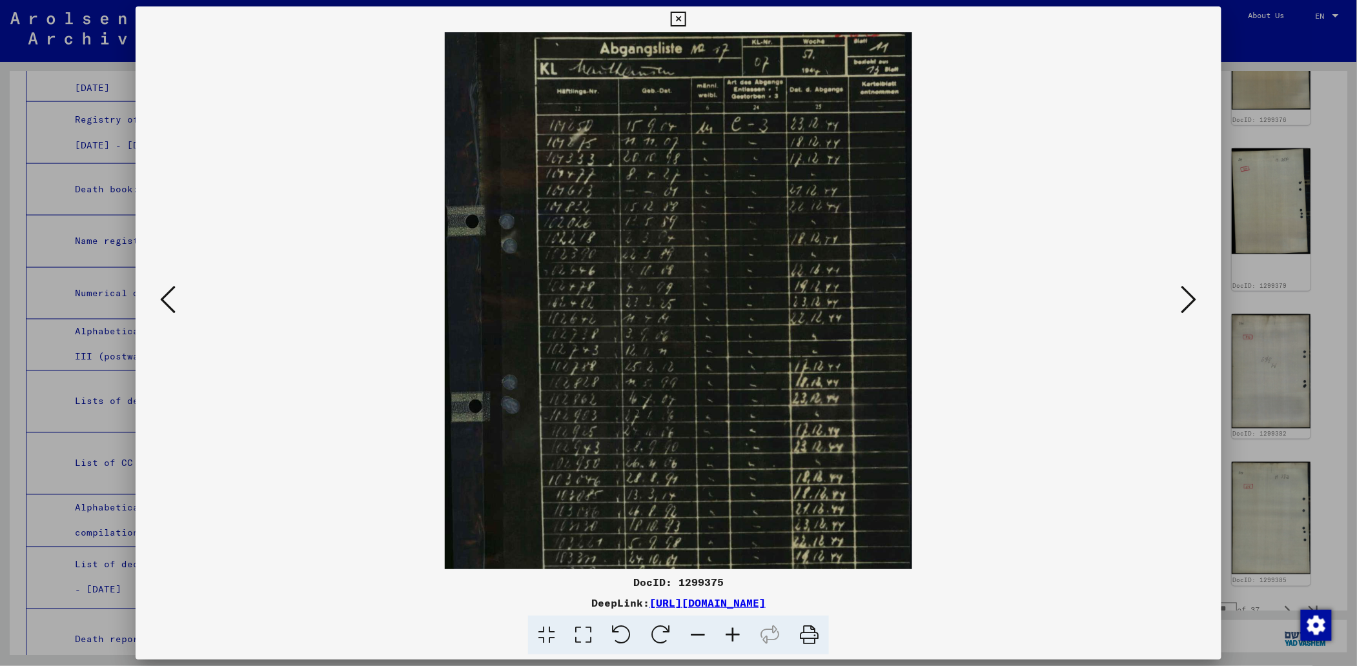
click at [734, 628] on icon at bounding box center [732, 635] width 35 height 39
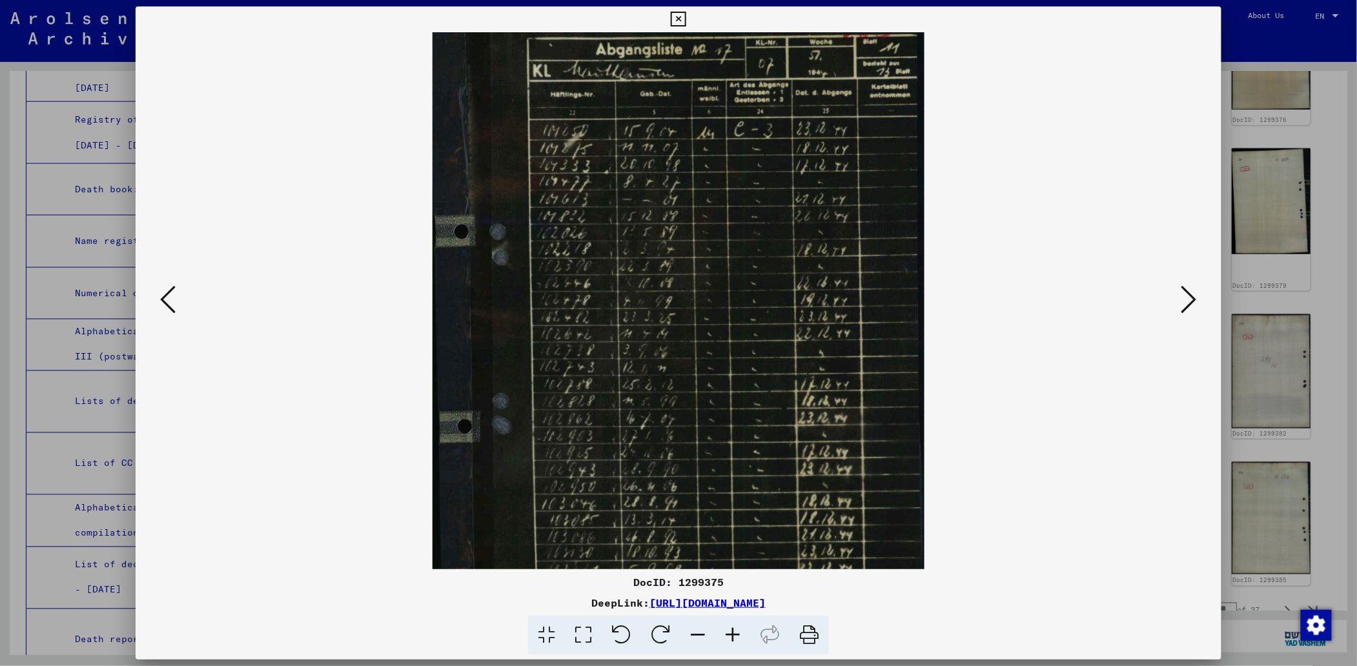
click at [734, 628] on icon at bounding box center [732, 635] width 35 height 39
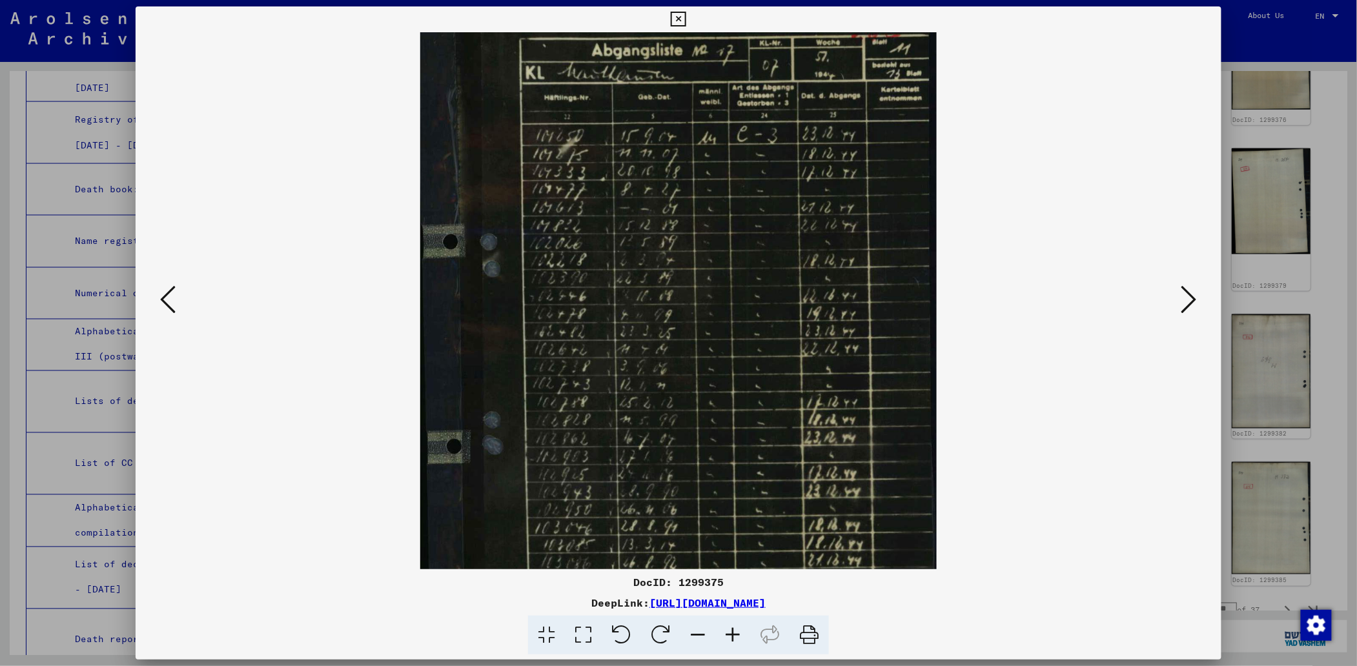
click at [735, 629] on icon at bounding box center [732, 635] width 35 height 39
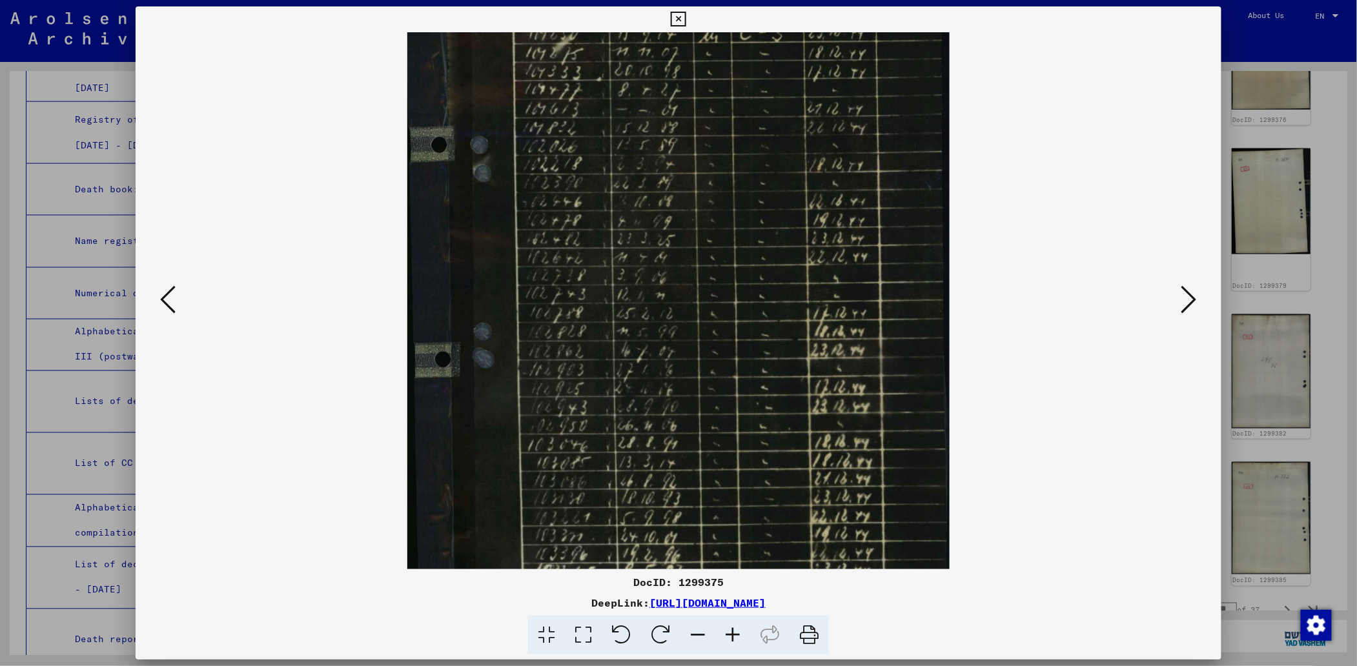
scroll to position [161, 0]
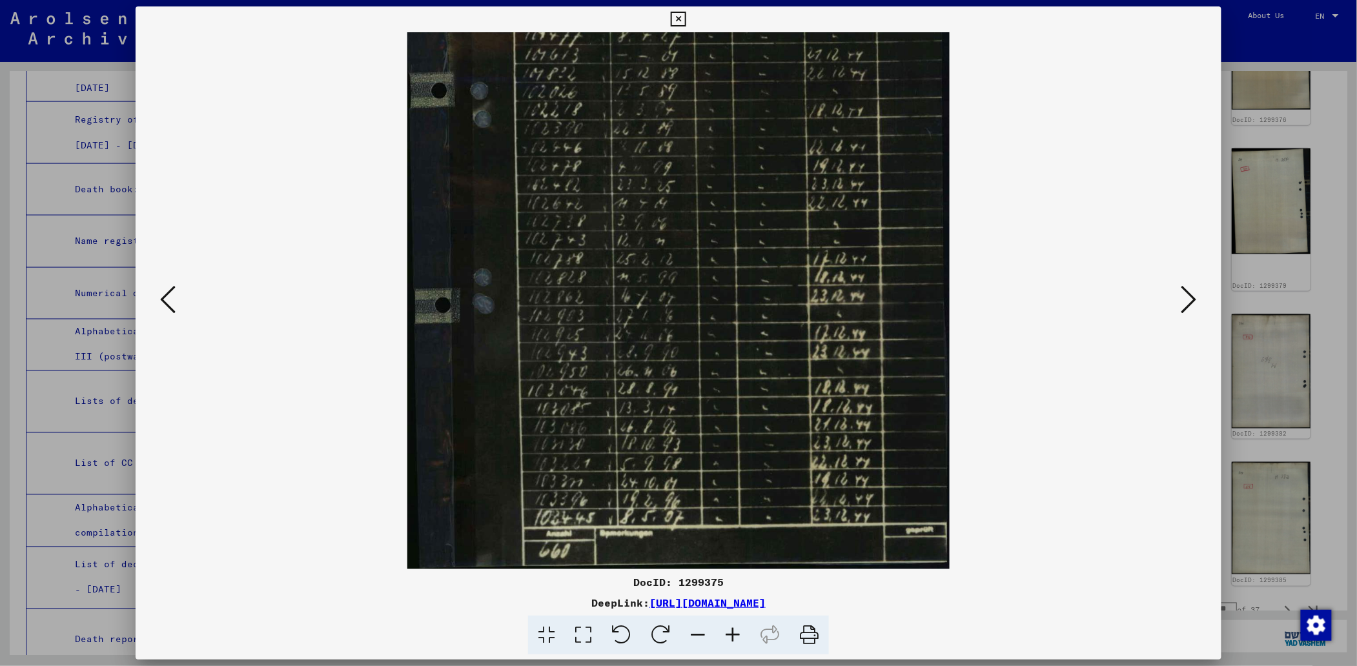
drag, startPoint x: 670, startPoint y: 522, endPoint x: 571, endPoint y: 221, distance: 316.7
click at [571, 221] on img at bounding box center [678, 220] width 542 height 699
click at [165, 293] on icon at bounding box center [167, 299] width 15 height 31
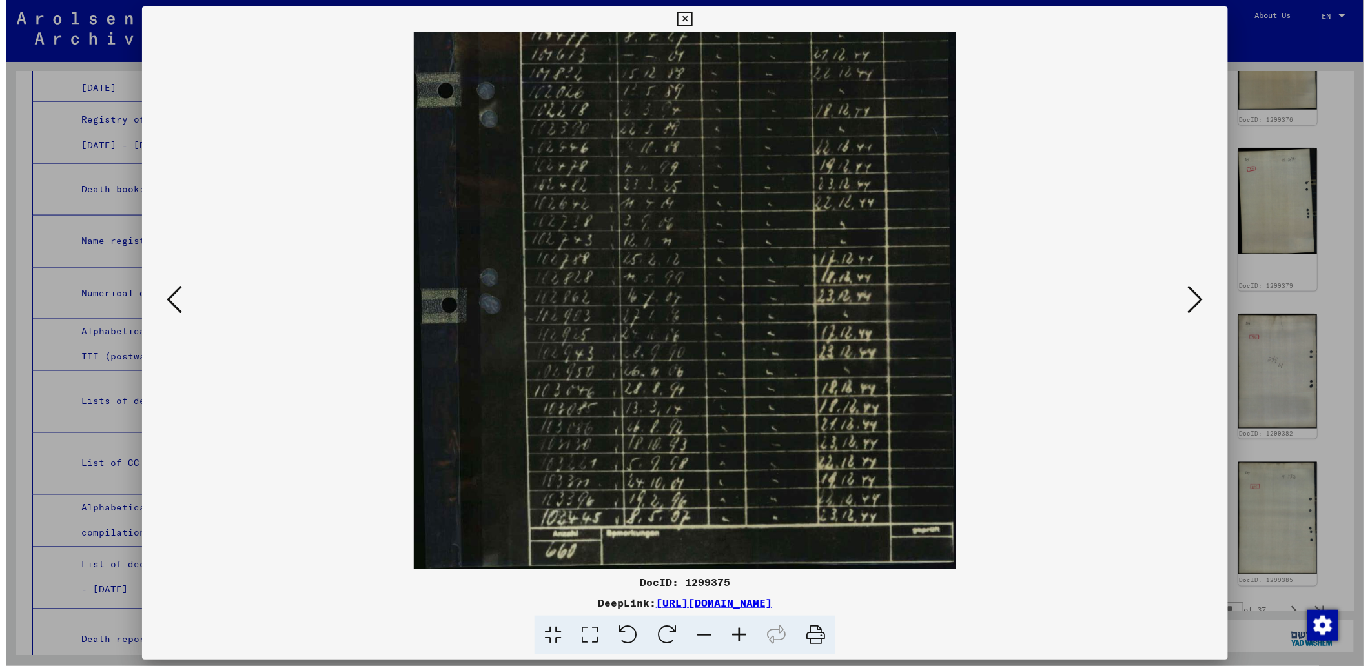
scroll to position [0, 0]
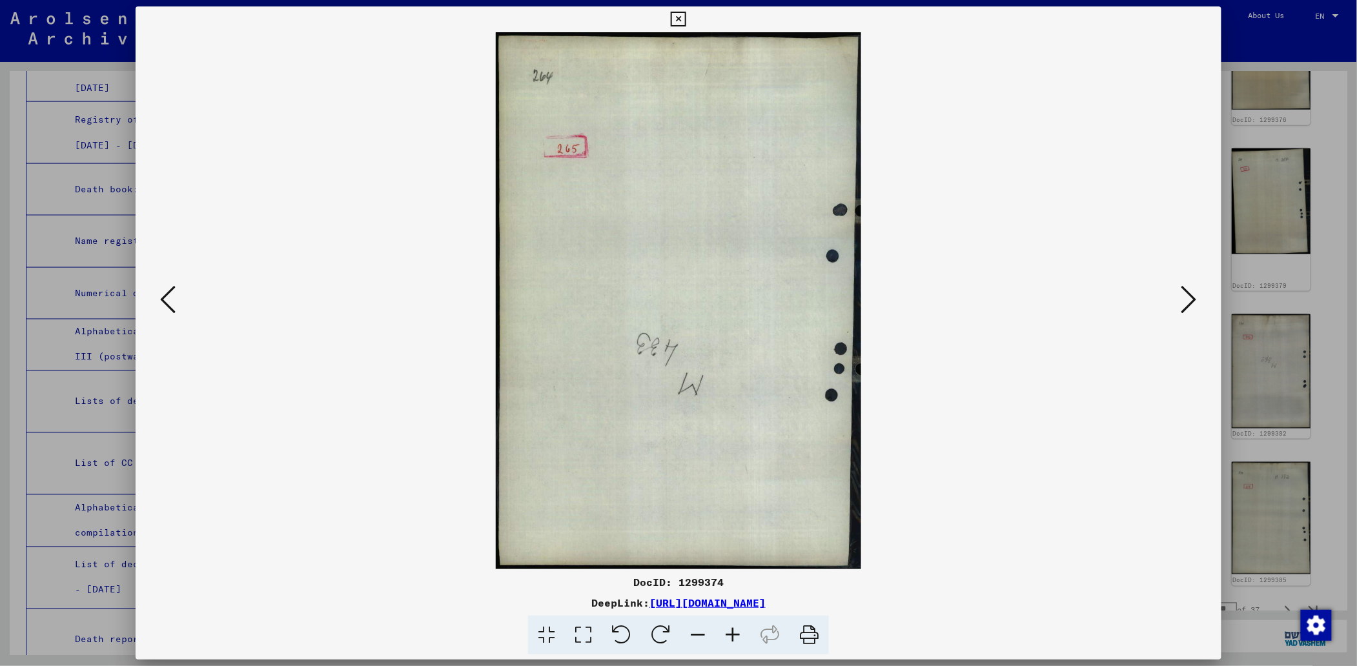
click at [165, 293] on icon at bounding box center [167, 299] width 15 height 31
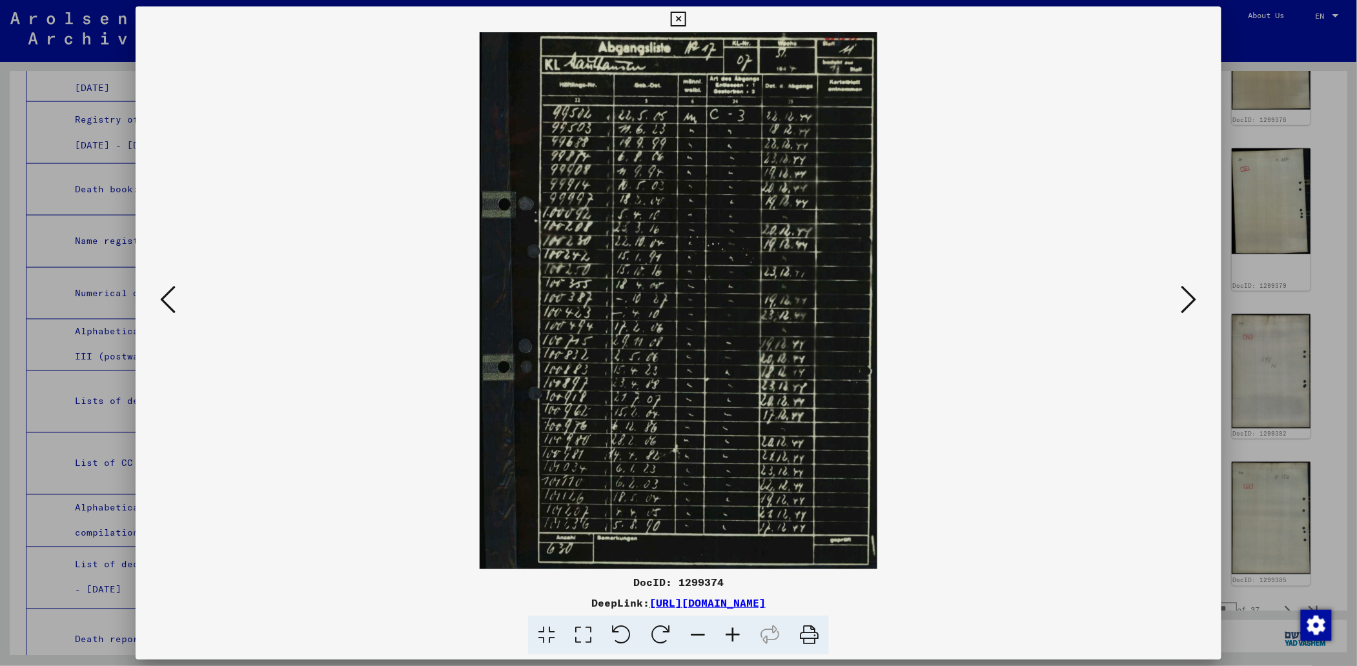
click at [165, 293] on icon at bounding box center [167, 299] width 15 height 31
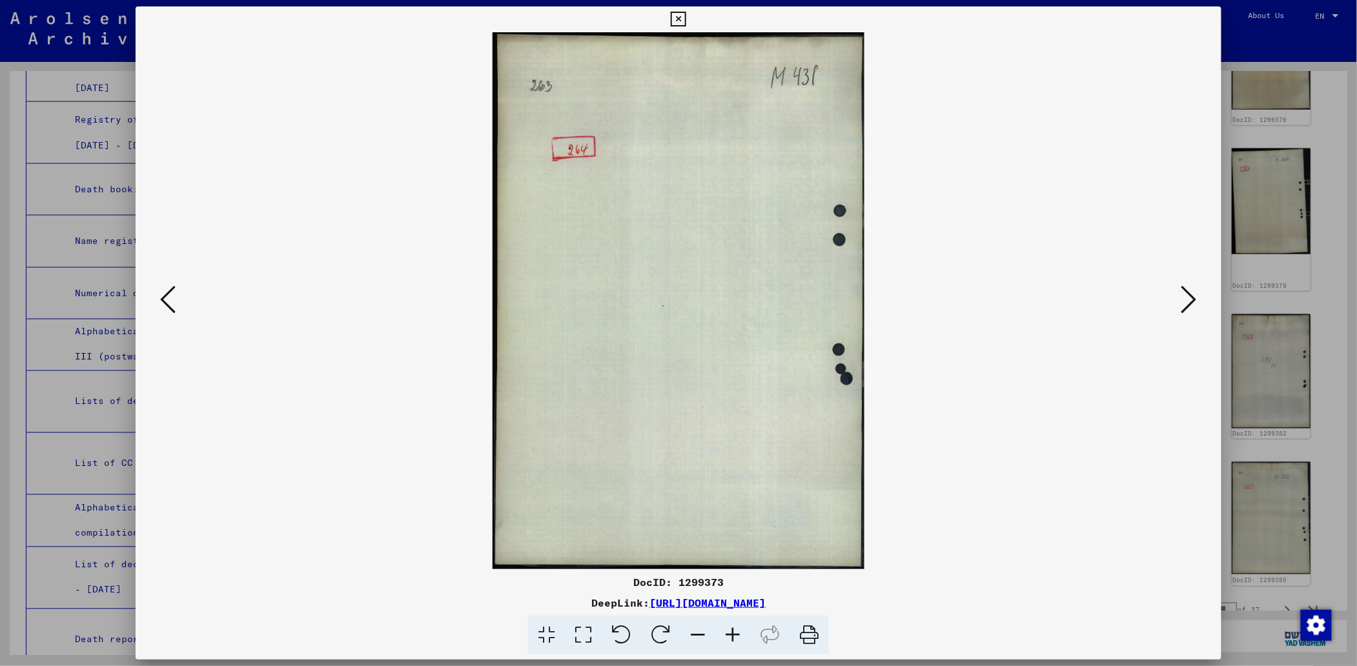
click at [165, 293] on icon at bounding box center [167, 299] width 15 height 31
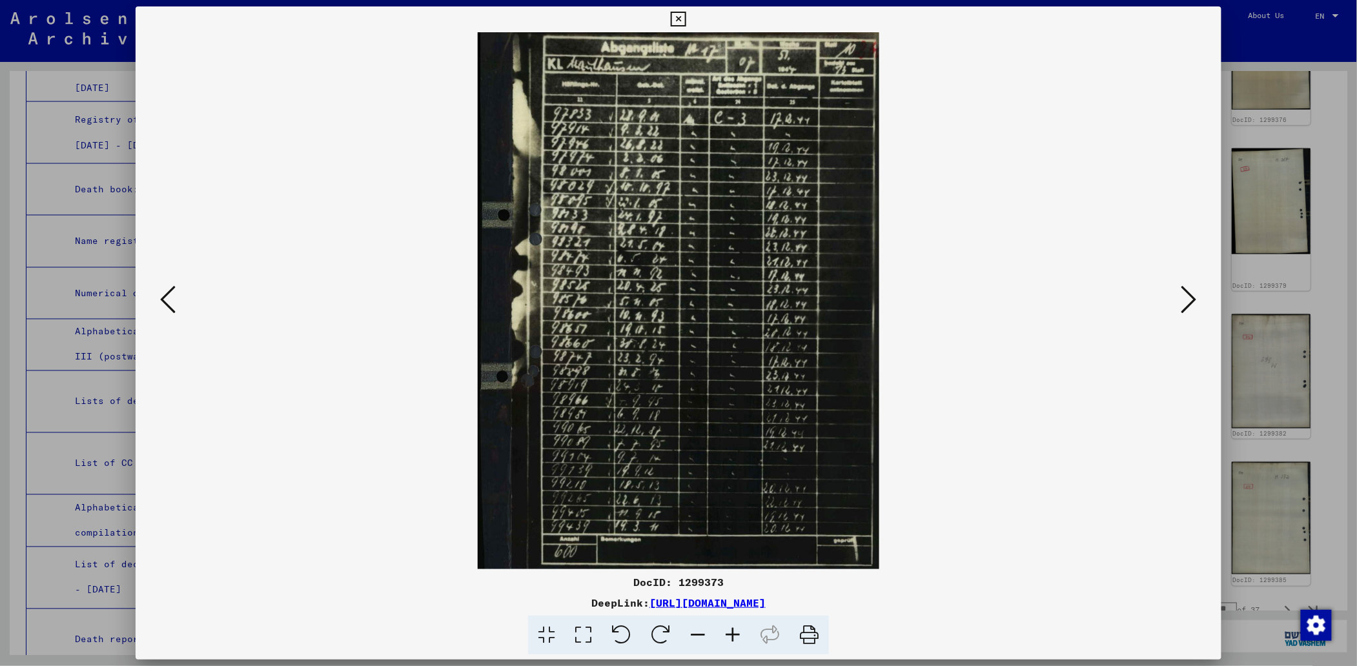
click at [165, 293] on icon at bounding box center [167, 299] width 15 height 31
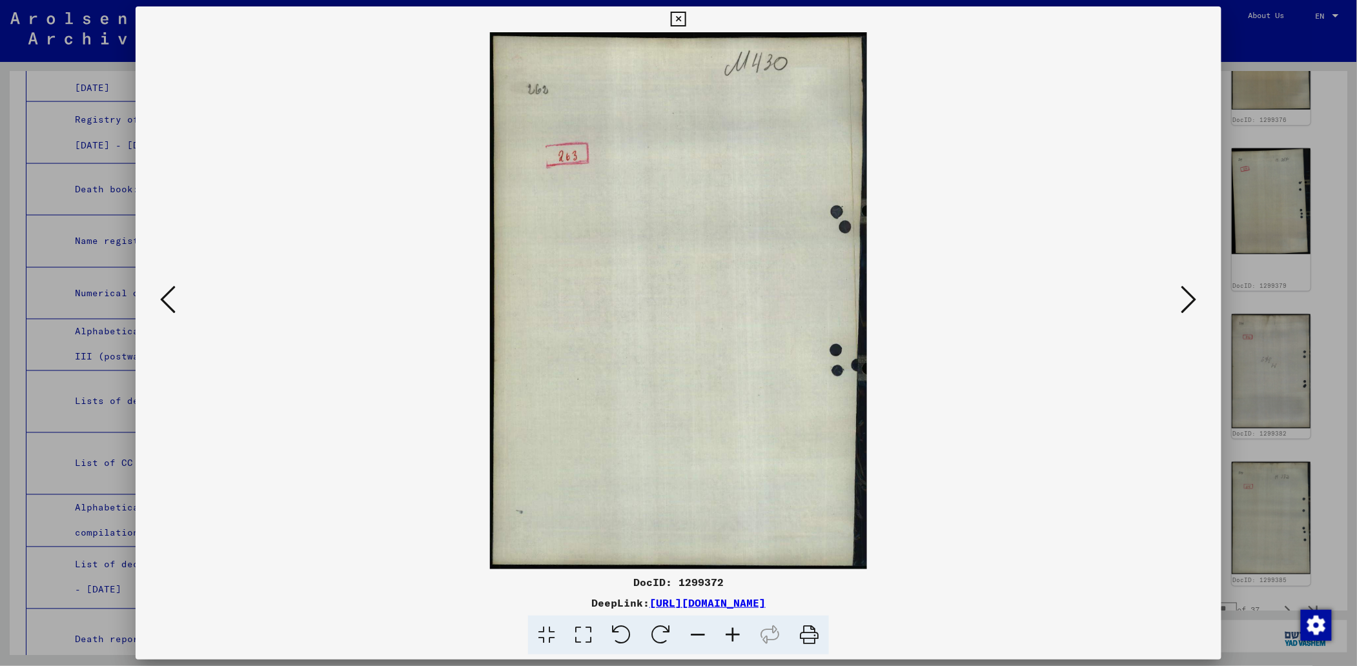
click at [165, 293] on icon at bounding box center [167, 299] width 15 height 31
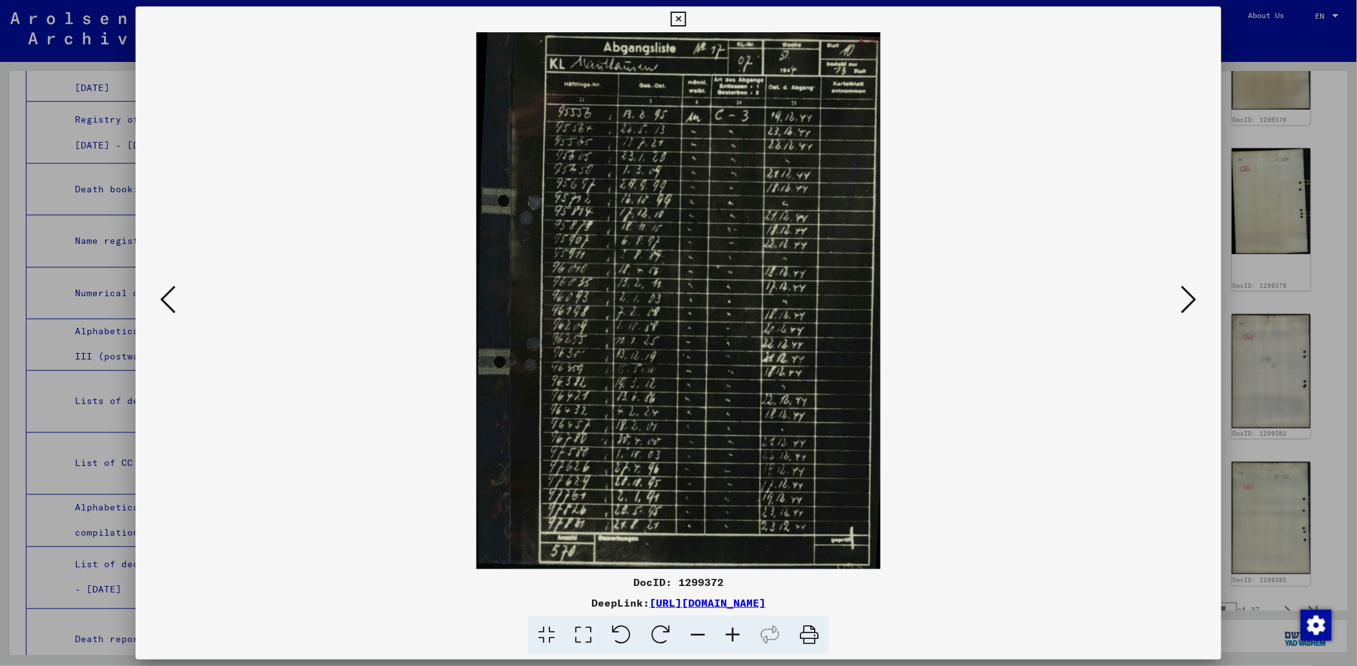
click at [165, 293] on icon at bounding box center [167, 299] width 15 height 31
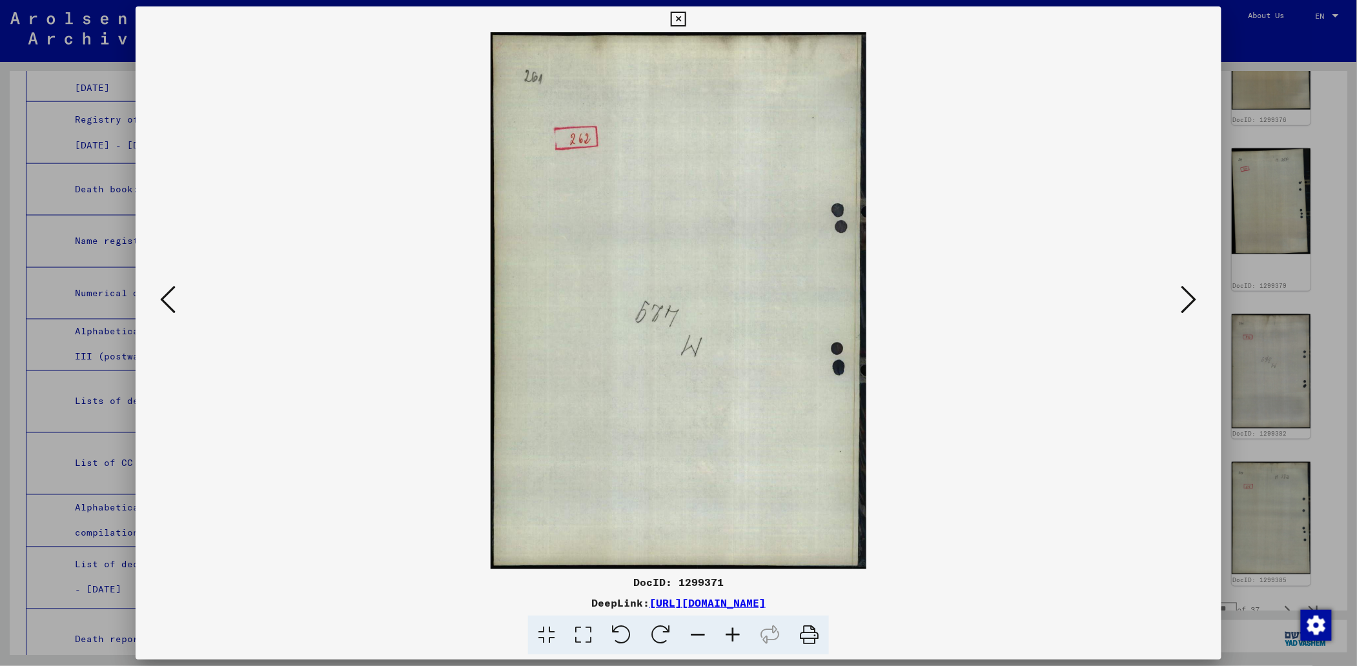
click at [165, 293] on icon at bounding box center [167, 299] width 15 height 31
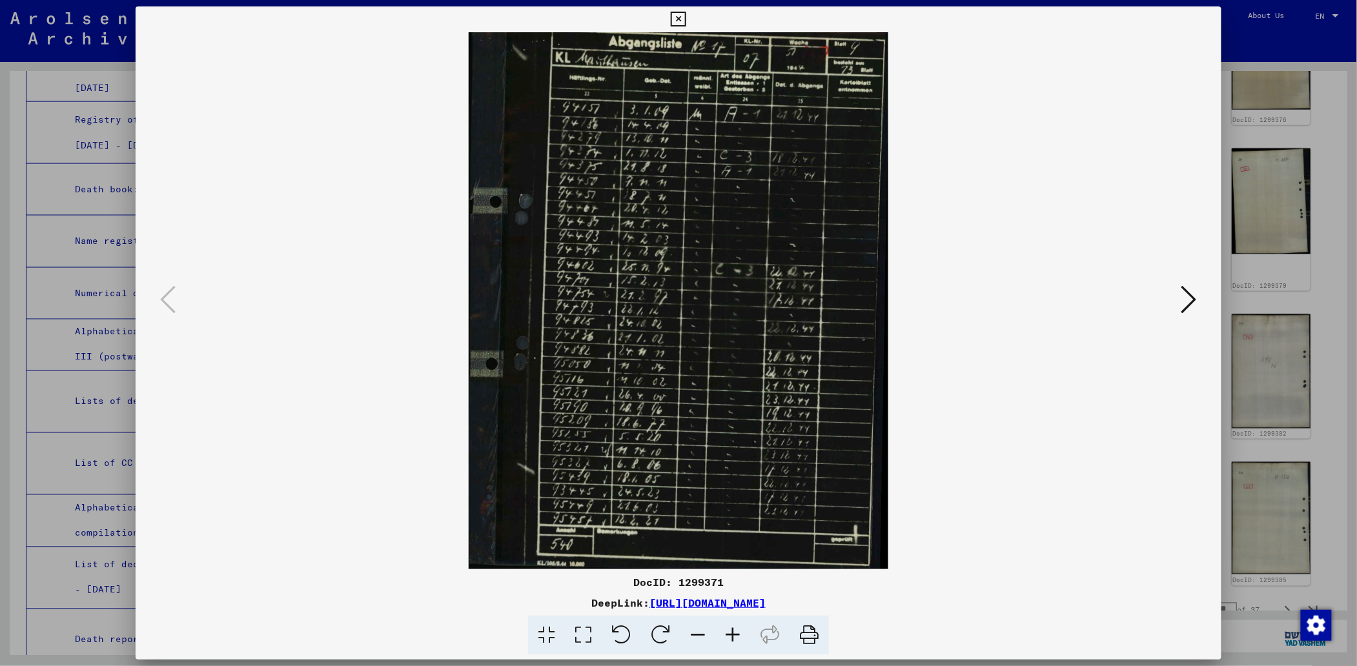
click at [680, 10] on button at bounding box center [678, 19] width 23 height 26
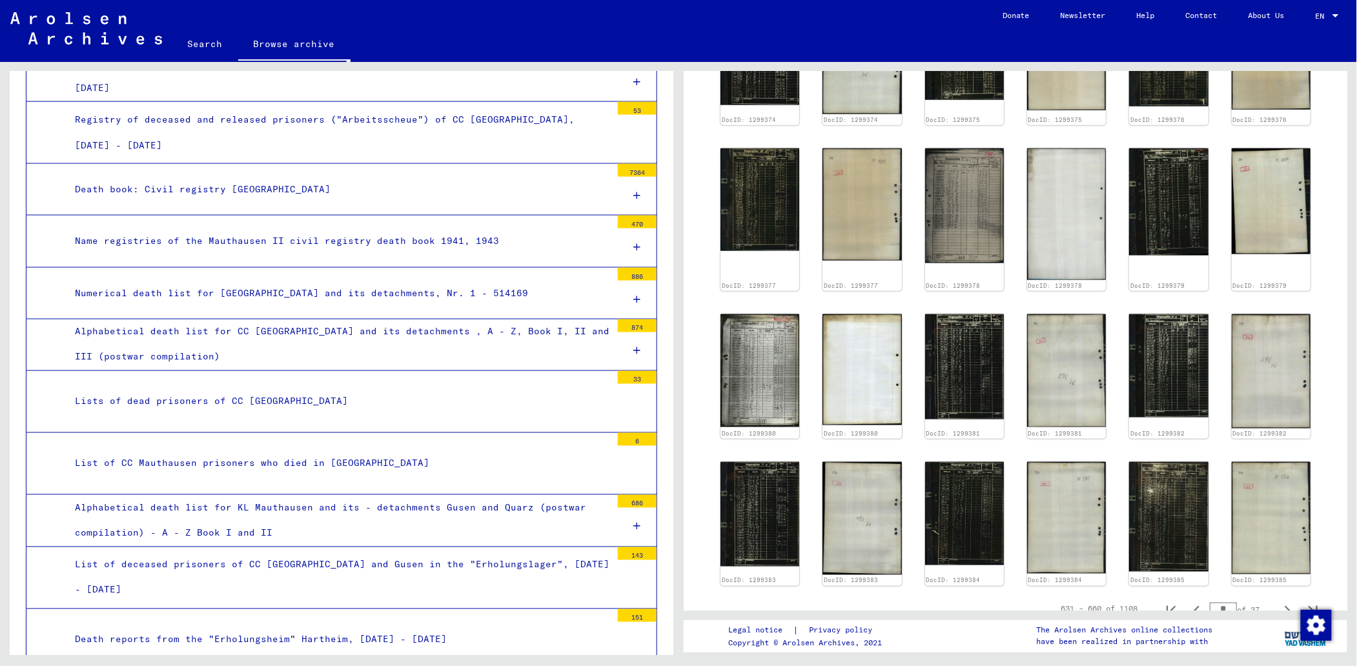
scroll to position [602, 0]
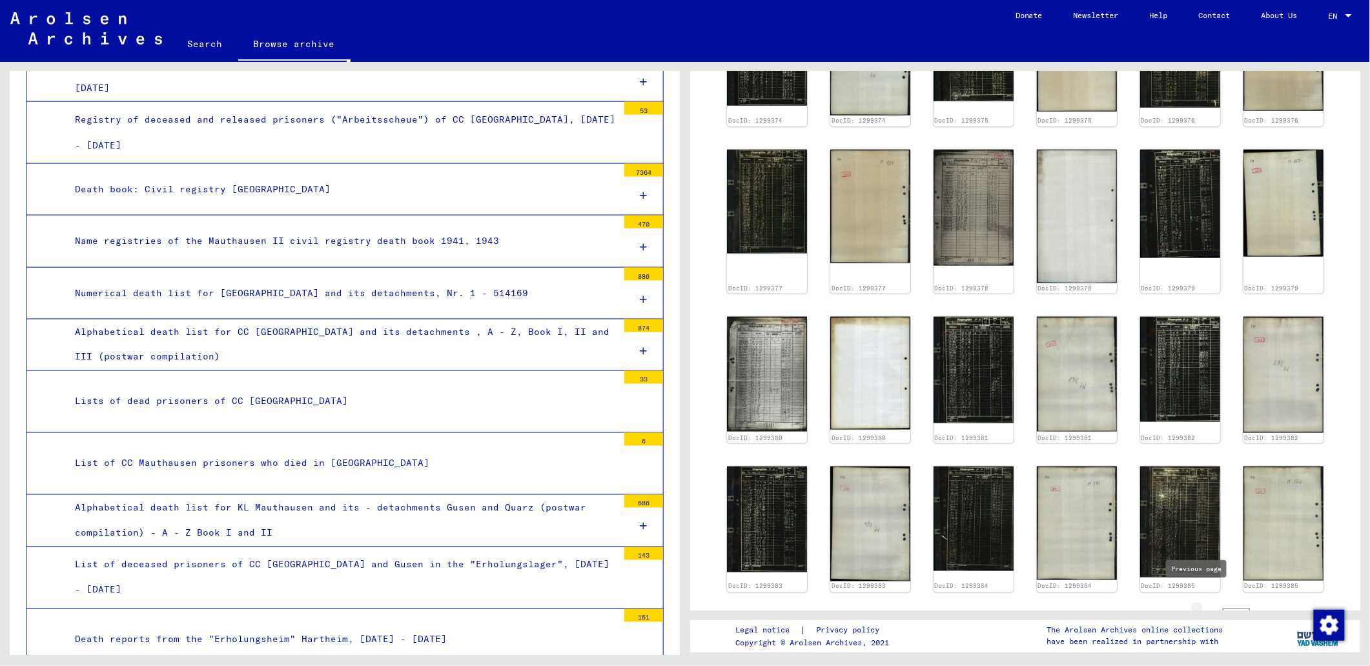
click at [1201, 608] on icon "Previous page" at bounding box center [1210, 617] width 18 height 18
type input "**"
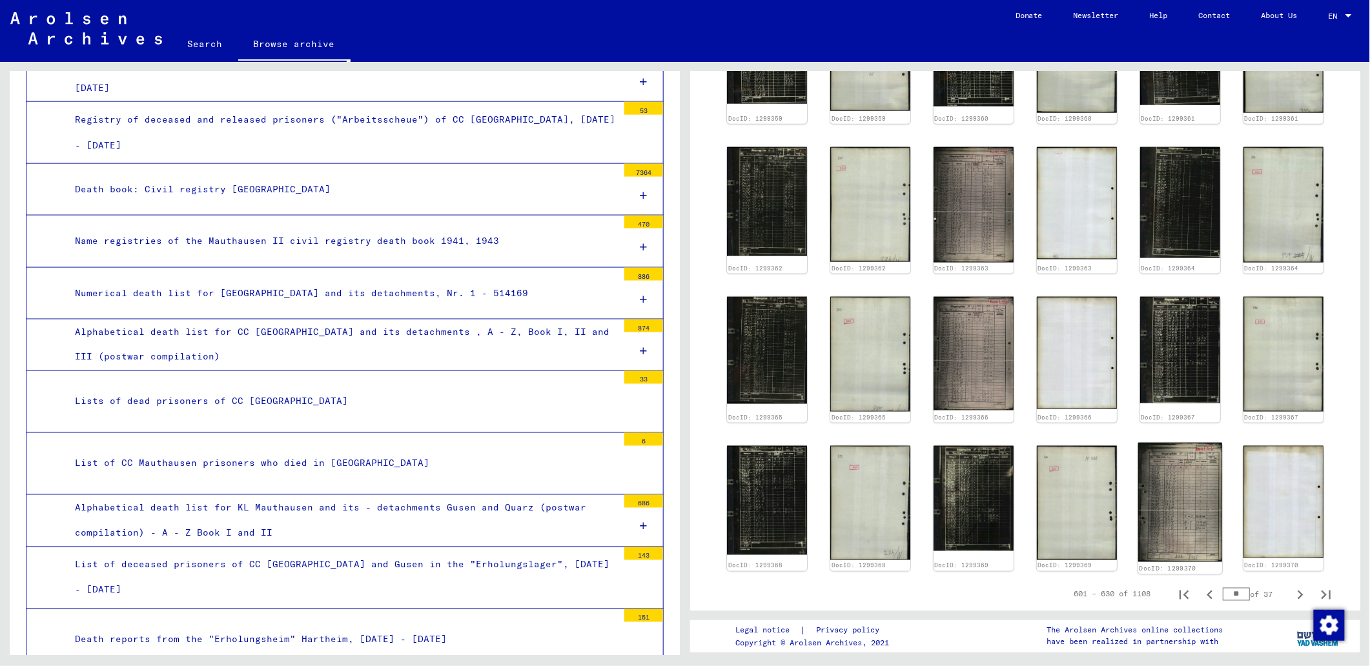
click at [1173, 486] on img at bounding box center [1180, 502] width 84 height 119
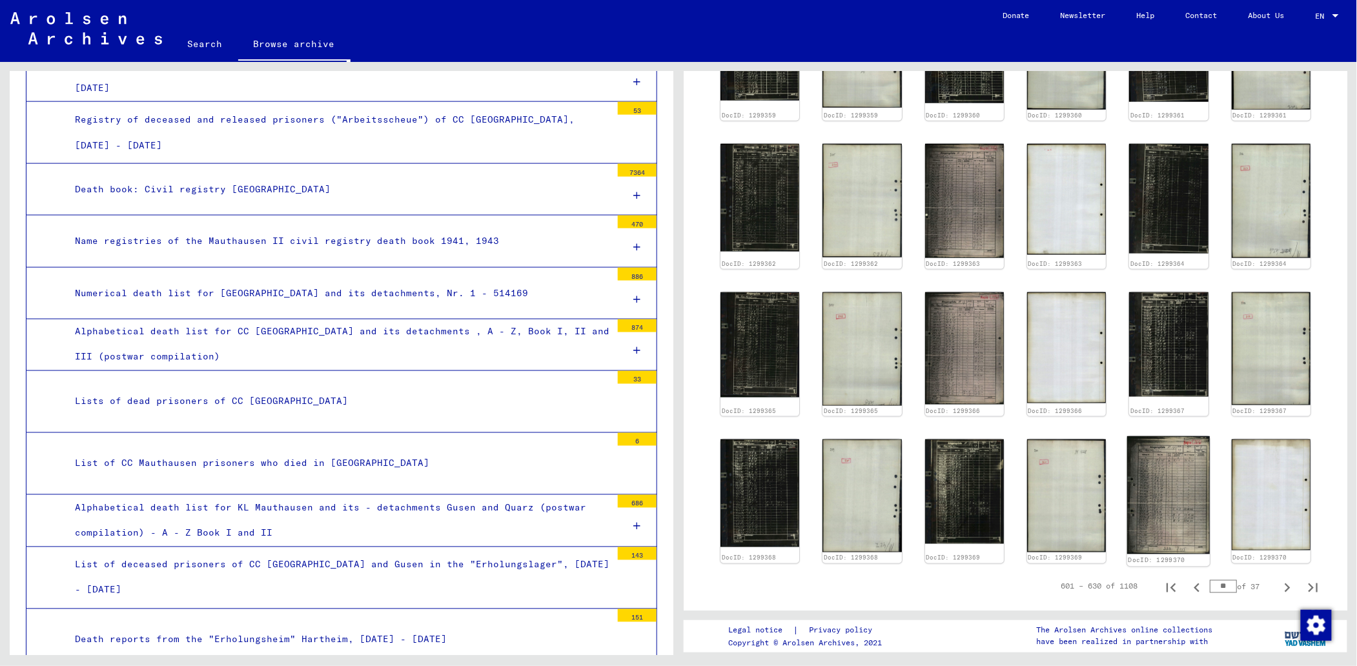
scroll to position [602, 0]
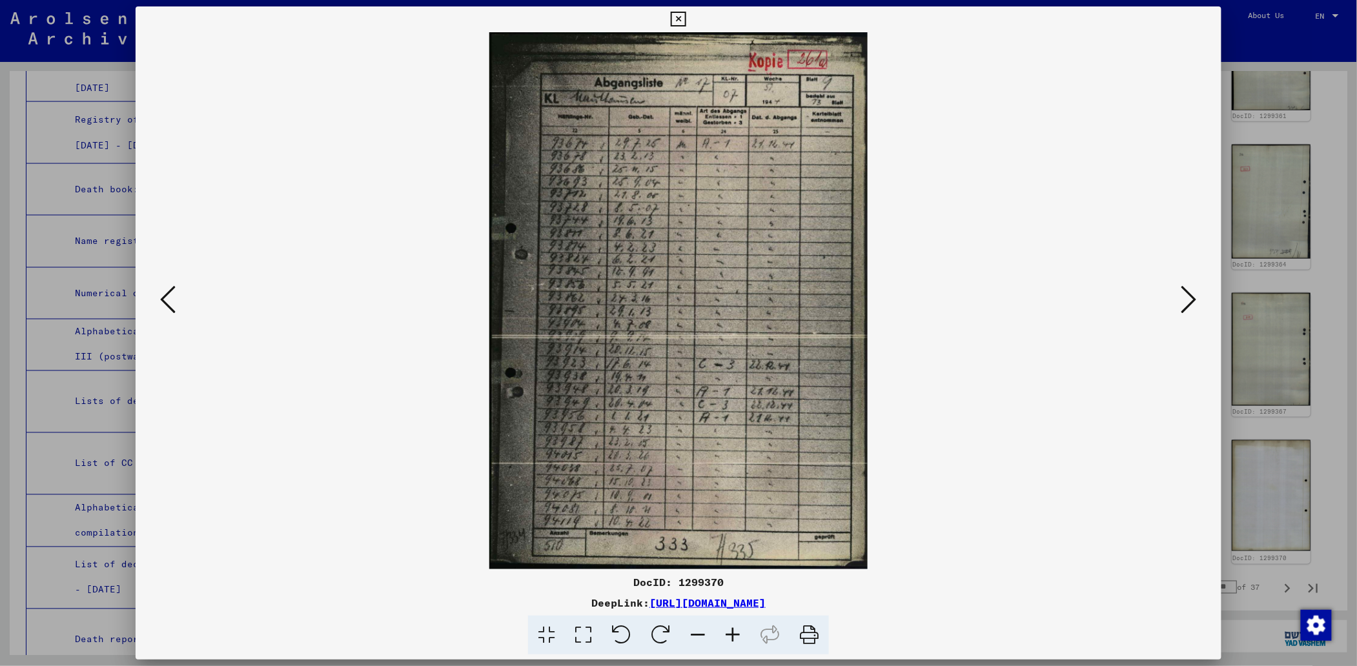
click at [160, 294] on icon at bounding box center [167, 299] width 15 height 31
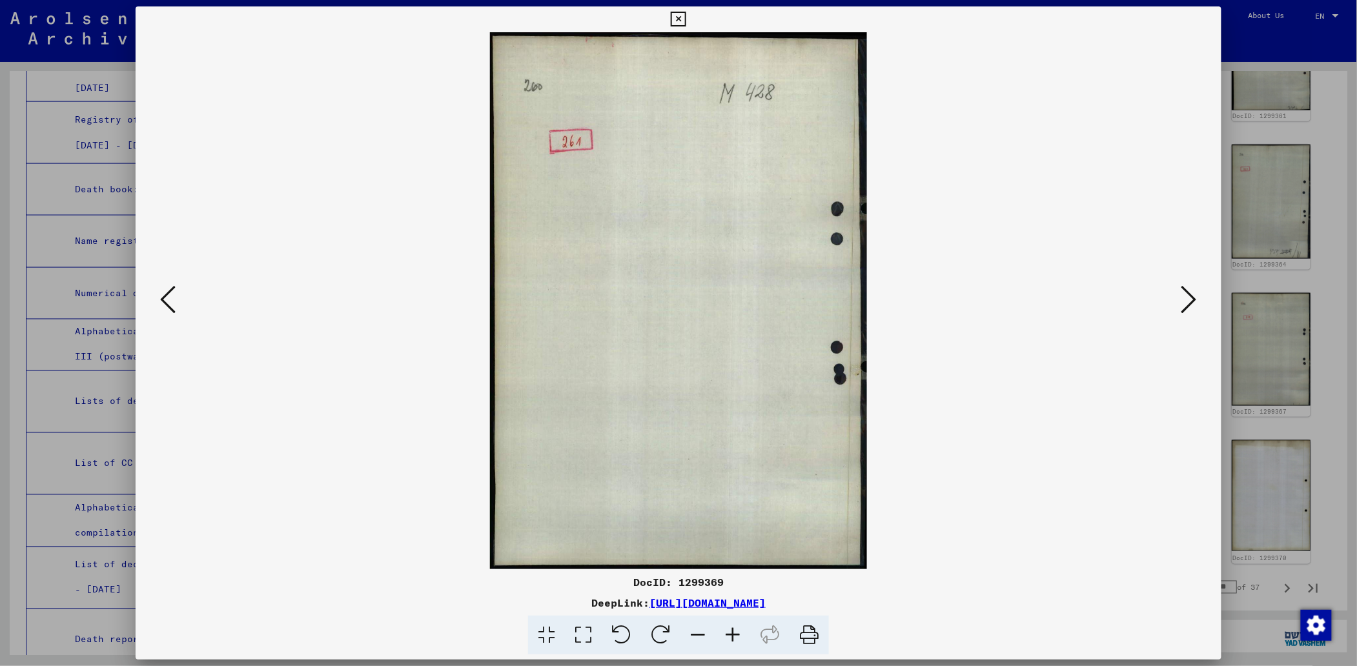
click at [160, 294] on icon at bounding box center [167, 299] width 15 height 31
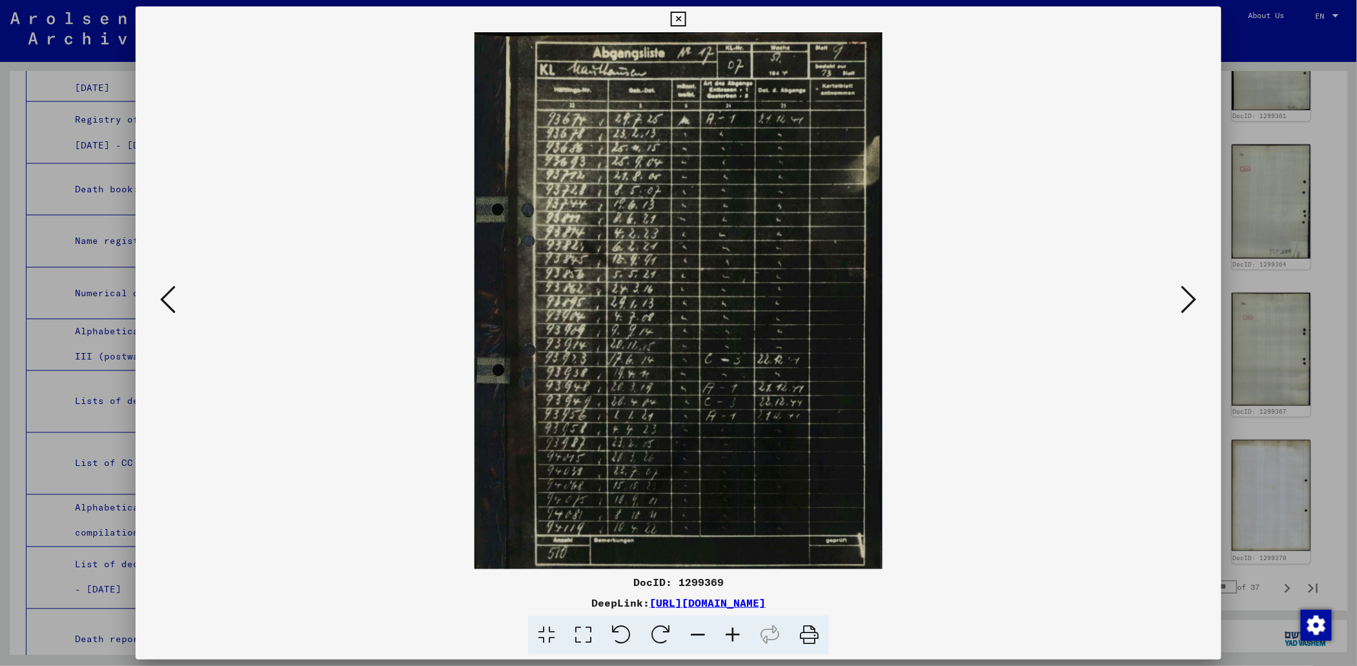
click at [161, 294] on icon at bounding box center [167, 299] width 15 height 31
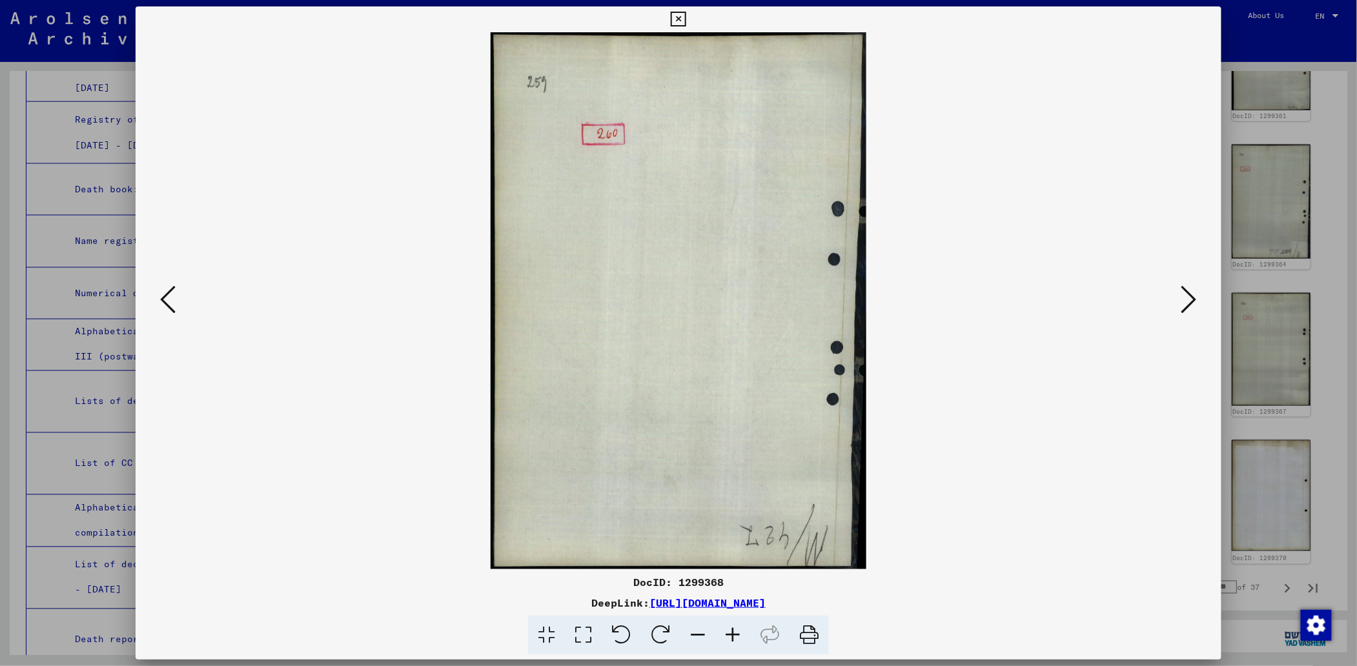
click at [161, 294] on icon at bounding box center [167, 299] width 15 height 31
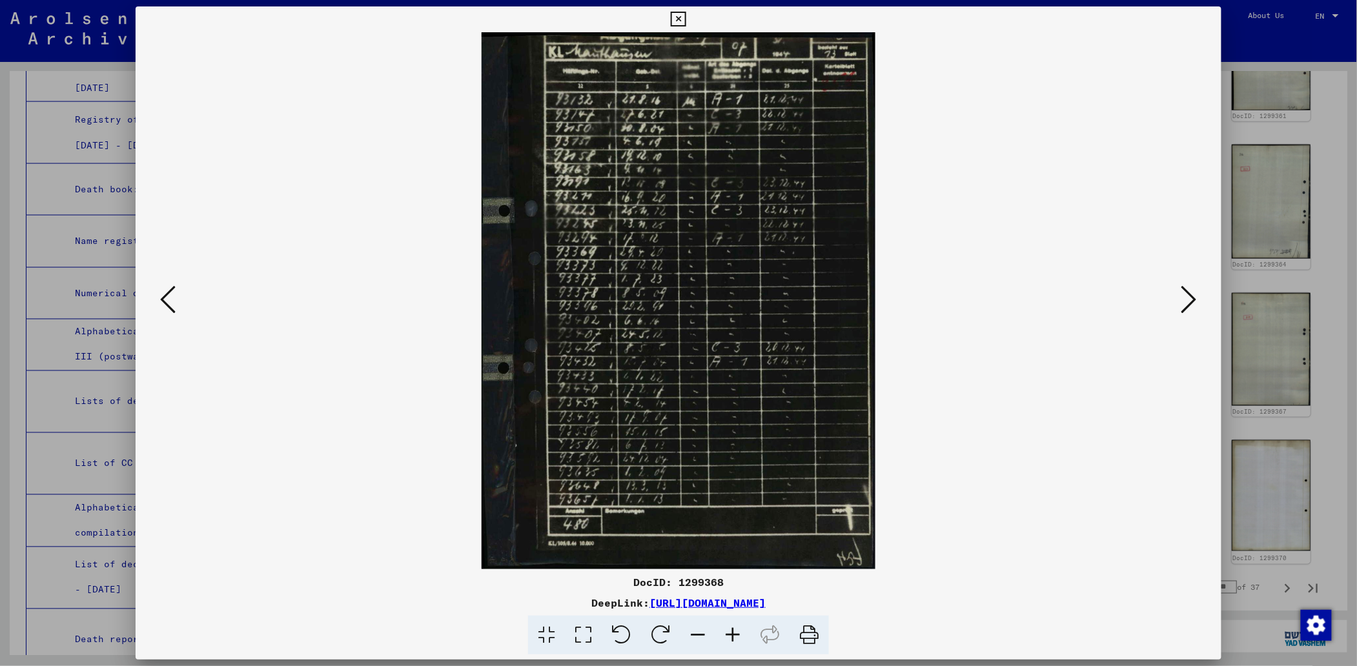
click at [161, 294] on icon at bounding box center [167, 299] width 15 height 31
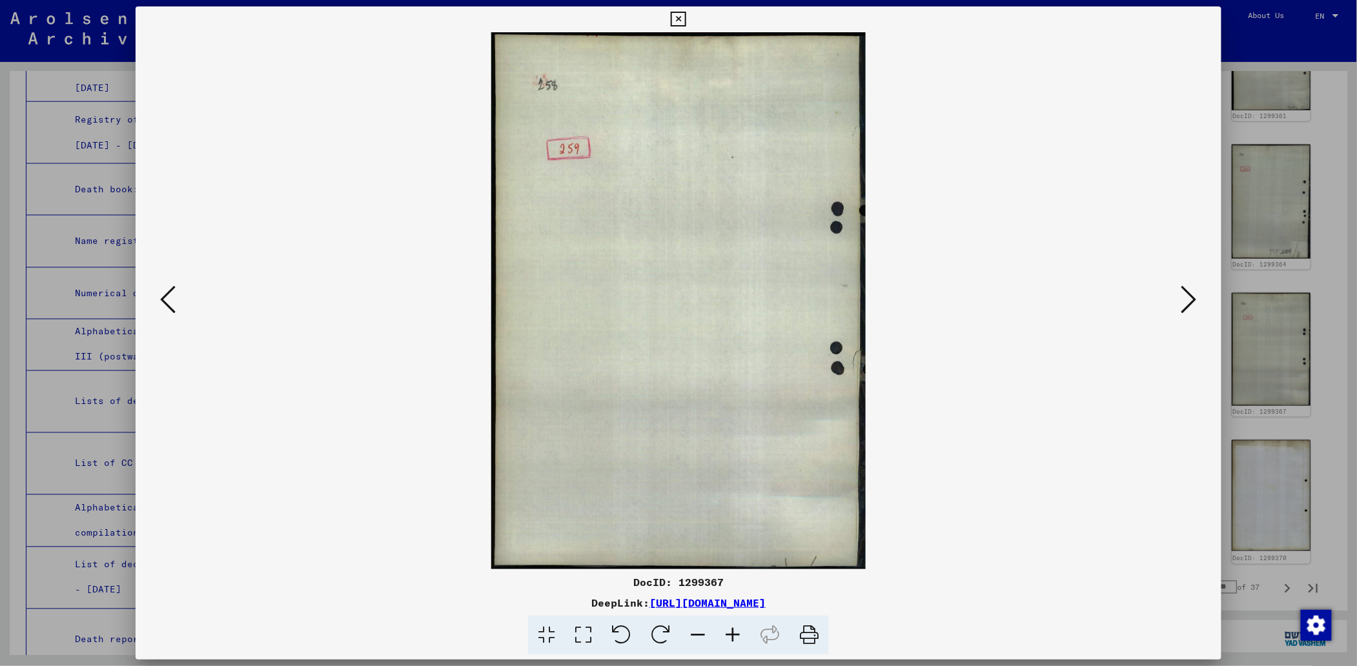
click at [161, 294] on icon at bounding box center [167, 299] width 15 height 31
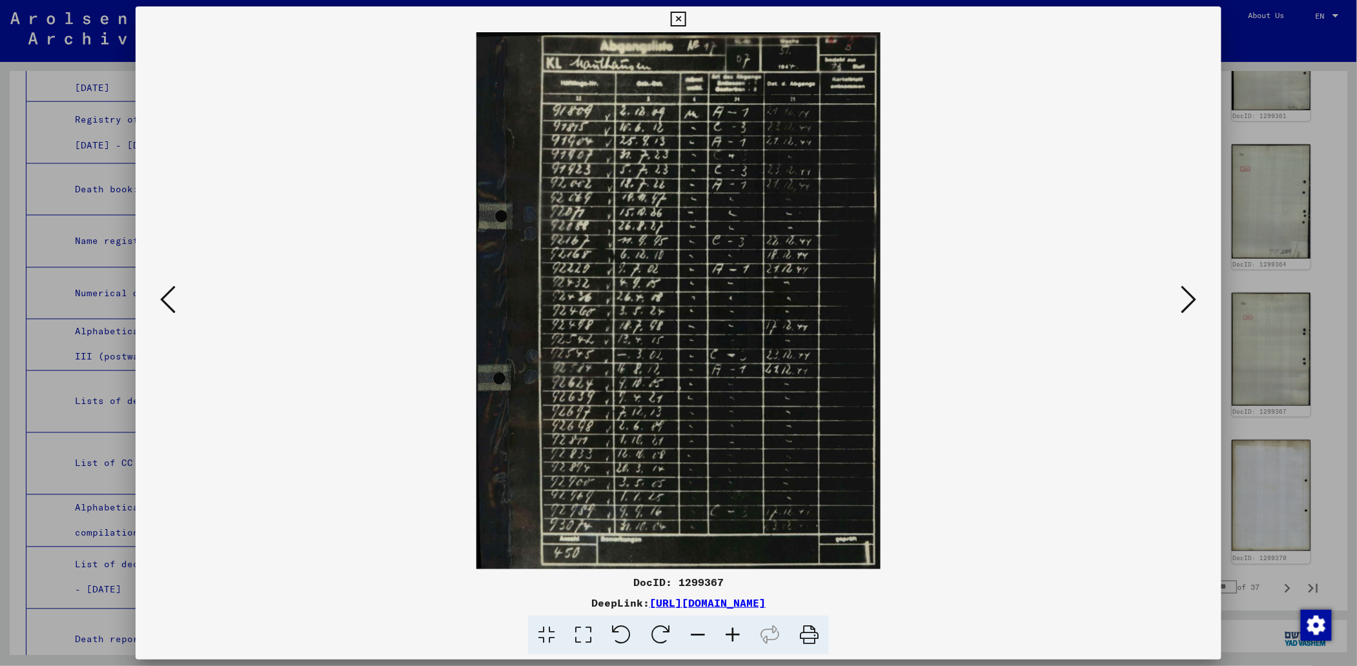
click at [161, 294] on icon at bounding box center [167, 299] width 15 height 31
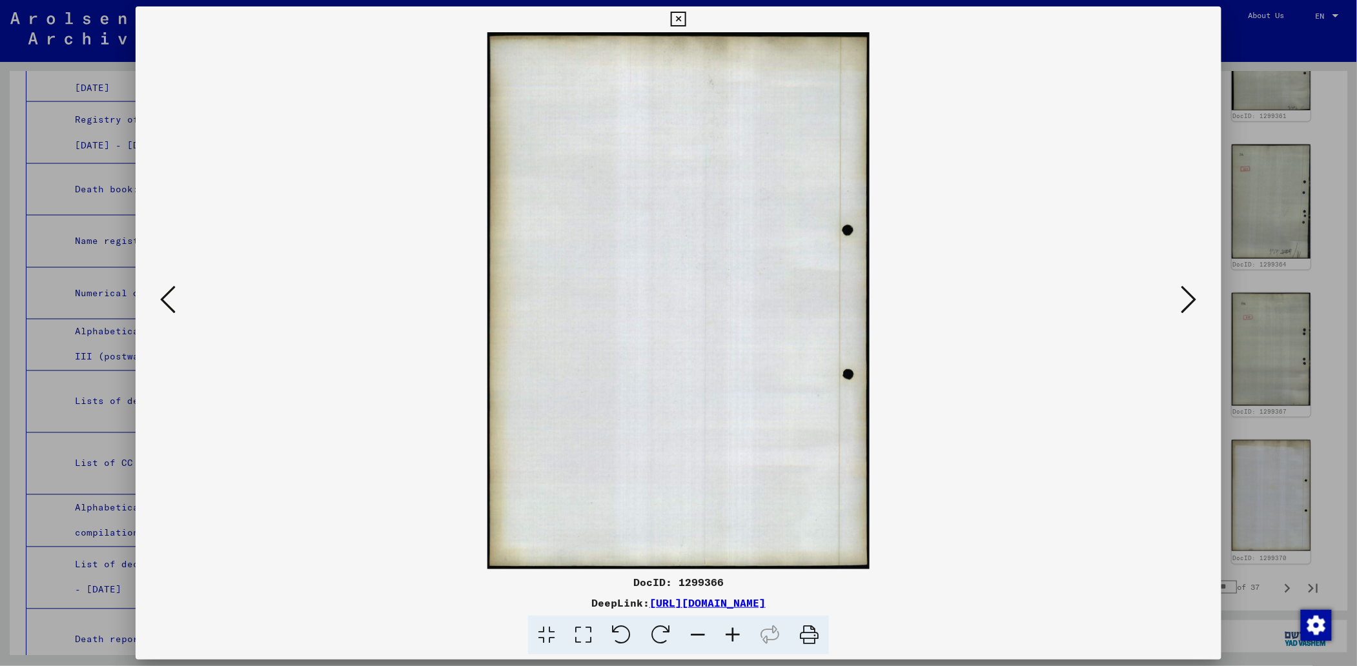
click at [161, 294] on icon at bounding box center [167, 299] width 15 height 31
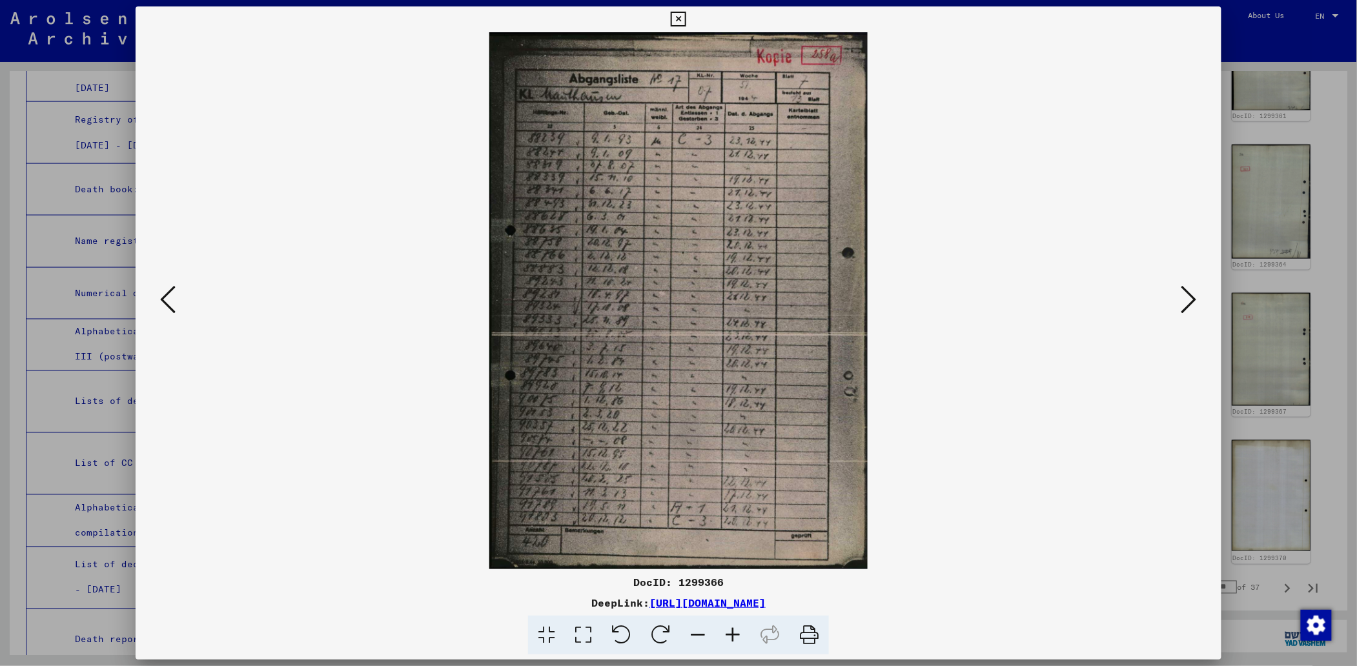
click at [165, 300] on icon at bounding box center [167, 299] width 15 height 31
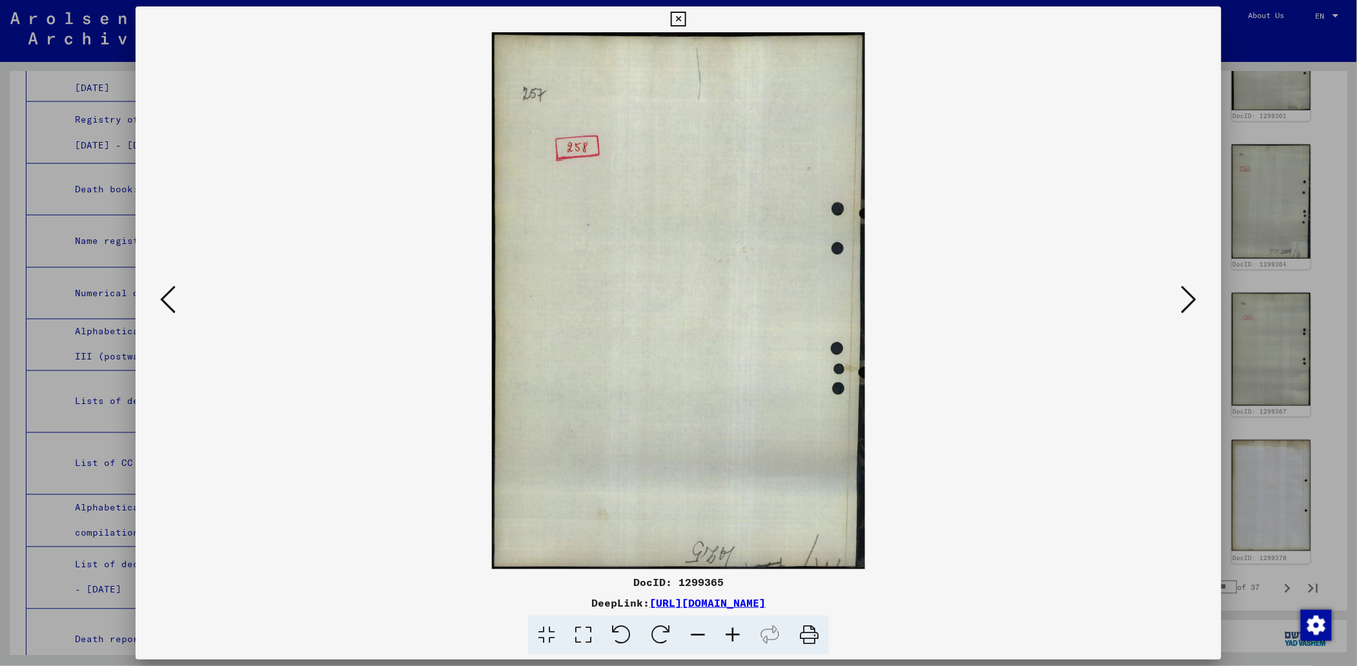
click at [165, 300] on icon at bounding box center [167, 299] width 15 height 31
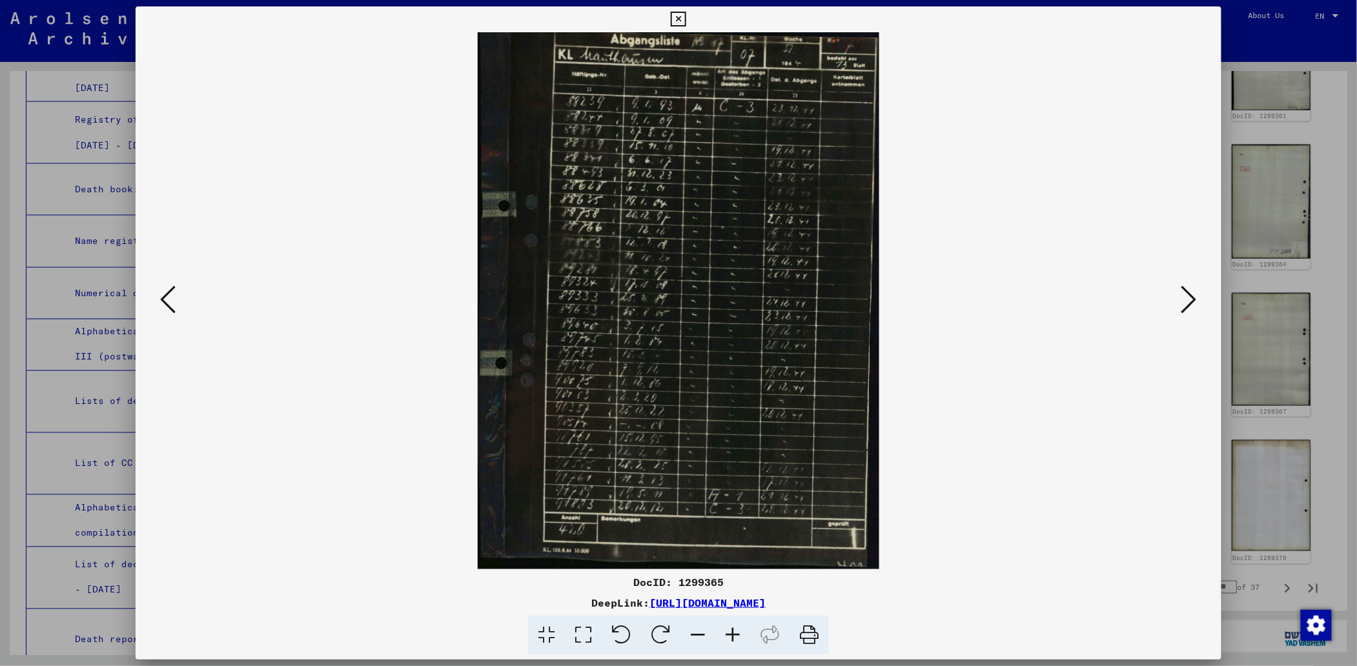
click at [165, 298] on icon at bounding box center [167, 299] width 15 height 31
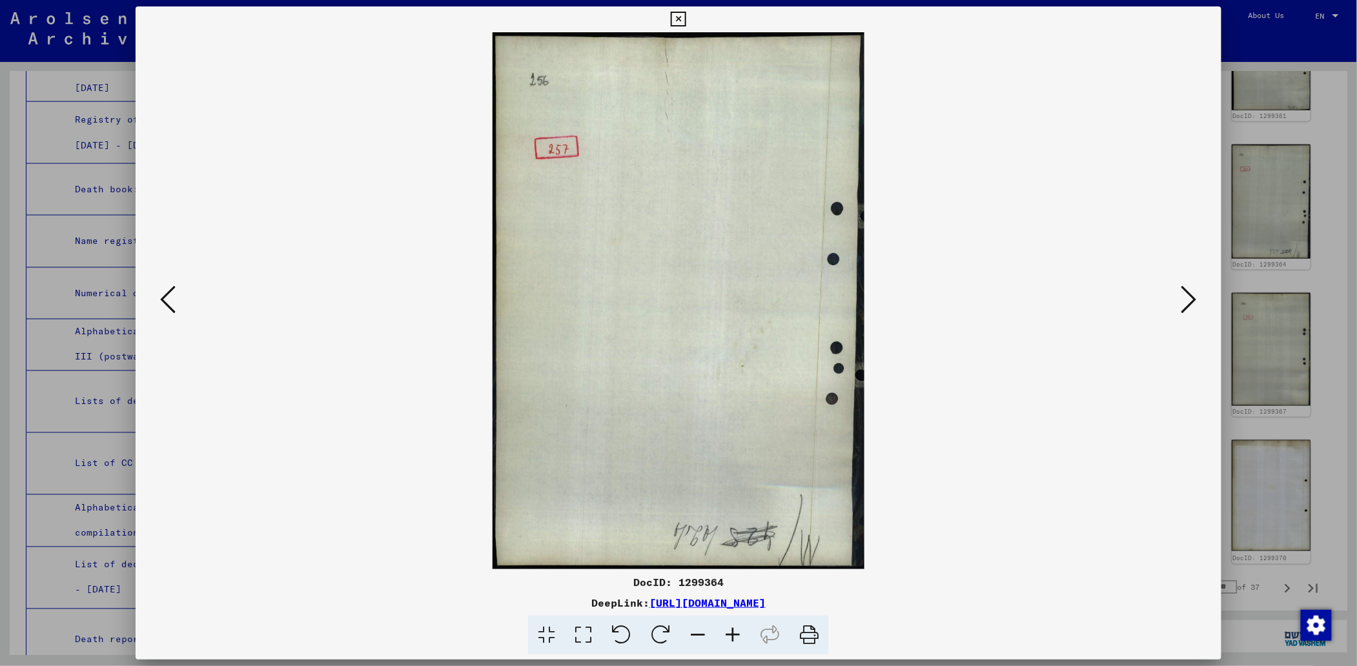
click at [165, 298] on icon at bounding box center [167, 299] width 15 height 31
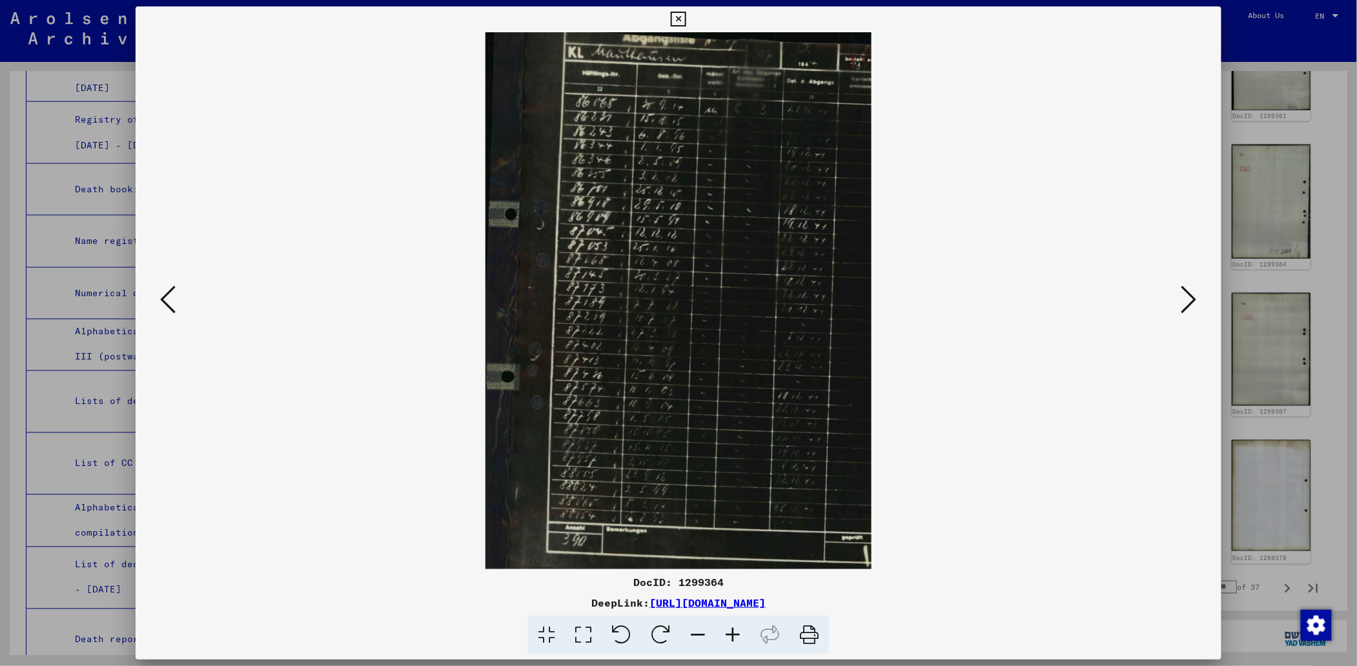
click at [165, 298] on icon at bounding box center [167, 299] width 15 height 31
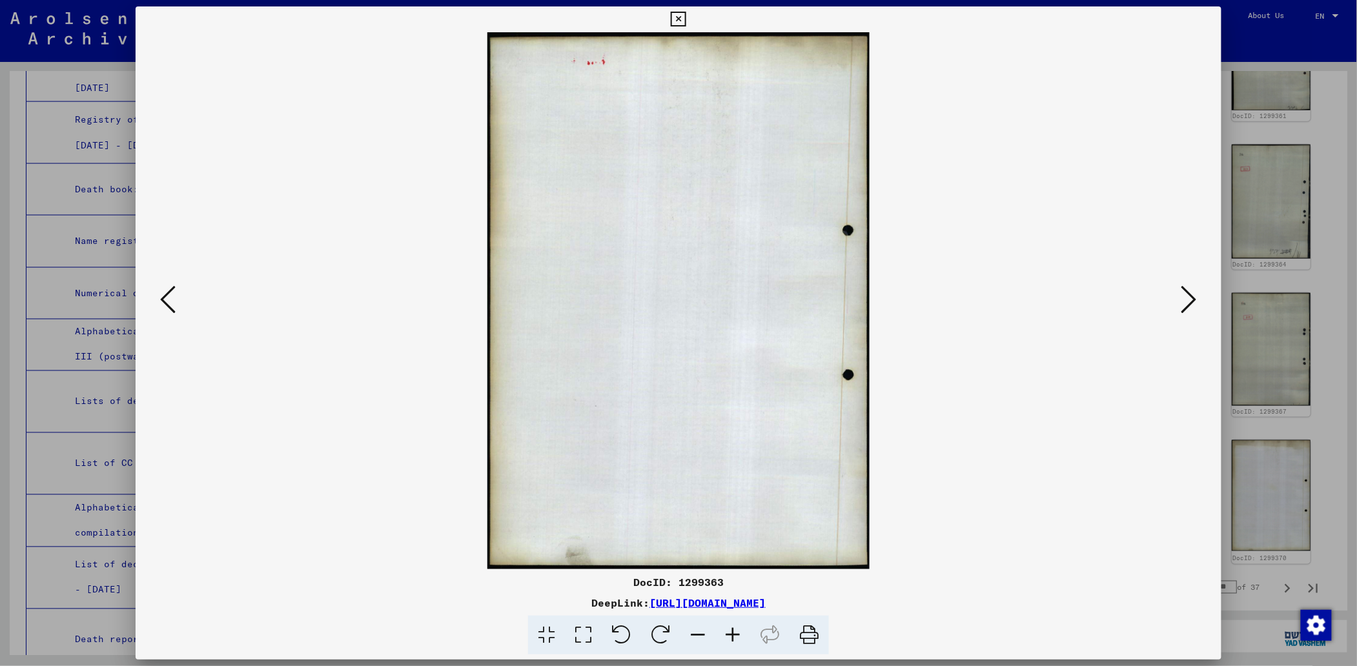
click at [165, 298] on icon at bounding box center [167, 299] width 15 height 31
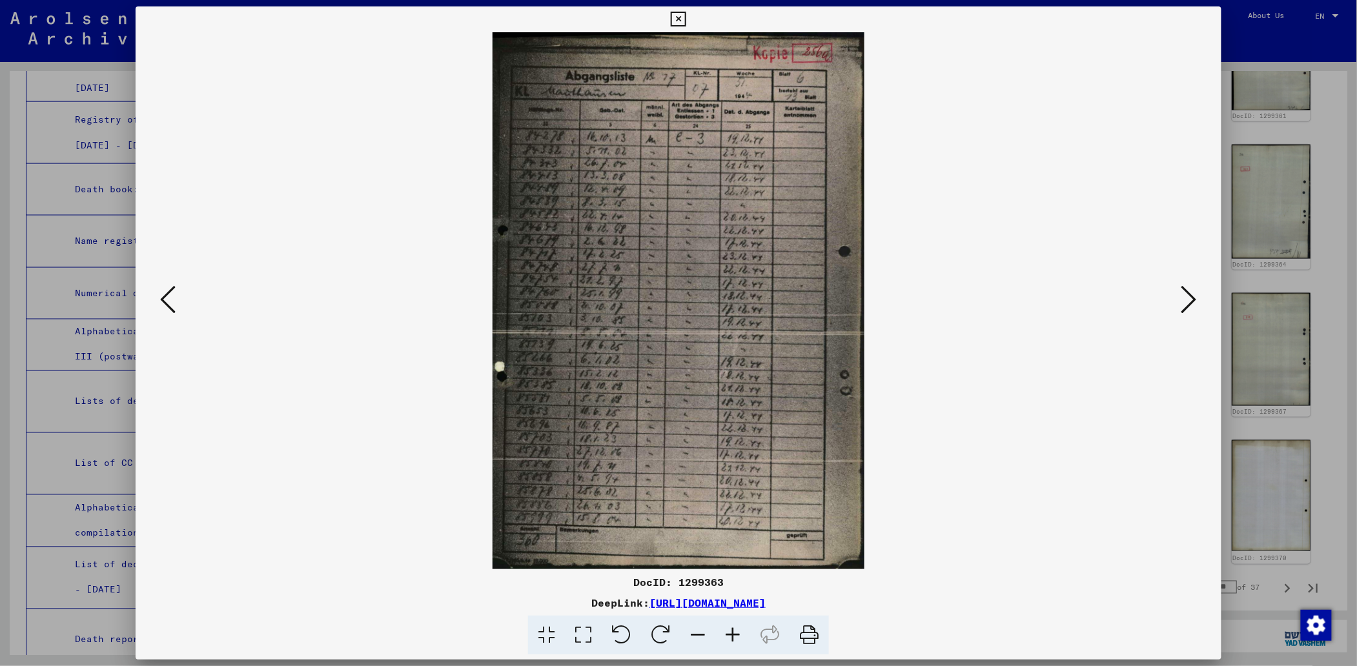
click at [165, 298] on icon at bounding box center [167, 299] width 15 height 31
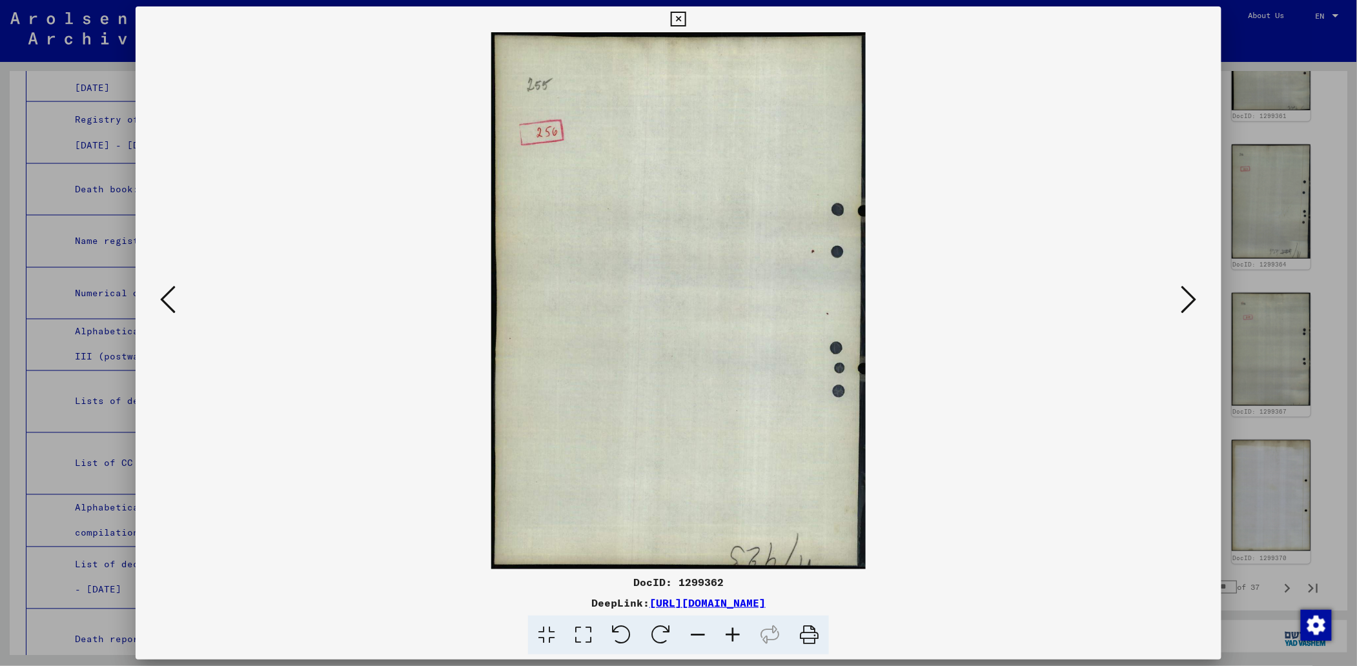
click at [165, 298] on icon at bounding box center [167, 299] width 15 height 31
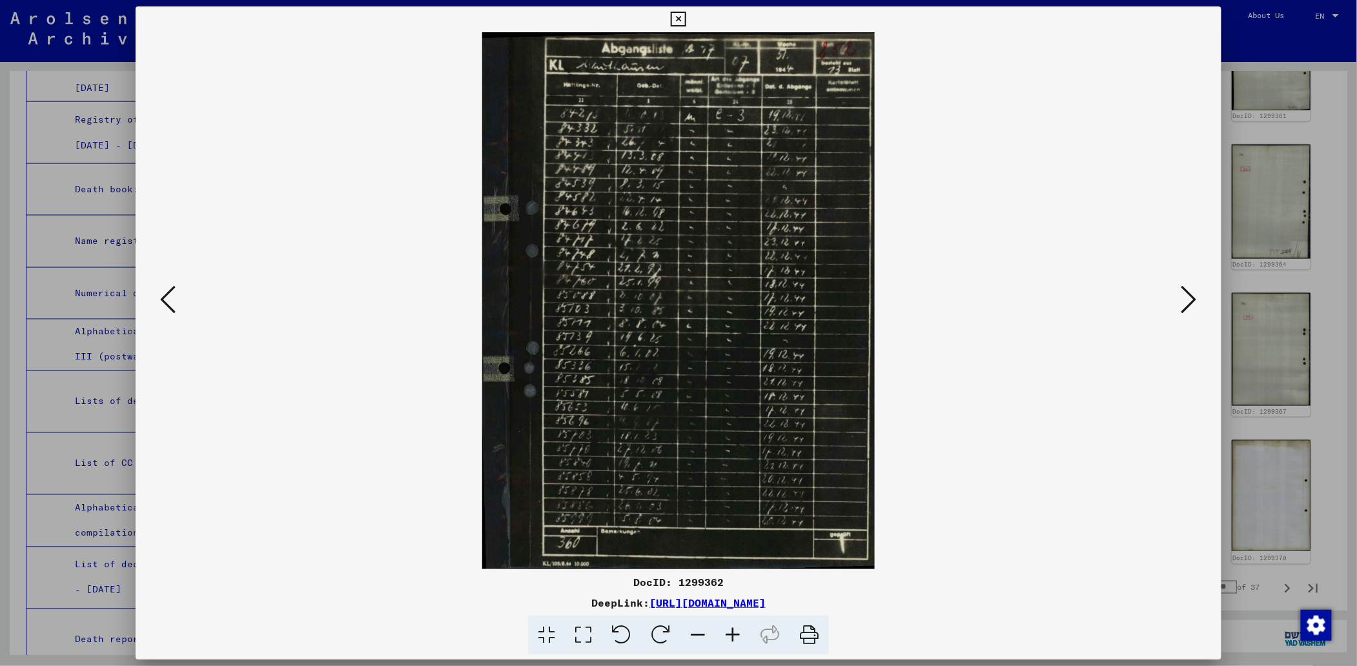
click at [165, 298] on icon at bounding box center [167, 299] width 15 height 31
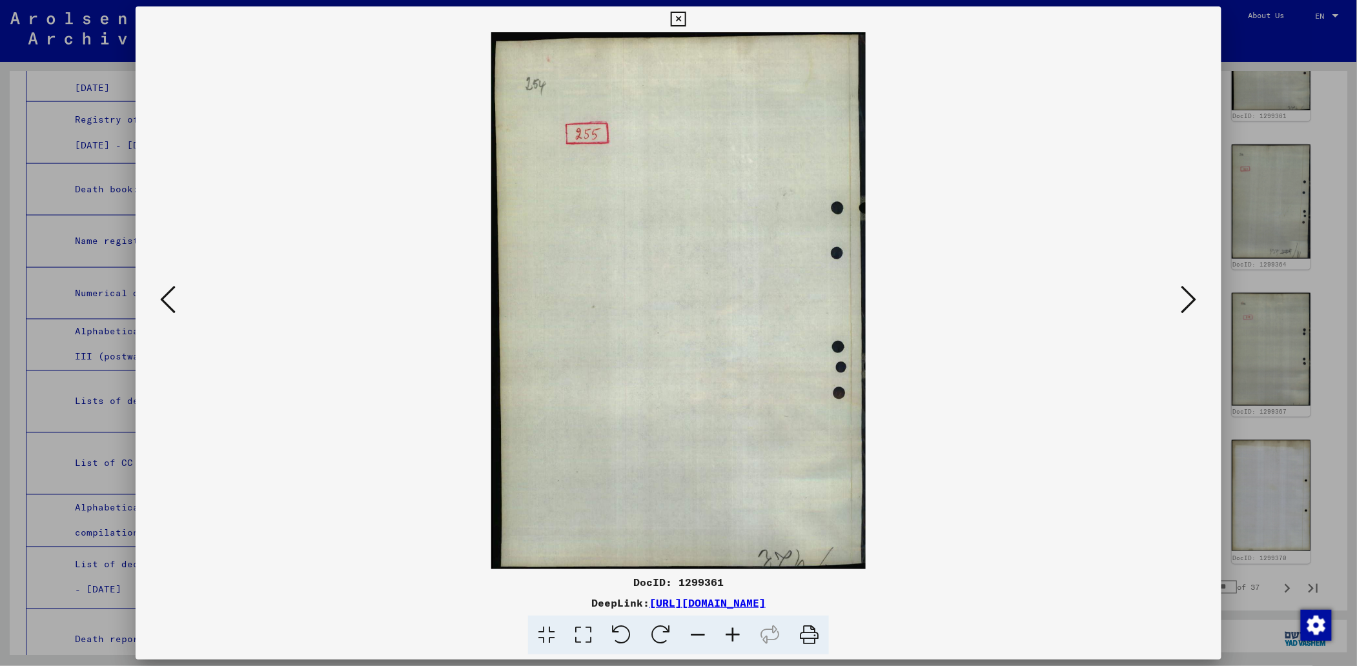
click at [165, 298] on icon at bounding box center [167, 299] width 15 height 31
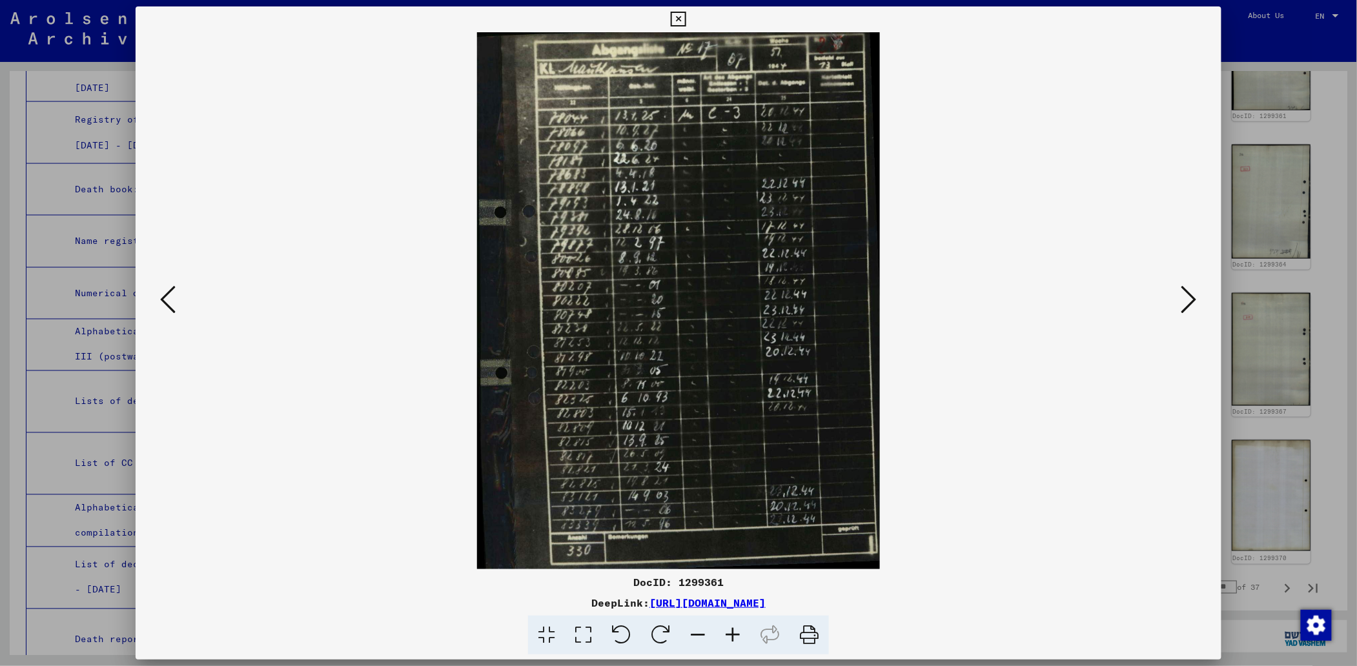
click at [165, 298] on icon at bounding box center [167, 299] width 15 height 31
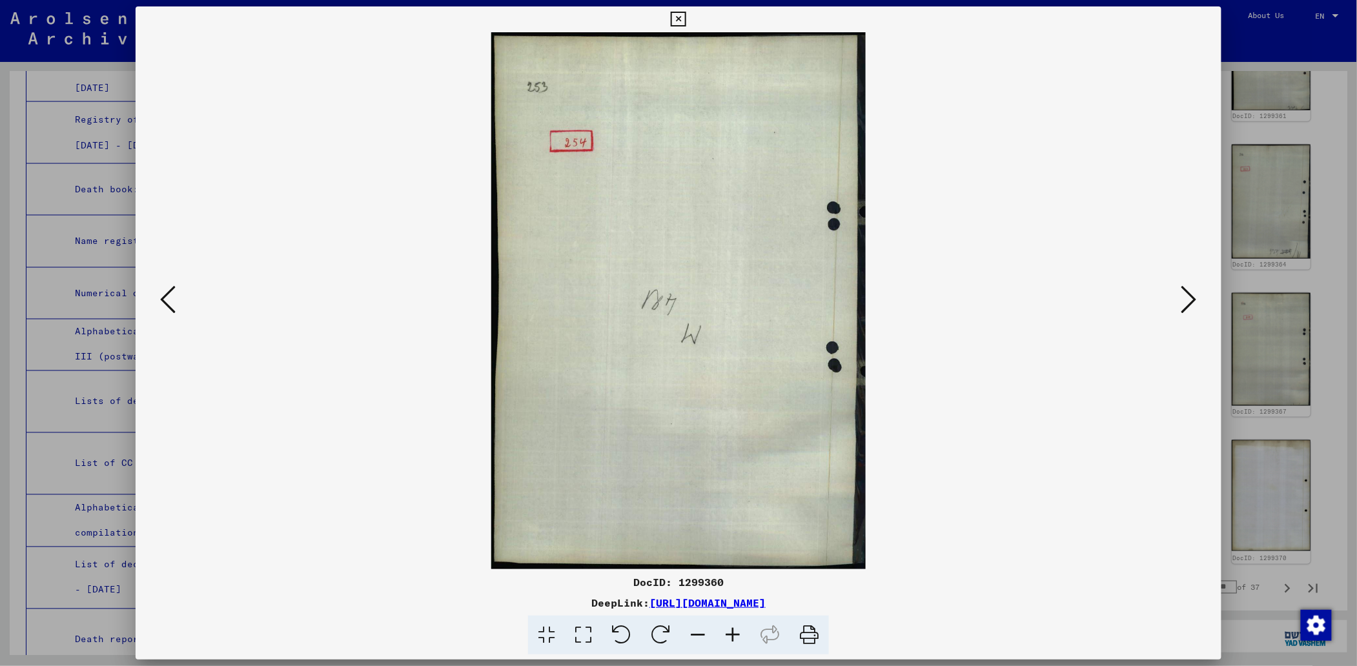
click at [165, 298] on icon at bounding box center [167, 299] width 15 height 31
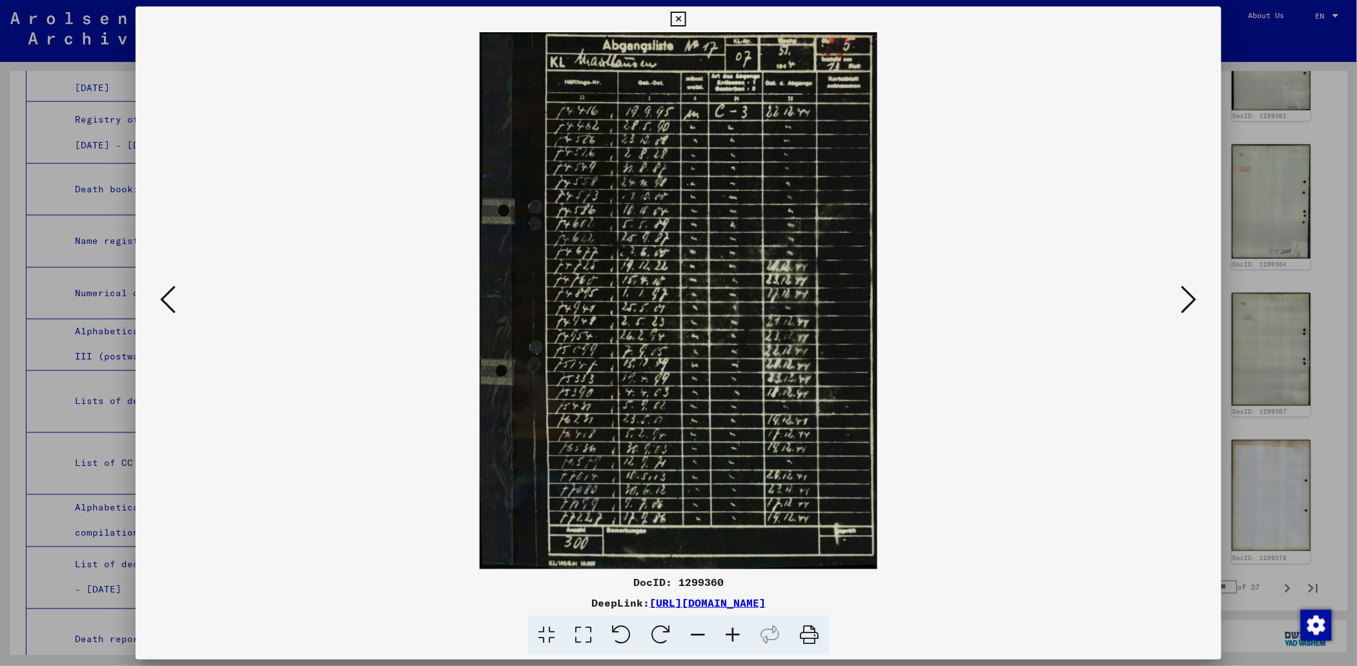
click at [731, 628] on icon at bounding box center [732, 635] width 35 height 39
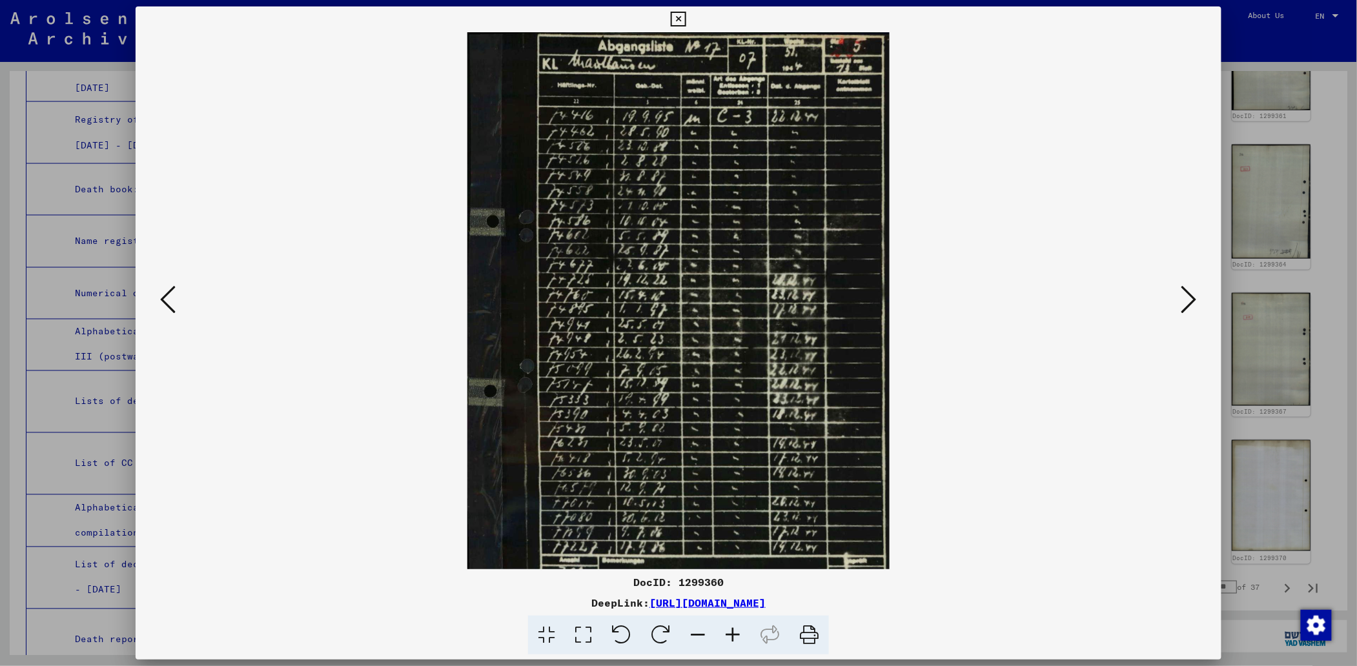
click at [731, 628] on icon at bounding box center [732, 635] width 35 height 39
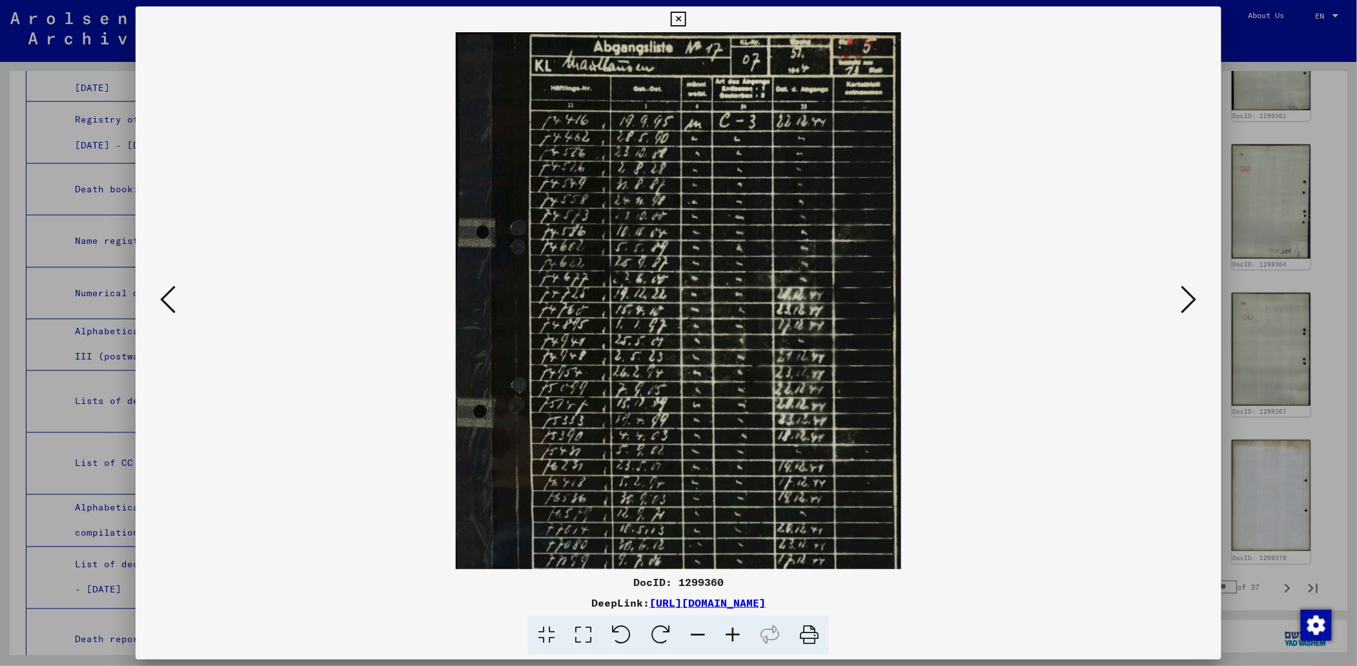
click at [732, 628] on icon at bounding box center [732, 635] width 35 height 39
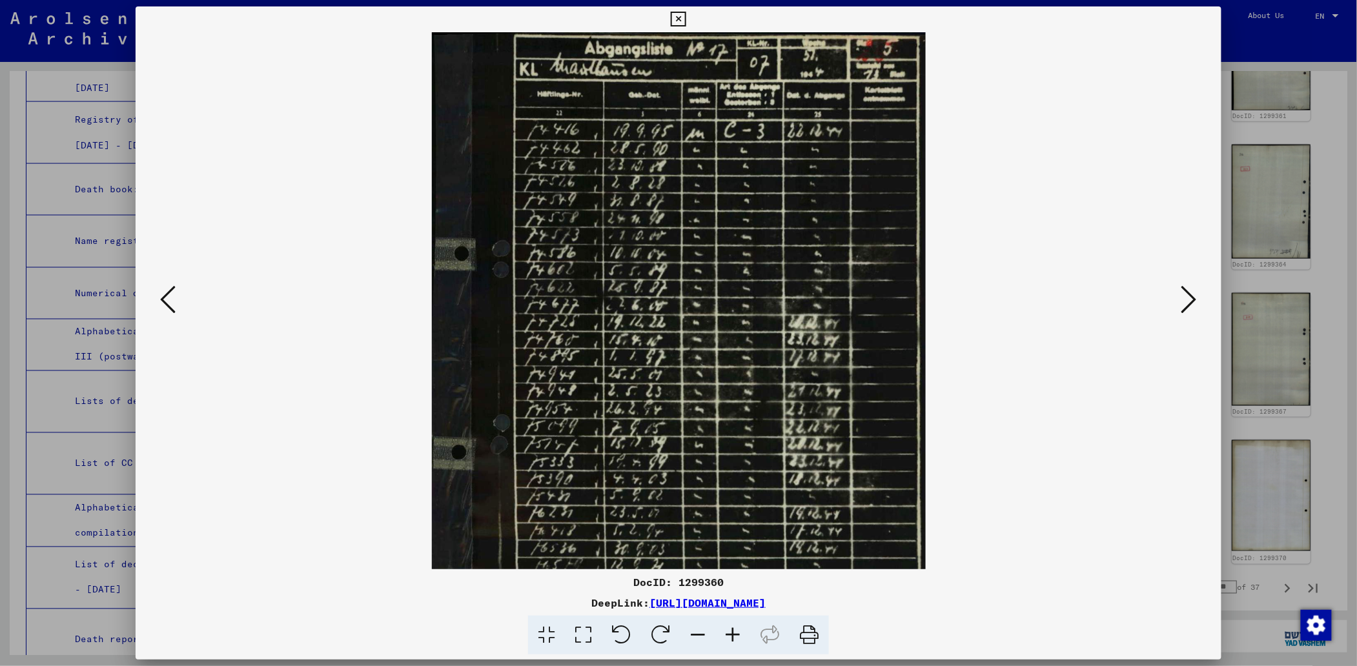
click at [732, 628] on icon at bounding box center [732, 635] width 35 height 39
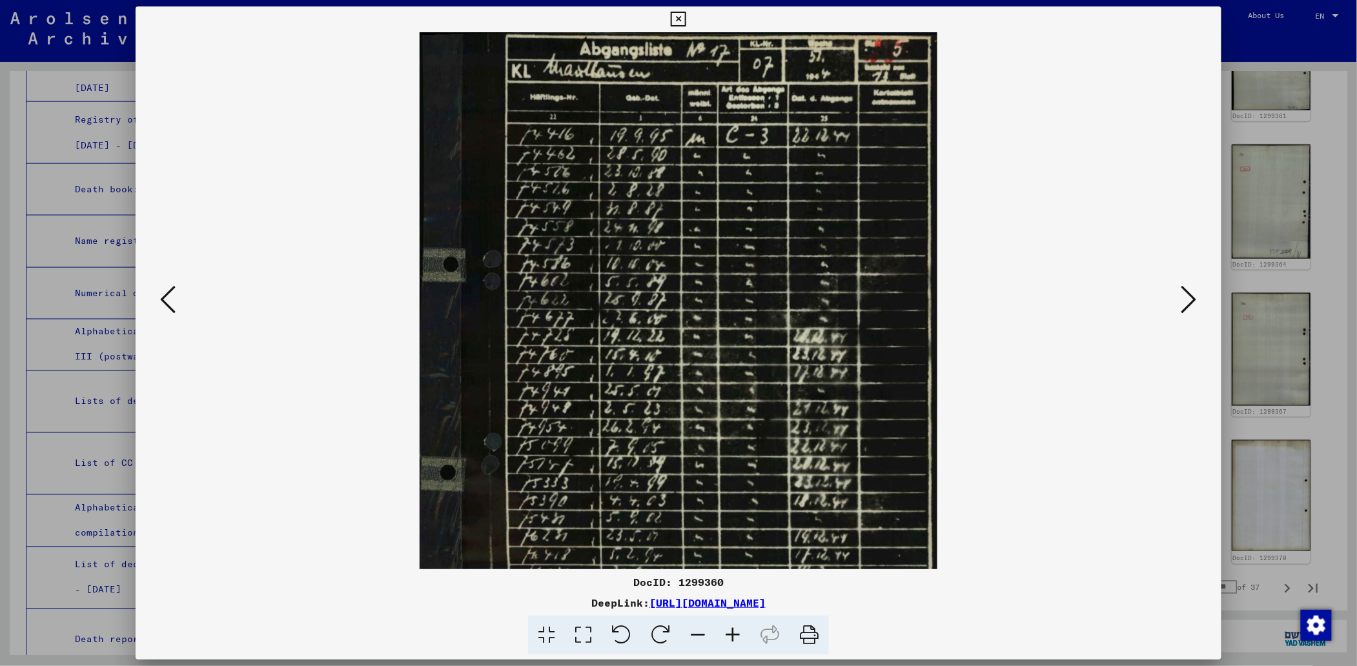
click at [732, 628] on icon at bounding box center [732, 635] width 35 height 39
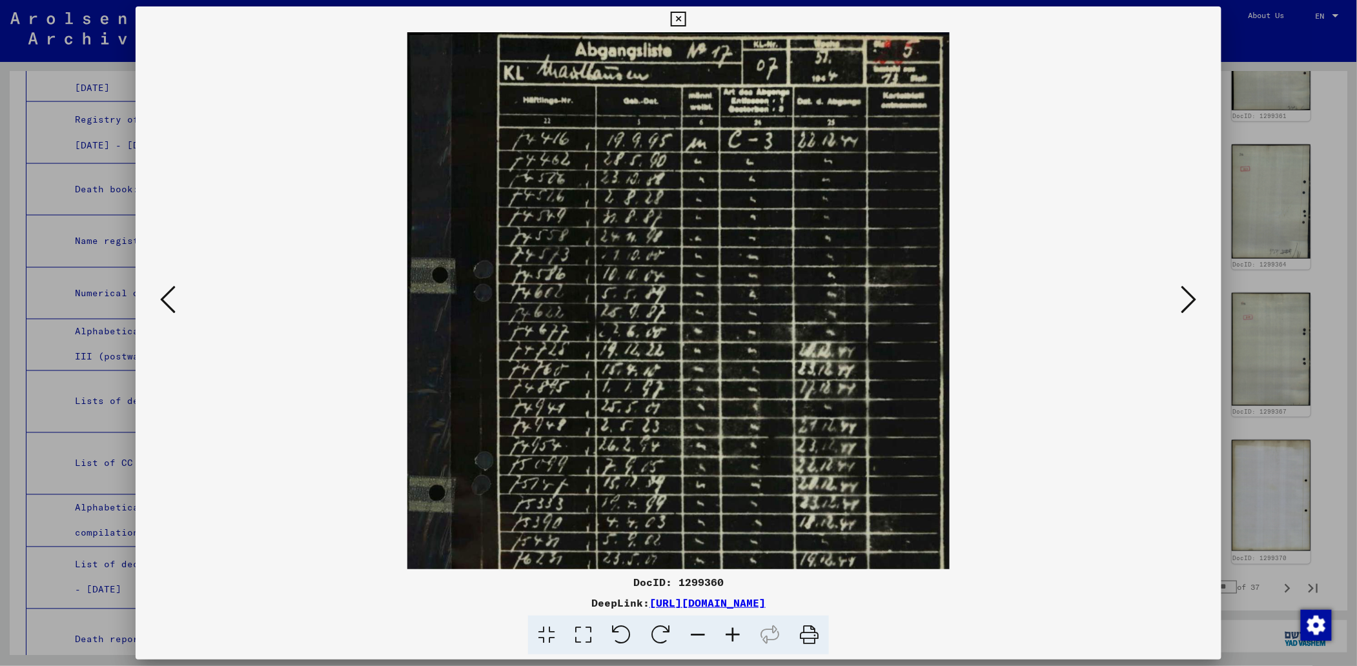
click at [732, 628] on icon at bounding box center [732, 635] width 35 height 39
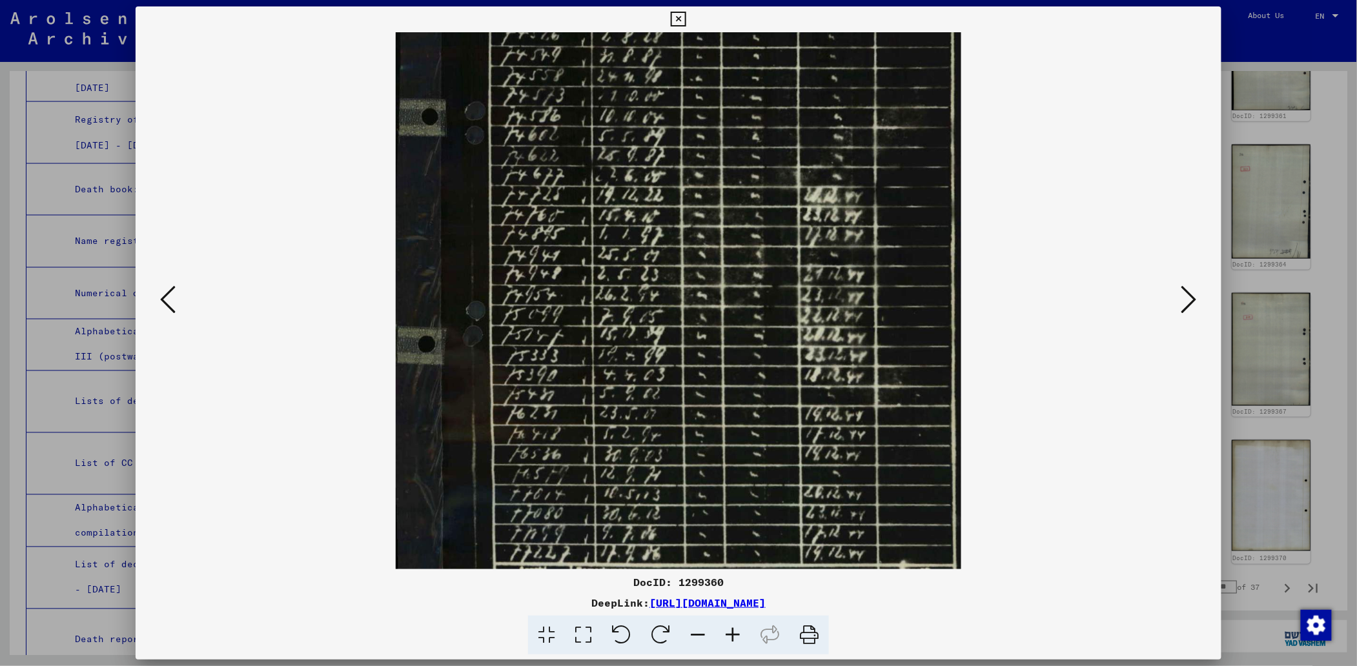
scroll to position [226, 0]
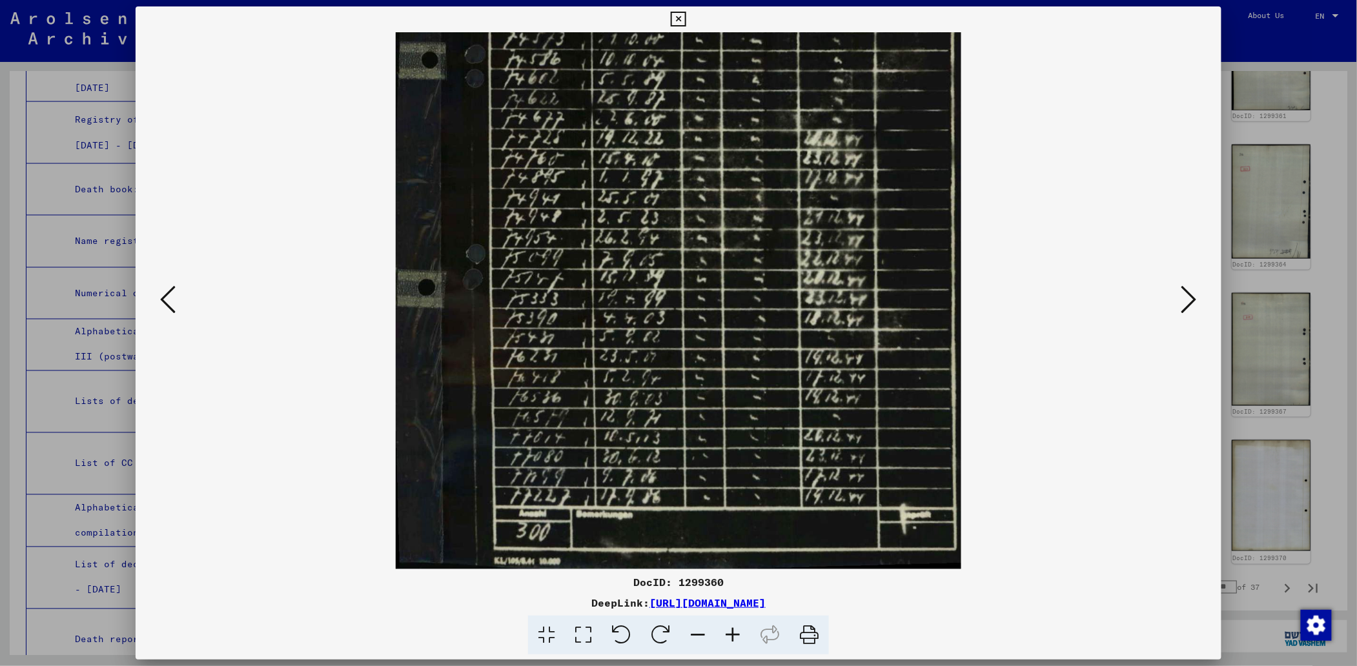
drag, startPoint x: 710, startPoint y: 480, endPoint x: 667, endPoint y: 238, distance: 246.0
click at [667, 238] on img at bounding box center [679, 187] width 566 height 763
click at [735, 631] on icon at bounding box center [732, 635] width 35 height 39
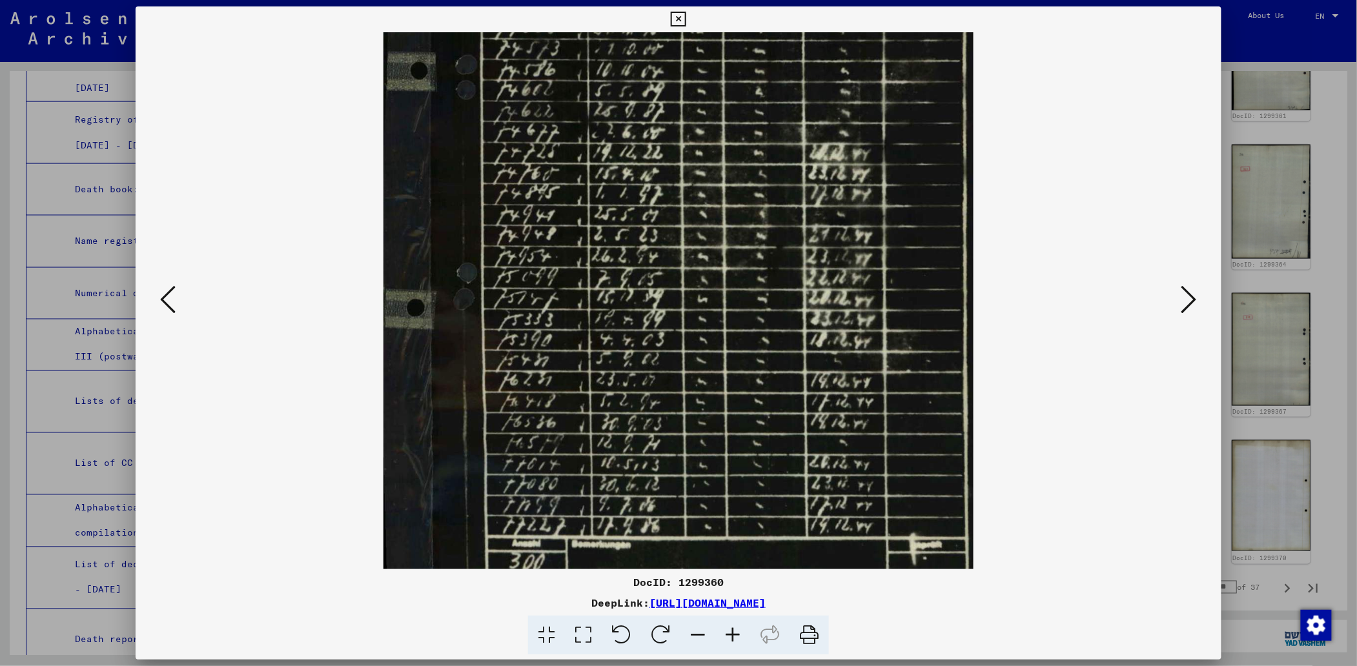
click at [735, 631] on icon at bounding box center [732, 635] width 35 height 39
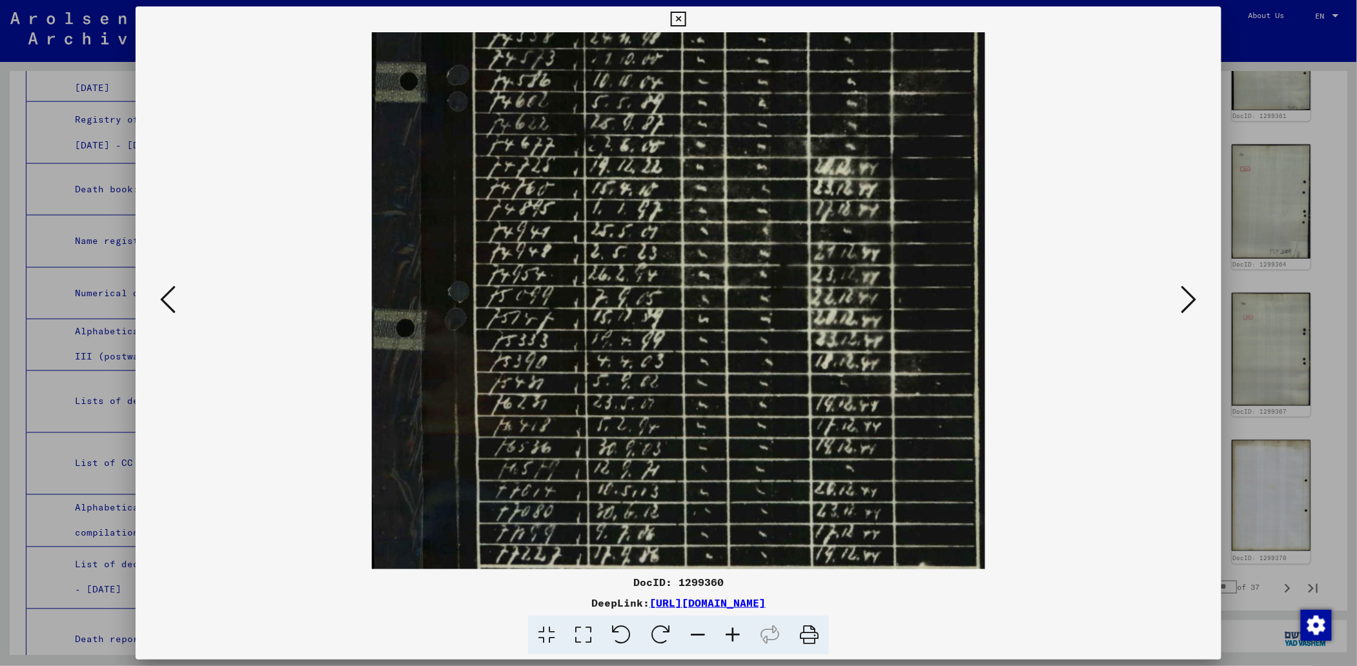
click at [735, 631] on icon at bounding box center [732, 635] width 35 height 39
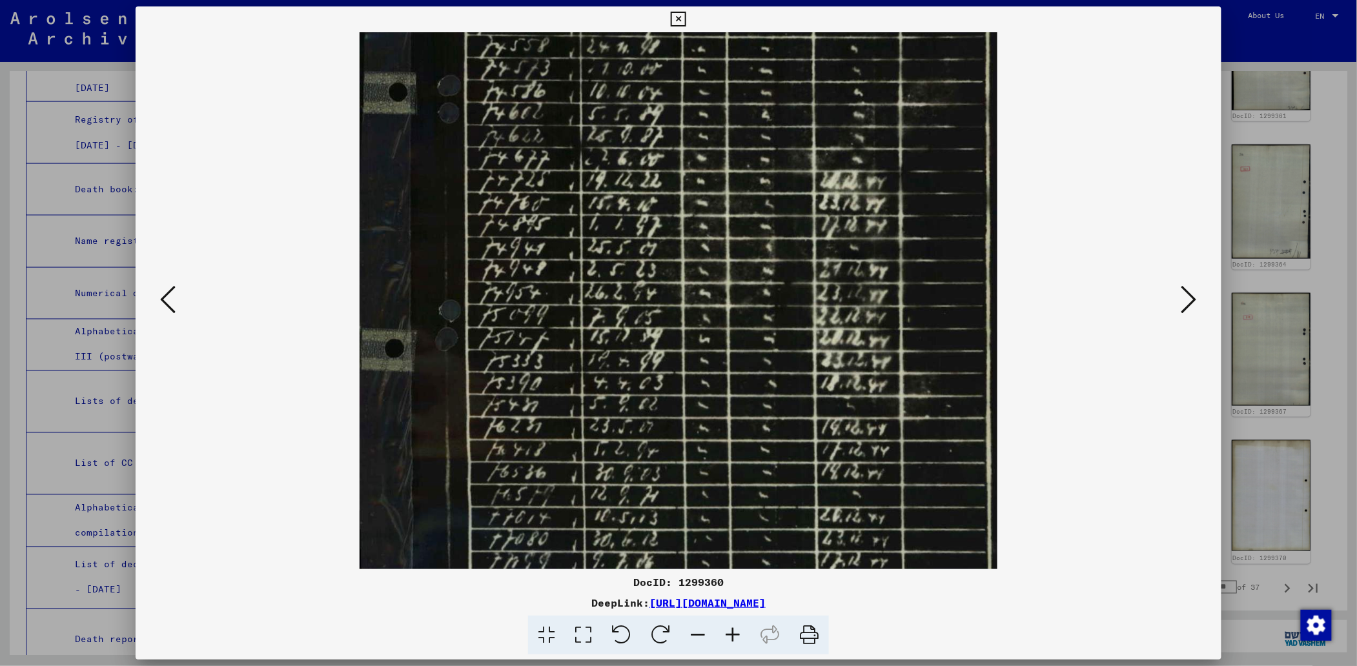
click at [737, 630] on icon at bounding box center [732, 635] width 35 height 39
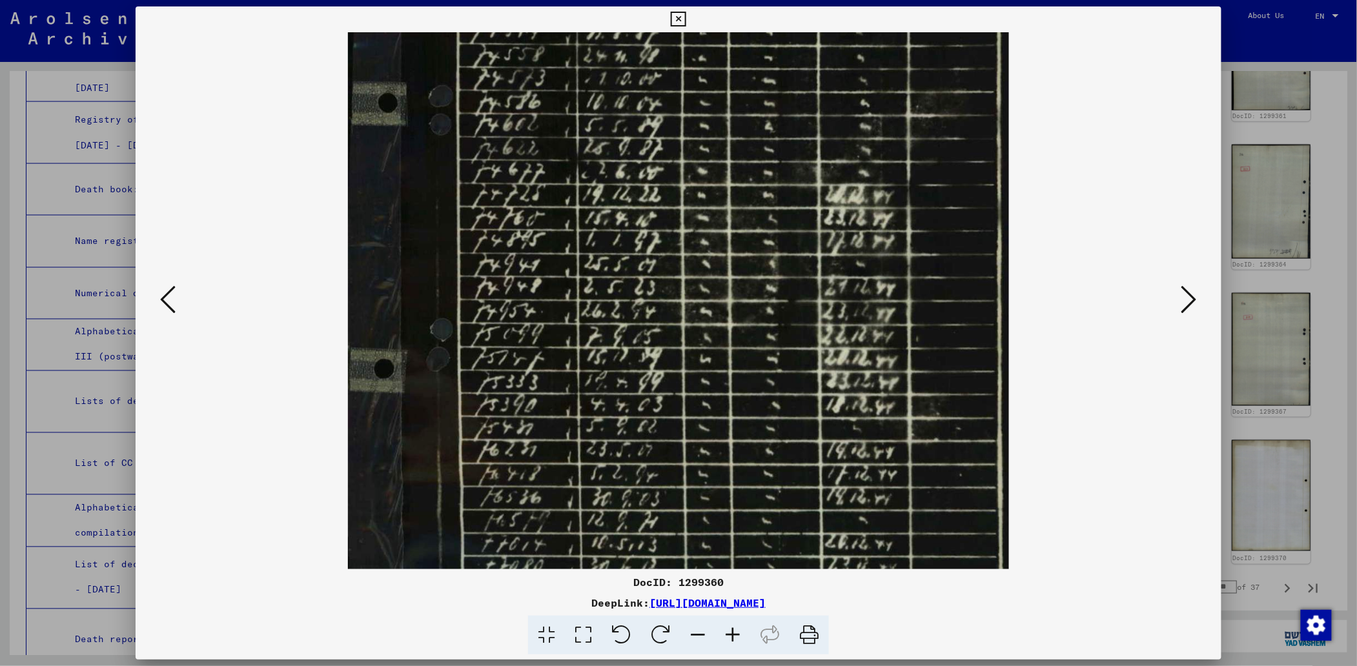
click at [737, 630] on icon at bounding box center [732, 635] width 35 height 39
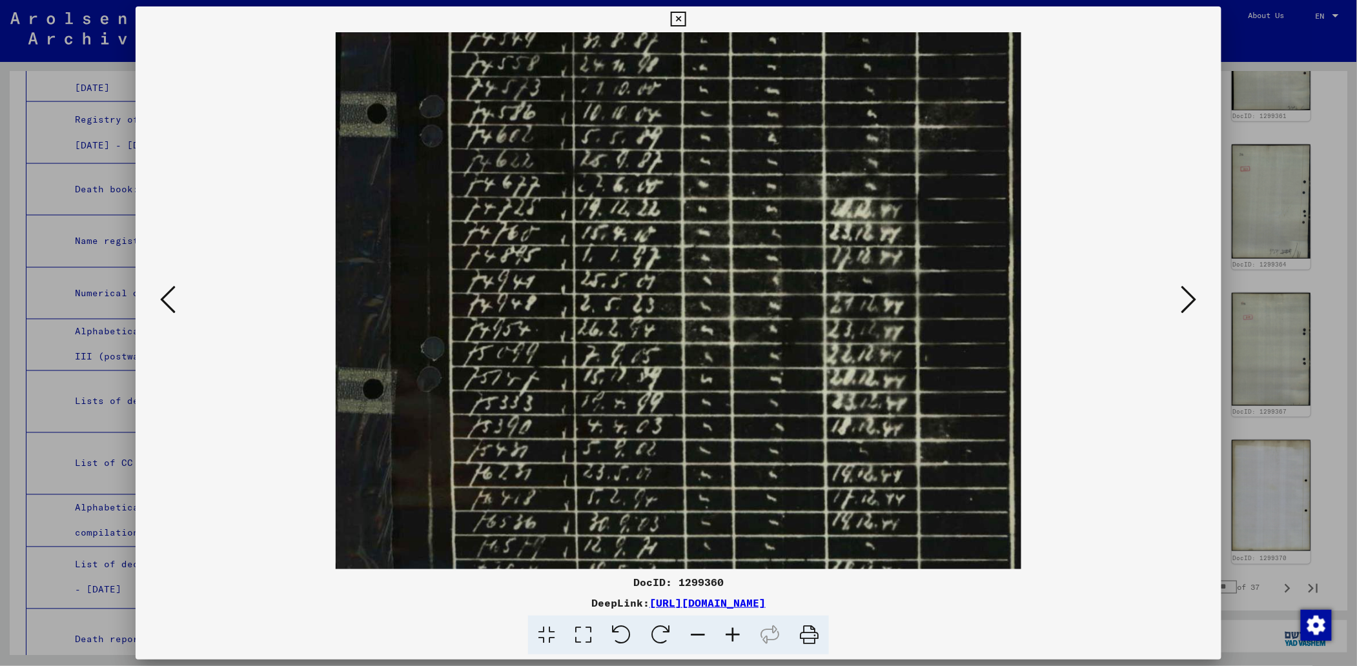
click at [737, 630] on icon at bounding box center [732, 635] width 35 height 39
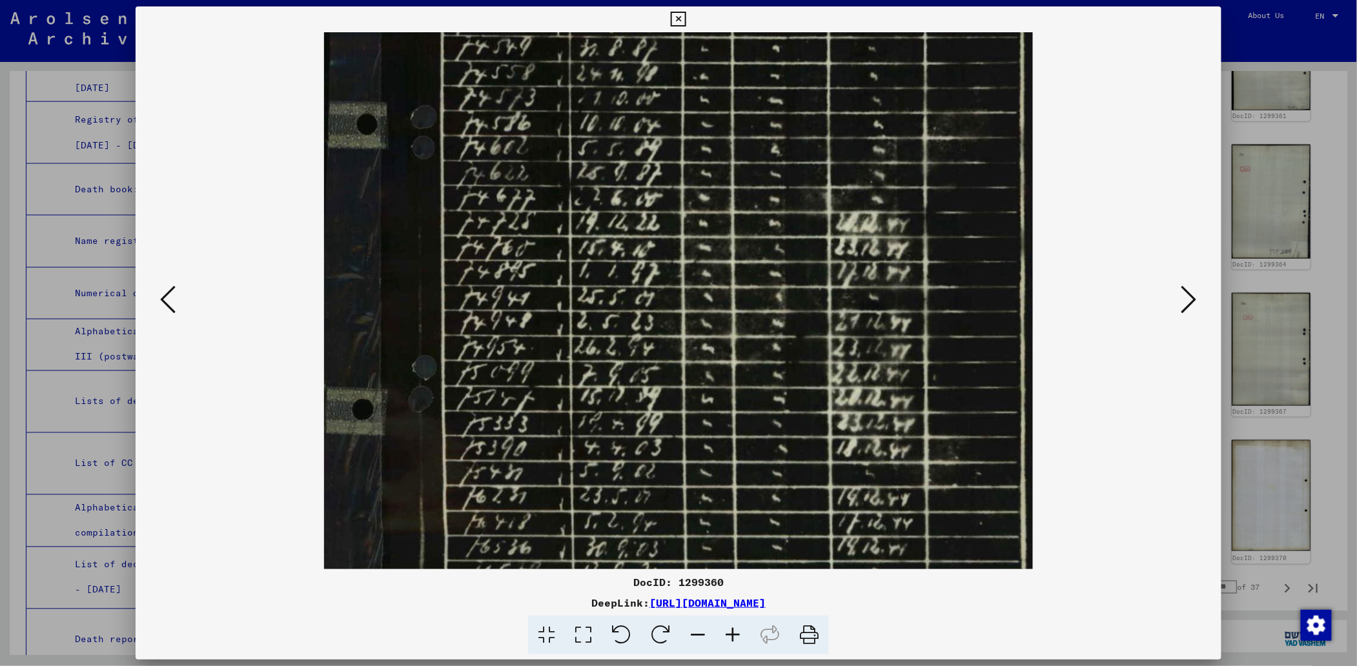
click at [729, 626] on icon at bounding box center [732, 635] width 35 height 39
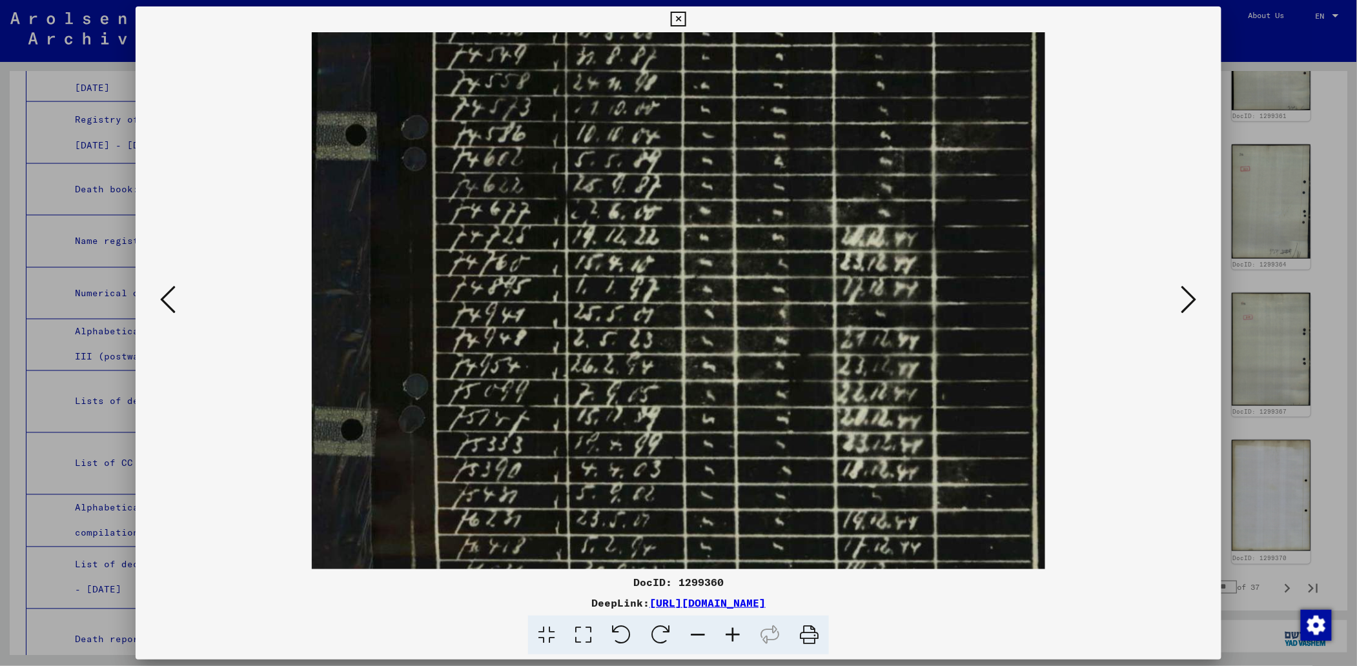
click at [729, 626] on icon at bounding box center [732, 635] width 35 height 39
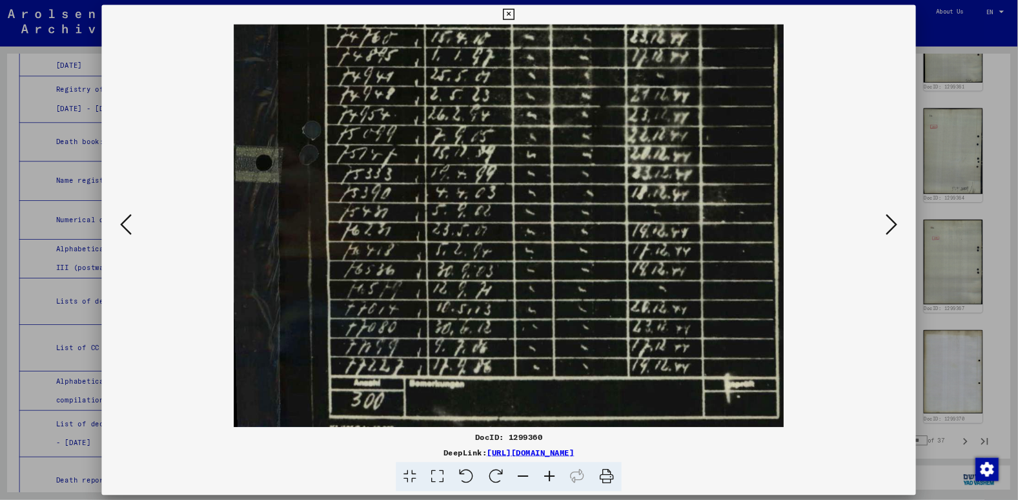
scroll to position [452, 0]
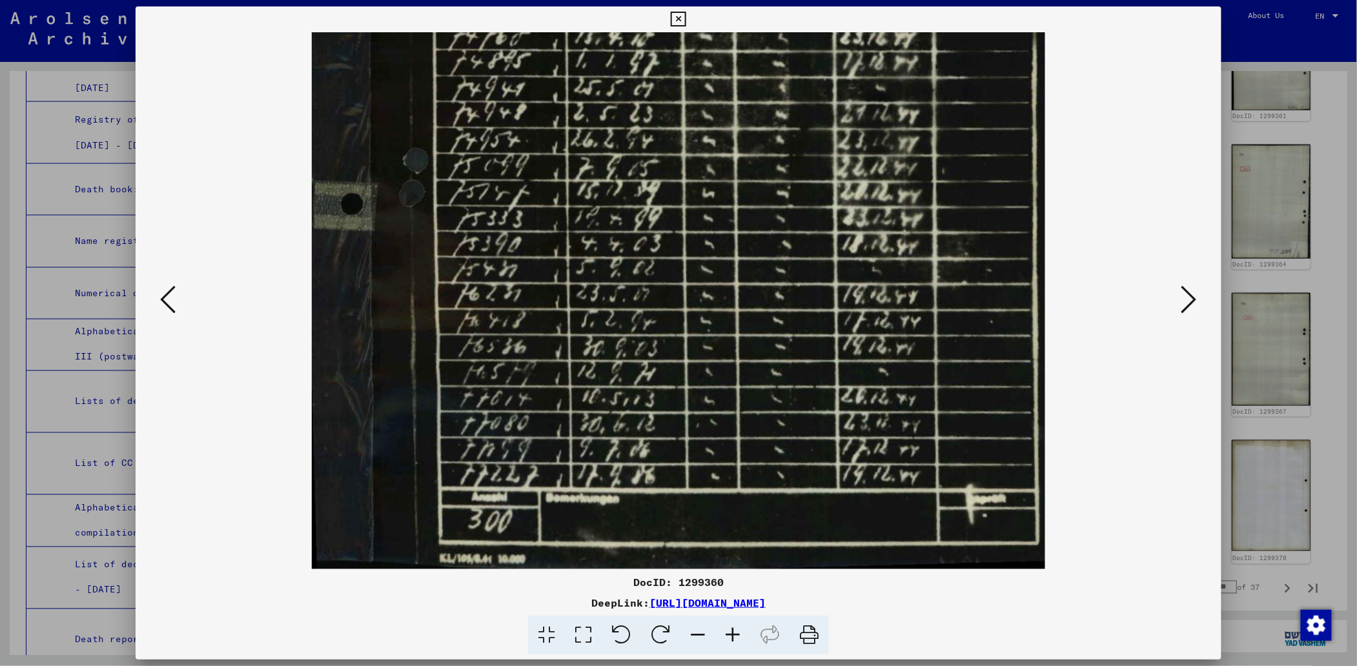
drag, startPoint x: 613, startPoint y: 487, endPoint x: 543, endPoint y: 233, distance: 263.2
click at [543, 233] on img at bounding box center [679, 74] width 734 height 989
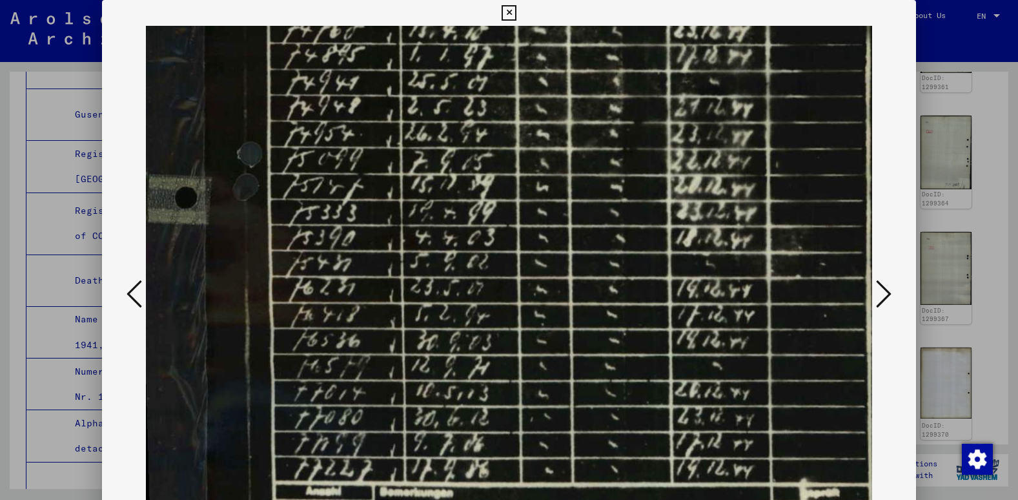
click at [130, 287] on icon at bounding box center [134, 293] width 15 height 31
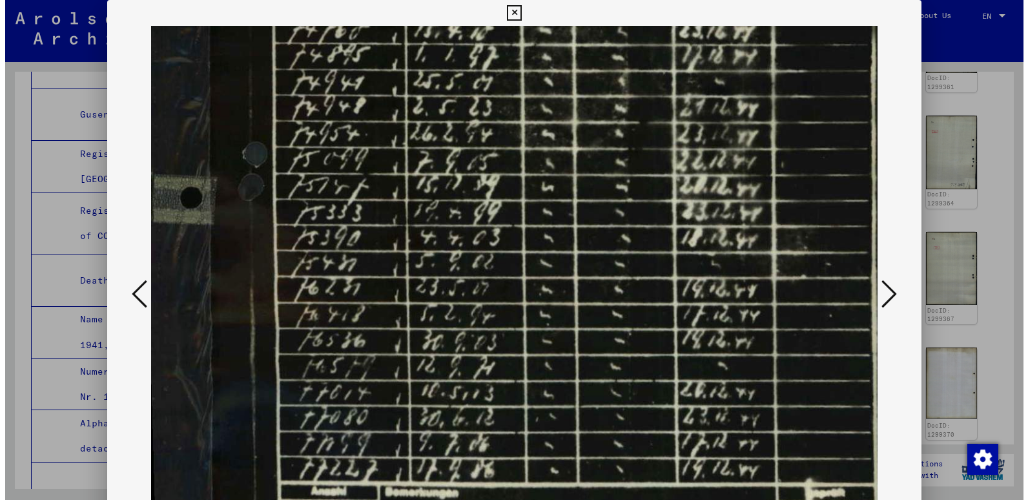
scroll to position [0, 0]
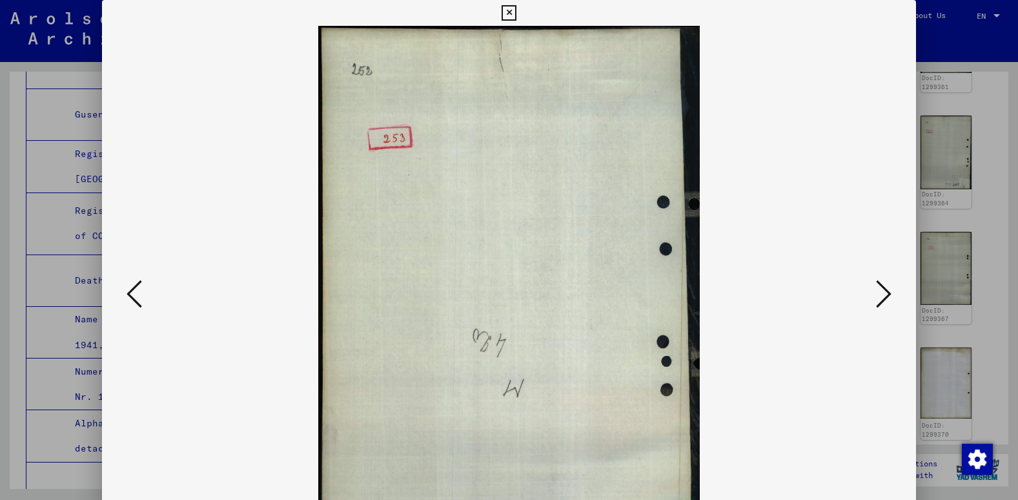
click at [130, 287] on icon at bounding box center [134, 293] width 15 height 31
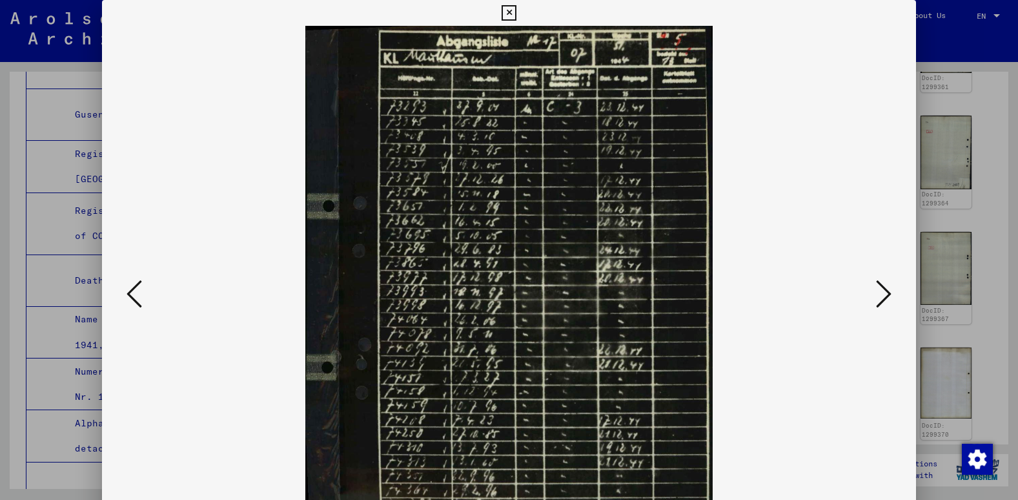
click at [130, 287] on icon at bounding box center [134, 293] width 15 height 31
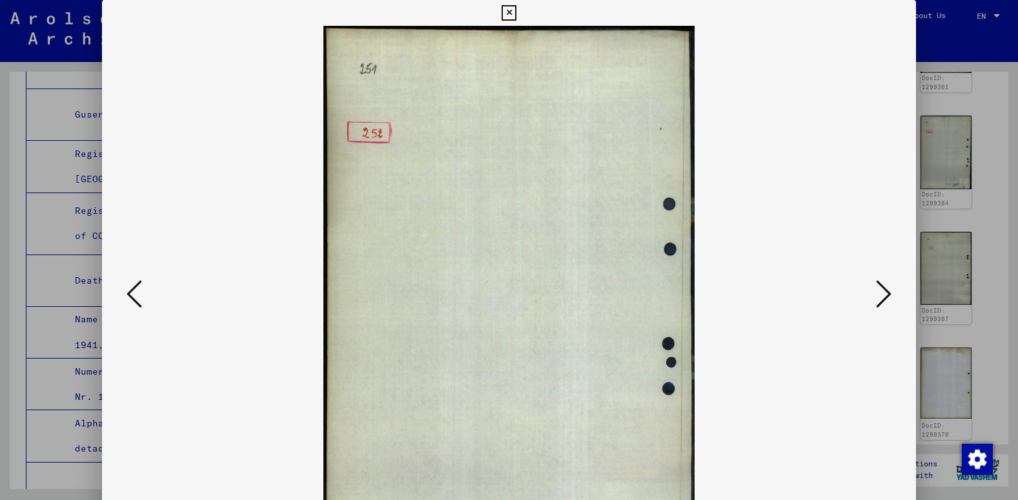
click at [130, 287] on icon at bounding box center [134, 293] width 15 height 31
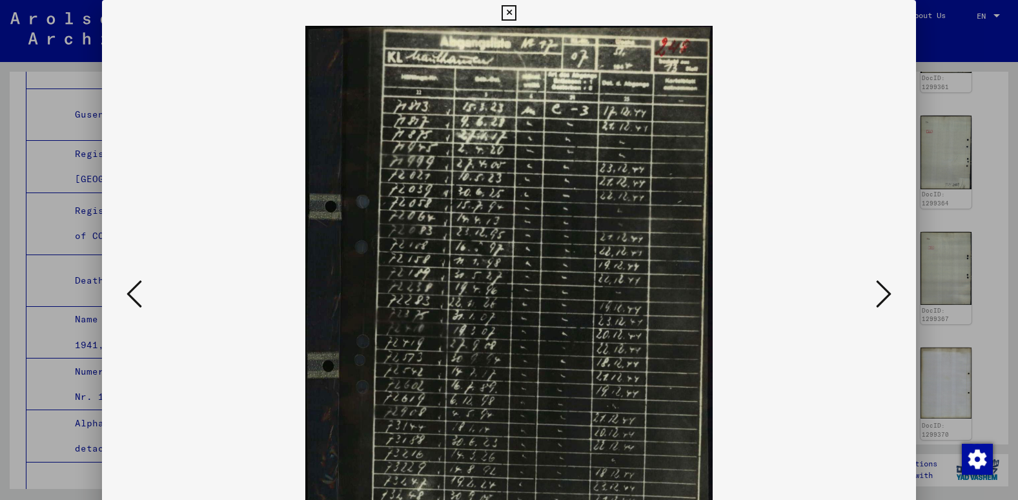
click at [130, 287] on icon at bounding box center [134, 293] width 15 height 31
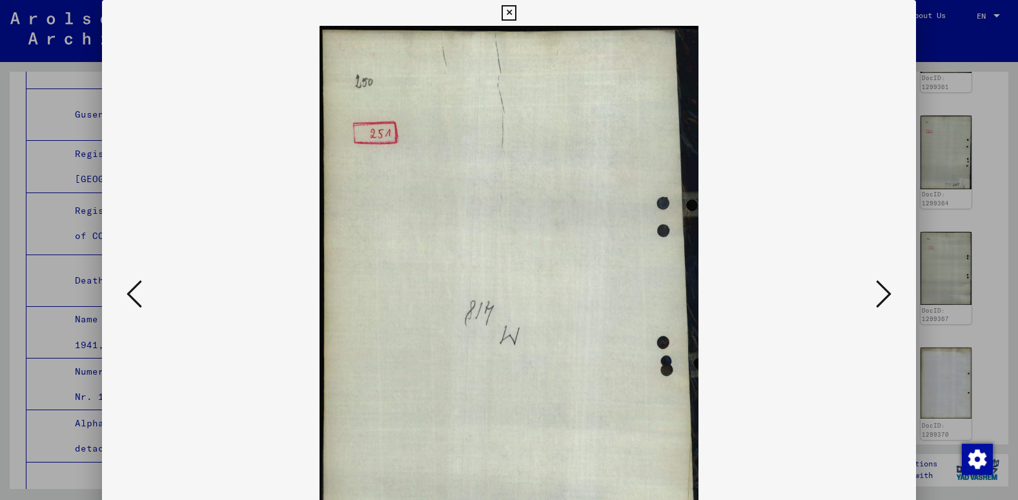
click at [130, 287] on icon at bounding box center [134, 293] width 15 height 31
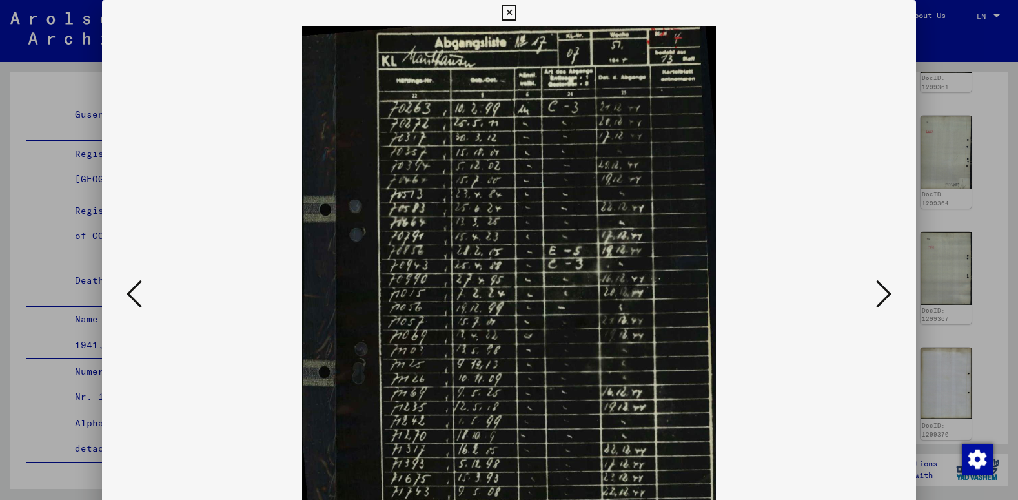
click at [130, 287] on icon at bounding box center [134, 293] width 15 height 31
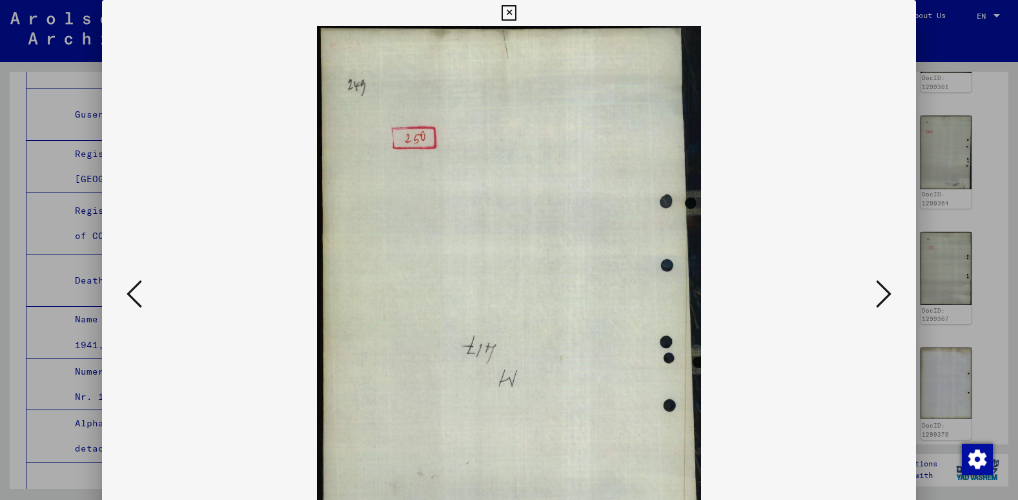
click at [130, 287] on icon at bounding box center [134, 293] width 15 height 31
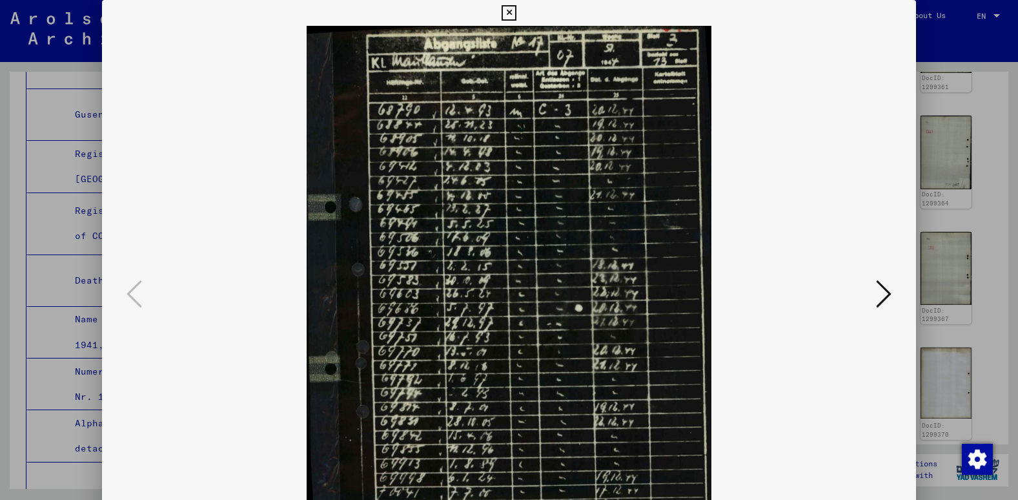
click at [511, 8] on icon at bounding box center [509, 12] width 15 height 15
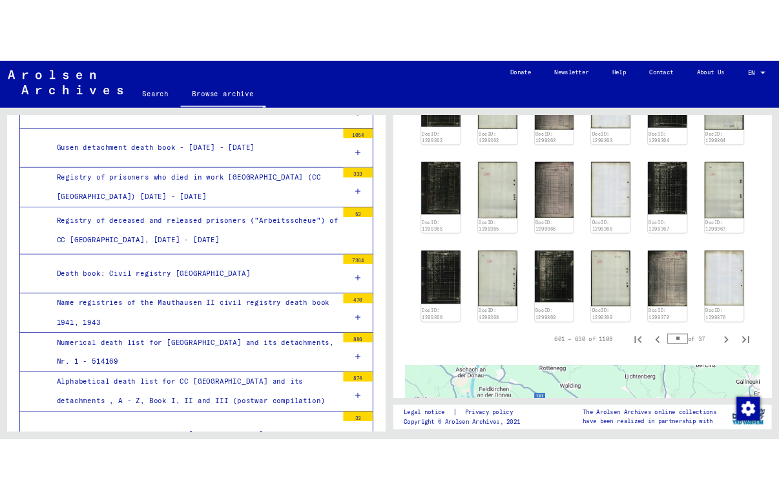
scroll to position [798, 0]
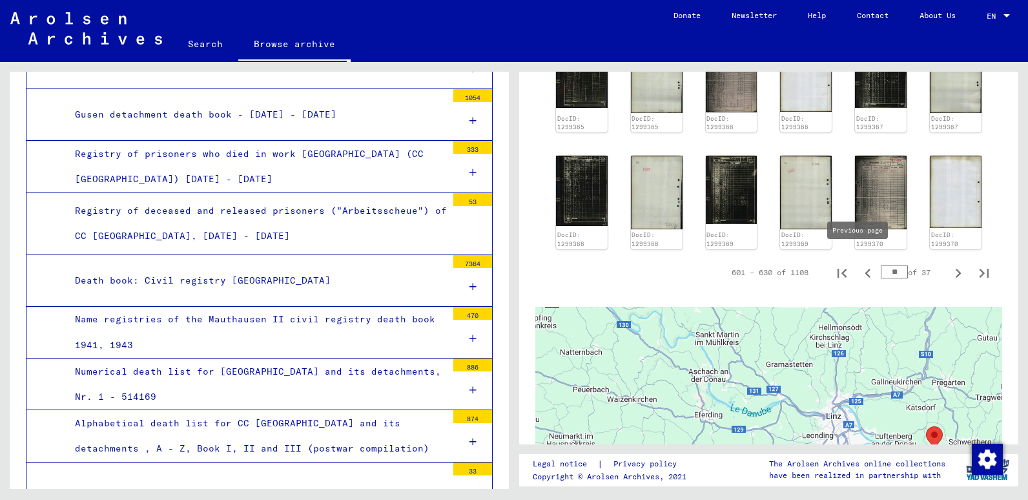
click at [865, 269] on icon "Previous page" at bounding box center [868, 273] width 6 height 9
type input "**"
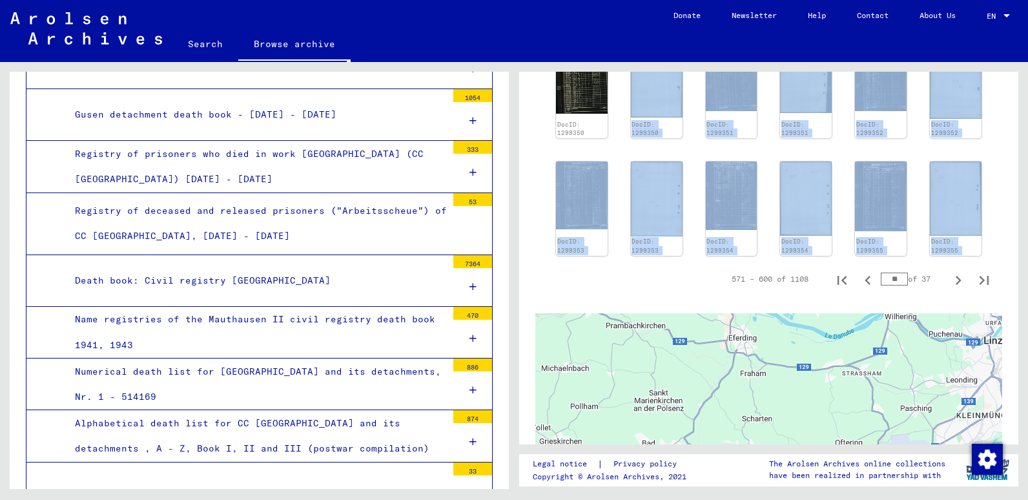
drag, startPoint x: 686, startPoint y: 123, endPoint x: 699, endPoint y: 258, distance: 134.9
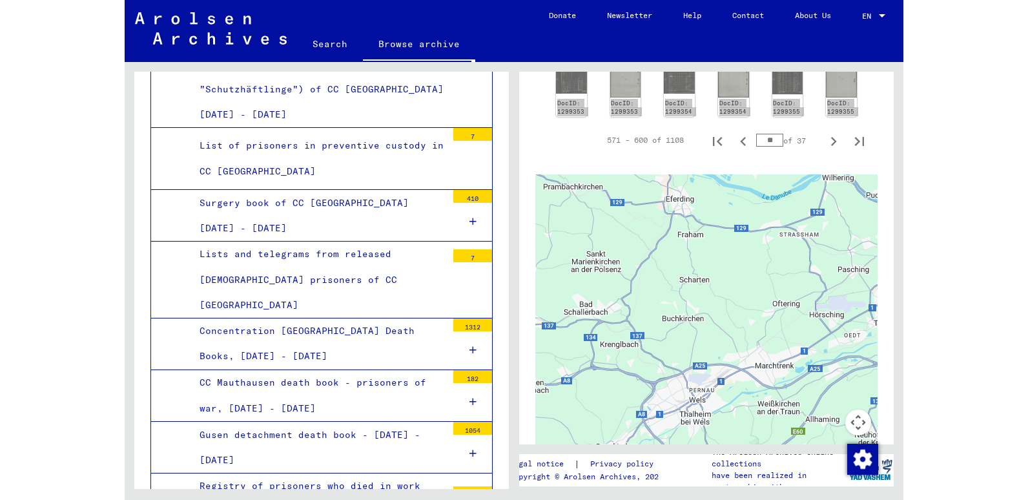
scroll to position [742, 0]
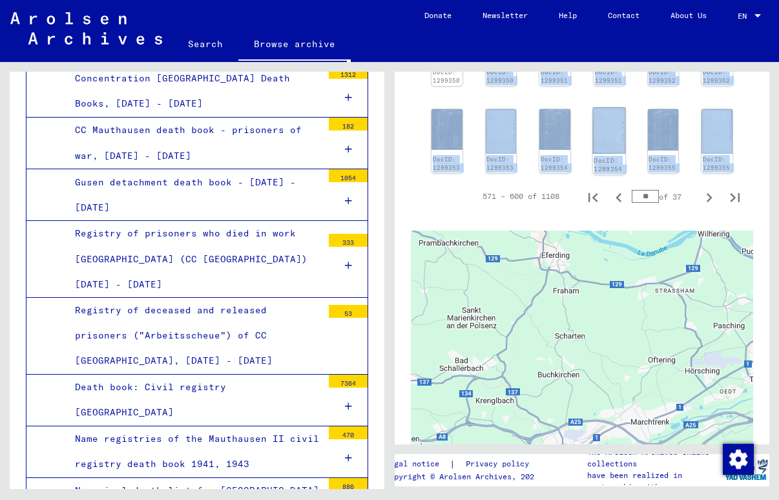
click at [602, 147] on img at bounding box center [609, 131] width 32 height 46
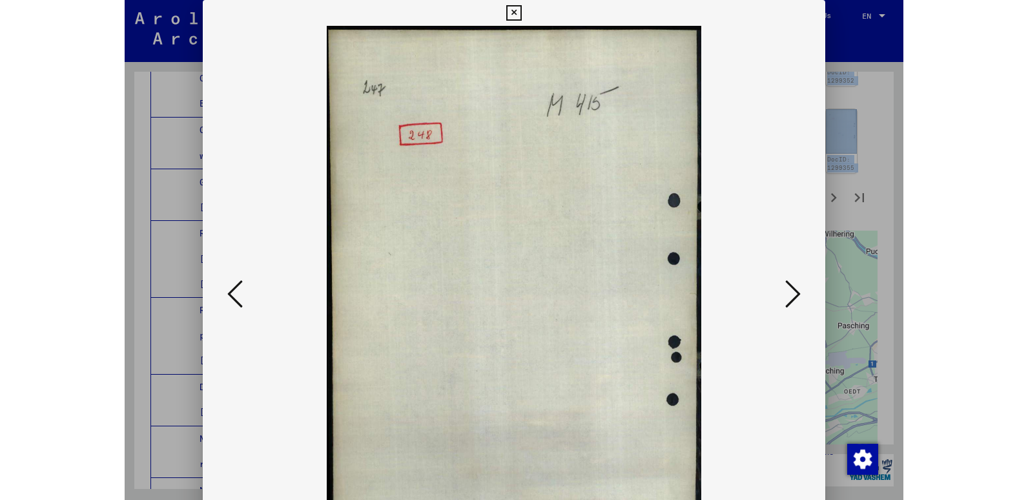
scroll to position [798, 0]
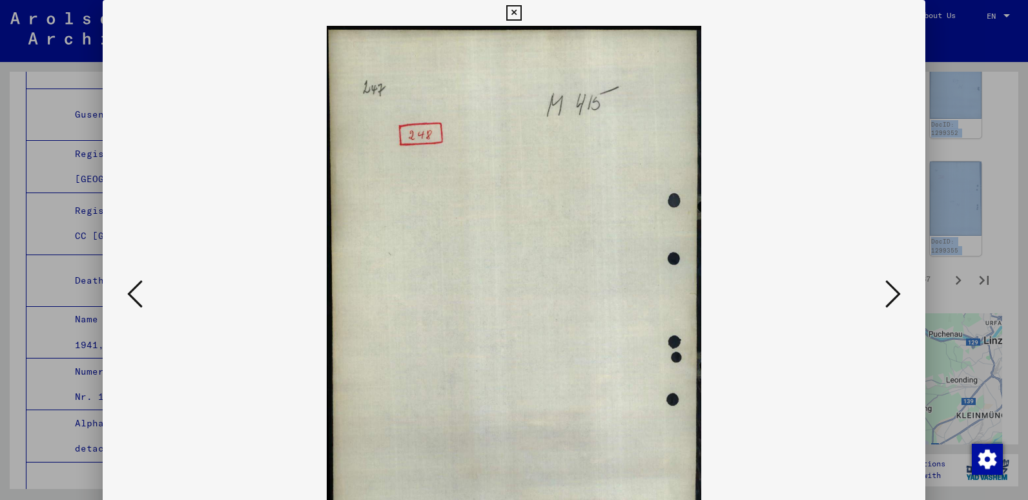
click at [134, 294] on icon at bounding box center [134, 293] width 15 height 31
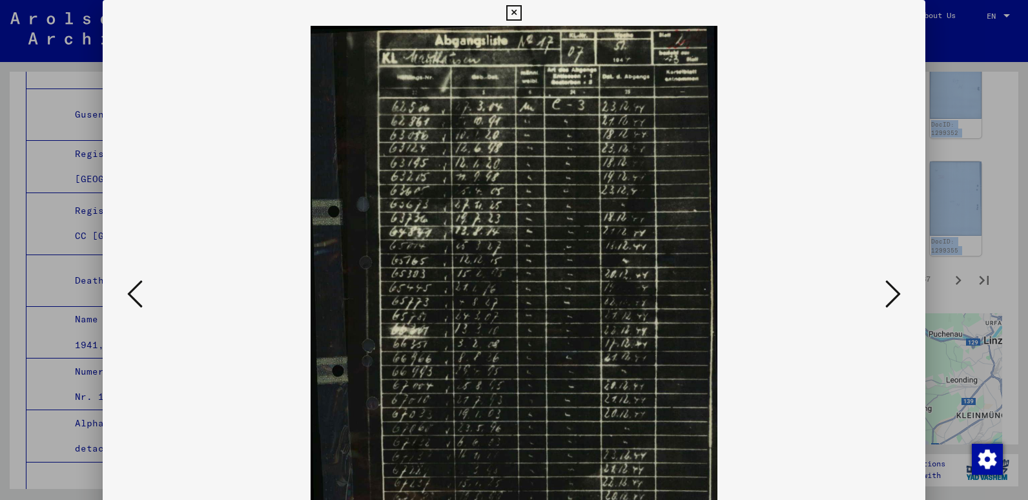
click at [136, 293] on icon at bounding box center [134, 293] width 15 height 31
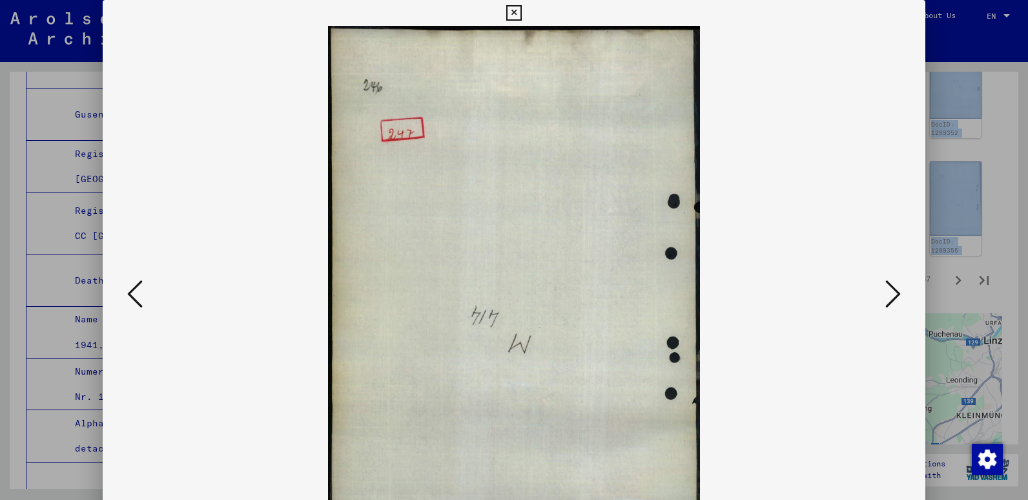
click at [136, 293] on icon at bounding box center [134, 293] width 15 height 31
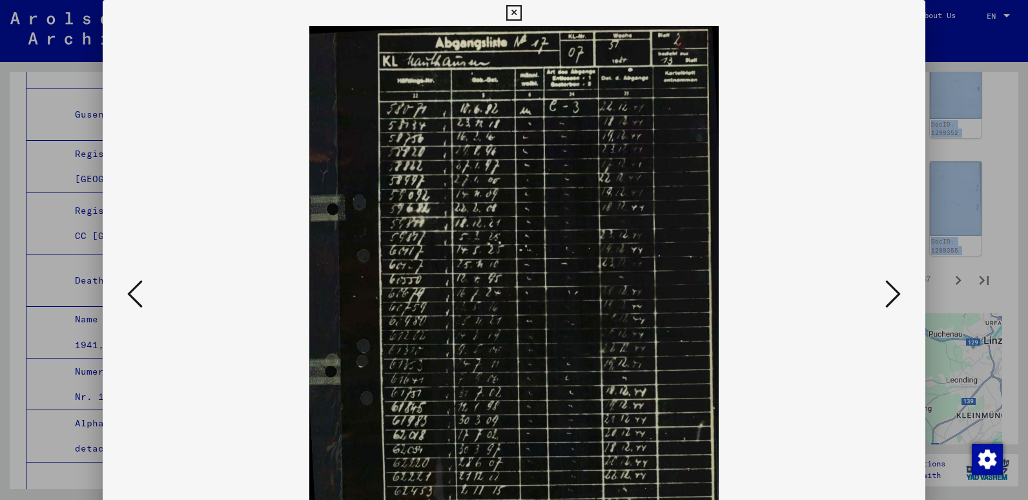
click at [136, 293] on icon at bounding box center [134, 293] width 15 height 31
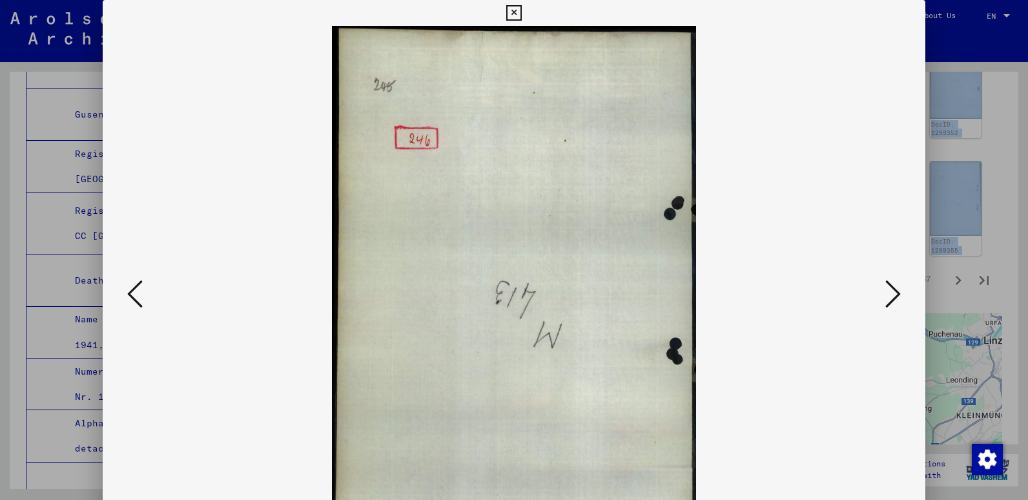
click at [136, 293] on icon at bounding box center [134, 293] width 15 height 31
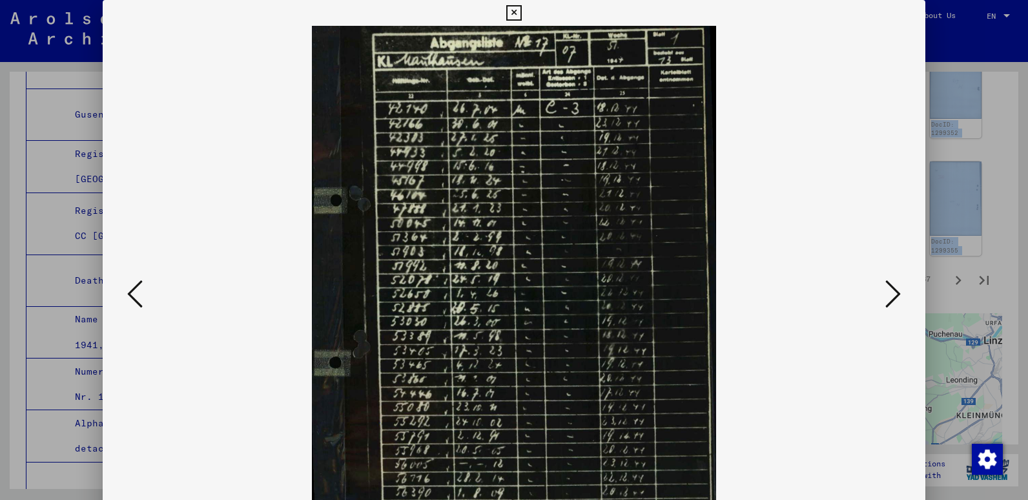
click at [136, 293] on icon at bounding box center [134, 293] width 15 height 31
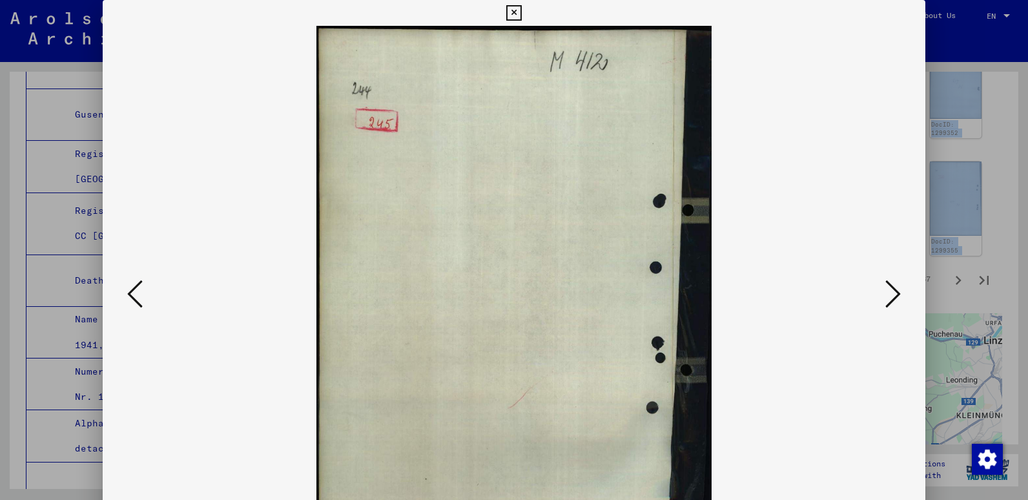
click at [136, 293] on icon at bounding box center [134, 293] width 15 height 31
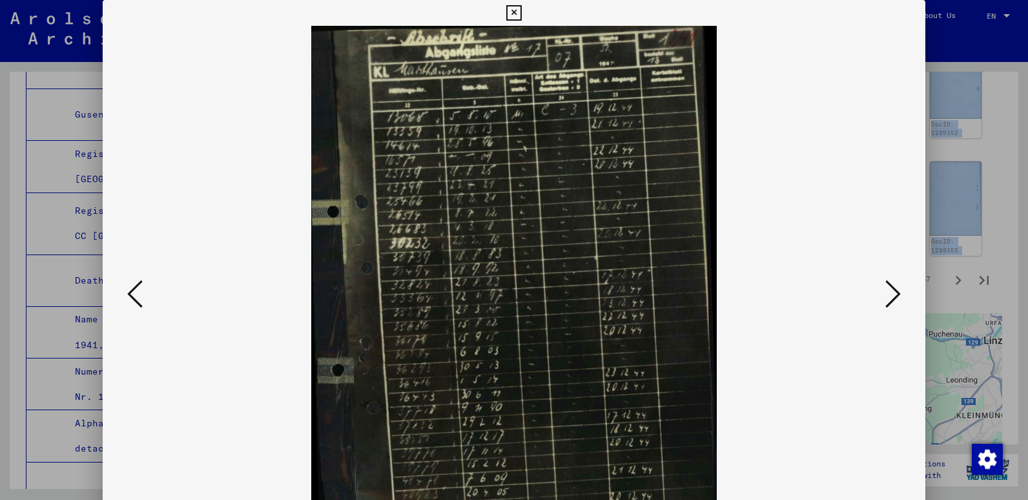
click at [136, 292] on icon at bounding box center [134, 293] width 15 height 31
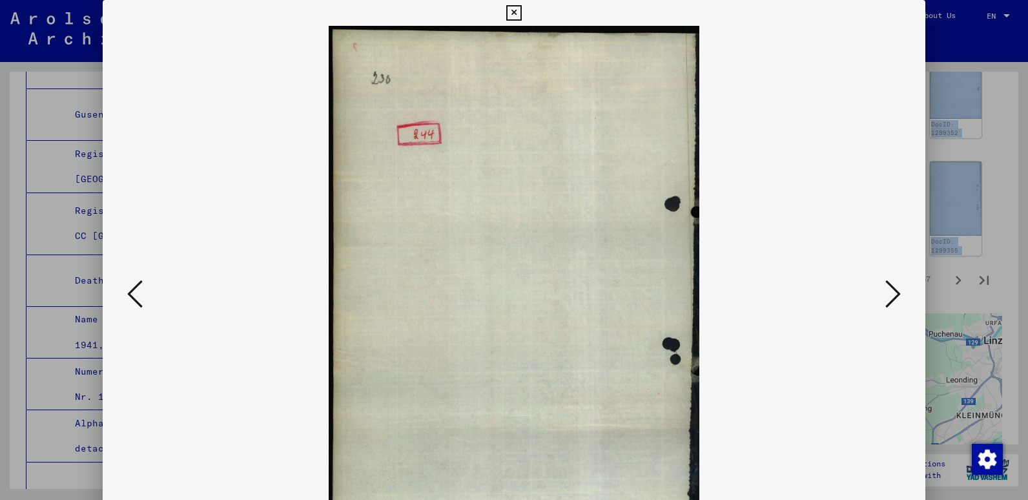
click at [136, 292] on icon at bounding box center [134, 293] width 15 height 31
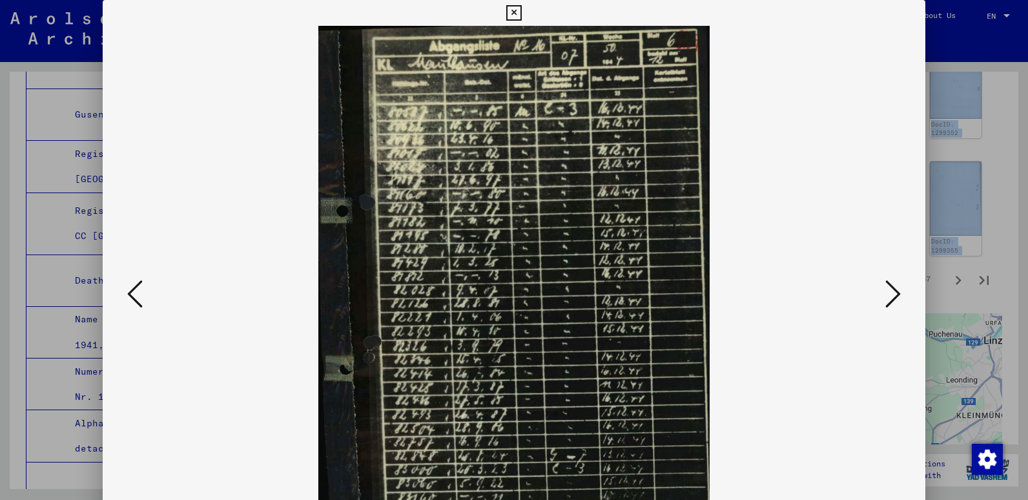
click at [136, 292] on icon at bounding box center [134, 293] width 15 height 31
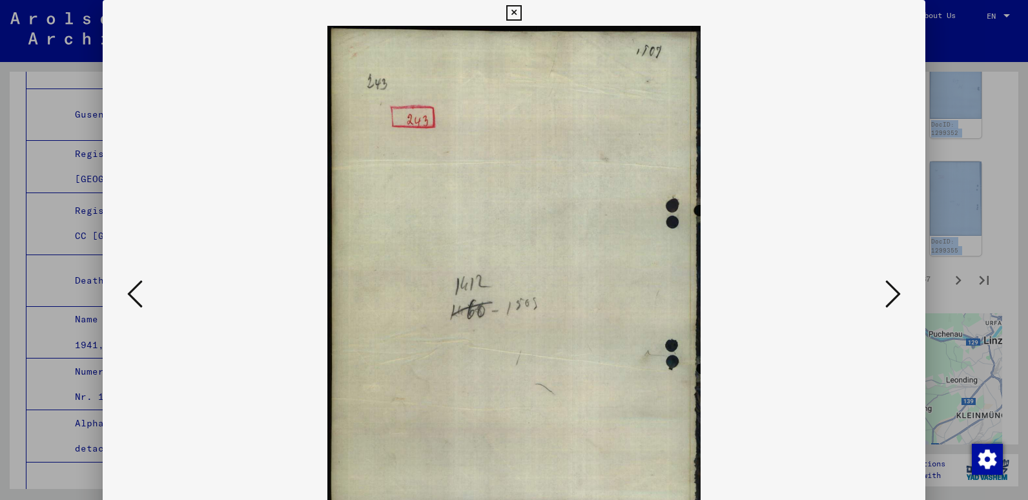
click at [136, 292] on icon at bounding box center [134, 293] width 15 height 31
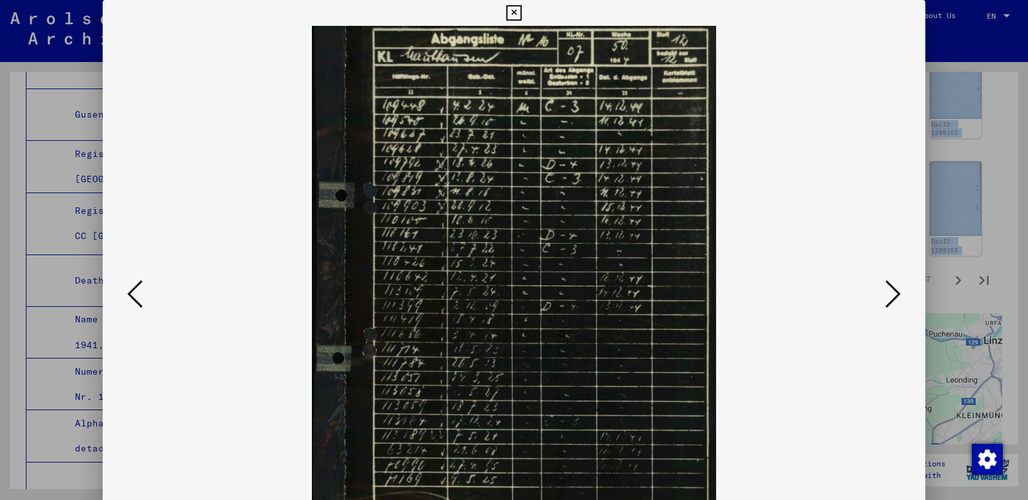
click at [889, 291] on icon at bounding box center [892, 293] width 15 height 31
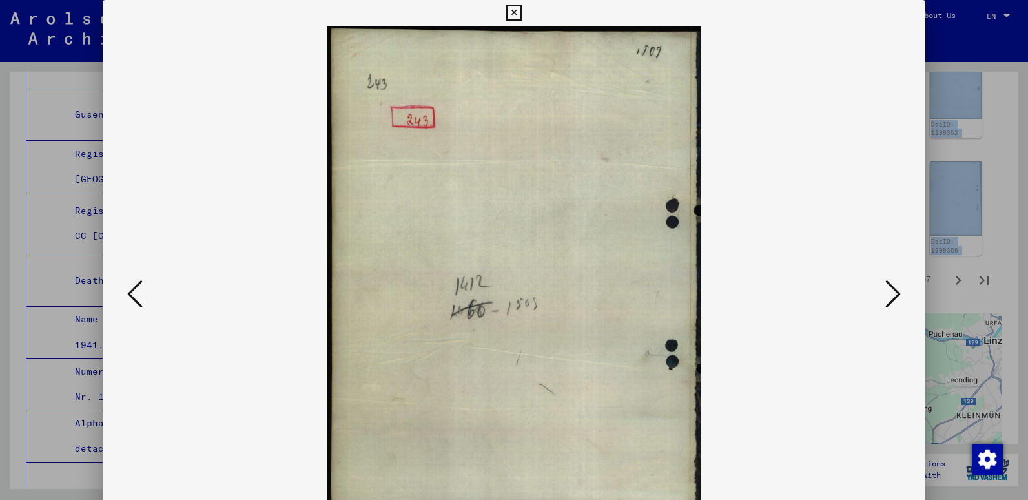
click at [896, 289] on icon at bounding box center [892, 293] width 15 height 31
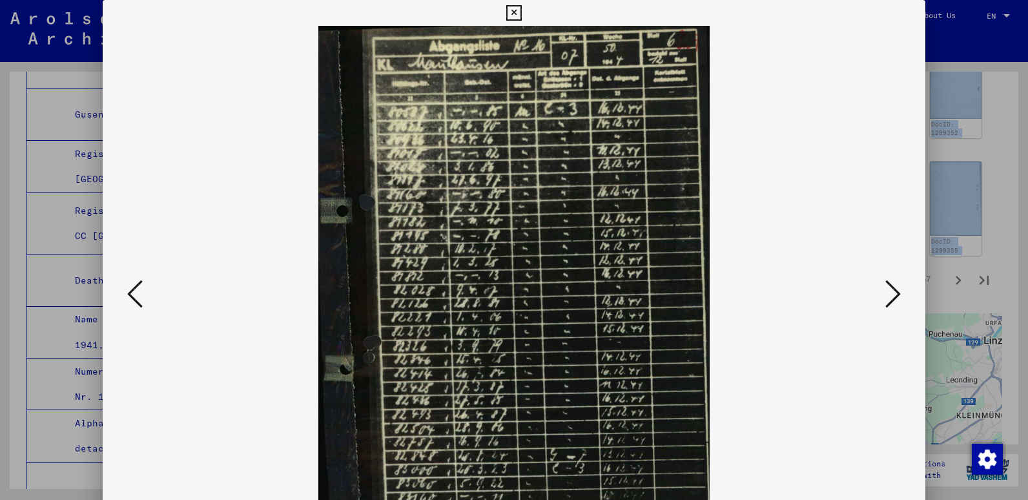
drag, startPoint x: 513, startPoint y: 380, endPoint x: 478, endPoint y: 268, distance: 116.8
click at [478, 268] on img at bounding box center [514, 294] width 735 height 537
click at [134, 291] on icon at bounding box center [134, 293] width 15 height 31
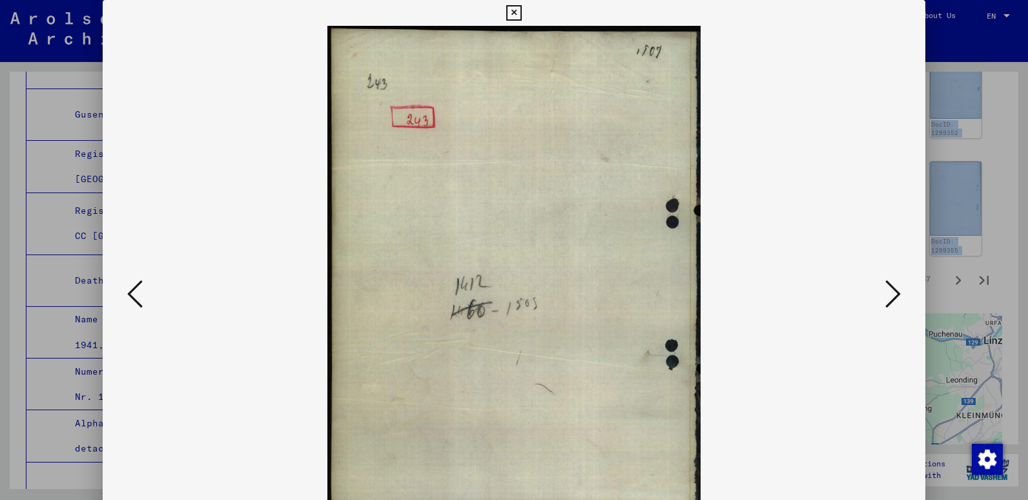
click at [134, 291] on icon at bounding box center [134, 293] width 15 height 31
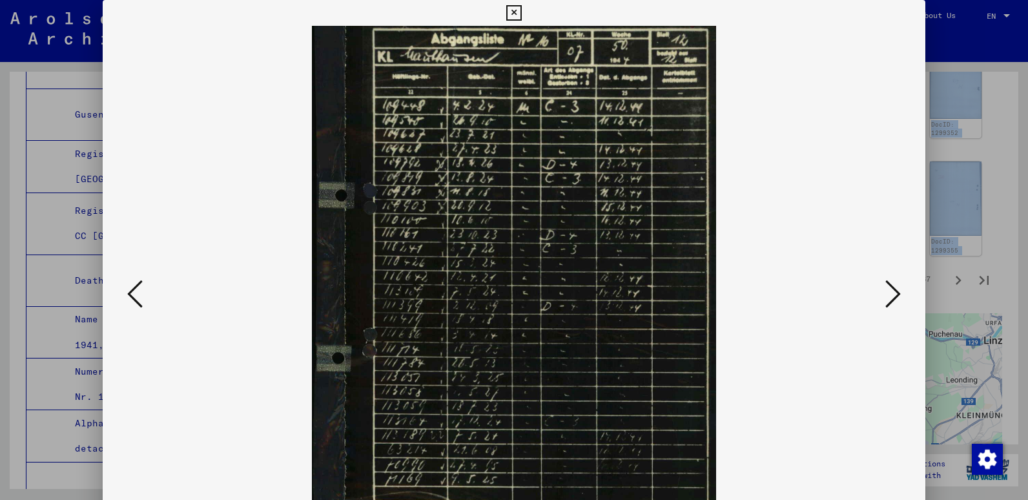
click at [134, 291] on icon at bounding box center [134, 293] width 15 height 31
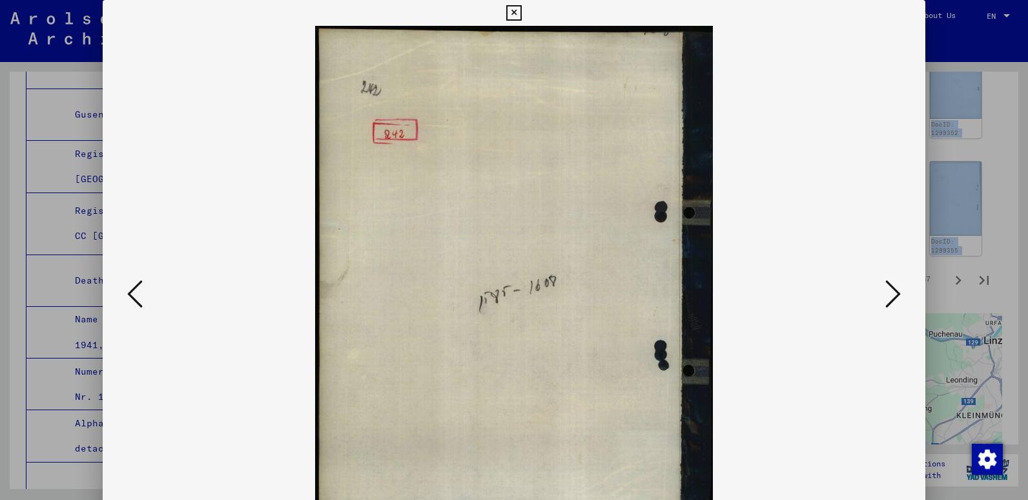
click at [134, 291] on icon at bounding box center [134, 293] width 15 height 31
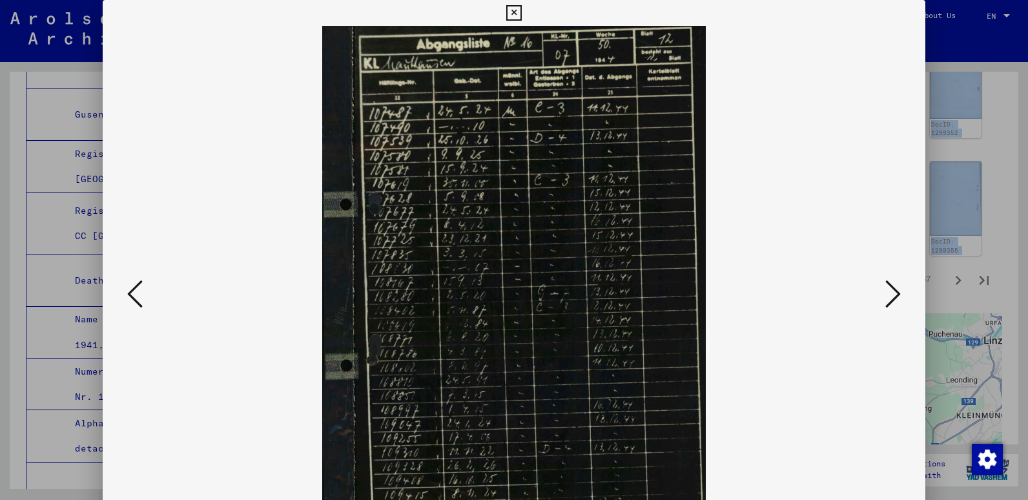
click at [134, 291] on icon at bounding box center [134, 293] width 15 height 31
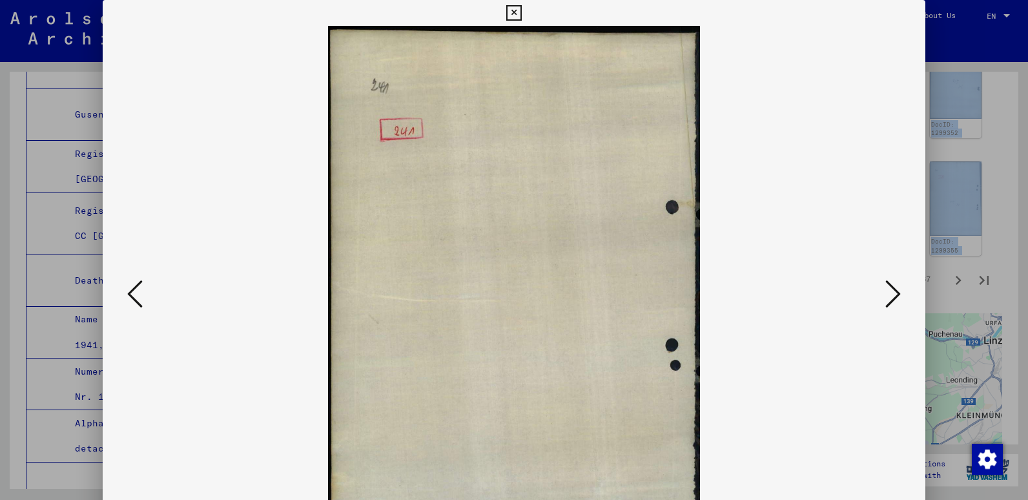
click at [134, 291] on icon at bounding box center [134, 293] width 15 height 31
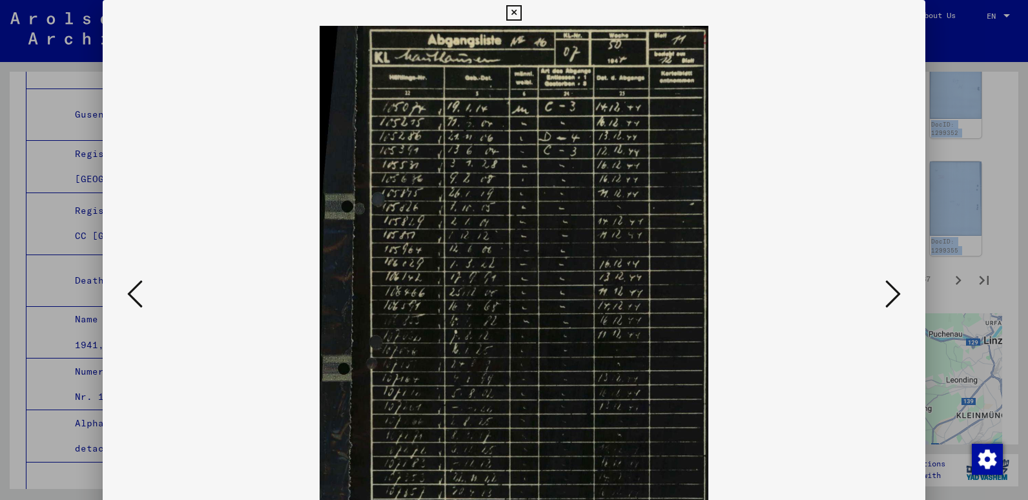
click at [134, 291] on icon at bounding box center [134, 293] width 15 height 31
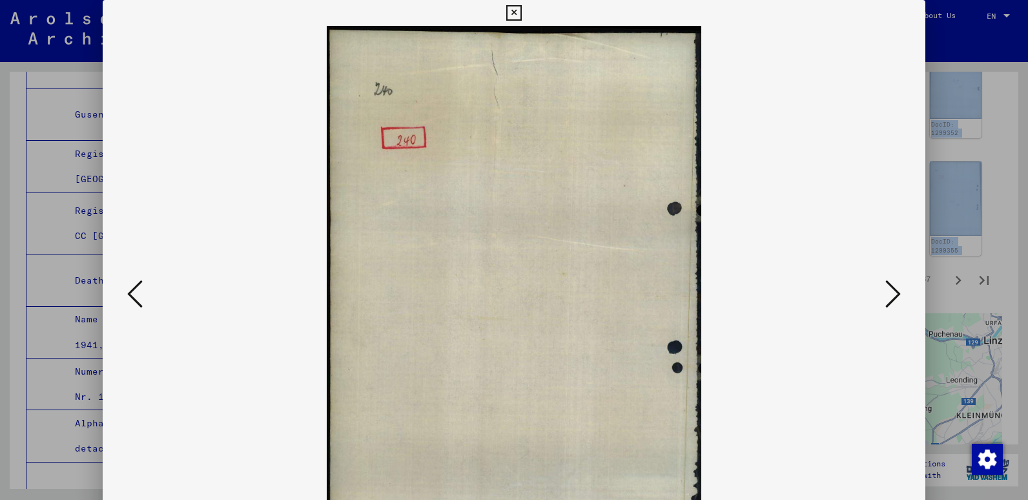
click at [134, 291] on icon at bounding box center [134, 293] width 15 height 31
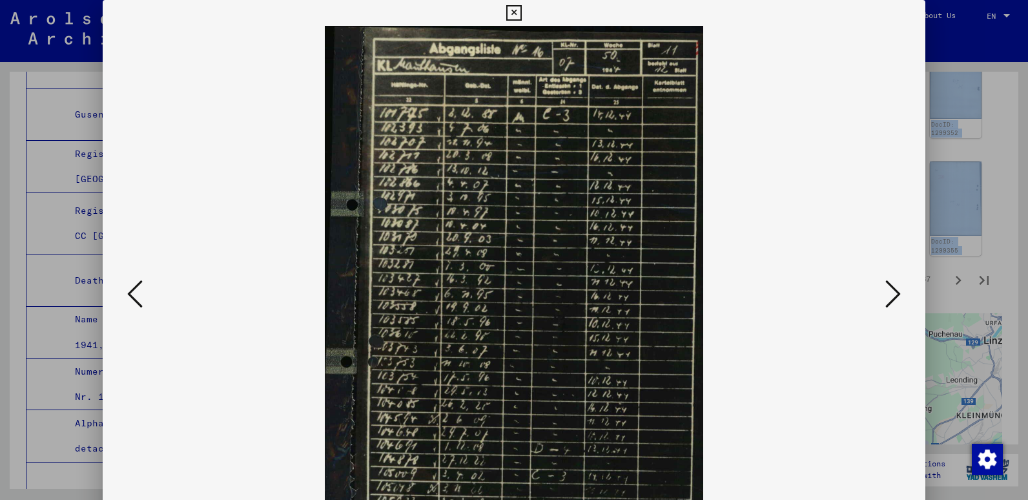
click at [134, 291] on icon at bounding box center [134, 293] width 15 height 31
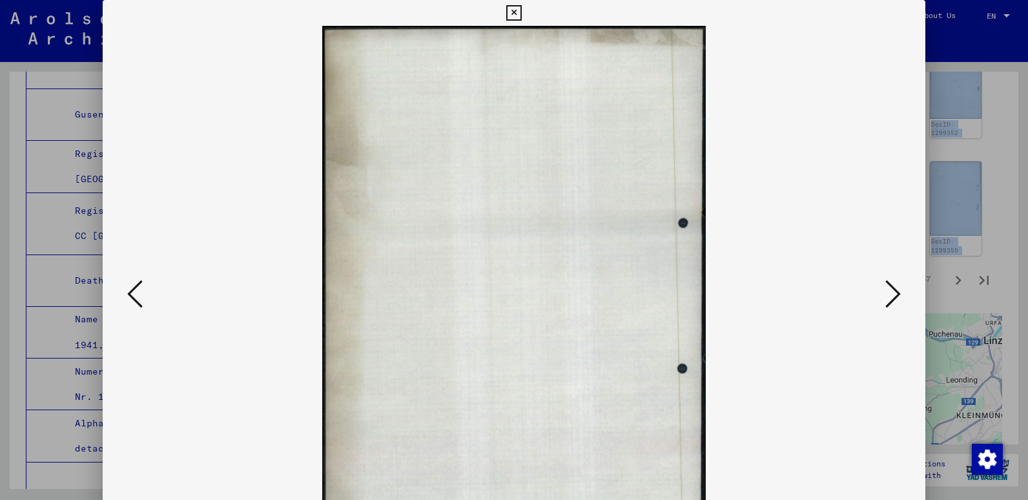
click at [134, 291] on icon at bounding box center [134, 293] width 15 height 31
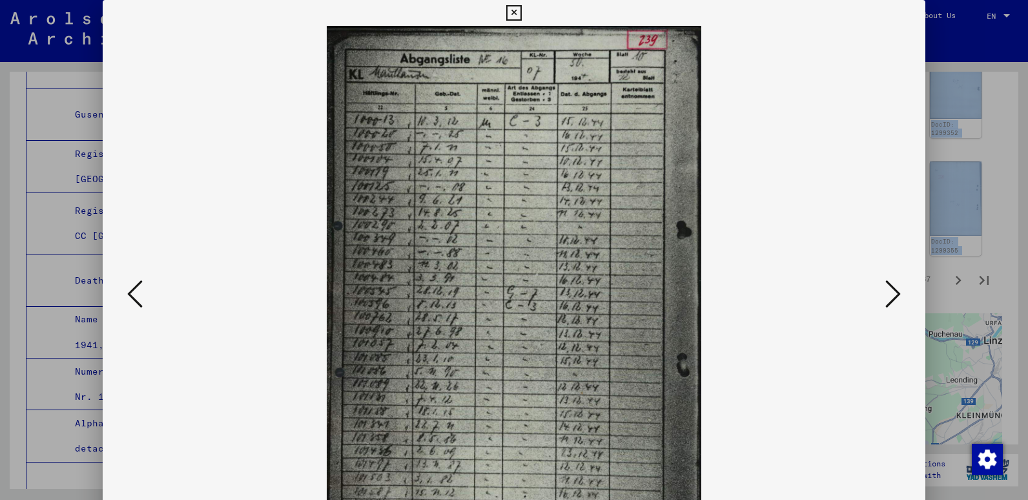
click at [134, 291] on icon at bounding box center [134, 293] width 15 height 31
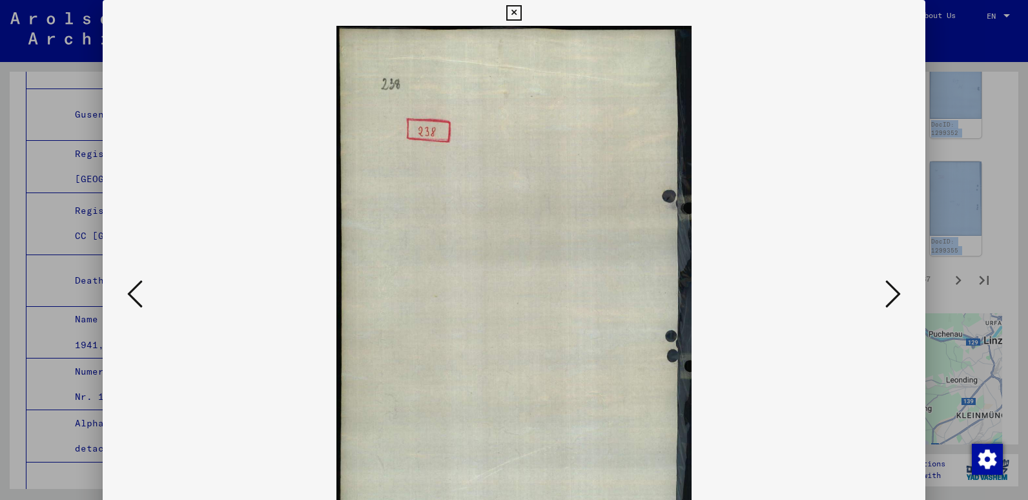
click at [134, 291] on icon at bounding box center [134, 293] width 15 height 31
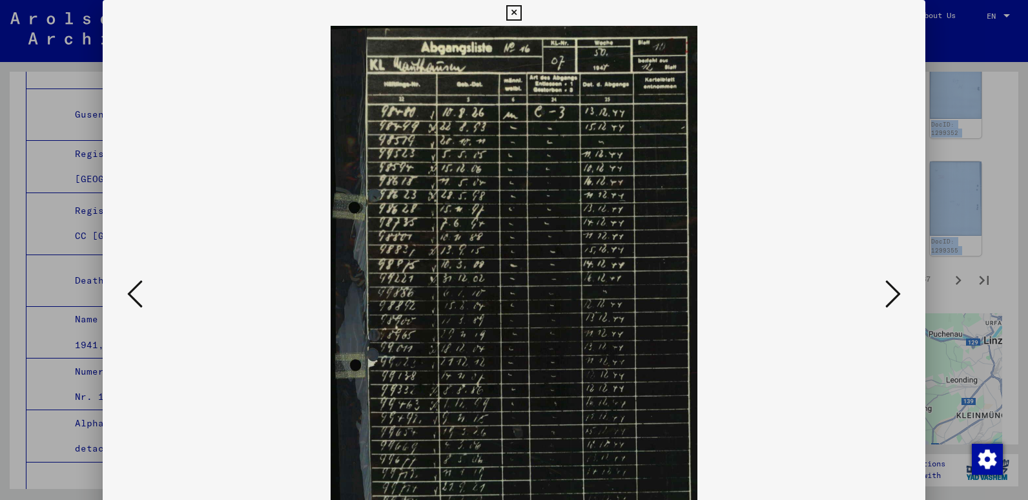
click at [134, 291] on icon at bounding box center [134, 293] width 15 height 31
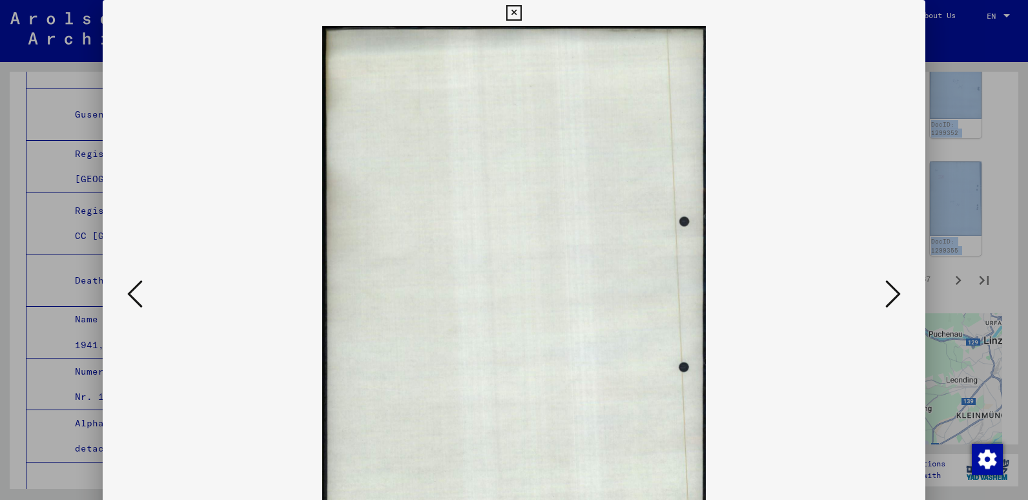
click at [134, 291] on icon at bounding box center [134, 293] width 15 height 31
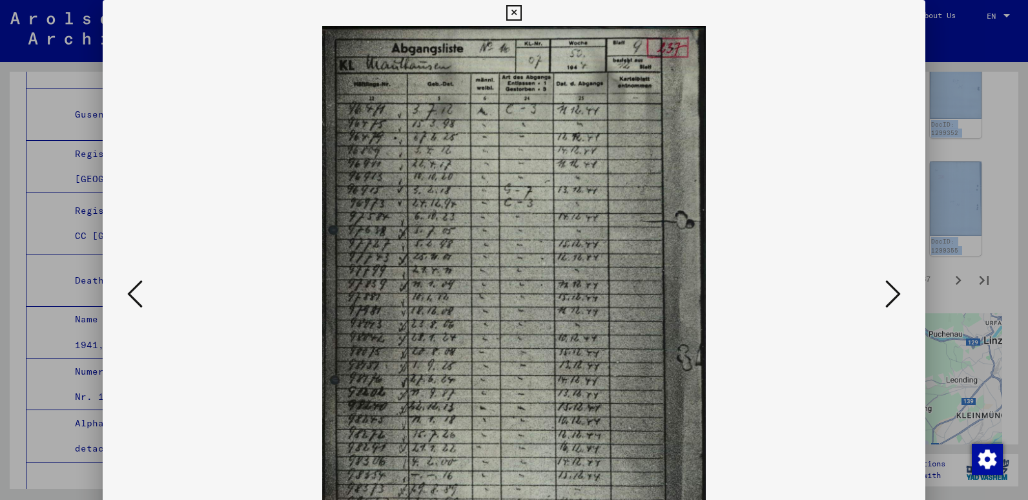
click at [134, 291] on icon at bounding box center [134, 293] width 15 height 31
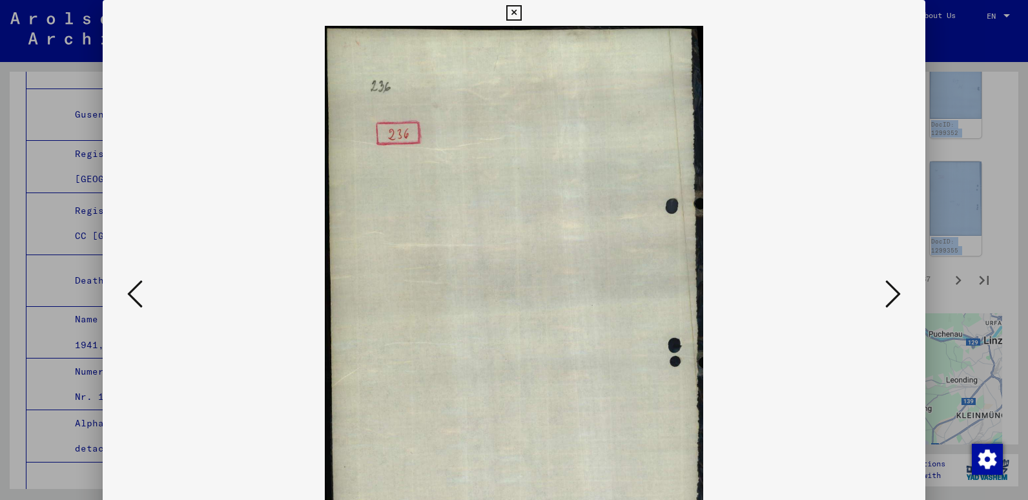
click at [134, 291] on icon at bounding box center [134, 293] width 15 height 31
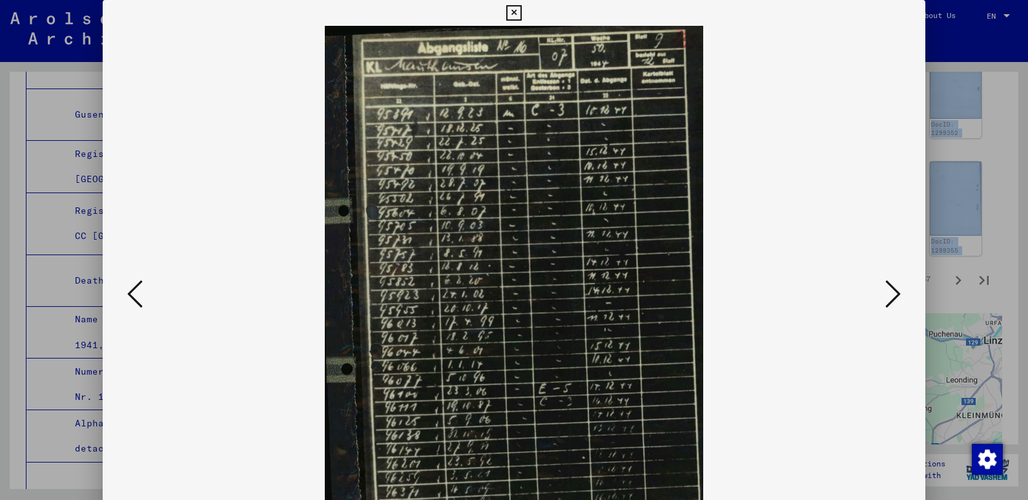
click at [134, 291] on icon at bounding box center [134, 293] width 15 height 31
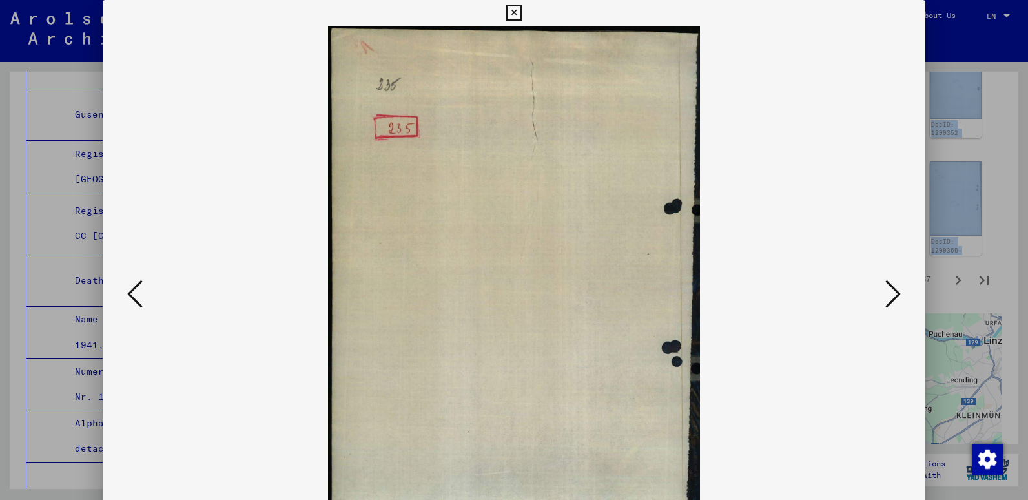
click at [134, 291] on icon at bounding box center [134, 293] width 15 height 31
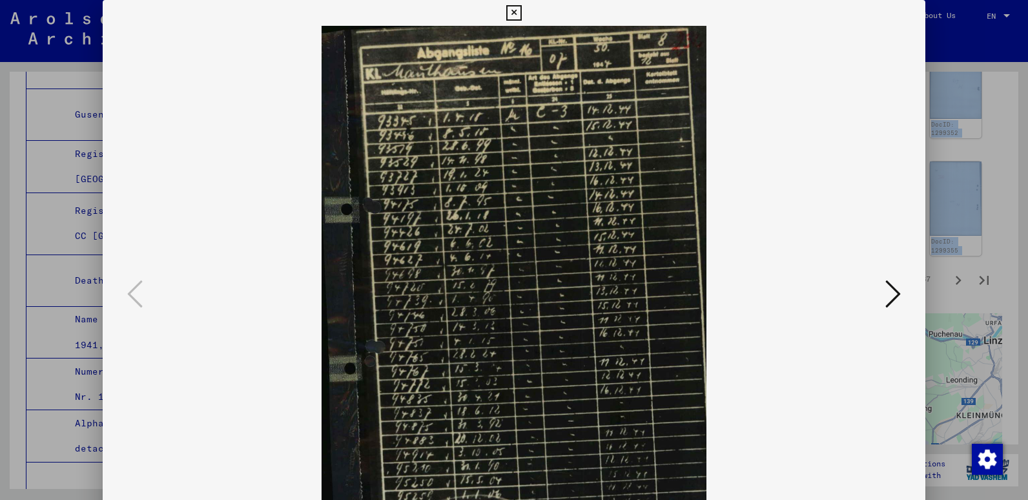
click at [517, 10] on icon at bounding box center [513, 12] width 15 height 15
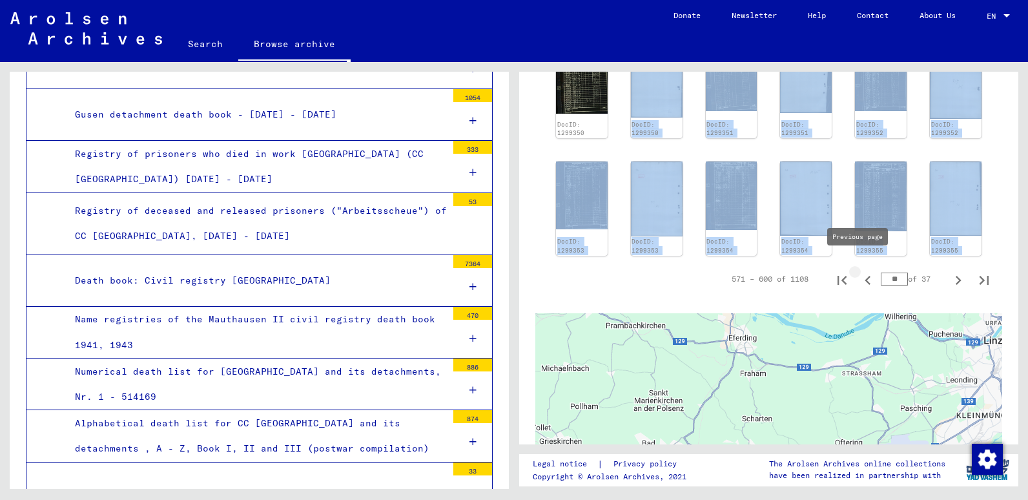
click at [859, 271] on icon "Previous page" at bounding box center [868, 280] width 18 height 18
type input "**"
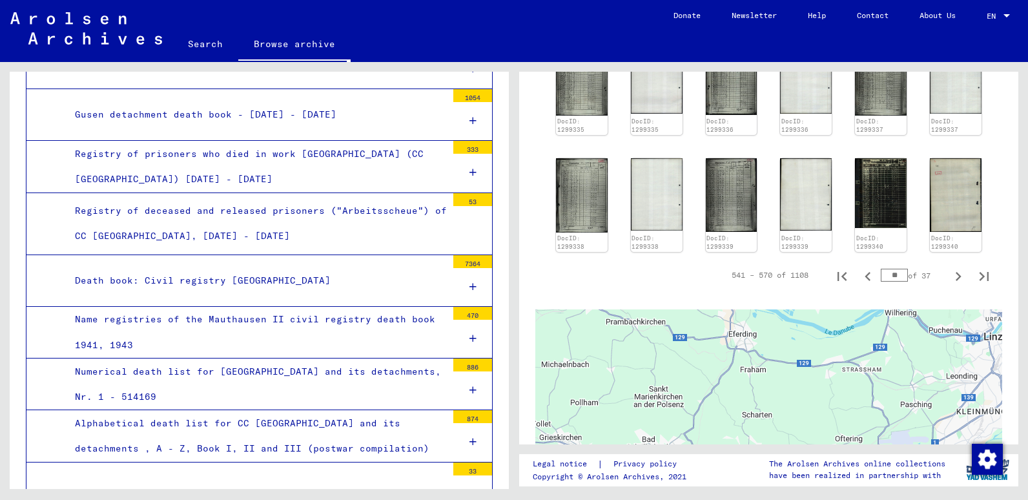
click at [847, 272] on div "541 – 570 of 1108 ** of 37" at bounding box center [856, 275] width 281 height 26
click at [877, 194] on img at bounding box center [881, 192] width 54 height 73
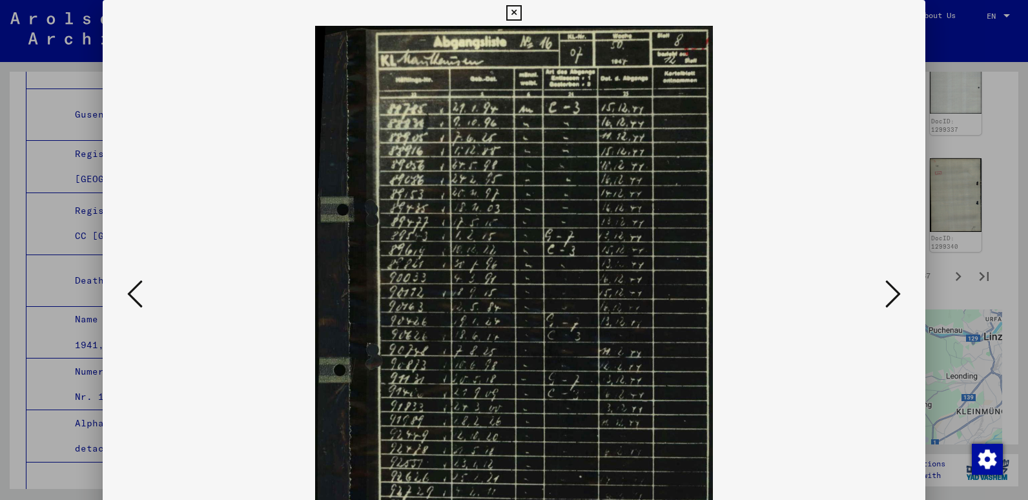
click at [877, 194] on div at bounding box center [514, 294] width 823 height 537
click at [802, 208] on img at bounding box center [514, 294] width 735 height 537
click at [884, 229] on div at bounding box center [514, 294] width 823 height 537
click at [890, 229] on div at bounding box center [514, 294] width 823 height 537
click at [137, 291] on icon at bounding box center [134, 293] width 15 height 31
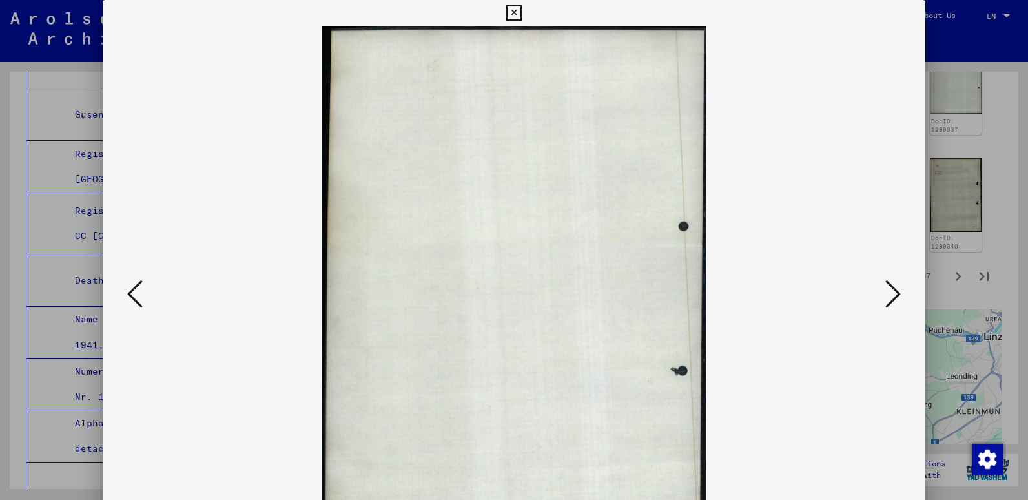
click at [137, 291] on icon at bounding box center [134, 293] width 15 height 31
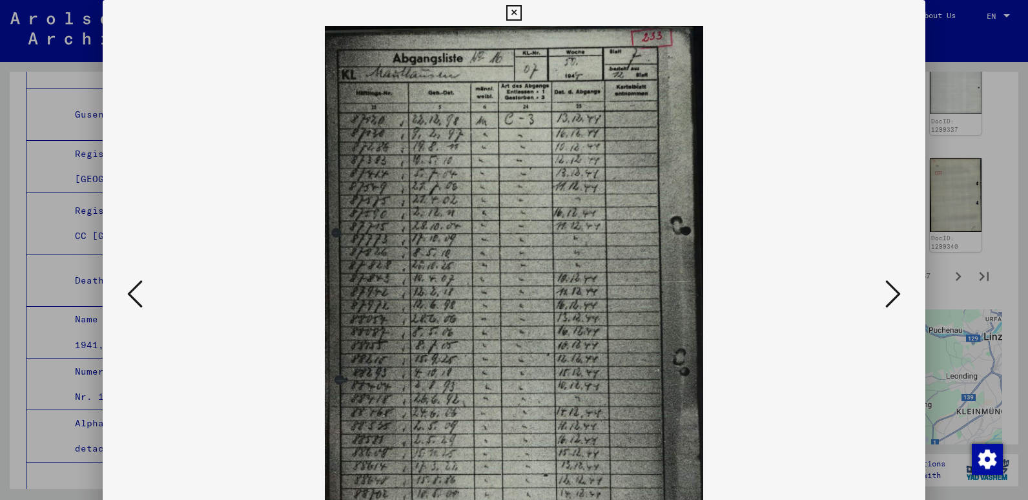
click at [137, 291] on icon at bounding box center [134, 293] width 15 height 31
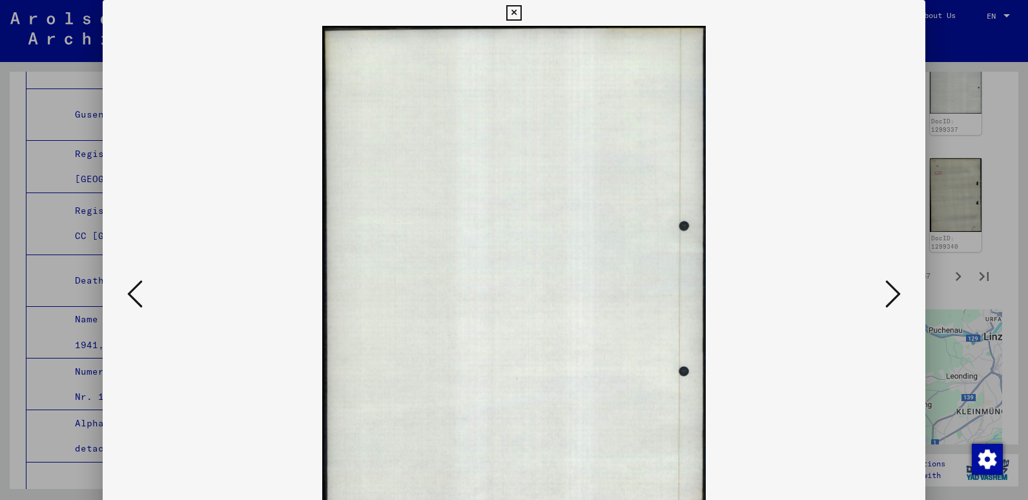
click at [137, 291] on icon at bounding box center [134, 293] width 15 height 31
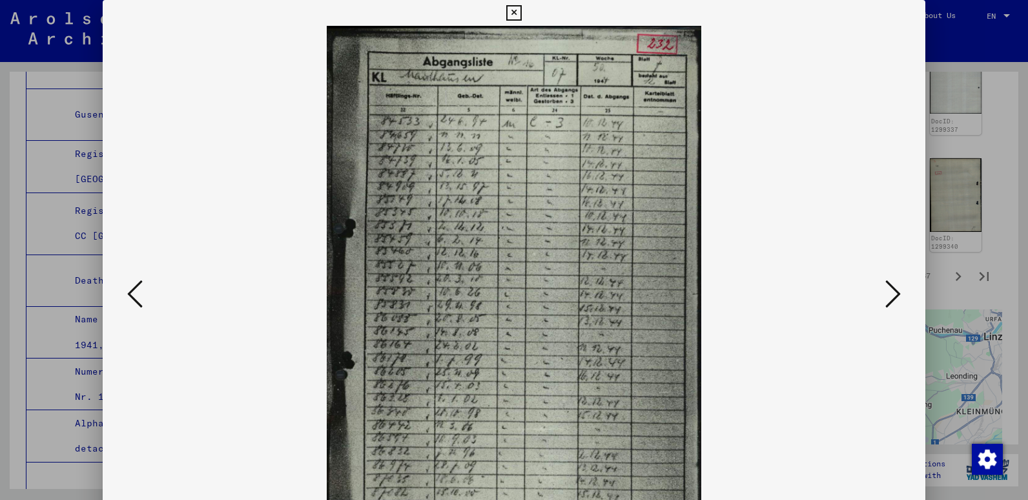
click at [137, 291] on icon at bounding box center [134, 293] width 15 height 31
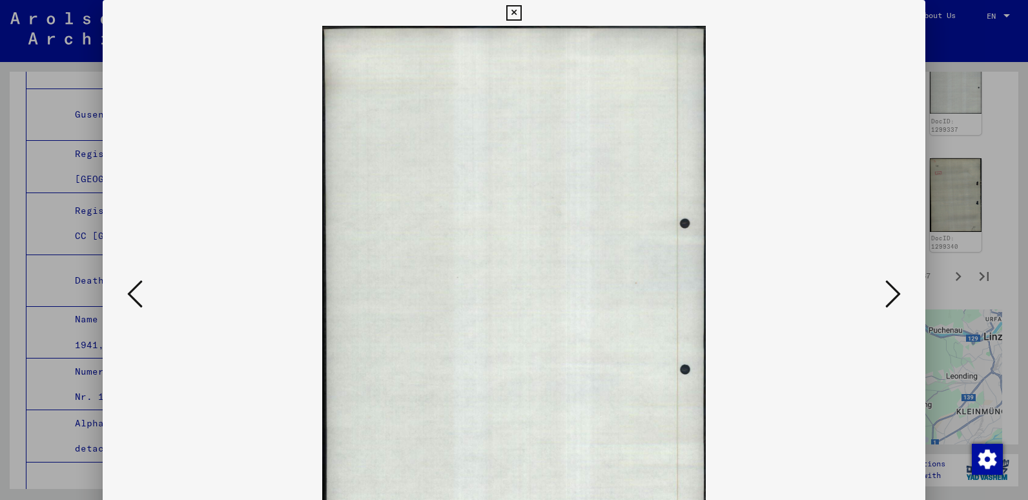
click at [137, 291] on icon at bounding box center [134, 293] width 15 height 31
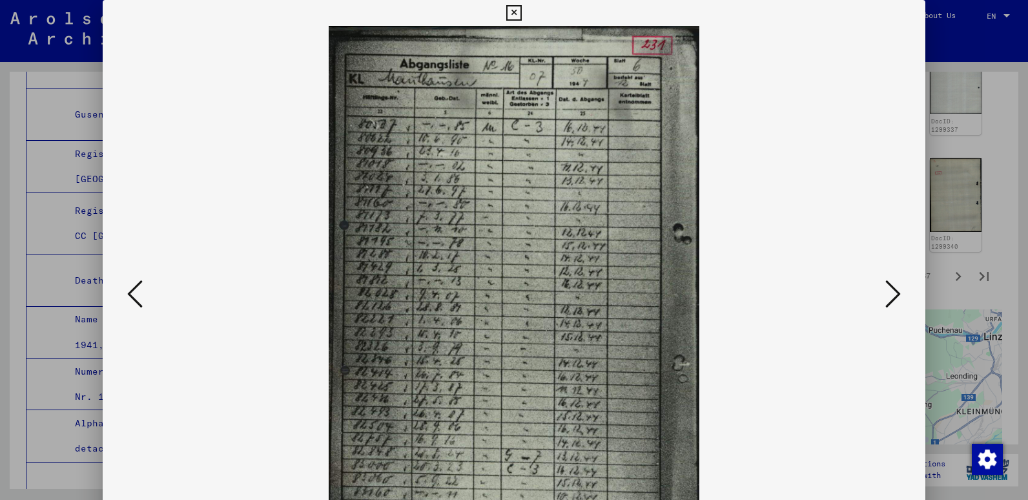
click at [137, 291] on icon at bounding box center [134, 293] width 15 height 31
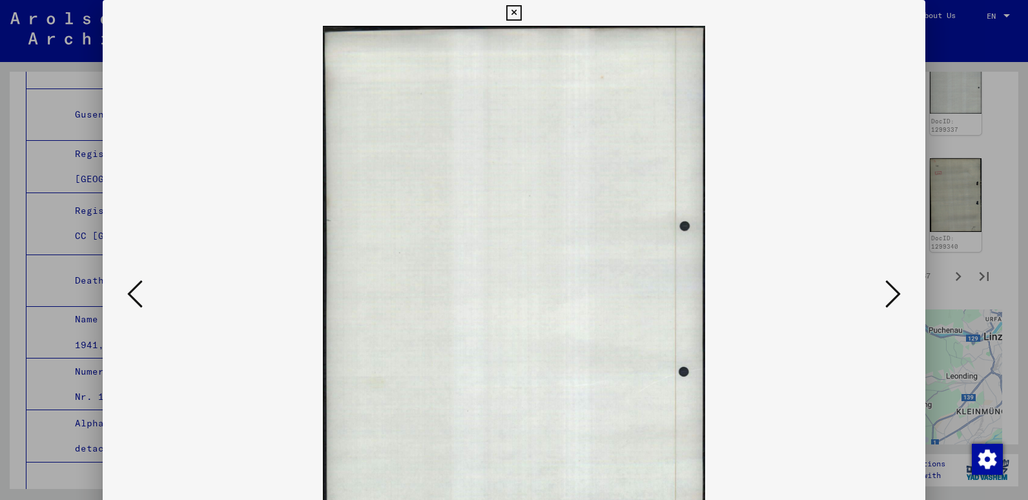
click at [137, 291] on icon at bounding box center [134, 293] width 15 height 31
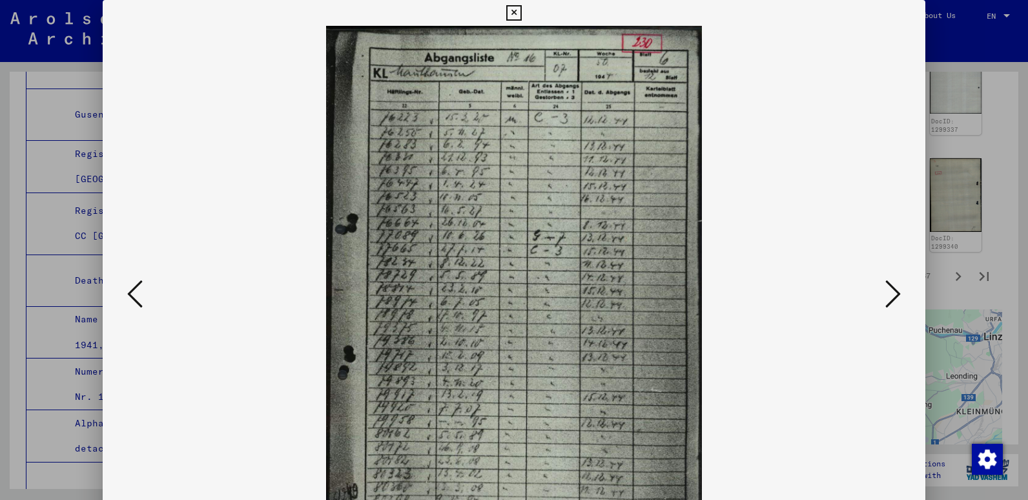
click at [137, 291] on icon at bounding box center [134, 293] width 15 height 31
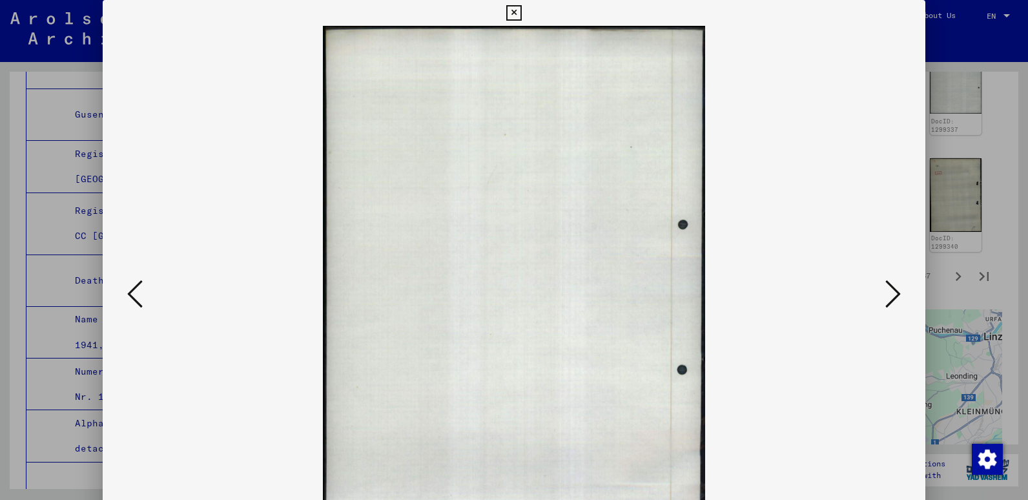
click at [137, 290] on icon at bounding box center [134, 293] width 15 height 31
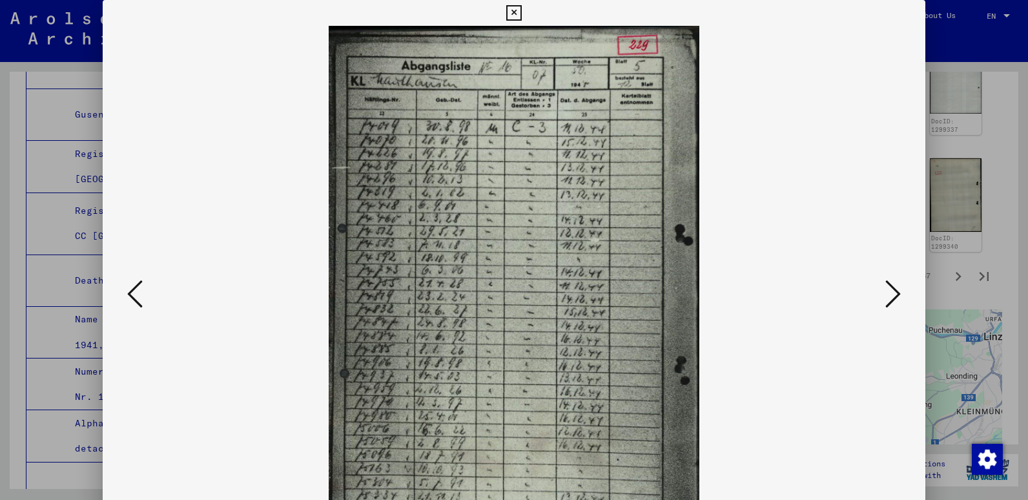
drag, startPoint x: 765, startPoint y: 382, endPoint x: 721, endPoint y: 152, distance: 233.4
click at [721, 152] on img at bounding box center [514, 294] width 735 height 537
drag, startPoint x: 764, startPoint y: 217, endPoint x: 789, endPoint y: 313, distance: 99.5
click at [789, 313] on img at bounding box center [514, 294] width 735 height 537
drag, startPoint x: 588, startPoint y: 236, endPoint x: 618, endPoint y: 165, distance: 76.6
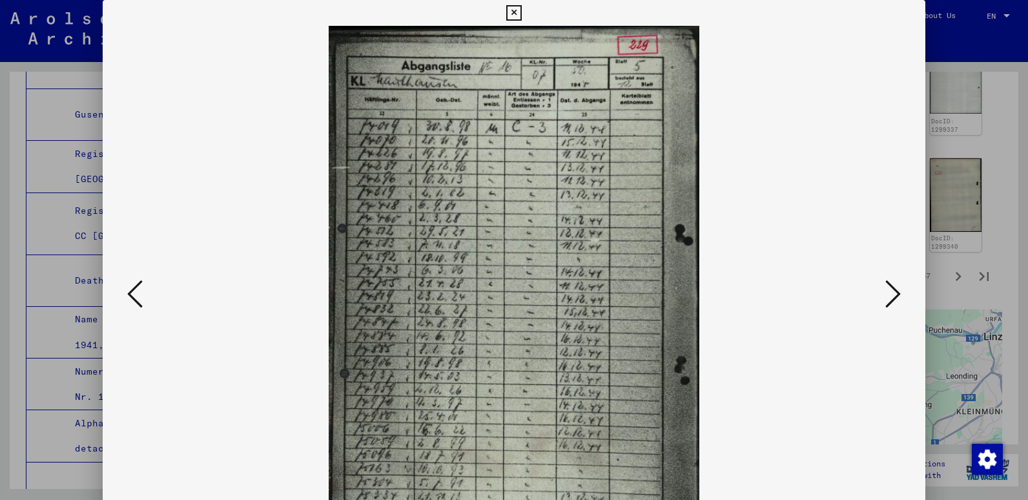
click at [618, 165] on img at bounding box center [514, 294] width 735 height 537
click at [818, 353] on img at bounding box center [514, 294] width 735 height 537
click at [892, 293] on icon at bounding box center [892, 293] width 15 height 31
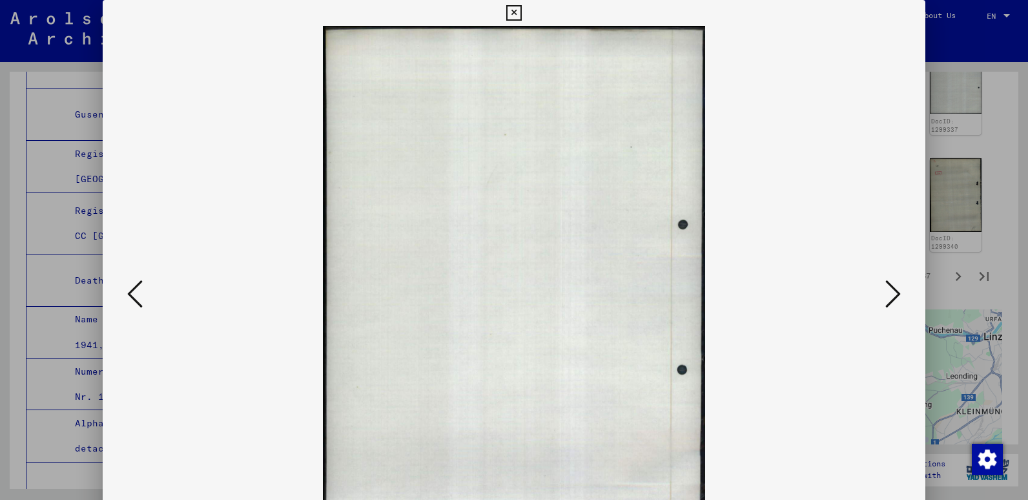
click at [892, 293] on icon at bounding box center [892, 293] width 15 height 31
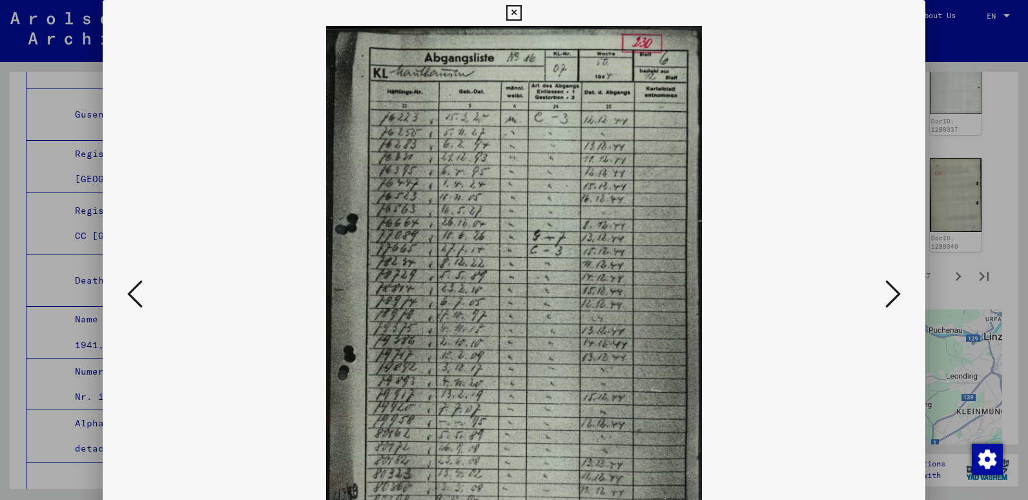
drag, startPoint x: 1011, startPoint y: 262, endPoint x: 1022, endPoint y: 292, distance: 31.7
click at [1022, 292] on div at bounding box center [514, 250] width 1028 height 500
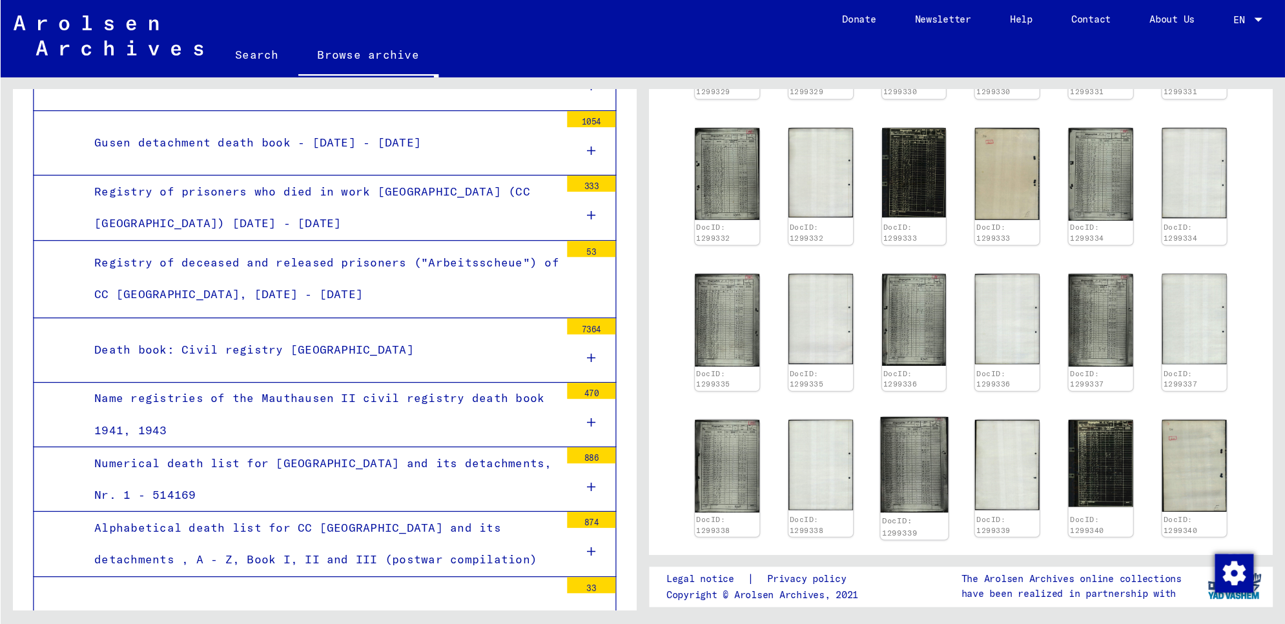
scroll to position [604, 0]
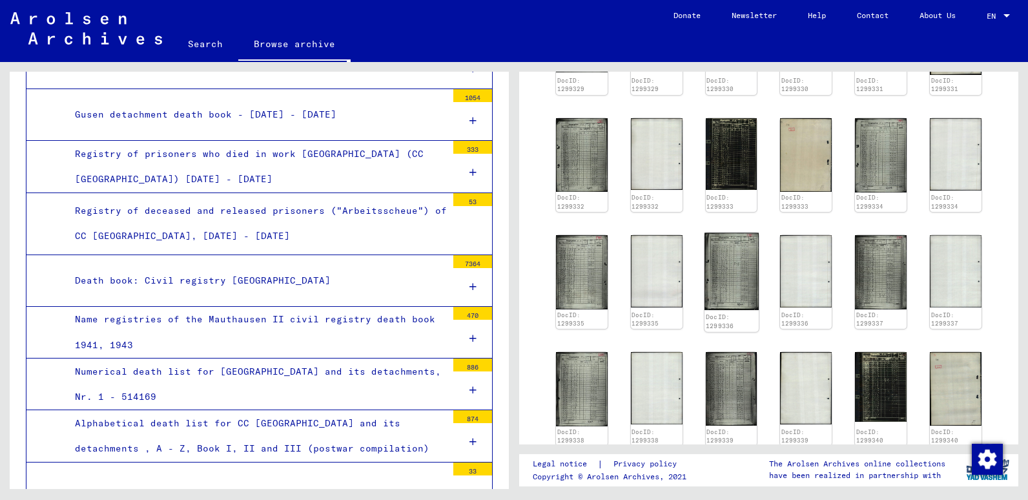
click at [722, 258] on img at bounding box center [731, 270] width 54 height 77
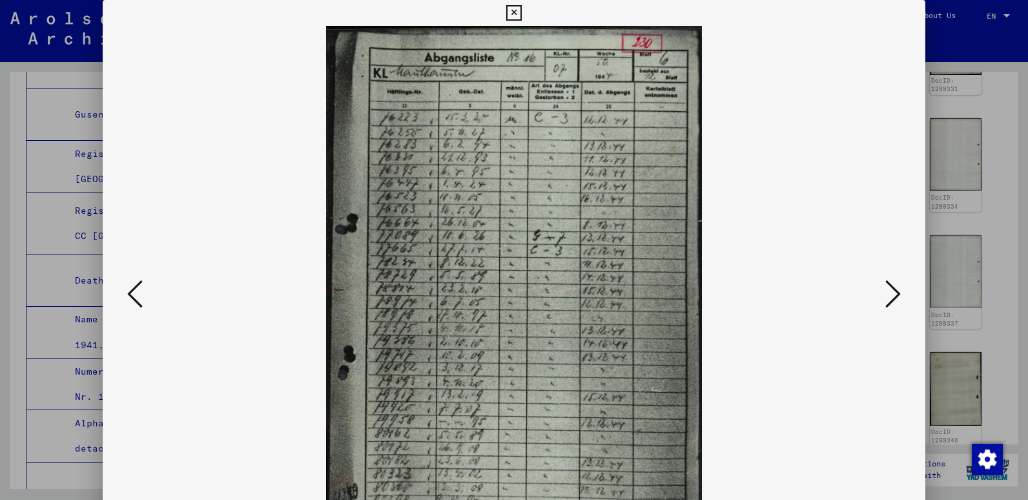
click at [722, 258] on img at bounding box center [514, 294] width 735 height 537
click at [139, 291] on icon at bounding box center [134, 293] width 15 height 31
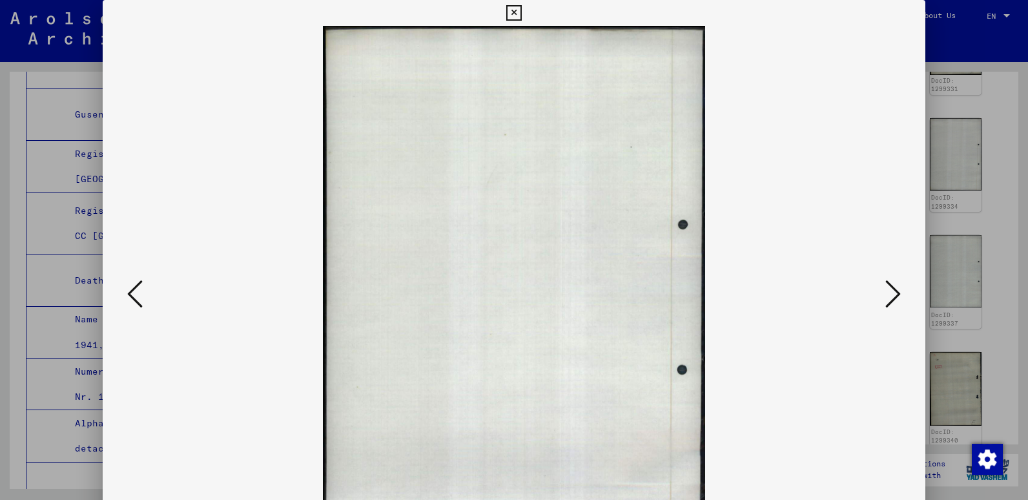
click at [137, 289] on icon at bounding box center [134, 293] width 15 height 31
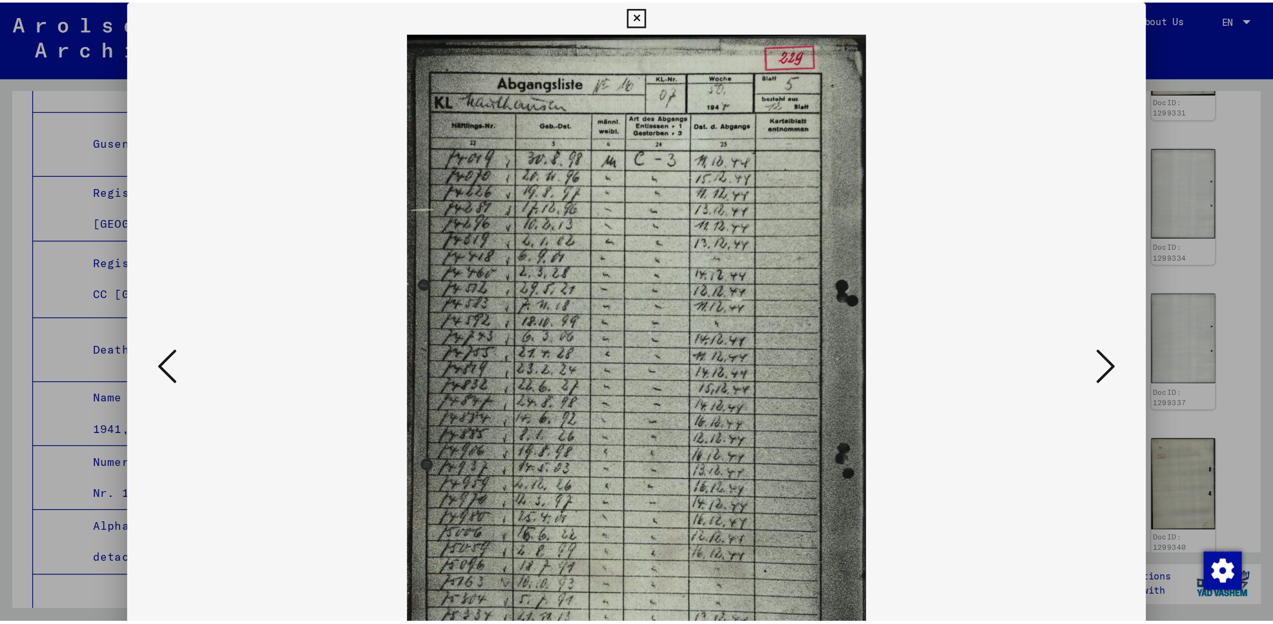
scroll to position [604, 0]
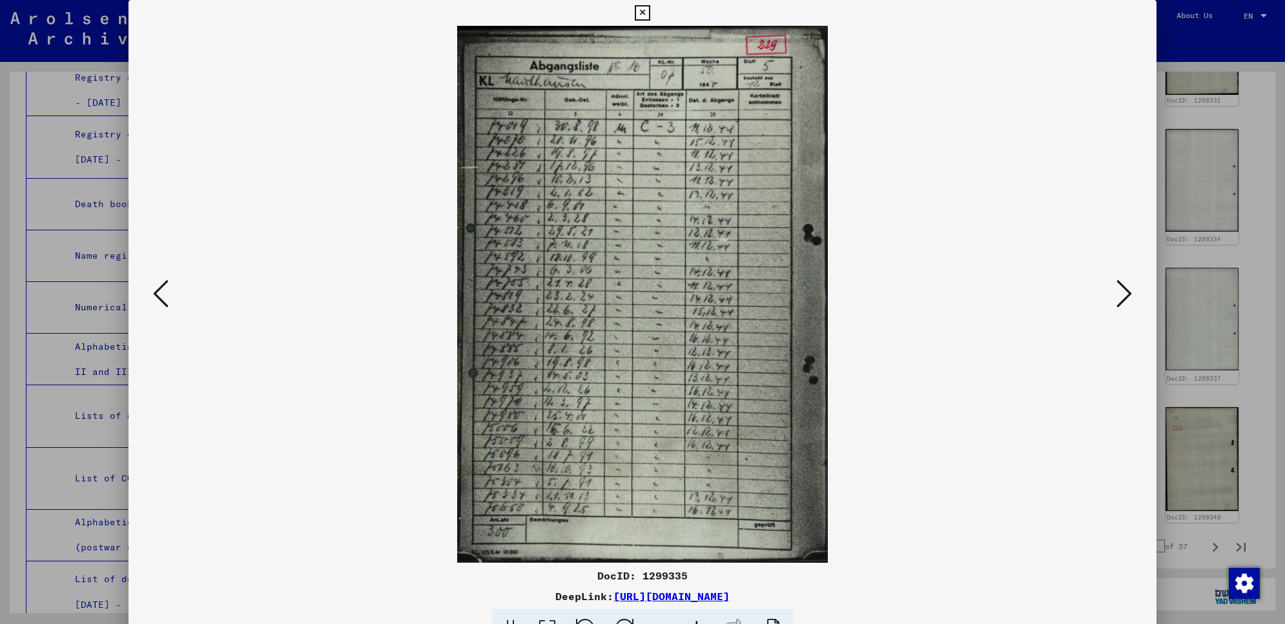
drag, startPoint x: 792, startPoint y: 475, endPoint x: 774, endPoint y: 358, distance: 118.4
click at [774, 358] on img at bounding box center [642, 294] width 940 height 537
click at [977, 529] on img at bounding box center [642, 294] width 940 height 537
drag, startPoint x: 1034, startPoint y: 180, endPoint x: 1040, endPoint y: 108, distance: 72.0
click at [1040, 108] on img at bounding box center [642, 294] width 940 height 537
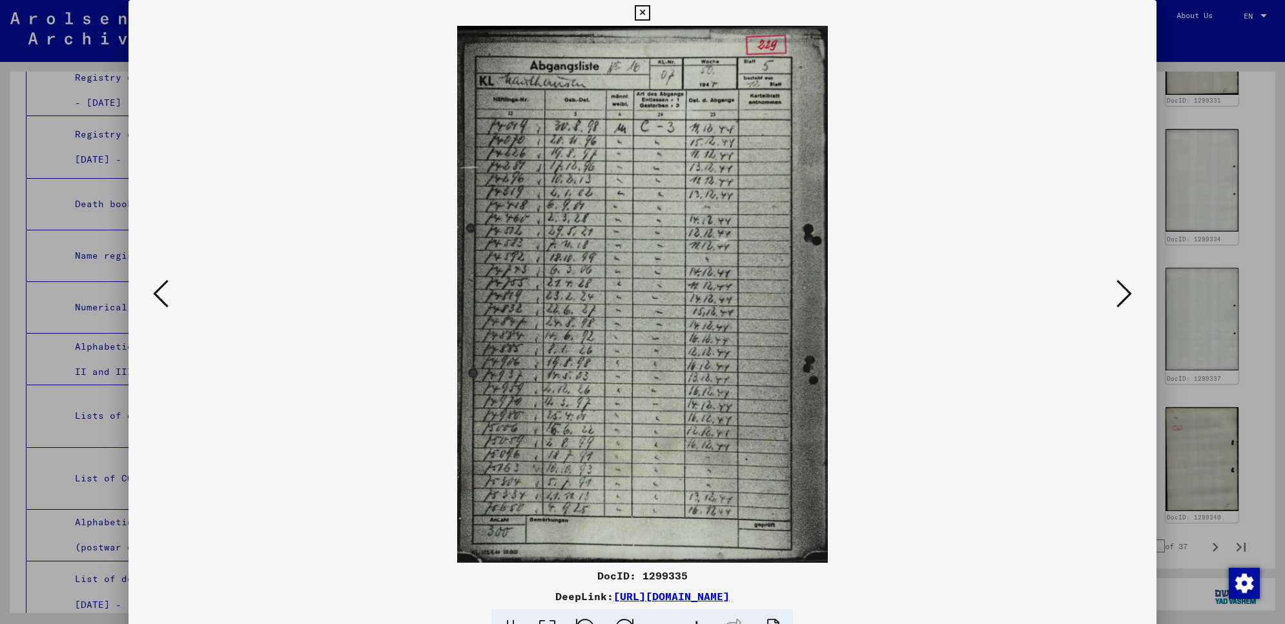
drag, startPoint x: 1270, startPoint y: 291, endPoint x: 1282, endPoint y: 336, distance: 47.5
click at [1282, 336] on div at bounding box center [642, 312] width 1285 height 624
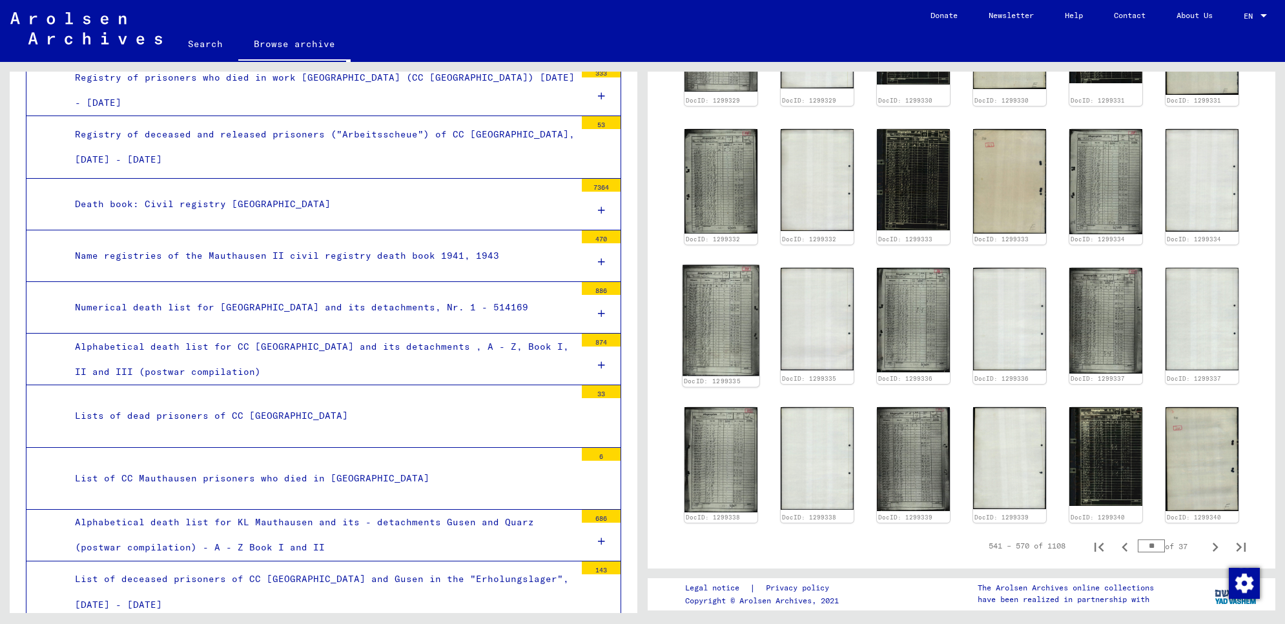
click at [722, 318] on img at bounding box center [721, 320] width 77 height 111
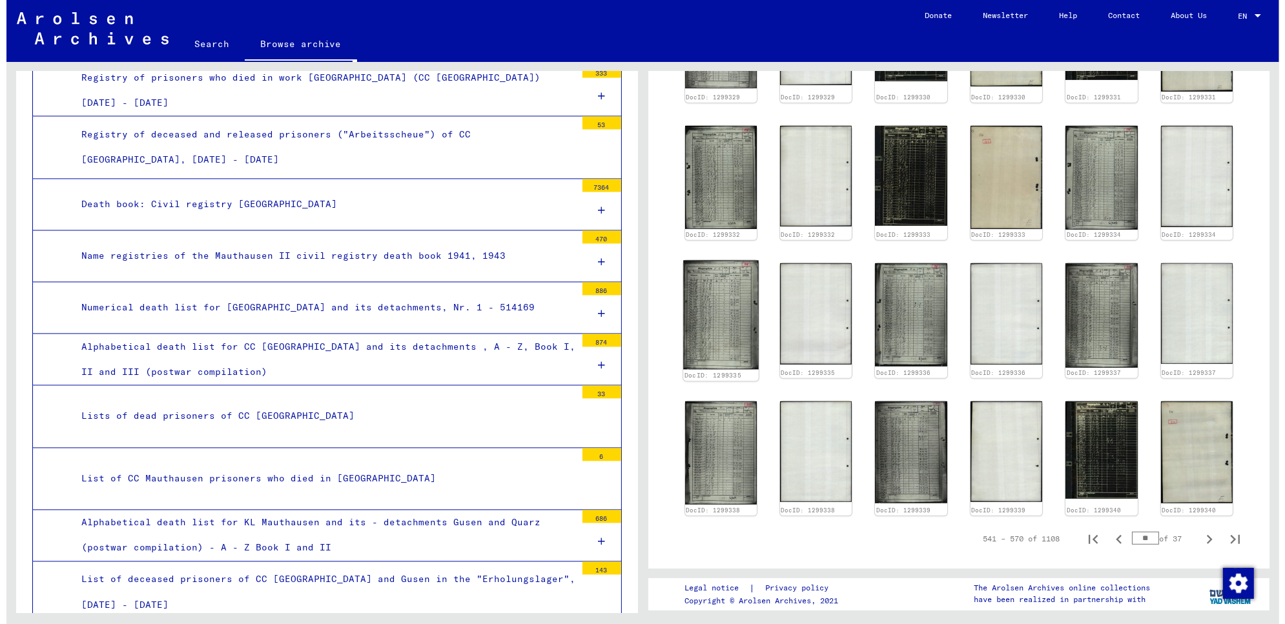
scroll to position [602, 0]
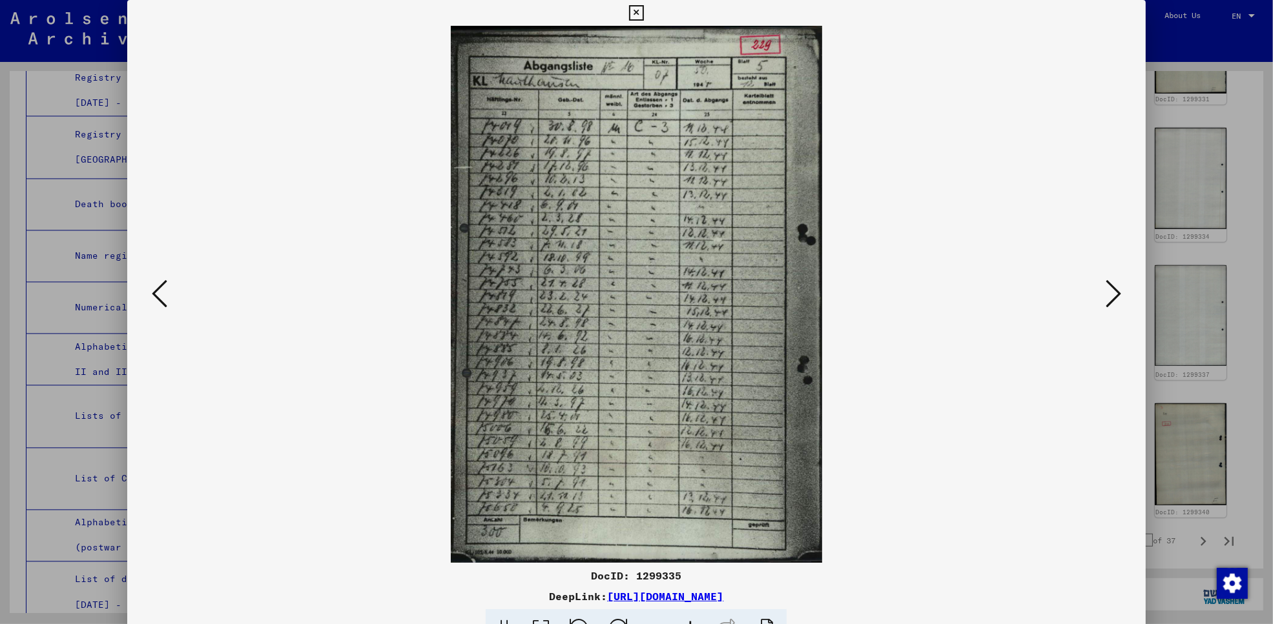
click at [722, 318] on img at bounding box center [636, 294] width 930 height 537
click at [154, 289] on icon at bounding box center [159, 293] width 15 height 31
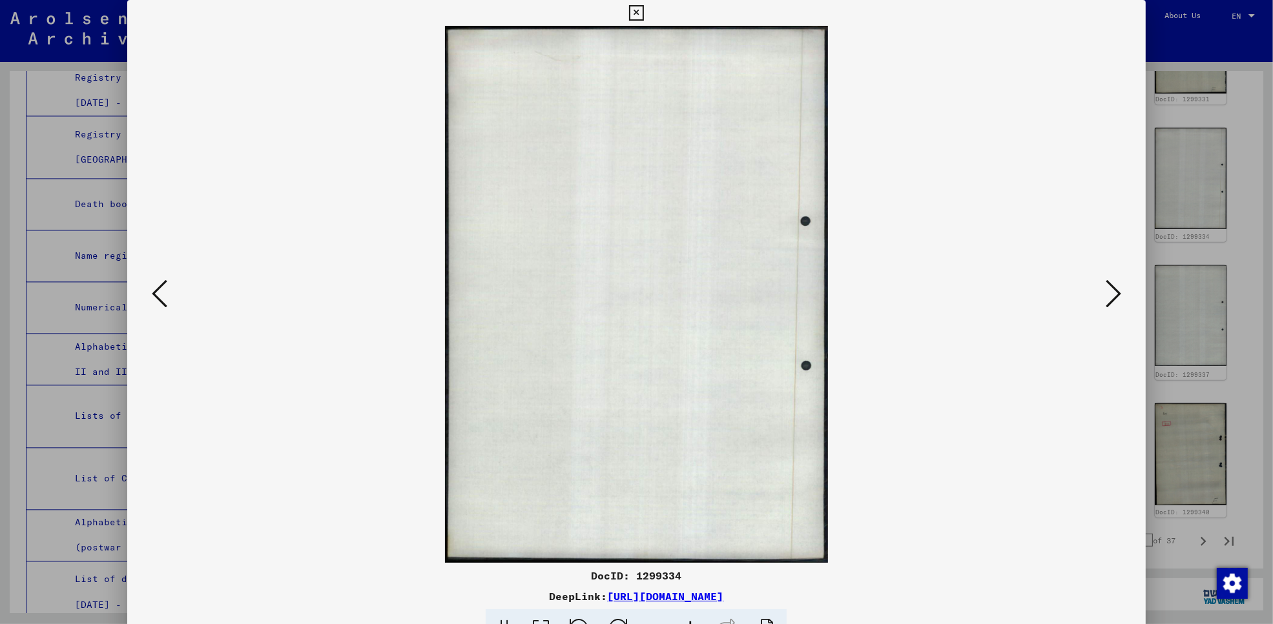
click at [154, 289] on icon at bounding box center [159, 293] width 15 height 31
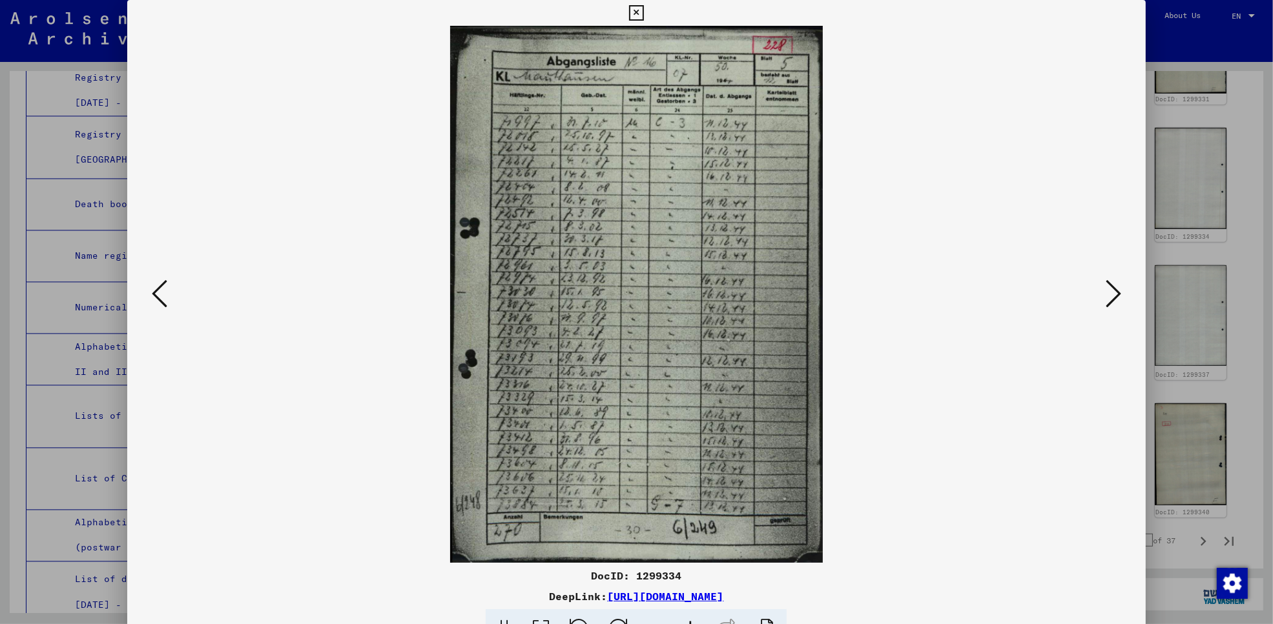
click at [646, 11] on button at bounding box center [636, 13] width 23 height 26
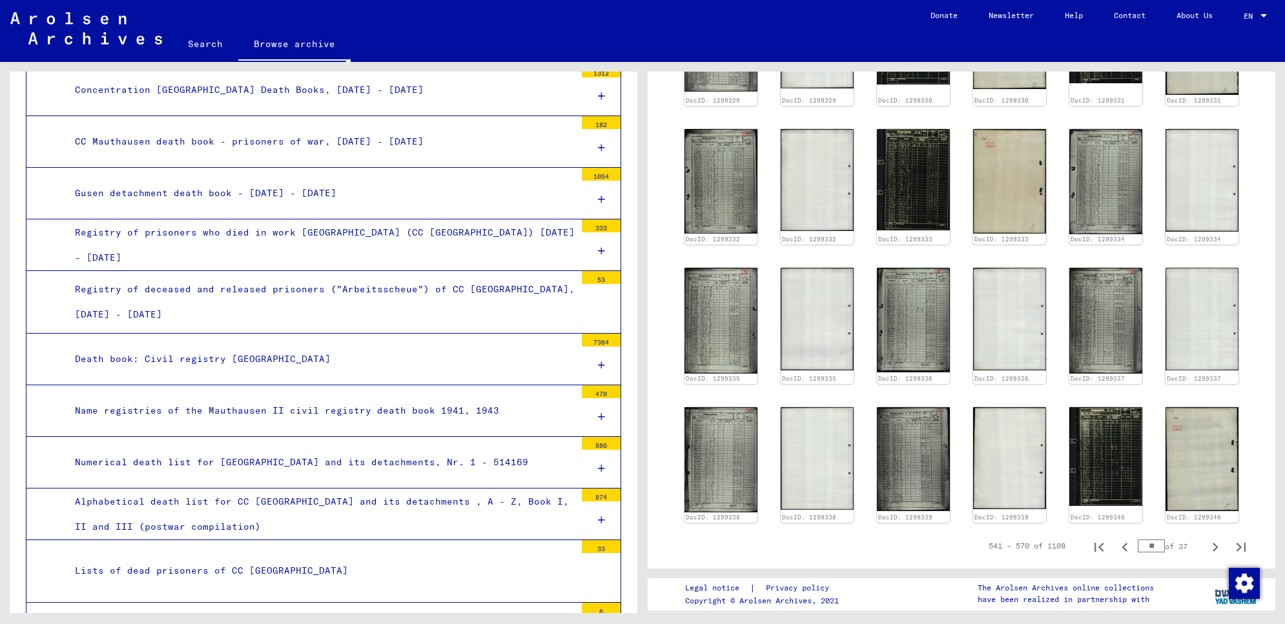
scroll to position [2638, 0]
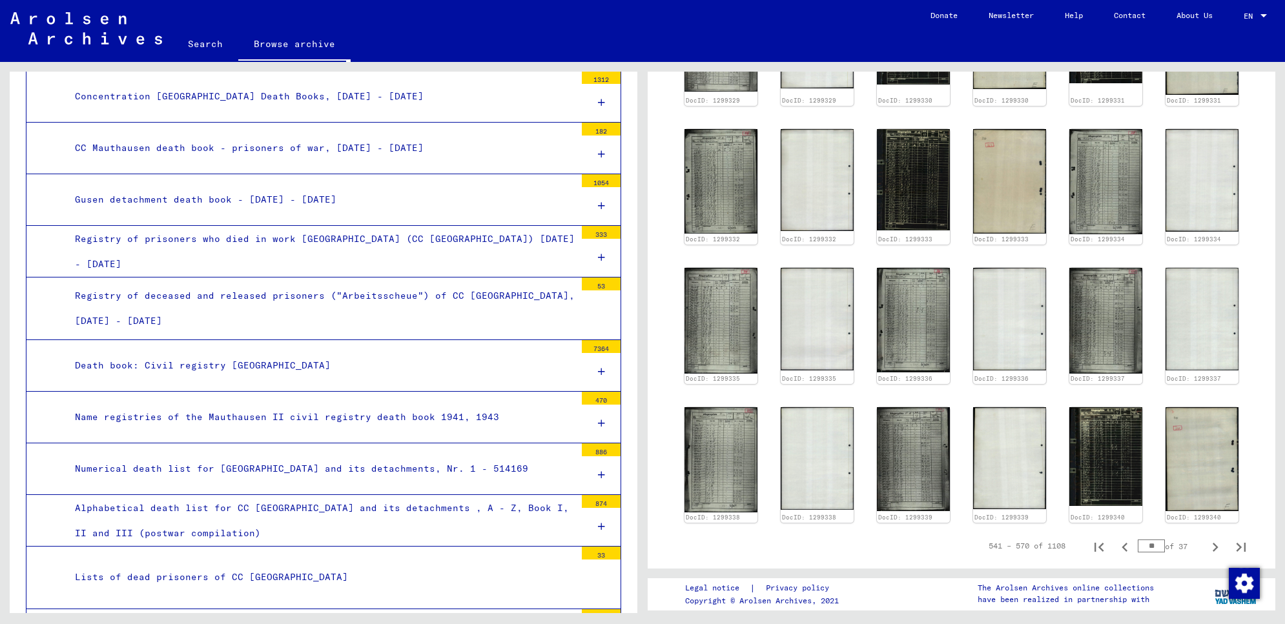
click at [460, 464] on div "Numerical death list for [GEOGRAPHIC_DATA] and its detachments, Nr. 1 - 514169" at bounding box center [320, 469] width 510 height 25
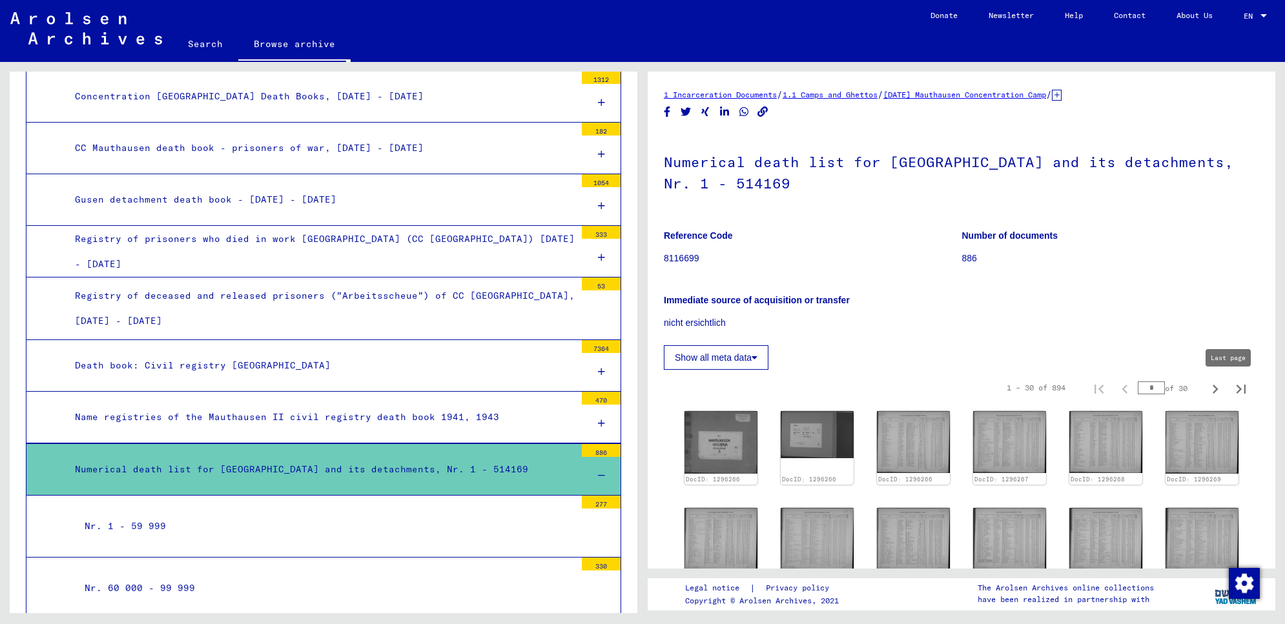
click at [1232, 387] on icon "Last page" at bounding box center [1241, 389] width 18 height 18
type input "**"
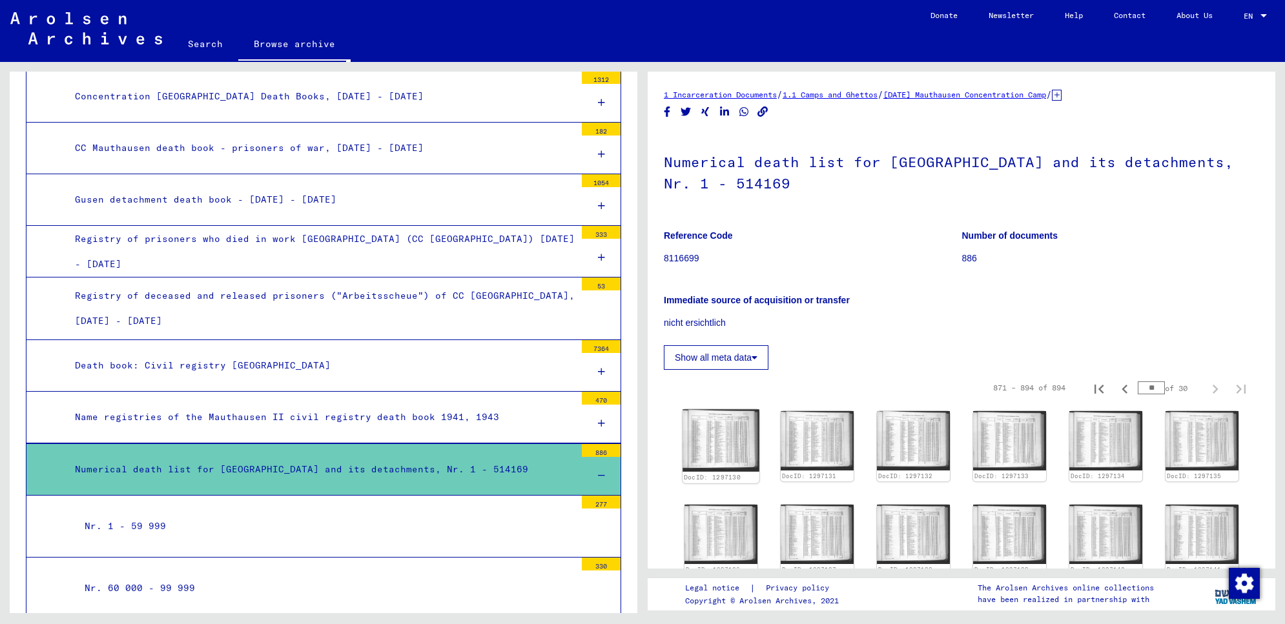
click at [717, 438] on img at bounding box center [721, 441] width 77 height 63
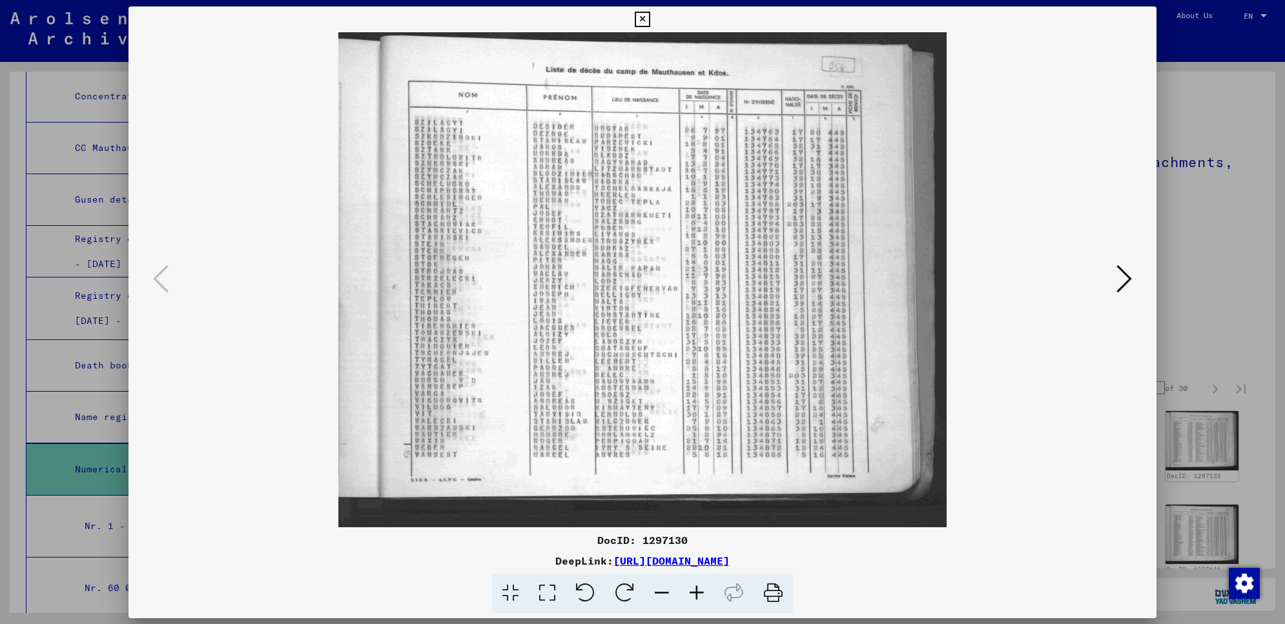
click at [717, 438] on img at bounding box center [642, 279] width 940 height 495
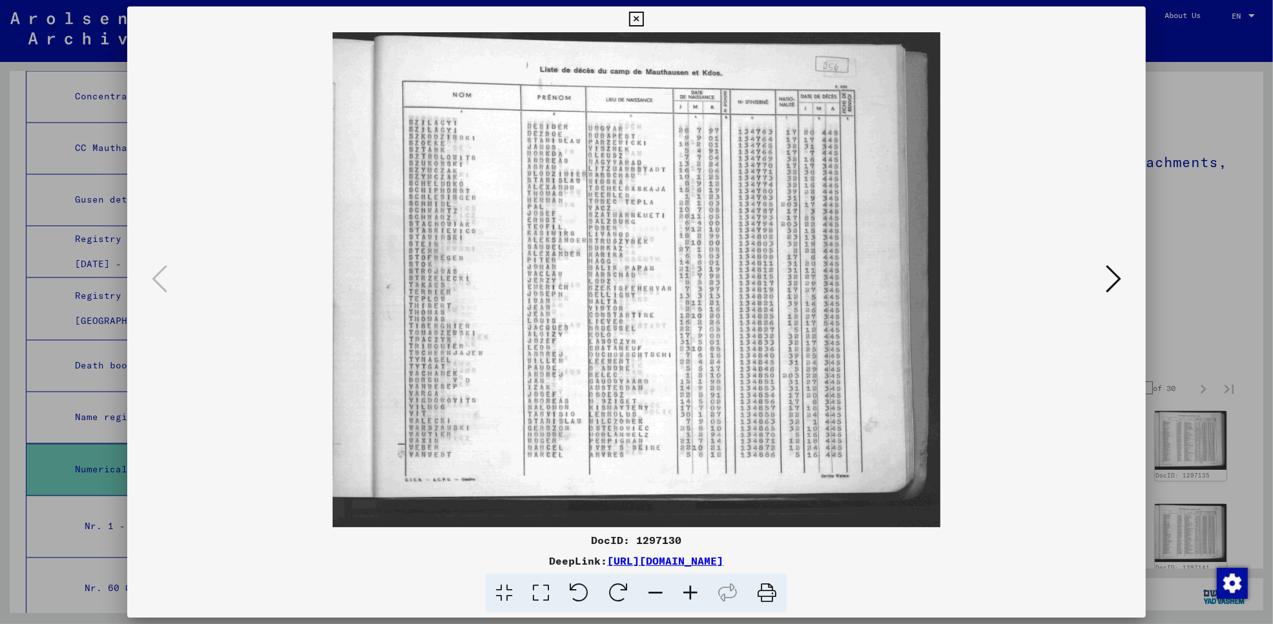
click at [629, 21] on icon at bounding box center [636, 19] width 15 height 15
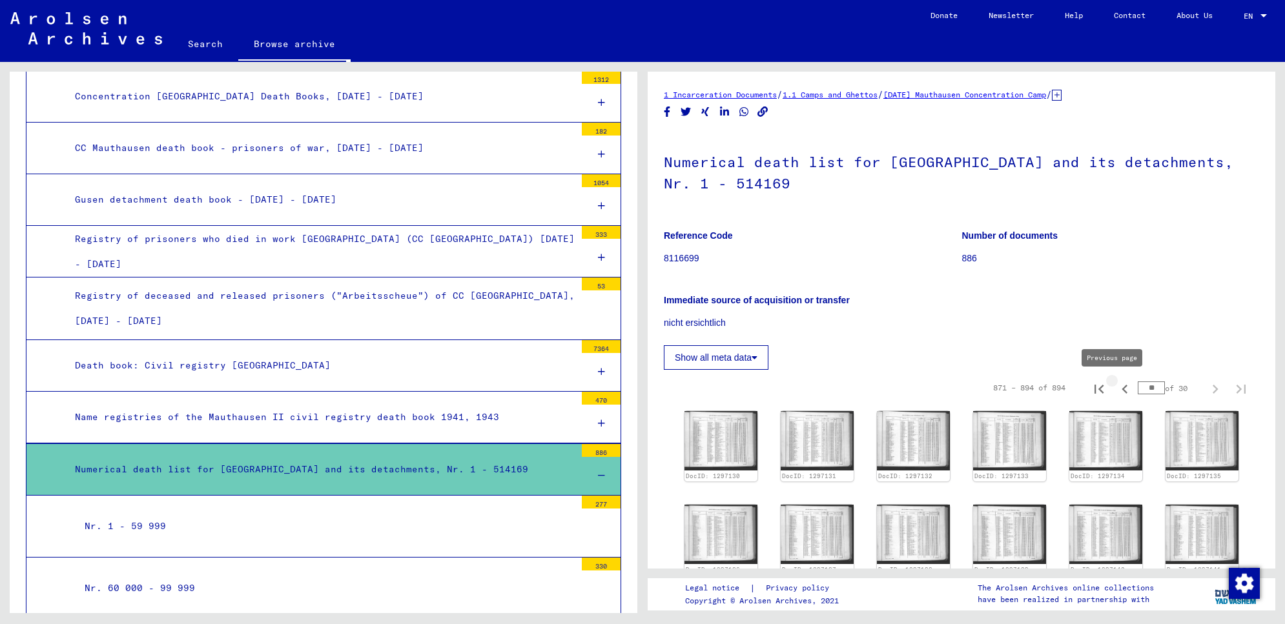
click at [1116, 388] on icon "Previous page" at bounding box center [1125, 389] width 18 height 18
type input "**"
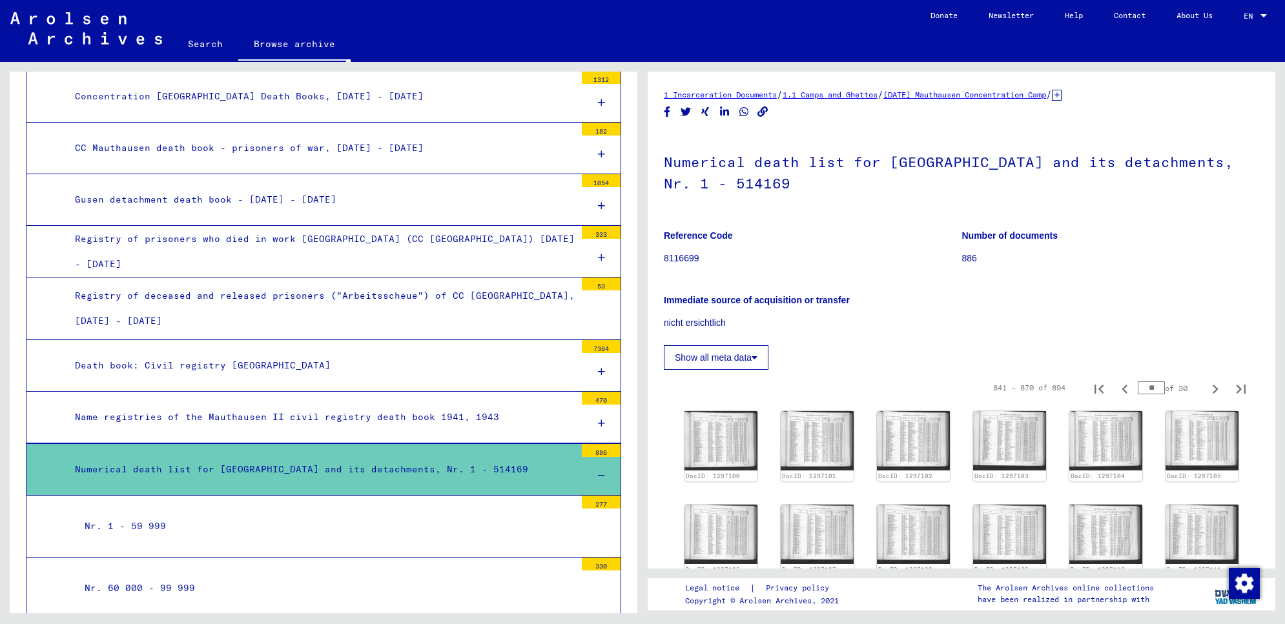
click at [1116, 388] on icon "Previous page" at bounding box center [1125, 389] width 18 height 18
type input "**"
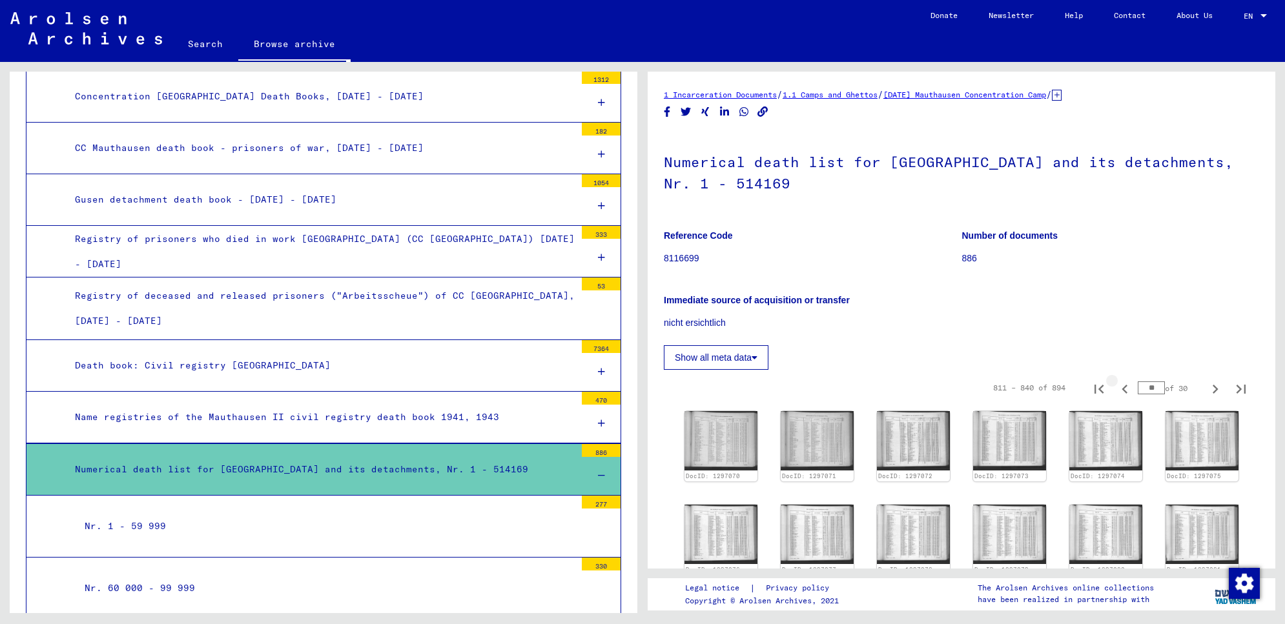
click at [1116, 388] on icon "Previous page" at bounding box center [1125, 389] width 18 height 18
type input "**"
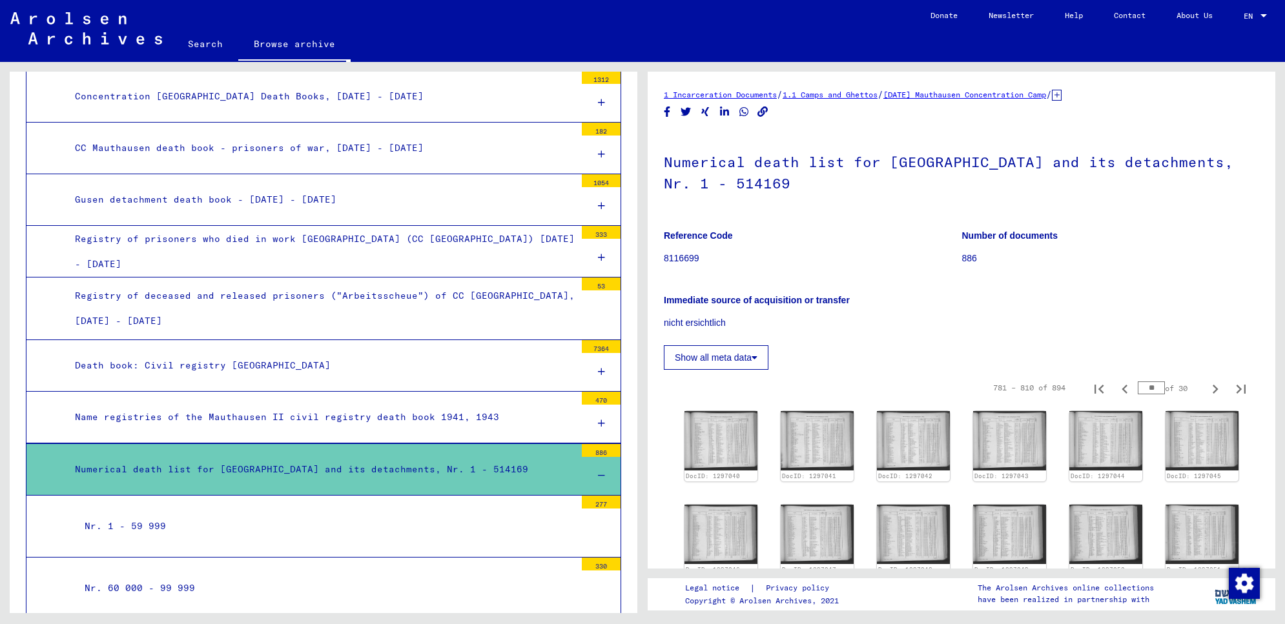
click at [1143, 389] on input "**" at bounding box center [1151, 388] width 27 height 13
click at [1116, 389] on icon "Previous page" at bounding box center [1125, 389] width 18 height 18
type input "**"
click at [950, 255] on p "8116699" at bounding box center [813, 259] width 298 height 14
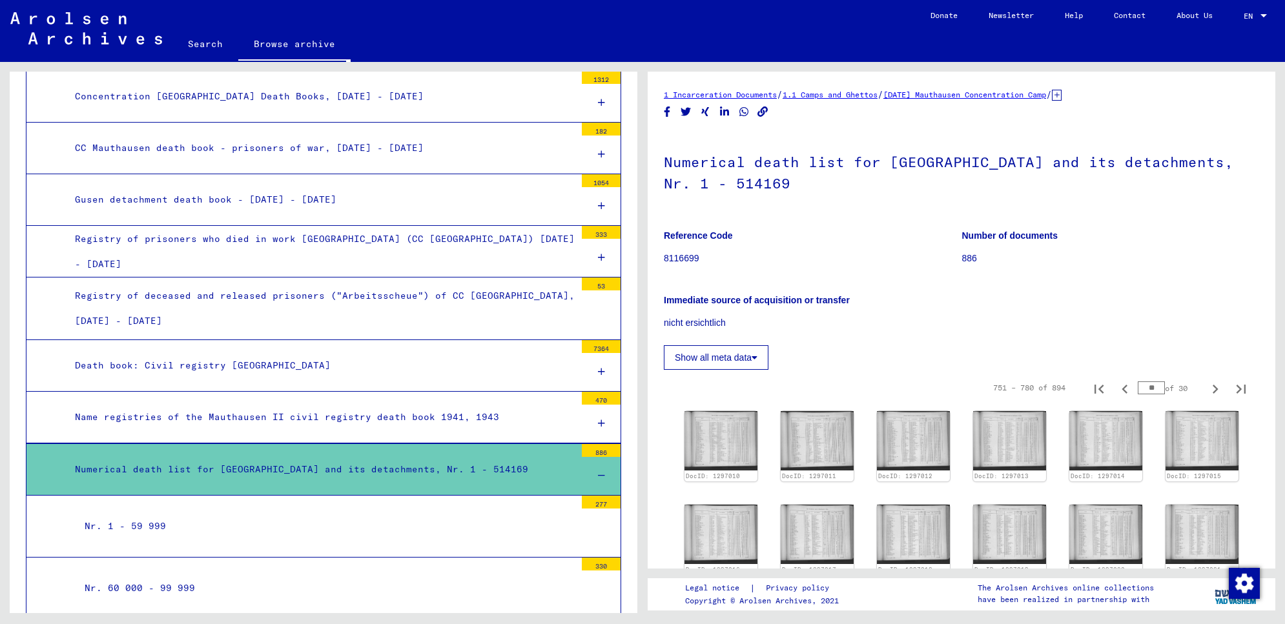
click at [950, 255] on p "8116699" at bounding box center [813, 259] width 298 height 14
click at [735, 356] on button "Show all meta data" at bounding box center [716, 357] width 105 height 25
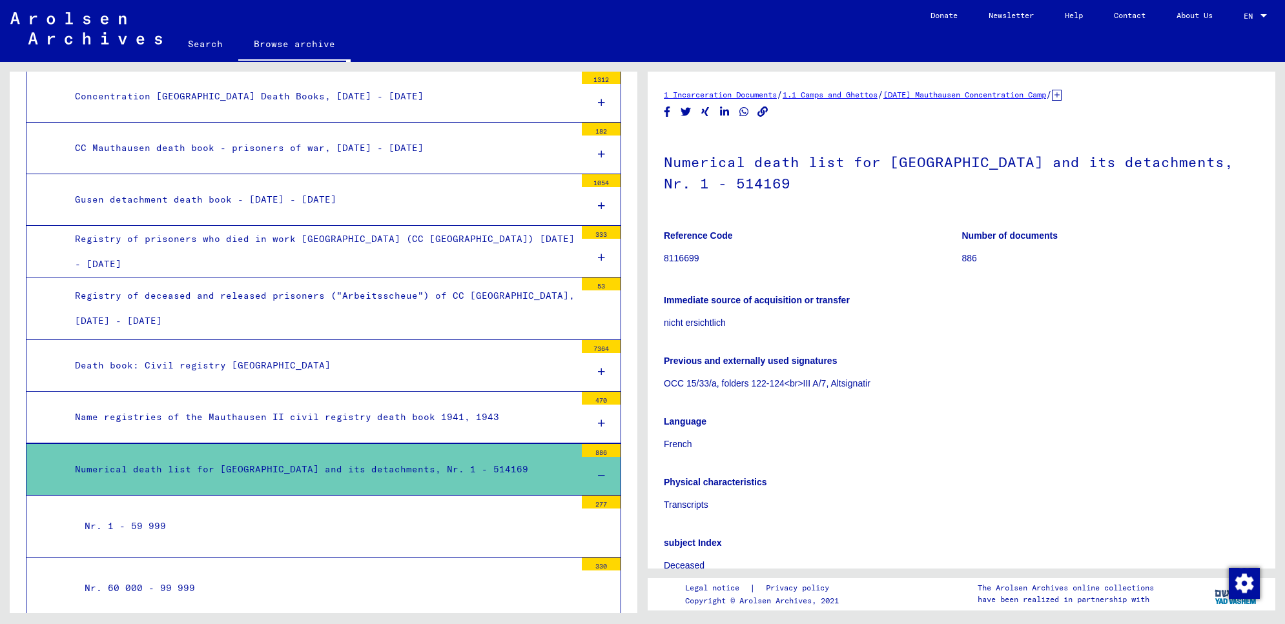
click at [901, 320] on p "nicht ersichtlich" at bounding box center [961, 323] width 595 height 14
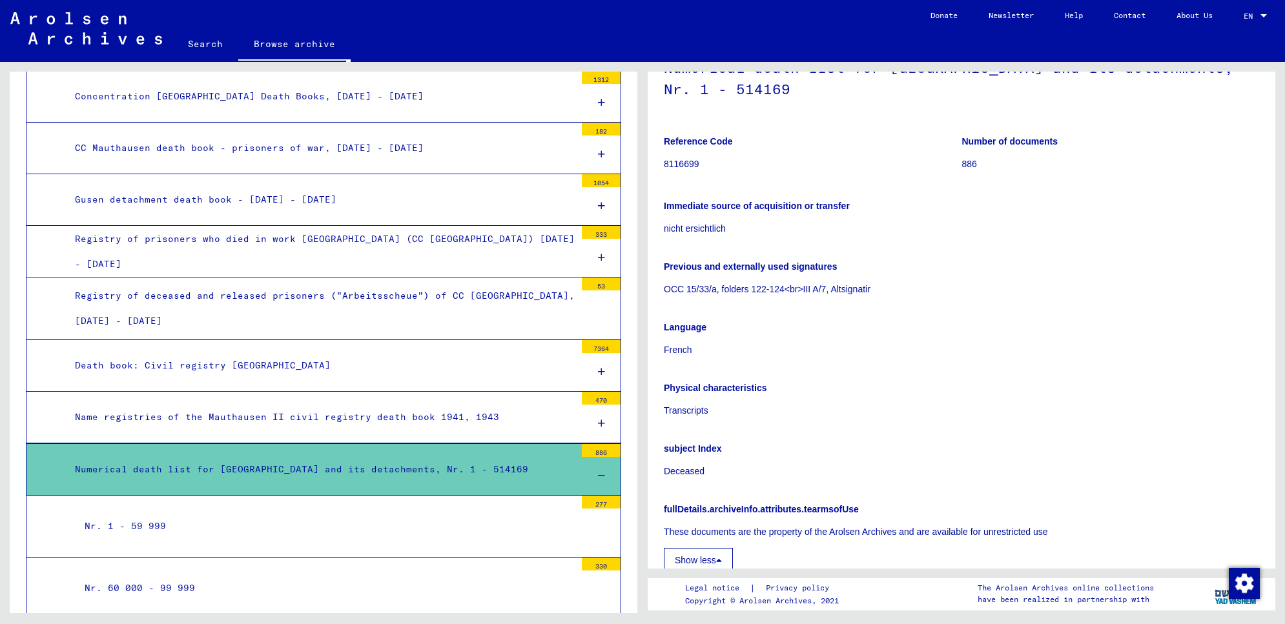
scroll to position [242, 0]
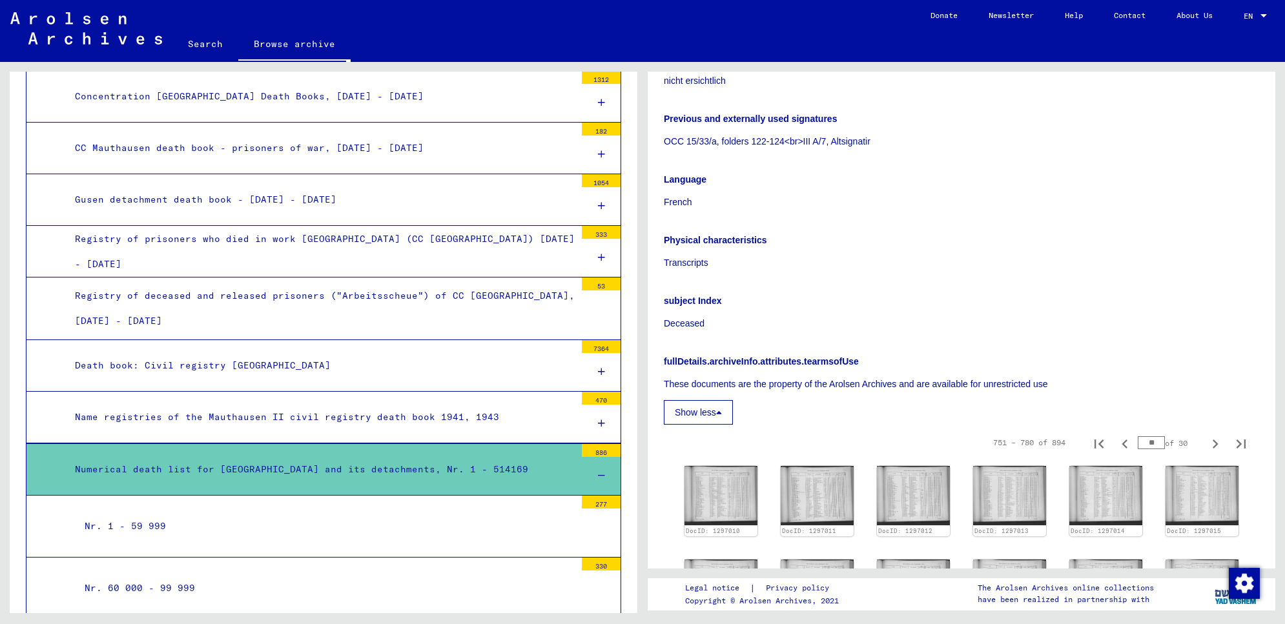
click at [675, 202] on p "French" at bounding box center [961, 203] width 595 height 14
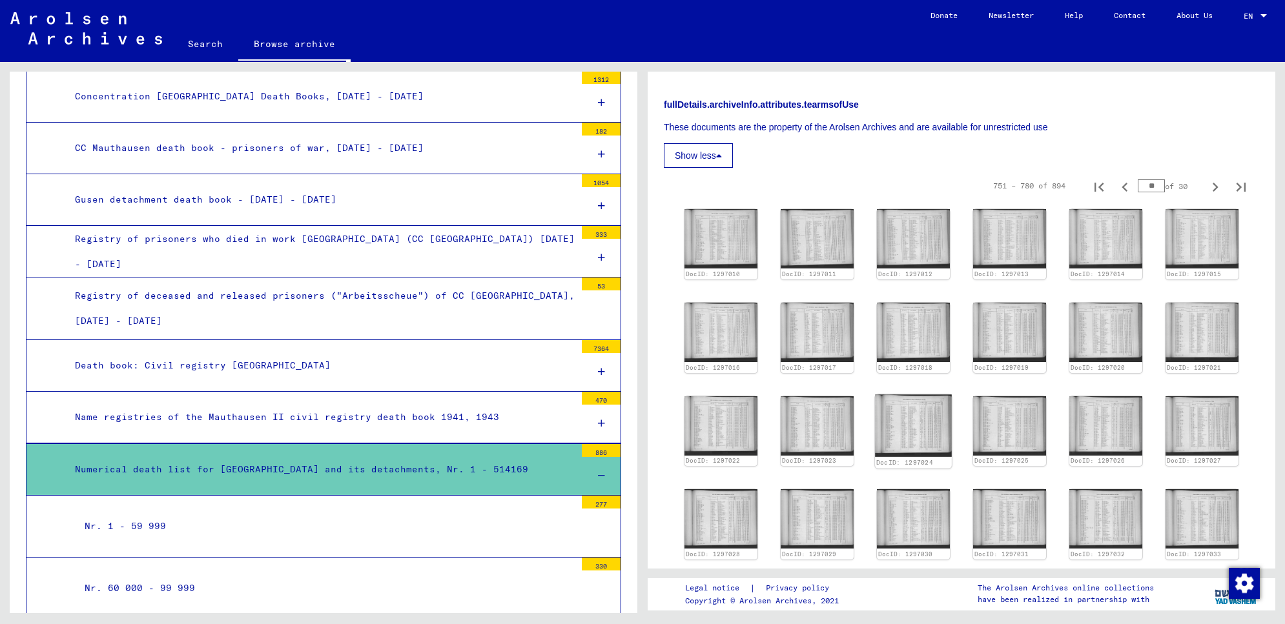
scroll to position [565, 0]
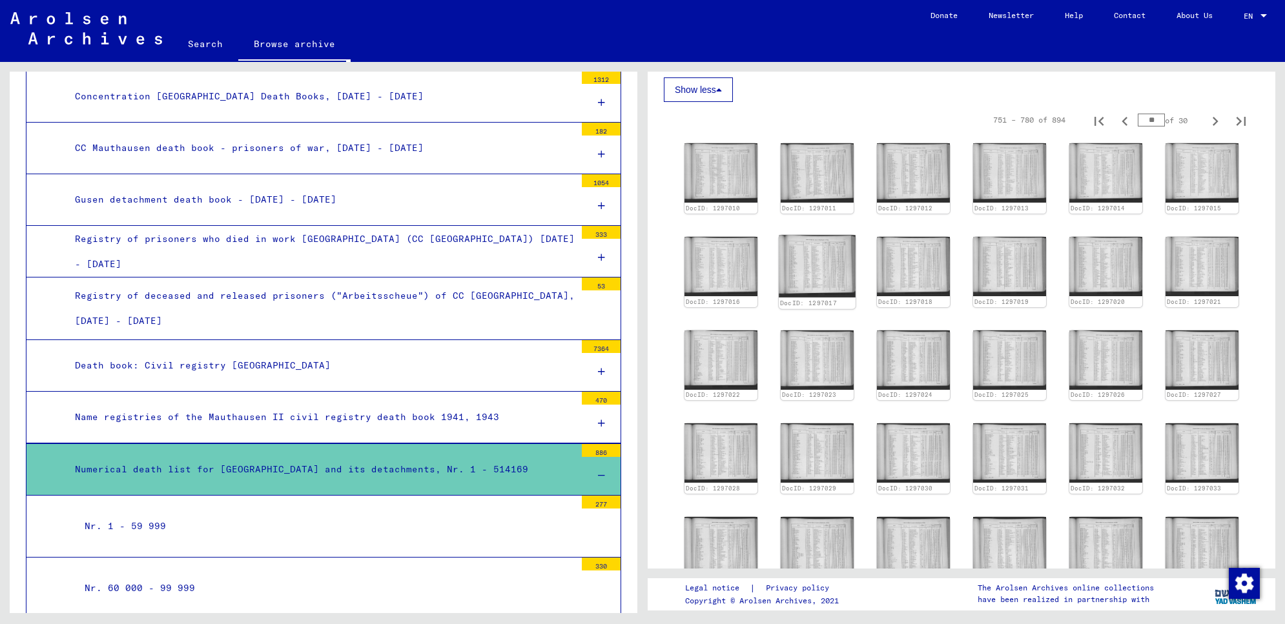
click at [810, 275] on img at bounding box center [817, 266] width 77 height 63
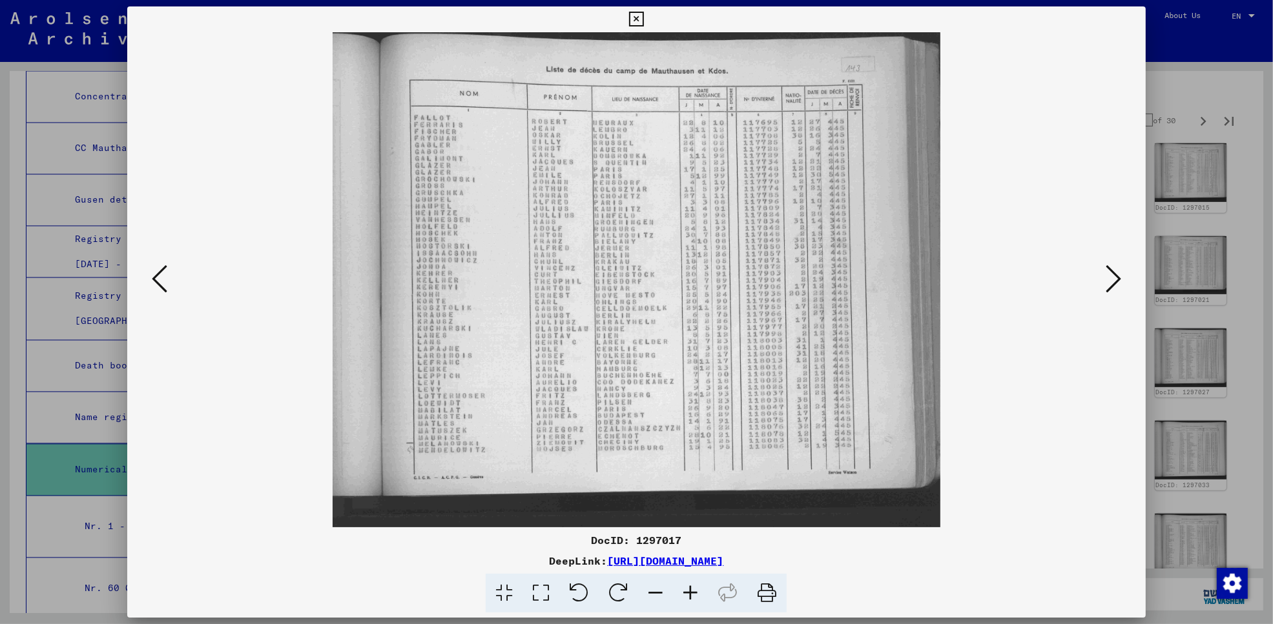
click at [810, 275] on img at bounding box center [636, 279] width 930 height 495
click at [1120, 276] on icon at bounding box center [1112, 278] width 15 height 31
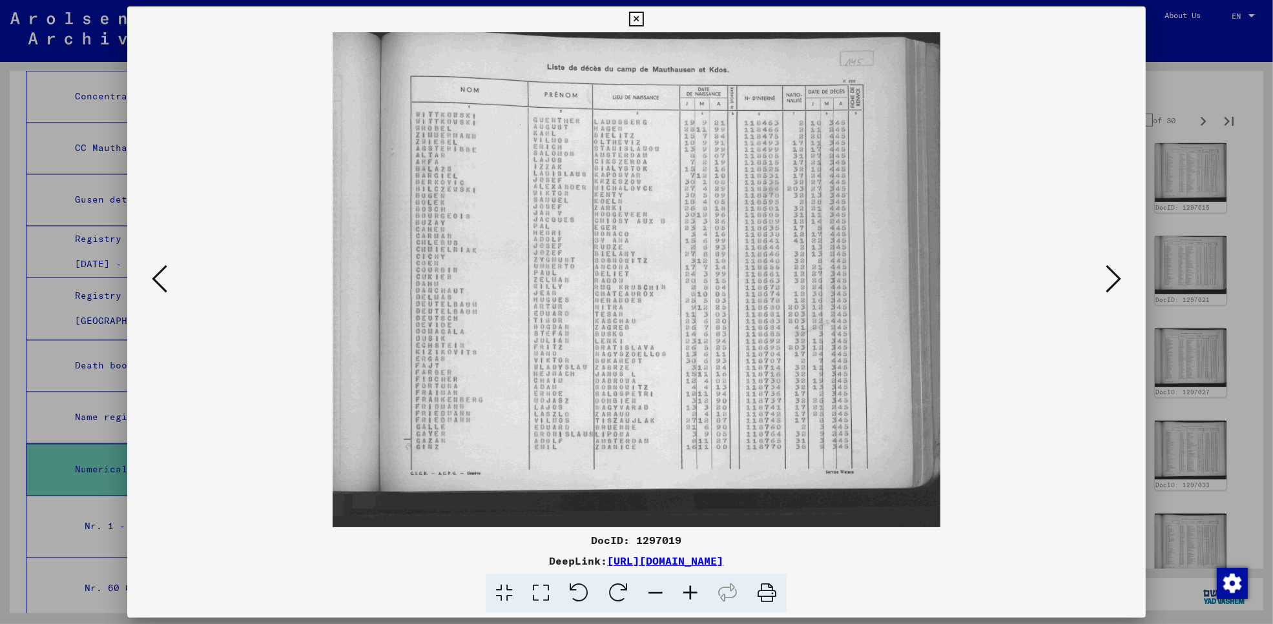
click at [1120, 276] on icon at bounding box center [1112, 278] width 15 height 31
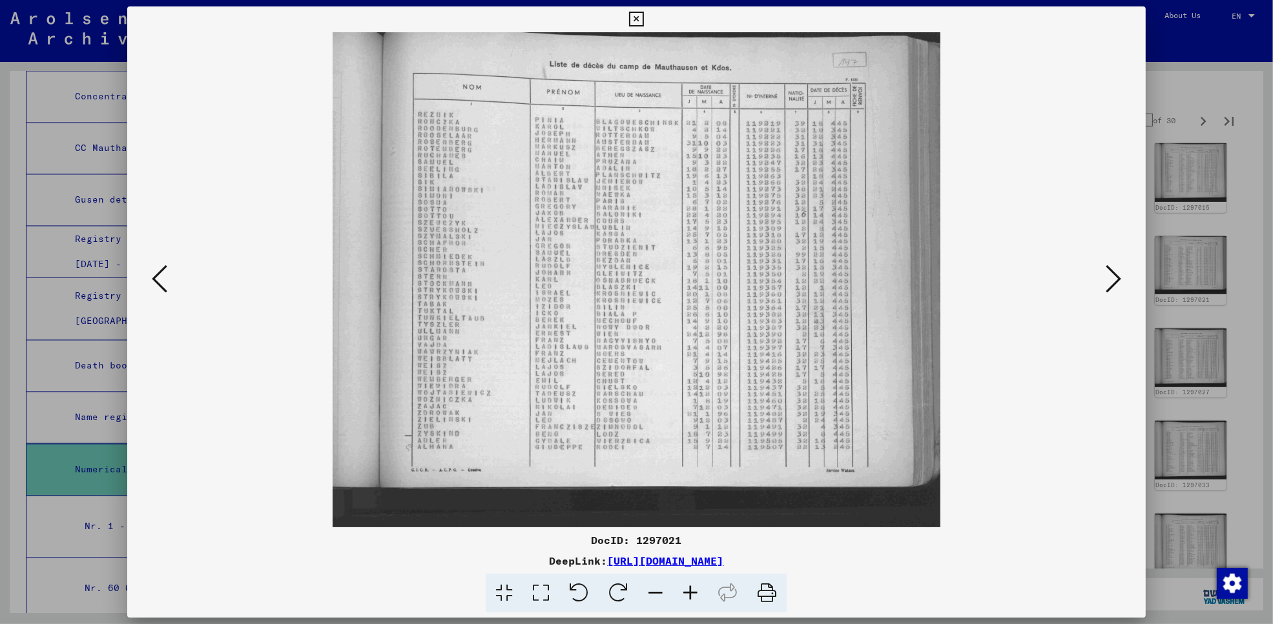
click at [1120, 276] on icon at bounding box center [1112, 278] width 15 height 31
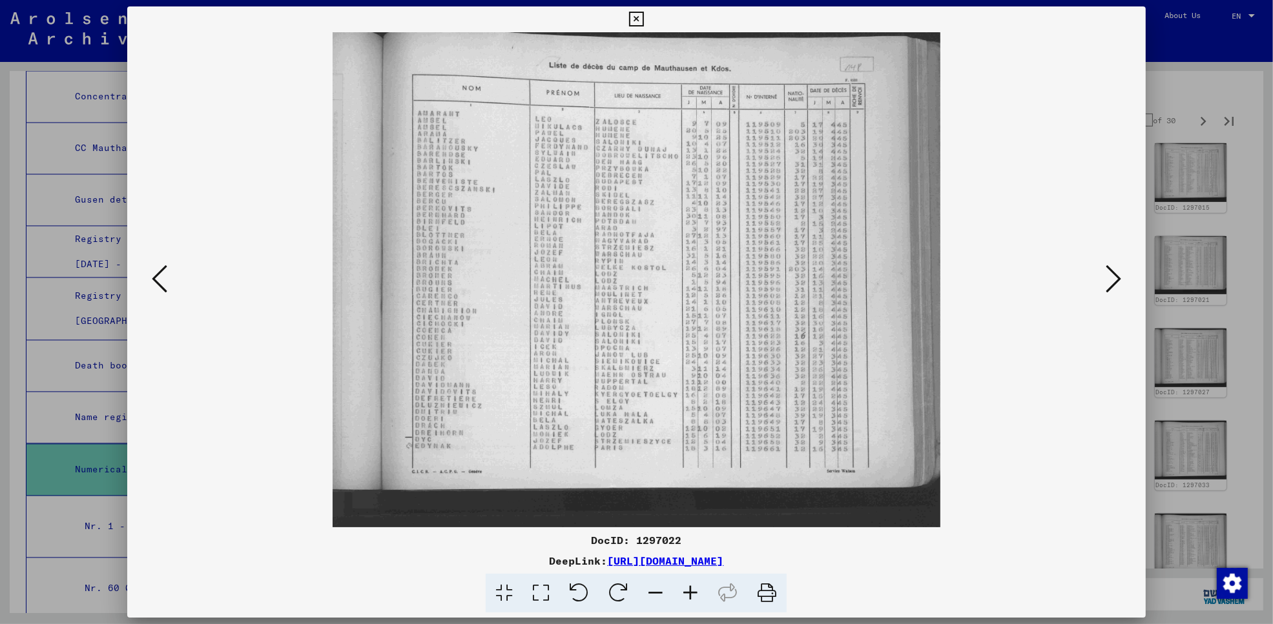
click at [1120, 276] on icon at bounding box center [1112, 278] width 15 height 31
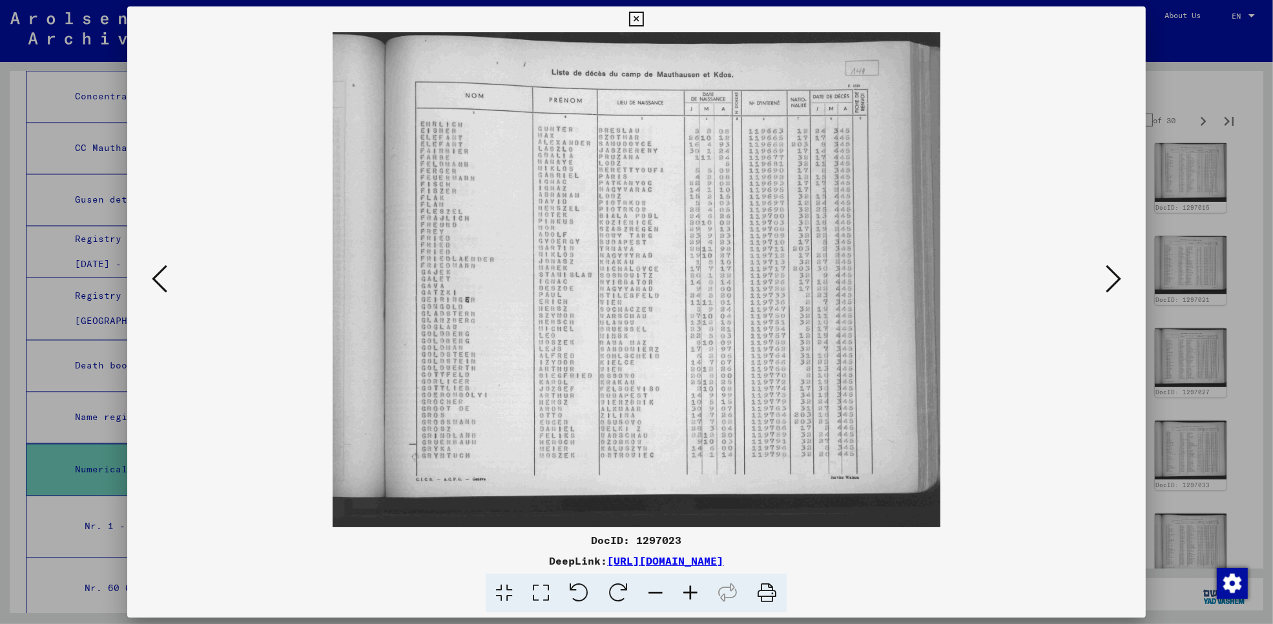
click at [1120, 276] on icon at bounding box center [1112, 278] width 15 height 31
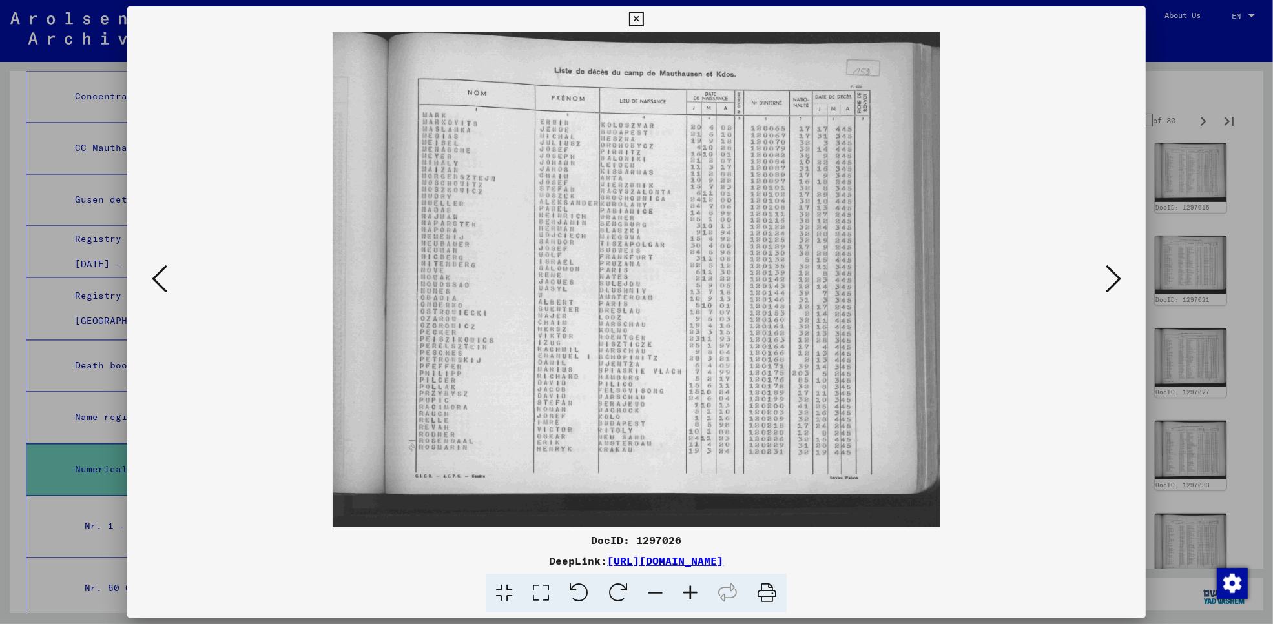
click at [1120, 276] on icon at bounding box center [1112, 278] width 15 height 31
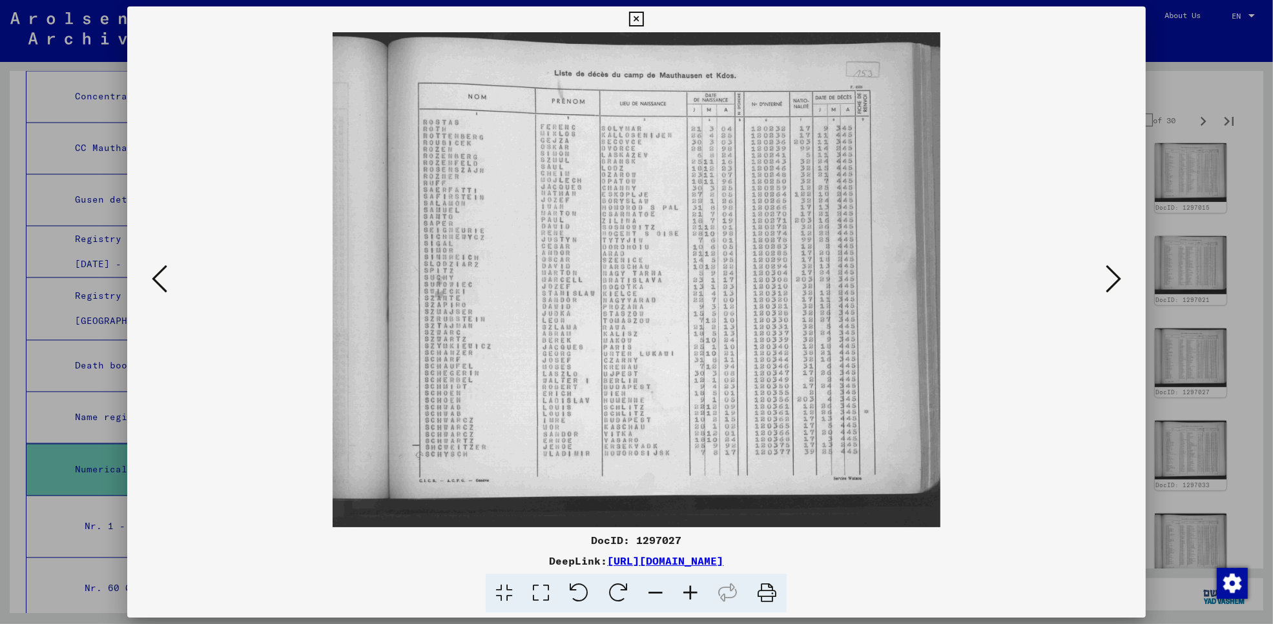
click at [156, 278] on icon at bounding box center [159, 278] width 15 height 31
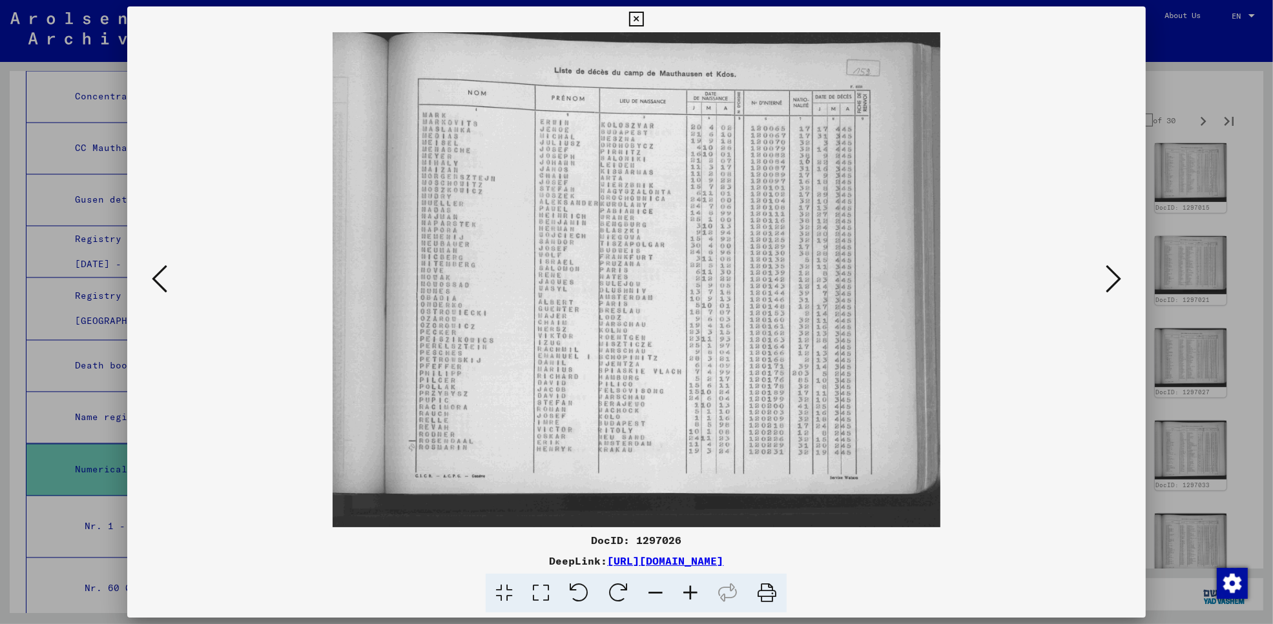
click at [634, 12] on icon at bounding box center [636, 19] width 15 height 15
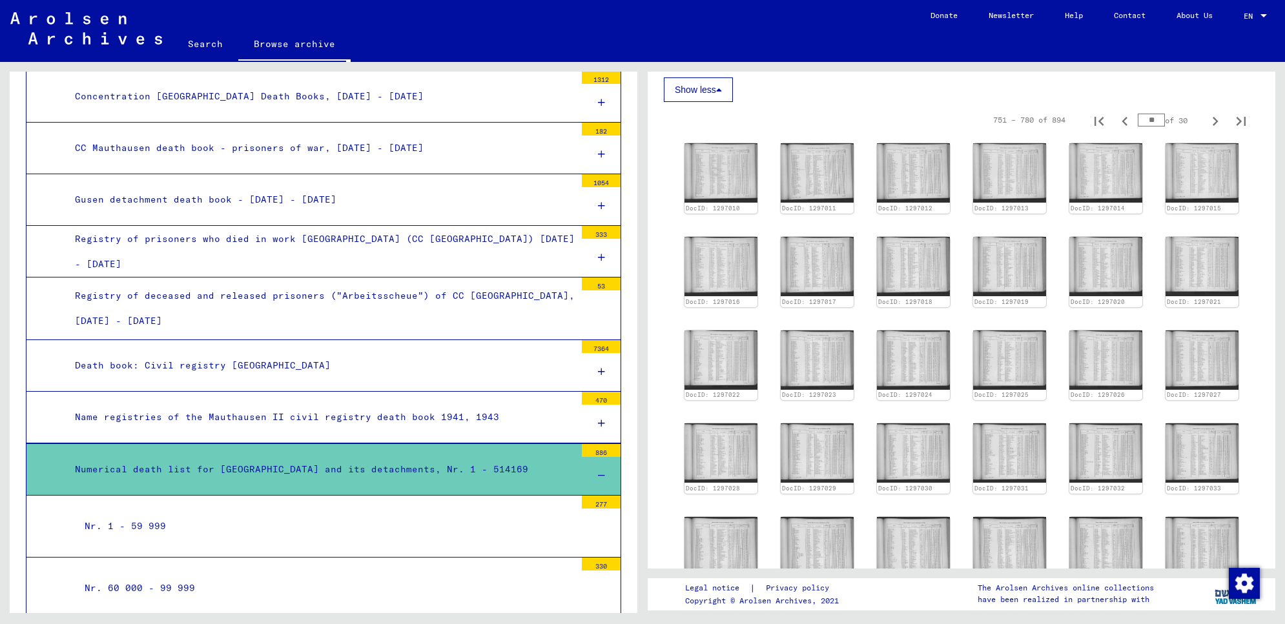
click at [420, 91] on div "Concentration [GEOGRAPHIC_DATA] Death Books, [DATE] - [DATE]" at bounding box center [320, 96] width 510 height 25
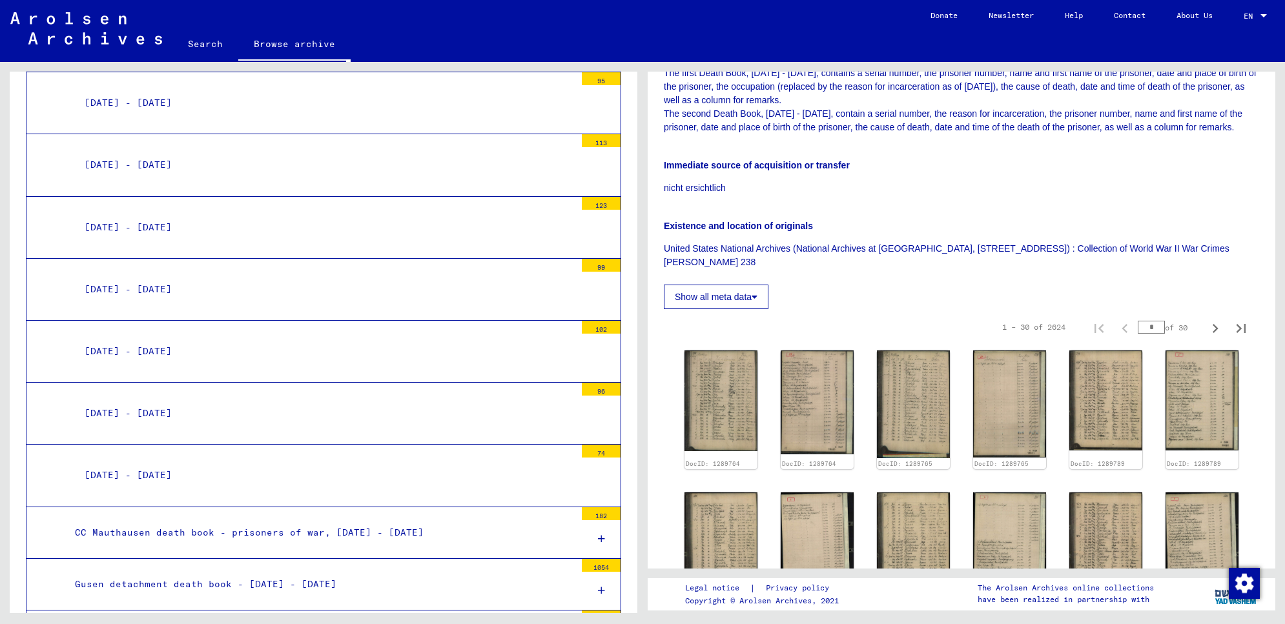
scroll to position [3119, 0]
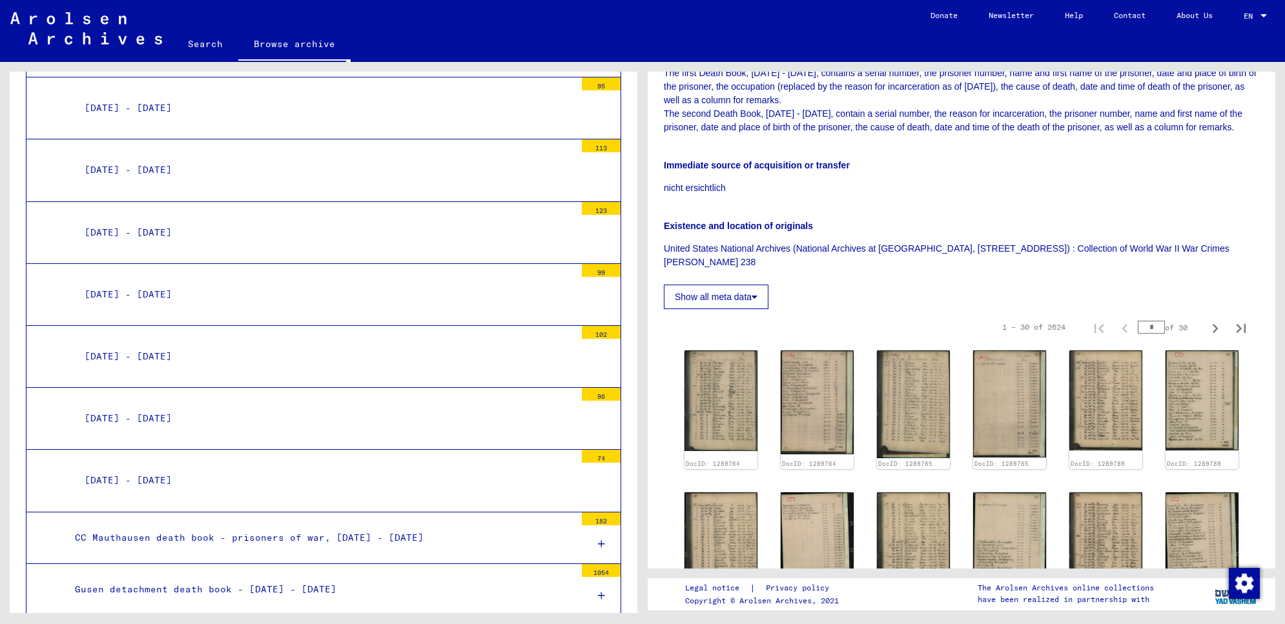
click at [211, 170] on div "[DATE] - [DATE]" at bounding box center [325, 170] width 500 height 25
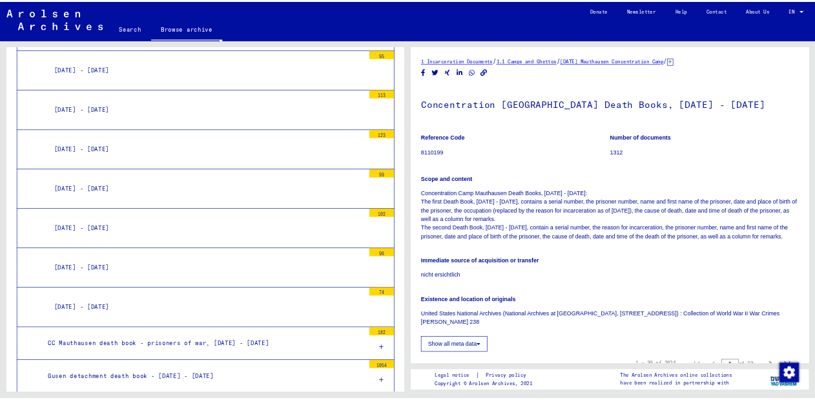
scroll to position [3118, 0]
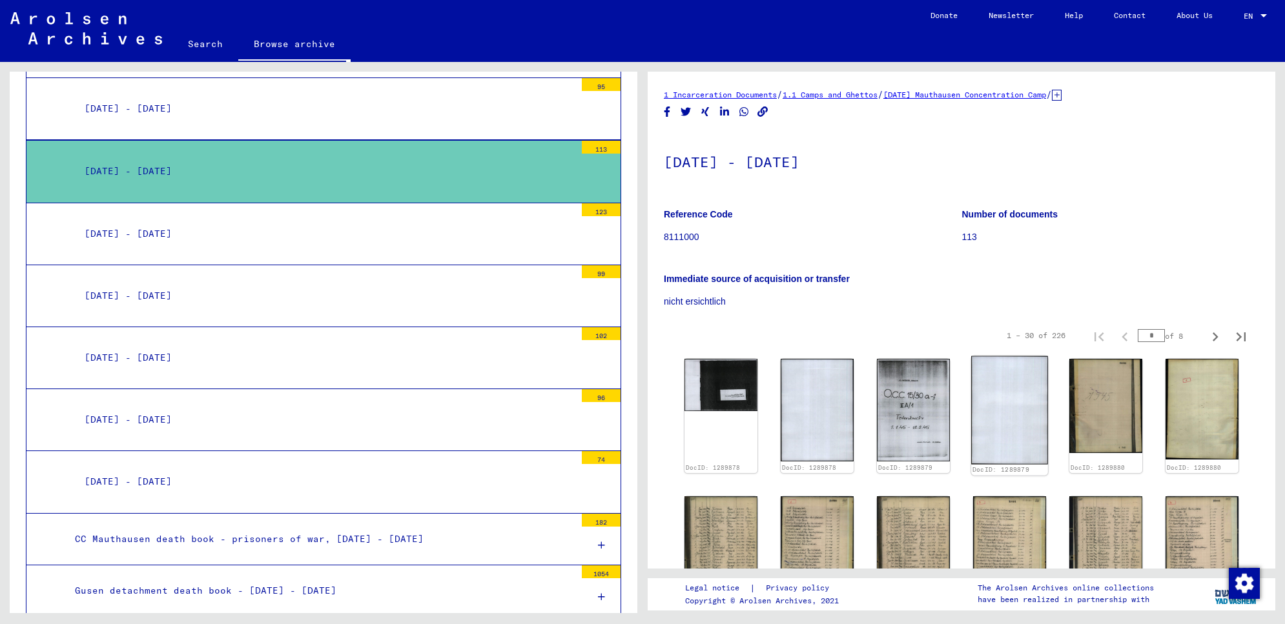
click at [996, 427] on img at bounding box center [1009, 410] width 77 height 108
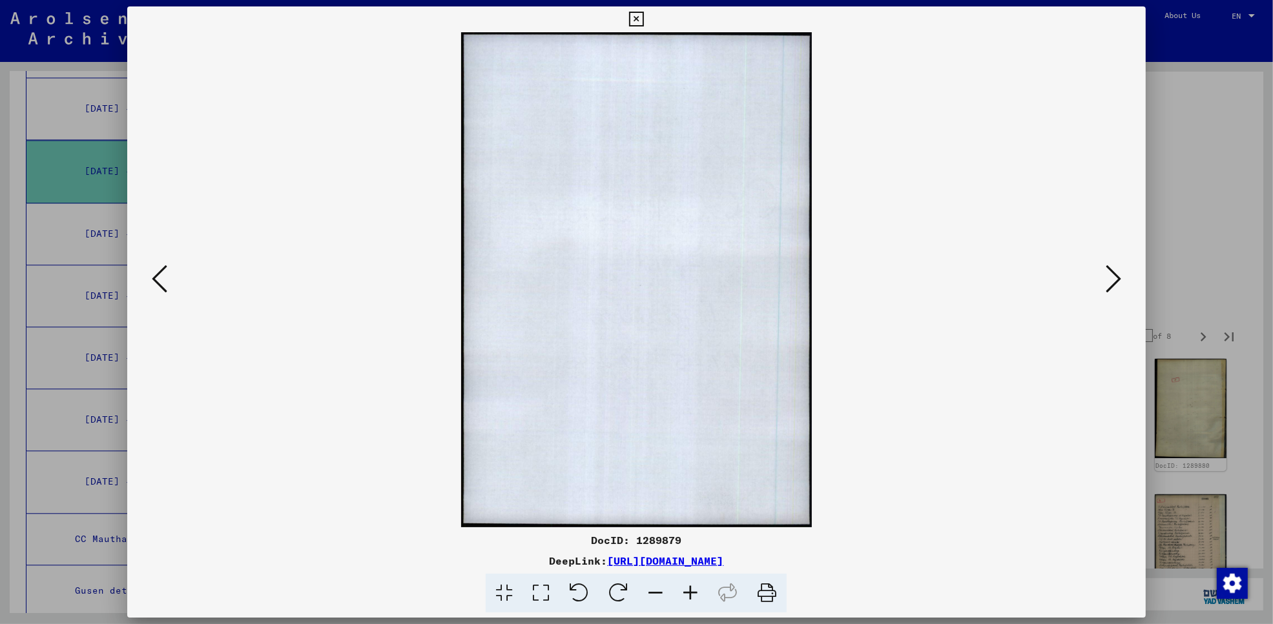
click at [996, 427] on img at bounding box center [636, 279] width 930 height 495
click at [1111, 269] on icon at bounding box center [1112, 278] width 15 height 31
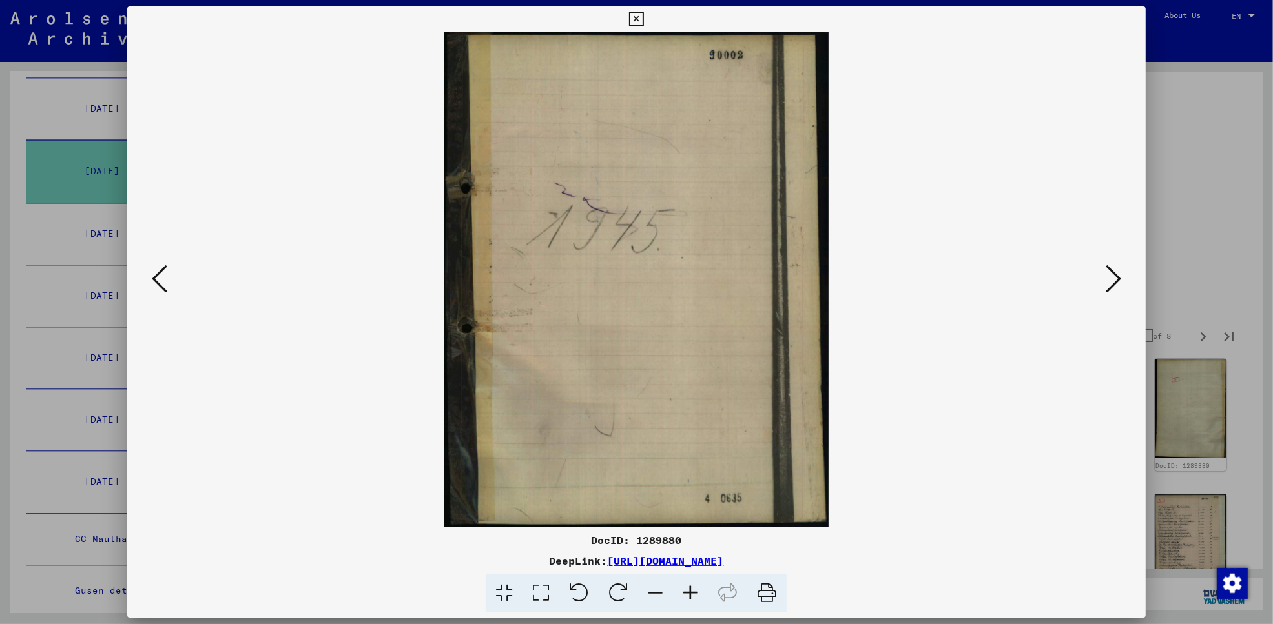
click at [1111, 269] on icon at bounding box center [1112, 278] width 15 height 31
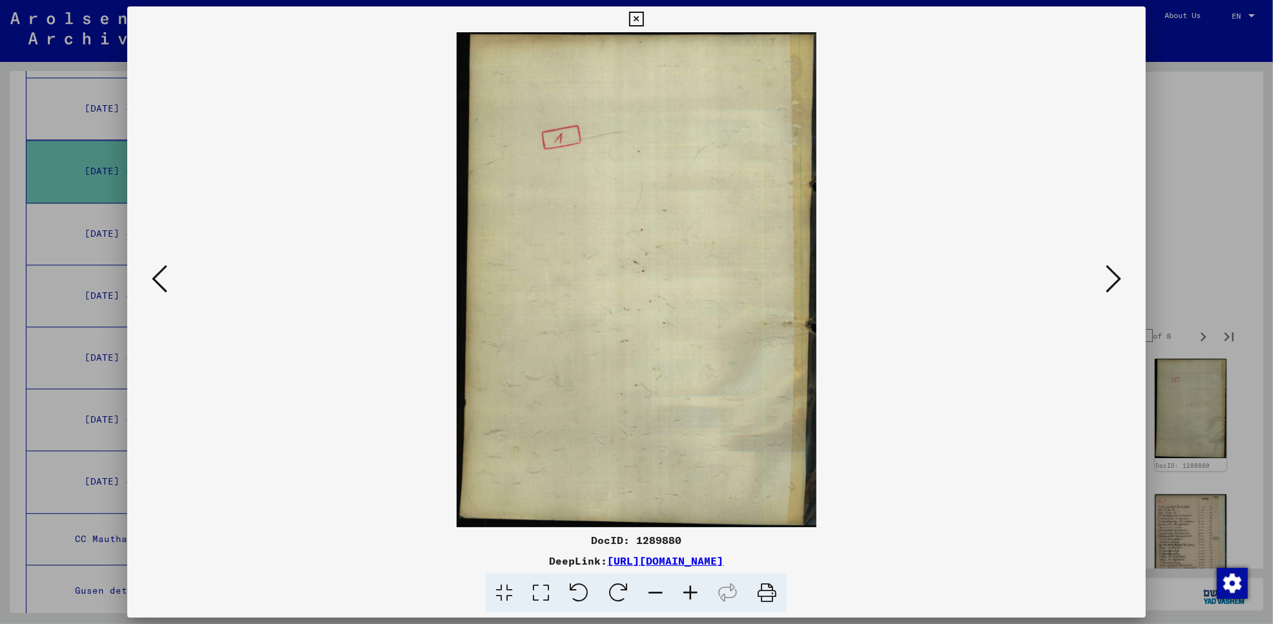
click at [1109, 269] on icon at bounding box center [1112, 278] width 15 height 31
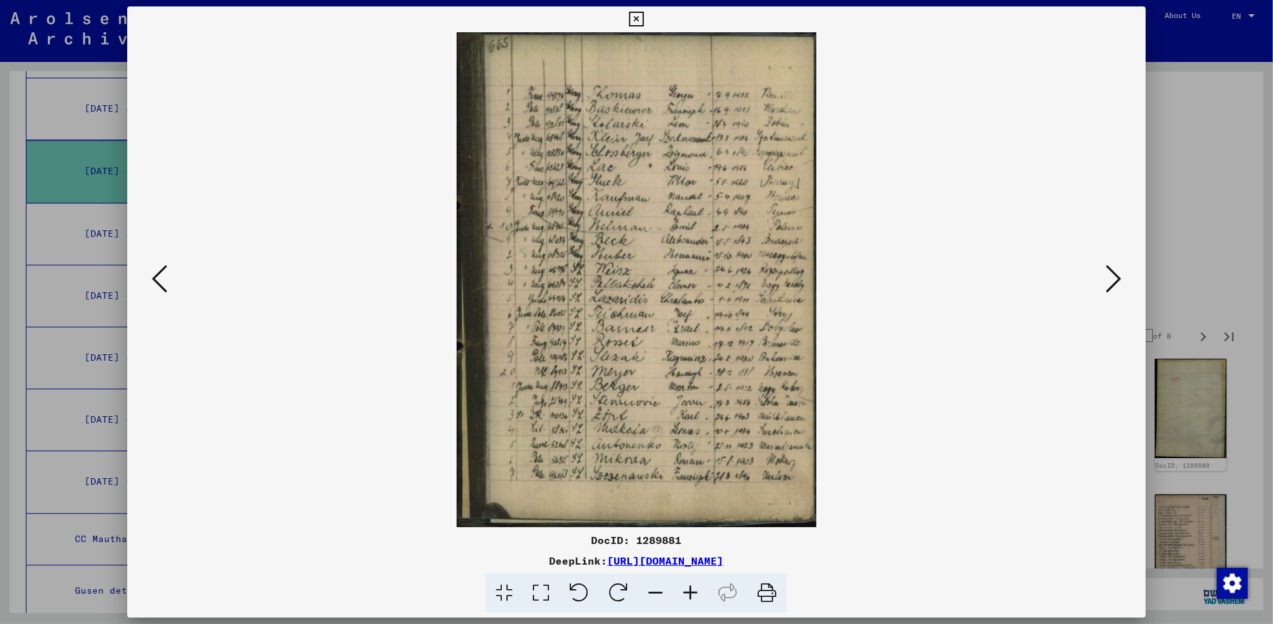
click at [1125, 275] on button at bounding box center [1113, 280] width 23 height 37
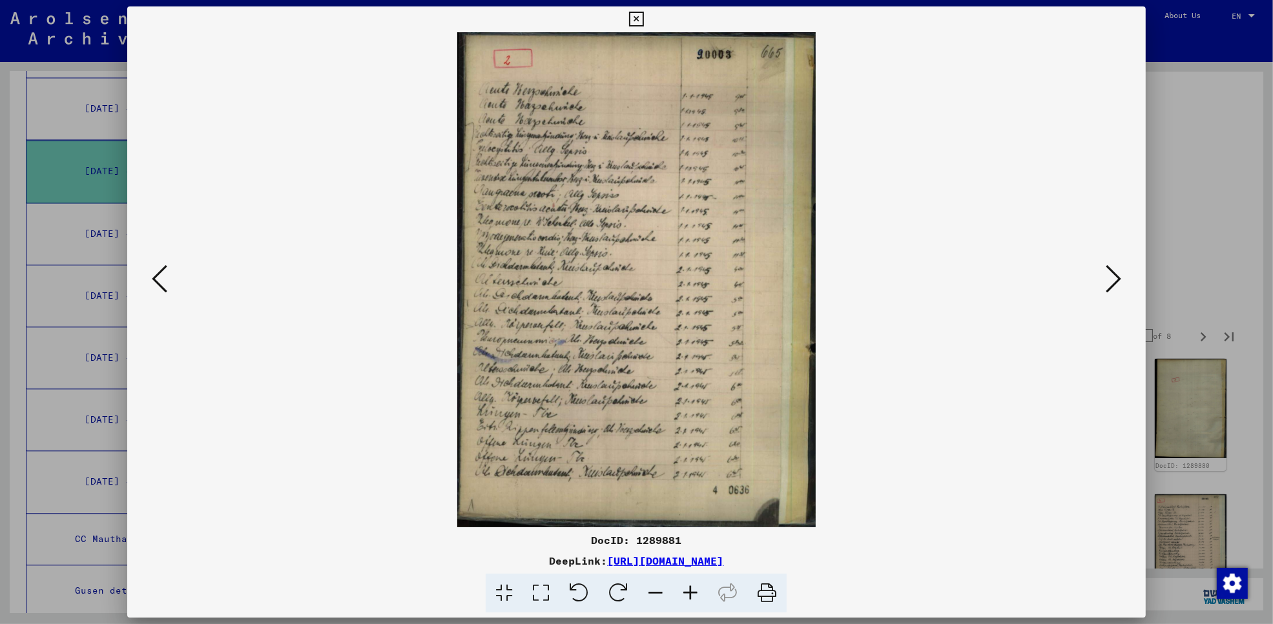
click at [1125, 275] on button at bounding box center [1113, 280] width 23 height 37
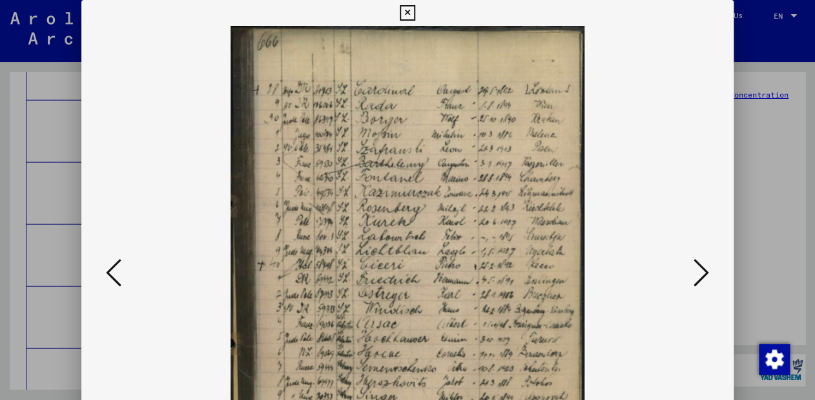
drag, startPoint x: 429, startPoint y: 258, endPoint x: 413, endPoint y: 183, distance: 76.5
click at [413, 183] on img at bounding box center [407, 273] width 564 height 495
click at [705, 265] on icon at bounding box center [701, 272] width 15 height 31
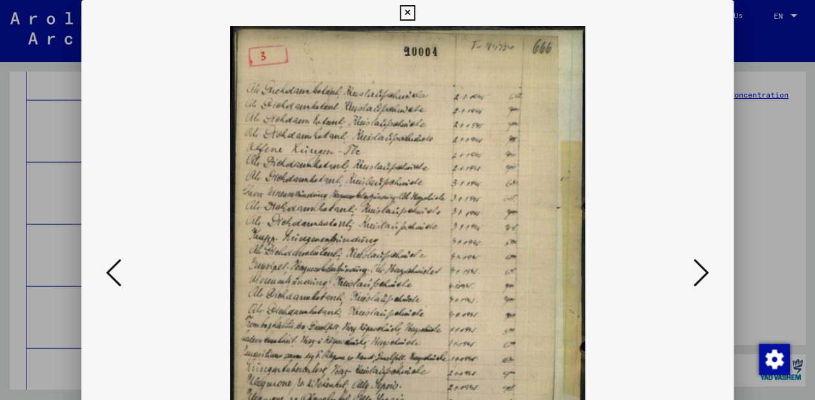
click at [705, 265] on icon at bounding box center [701, 272] width 15 height 31
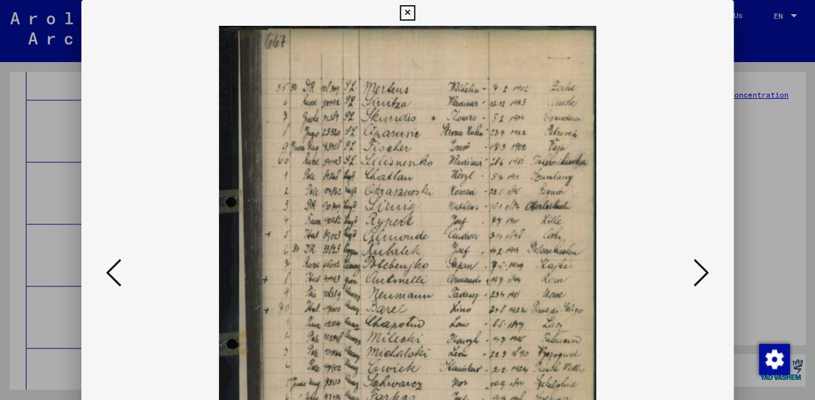
drag, startPoint x: 456, startPoint y: 309, endPoint x: 435, endPoint y: 152, distance: 157.6
click at [435, 152] on img at bounding box center [407, 273] width 564 height 495
click at [697, 269] on icon at bounding box center [701, 272] width 15 height 31
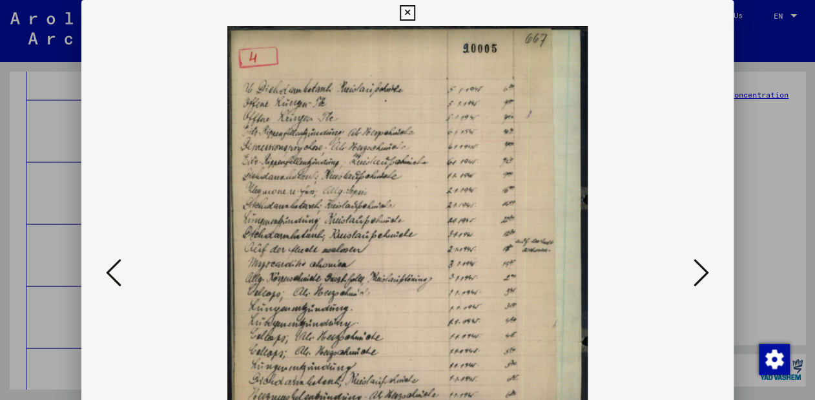
click at [706, 267] on icon at bounding box center [701, 272] width 15 height 31
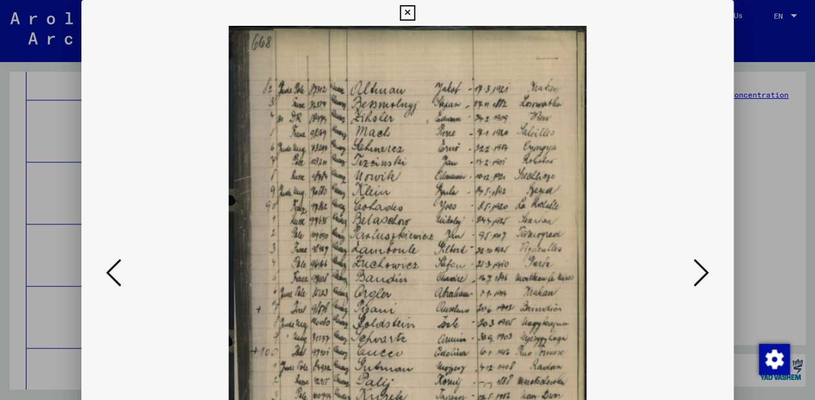
click at [705, 268] on icon at bounding box center [701, 272] width 15 height 31
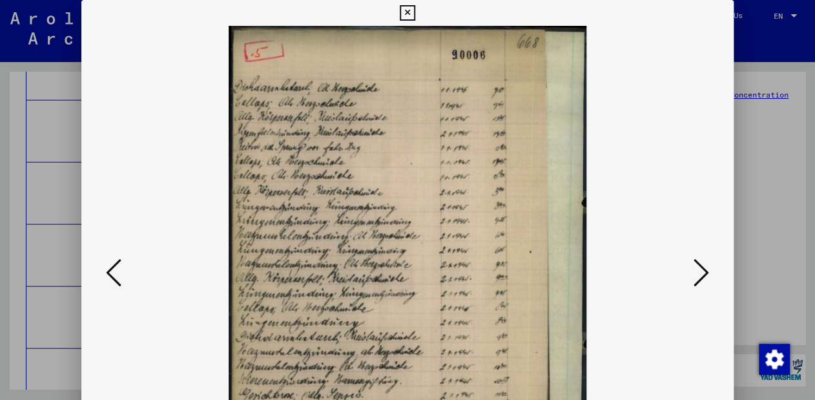
click at [108, 271] on icon at bounding box center [113, 272] width 15 height 31
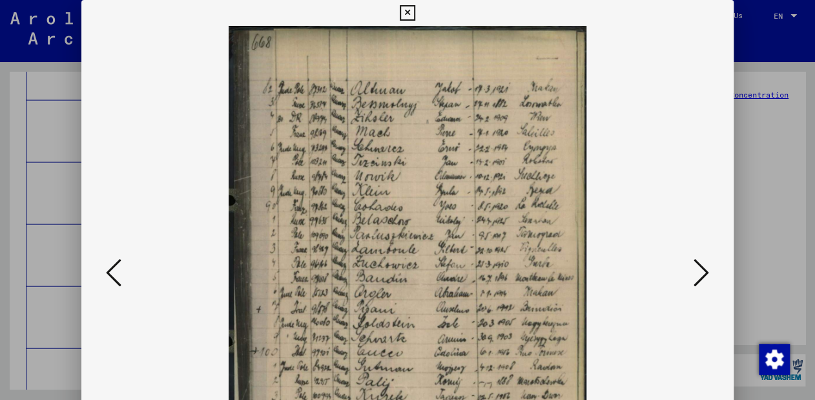
click at [406, 12] on icon at bounding box center [407, 12] width 15 height 15
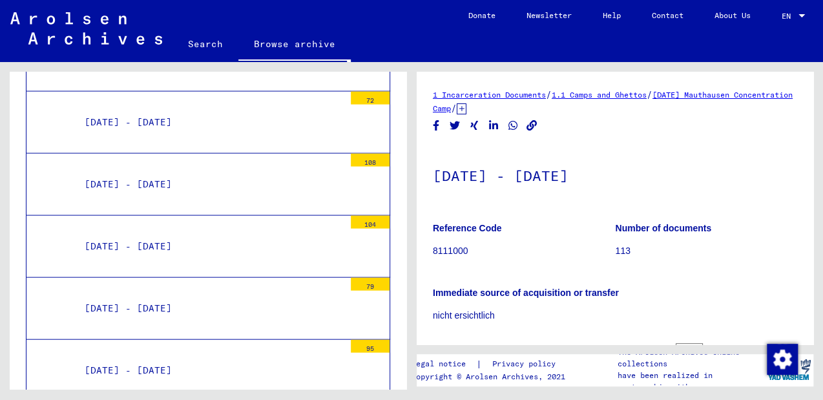
scroll to position [3221, 0]
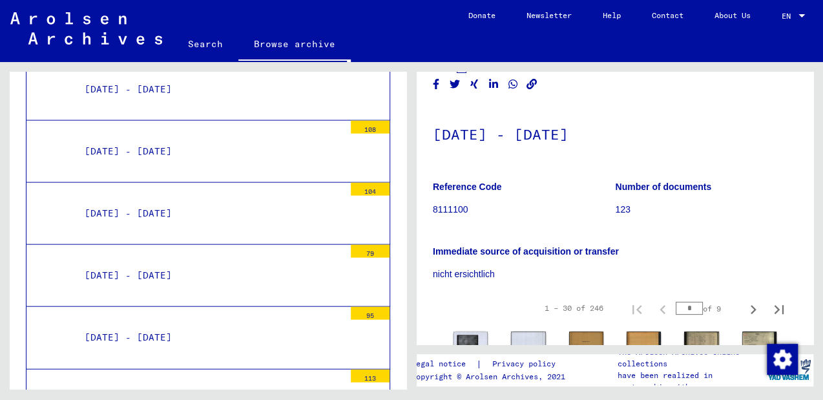
scroll to position [155, 0]
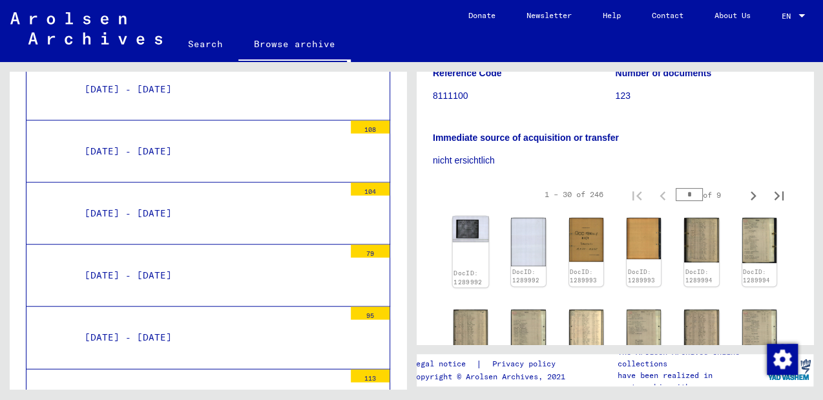
click at [473, 225] on img at bounding box center [471, 229] width 36 height 26
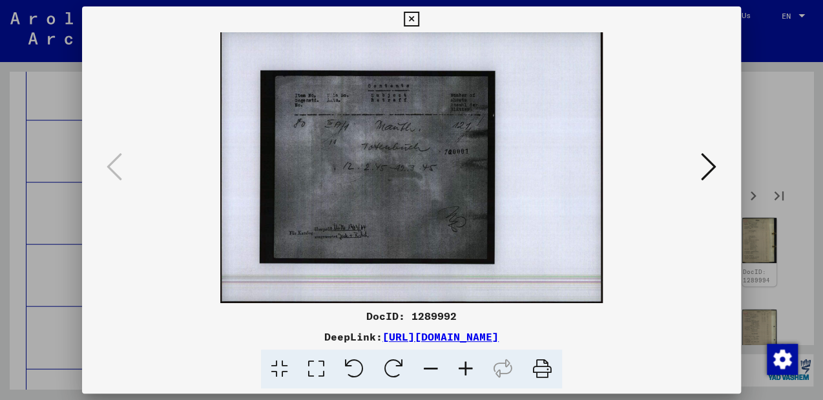
click at [473, 225] on img at bounding box center [411, 167] width 570 height 271
click at [718, 169] on button at bounding box center [708, 167] width 23 height 37
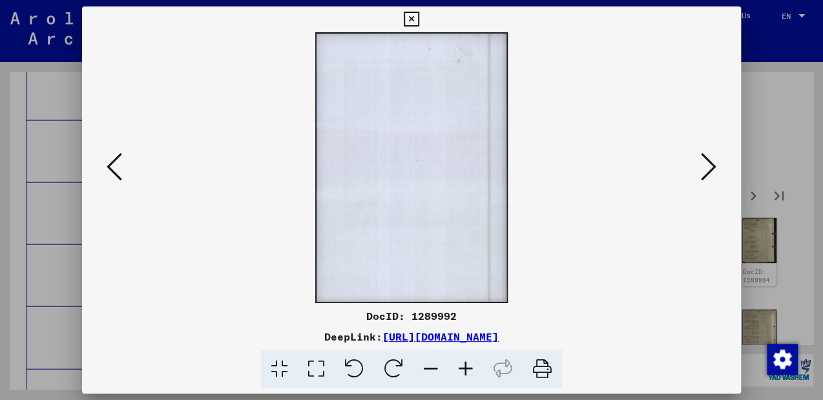
click at [718, 169] on button at bounding box center [708, 167] width 23 height 37
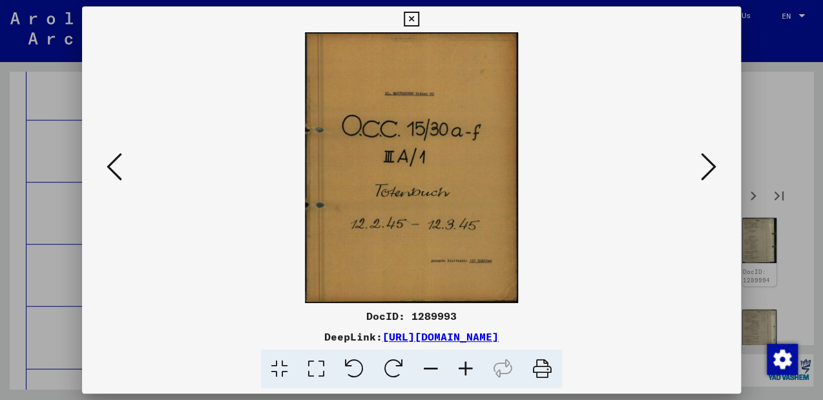
click at [718, 169] on button at bounding box center [708, 167] width 23 height 37
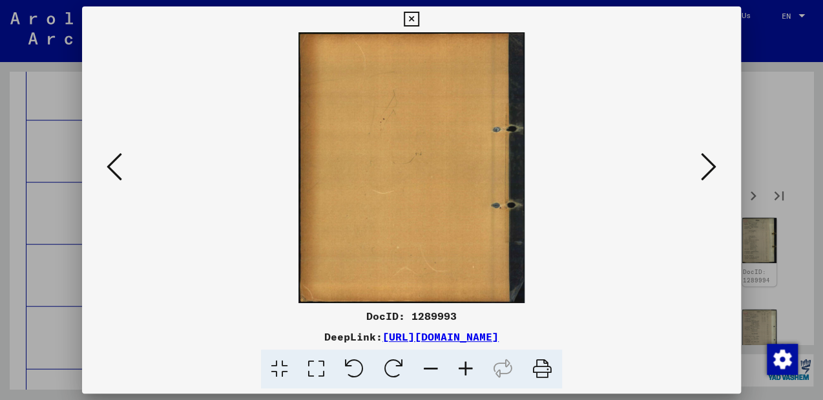
click at [718, 169] on button at bounding box center [708, 167] width 23 height 37
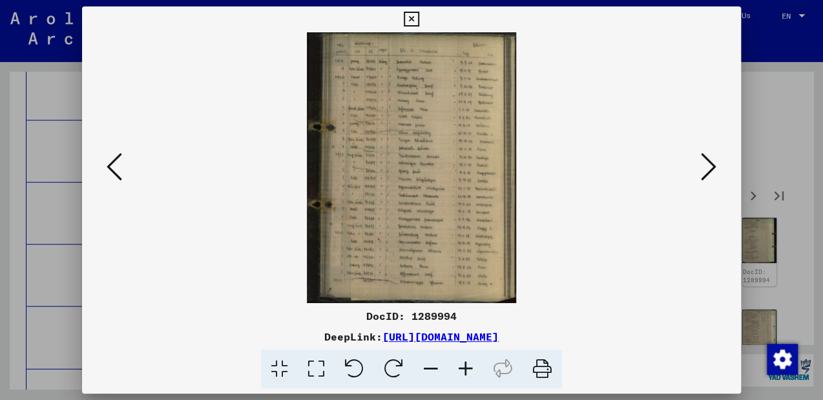
click at [464, 365] on icon at bounding box center [465, 368] width 35 height 39
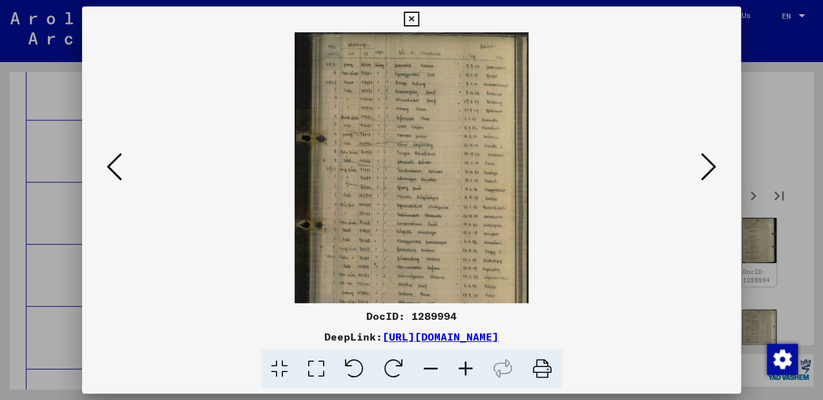
click at [464, 365] on icon at bounding box center [465, 368] width 35 height 39
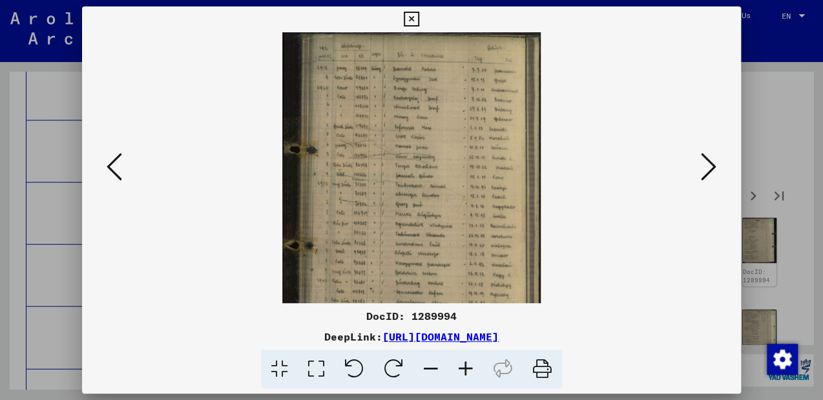
click at [464, 365] on icon at bounding box center [465, 368] width 35 height 39
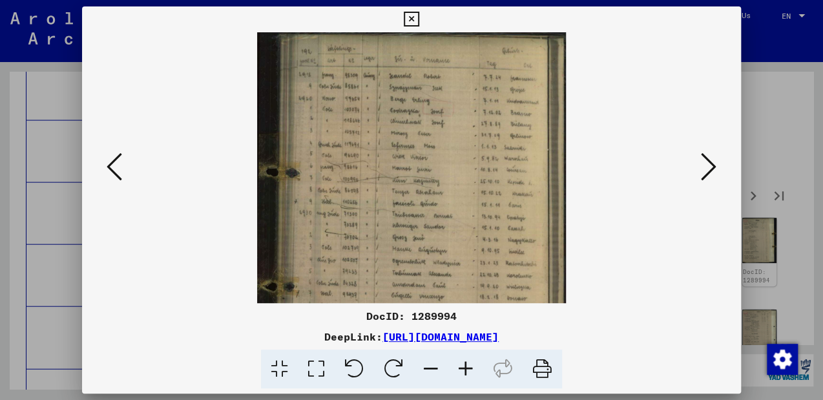
click at [464, 365] on icon at bounding box center [465, 368] width 35 height 39
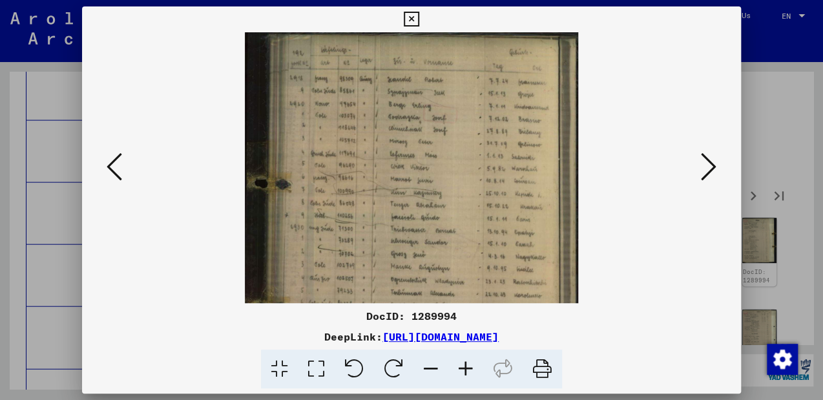
click at [464, 365] on icon at bounding box center [465, 368] width 35 height 39
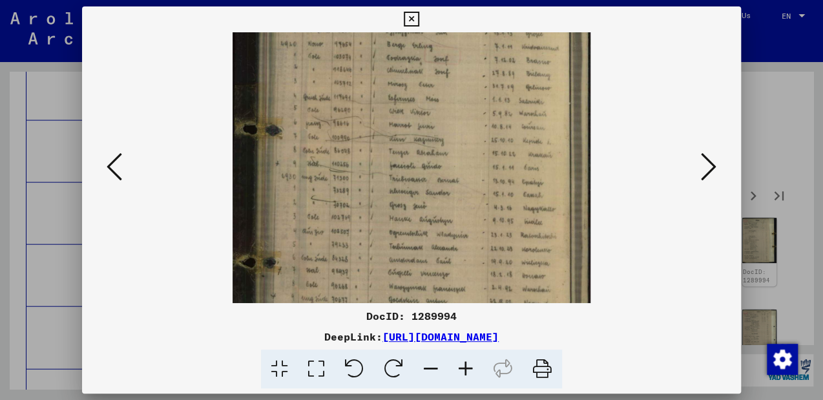
scroll to position [70, 0]
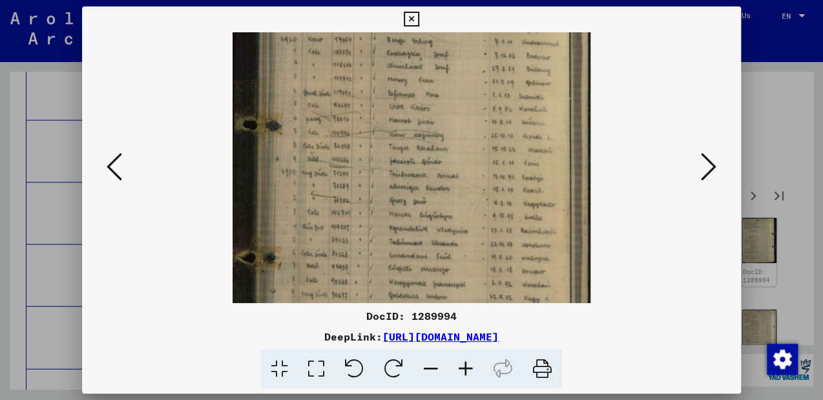
drag, startPoint x: 465, startPoint y: 274, endPoint x: 463, endPoint y: 205, distance: 69.1
click at [463, 205] on img at bounding box center [411, 195] width 358 height 464
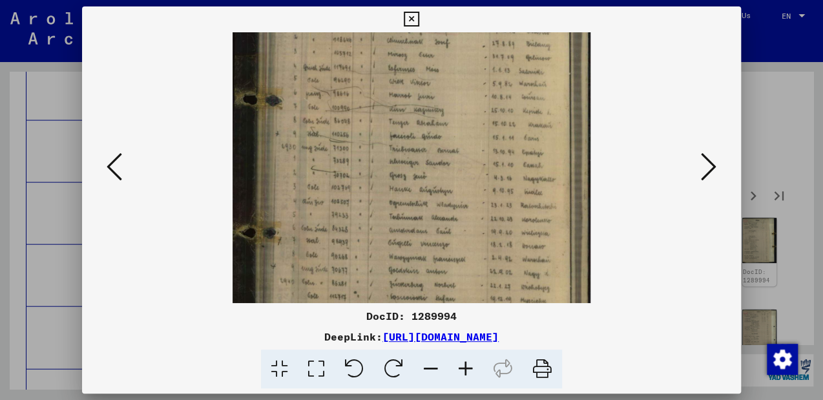
scroll to position [101, 0]
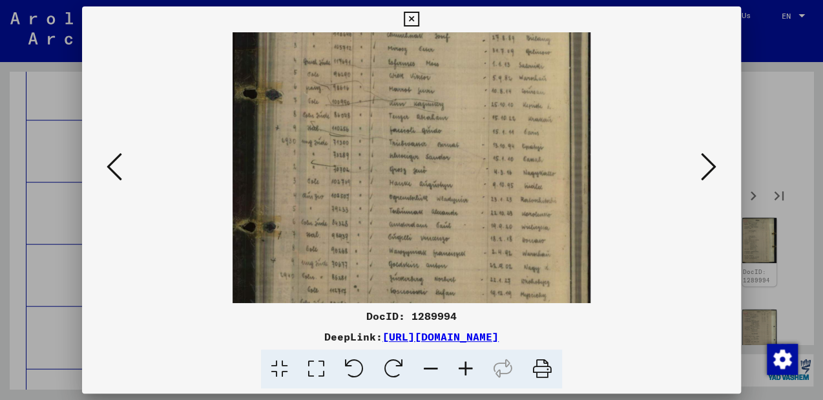
drag, startPoint x: 408, startPoint y: 220, endPoint x: 433, endPoint y: 189, distance: 39.9
click at [433, 189] on img at bounding box center [411, 164] width 358 height 464
click at [462, 201] on img at bounding box center [411, 160] width 358 height 464
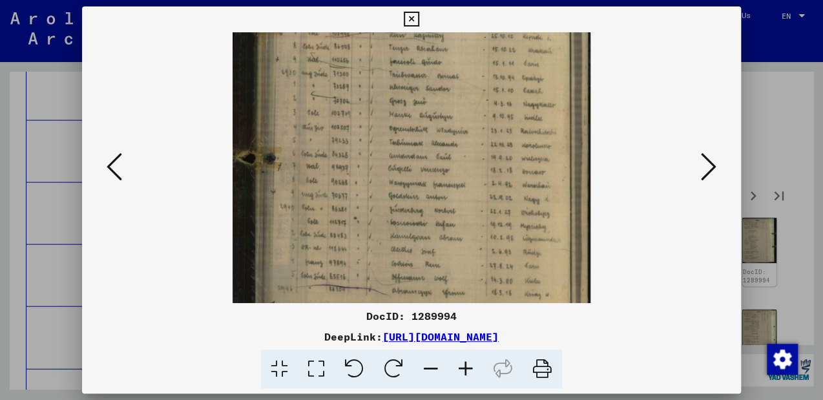
scroll to position [192, 0]
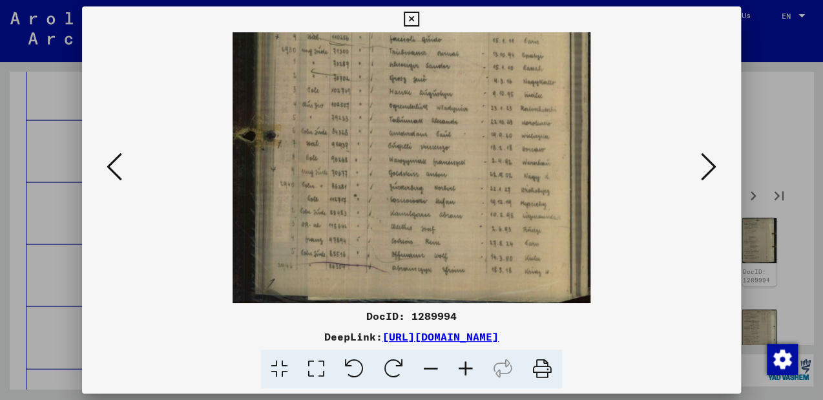
drag, startPoint x: 472, startPoint y: 261, endPoint x: 456, endPoint y: 173, distance: 89.3
click at [456, 173] on img at bounding box center [411, 73] width 358 height 464
click at [707, 165] on icon at bounding box center [708, 166] width 15 height 31
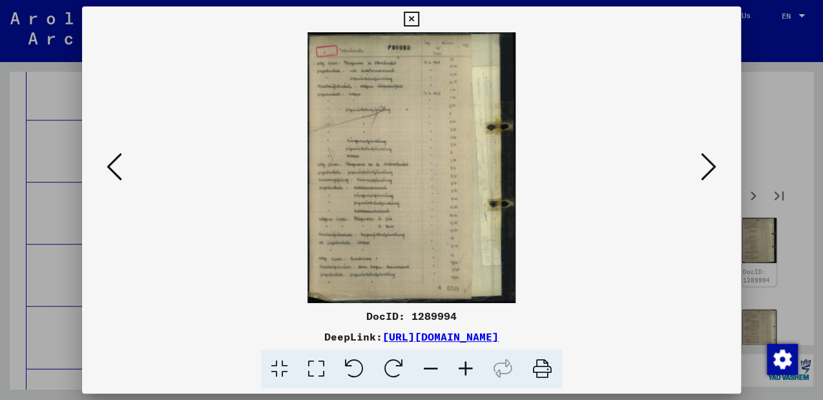
scroll to position [0, 0]
click at [464, 362] on icon at bounding box center [465, 368] width 35 height 39
